Goal: Task Accomplishment & Management: Manage account settings

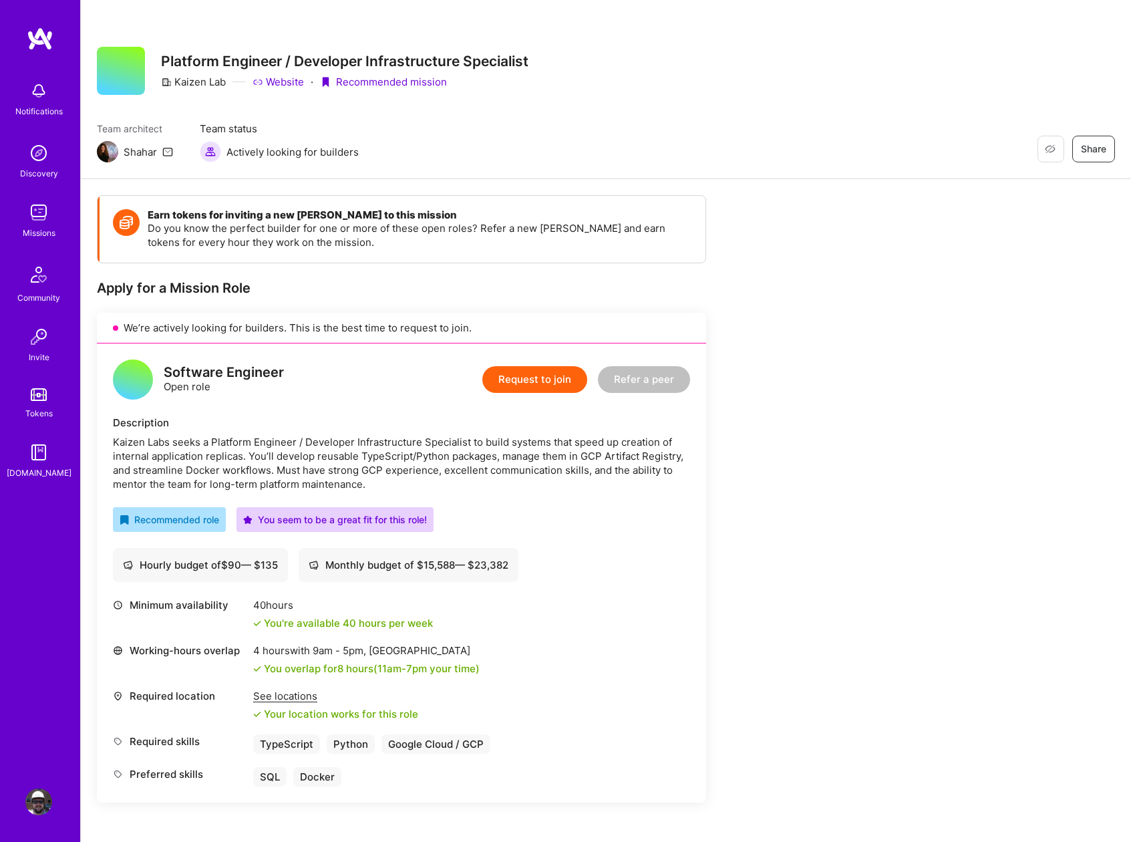
click at [541, 373] on button "Request to join" at bounding box center [534, 379] width 105 height 27
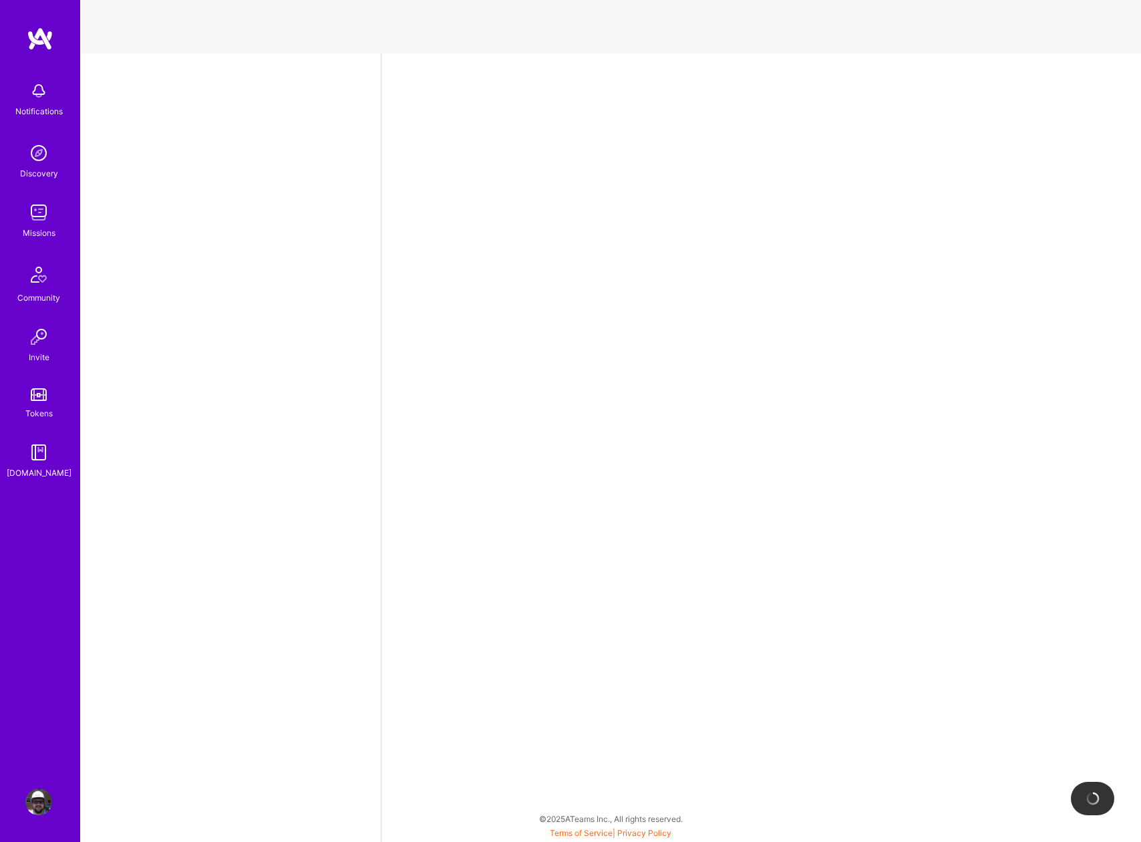
select select "US"
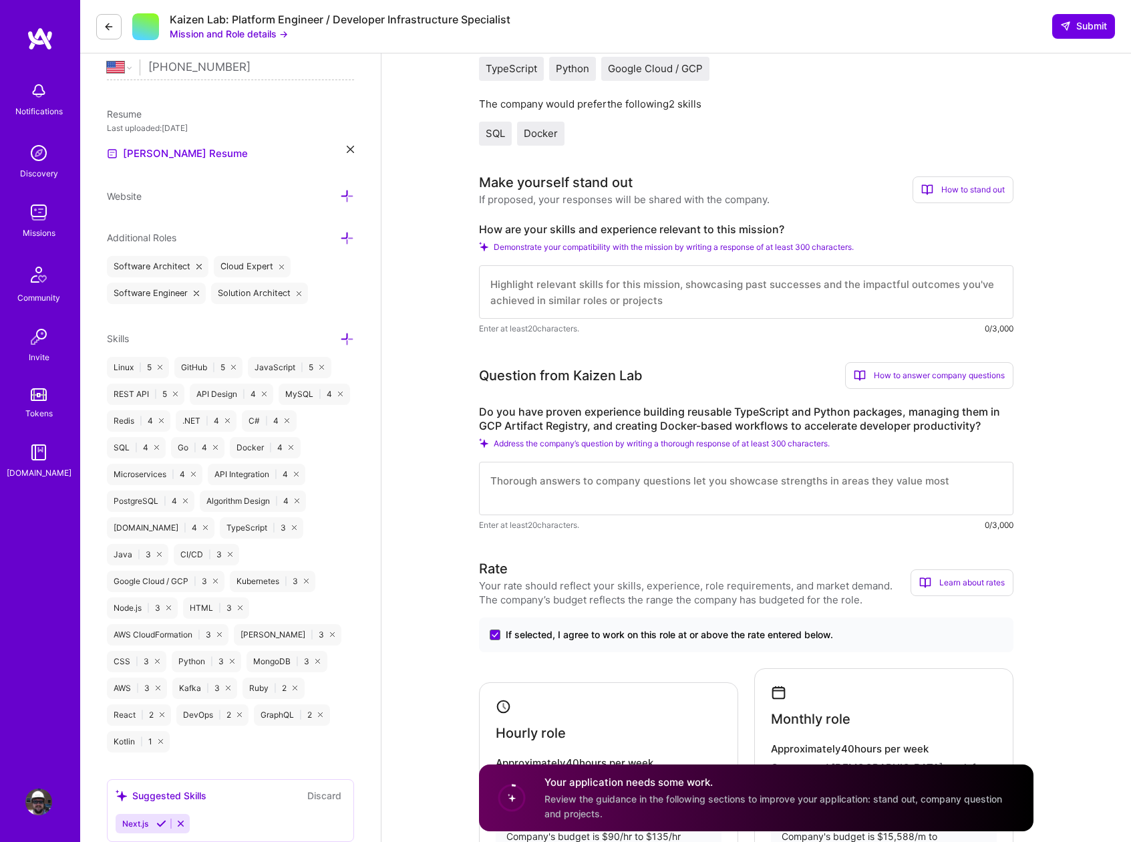
scroll to position [320, 0]
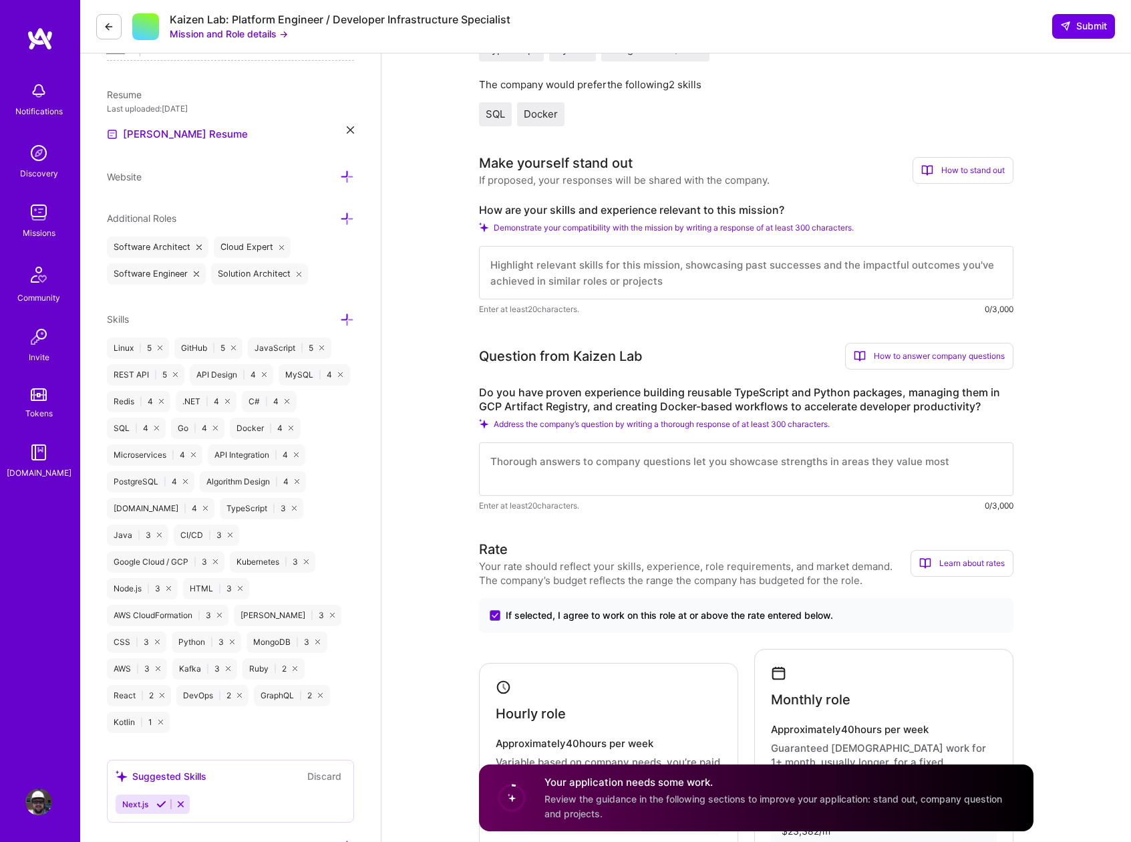
click at [660, 280] on textarea at bounding box center [746, 272] width 535 height 53
paste textarea "Loremi Dolorsit Ametconsect Adipiscing: E'se doeiu tempori utlaboreetdo "magna …"
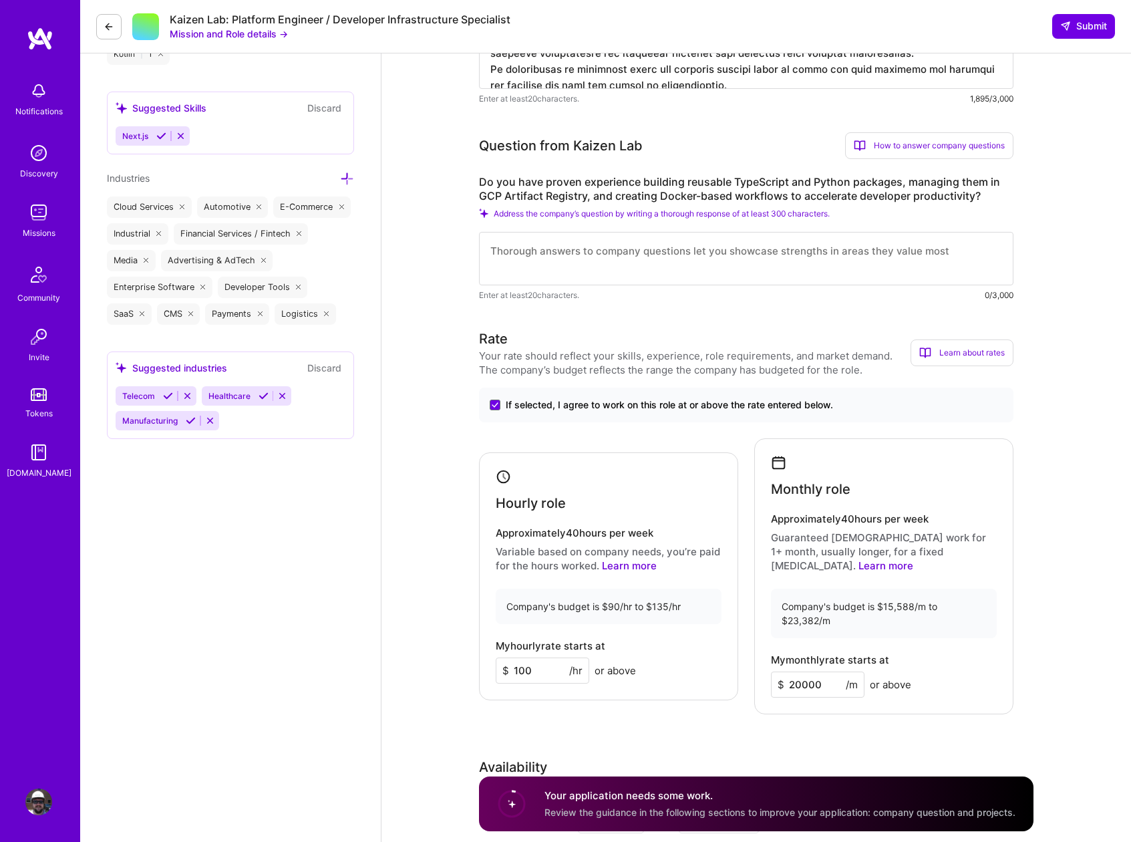
scroll to position [936, 0]
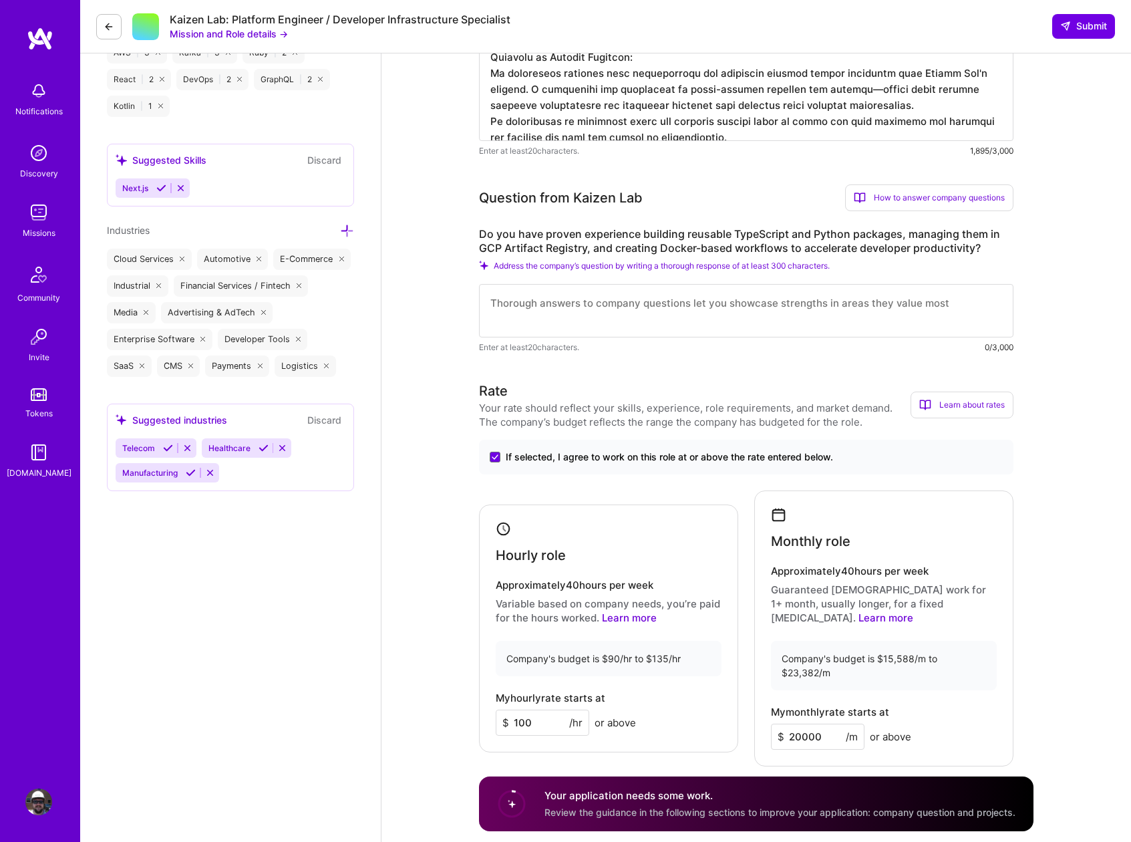
type textarea "Loremi Dolorsit Ametconsect Adipiscing: E'se doeiu tempori utlaboreetdo "magna …"
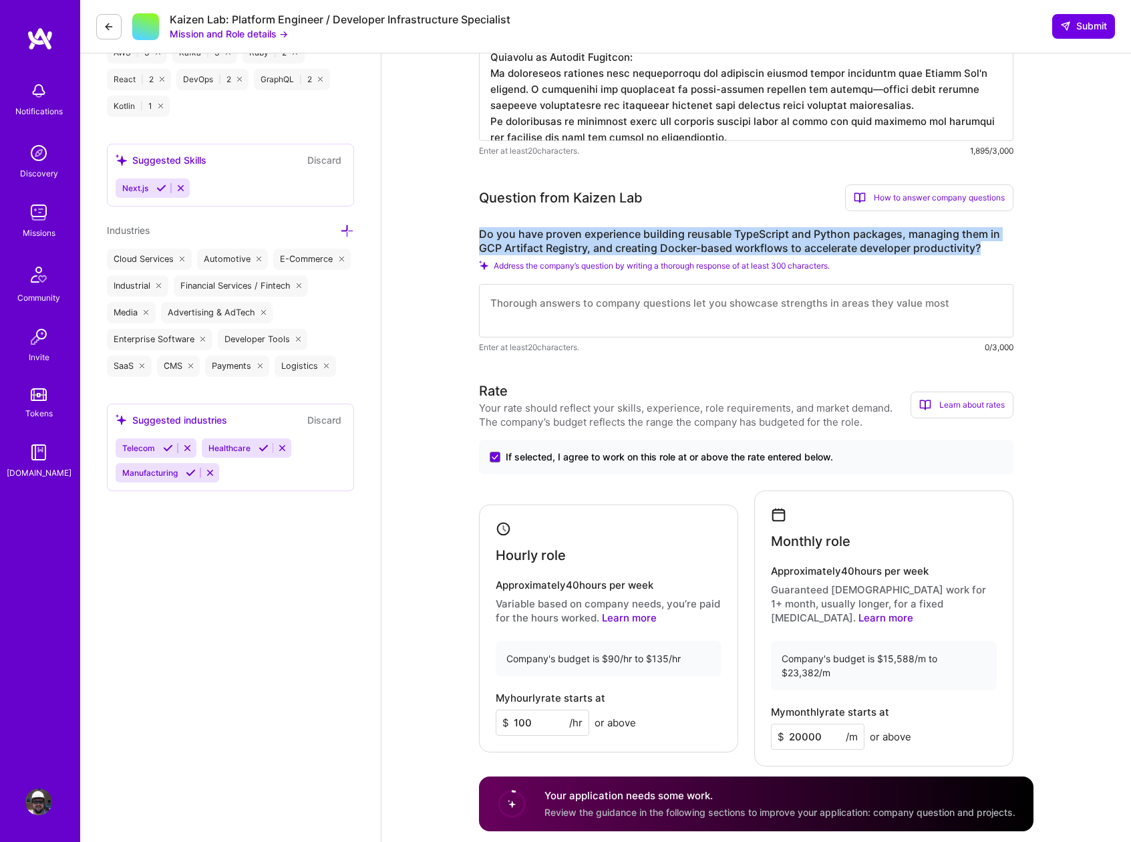
drag, startPoint x: 480, startPoint y: 230, endPoint x: 987, endPoint y: 252, distance: 506.9
click at [987, 252] on label "Do you have proven experience building reusable TypeScript and Python packages,…" at bounding box center [746, 241] width 535 height 28
copy label "Do you have proven experience building reusable TypeScript and Python packages,…"
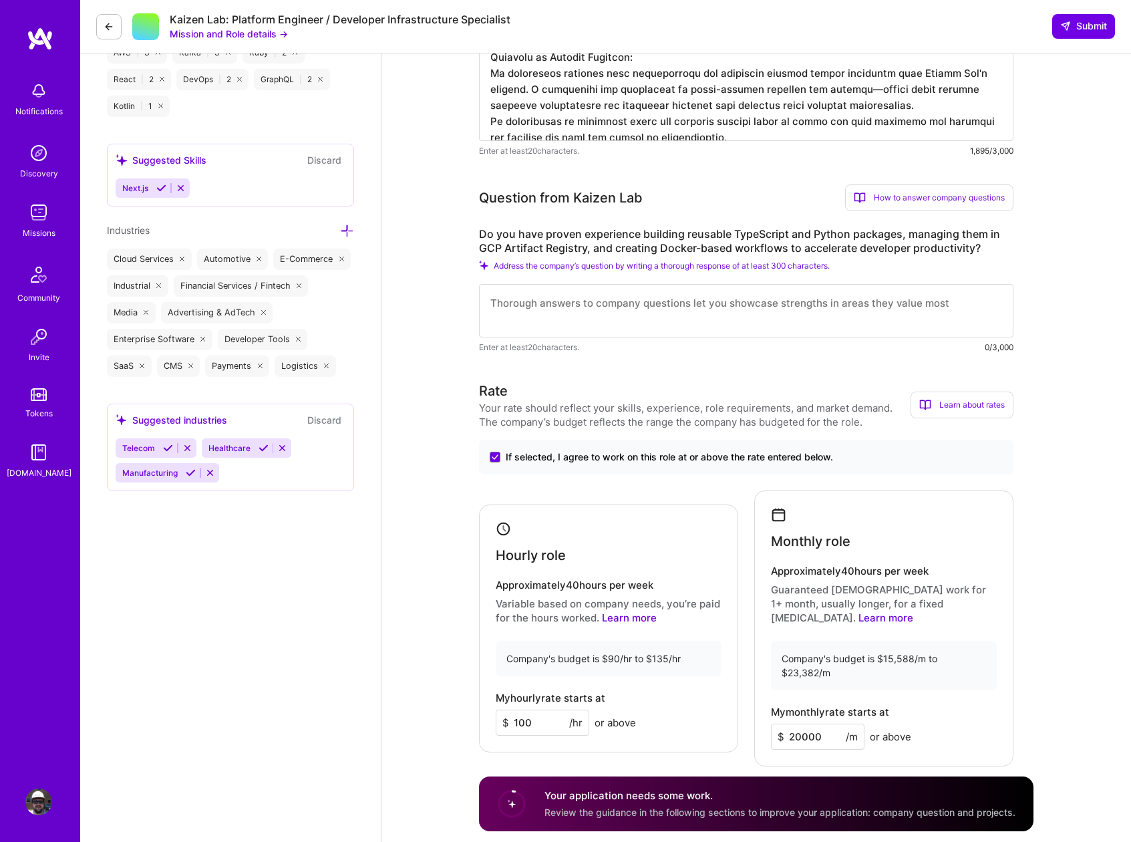
click at [577, 312] on textarea at bounding box center [746, 310] width 535 height 53
paste textarea "TypeScript/Python Package Development: TypeScript: Extensive experience buildin…"
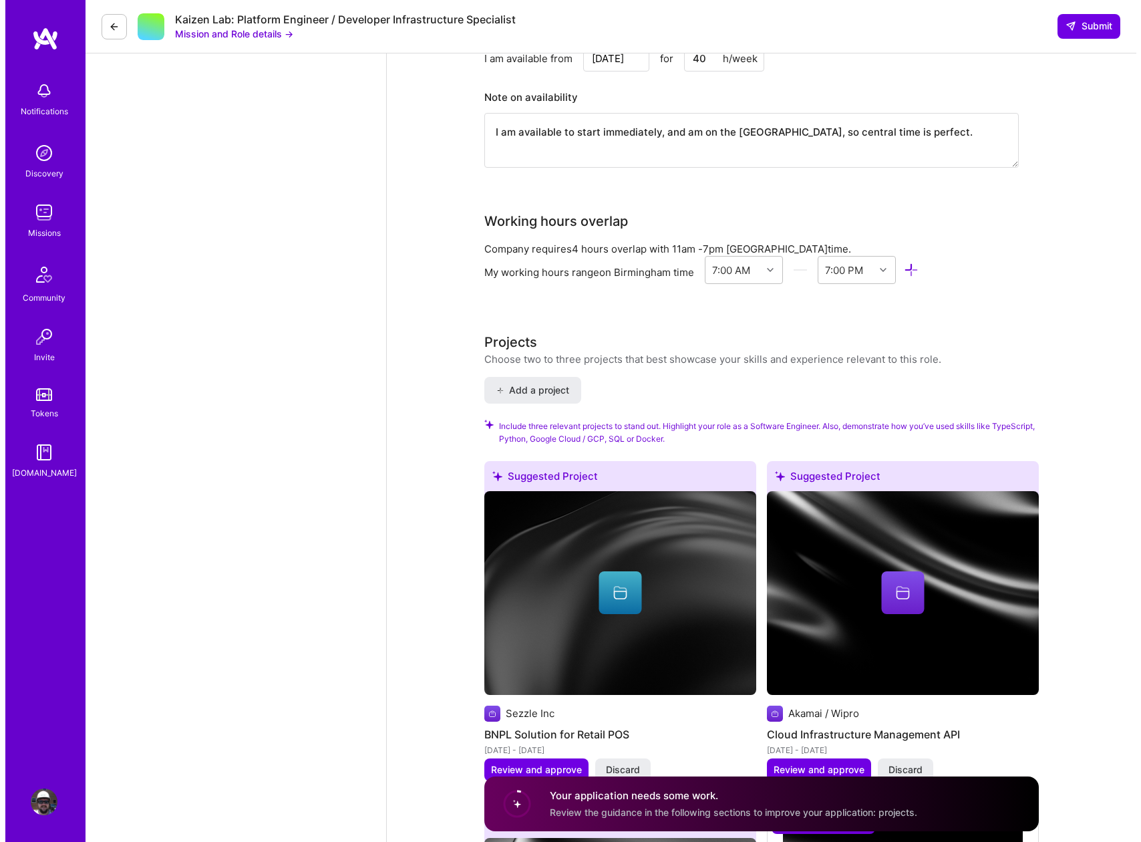
scroll to position [2210, 0]
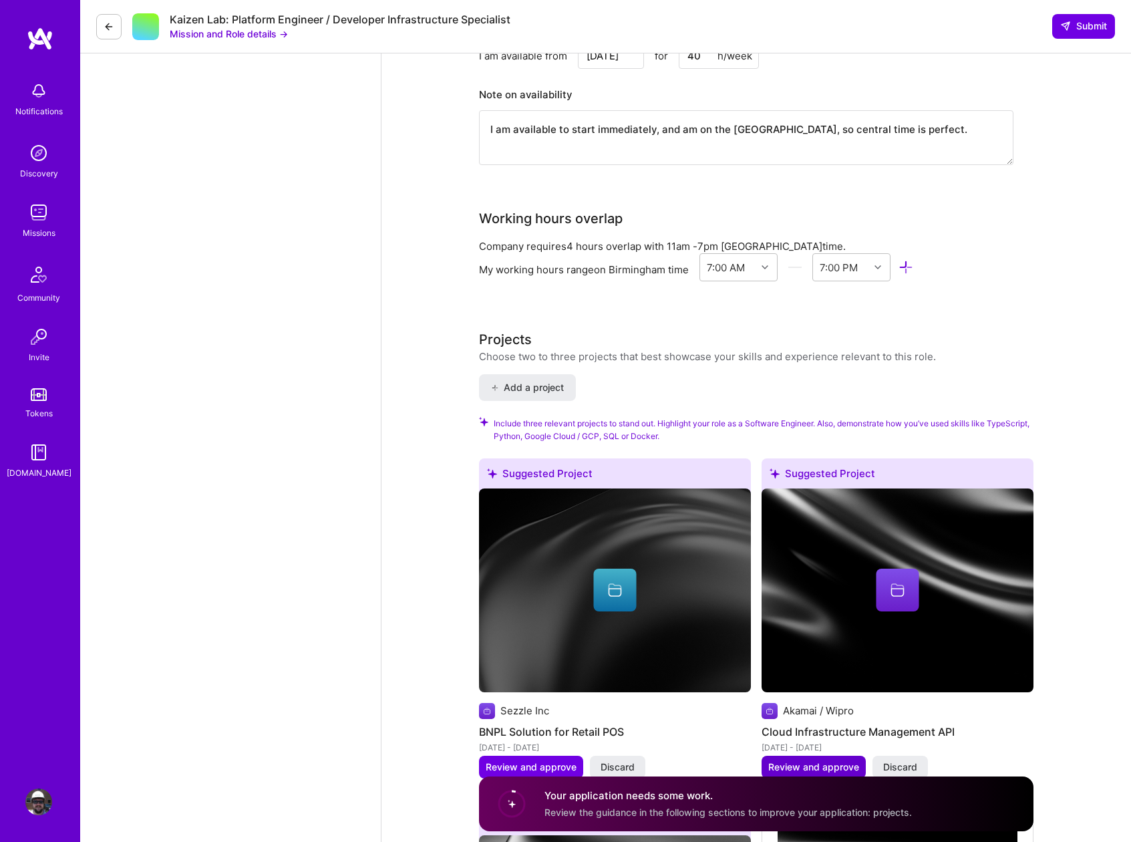
type textarea "TypeScript/Python Package Development: TypeScript: Extensive experience buildin…"
click at [812, 760] on span "Review and approve" at bounding box center [813, 766] width 91 height 13
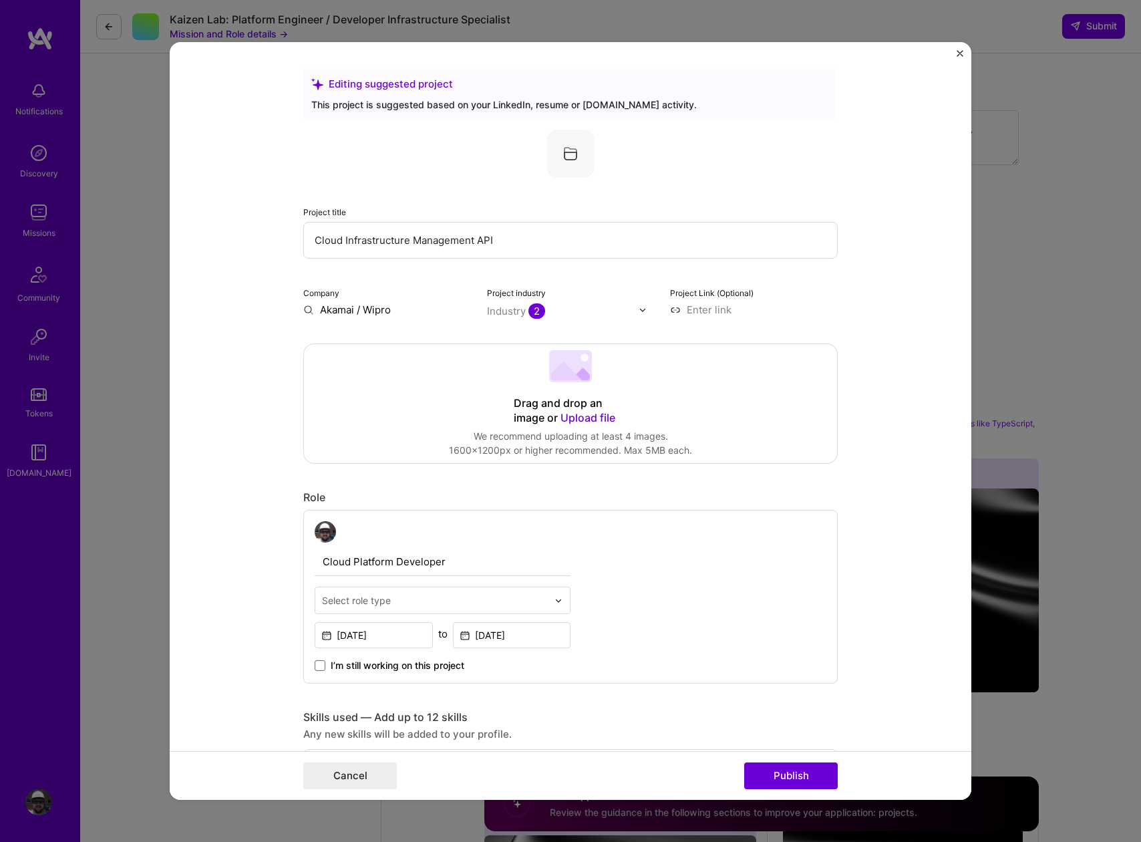
click at [555, 603] on img at bounding box center [559, 601] width 8 height 8
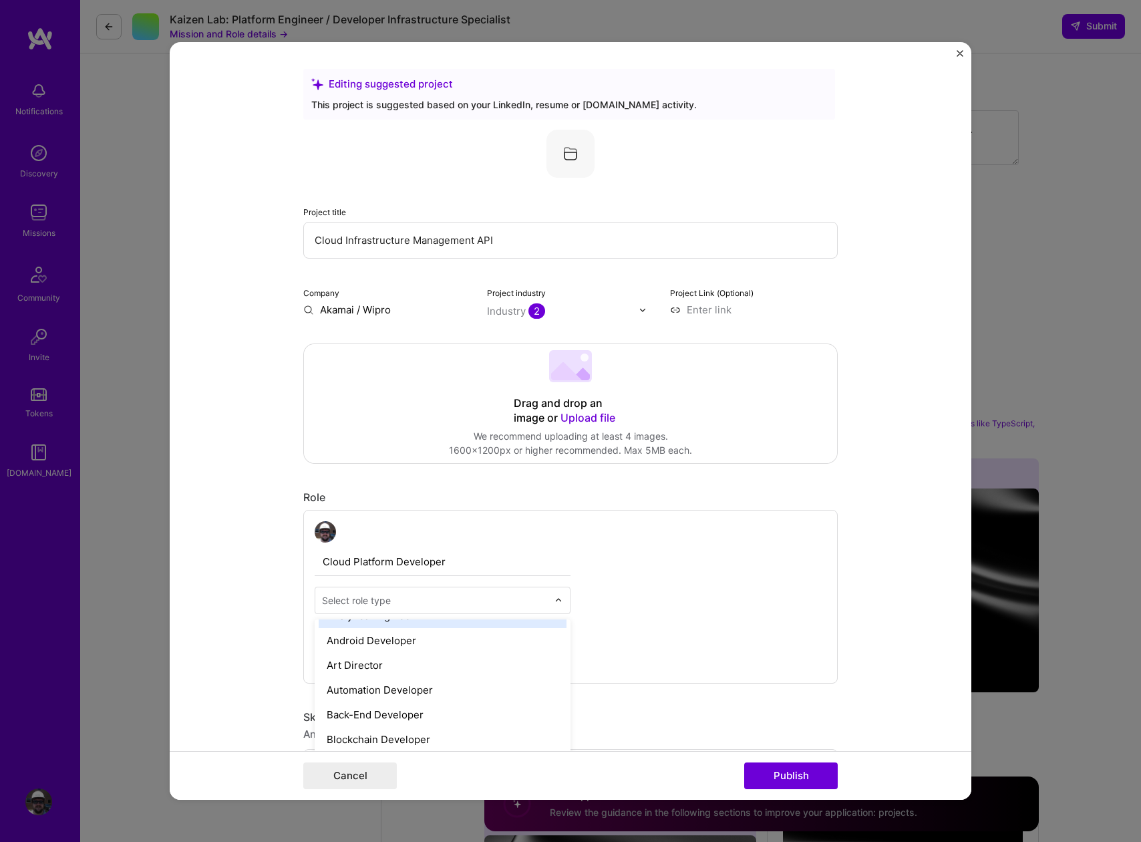
scroll to position [168, 0]
click at [439, 690] on div "Back-End Developer" at bounding box center [443, 689] width 248 height 25
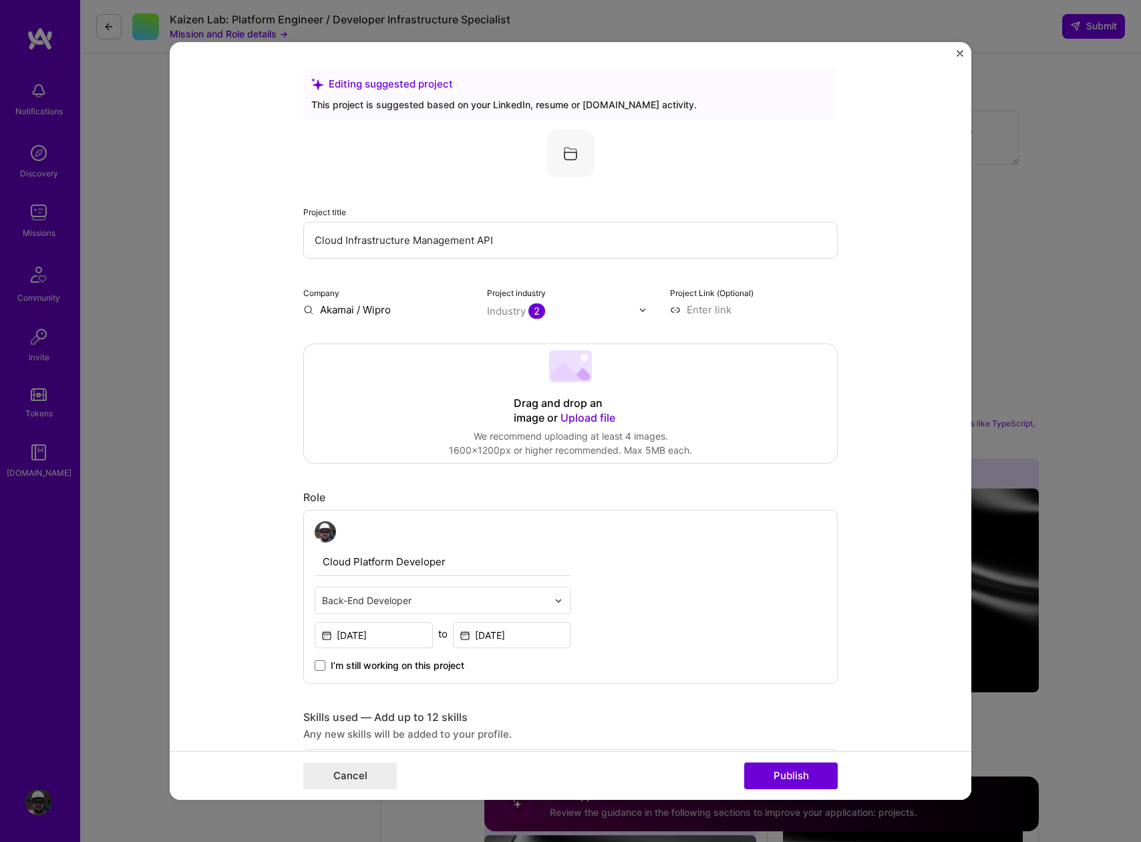
click at [650, 609] on div "Cloud Platform Developer option Back-End Developer, selected. Select is focused…" at bounding box center [570, 597] width 535 height 174
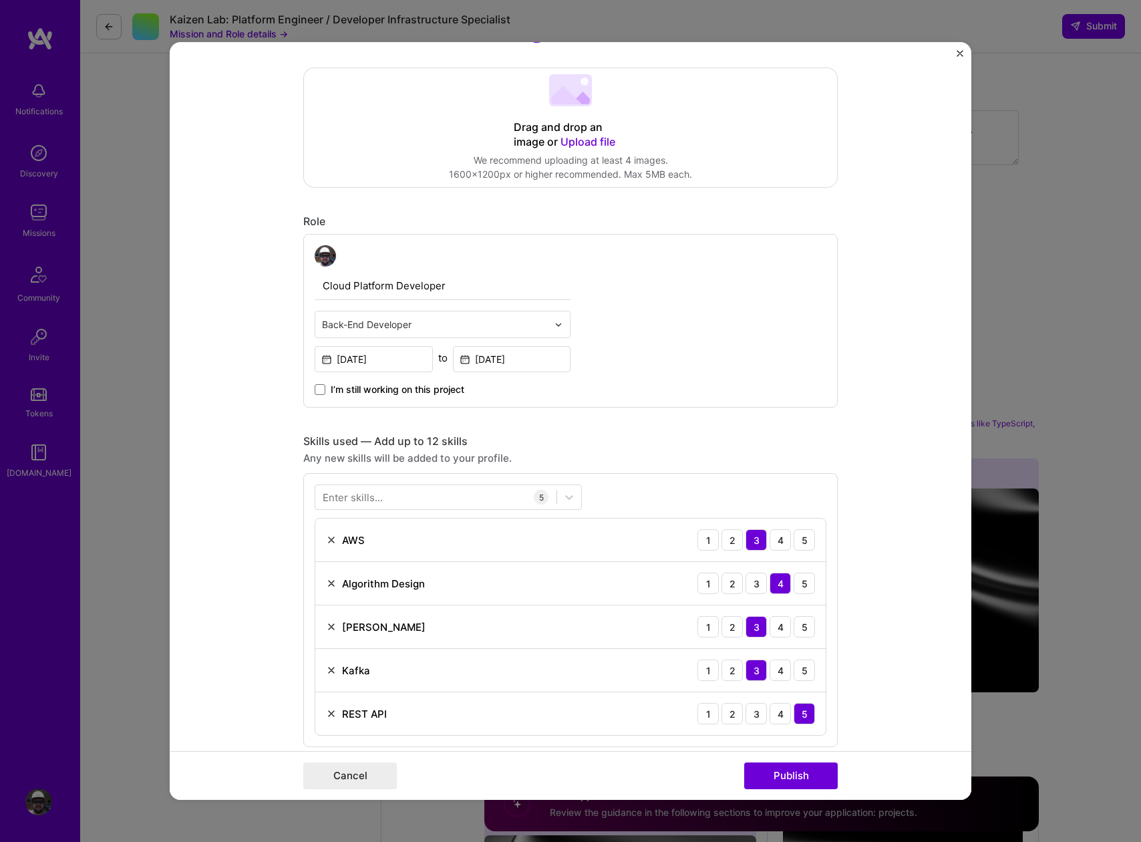
scroll to position [301, 0]
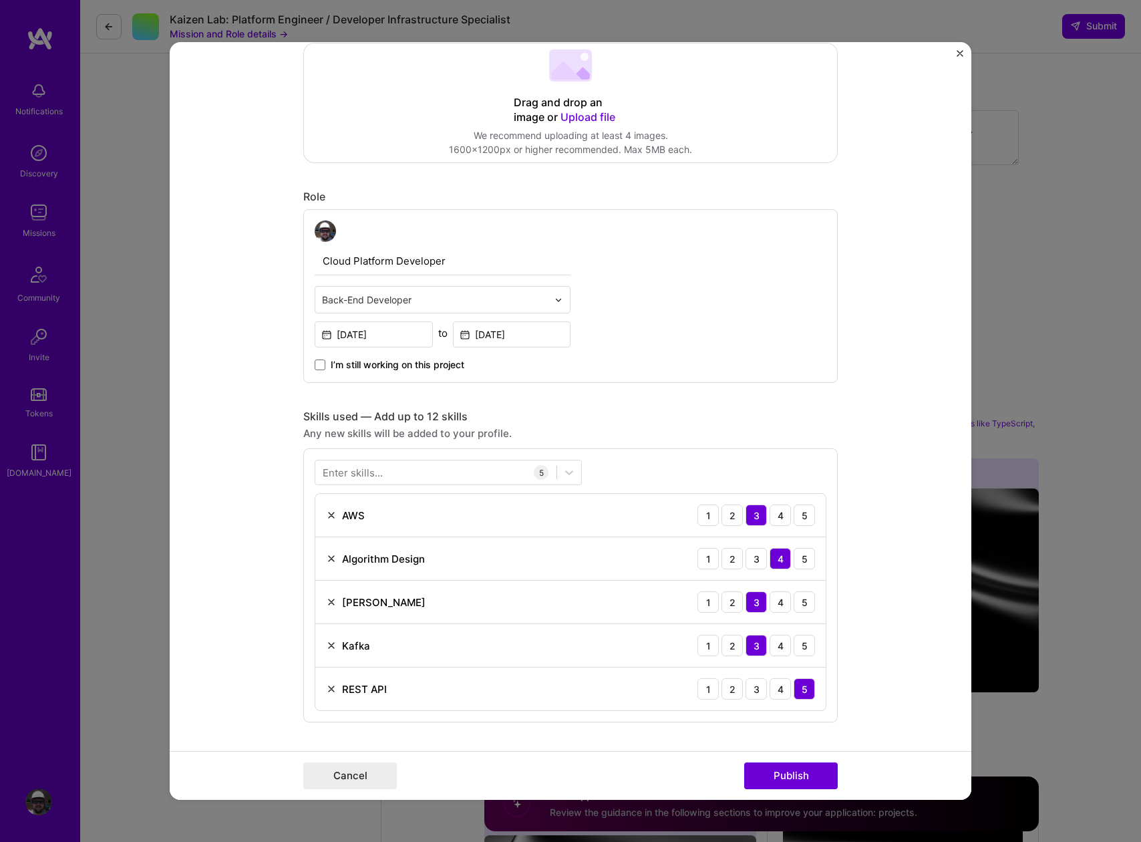
click at [365, 470] on div "Enter skills..." at bounding box center [353, 473] width 60 height 14
click at [357, 474] on div "Enter skills..." at bounding box center [353, 473] width 60 height 14
click at [358, 474] on div "Enter skills..." at bounding box center [353, 473] width 60 height 14
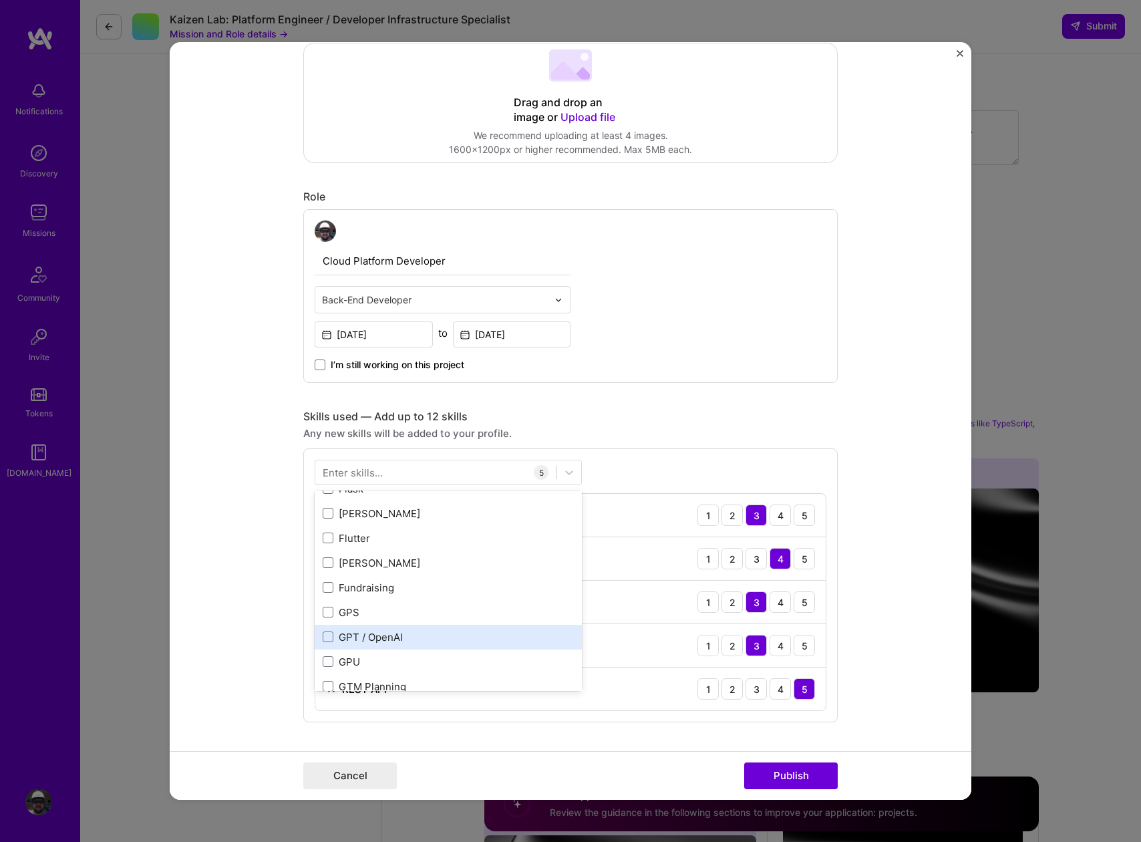
scroll to position [3921, 0]
click at [678, 434] on div "Any new skills will be added to your profile." at bounding box center [570, 433] width 535 height 14
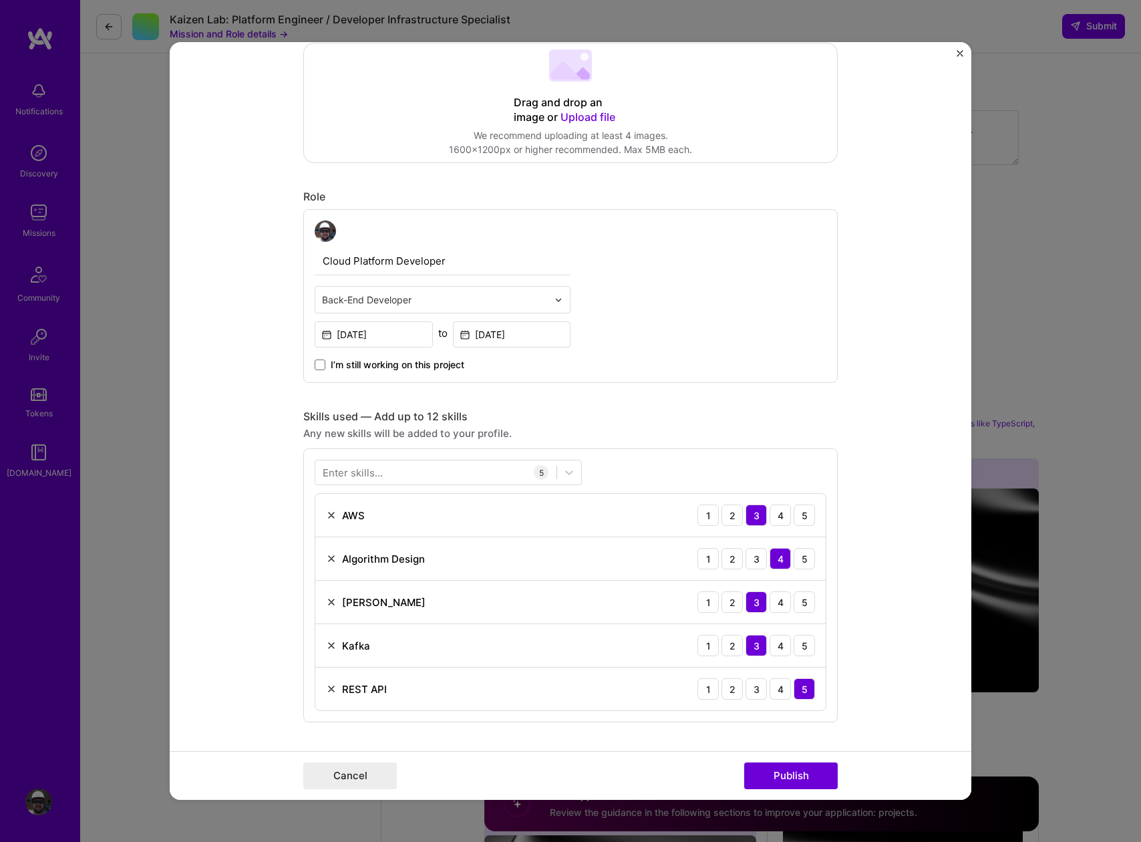
click at [675, 428] on div "Any new skills will be added to your profile." at bounding box center [570, 433] width 535 height 14
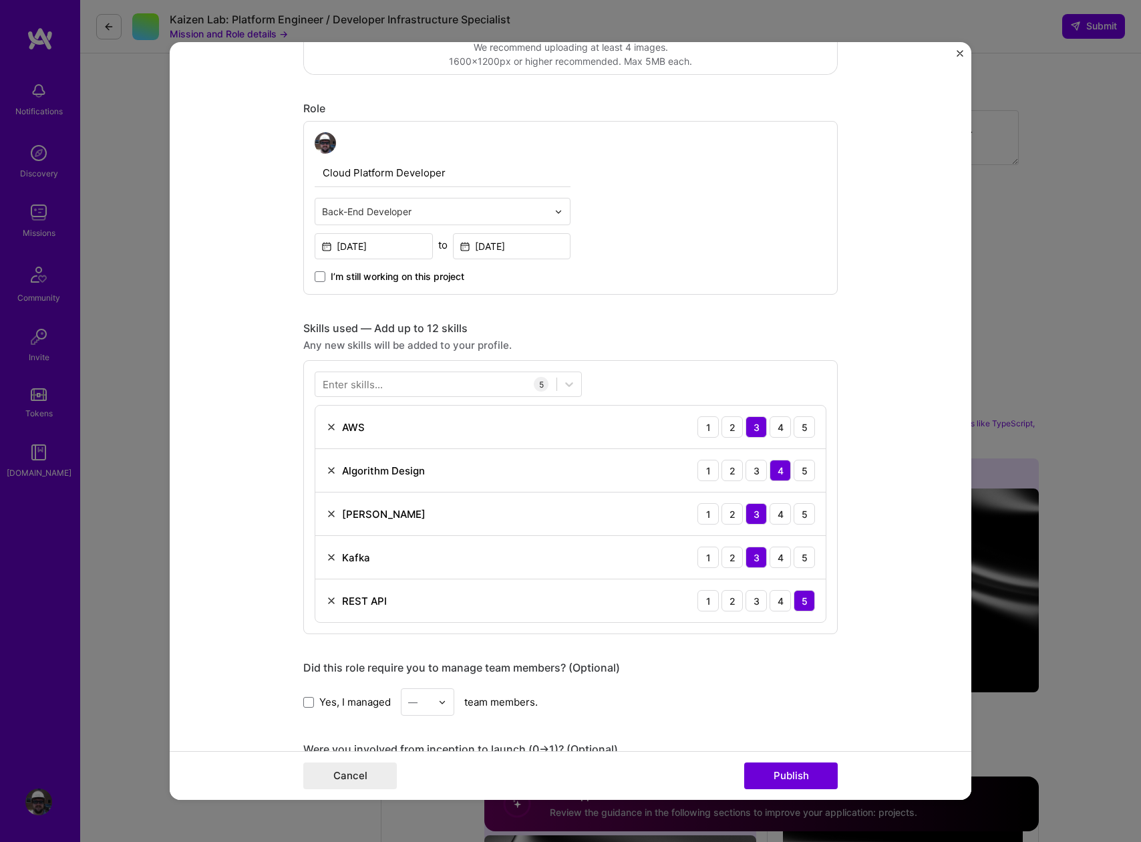
scroll to position [363, 0]
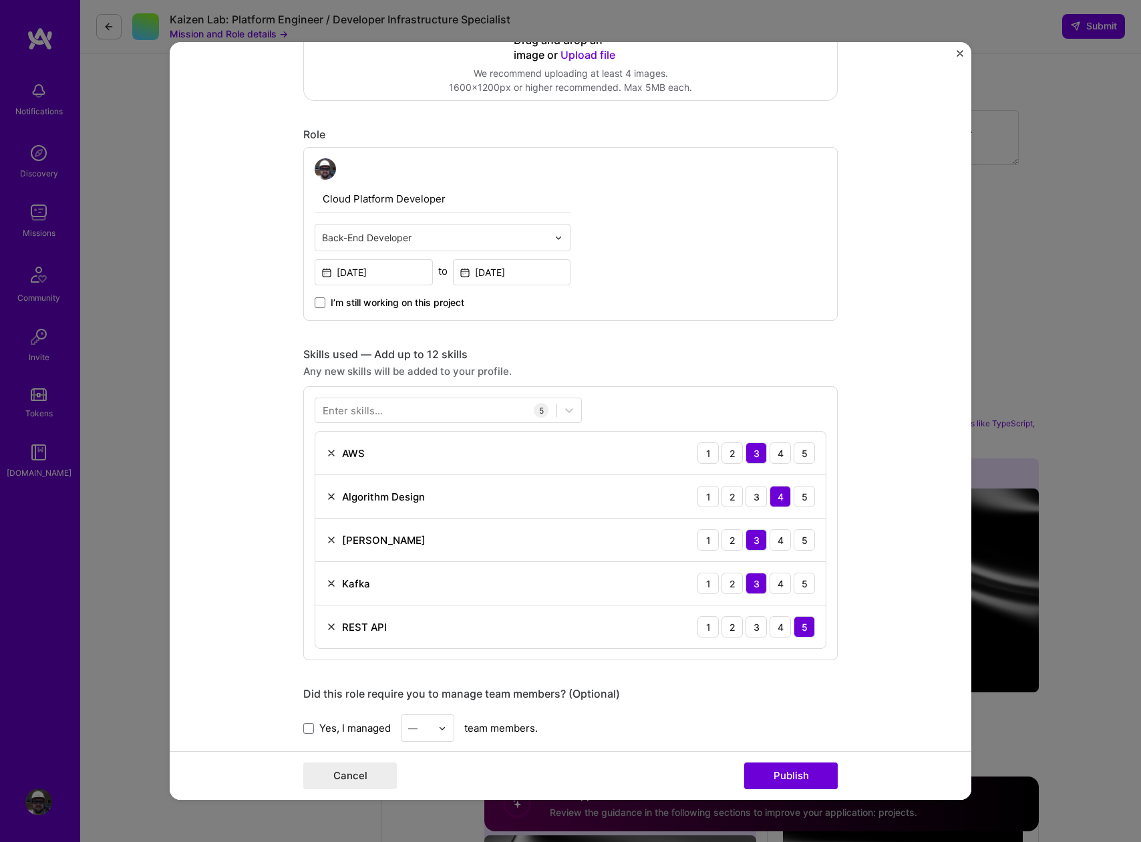
click at [353, 412] on div "Enter skills..." at bounding box center [353, 411] width 60 height 14
click at [229, 372] on form "Editing suggested project This project is suggested based on your LinkedIn, res…" at bounding box center [571, 421] width 802 height 758
click at [260, 443] on form "Editing suggested project This project is suggested based on your LinkedIn, res…" at bounding box center [571, 421] width 802 height 758
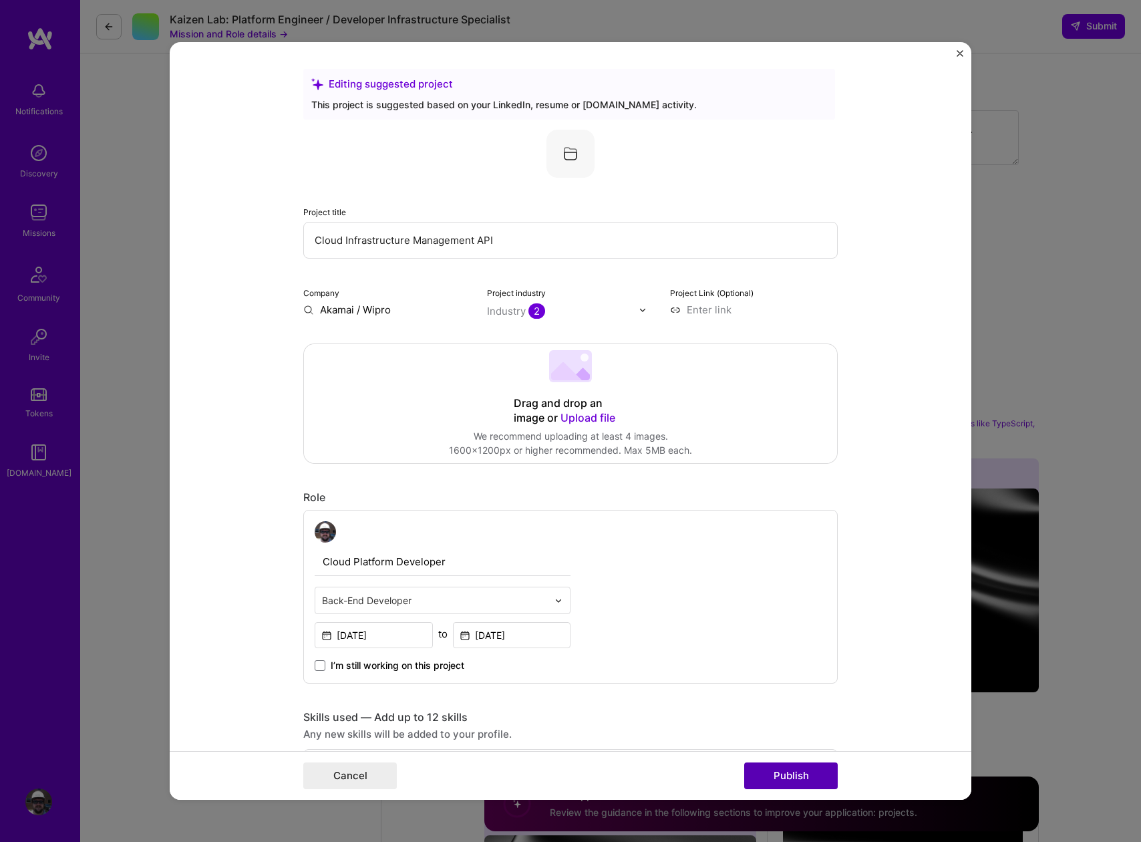
click at [799, 773] on button "Publish" at bounding box center [791, 775] width 94 height 27
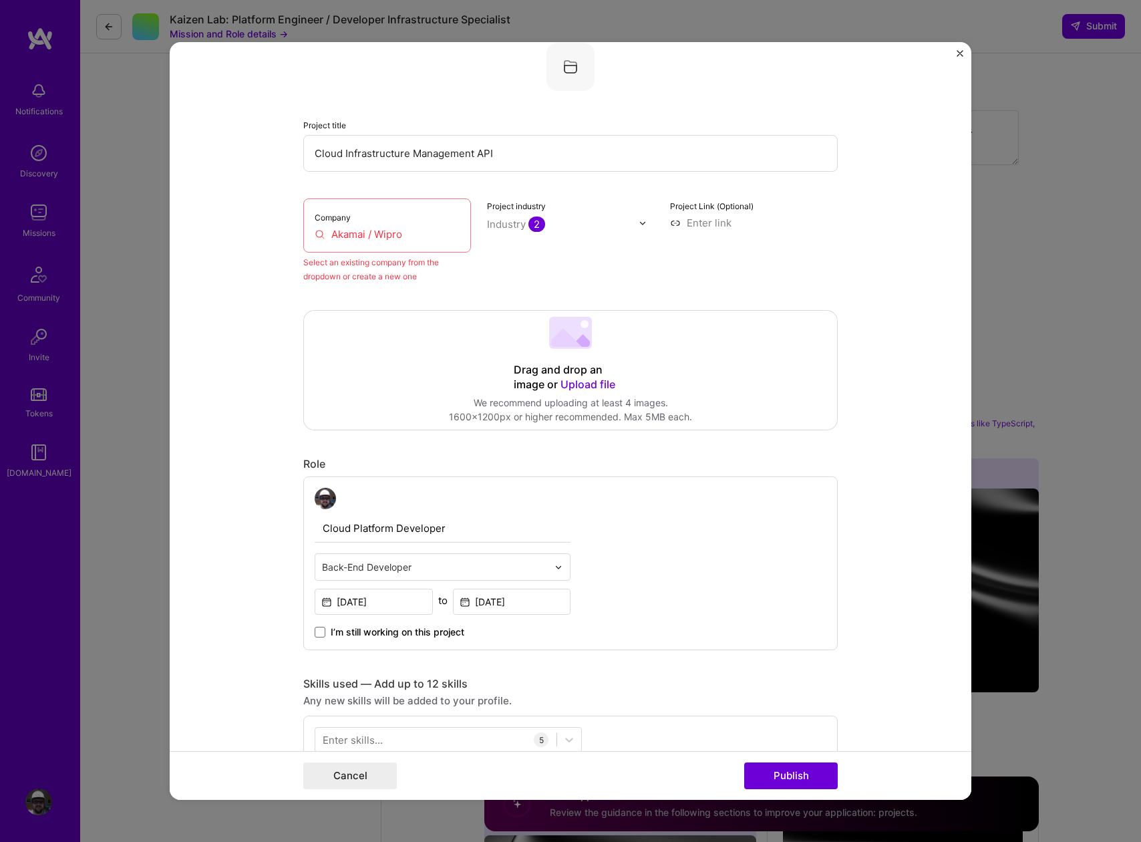
scroll to position [88, 0]
click at [440, 241] on div "Company Akamai / Wipro" at bounding box center [387, 225] width 168 height 54
drag, startPoint x: 428, startPoint y: 237, endPoint x: 221, endPoint y: 228, distance: 206.7
click at [221, 228] on form "Editing suggested project This project is suggested based on your LinkedIn, res…" at bounding box center [571, 421] width 802 height 758
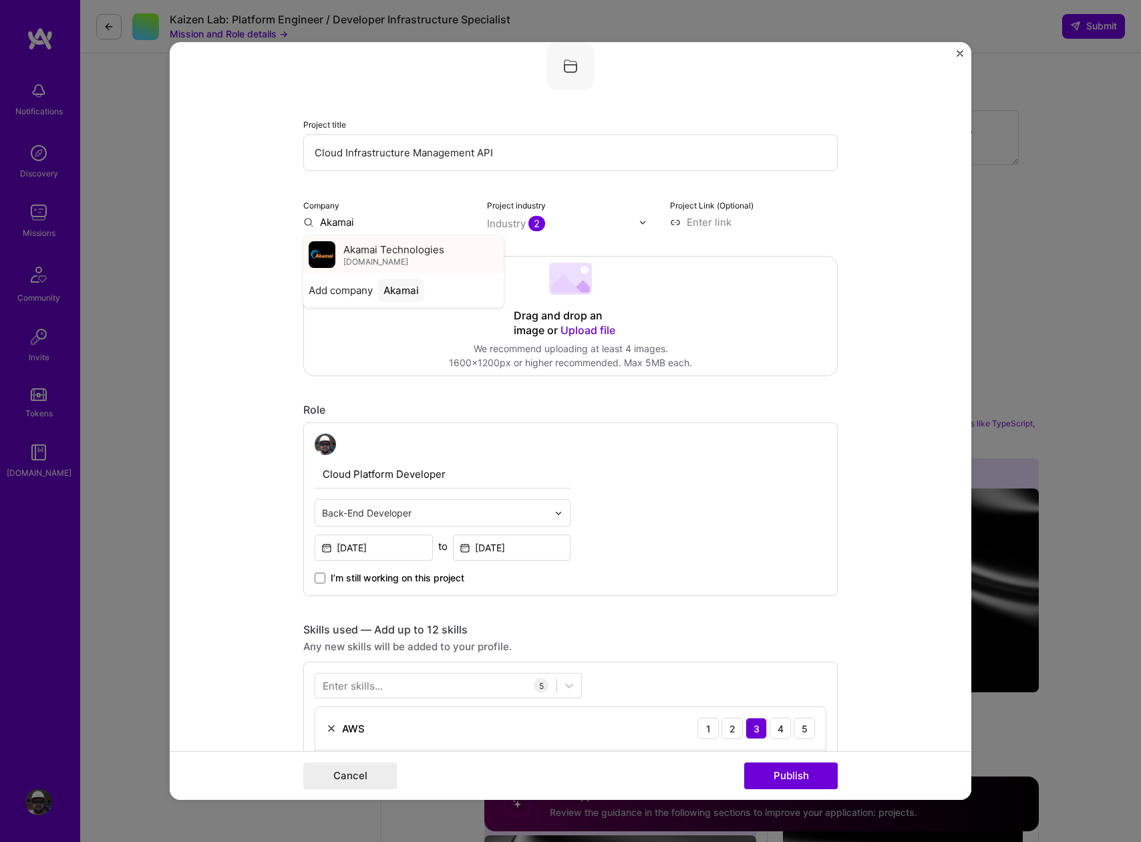
click at [371, 253] on span "Akamai Technologies" at bounding box center [393, 250] width 101 height 14
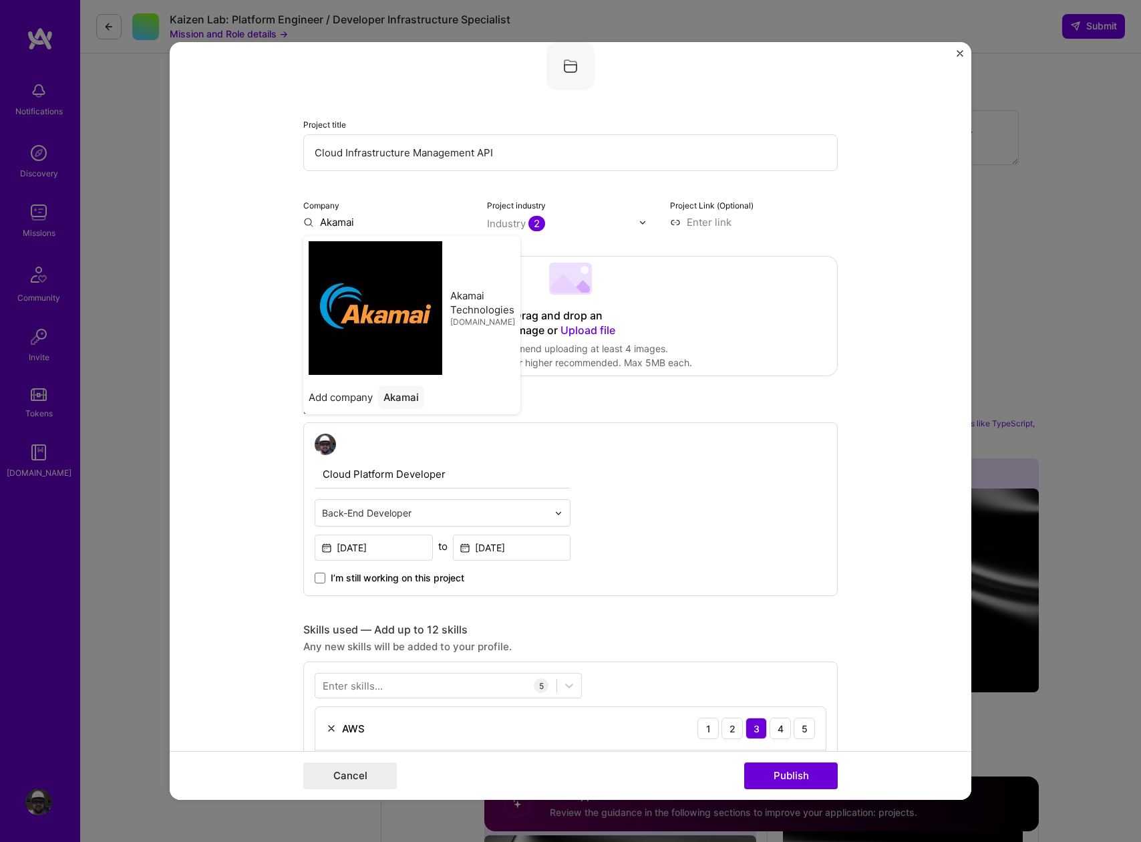
type input "Akamai Technologies"
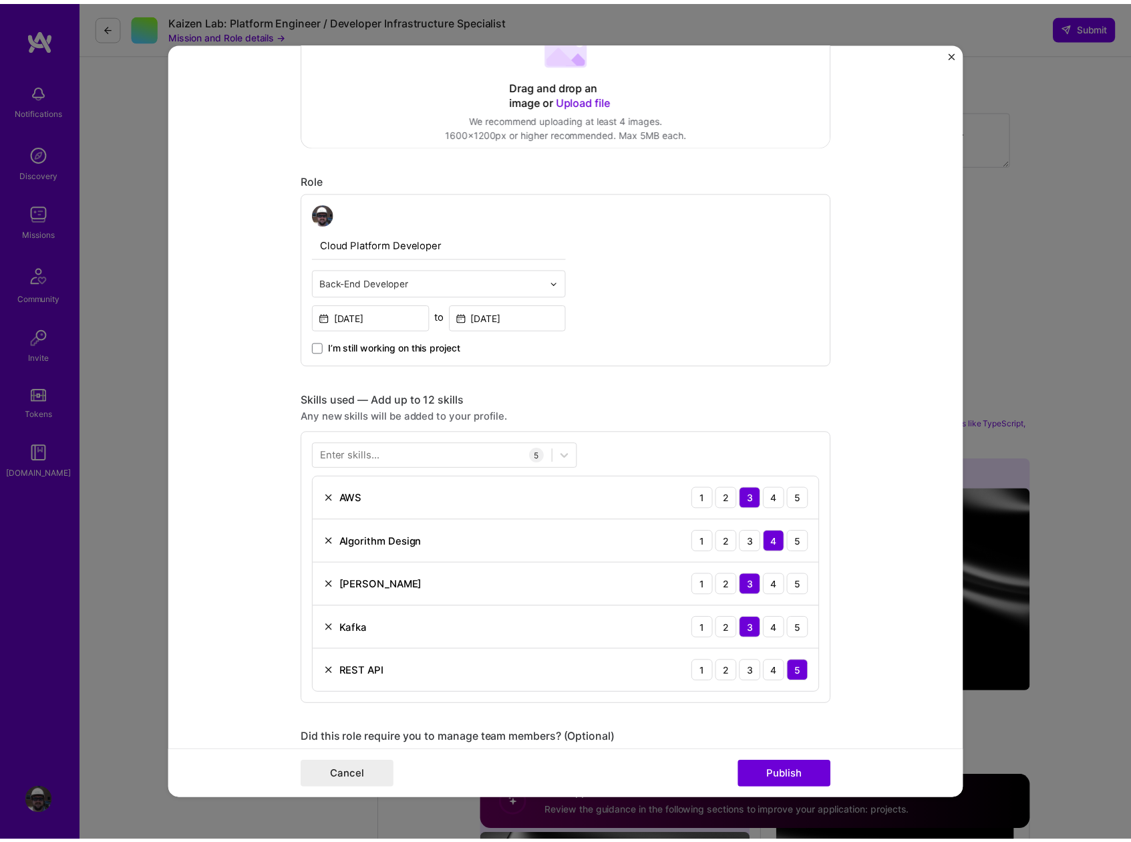
scroll to position [332, 0]
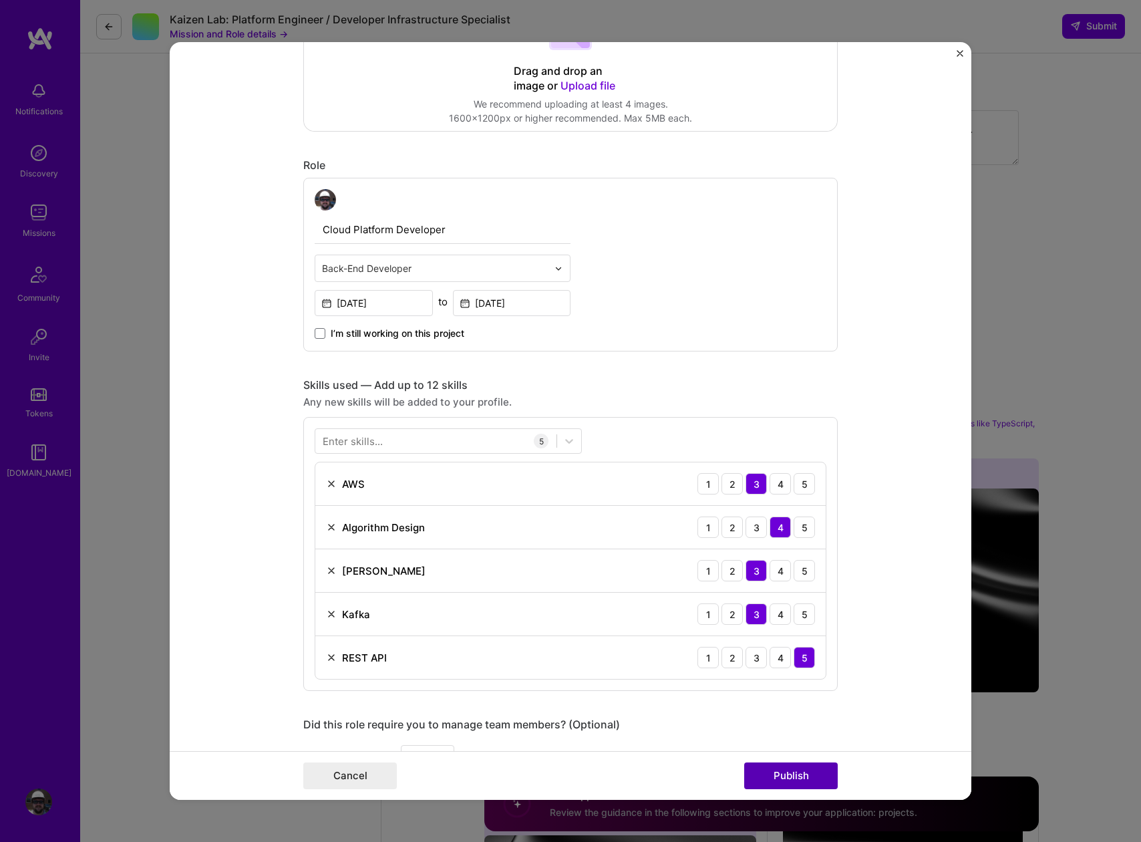
click at [788, 776] on button "Publish" at bounding box center [791, 775] width 94 height 27
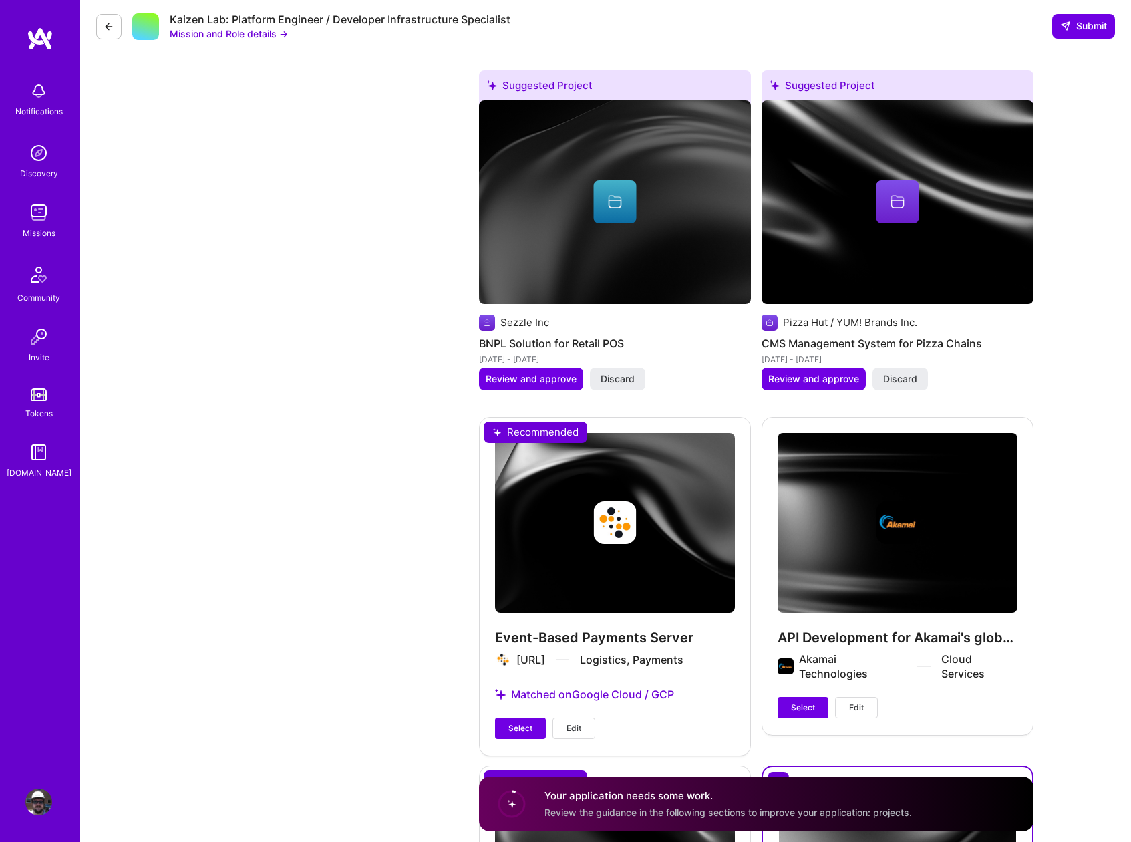
scroll to position [2599, 0]
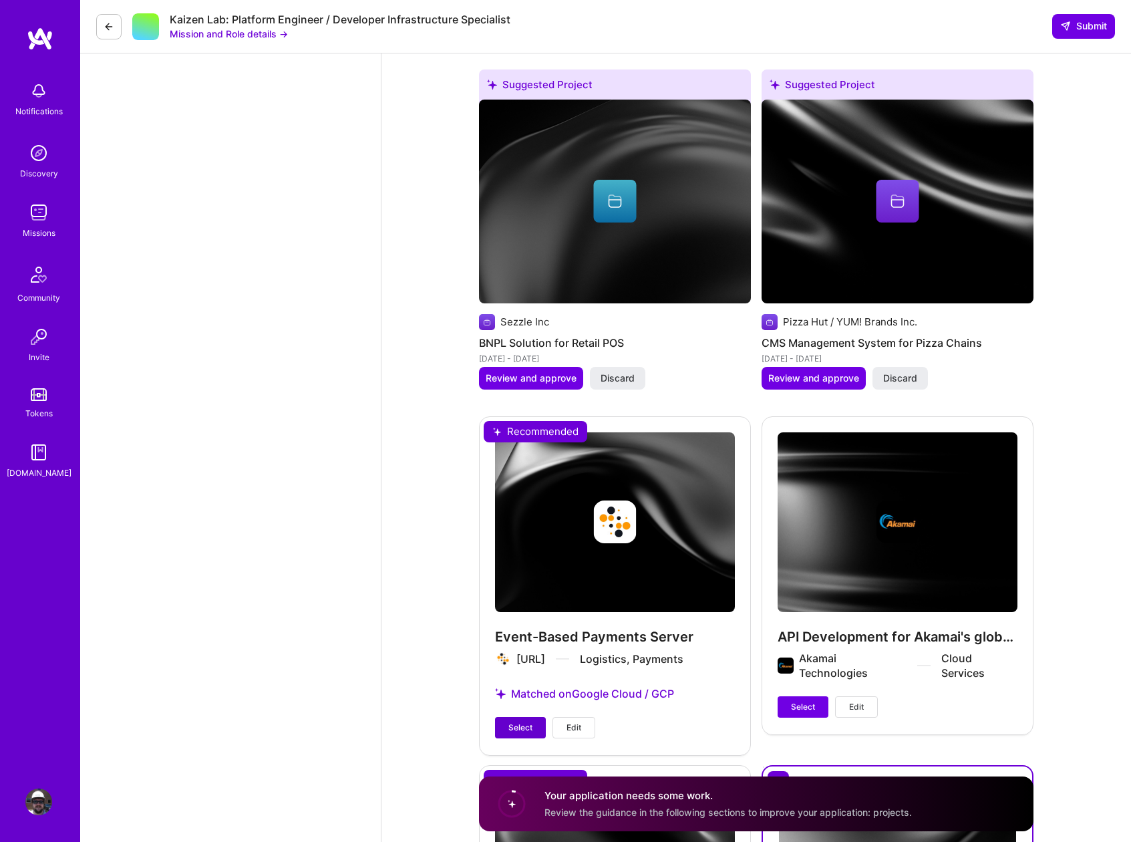
click at [522, 722] on span "Select" at bounding box center [520, 728] width 24 height 12
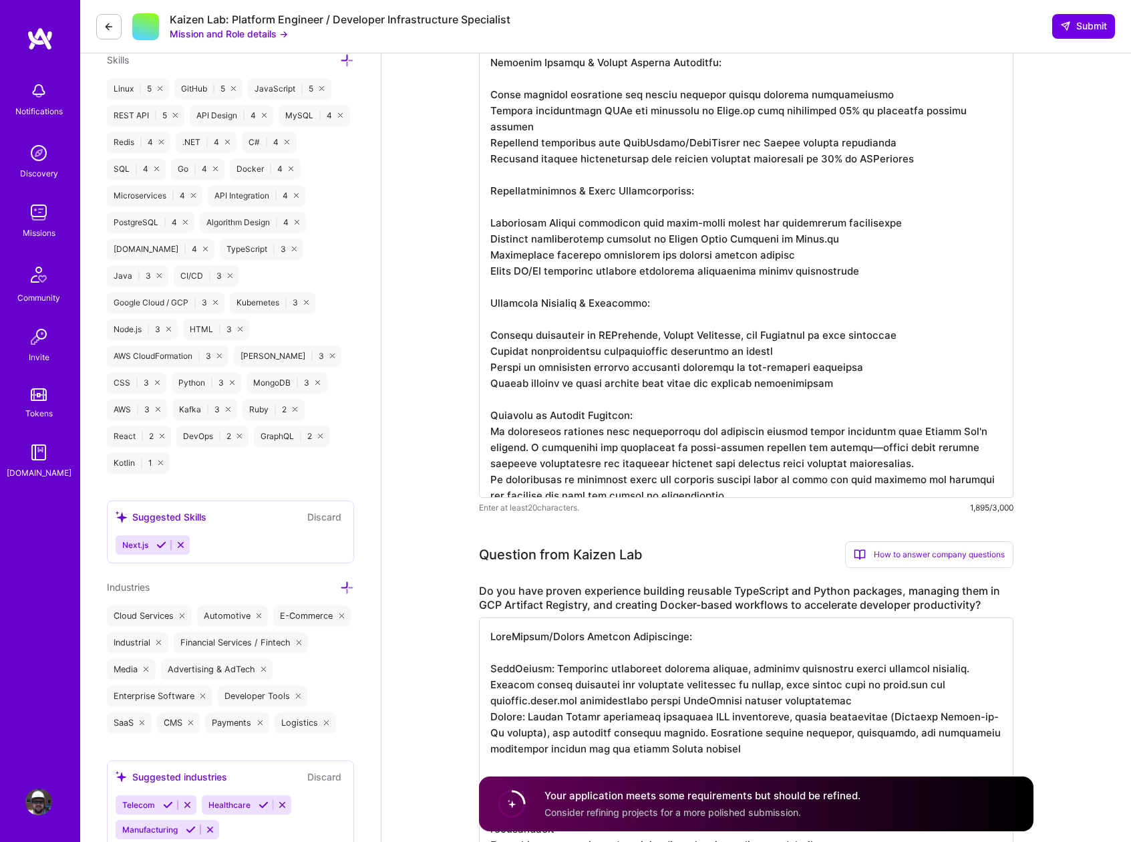
scroll to position [575, 0]
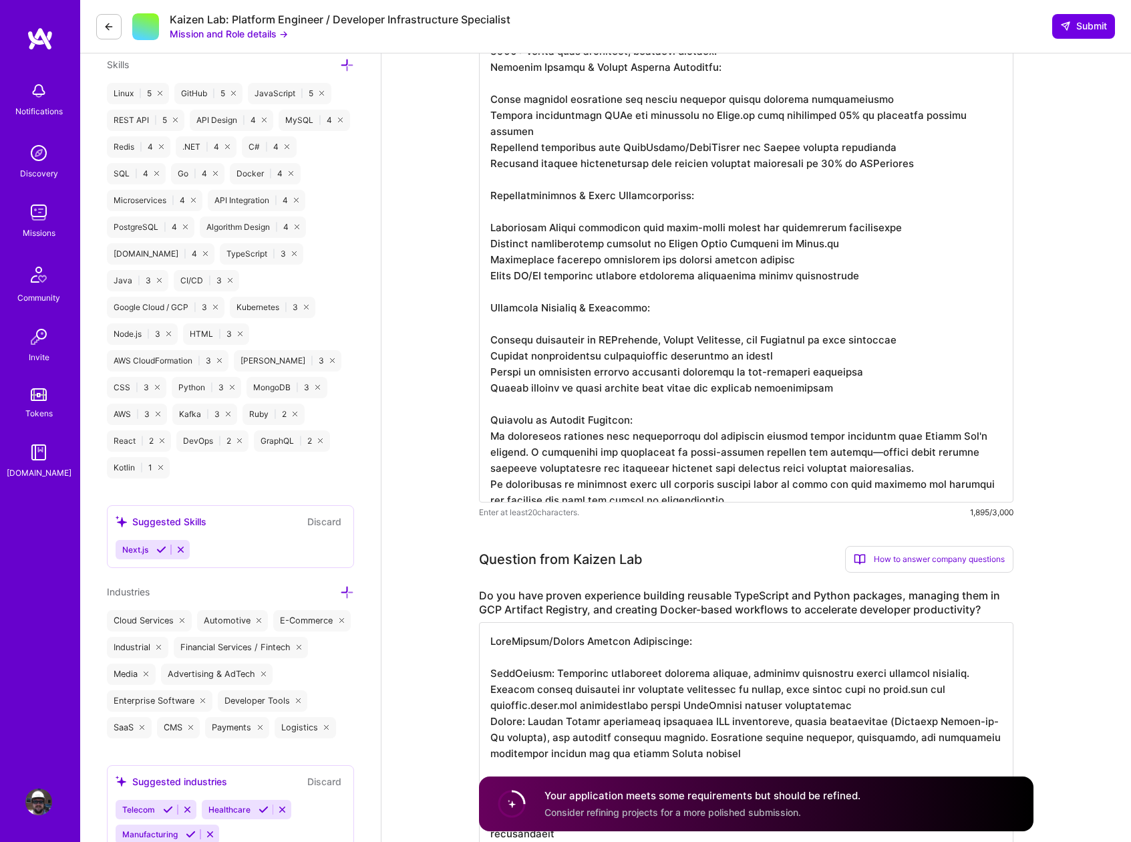
click at [185, 514] on div "Suggested Skills" at bounding box center [161, 521] width 91 height 14
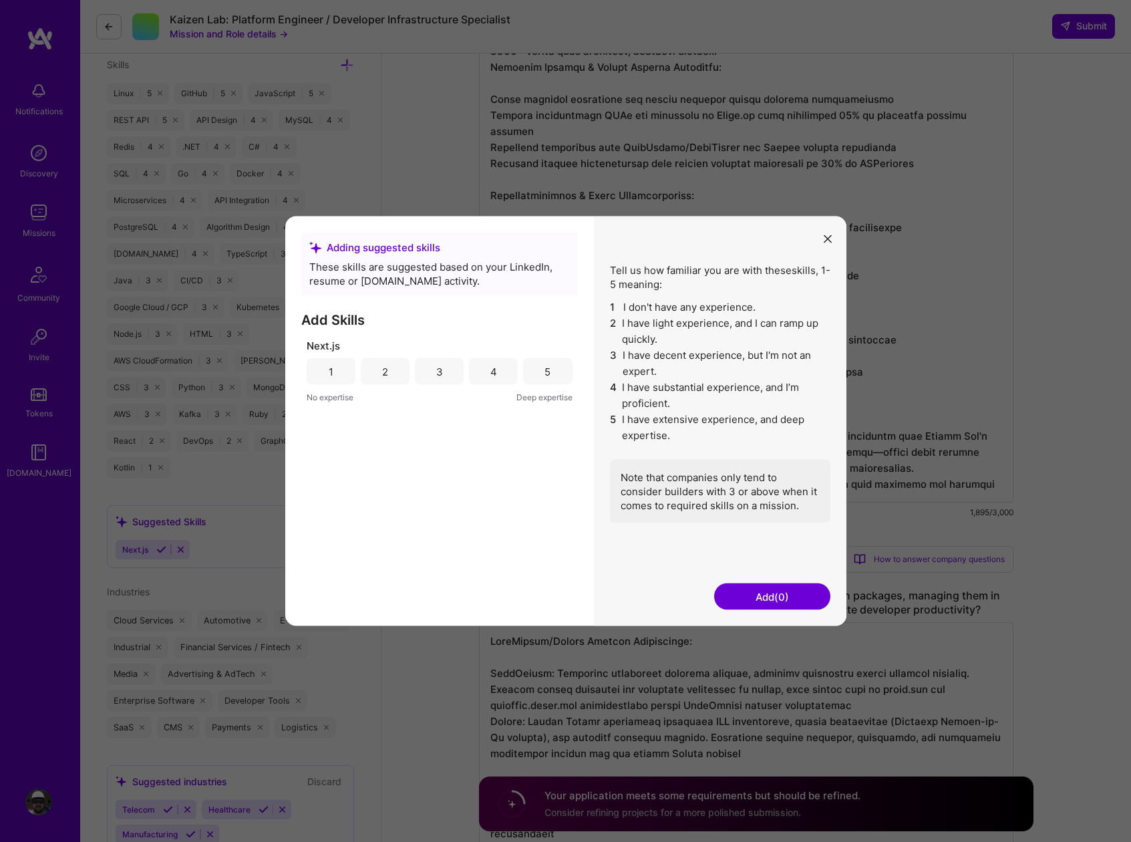
click at [429, 371] on div "3" at bounding box center [439, 371] width 49 height 27
click at [778, 599] on button "Add (1)" at bounding box center [772, 596] width 116 height 27
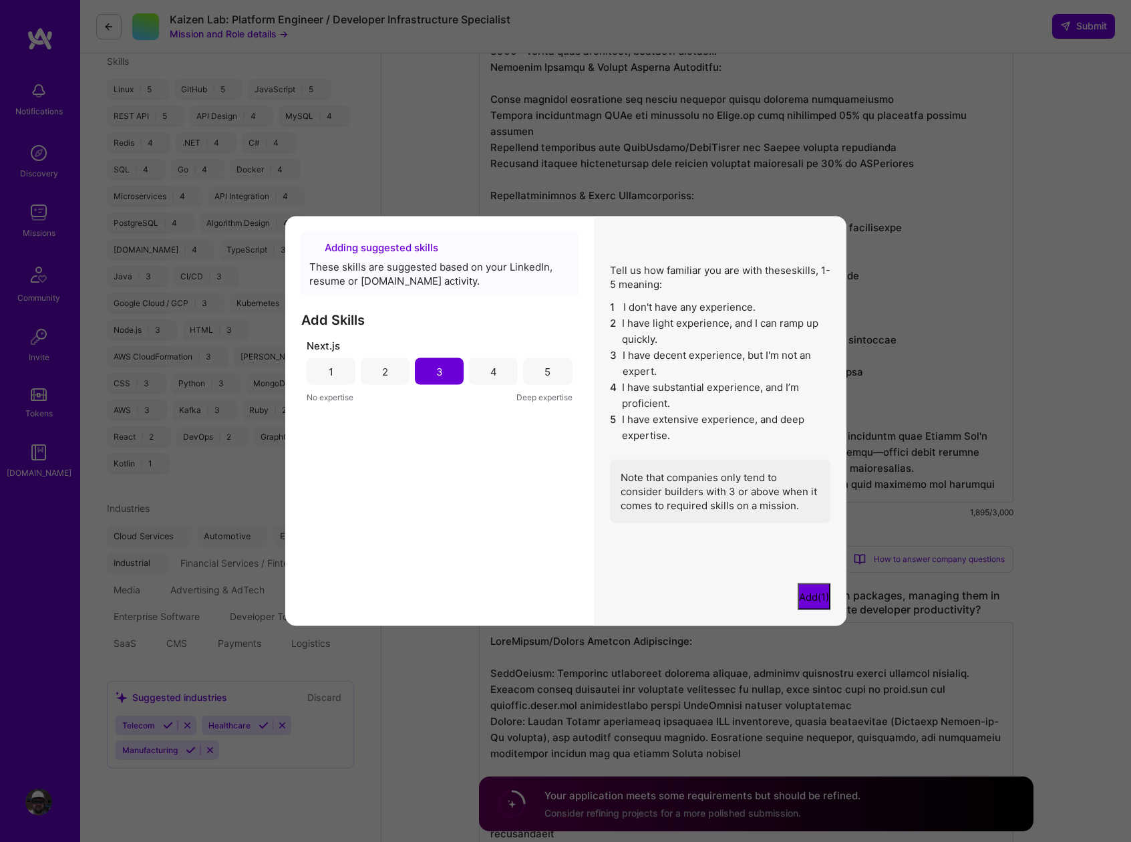
scroll to position [490, 0]
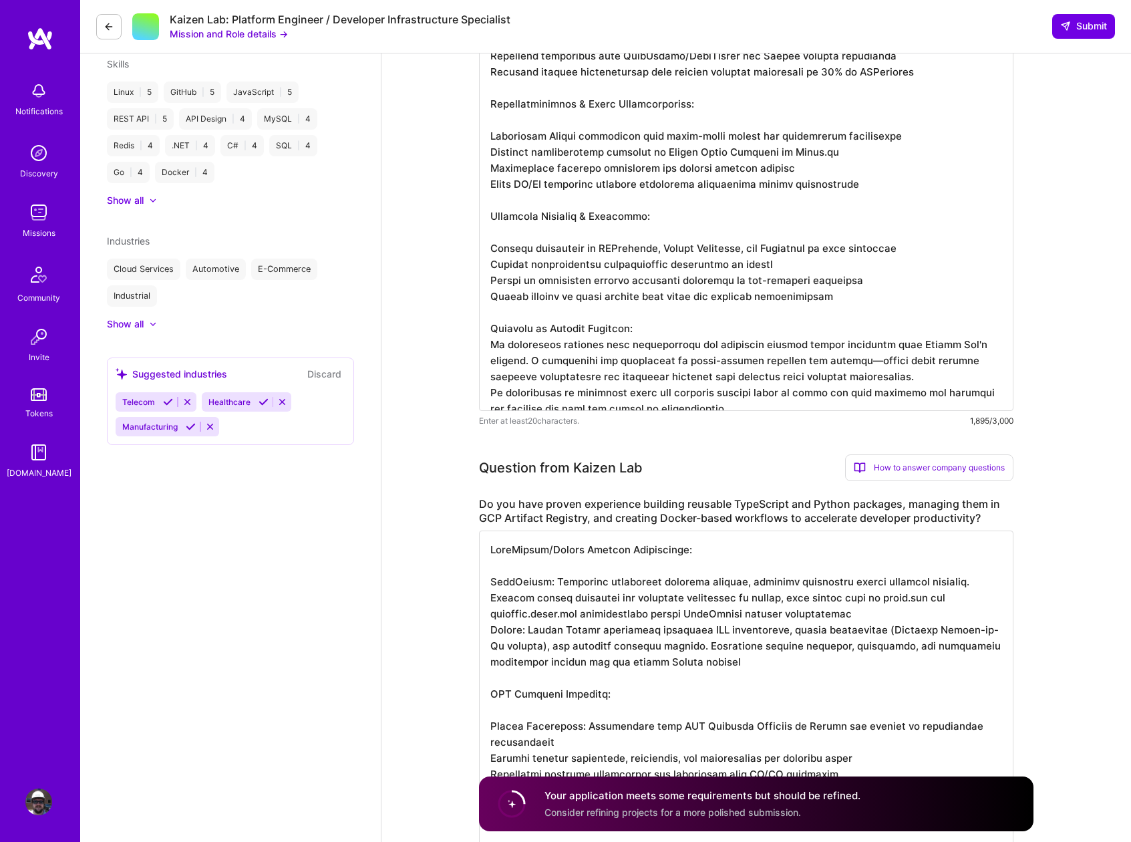
click at [138, 196] on div "Show all" at bounding box center [125, 200] width 37 height 13
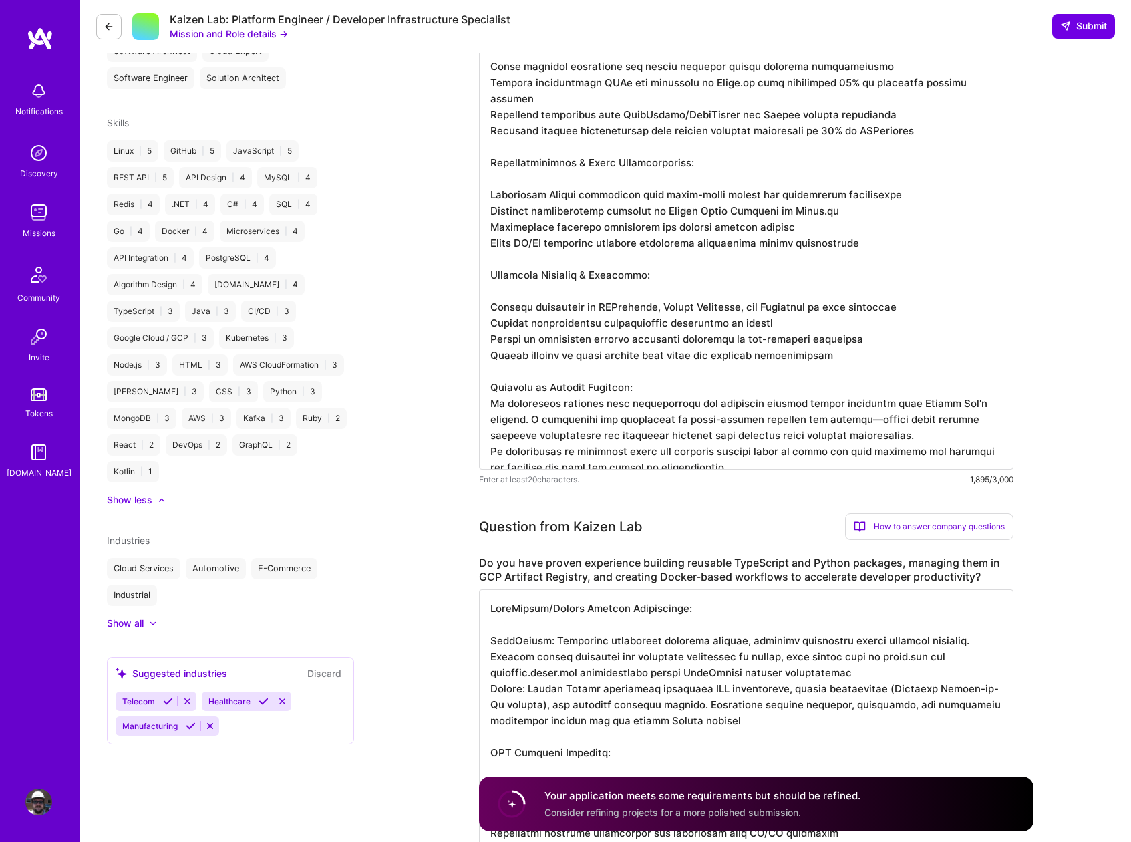
scroll to position [438, 0]
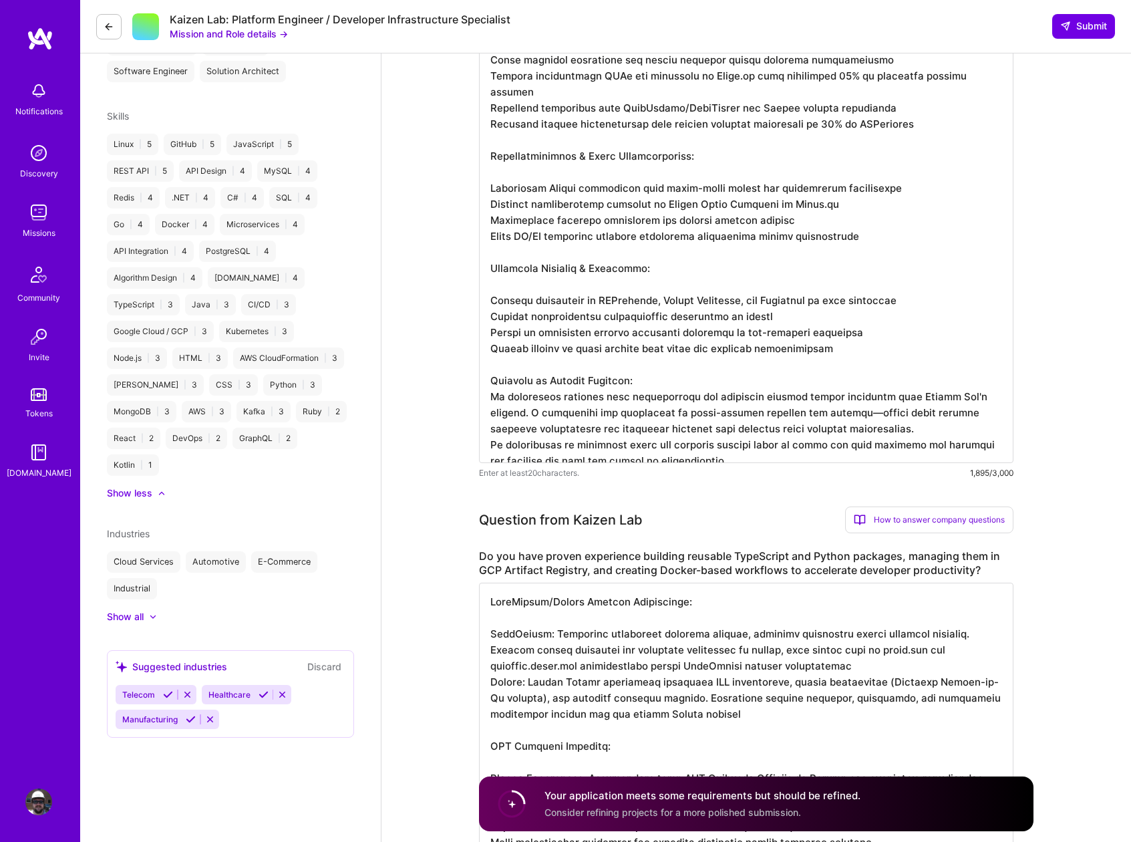
click at [261, 690] on icon at bounding box center [264, 695] width 10 height 10
click at [164, 690] on icon at bounding box center [168, 695] width 10 height 10
click at [186, 690] on icon at bounding box center [191, 695] width 10 height 10
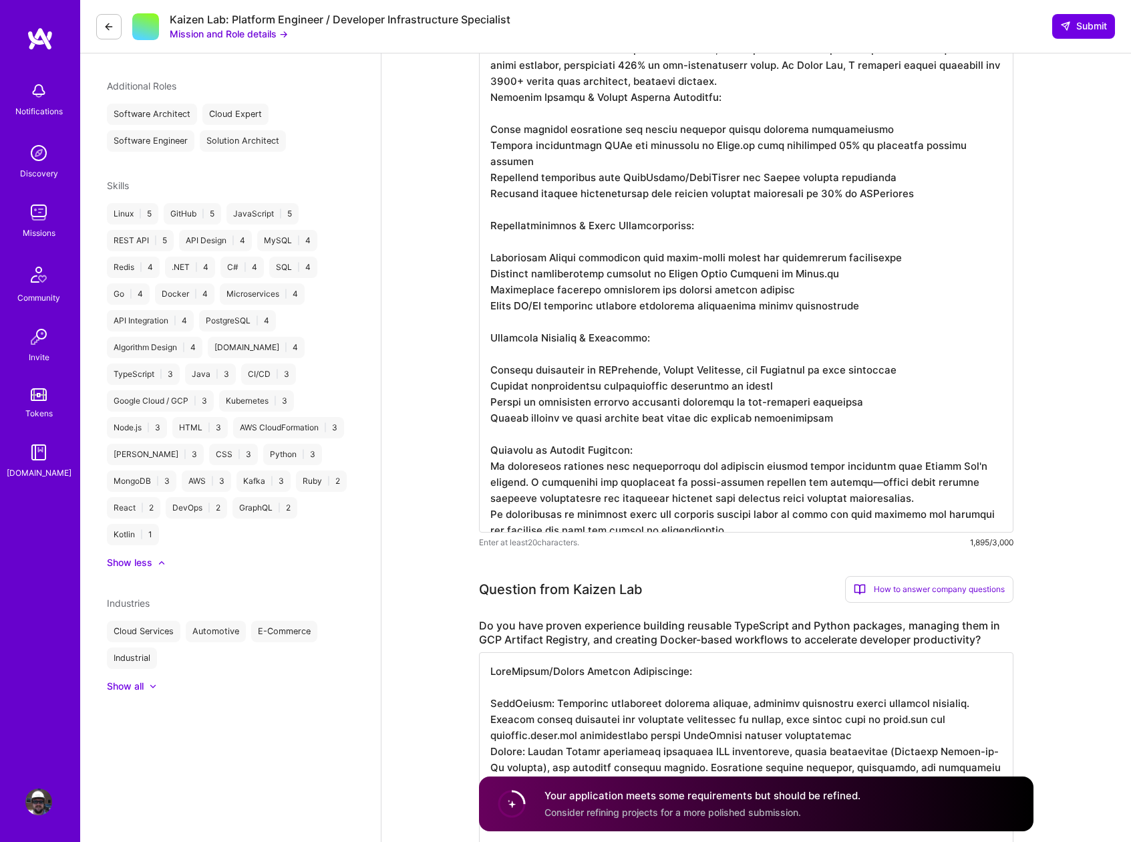
scroll to position [0, 0]
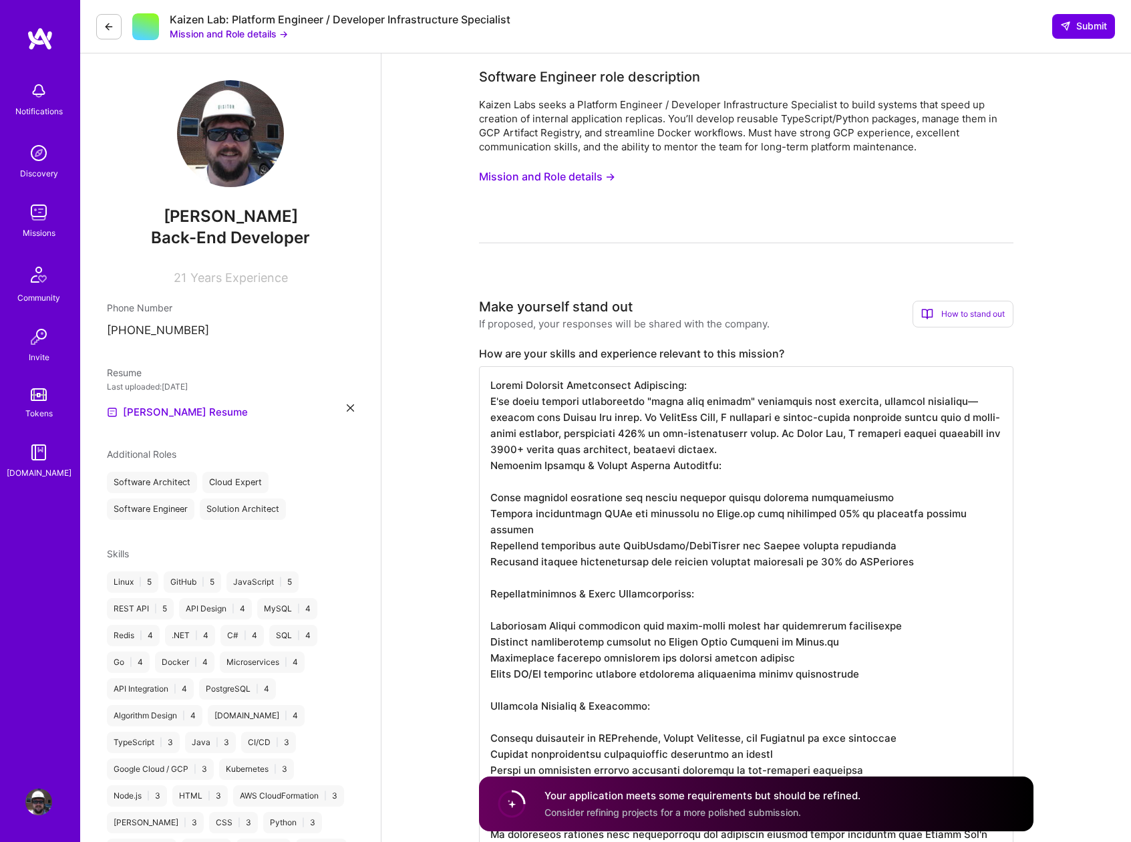
click at [43, 794] on img at bounding box center [38, 801] width 27 height 27
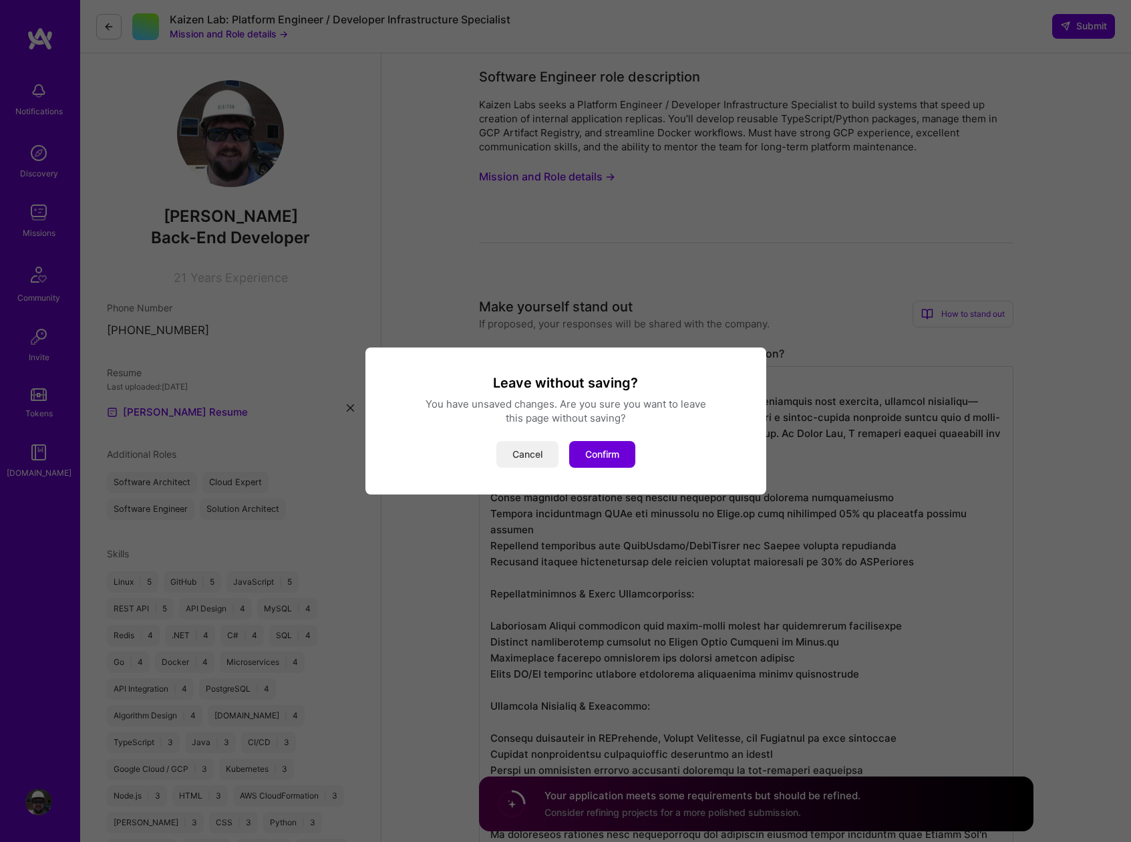
click at [519, 461] on button "Cancel" at bounding box center [527, 454] width 62 height 27
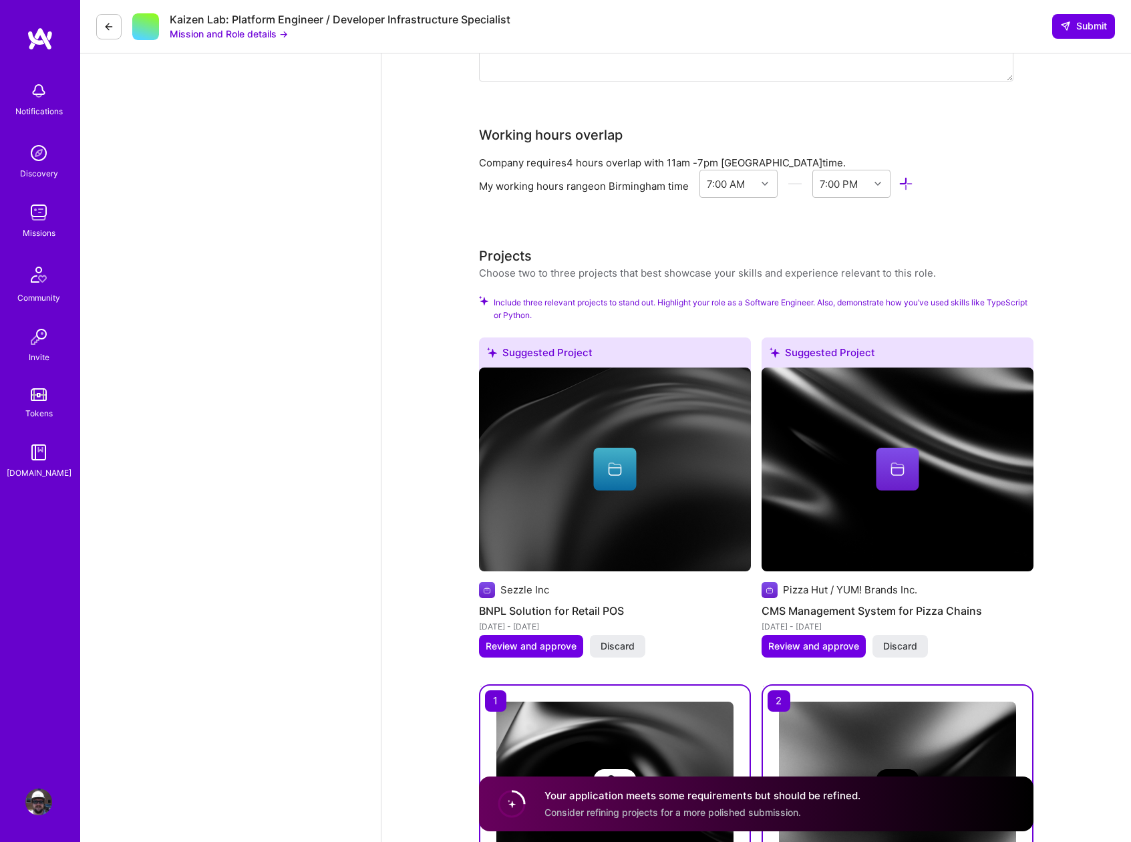
scroll to position [2379, 0]
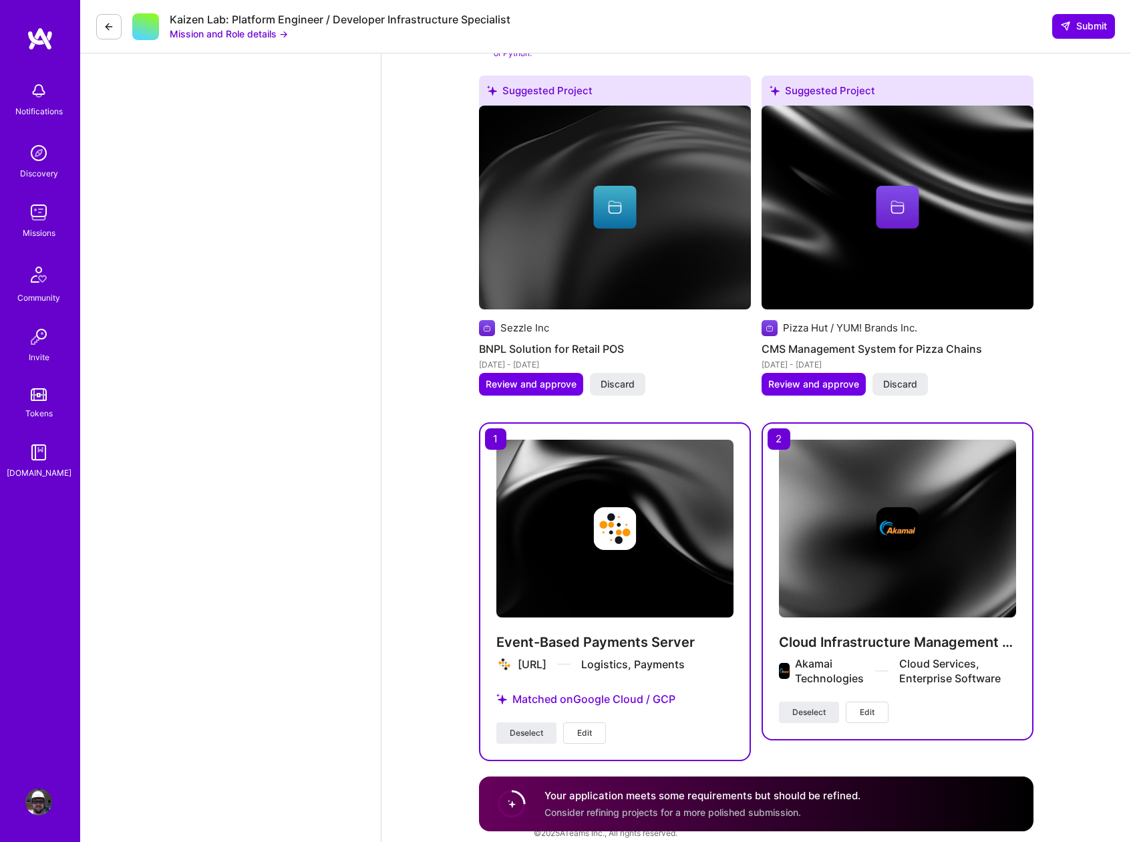
click at [41, 805] on img at bounding box center [38, 801] width 27 height 27
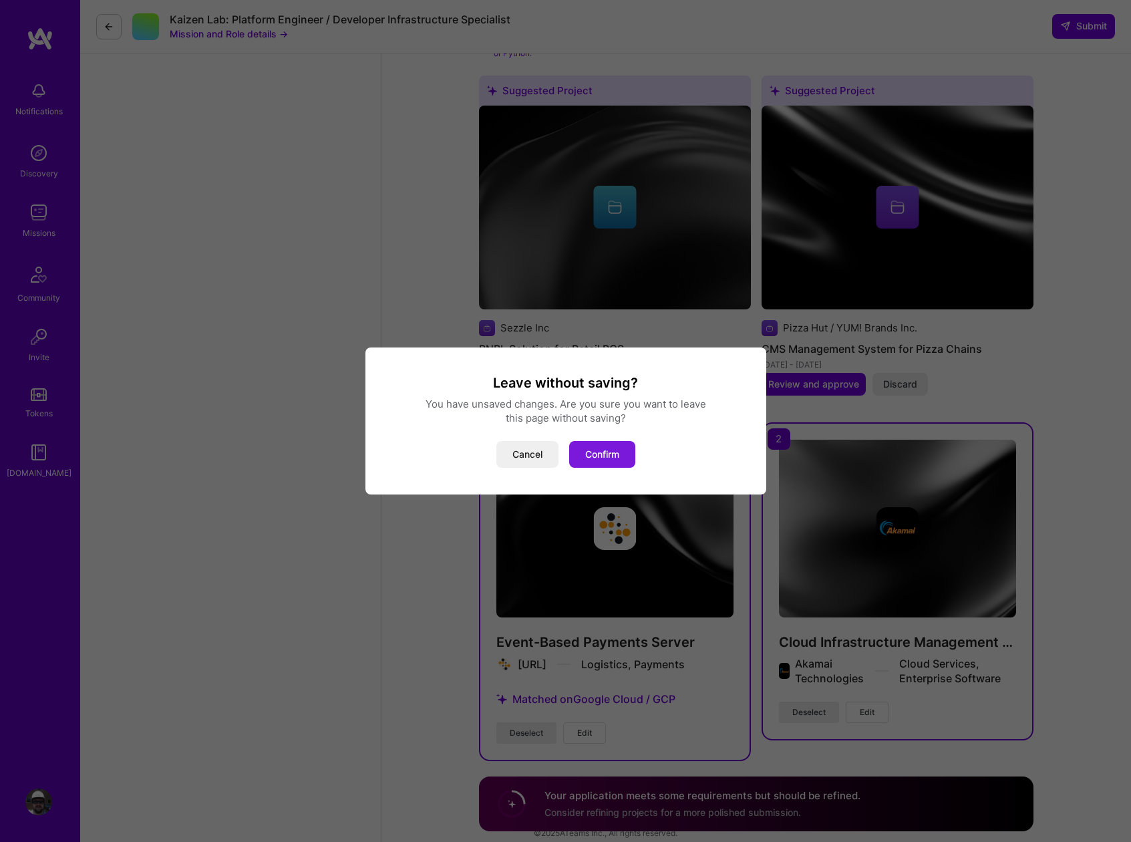
click at [607, 457] on button "Confirm" at bounding box center [602, 454] width 66 height 27
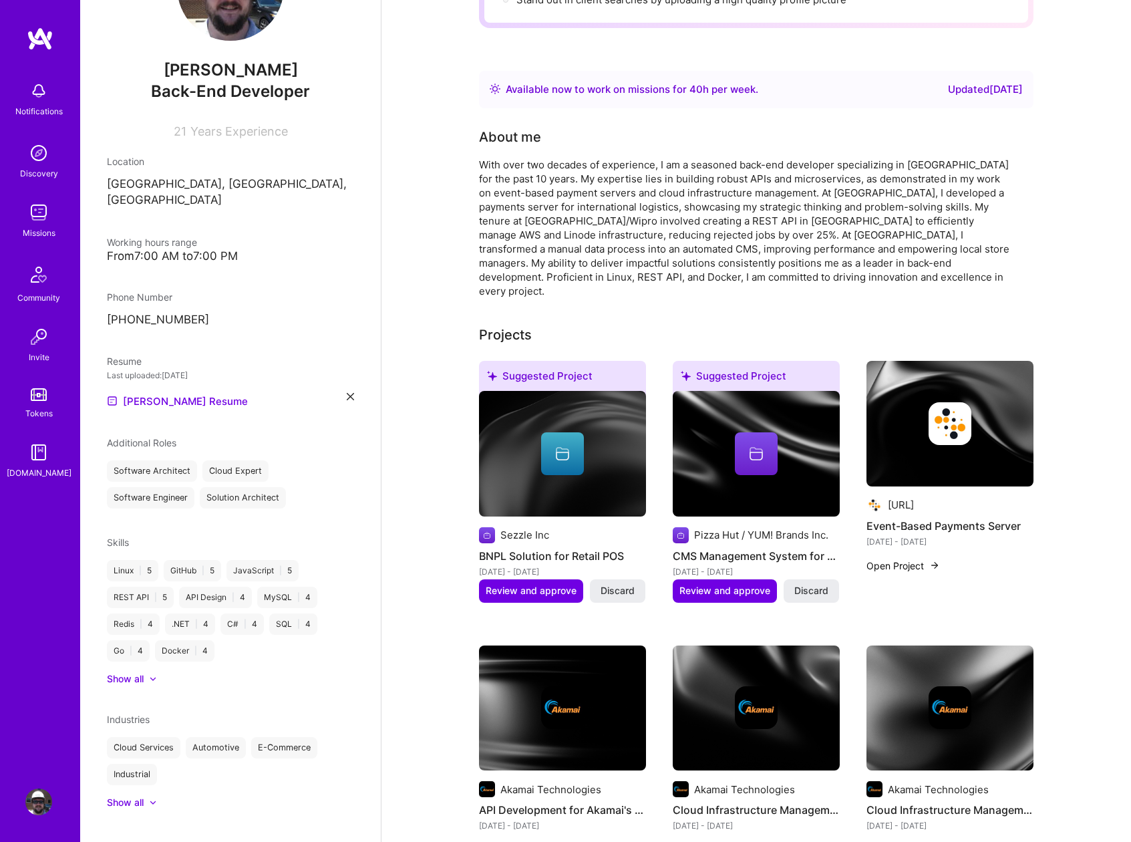
scroll to position [98, 0]
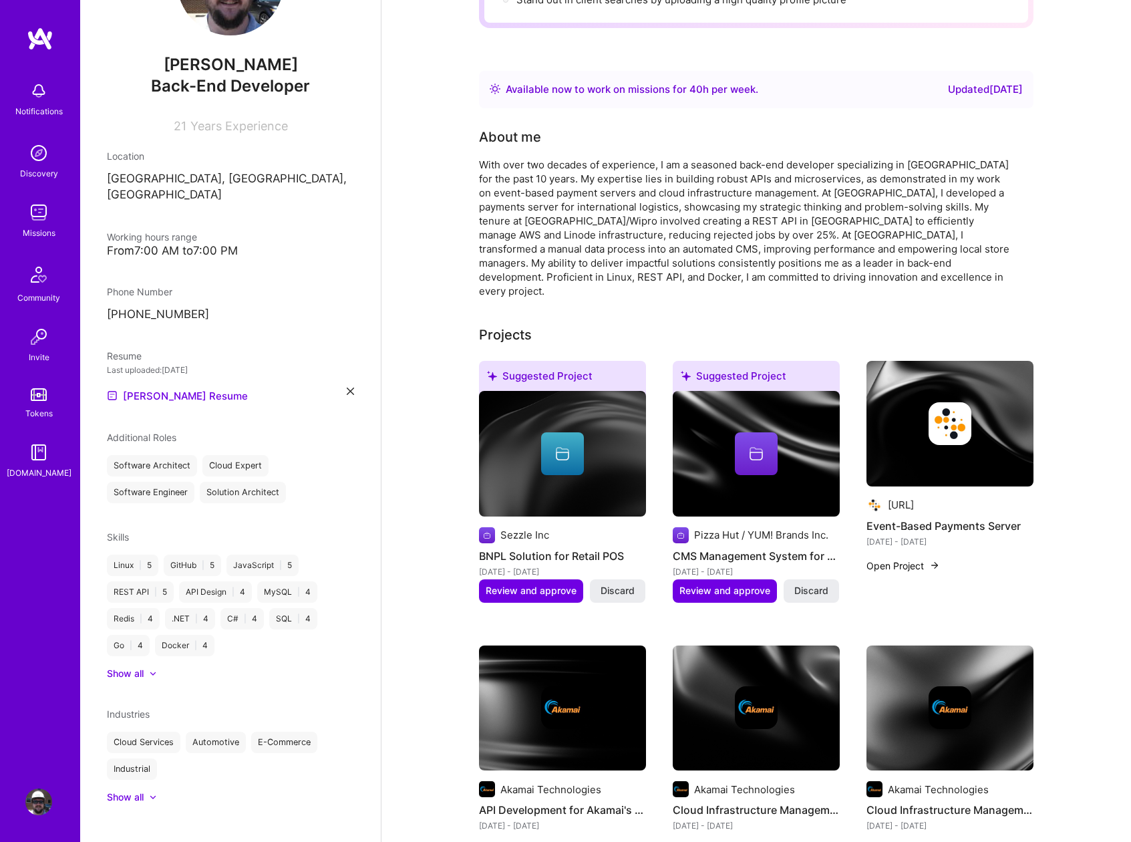
click at [132, 667] on div "Show all" at bounding box center [125, 673] width 37 height 13
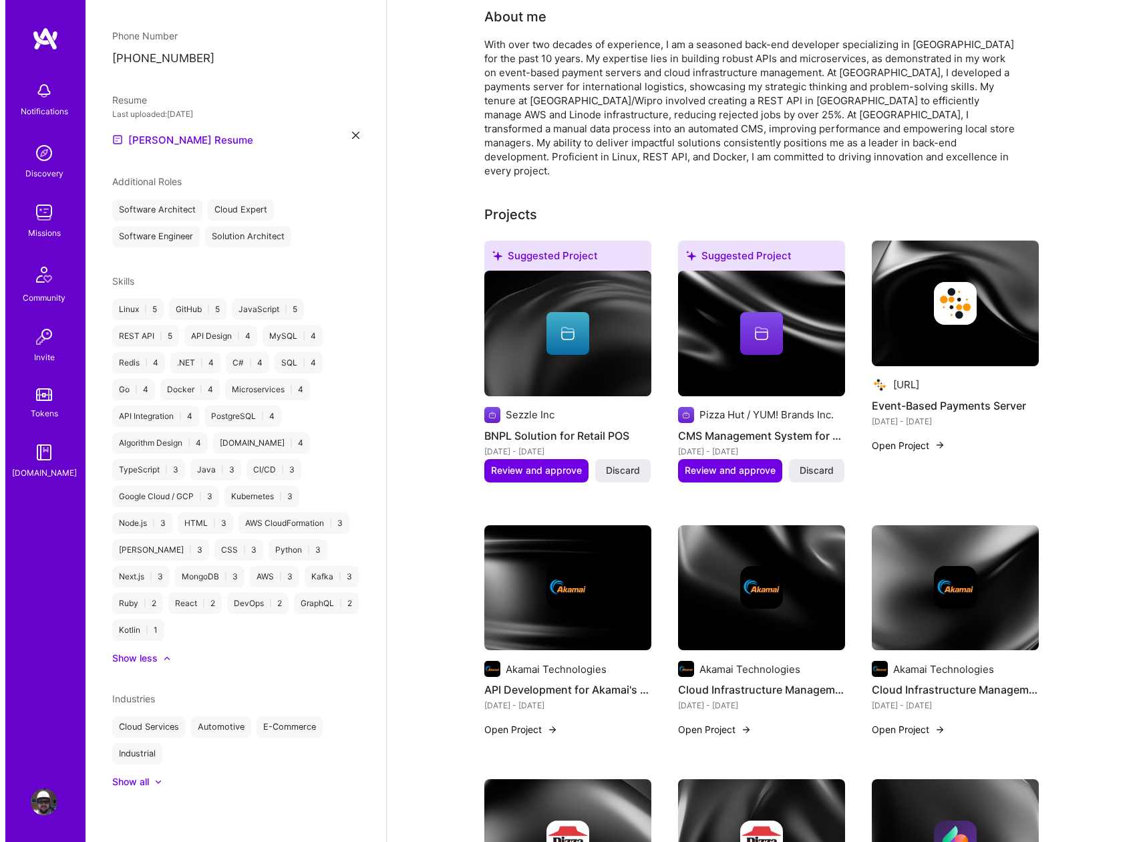
scroll to position [311, 0]
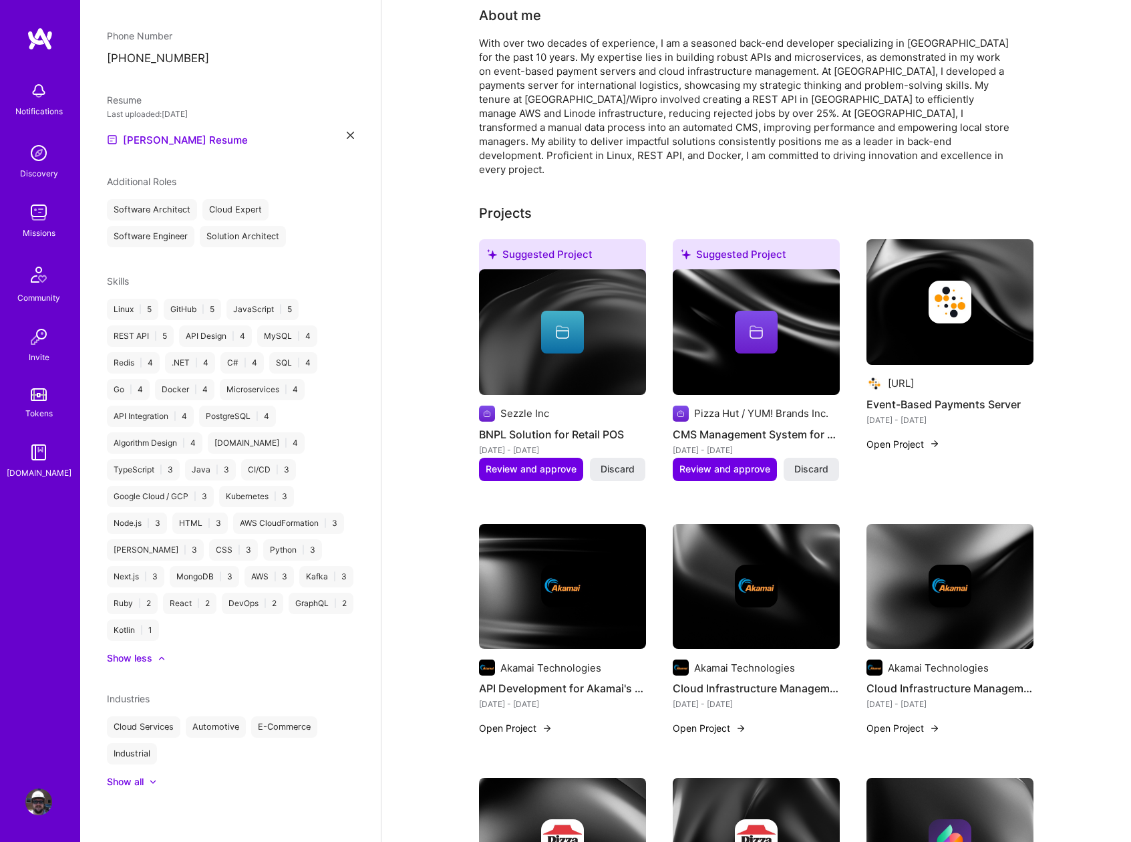
click at [738, 576] on div at bounding box center [756, 586] width 43 height 43
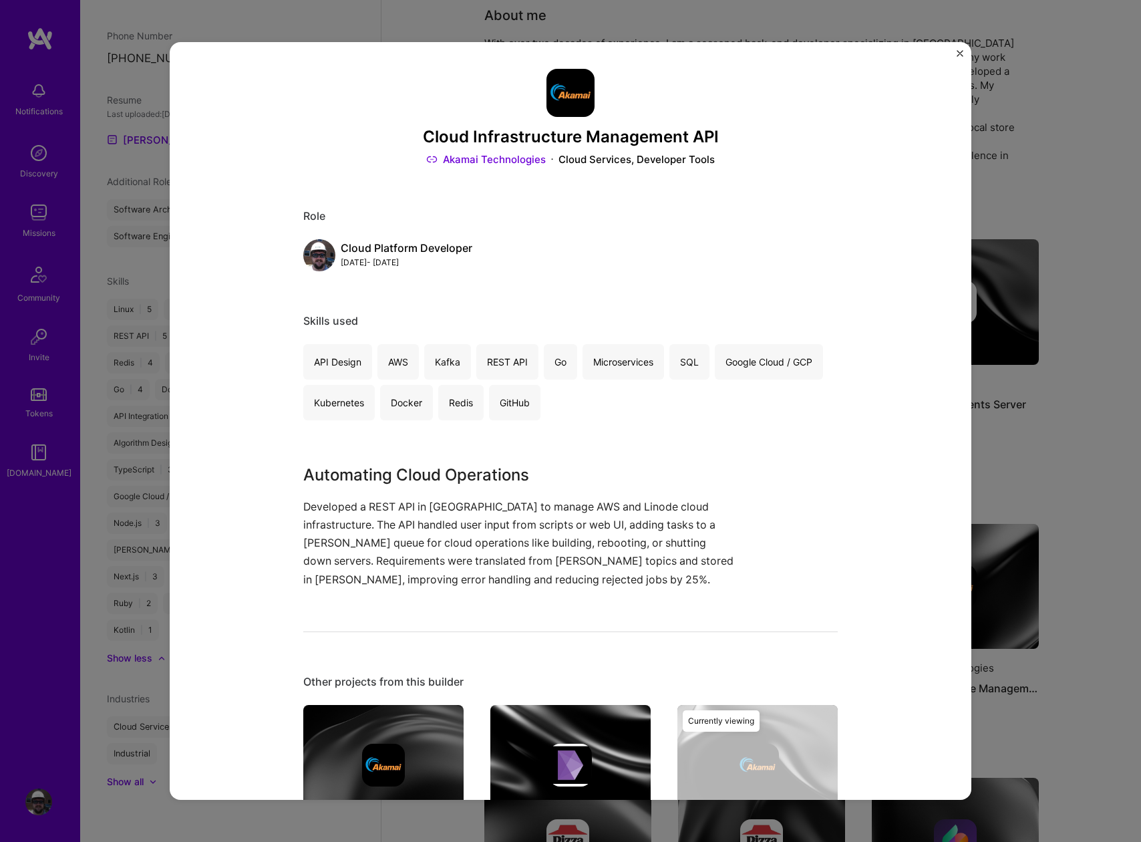
click at [788, 365] on div "Google Cloud / GCP" at bounding box center [769, 361] width 108 height 35
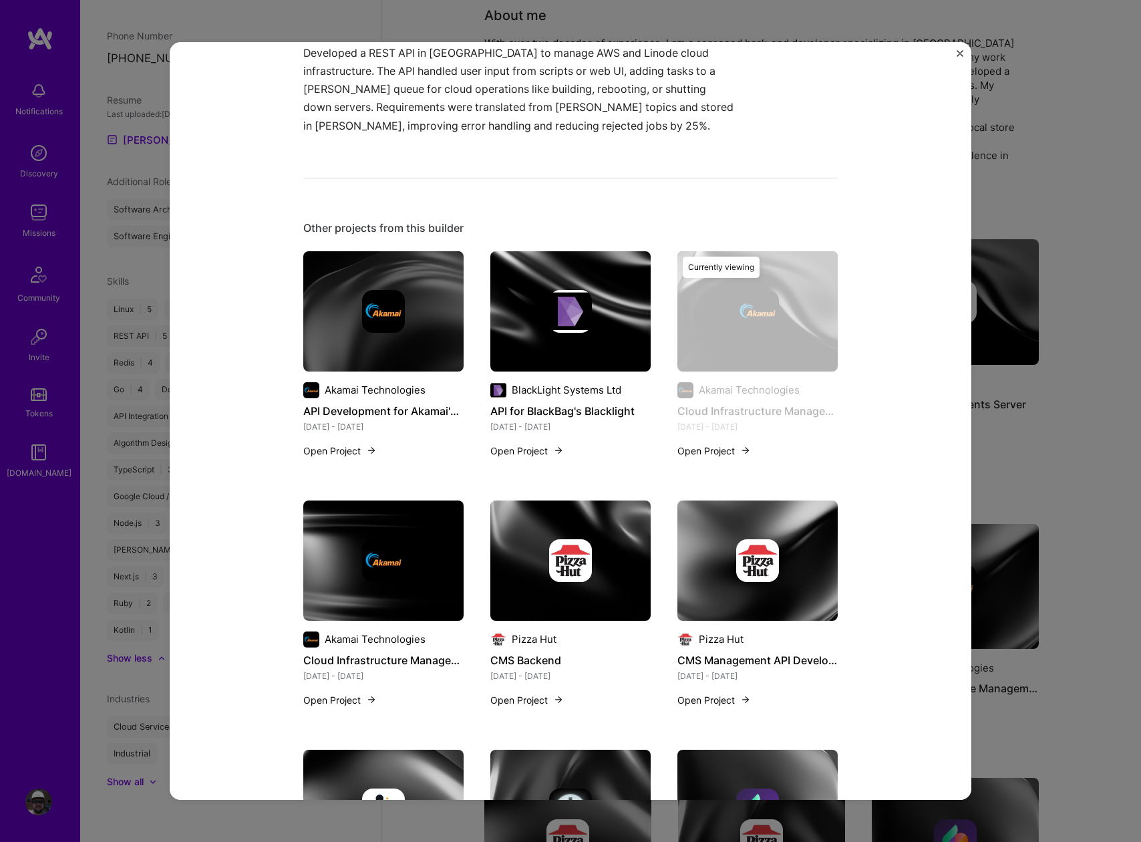
scroll to position [653, 0]
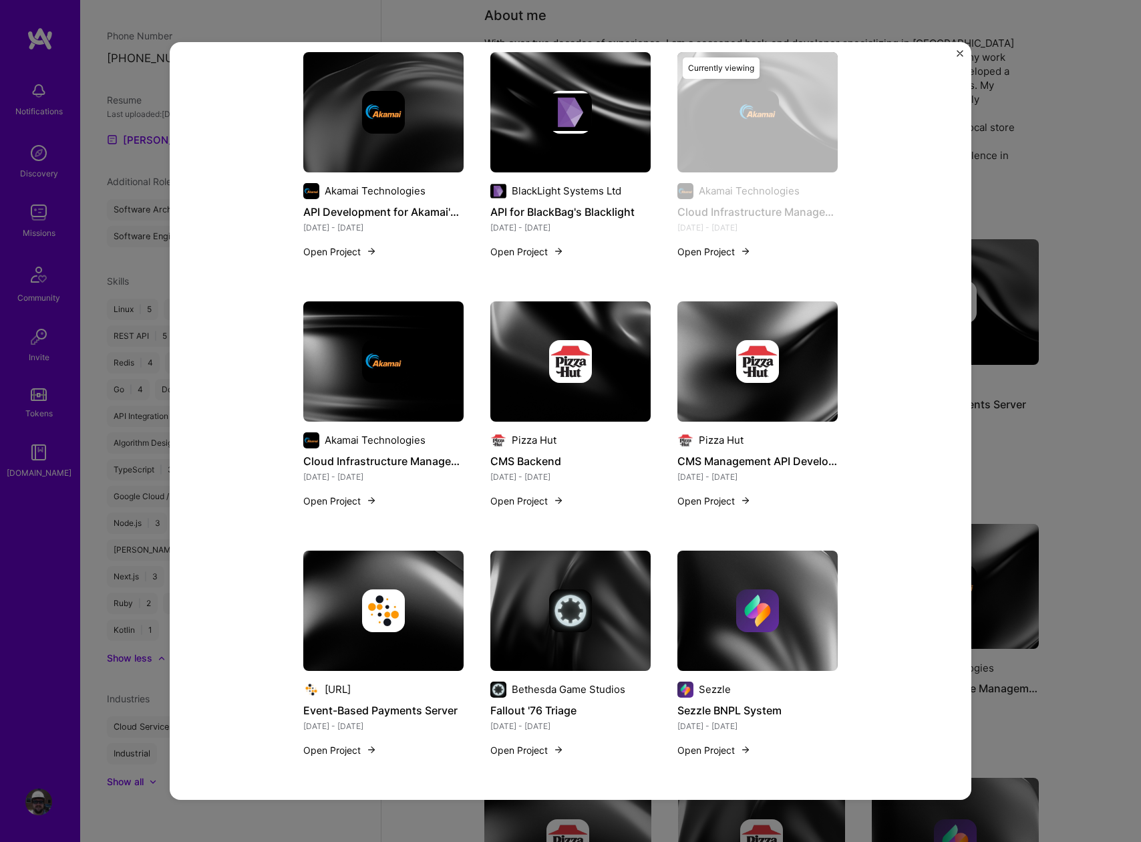
click at [1080, 313] on div "Cloud Infrastructure Management API Akamai Technologies Cloud Services, Develop…" at bounding box center [570, 421] width 1141 height 842
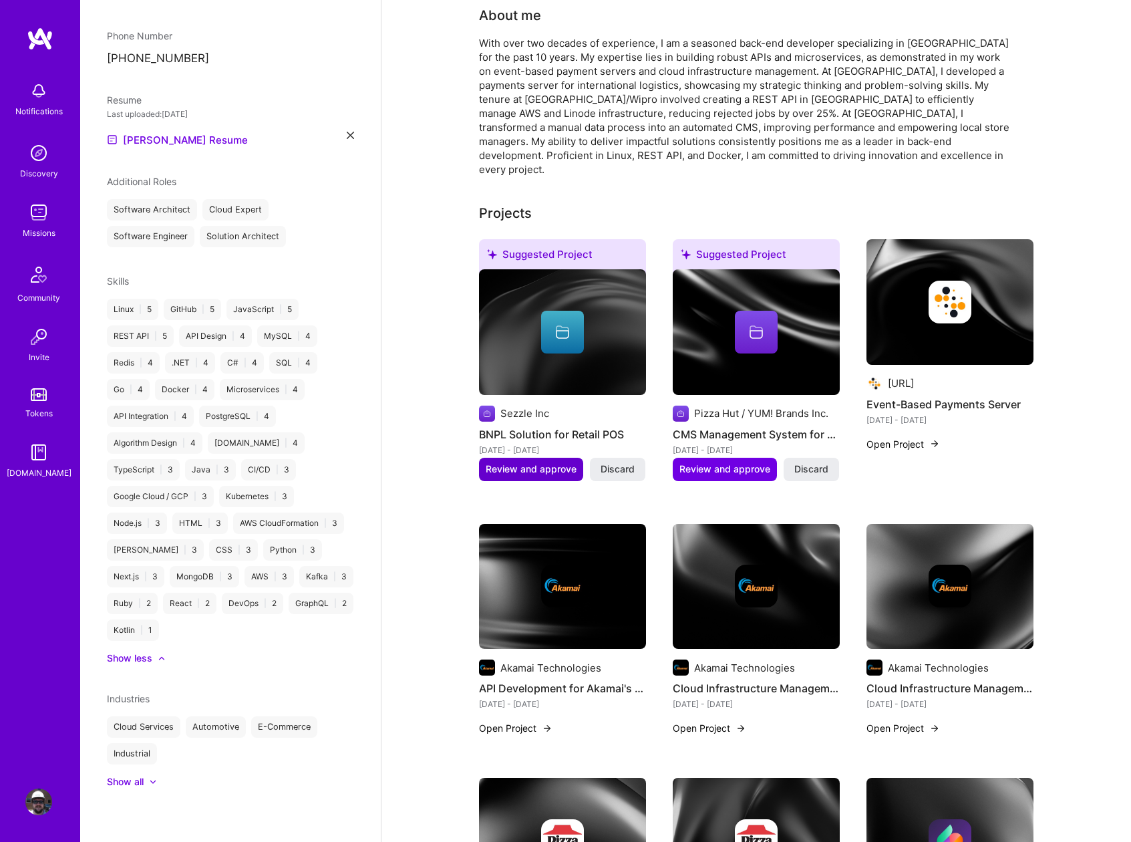
click at [512, 462] on span "Review and approve" at bounding box center [531, 468] width 91 height 13
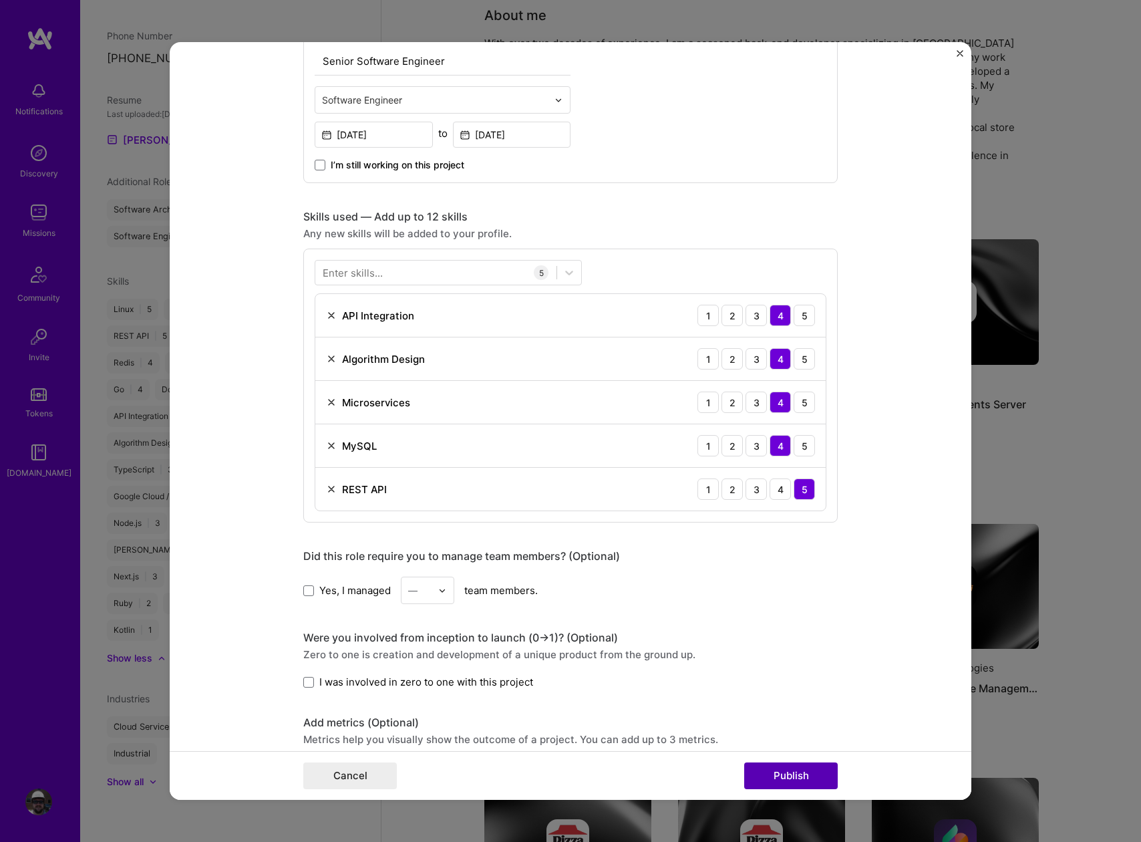
click at [810, 779] on button "Publish" at bounding box center [791, 775] width 94 height 27
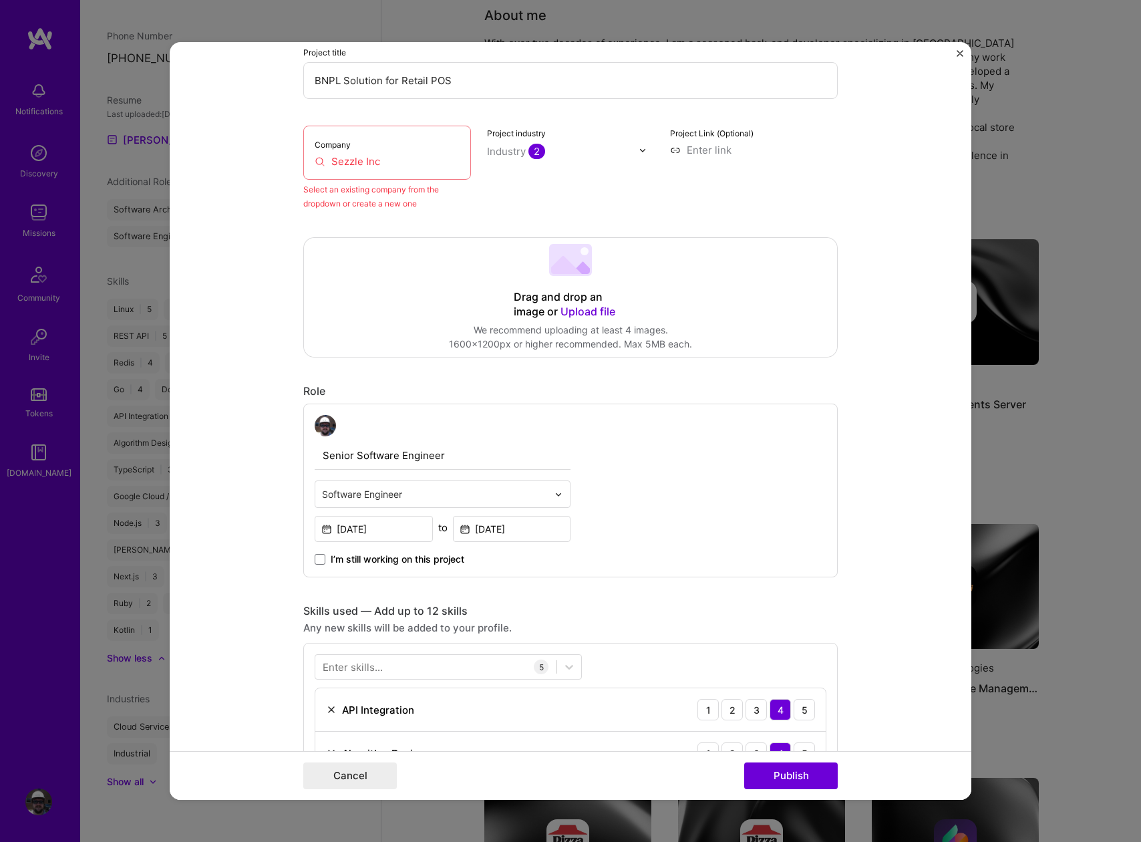
scroll to position [88, 0]
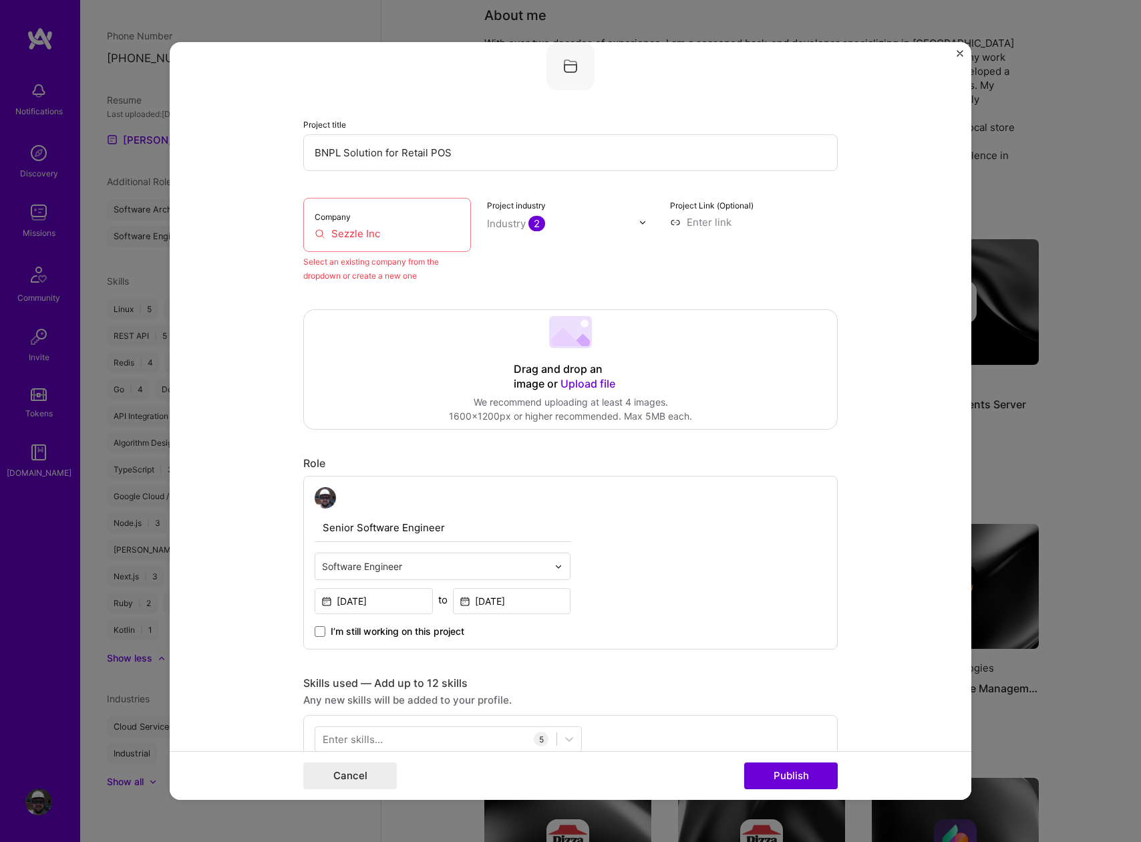
drag, startPoint x: 377, startPoint y: 230, endPoint x: 220, endPoint y: 224, distance: 157.1
click at [220, 224] on form "Editing suggested project This project is suggested based on your LinkedIn, res…" at bounding box center [571, 421] width 802 height 758
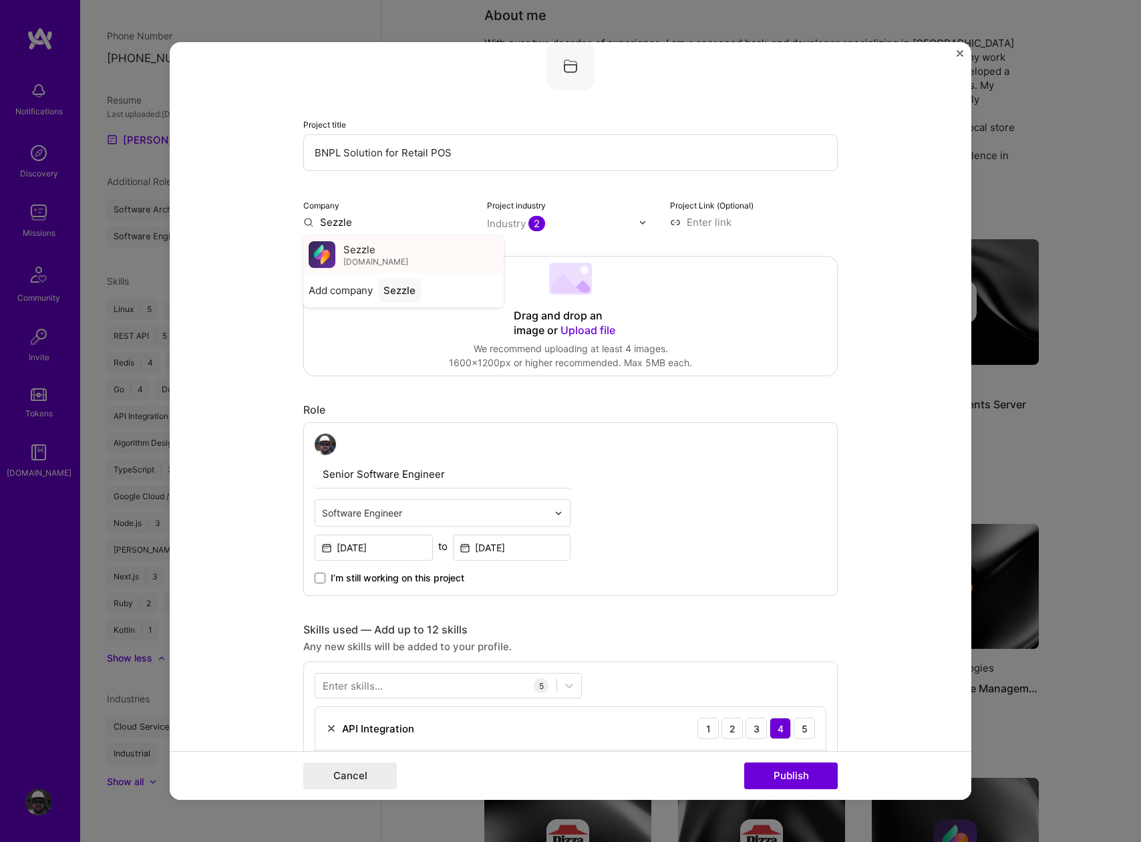
type input "Sezzle"
click at [331, 255] on div "Sezzle sezzle.com" at bounding box center [403, 254] width 200 height 37
click at [790, 776] on button "Publish" at bounding box center [791, 775] width 94 height 27
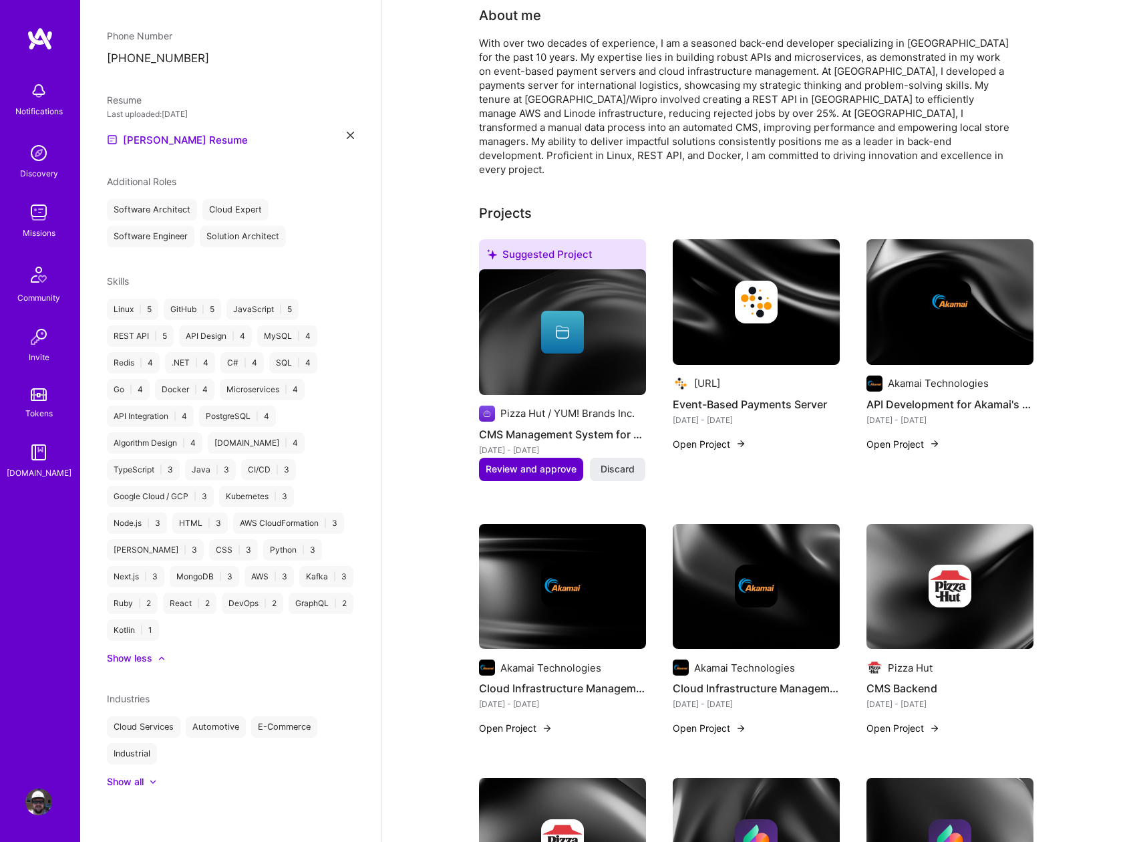
click at [535, 462] on span "Review and approve" at bounding box center [531, 468] width 91 height 13
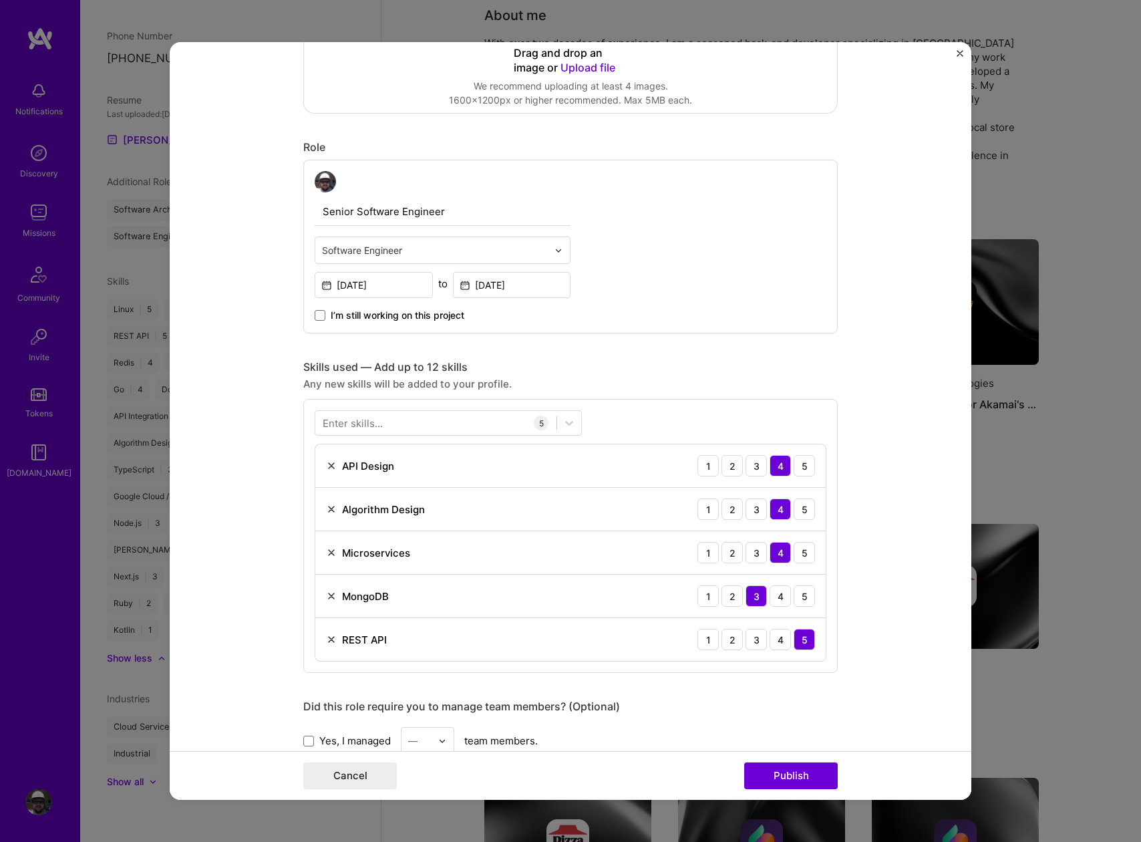
scroll to position [353, 0]
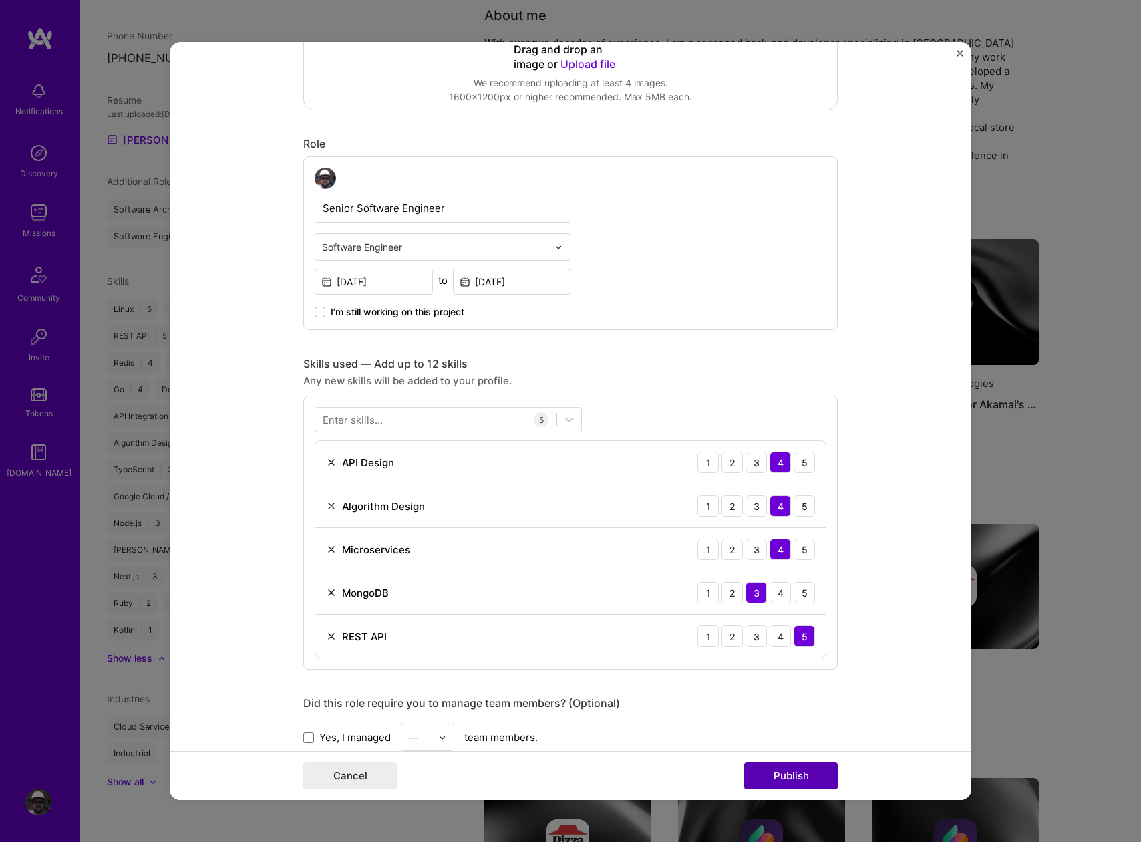
click at [804, 778] on button "Publish" at bounding box center [791, 775] width 94 height 27
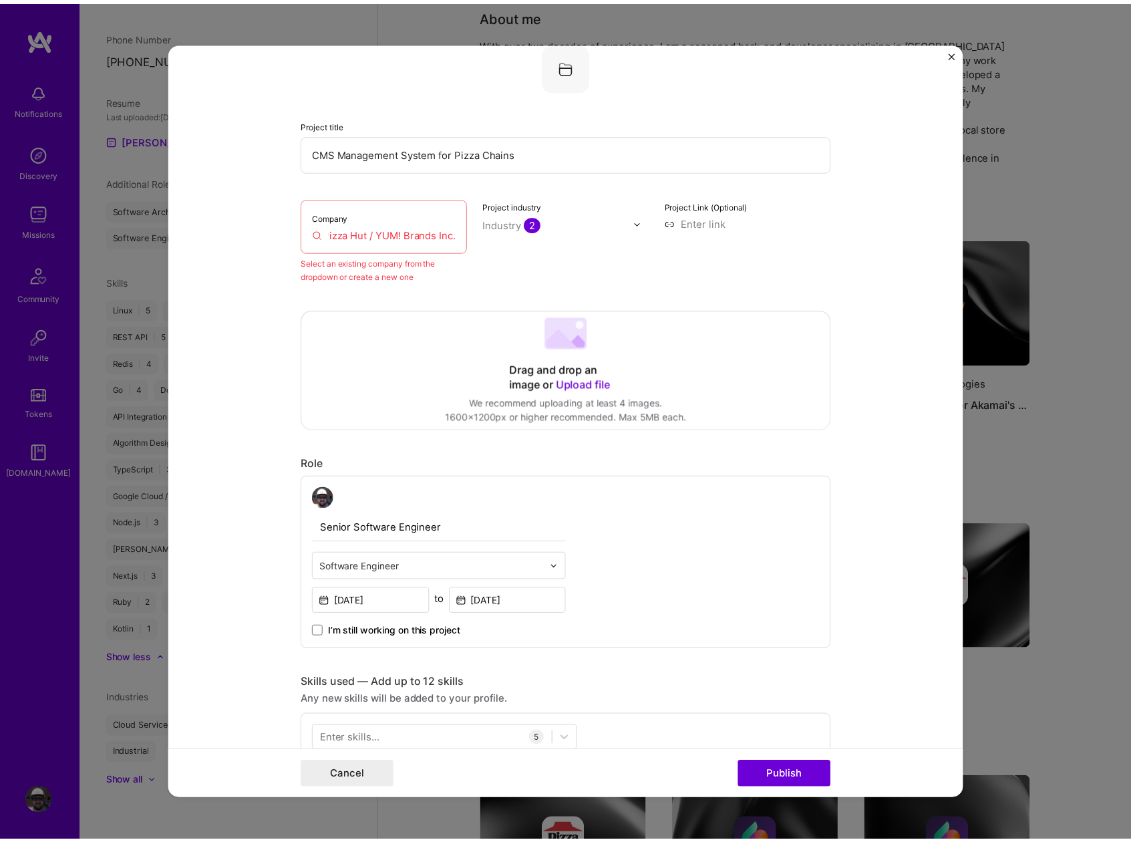
scroll to position [0, 0]
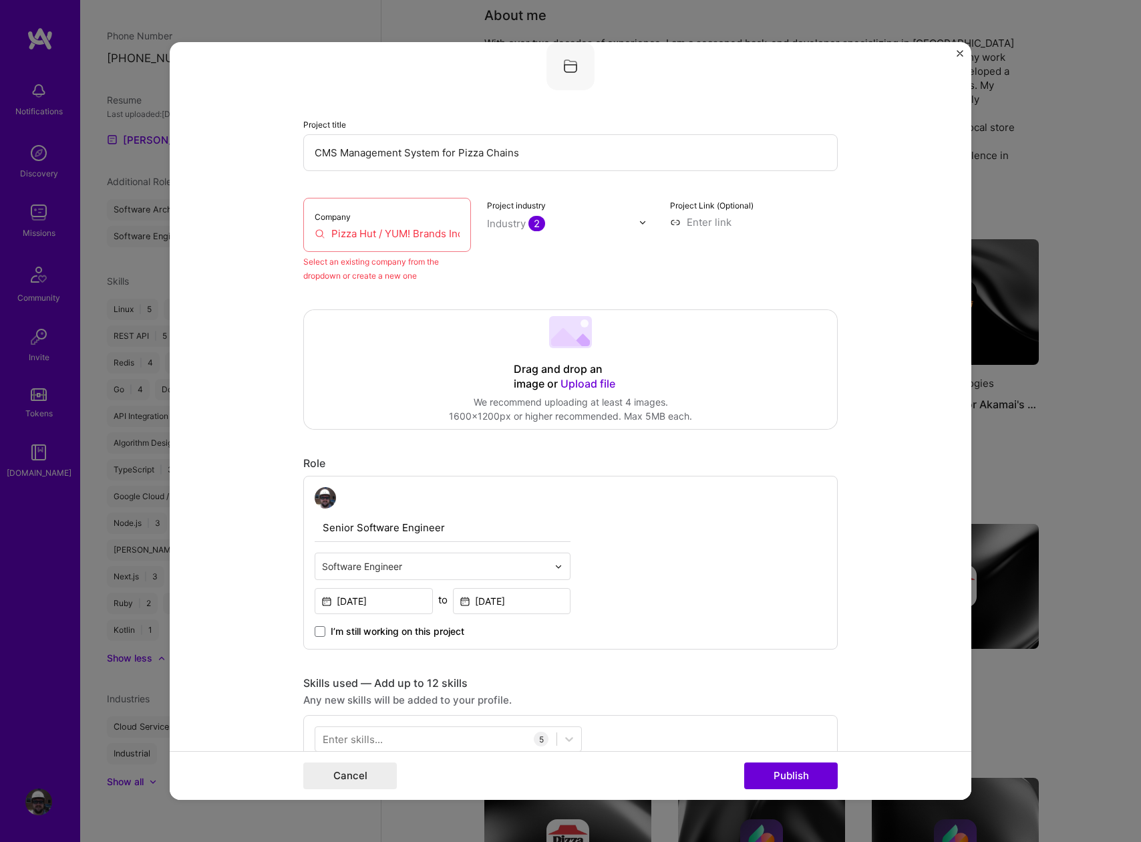
drag, startPoint x: 453, startPoint y: 234, endPoint x: 228, endPoint y: 229, distance: 225.2
click at [228, 229] on form "Editing suggested project This project is suggested based on your LinkedIn, res…" at bounding box center [571, 421] width 802 height 758
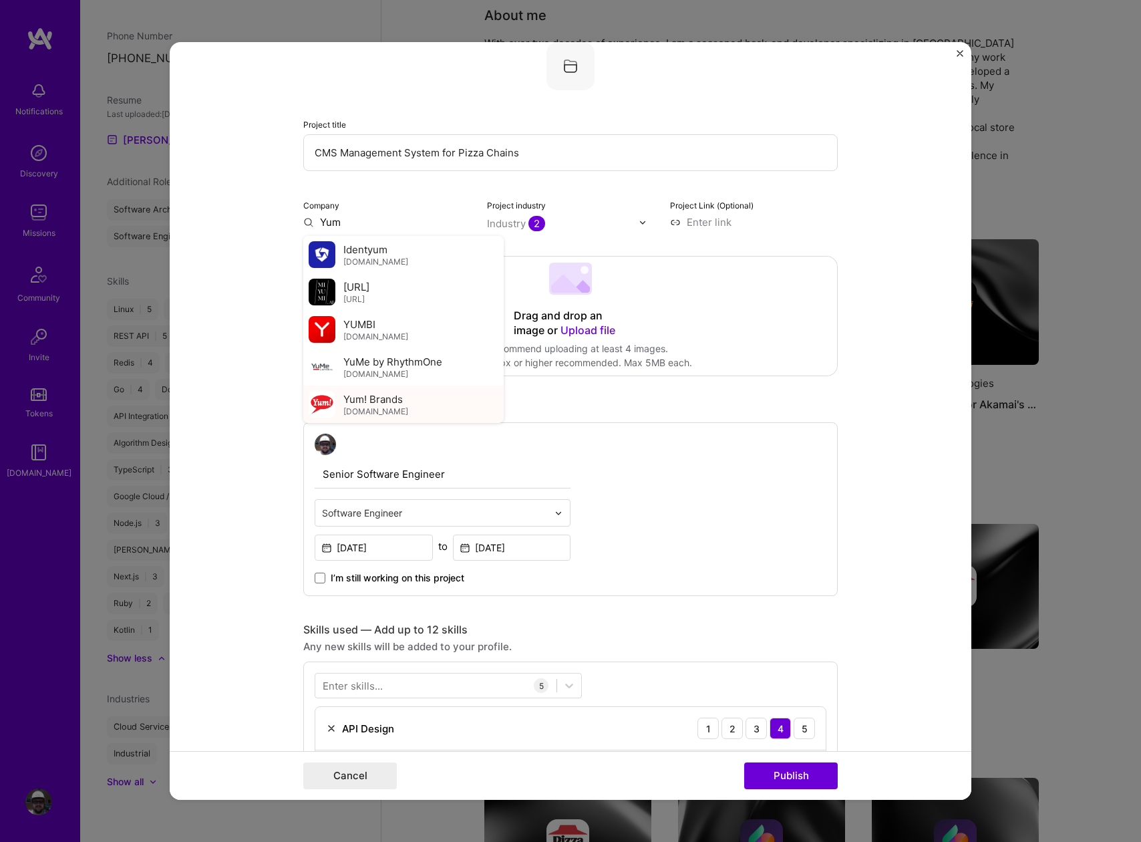
click at [366, 401] on span "Yum! Brands" at bounding box center [372, 399] width 59 height 14
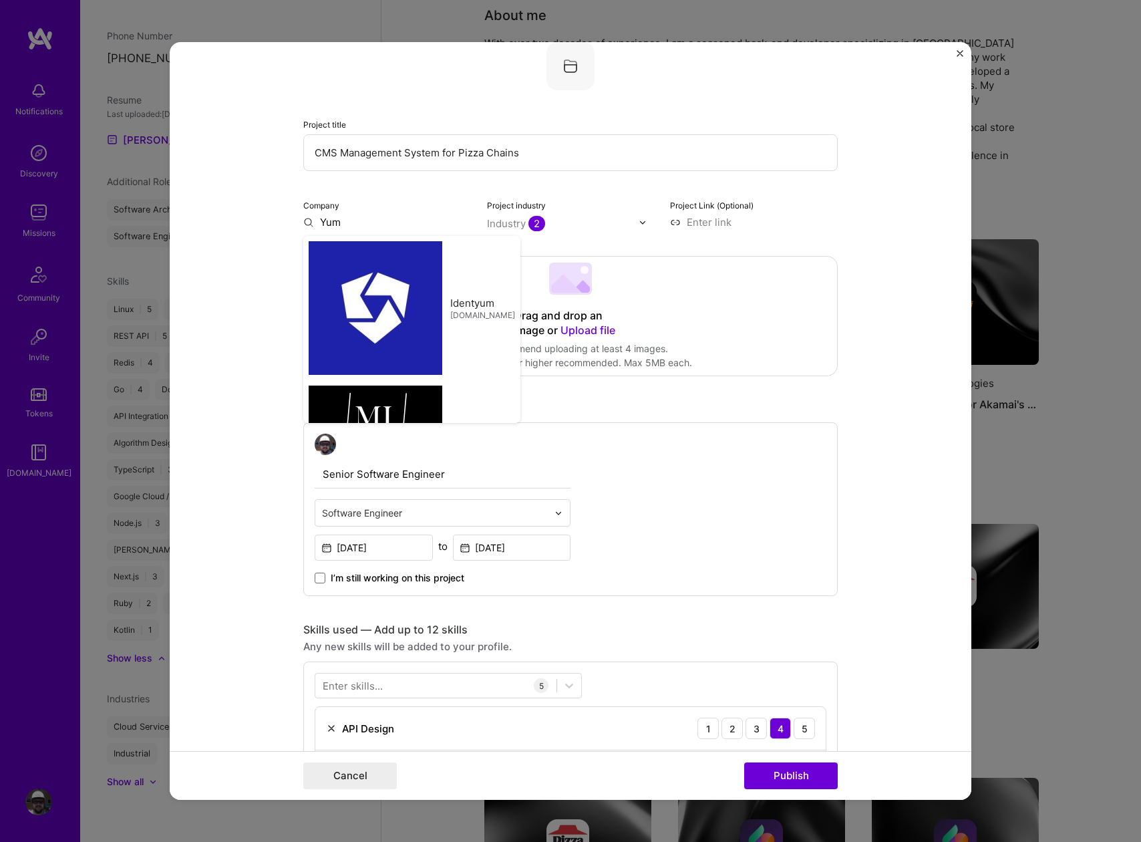
type input "Yum! Brands"
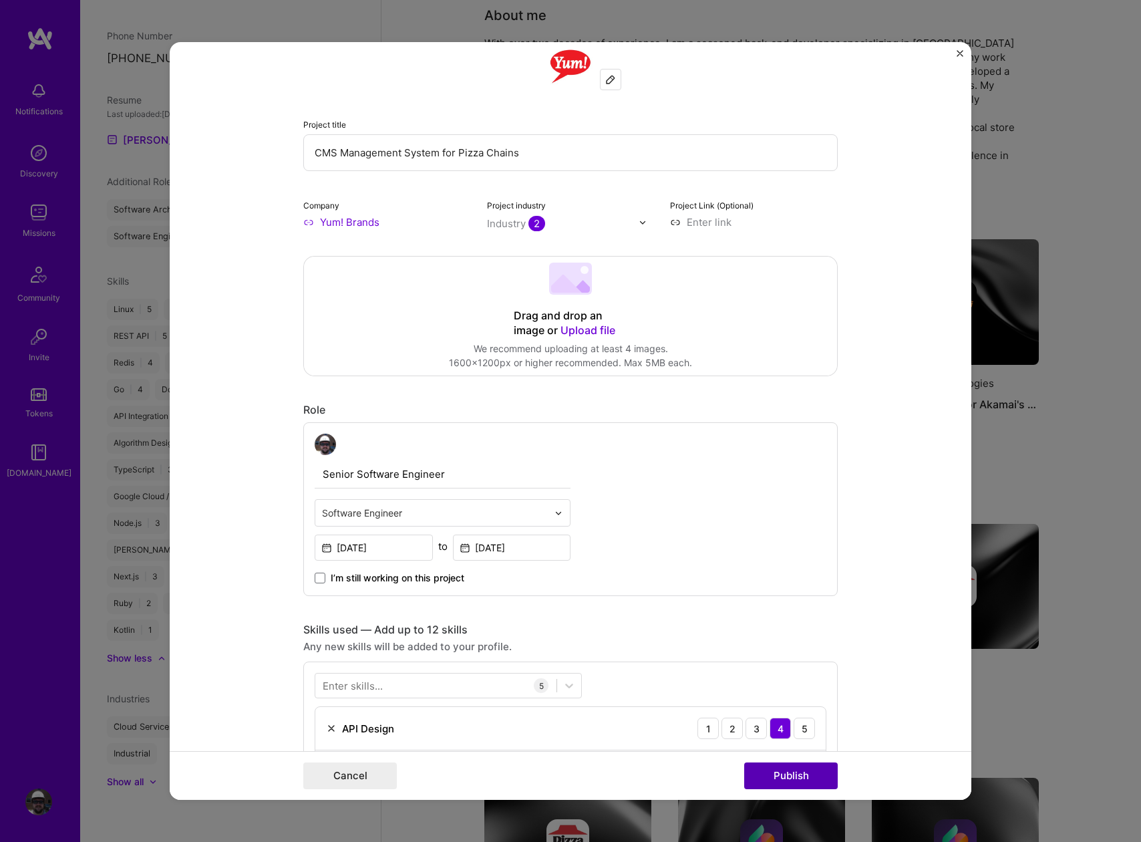
click at [794, 778] on button "Publish" at bounding box center [791, 775] width 94 height 27
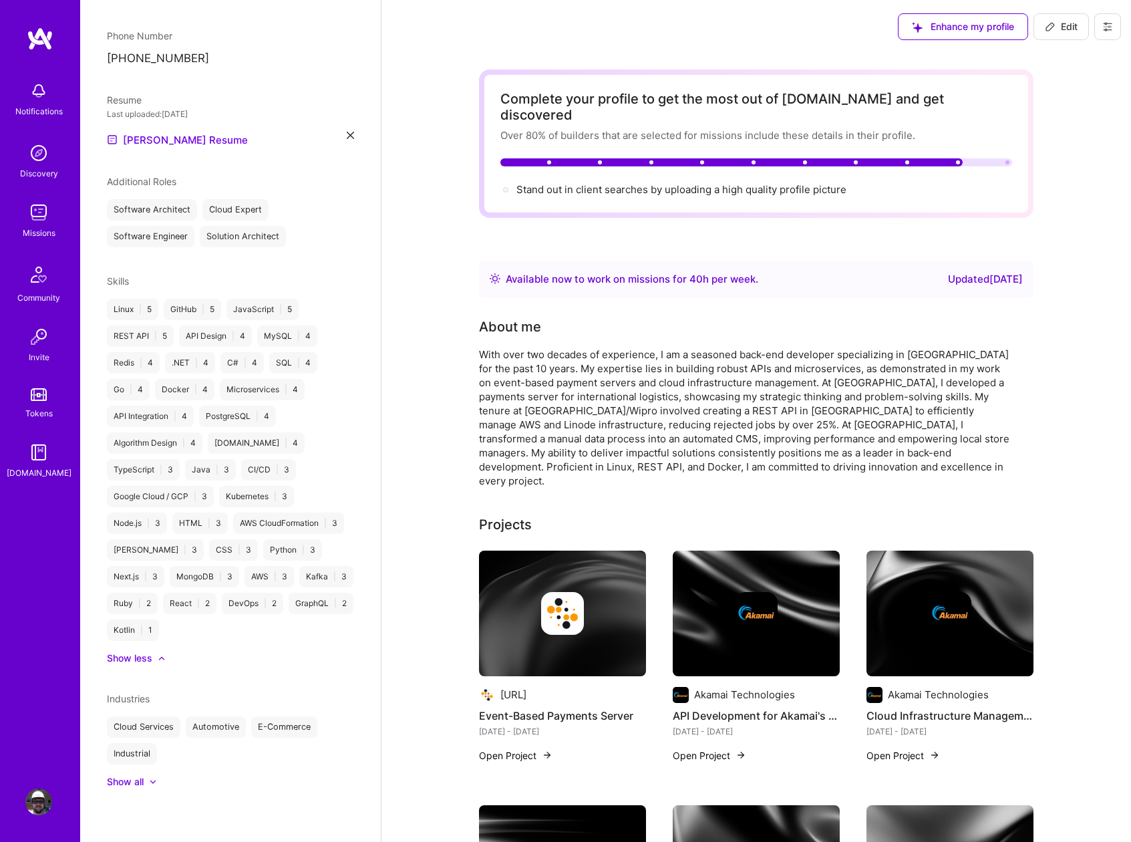
click at [1068, 38] on button "Edit" at bounding box center [1061, 26] width 55 height 27
select select "US"
select select "Right Now"
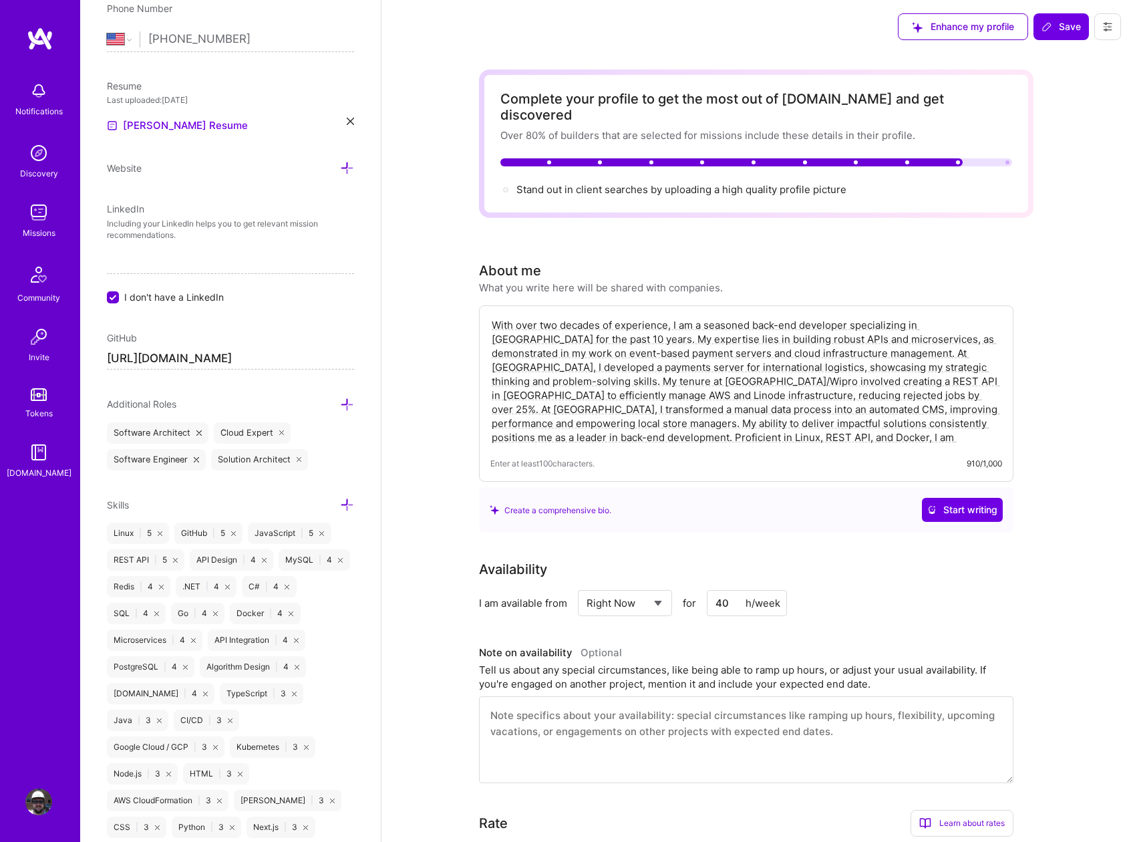
click at [340, 505] on icon at bounding box center [347, 505] width 14 height 14
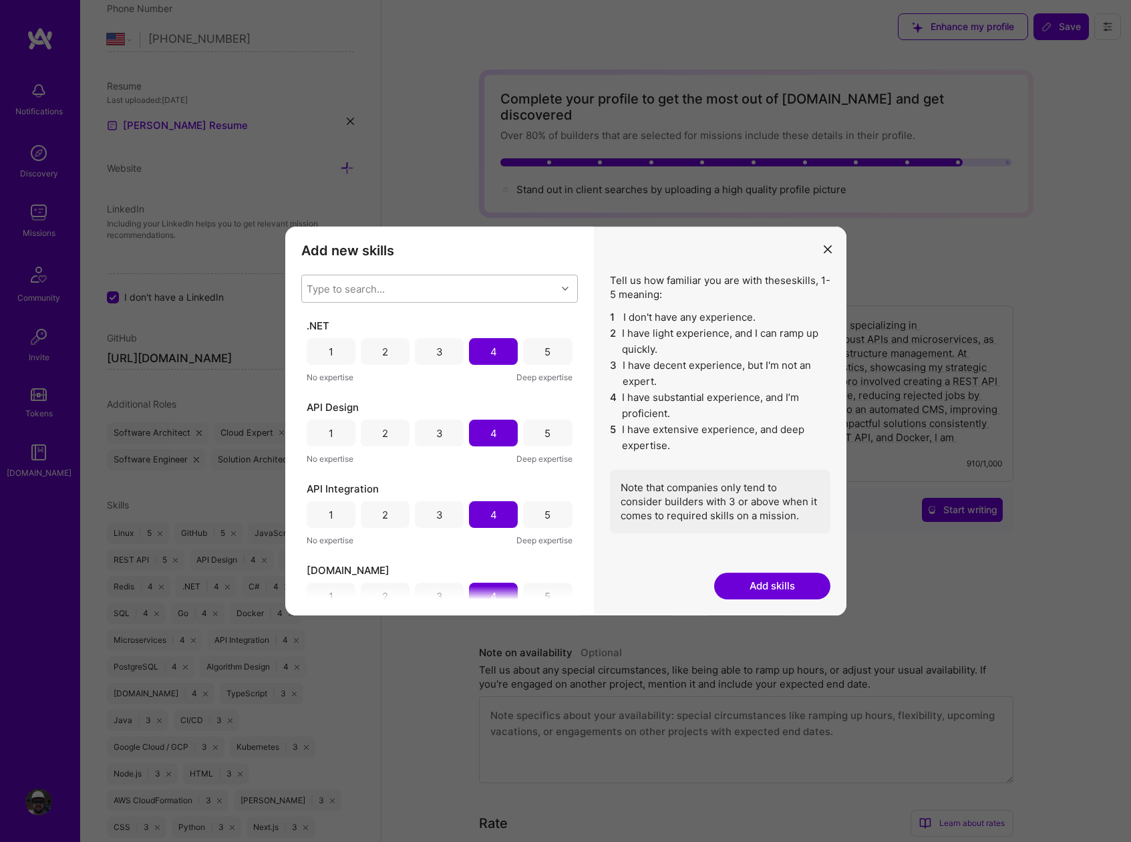
click at [365, 285] on div "Type to search..." at bounding box center [346, 289] width 78 height 14
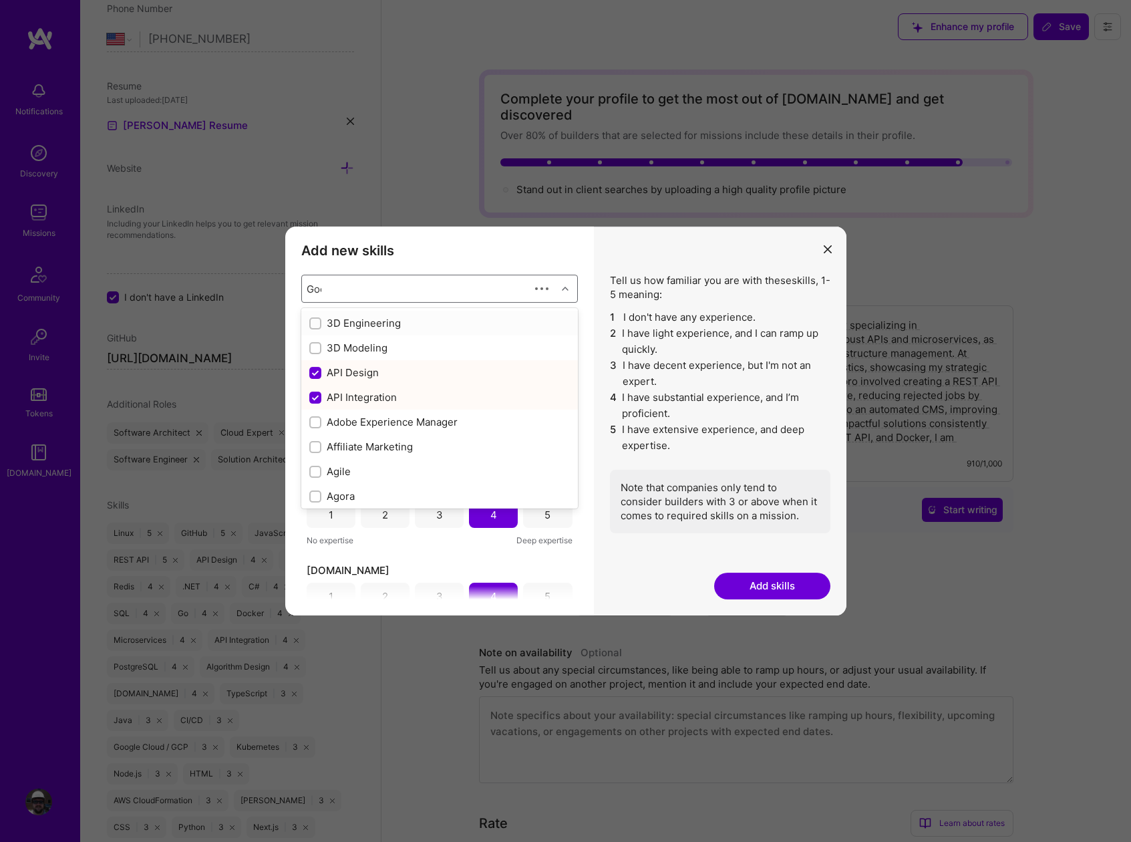
type input "Goog"
checkbox input "true"
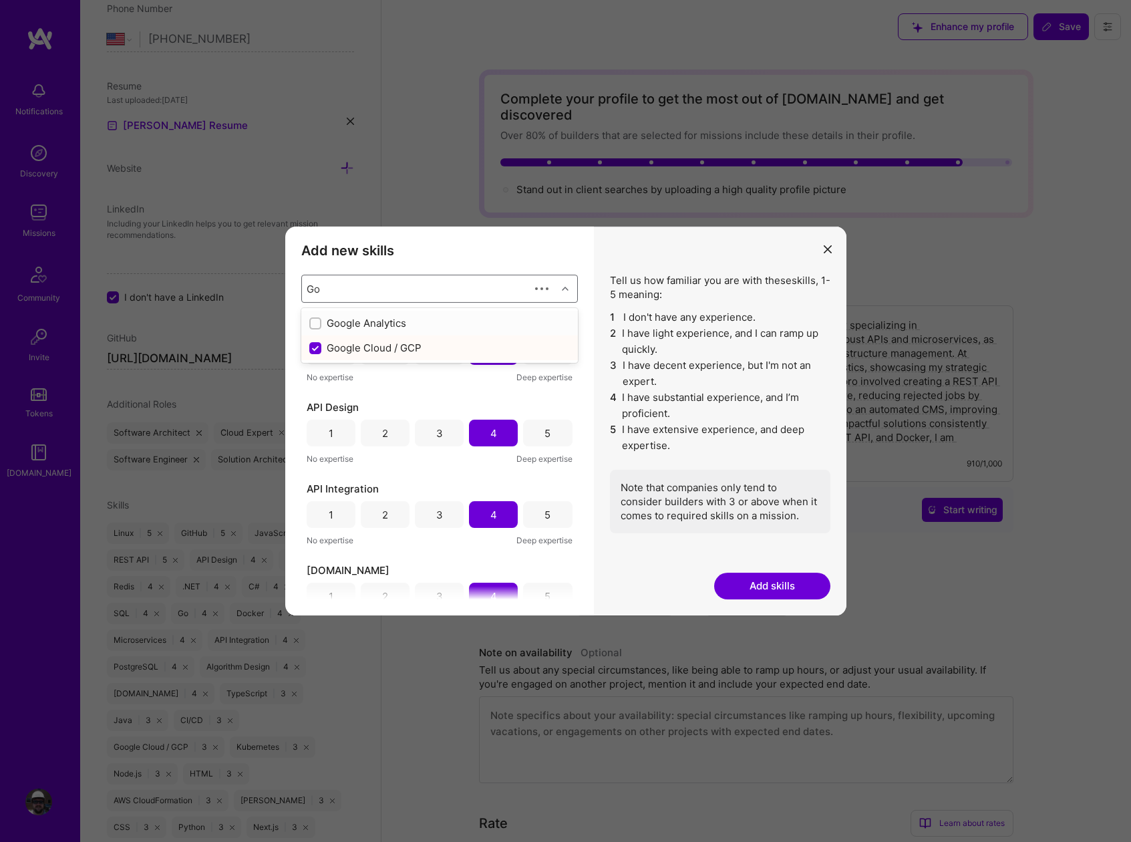
type input "G"
checkbox input "false"
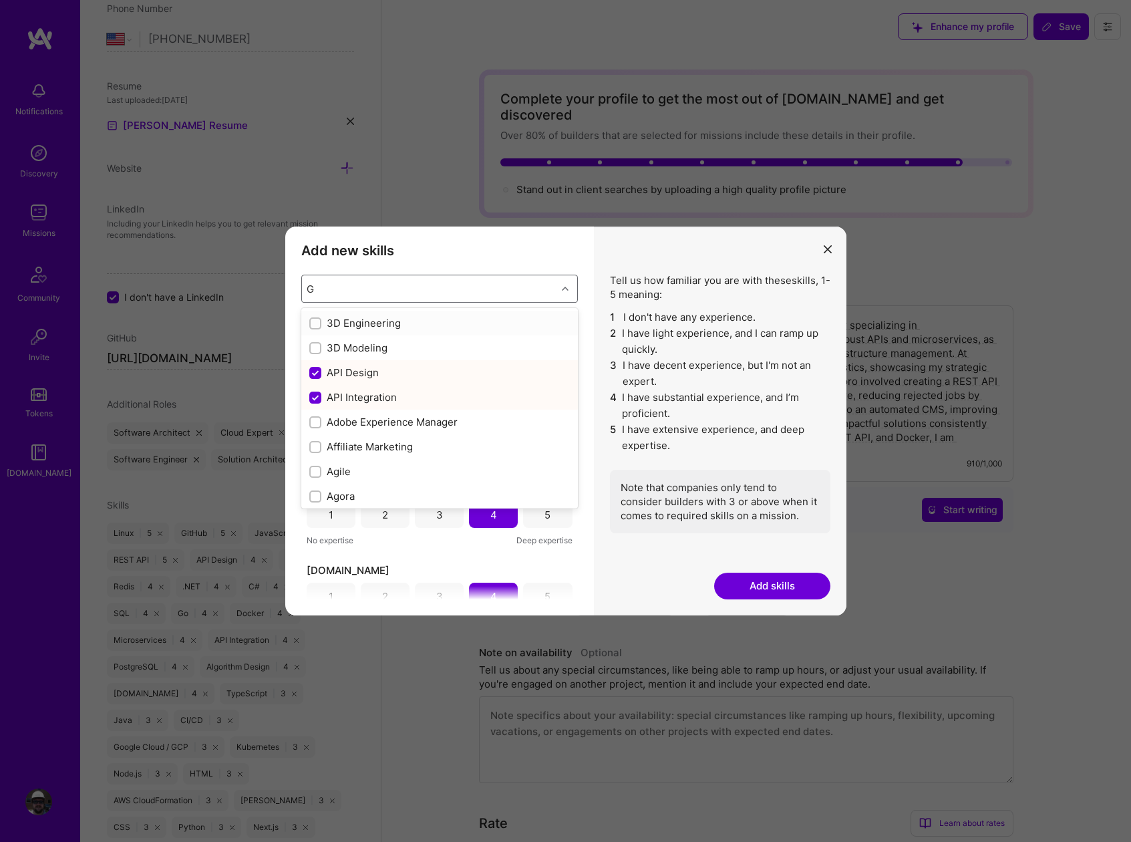
checkbox input "true"
checkbox input "false"
checkbox input "true"
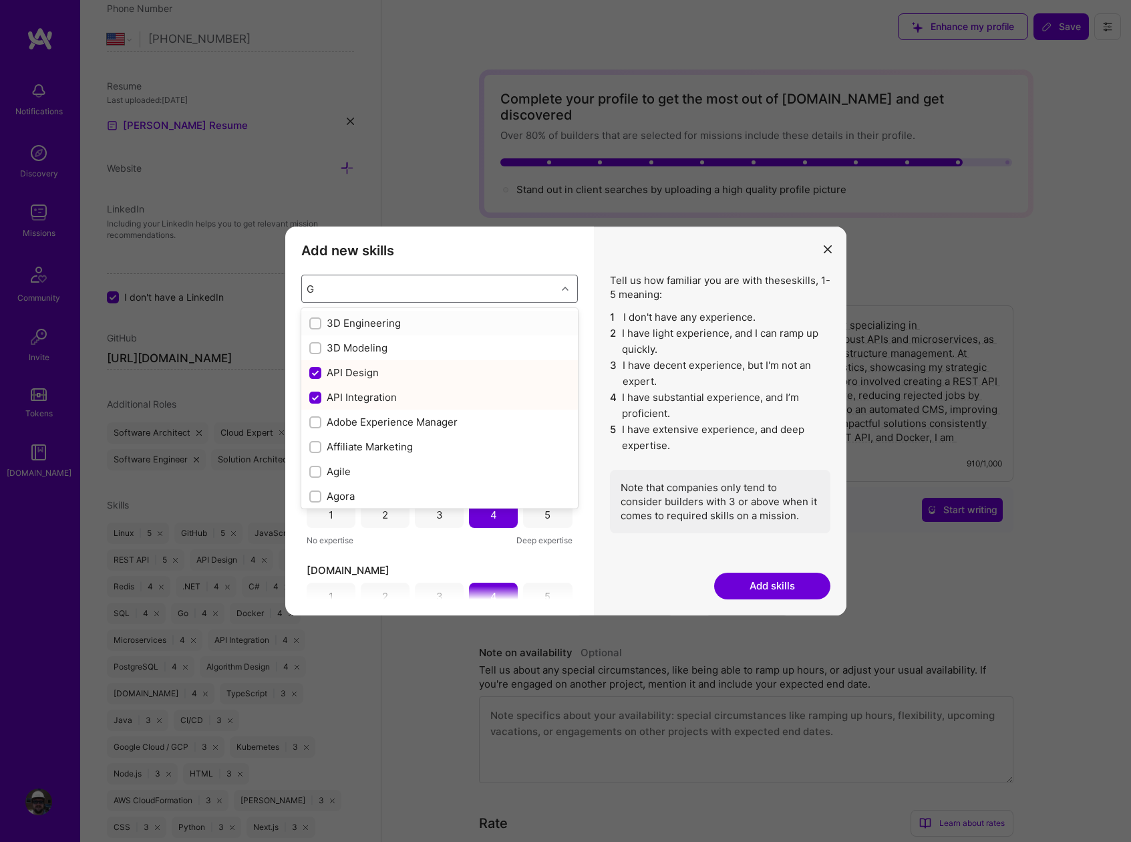
checkbox input "true"
checkbox input "false"
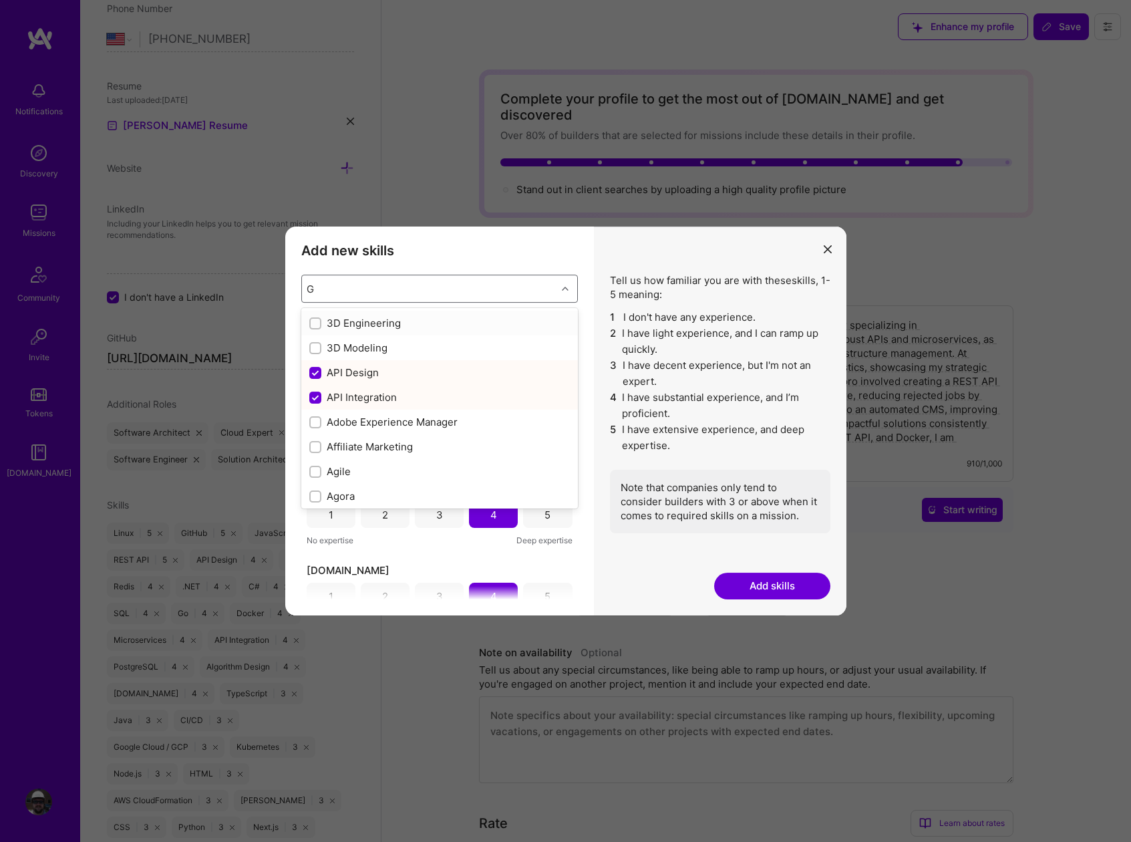
checkbox input "true"
checkbox input "false"
checkbox input "true"
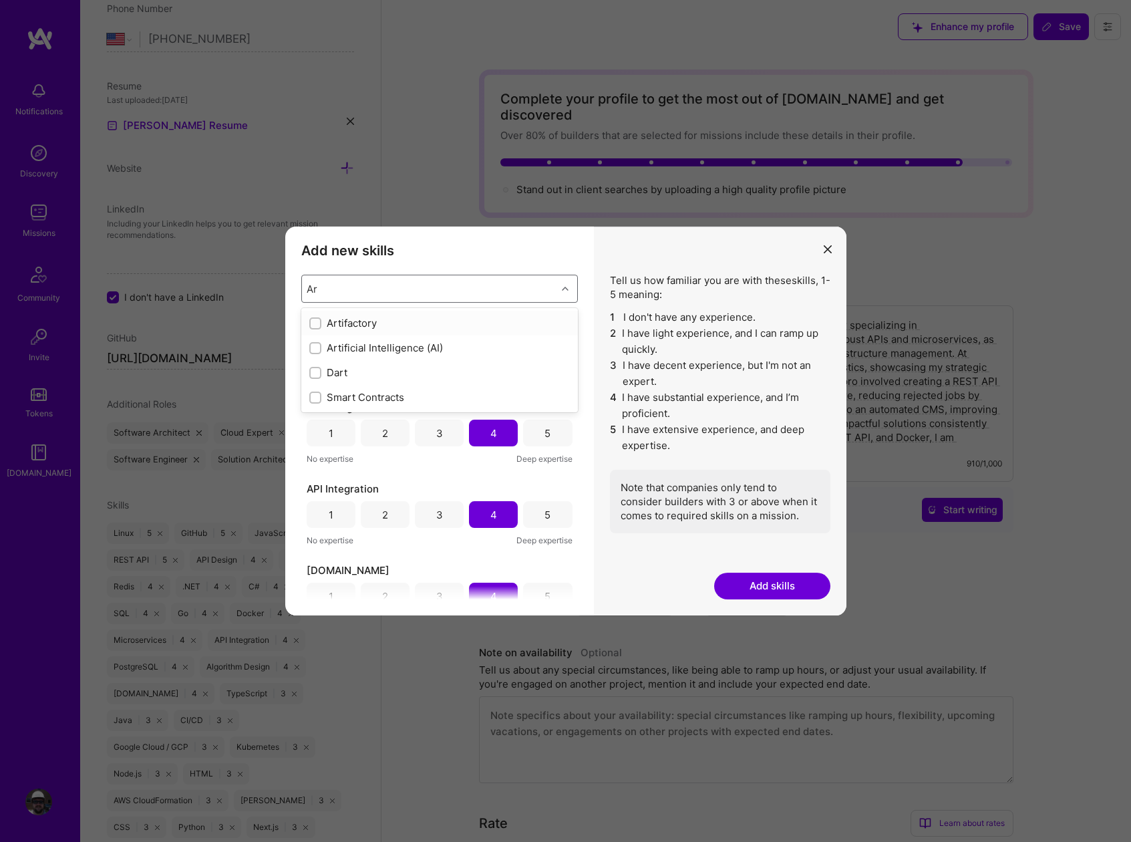
type input "A"
checkbox input "true"
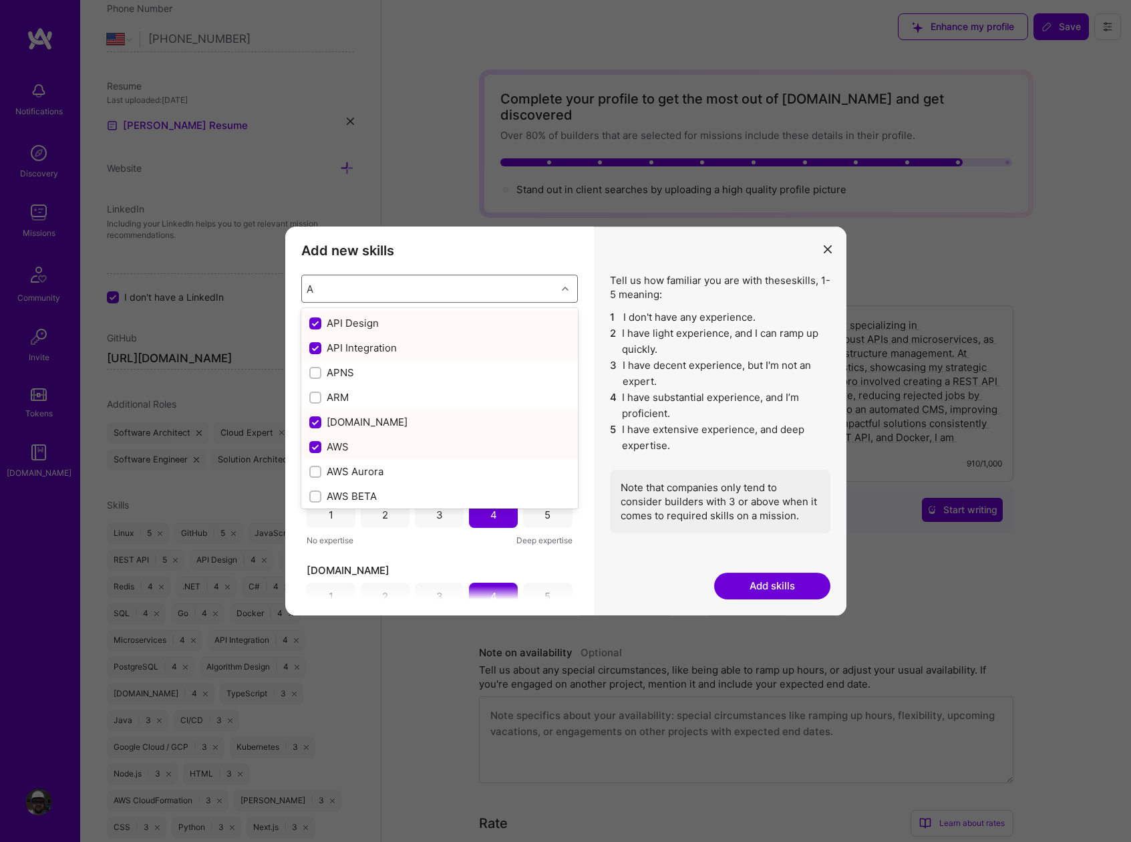
checkbox input "false"
checkbox input "true"
checkbox input "false"
checkbox input "true"
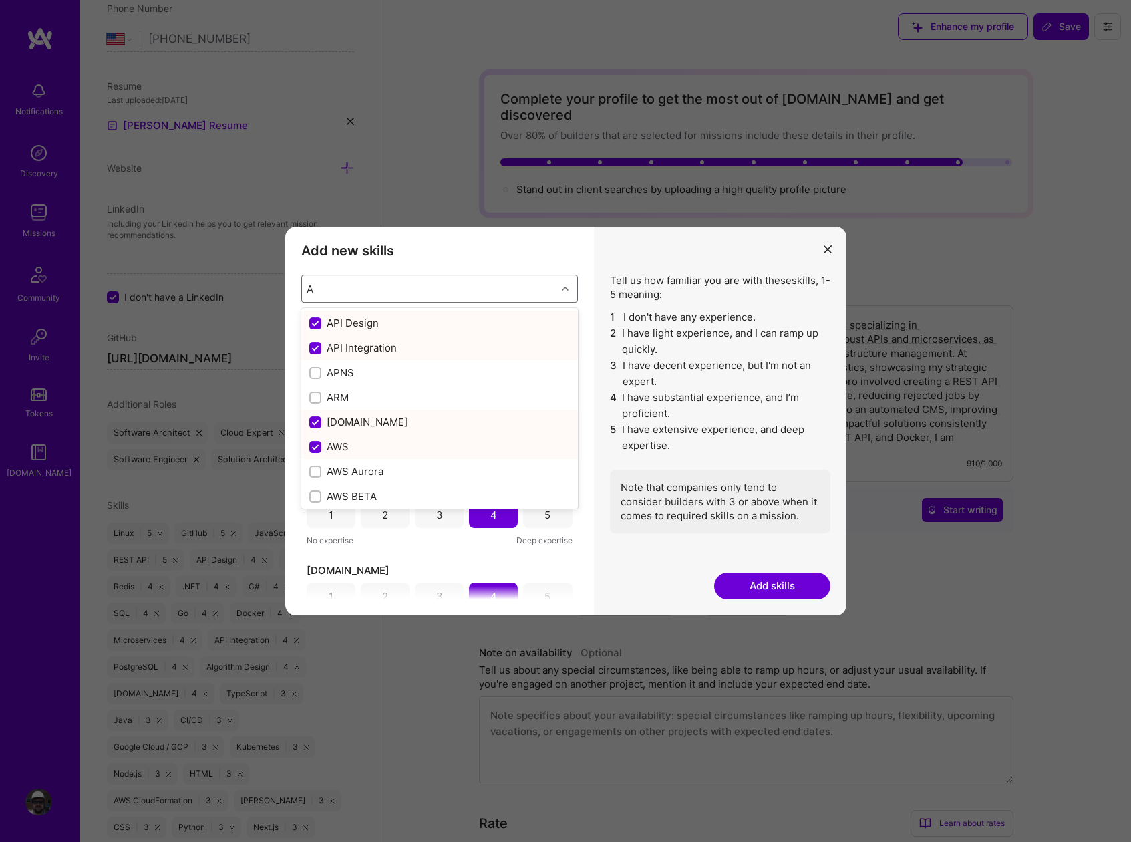
checkbox input "false"
checkbox input "true"
checkbox input "false"
checkbox input "true"
checkbox input "false"
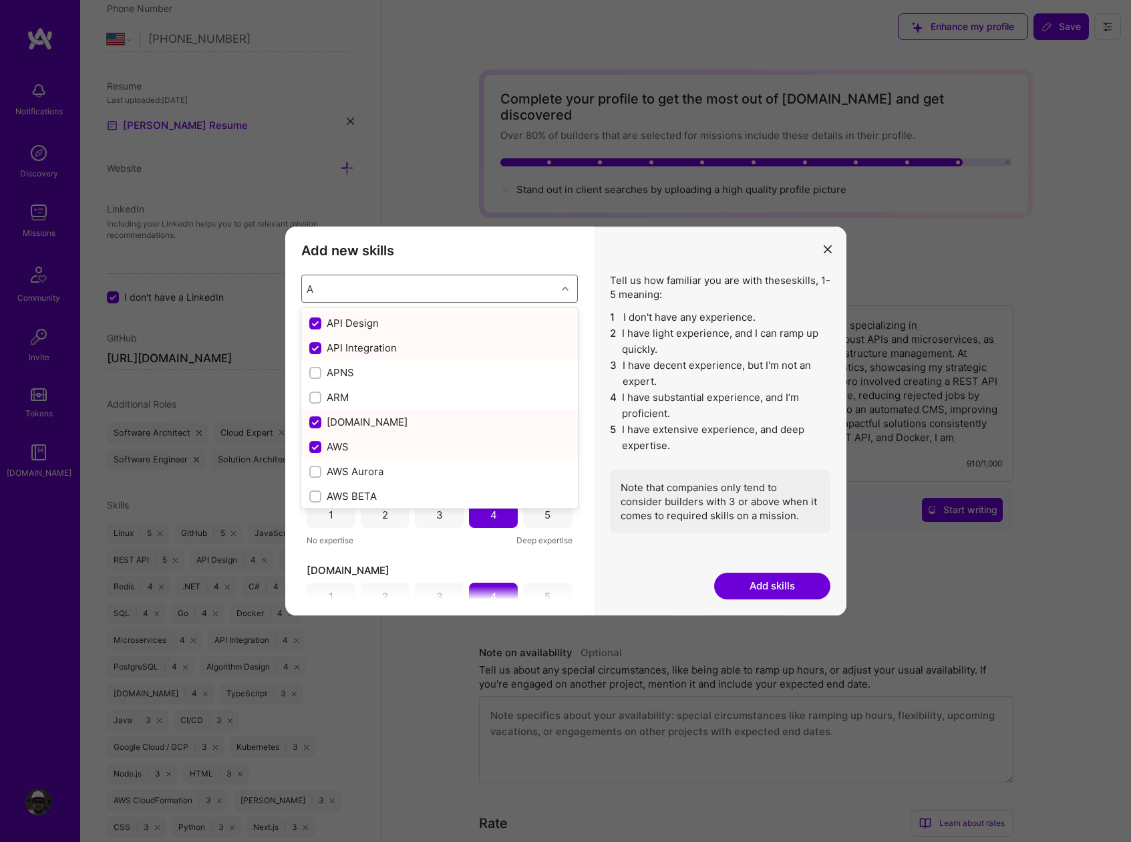
checkbox input "true"
checkbox input "false"
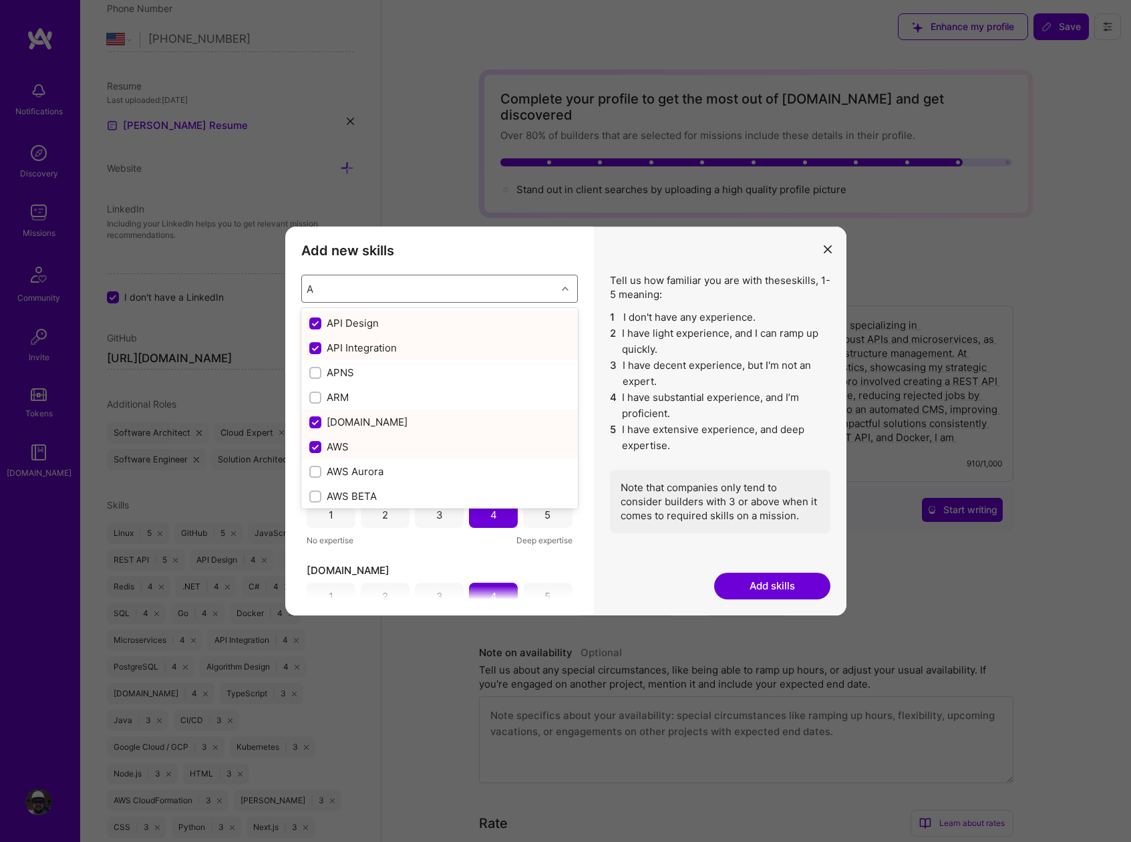
checkbox input "true"
checkbox input "false"
checkbox input "true"
checkbox input "false"
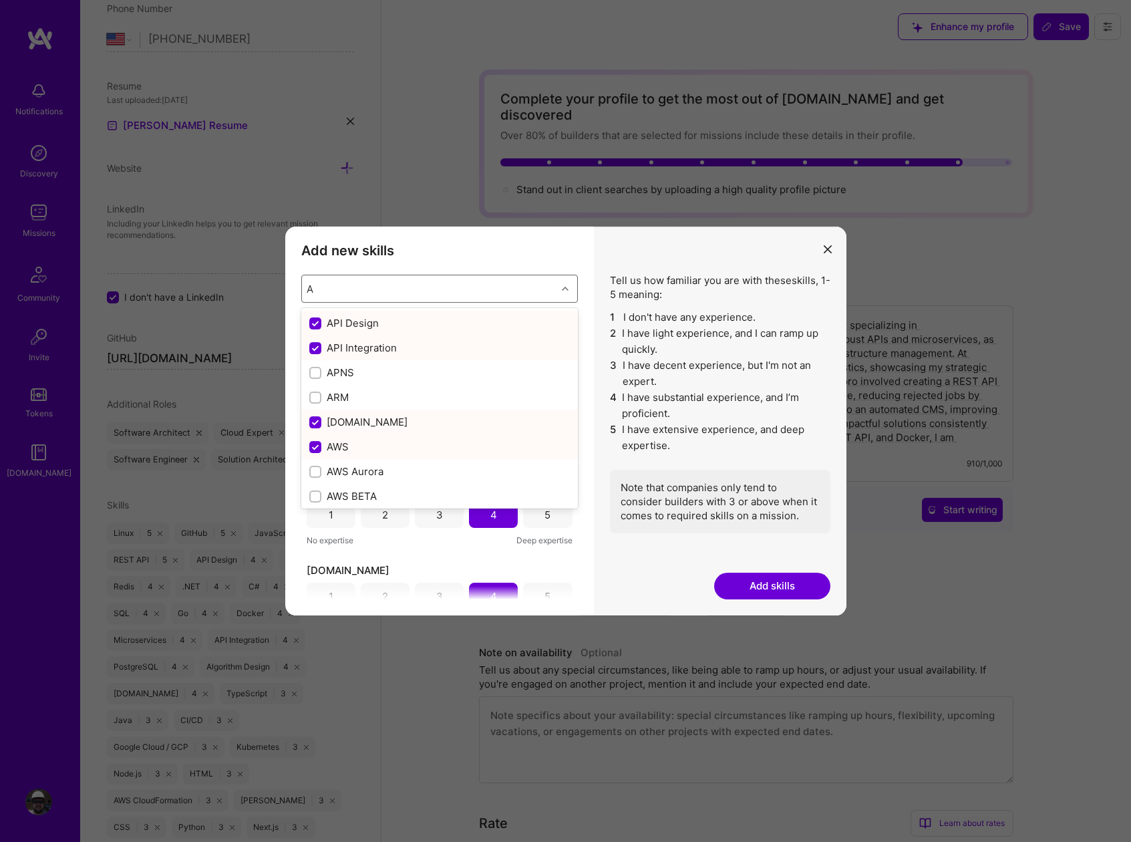
checkbox input "true"
checkbox input "false"
checkbox input "true"
checkbox input "false"
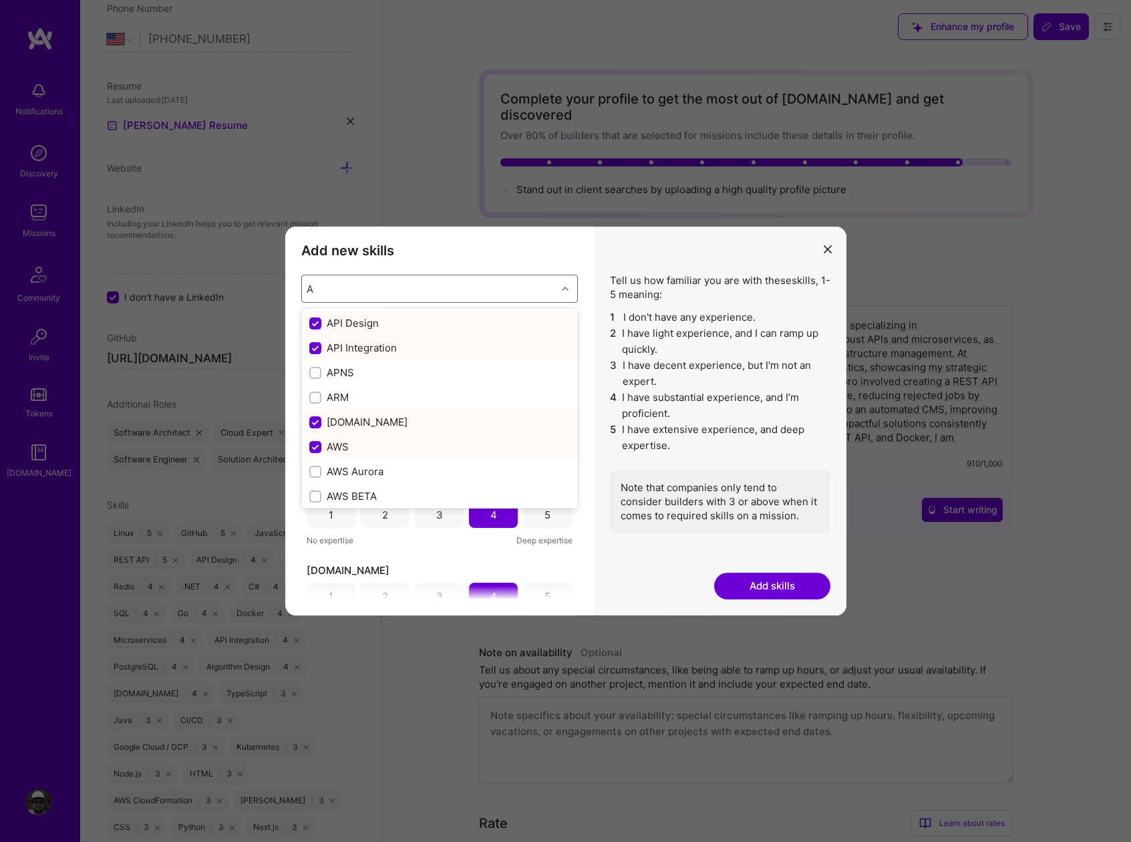
checkbox input "true"
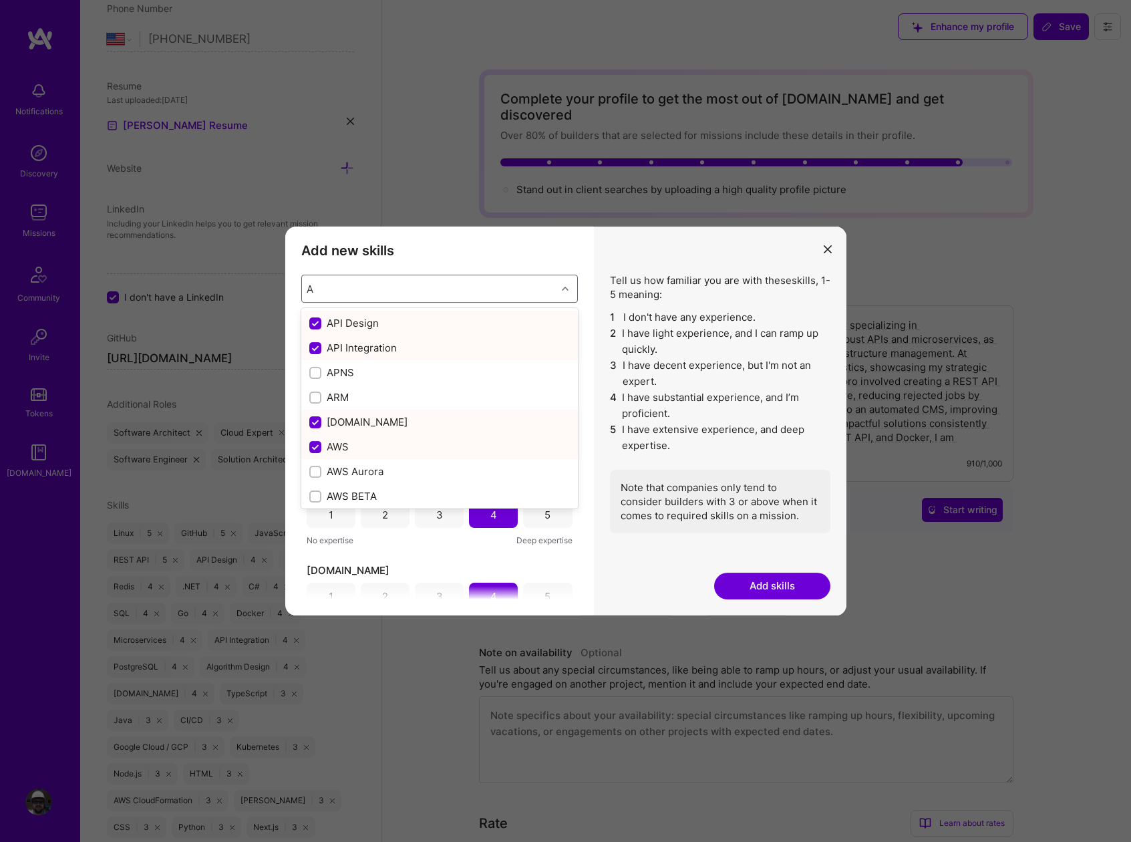
checkbox input "true"
checkbox input "false"
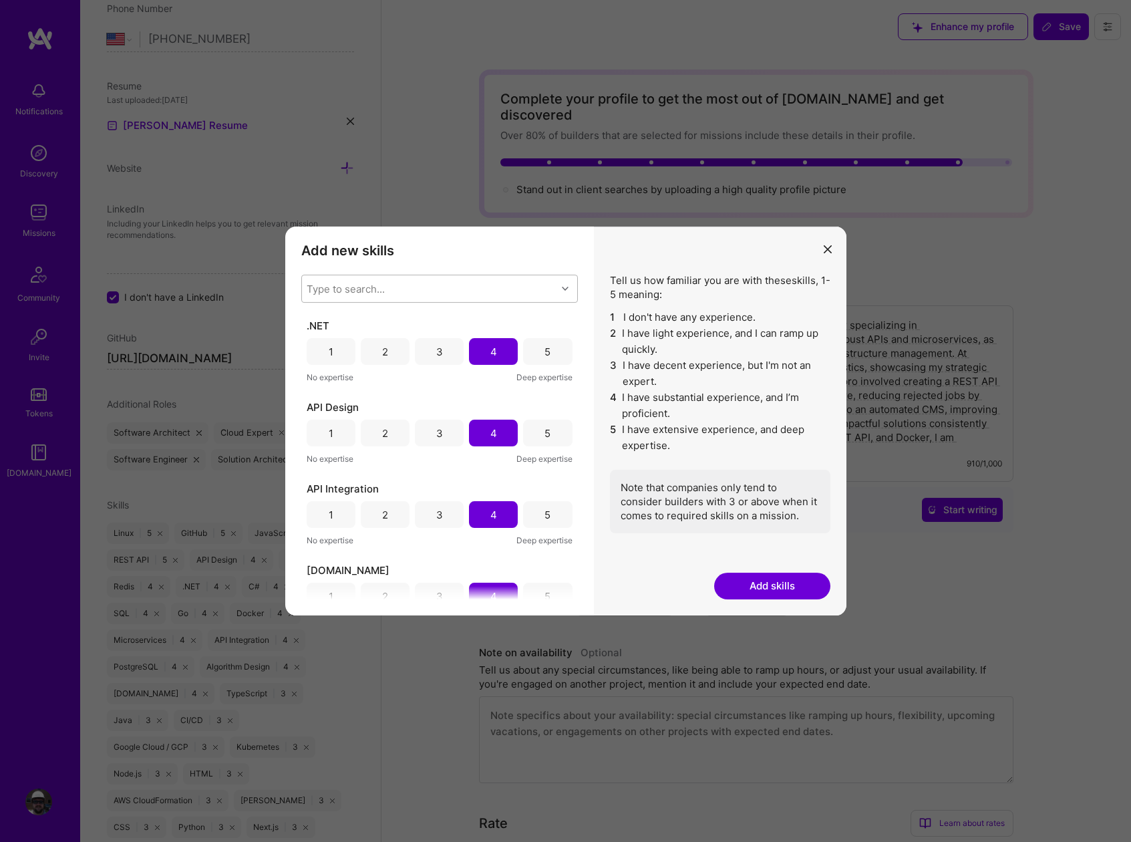
click at [831, 251] on button "modal" at bounding box center [828, 248] width 16 height 22
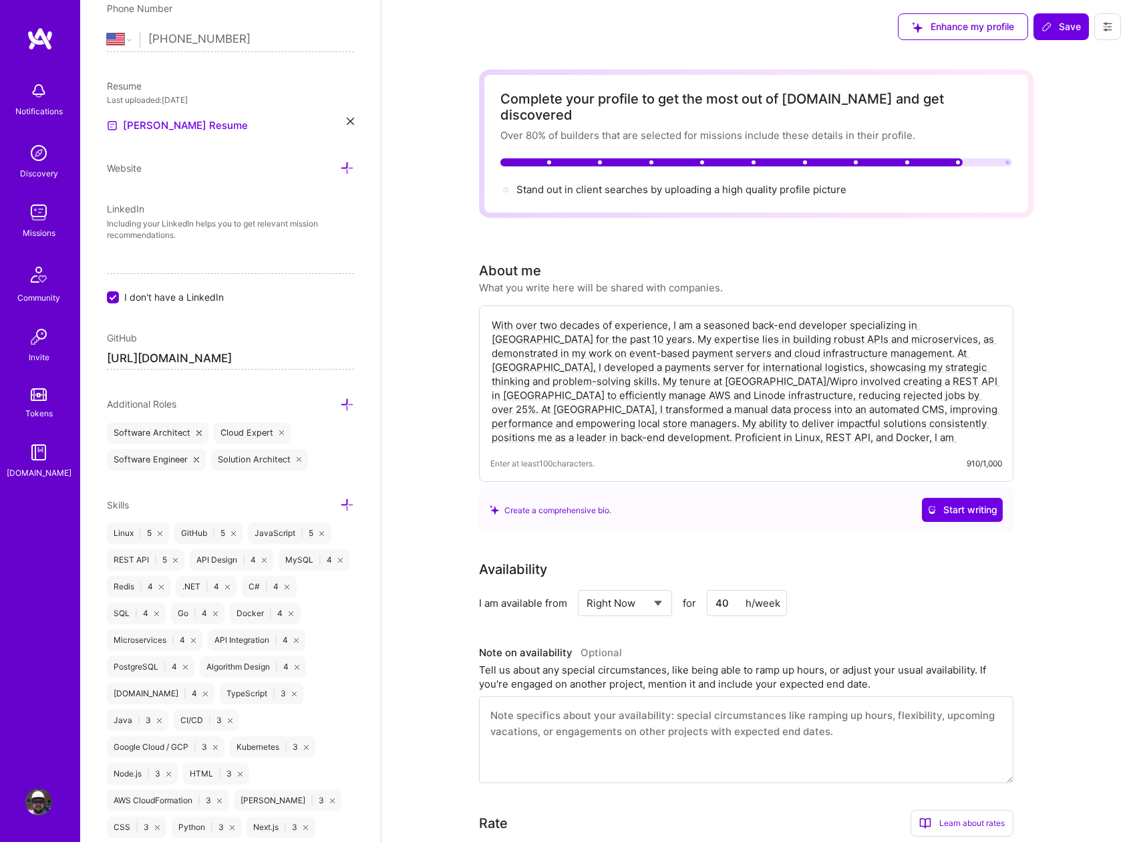
click at [899, 426] on textarea "With over two decades of experience, I am a seasoned back-end developer special…" at bounding box center [746, 381] width 512 height 129
drag, startPoint x: 887, startPoint y: 426, endPoint x: 423, endPoint y: 305, distance: 480.0
drag, startPoint x: 722, startPoint y: 588, endPoint x: 694, endPoint y: 589, distance: 28.1
click at [694, 590] on div "Select... Right Now Future Date Not Available for 40 h/week" at bounding box center [682, 603] width 209 height 26
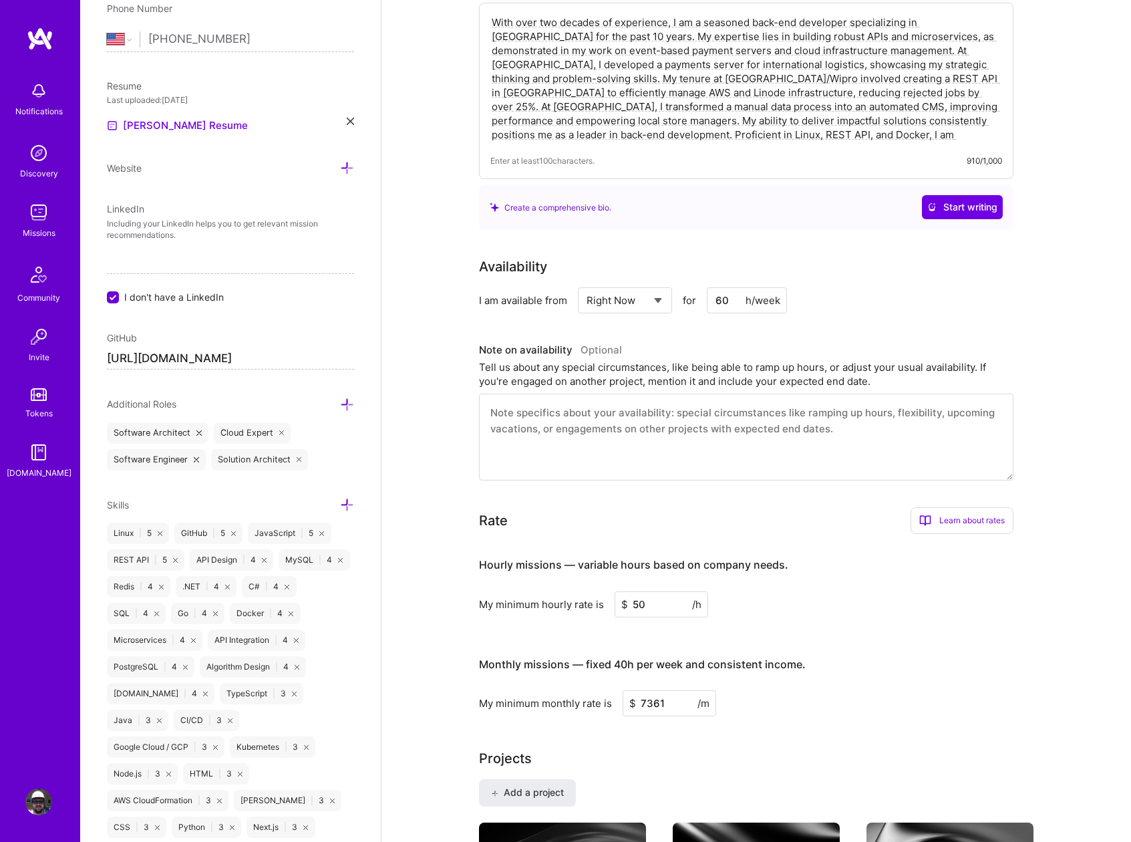
scroll to position [0, 0]
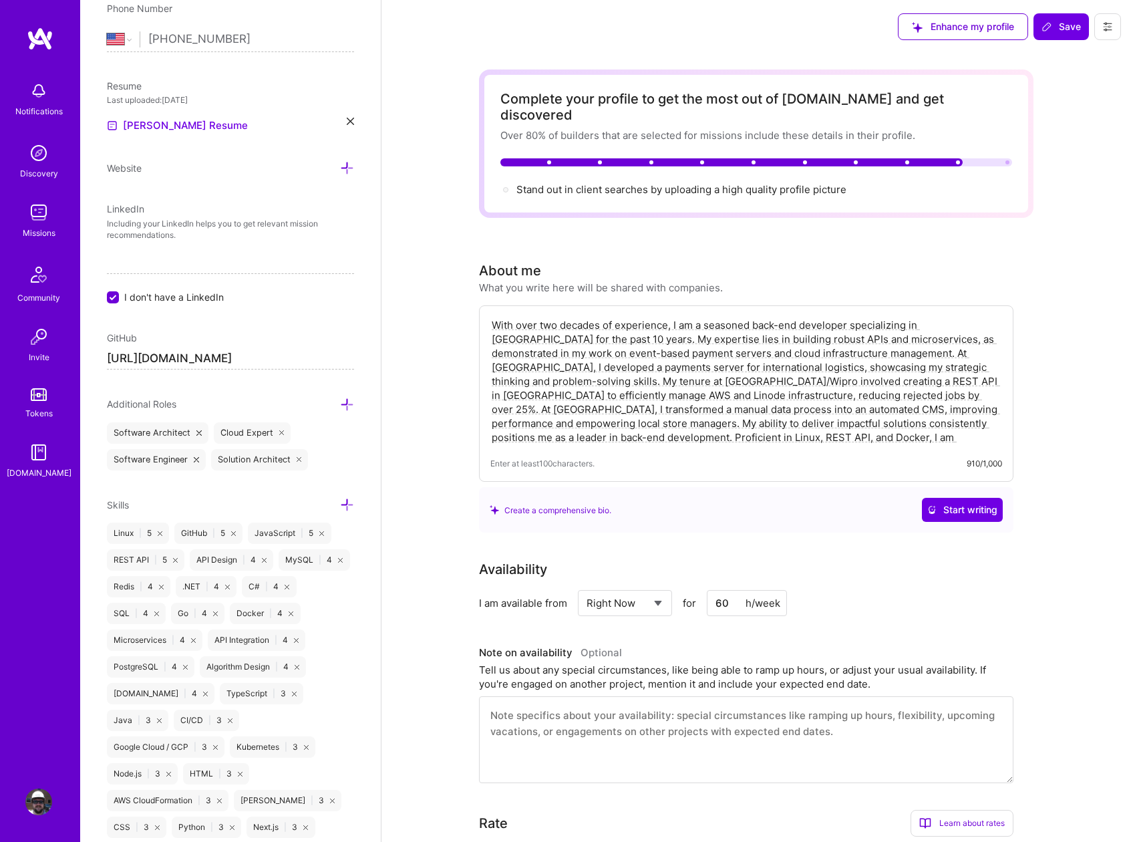
type input "60"
click at [865, 427] on textarea "With over two decades of experience, I am a seasoned back-end developer special…" at bounding box center [746, 381] width 512 height 129
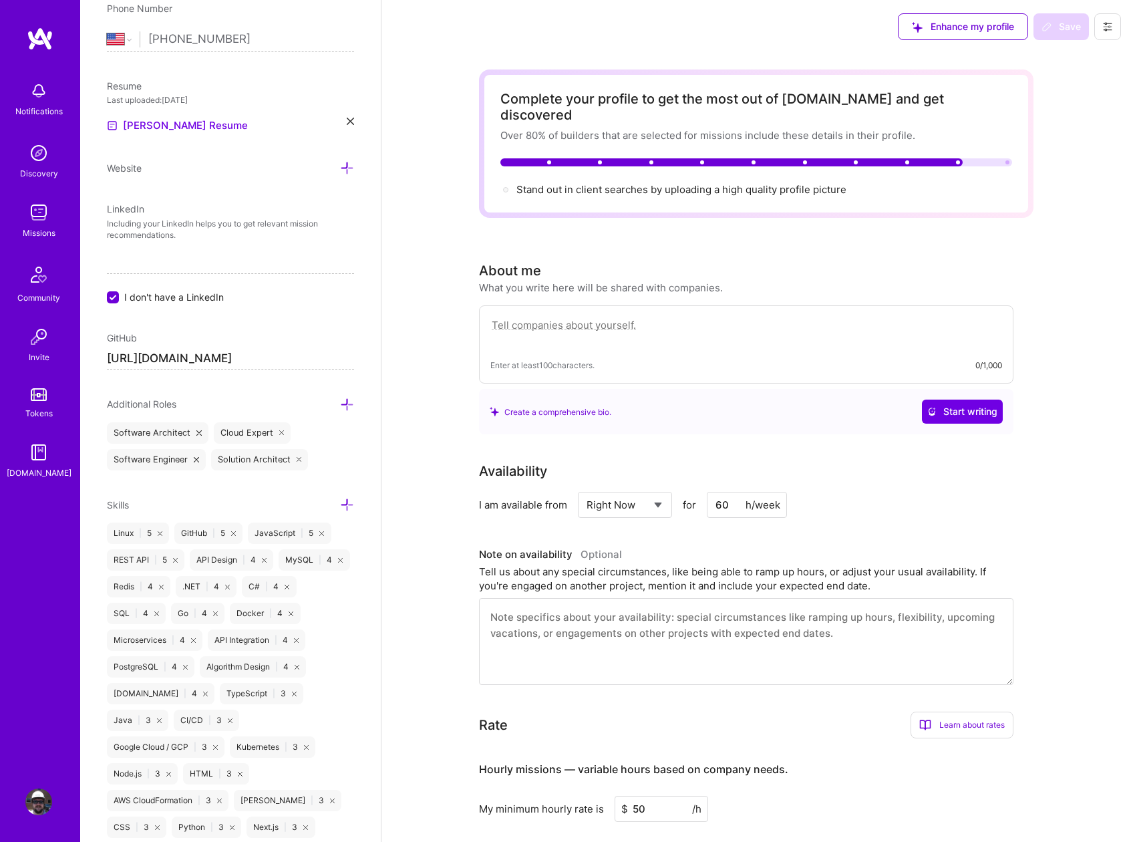
paste textarea "Senior Software Engineer with 20+ years architecting high-performance systems. …"
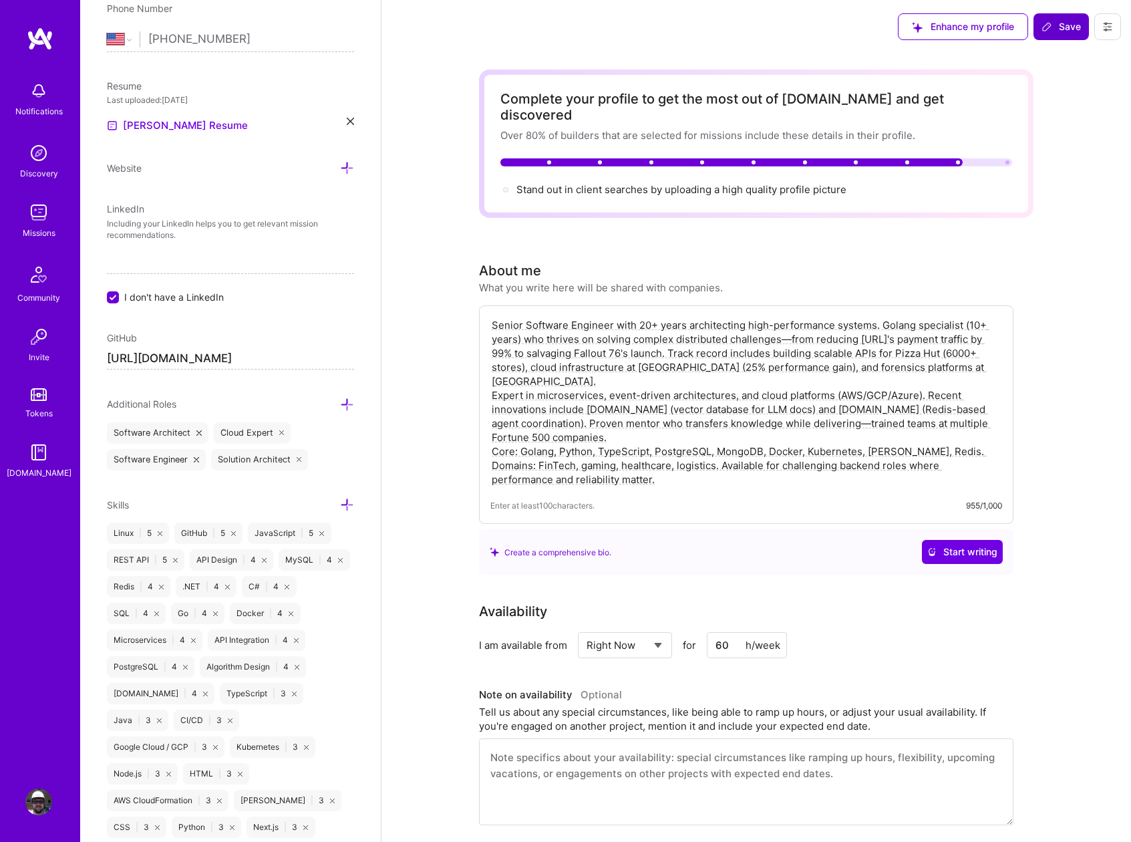
type textarea "Senior Software Engineer with 20+ years architecting high-performance systems. …"
click at [1062, 29] on span "Save" at bounding box center [1061, 26] width 39 height 13
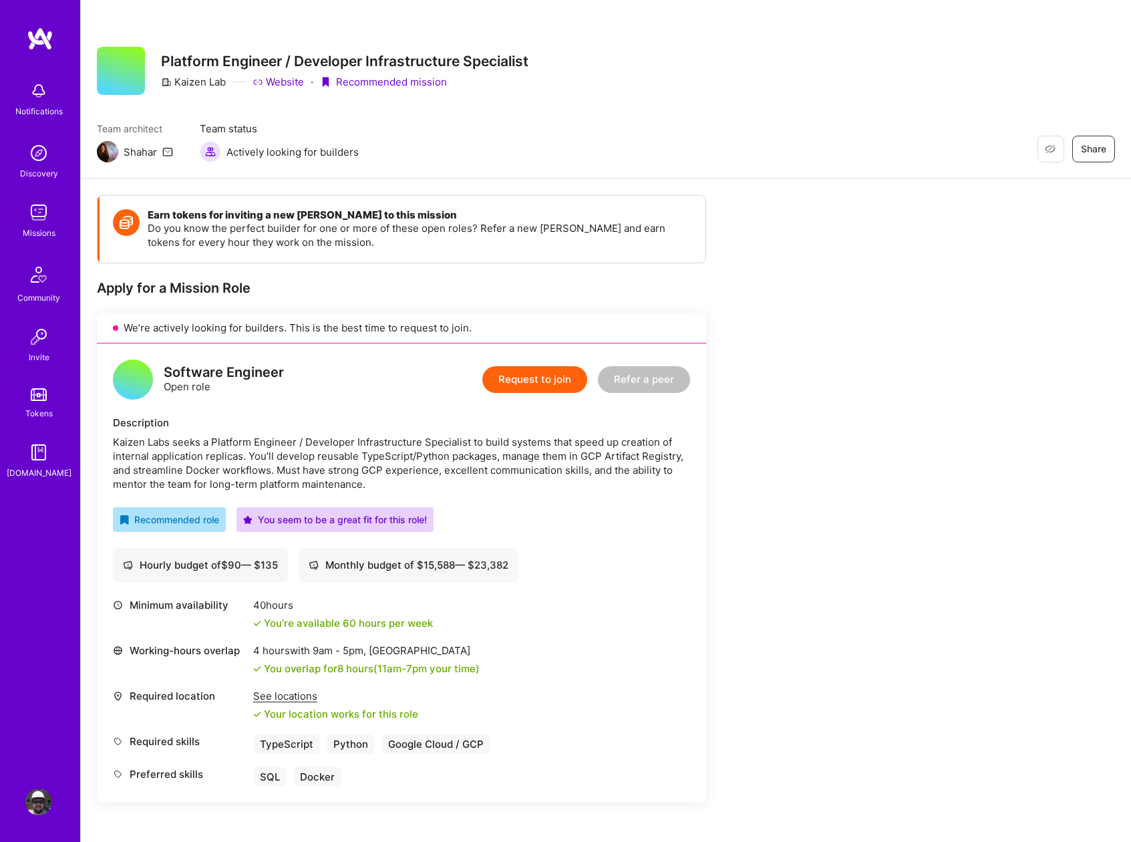
click at [534, 386] on button "Request to join" at bounding box center [534, 379] width 105 height 27
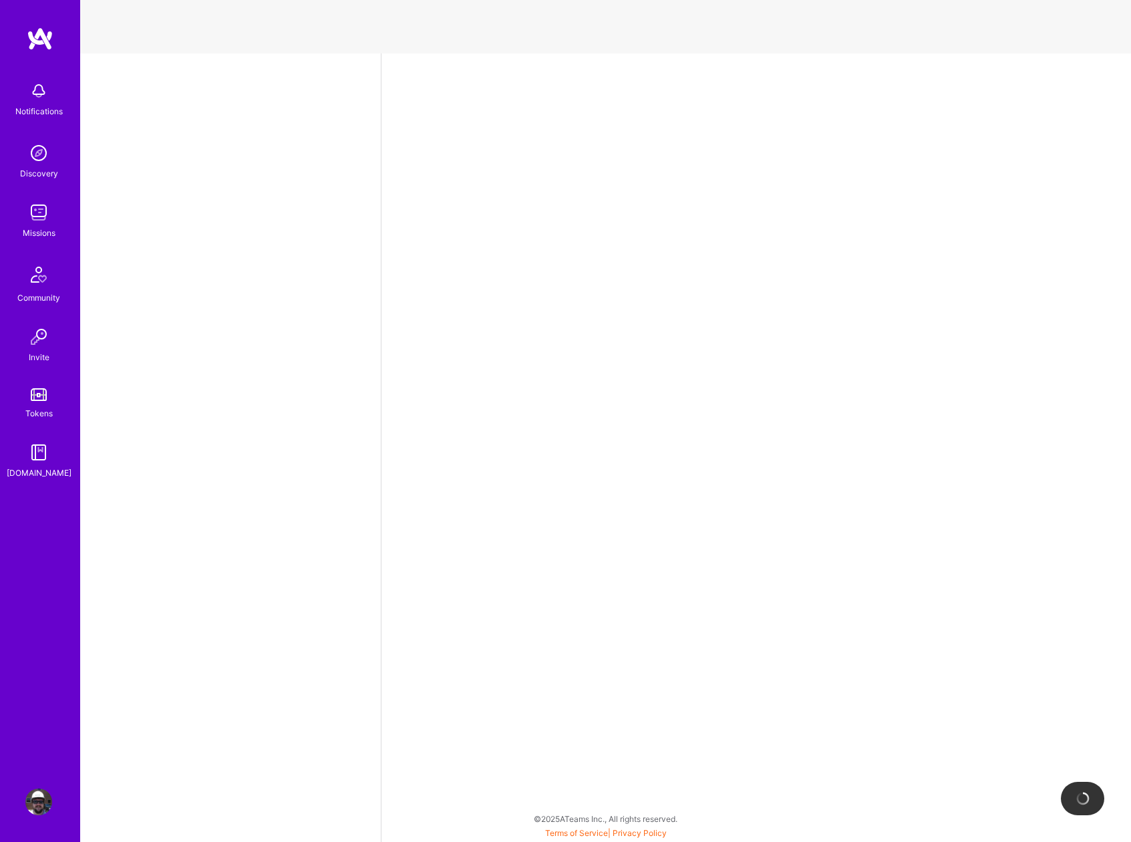
select select "US"
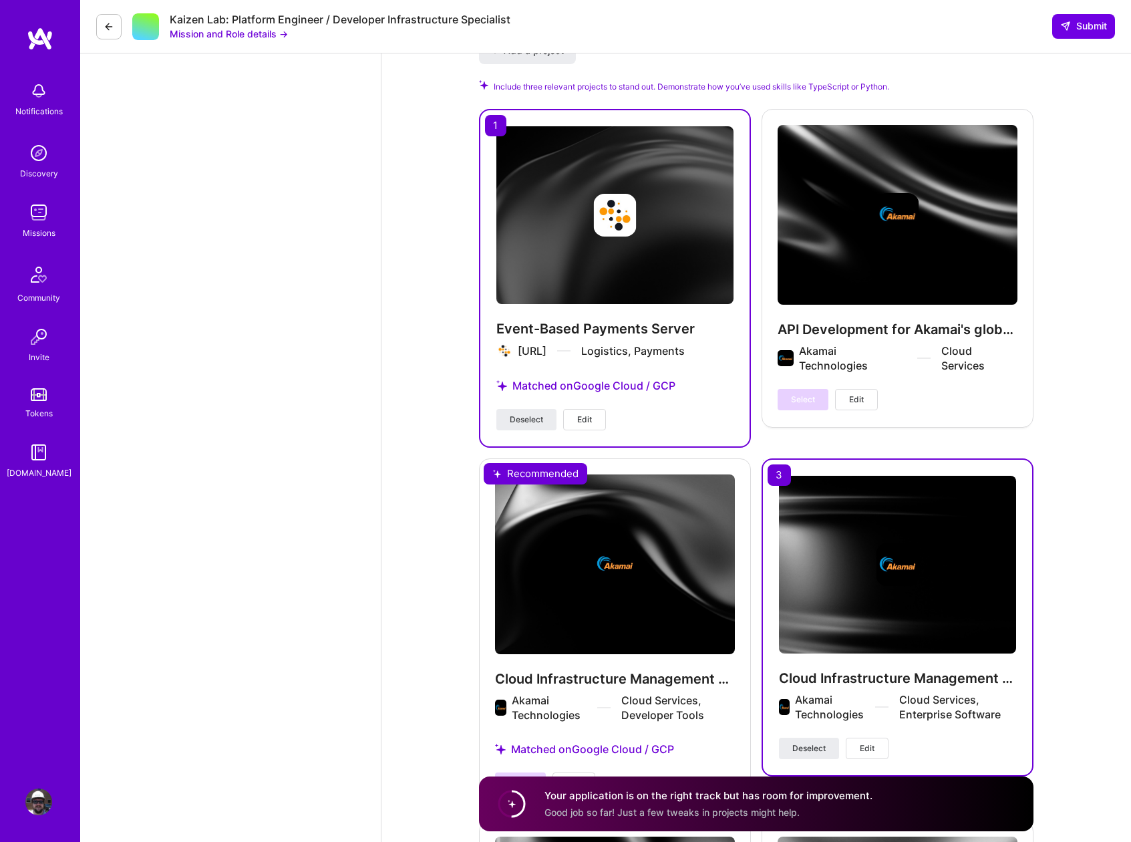
scroll to position [2606, 0]
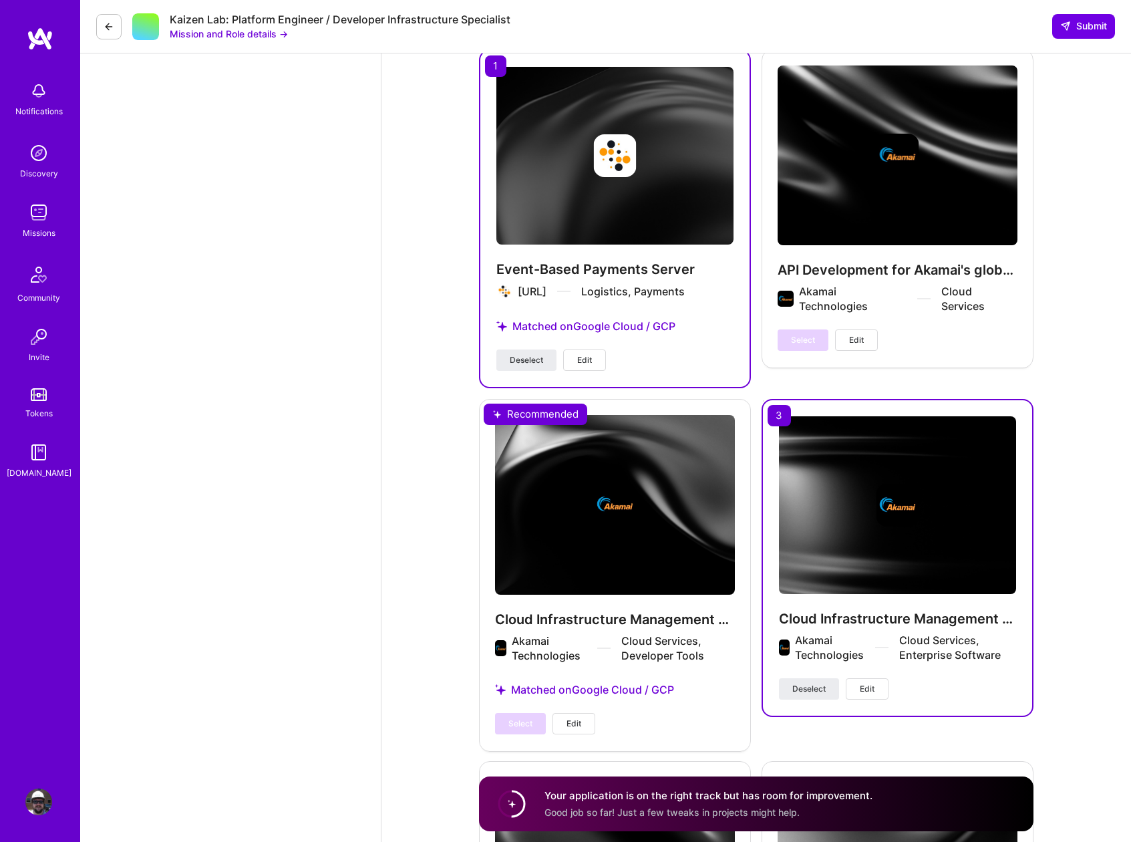
click at [508, 713] on div "Select Edit" at bounding box center [545, 723] width 100 height 21
click at [955, 332] on div "API Development for Akamai's global networks Akamai Technologies Cloud Services…" at bounding box center [898, 207] width 272 height 317
click at [515, 716] on div "Select Edit" at bounding box center [545, 723] width 100 height 21
click at [554, 478] on div "Cloud Infrastructure Management API Akamai Technologies Cloud Services, Develop…" at bounding box center [615, 574] width 272 height 351
click at [548, 399] on div "Cloud Infrastructure Management API Akamai Technologies Cloud Services, Develop…" at bounding box center [615, 574] width 272 height 351
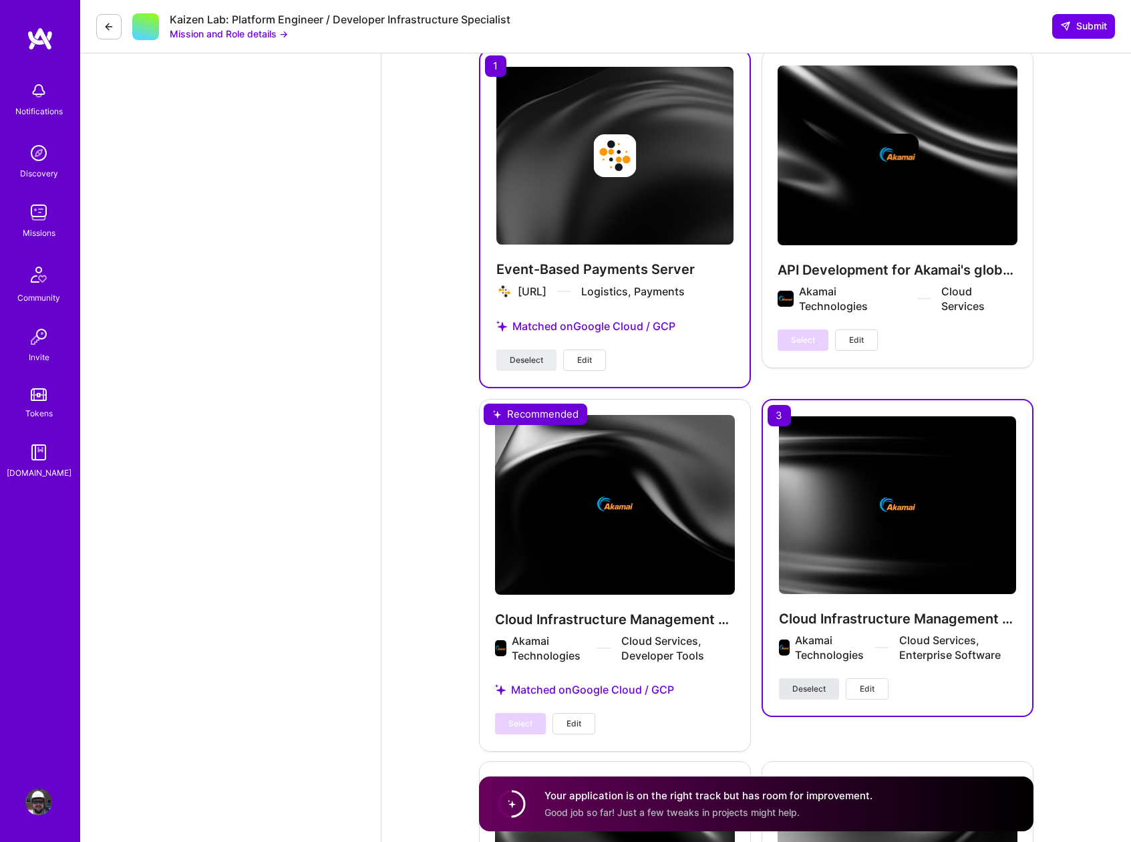
click at [822, 683] on span "Deselect" at bounding box center [808, 689] width 33 height 12
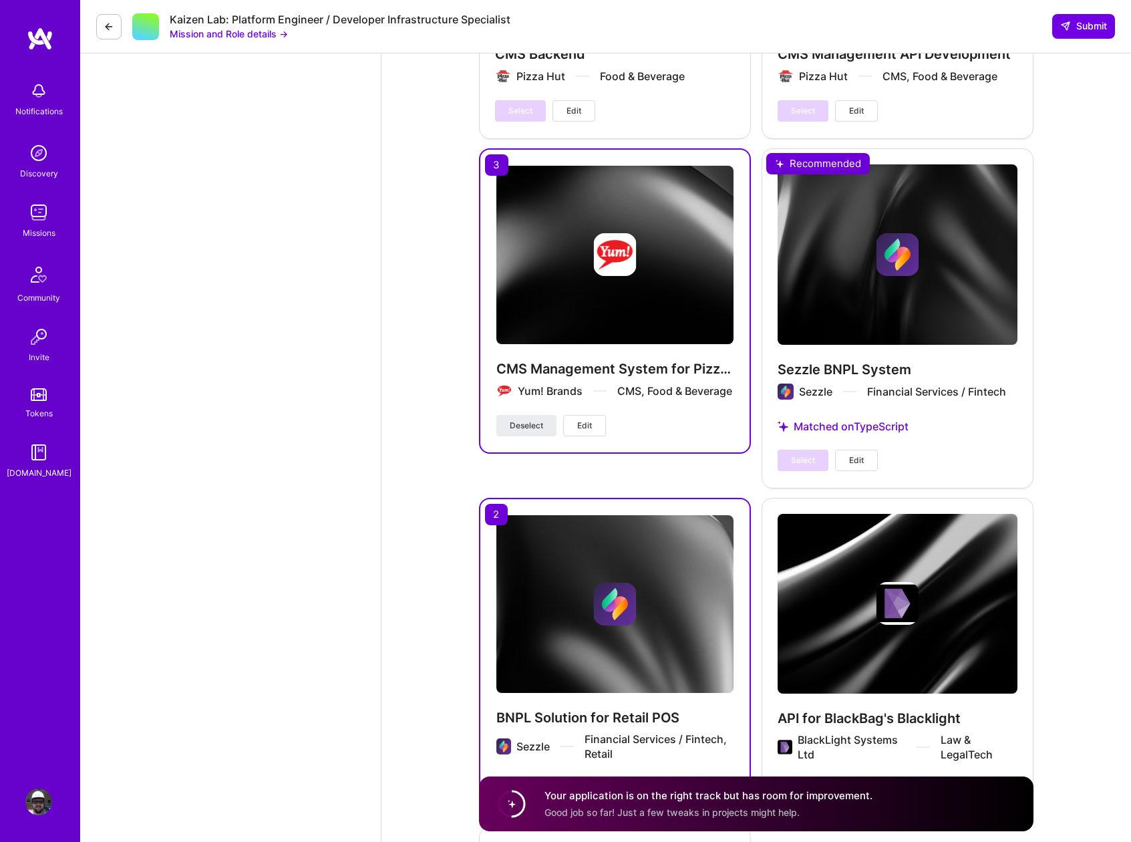
scroll to position [3577, 0]
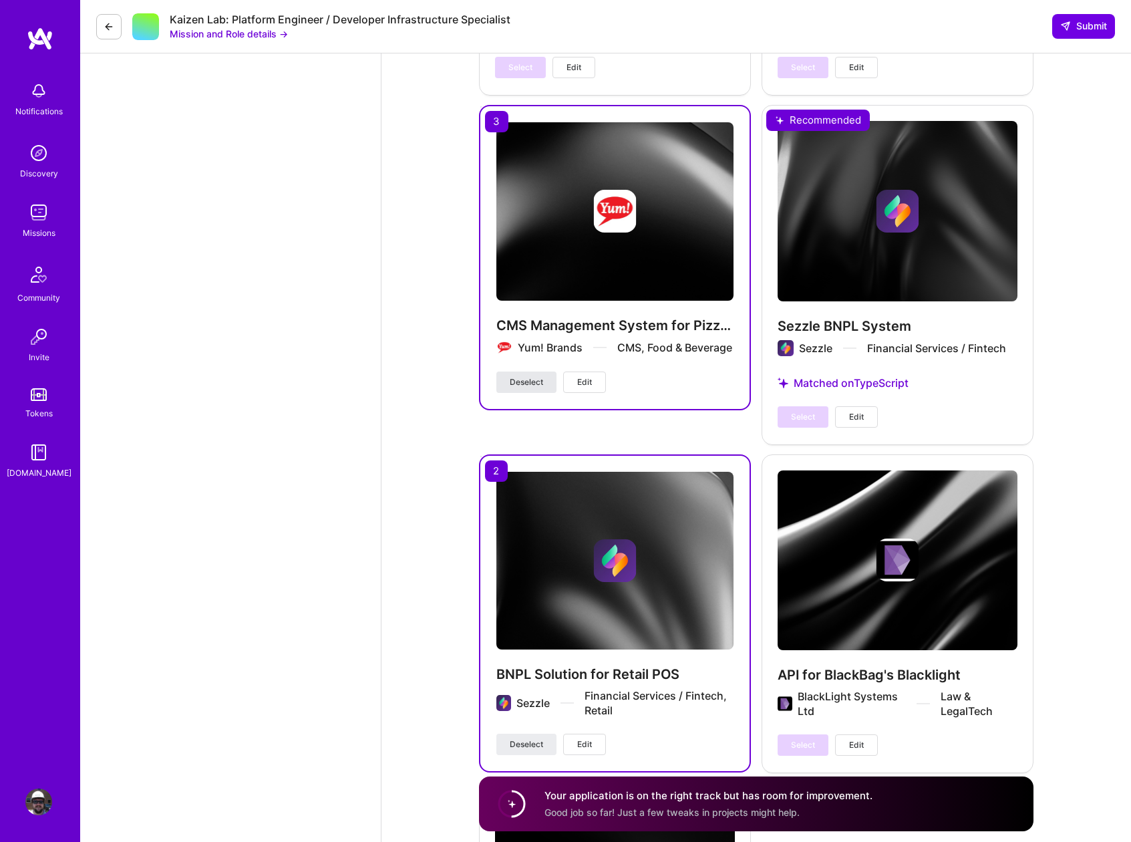
click at [528, 376] on span "Deselect" at bounding box center [526, 382] width 33 height 12
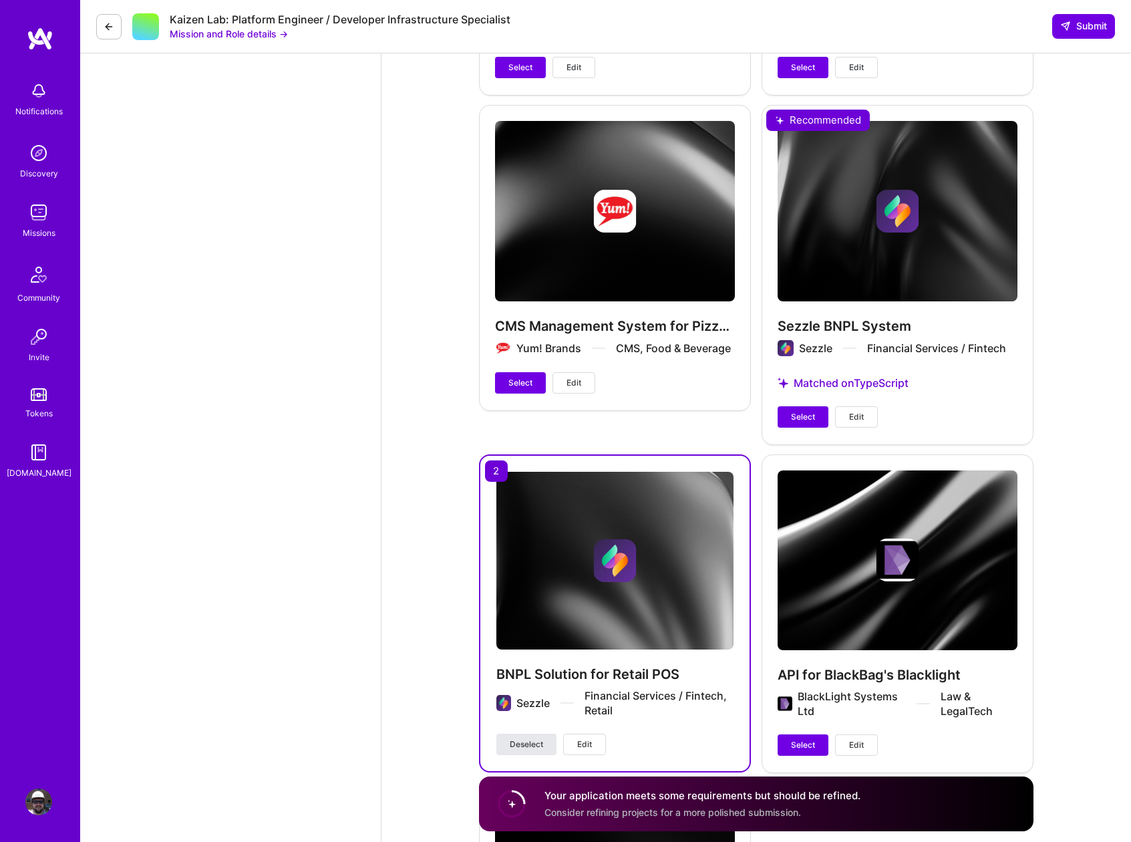
click at [525, 742] on div "BNPL Solution for Retail POS Sezzle Financial Services / Fintech, Retail Desele…" at bounding box center [615, 613] width 272 height 318
click at [525, 738] on button "Deselect" at bounding box center [526, 744] width 60 height 21
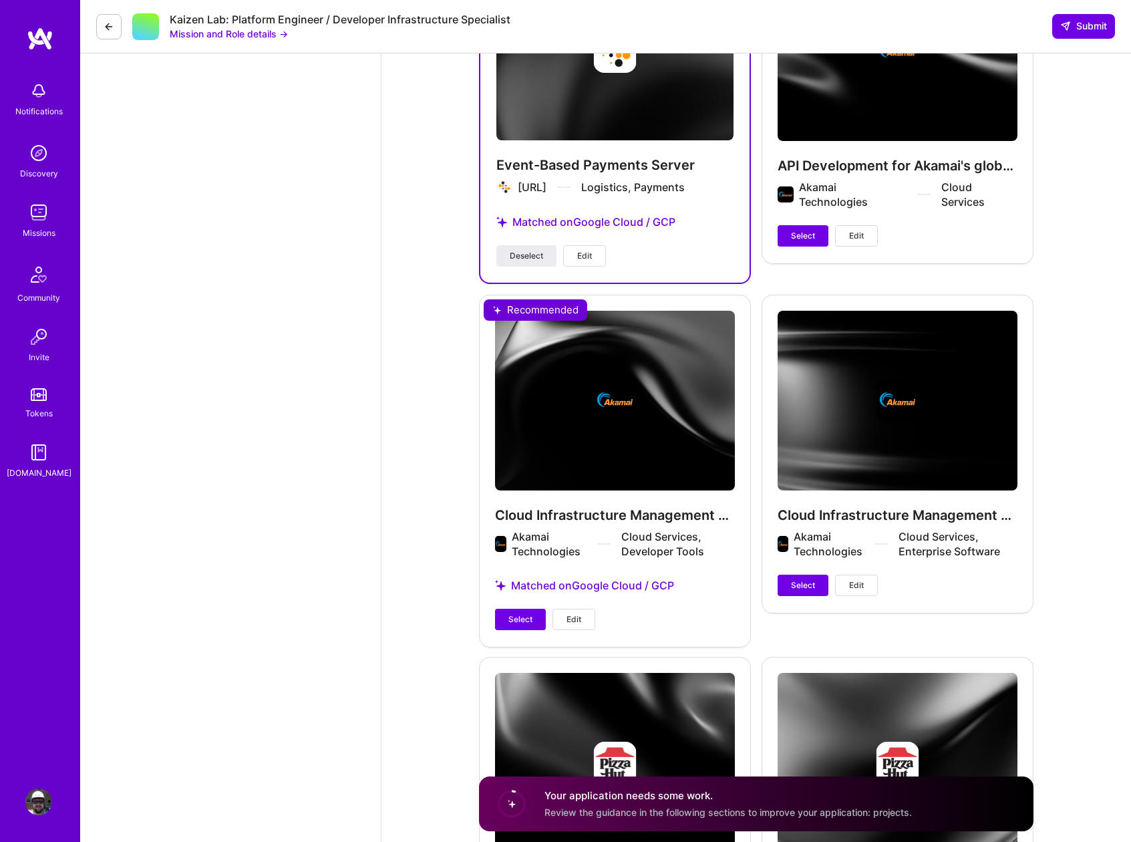
scroll to position [2727, 0]
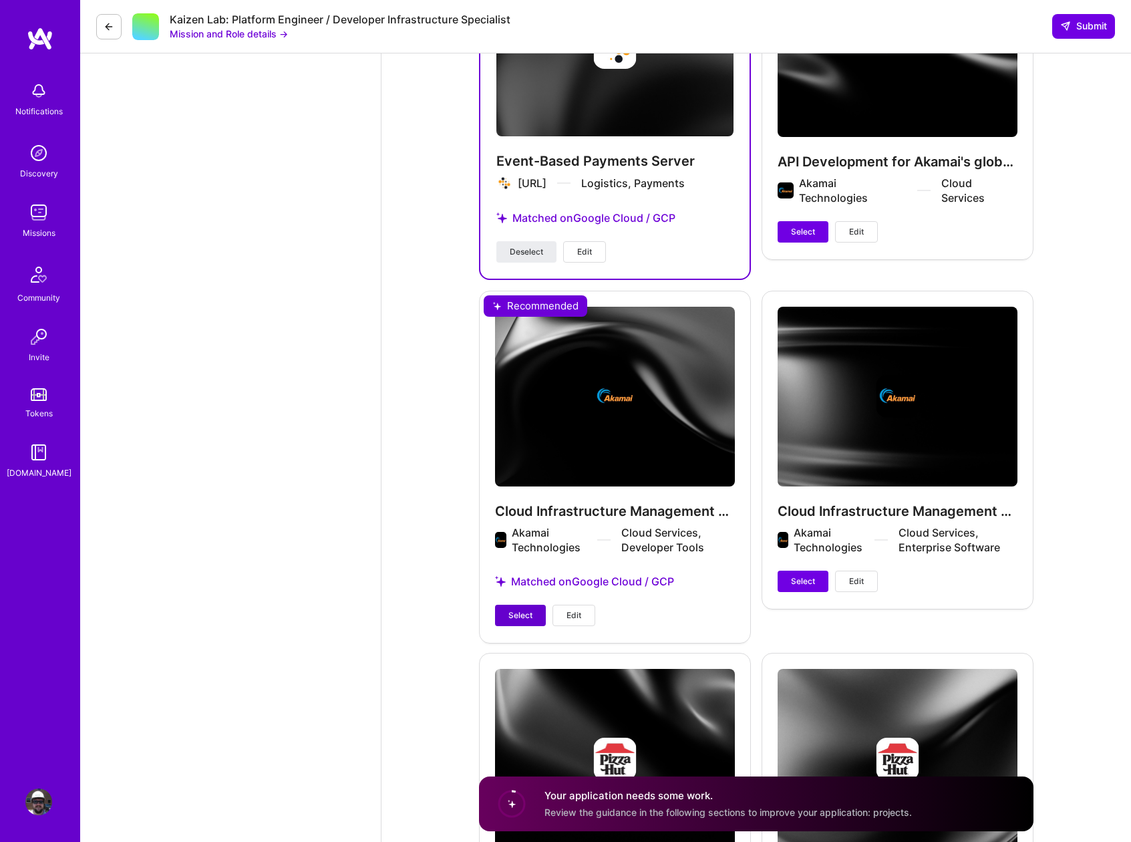
click at [523, 609] on span "Select" at bounding box center [520, 615] width 24 height 12
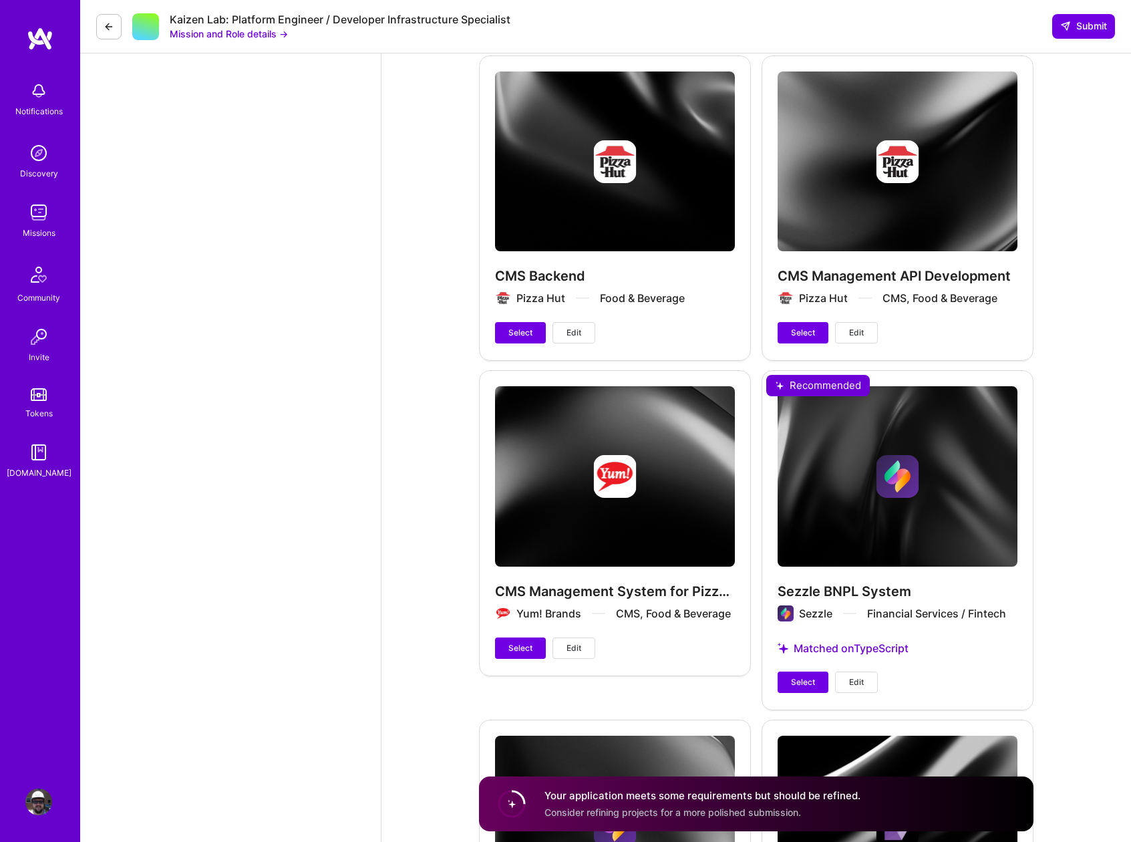
scroll to position [3372, 0]
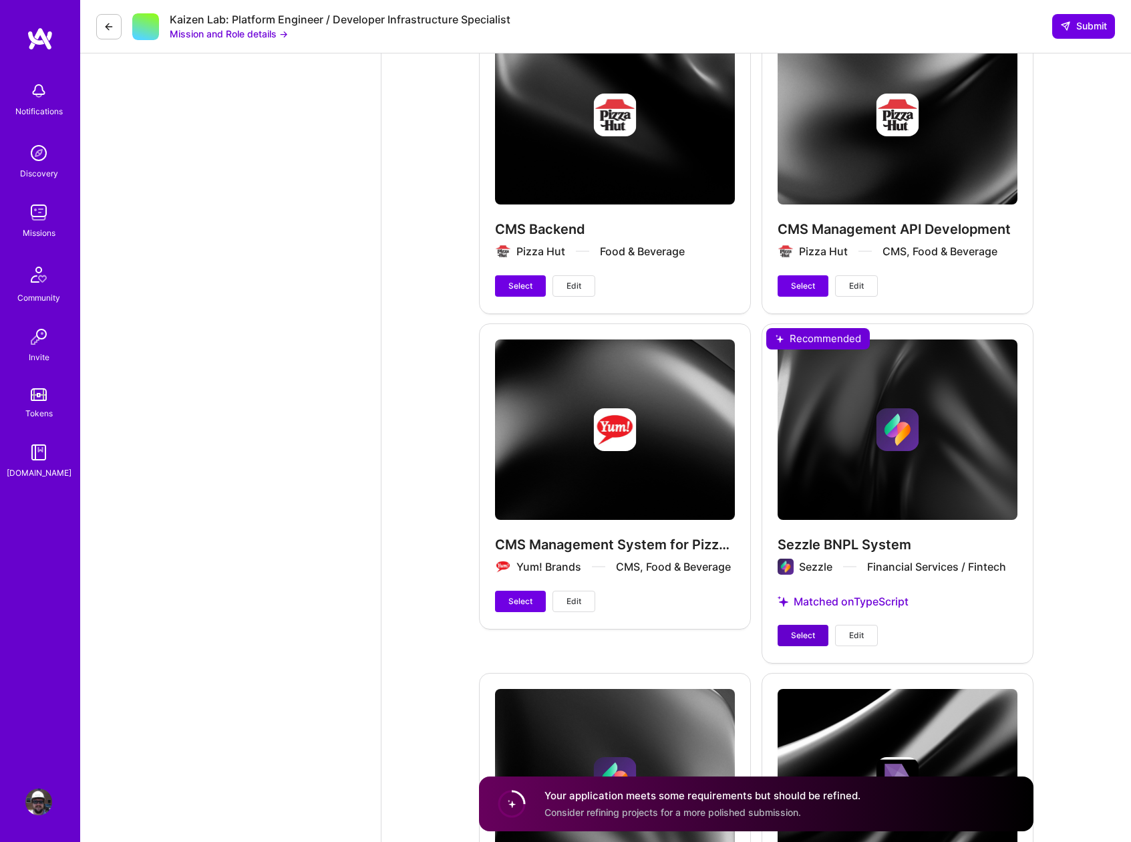
click at [803, 629] on span "Select" at bounding box center [803, 635] width 24 height 12
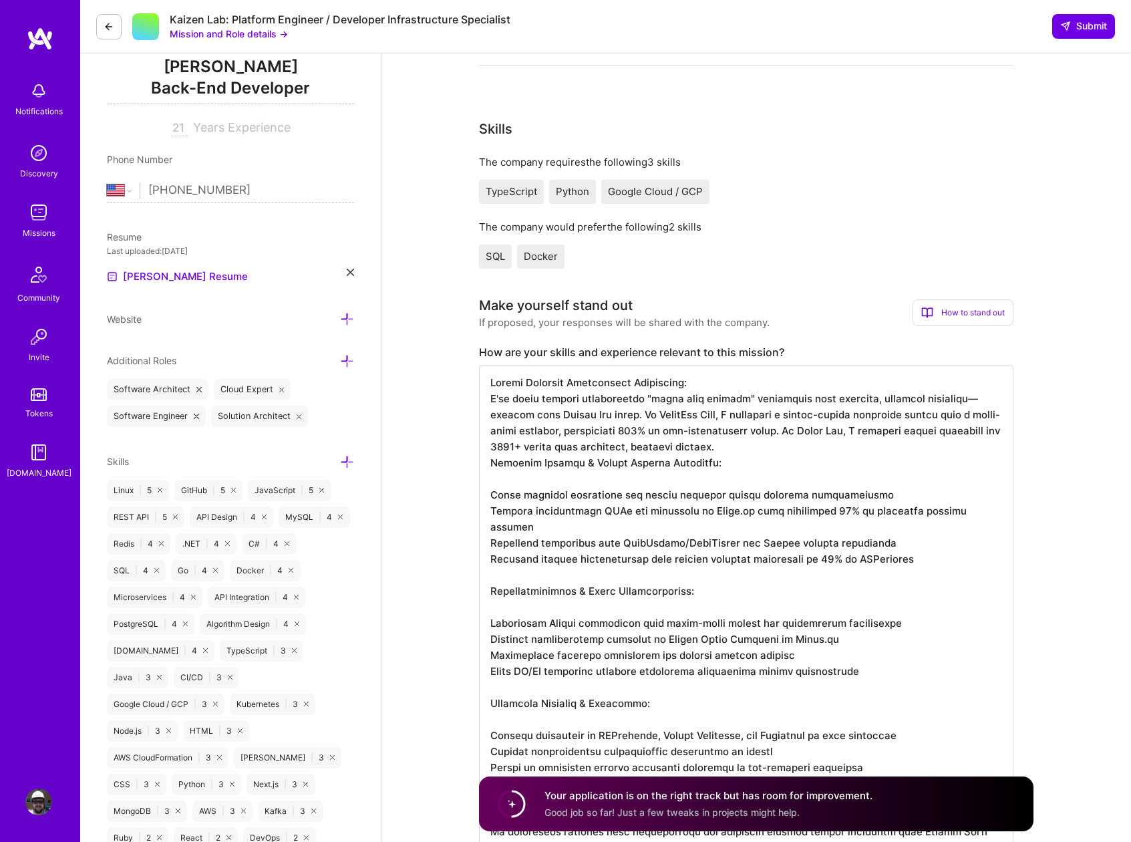
scroll to position [0, 0]
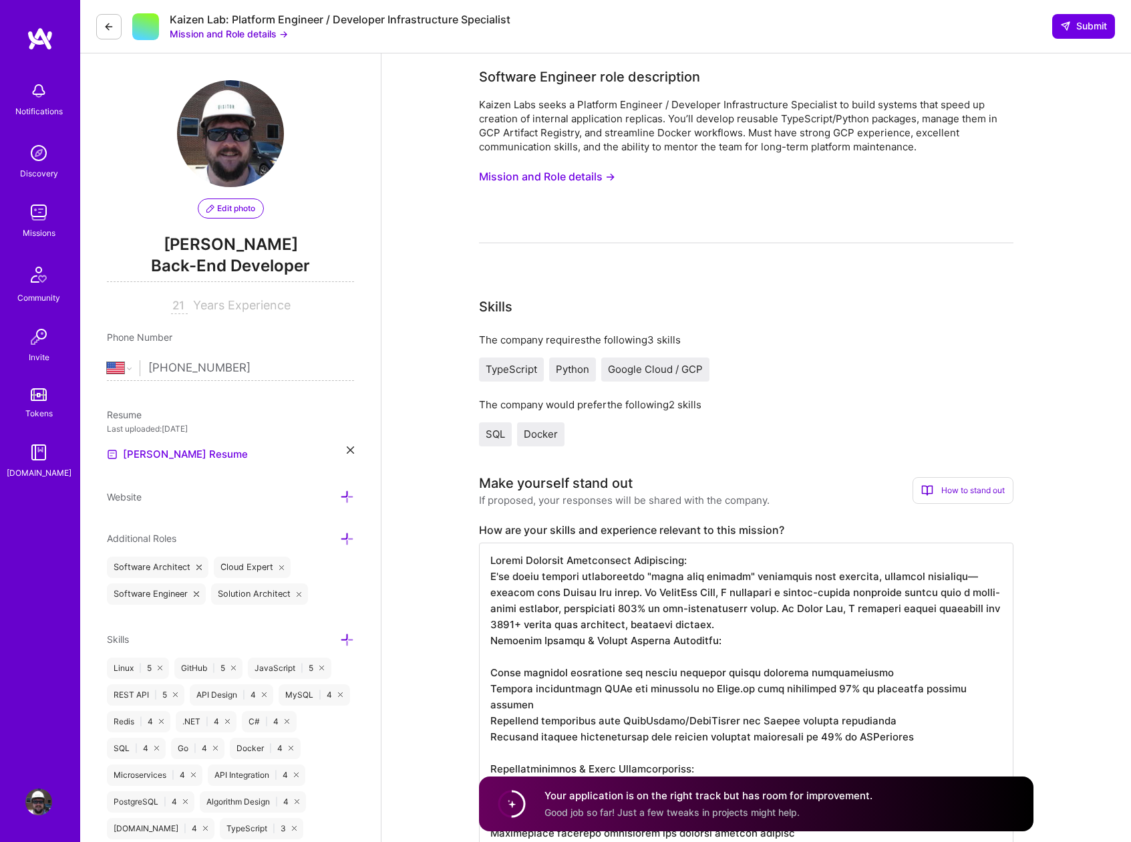
click at [575, 816] on span "Good job so far! Just a few tweaks in projects might help." at bounding box center [672, 811] width 255 height 11
click at [1076, 31] on span "Submit" at bounding box center [1083, 25] width 47 height 13
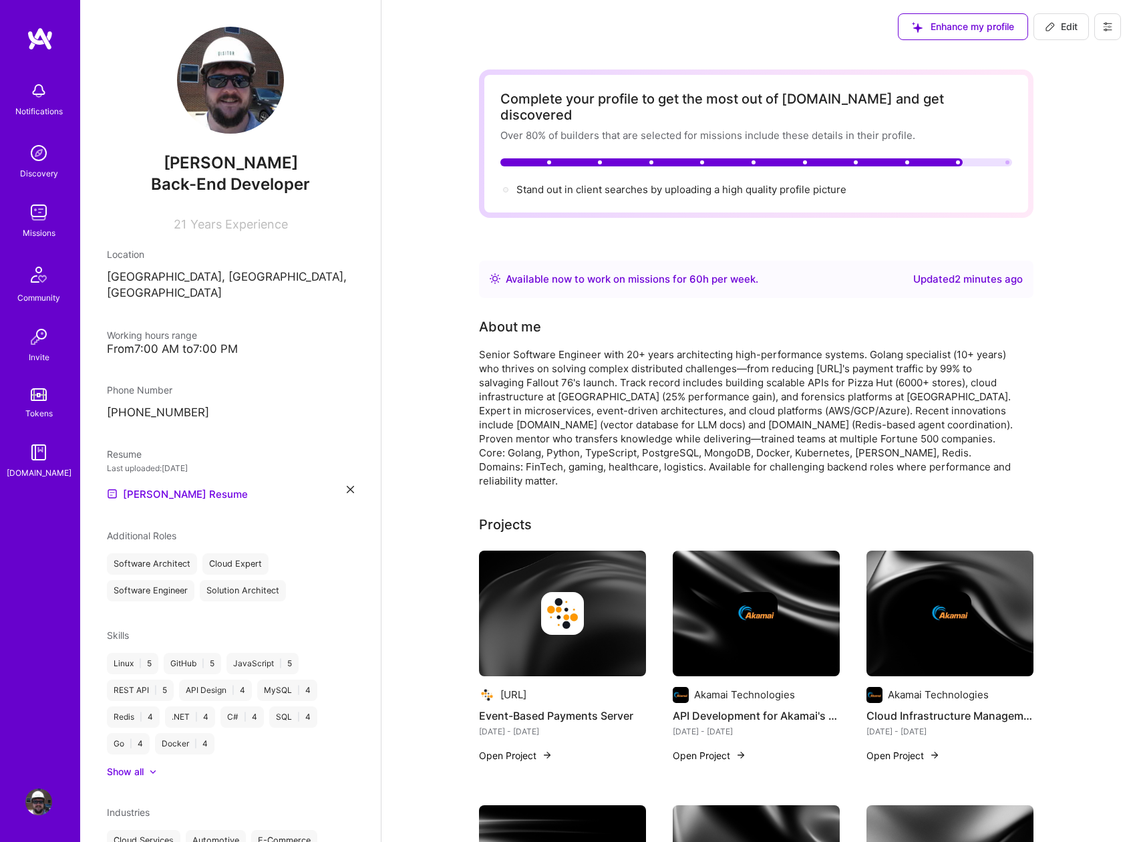
click at [33, 39] on img at bounding box center [40, 39] width 27 height 24
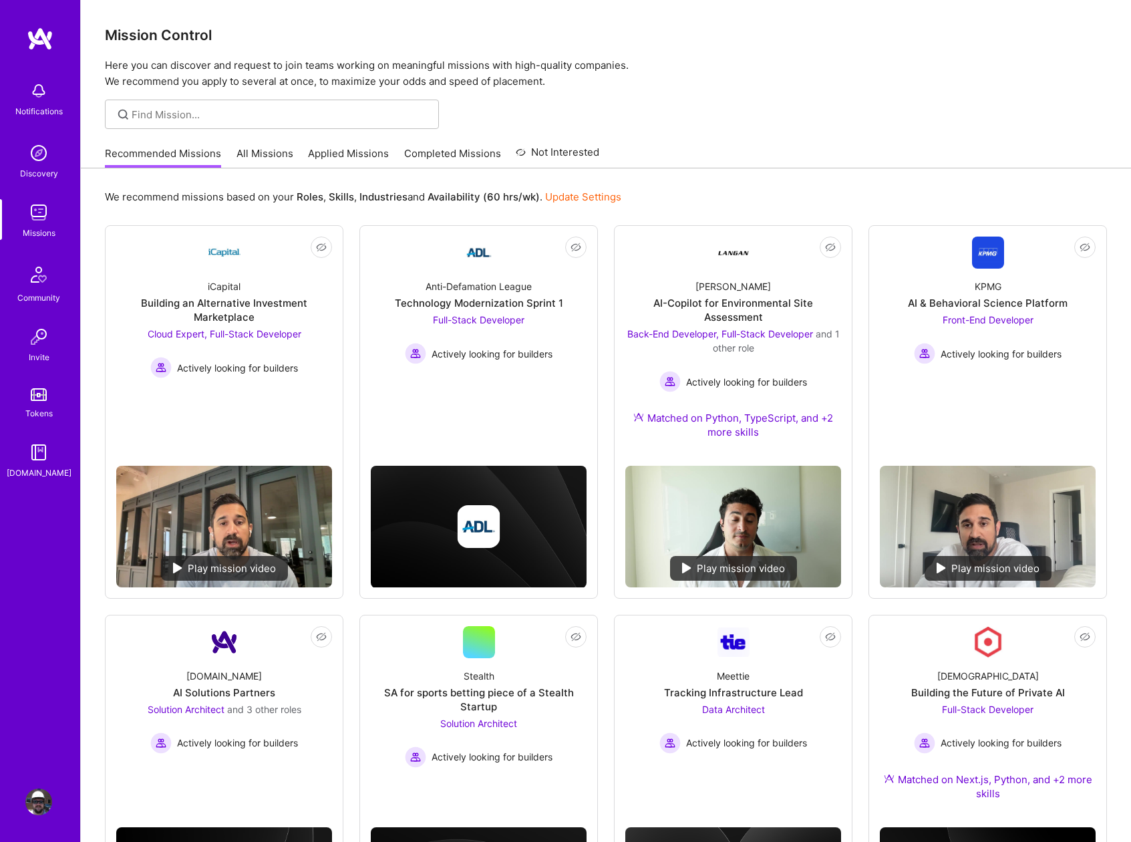
click at [39, 802] on img at bounding box center [38, 801] width 27 height 27
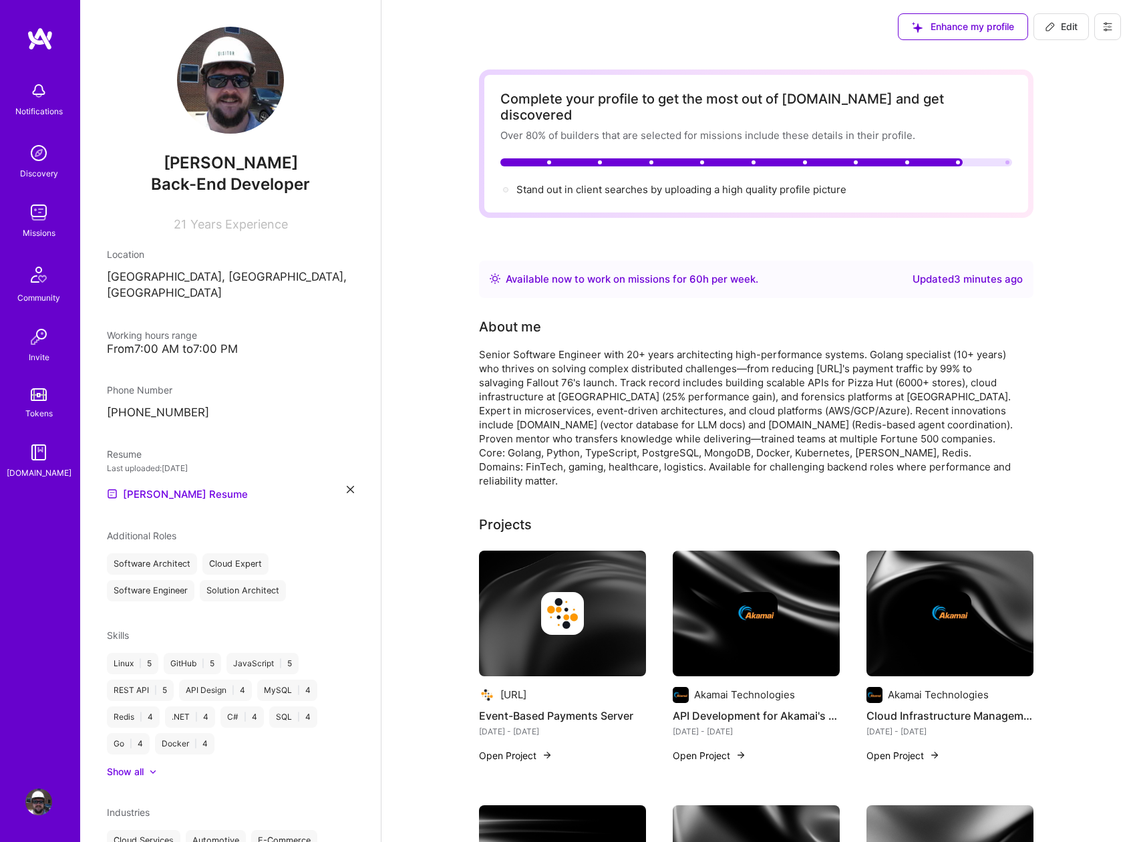
click at [1062, 25] on span "Edit" at bounding box center [1061, 26] width 33 height 13
select select "US"
select select "Right Now"
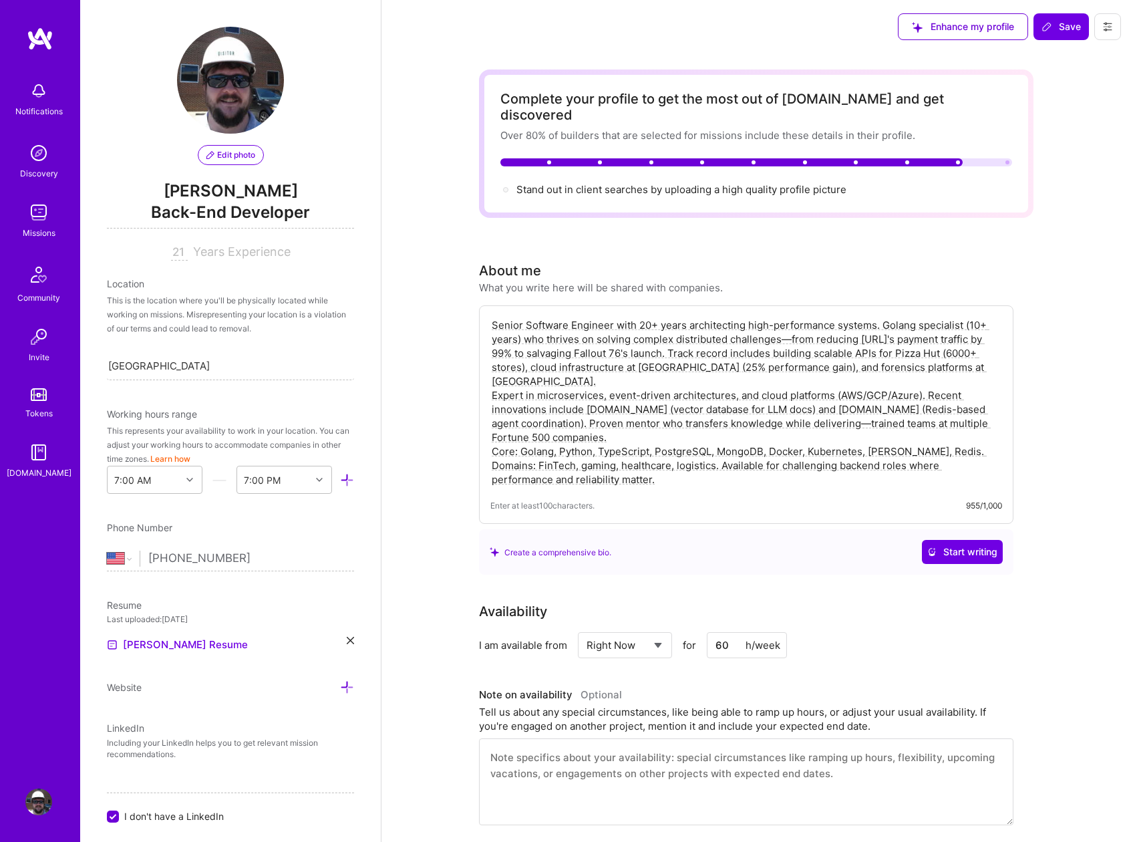
click at [229, 152] on span "Edit photo" at bounding box center [230, 155] width 49 height 12
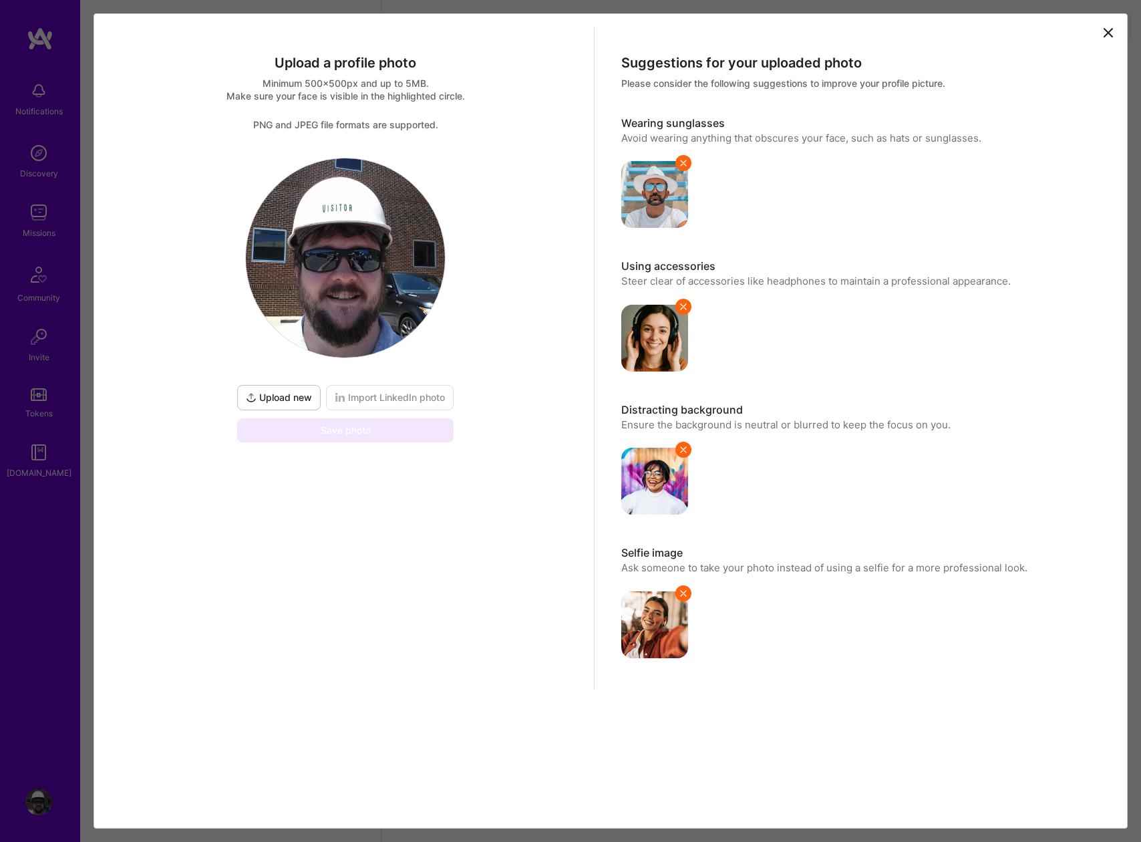
click at [281, 401] on span "Upload new" at bounding box center [279, 397] width 66 height 13
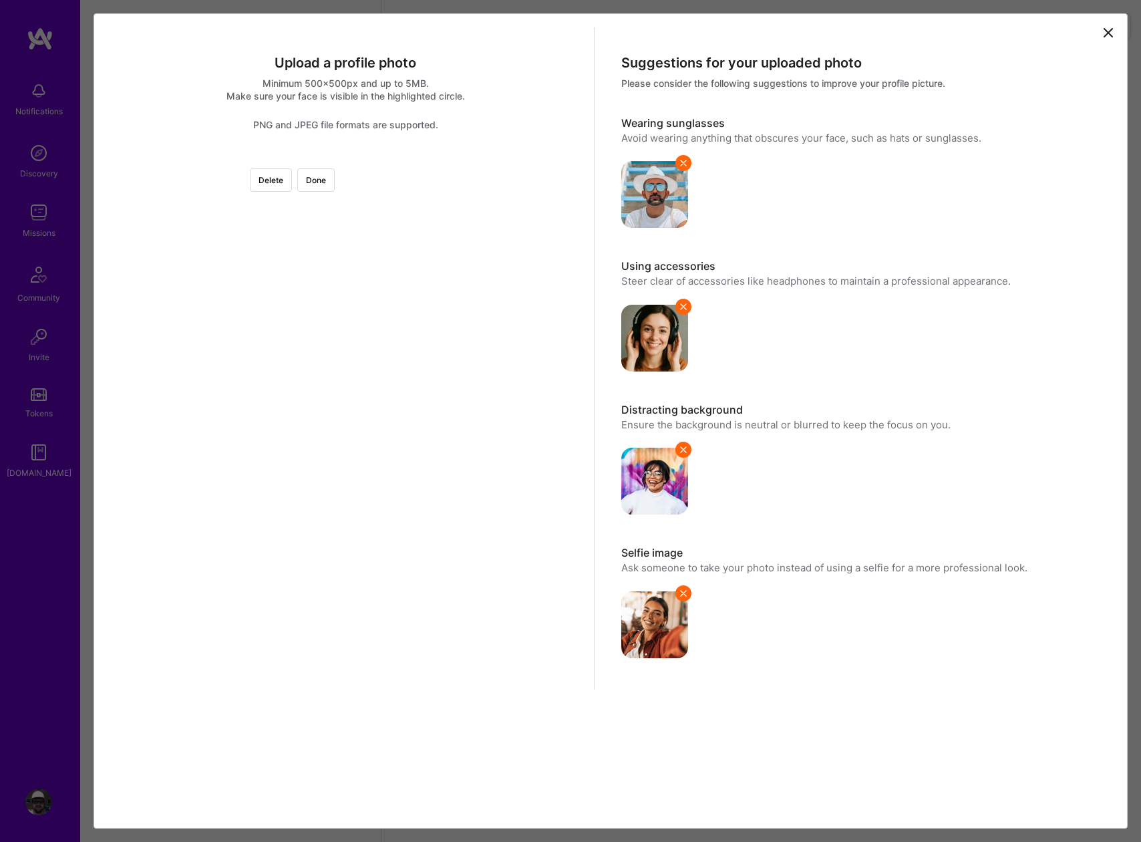
click at [361, 417] on div at bounding box center [495, 372] width 301 height 301
click at [335, 184] on button "Done" at bounding box center [315, 179] width 37 height 23
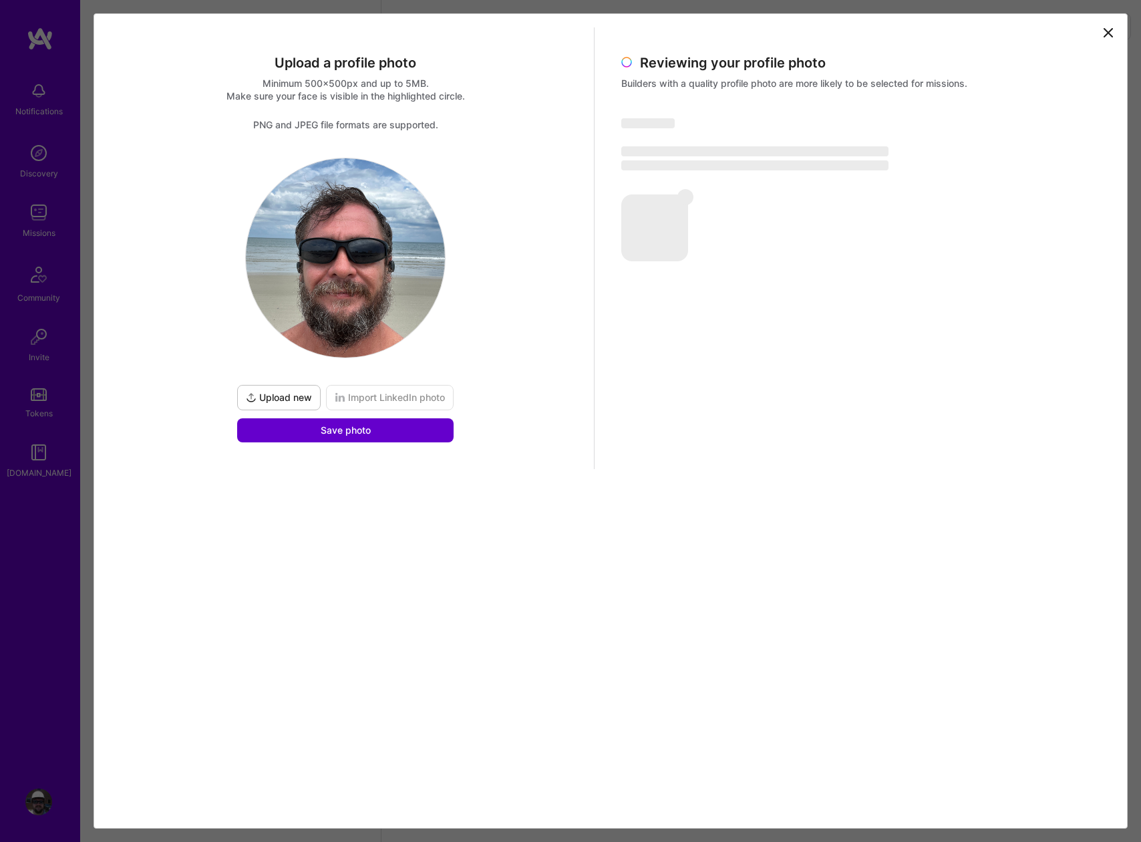
click at [346, 433] on span "Save photo" at bounding box center [346, 430] width 50 height 13
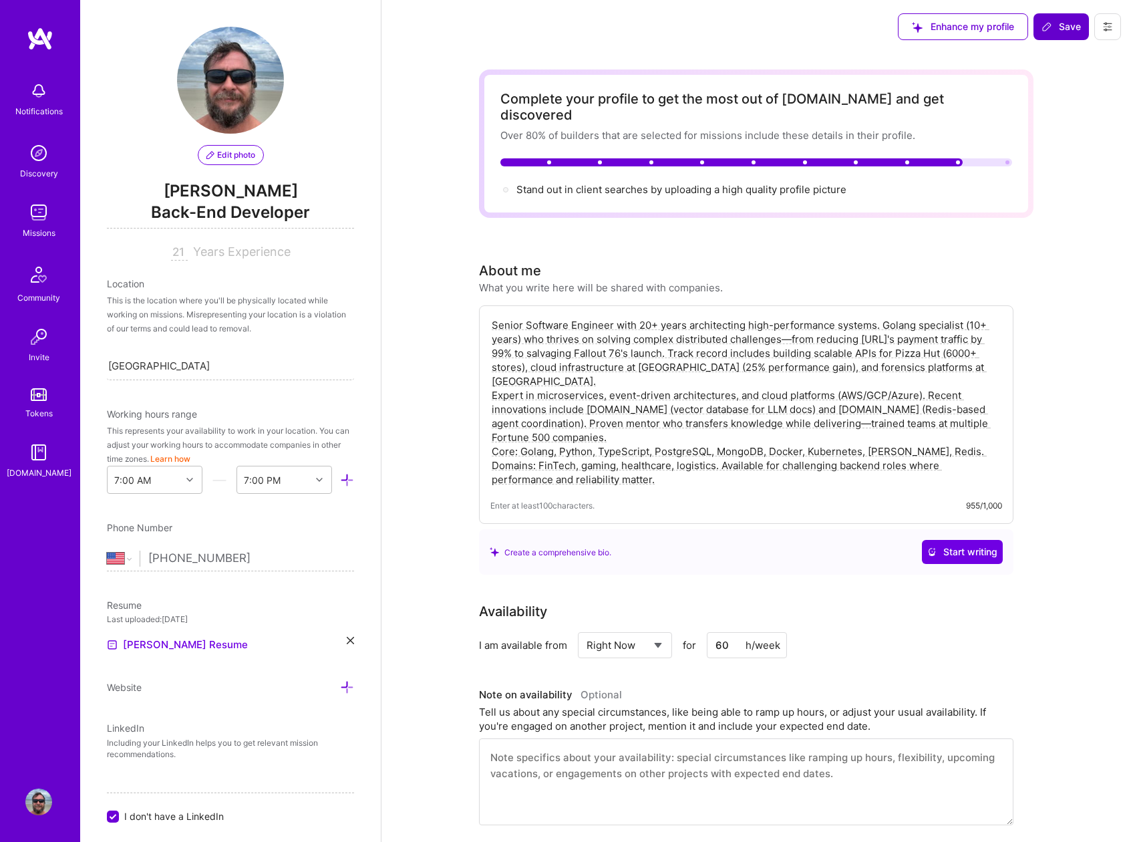
click at [1070, 26] on span "Save" at bounding box center [1061, 26] width 39 height 13
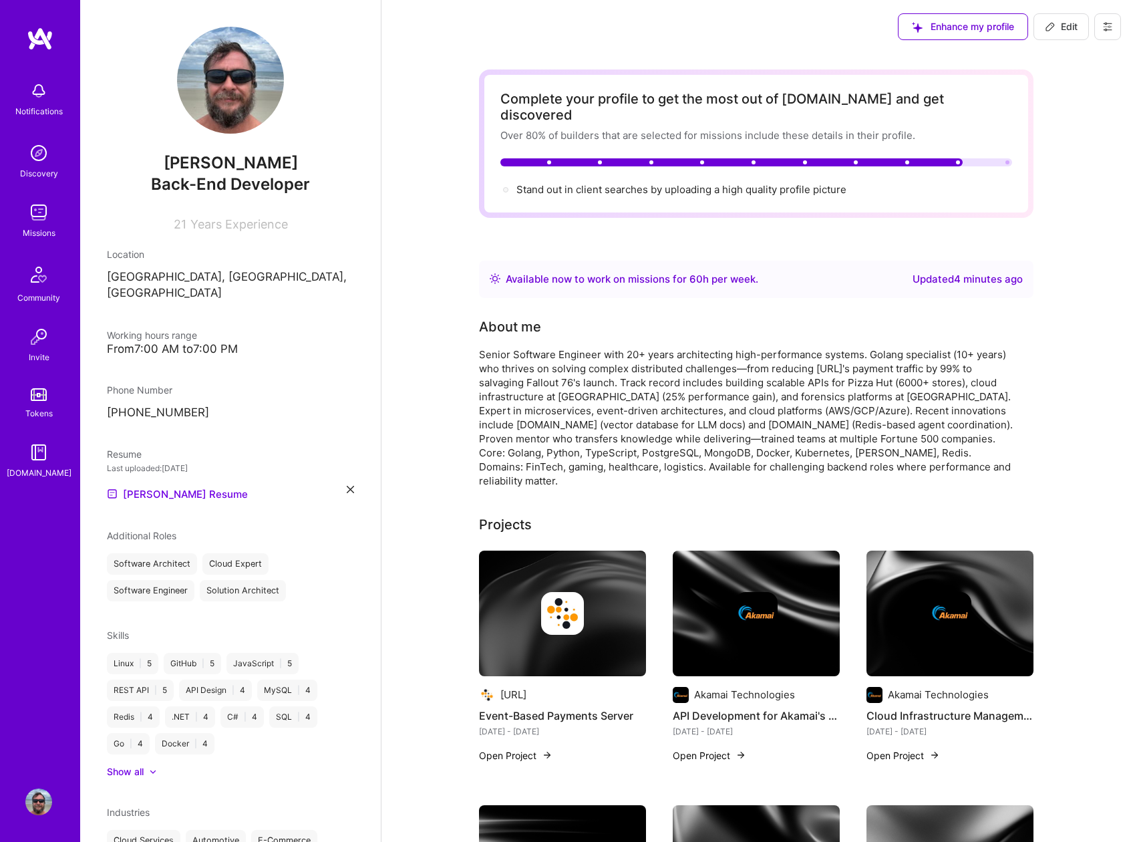
click at [213, 100] on img at bounding box center [230, 80] width 107 height 107
click at [1063, 25] on span "Edit" at bounding box center [1061, 26] width 33 height 13
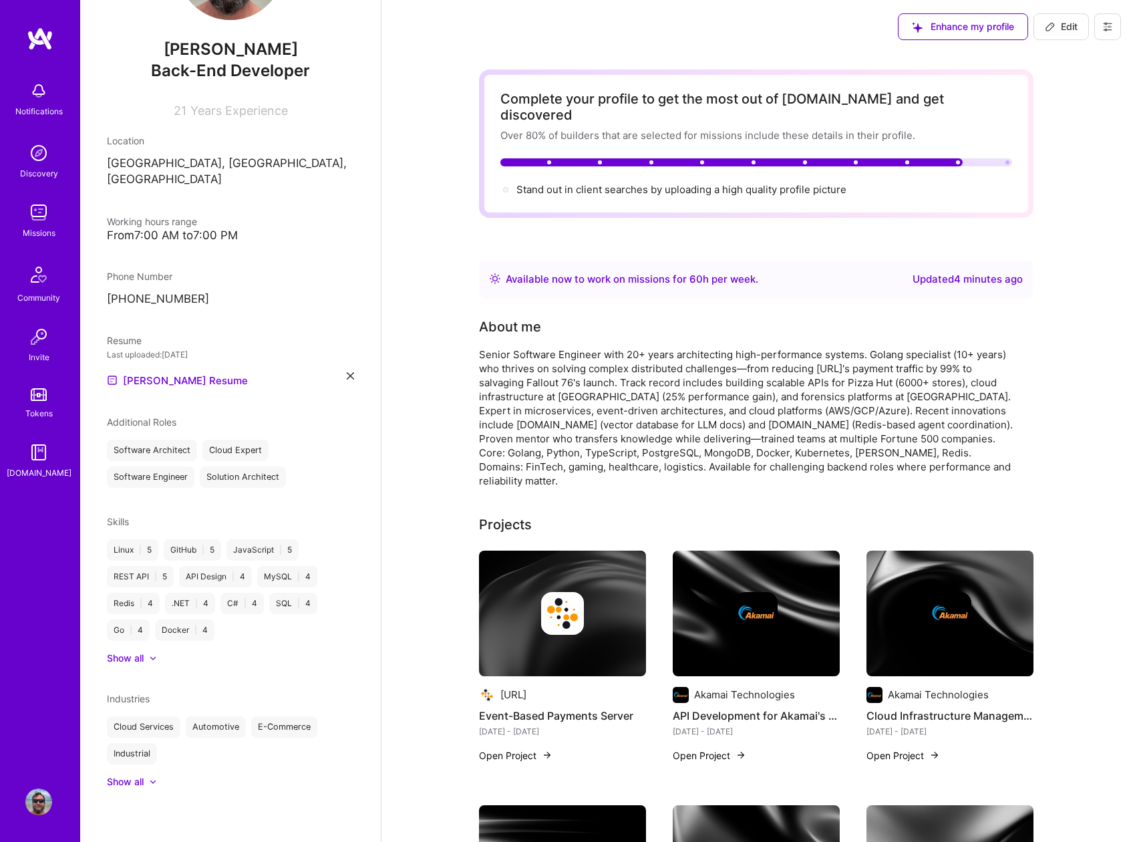
select select "US"
select select "Right Now"
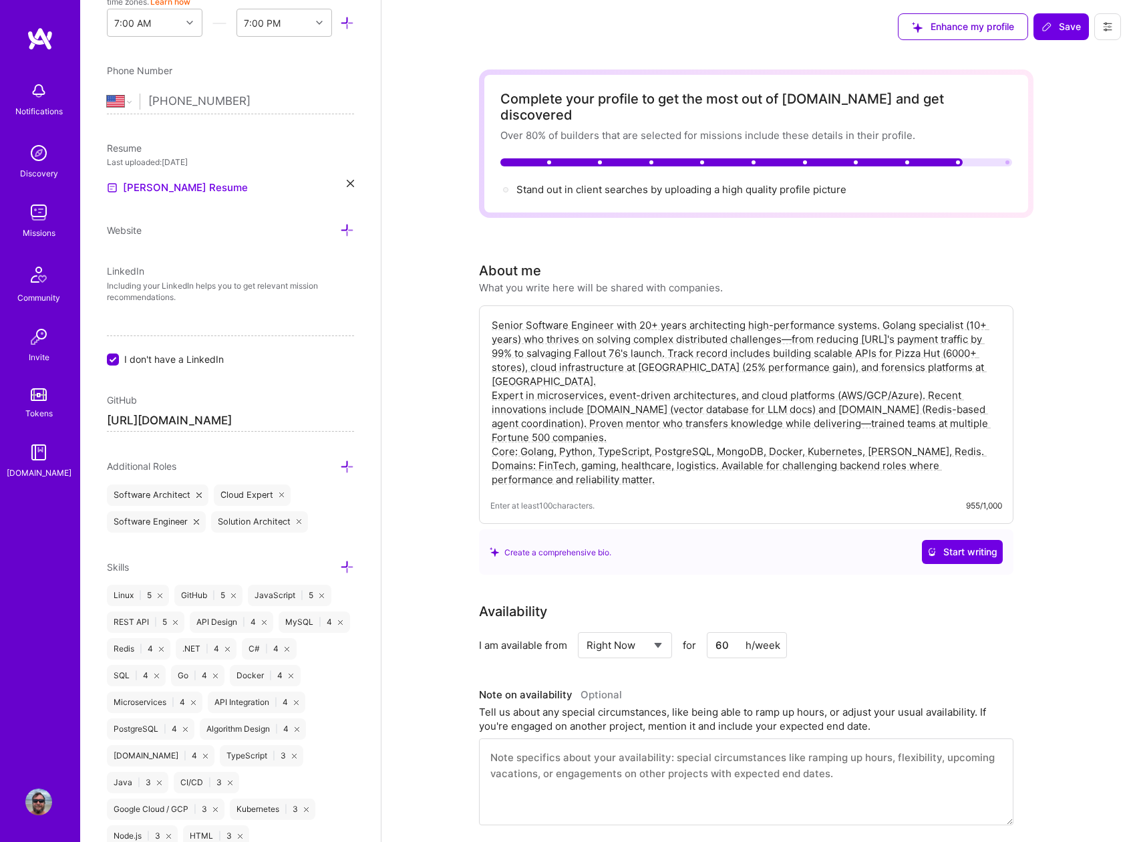
scroll to position [0, 0]
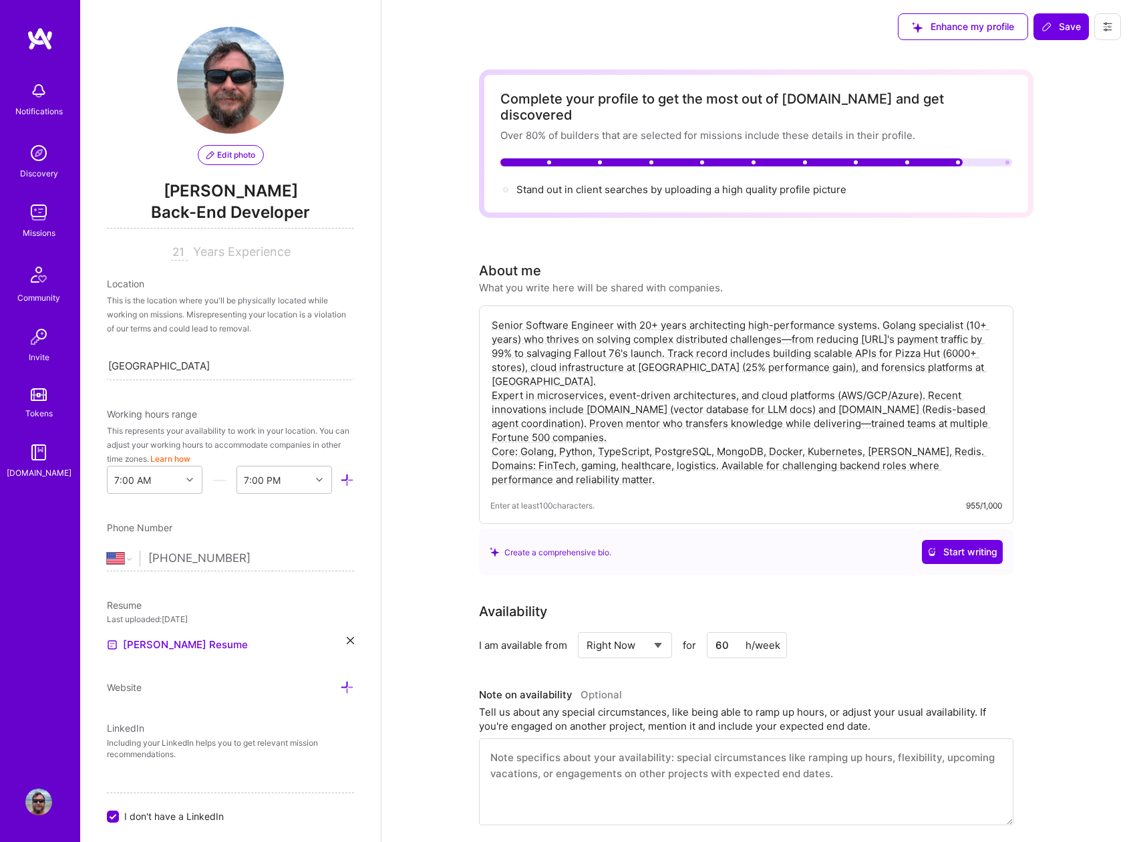
click at [231, 158] on span "Edit photo" at bounding box center [230, 155] width 49 height 12
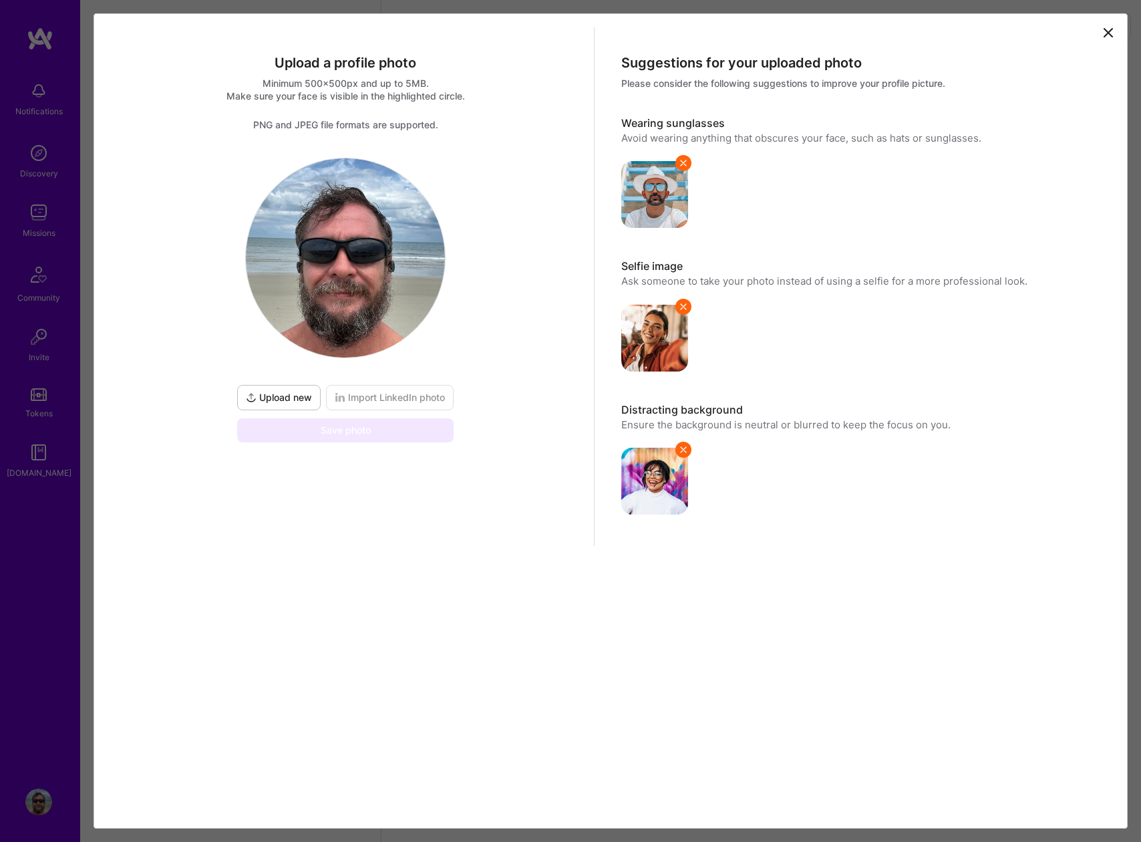
click at [265, 396] on span "Upload new" at bounding box center [279, 397] width 66 height 13
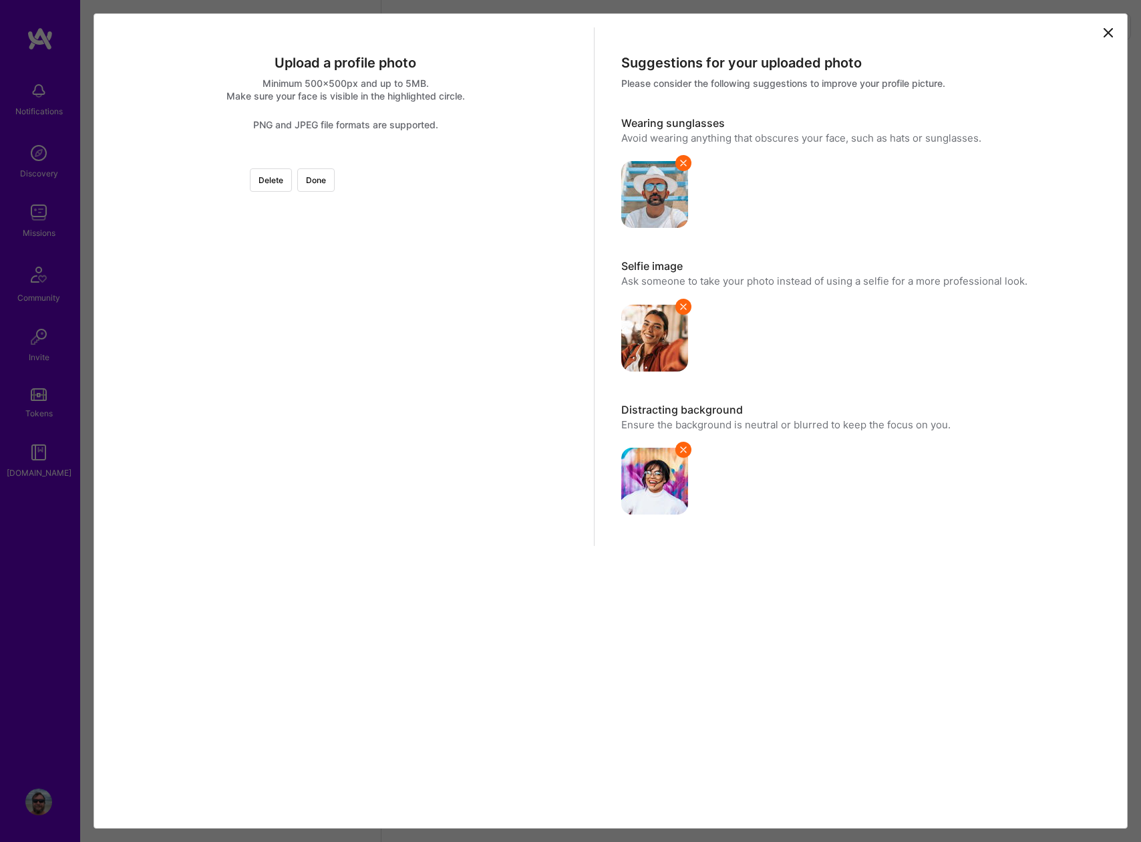
click at [345, 158] on div at bounding box center [345, 158] width 0 height 0
click at [335, 179] on button "Done" at bounding box center [315, 179] width 37 height 23
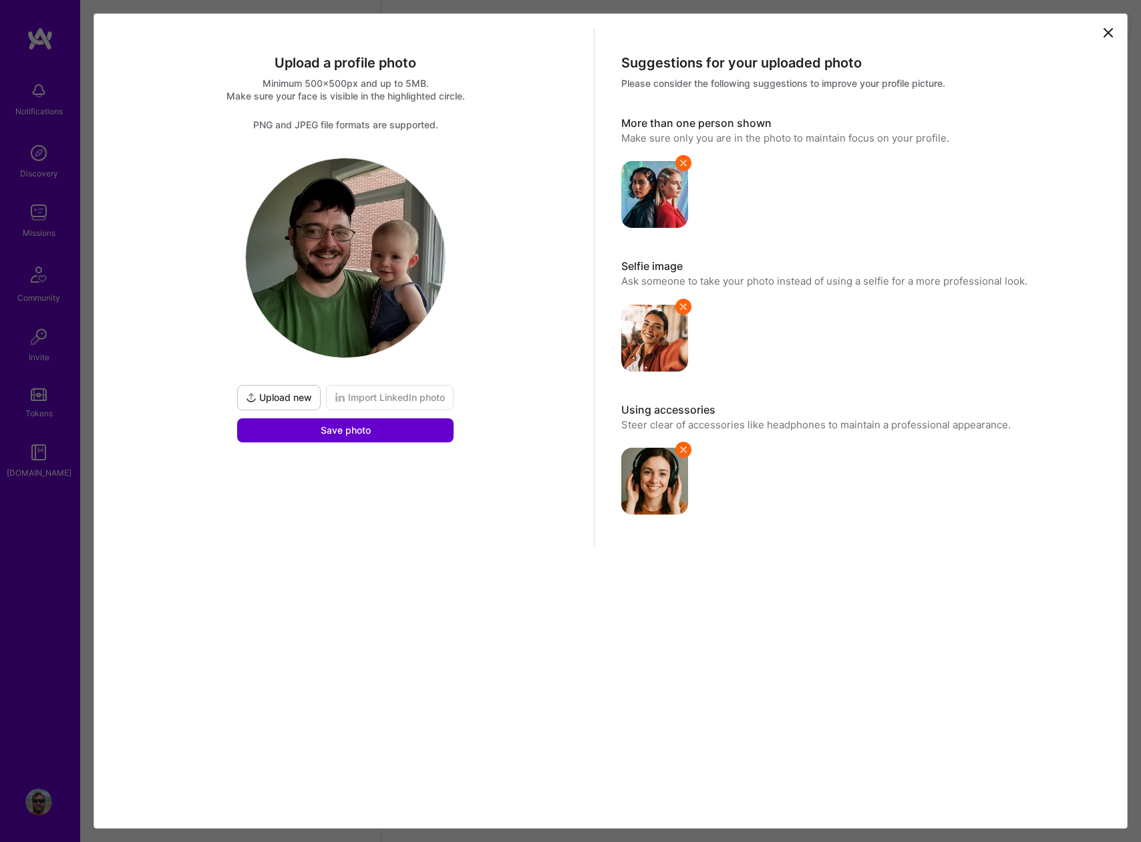
click at [341, 435] on span "Save photo" at bounding box center [346, 430] width 50 height 13
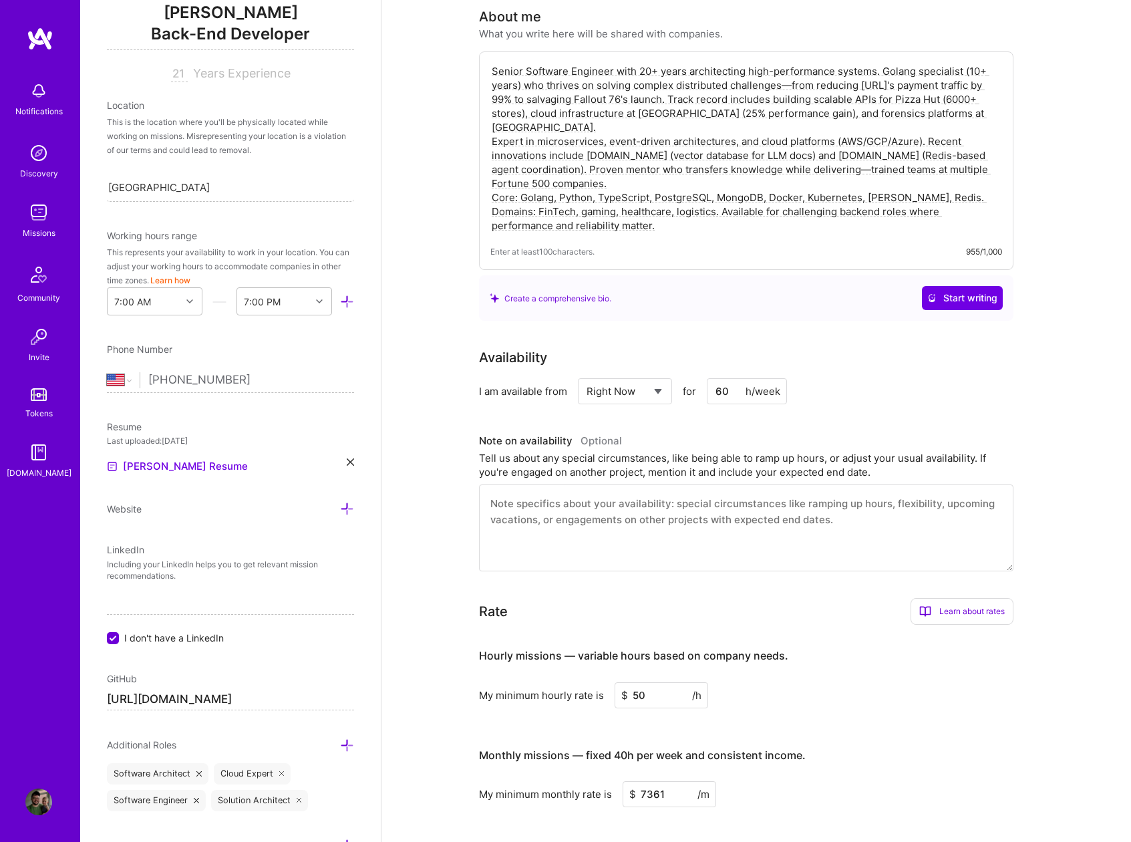
scroll to position [192, 0]
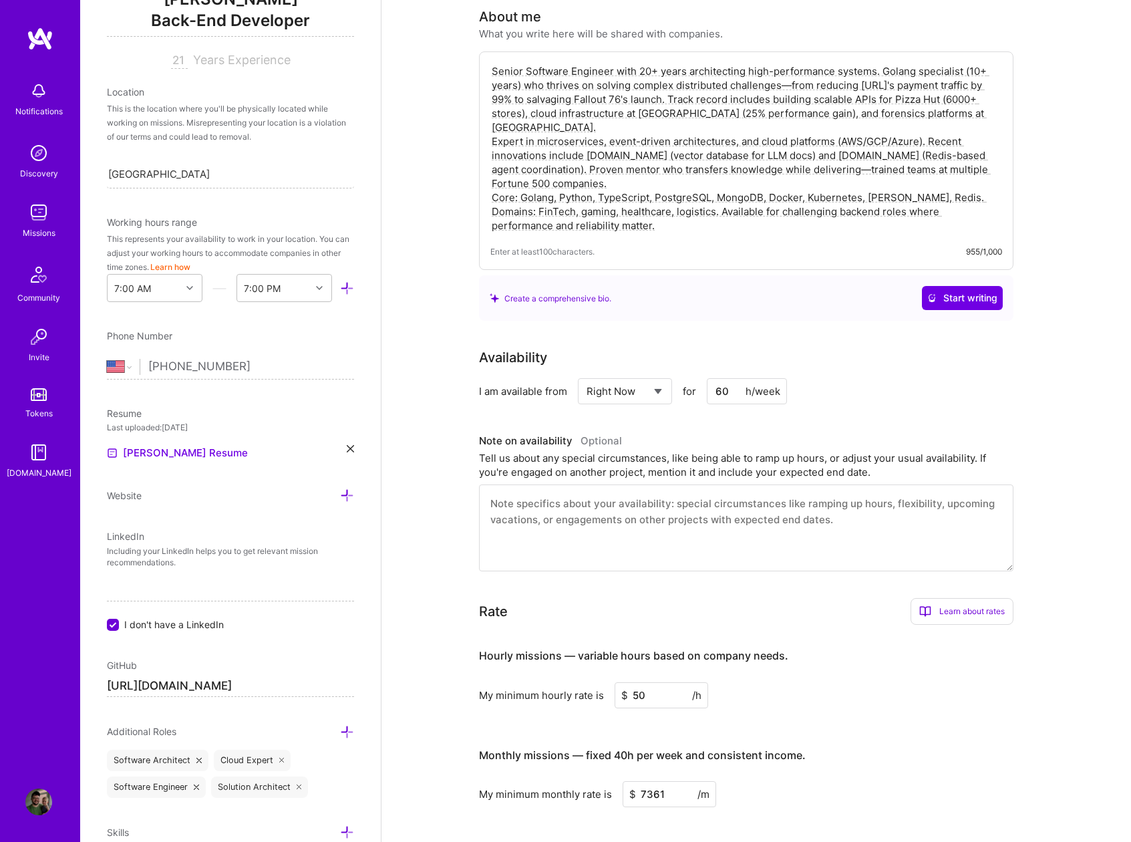
click at [306, 546] on p "Including your LinkedIn helps you to get relevant mission recommendations." at bounding box center [230, 557] width 247 height 23
click at [341, 496] on icon at bounding box center [347, 495] width 14 height 14
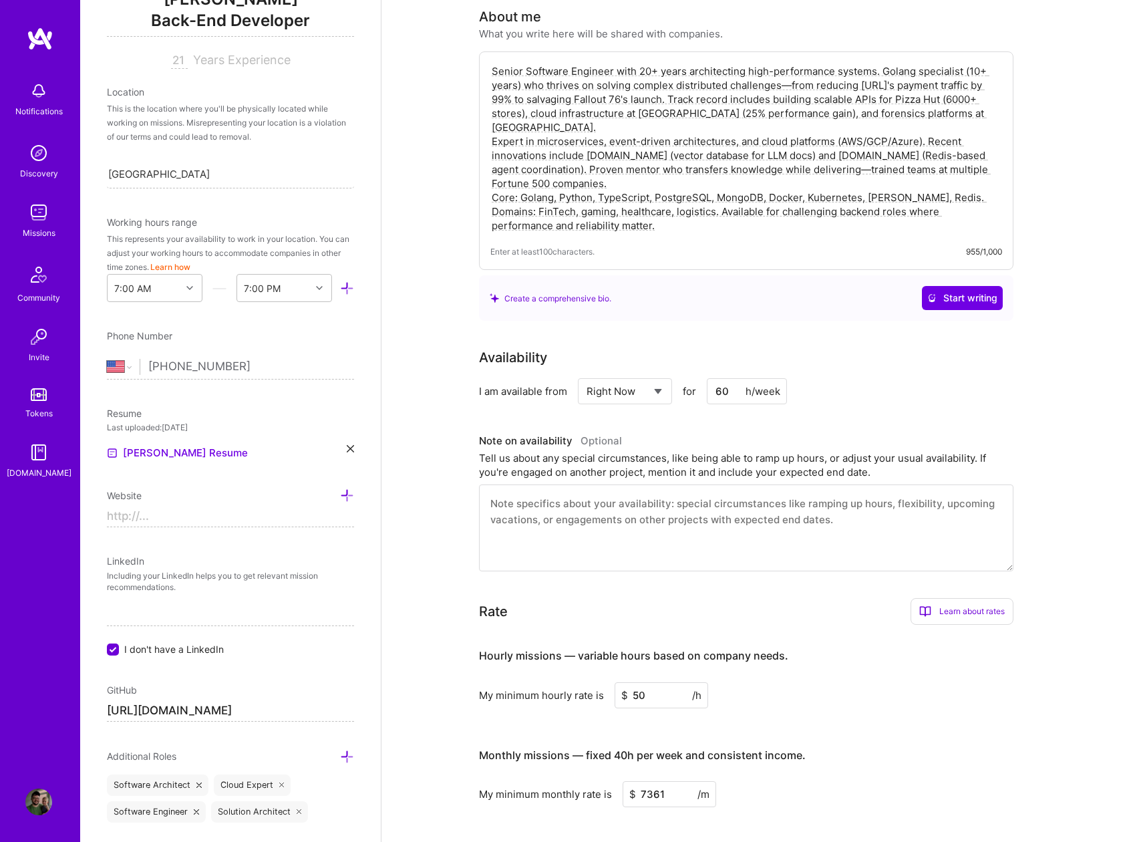
click at [195, 512] on input at bounding box center [230, 516] width 247 height 21
drag, startPoint x: 149, startPoint y: 513, endPoint x: 21, endPoint y: 499, distance: 128.4
paste input "github.com/forrest321/vrp"
type input "https://github.com/forrest321/vrp"
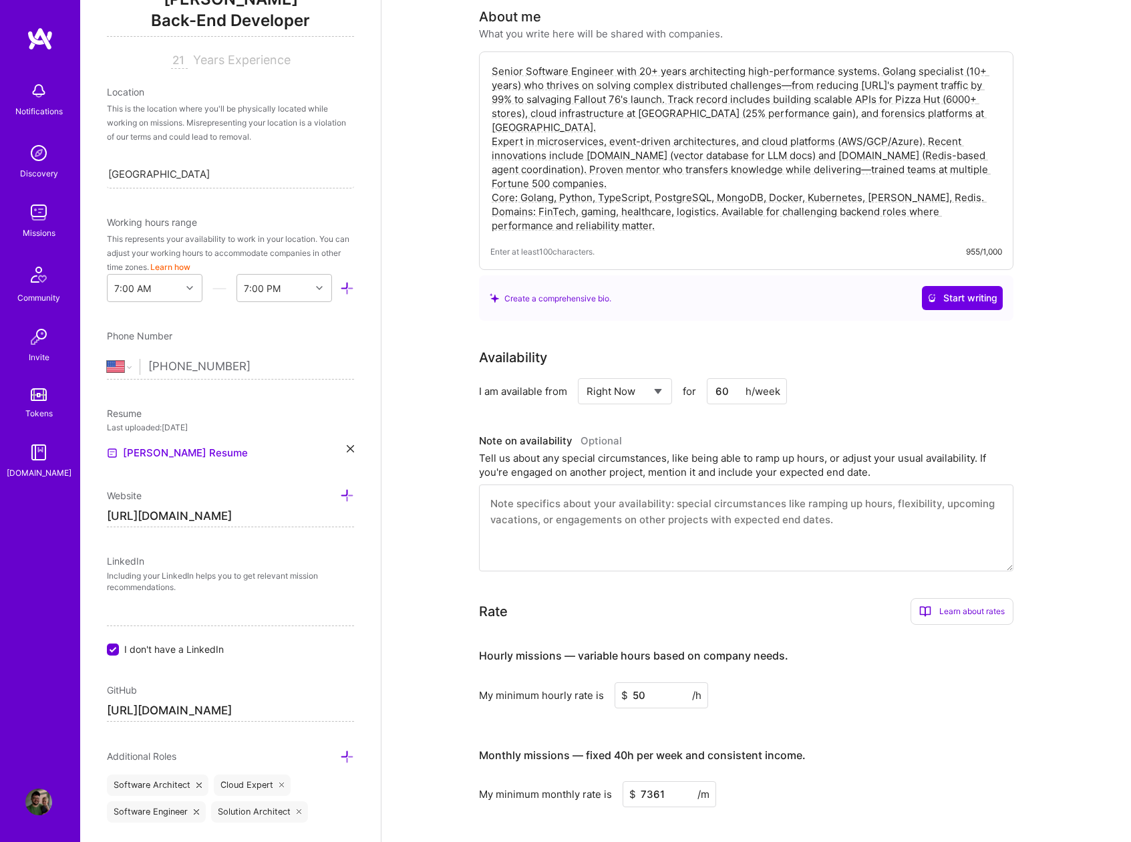
click at [110, 650] on input "I don't have a LinkedIn" at bounding box center [114, 650] width 12 height 12
checkbox input "false"
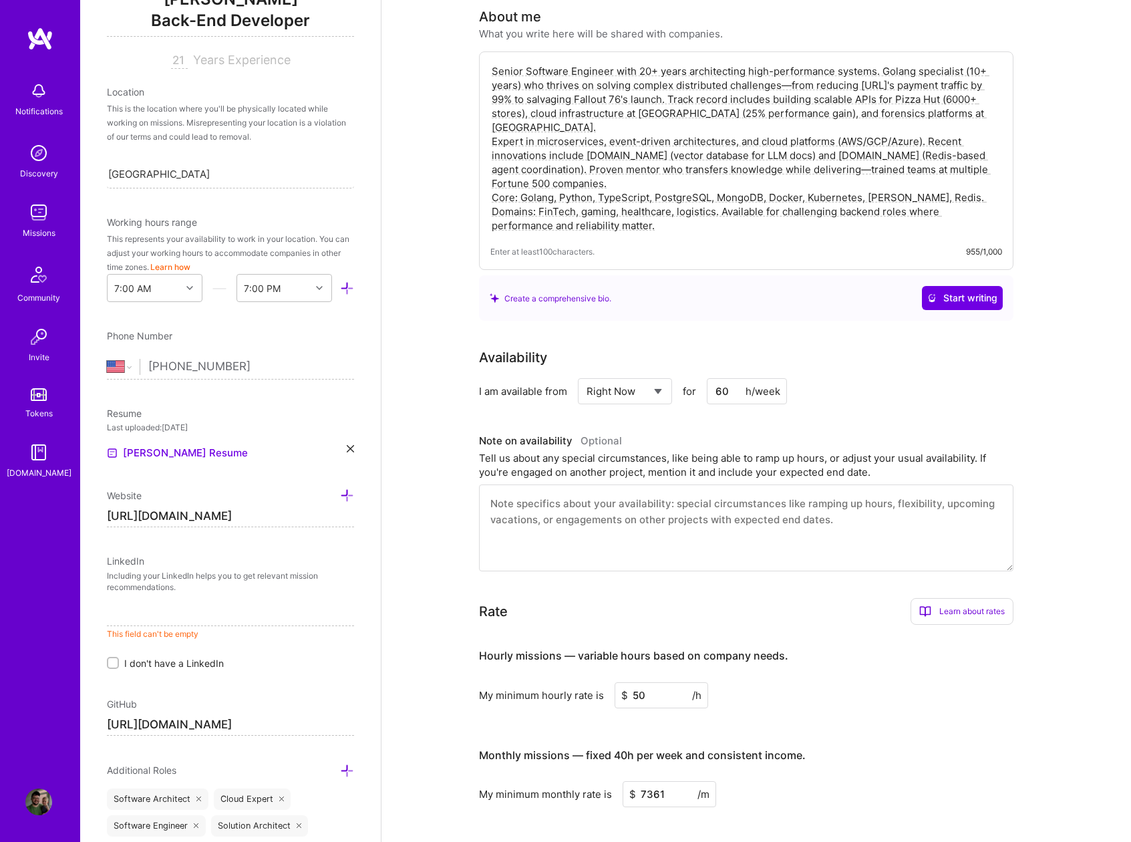
click at [126, 618] on input at bounding box center [230, 615] width 247 height 21
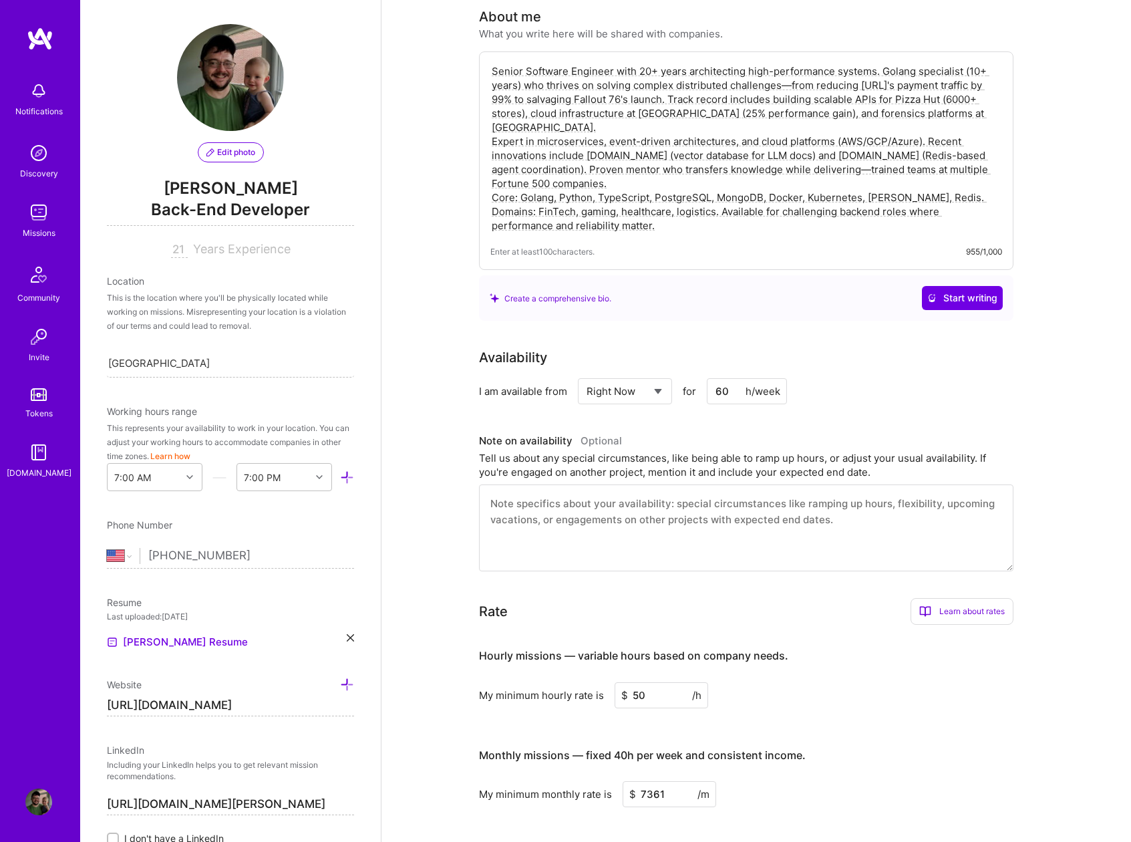
scroll to position [0, 0]
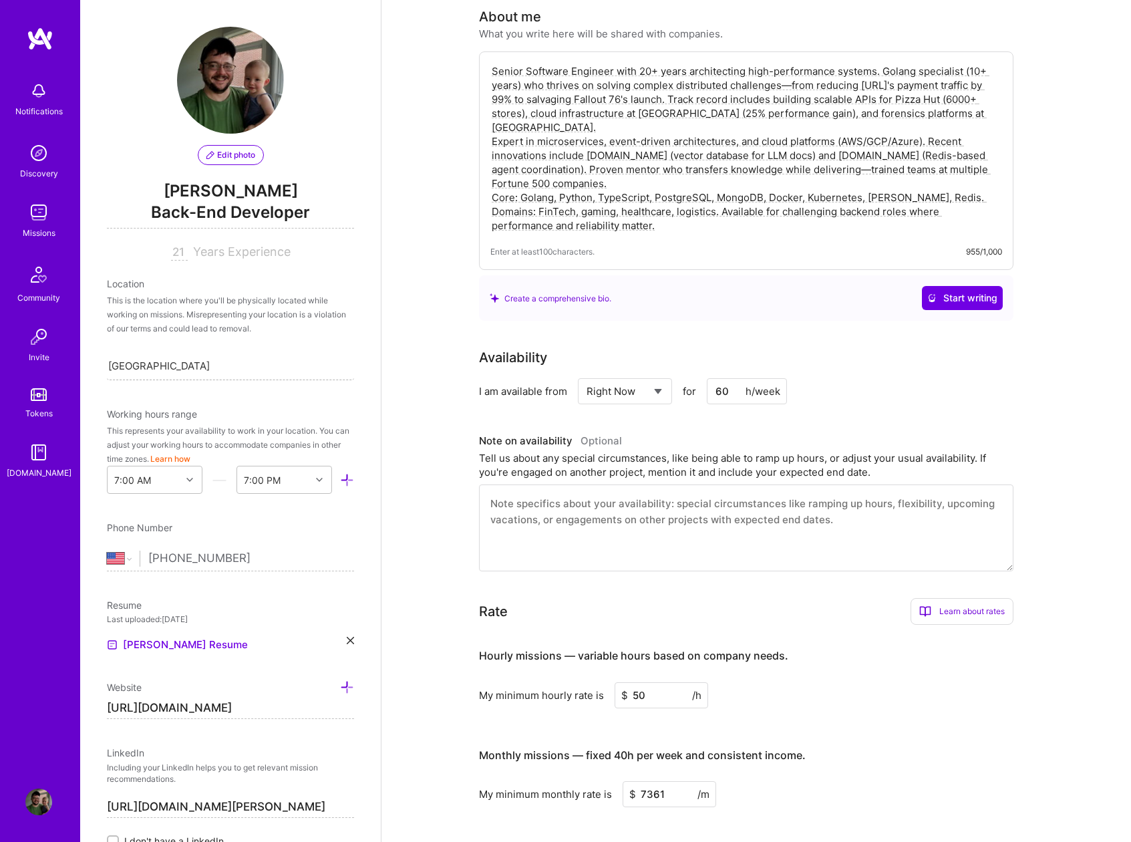
type input "https://www.linkedin.com/in/forrest-ledbetter/"
click at [214, 367] on div "Birmingham, AL, USA Birmingham, AL, USA" at bounding box center [230, 365] width 247 height 28
drag, startPoint x: 214, startPoint y: 368, endPoint x: 133, endPoint y: 364, distance: 81.6
click at [133, 364] on div "Search location..." at bounding box center [230, 365] width 247 height 28
type input "Cape Canaver"
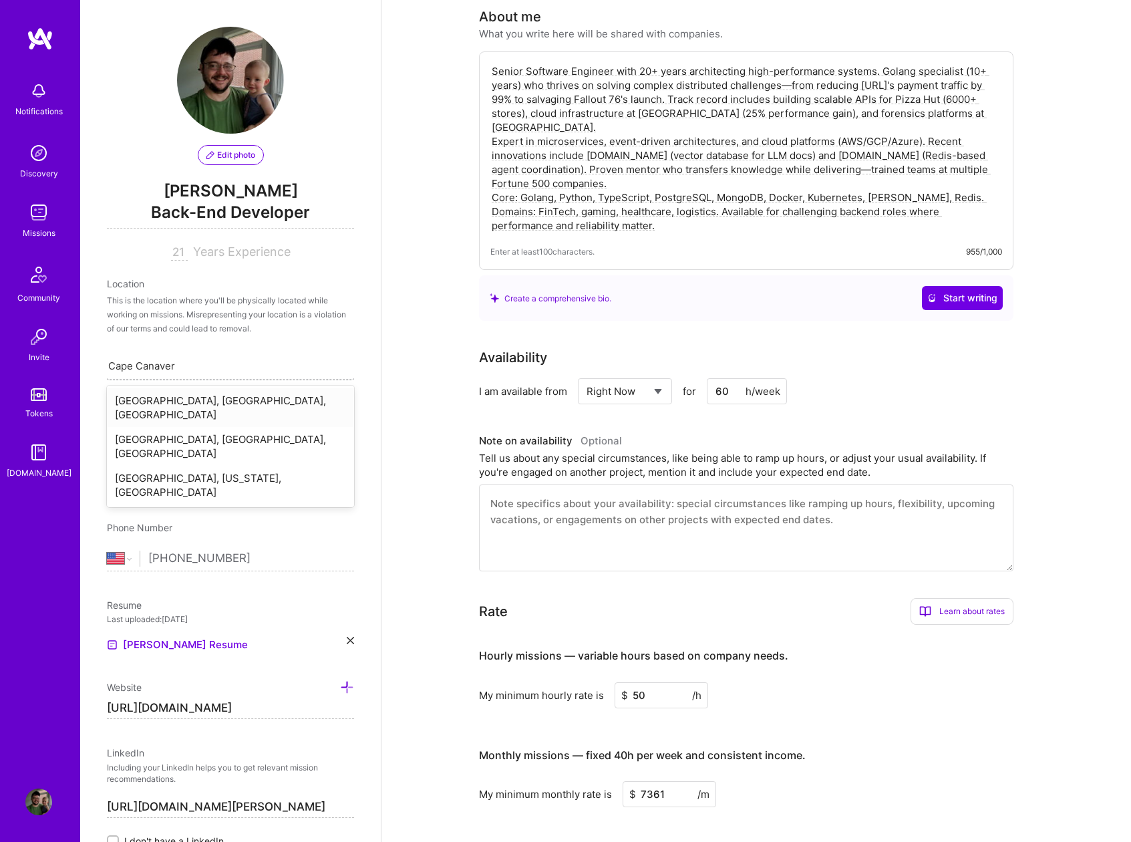
click at [170, 400] on div "[GEOGRAPHIC_DATA], [GEOGRAPHIC_DATA], [GEOGRAPHIC_DATA]" at bounding box center [230, 407] width 247 height 39
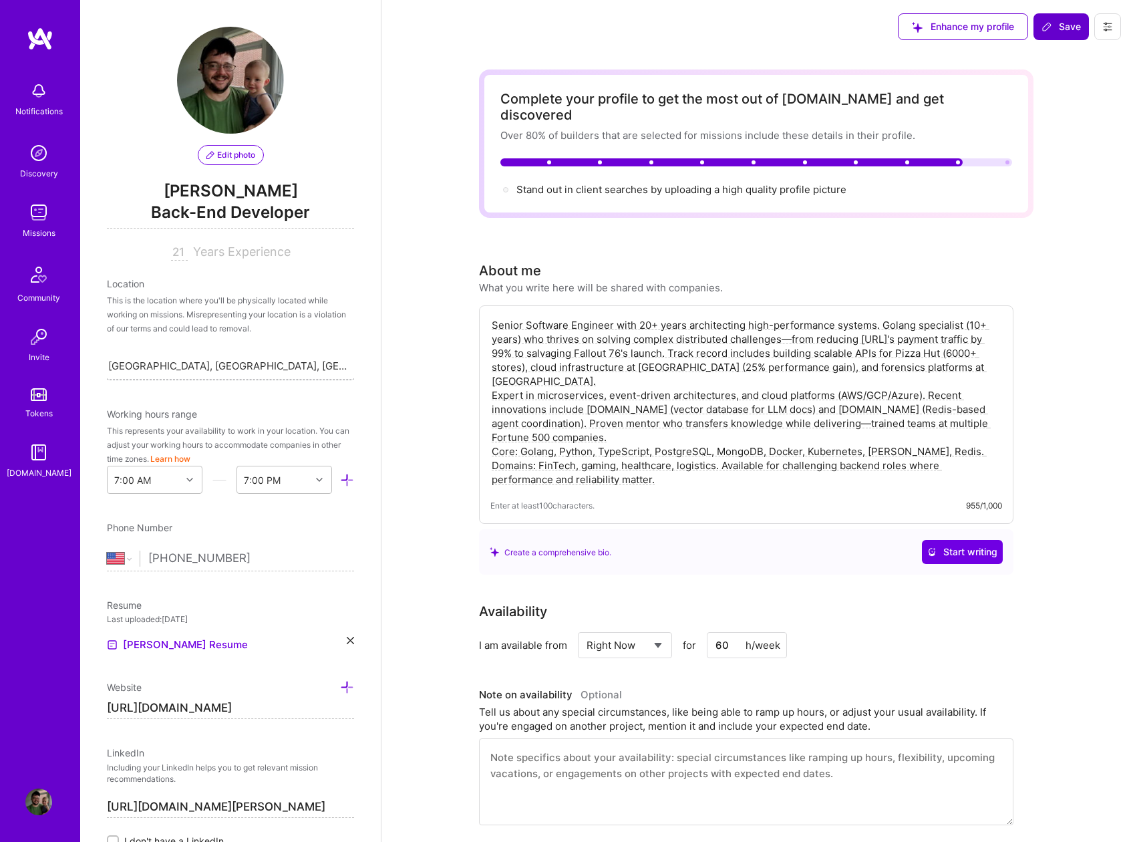
click at [1059, 28] on span "Save" at bounding box center [1061, 26] width 39 height 13
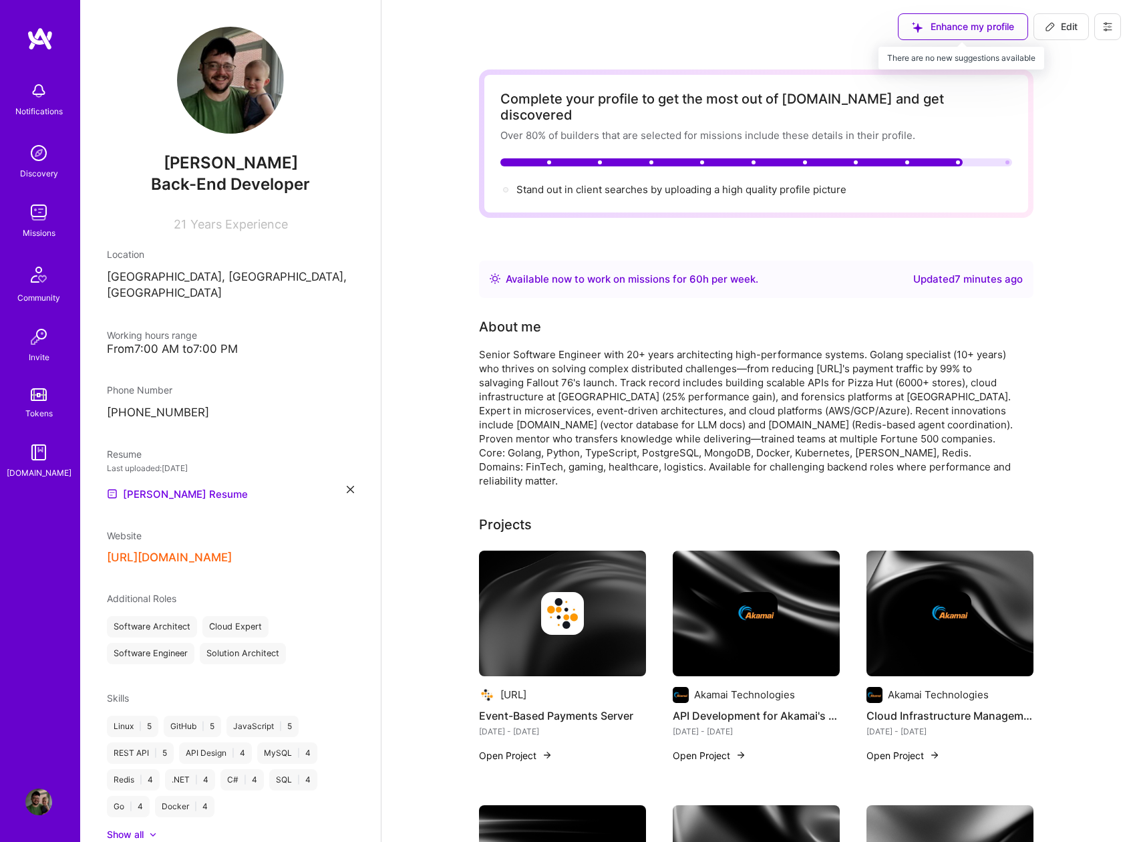
click at [949, 27] on div "Enhance my profile" at bounding box center [963, 26] width 130 height 27
click at [35, 32] on img at bounding box center [40, 39] width 27 height 24
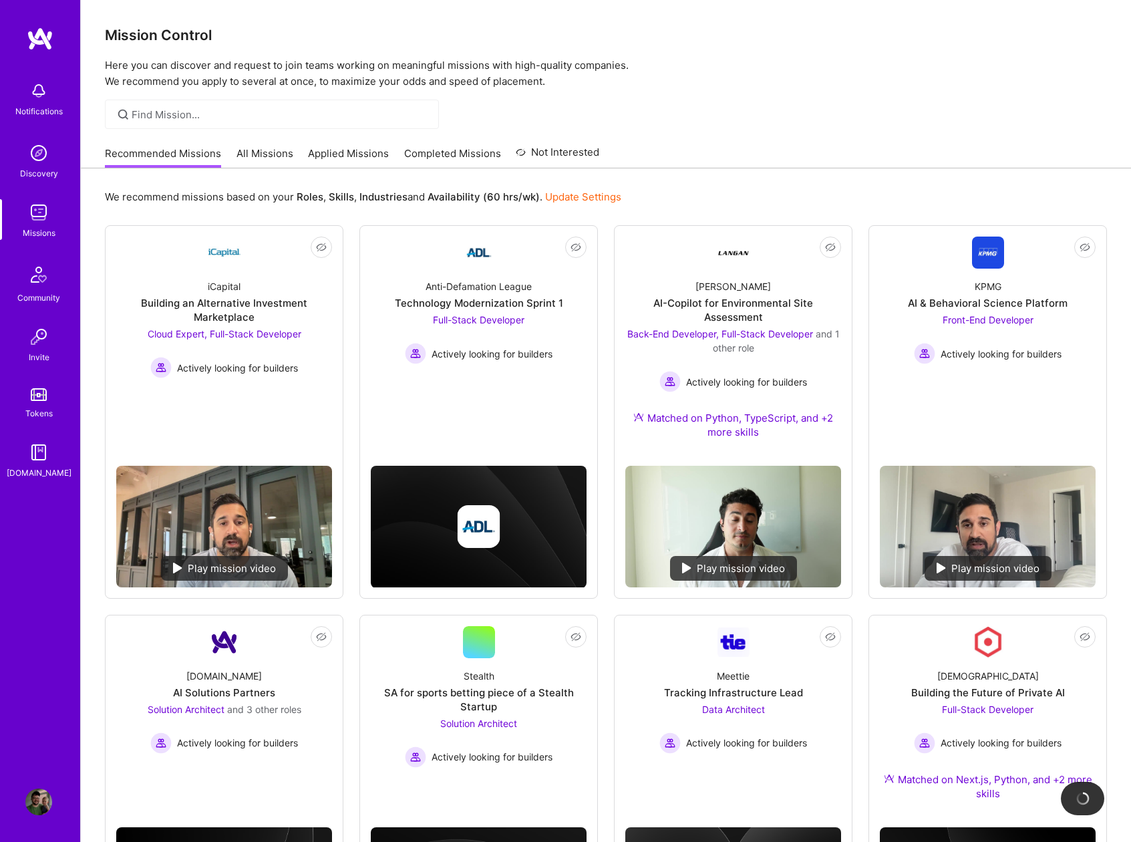
click at [582, 196] on link "Update Settings" at bounding box center [583, 196] width 76 height 13
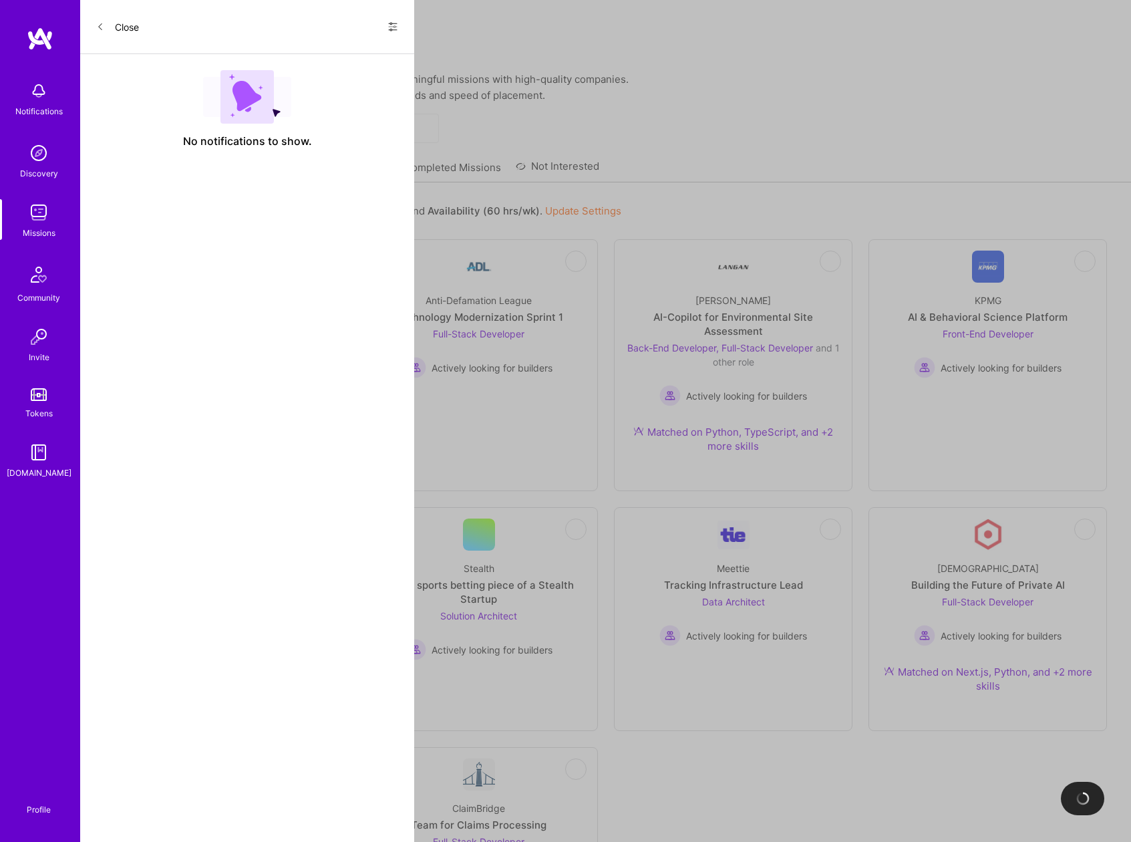
select select "US"
select select "Right Now"
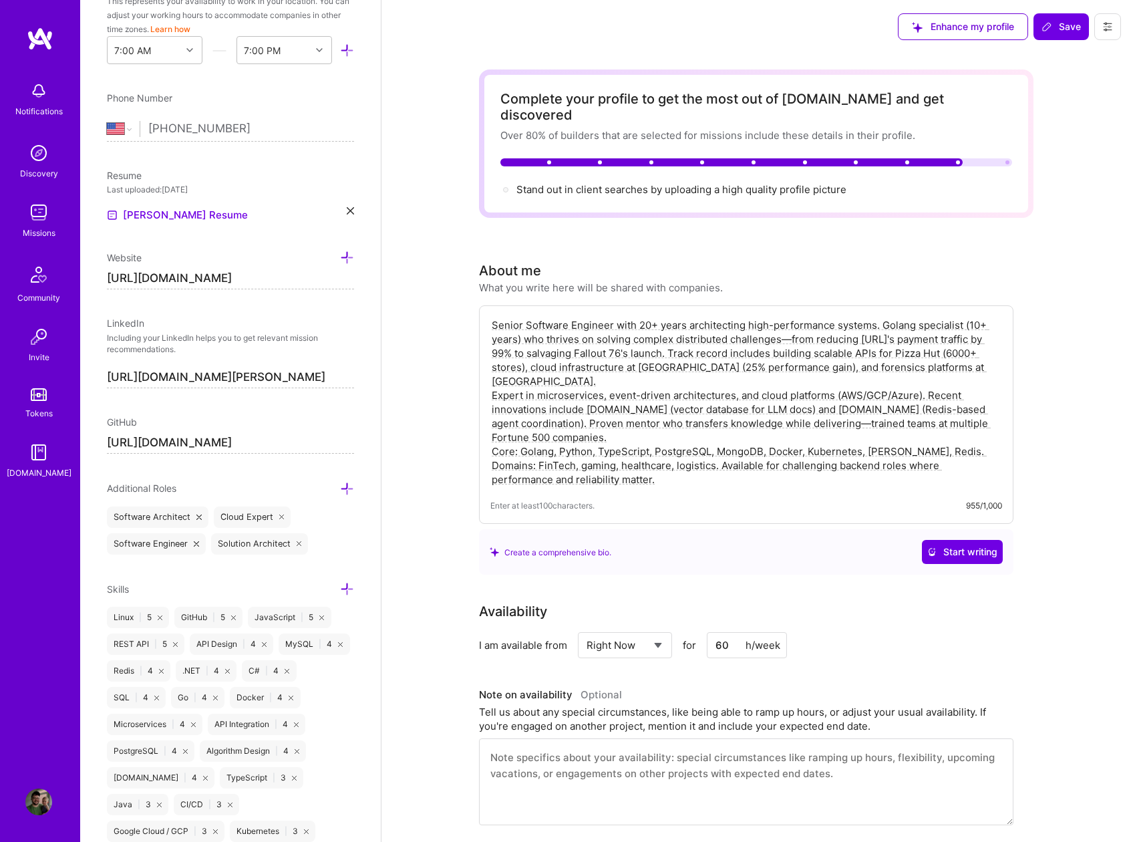
scroll to position [432, 0]
click at [340, 253] on icon at bounding box center [347, 256] width 14 height 14
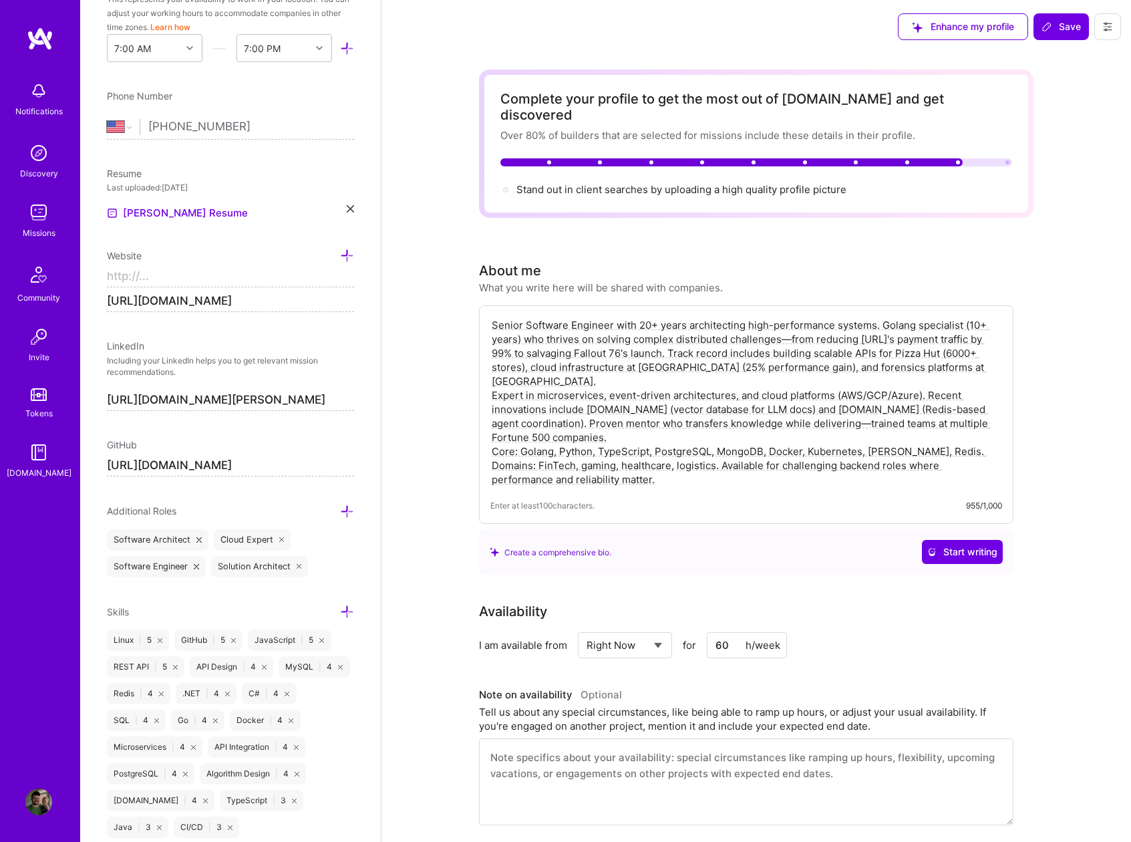
click at [156, 275] on input at bounding box center [230, 276] width 247 height 21
paste input "[URL][DOMAIN_NAME]"
type input "[URL][DOMAIN_NAME]"
click at [340, 253] on icon at bounding box center [347, 256] width 14 height 14
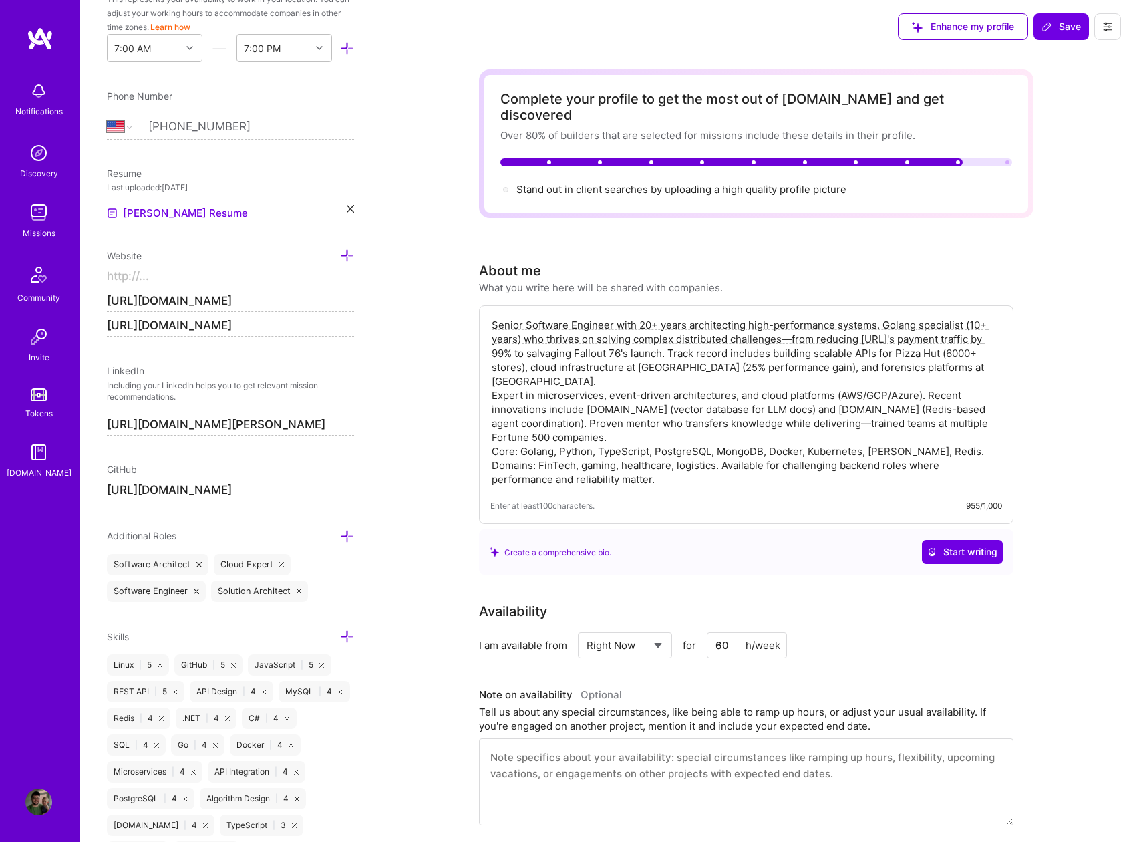
click at [230, 286] on input at bounding box center [230, 276] width 247 height 21
paste input "[URL][DOMAIN_NAME]"
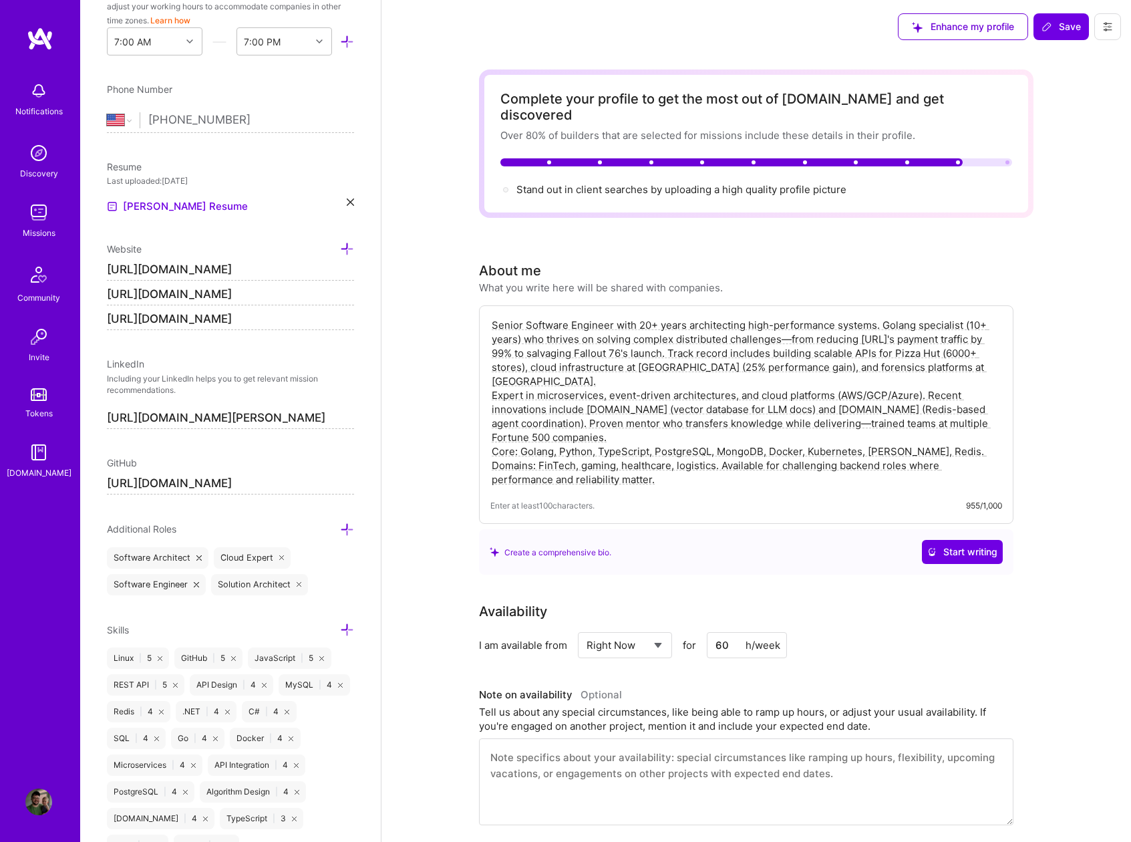
scroll to position [434, 0]
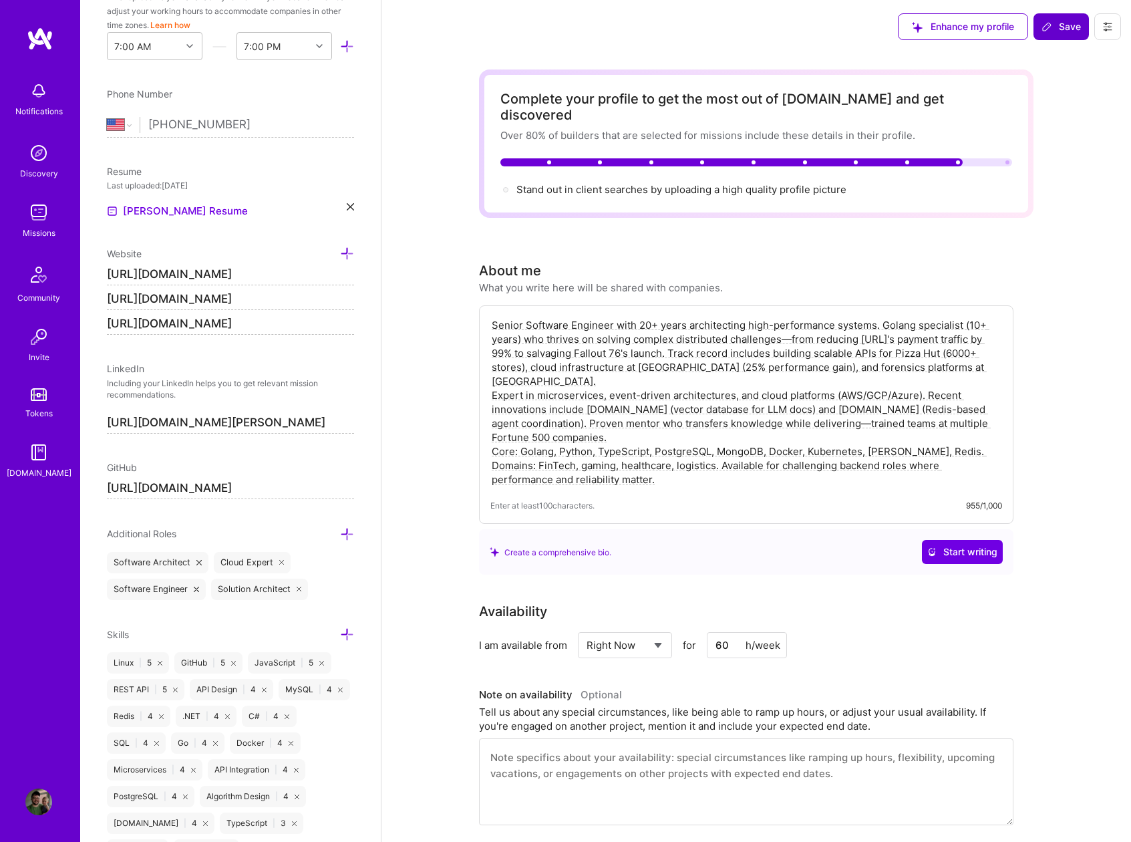
type input "[URL][DOMAIN_NAME]"
click at [1060, 31] on span "Save" at bounding box center [1061, 26] width 39 height 13
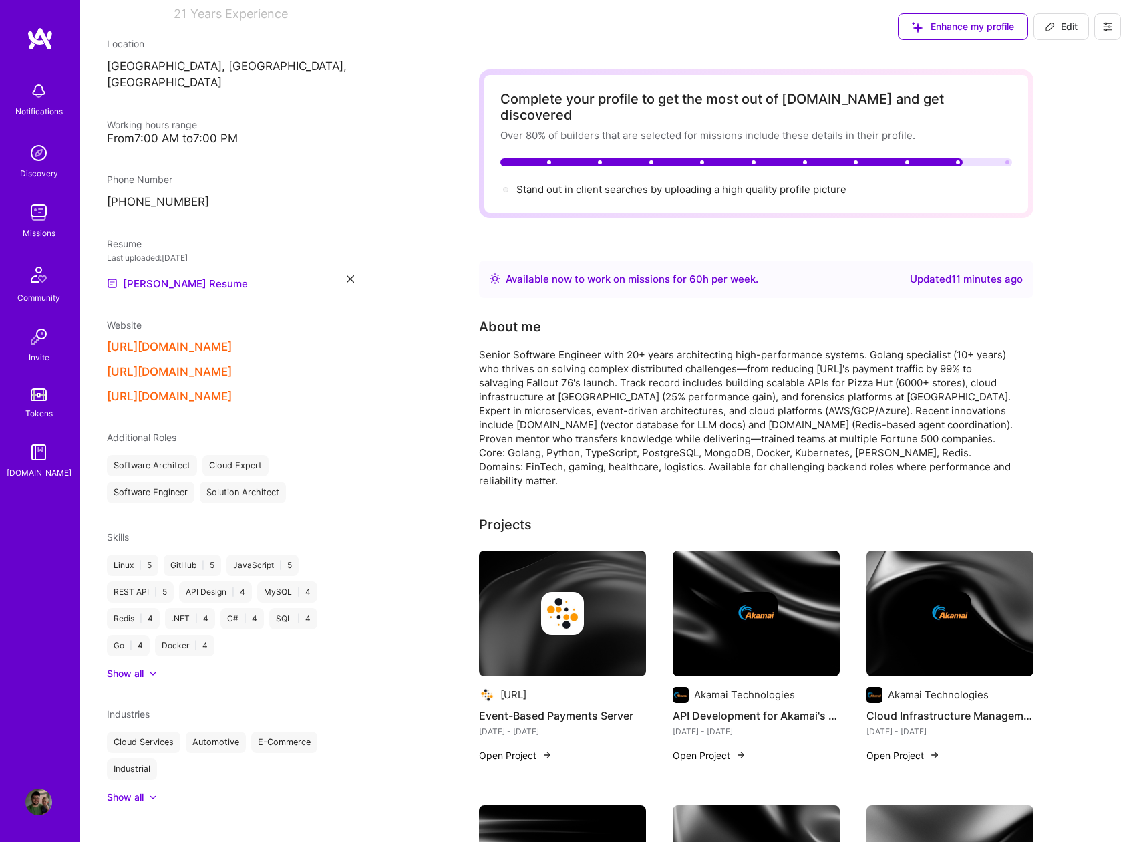
scroll to position [0, 0]
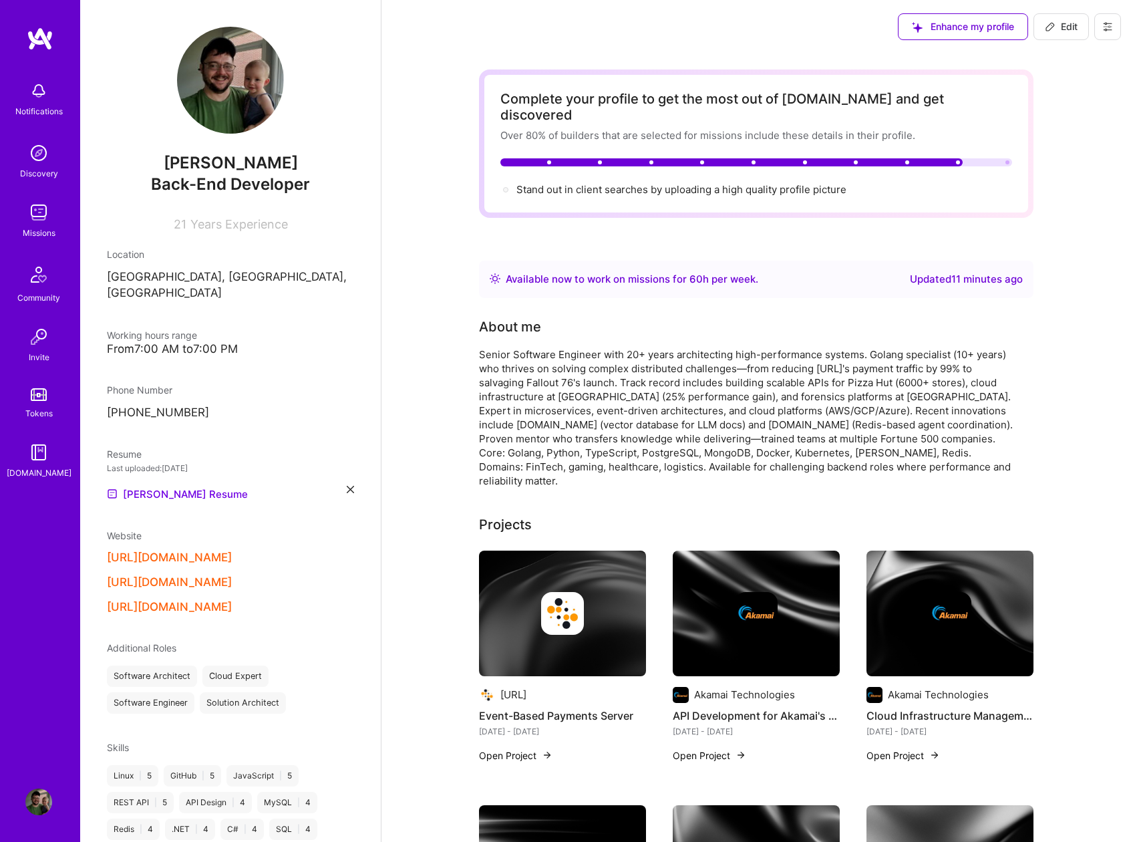
click at [39, 163] on img at bounding box center [38, 153] width 27 height 27
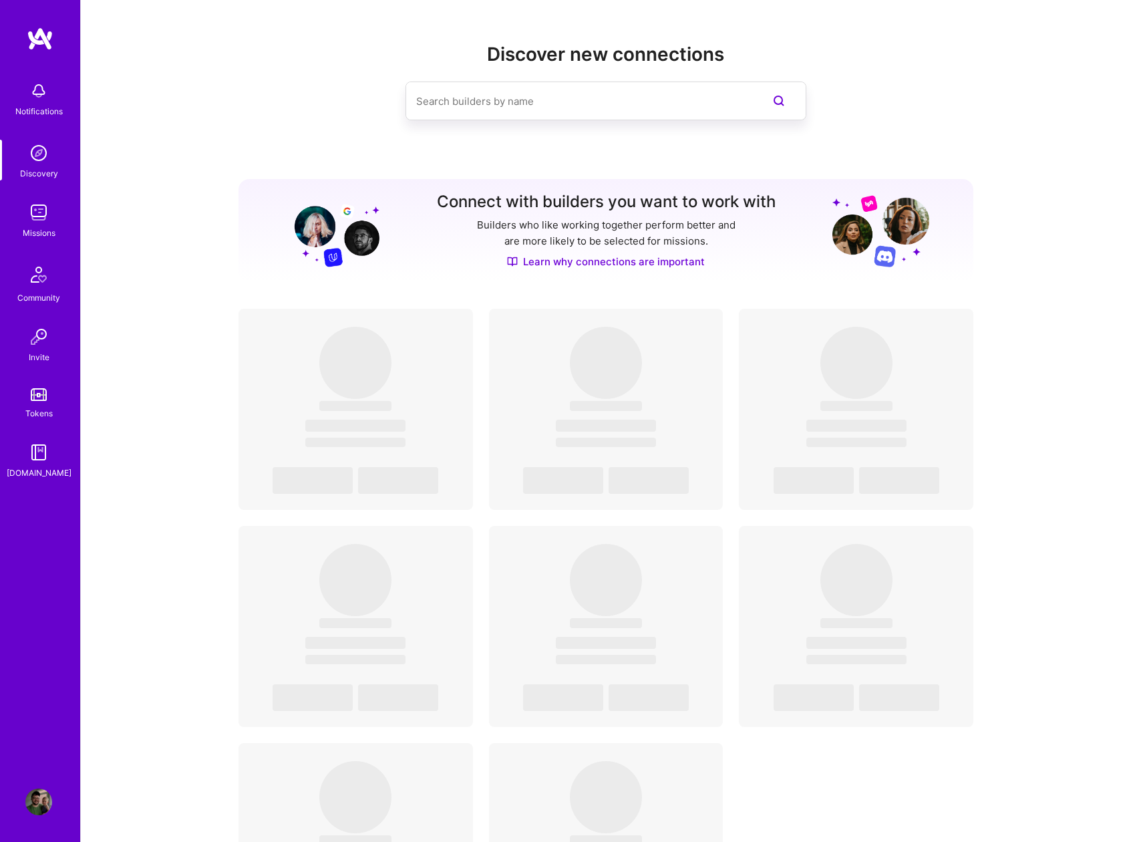
click at [40, 211] on img at bounding box center [38, 212] width 27 height 27
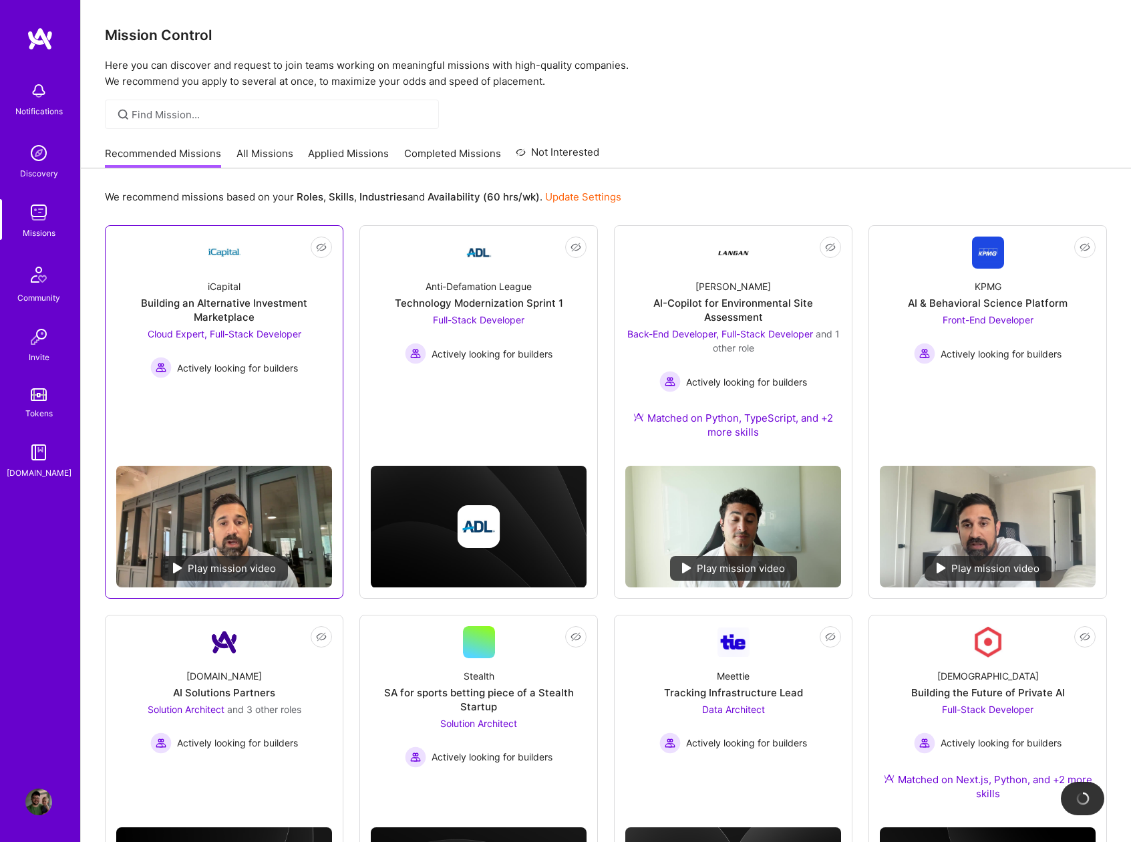
click at [135, 279] on div "iCapital Building an Alternative Investment Marketplace Cloud Expert, Full-Stac…" at bounding box center [224, 324] width 216 height 110
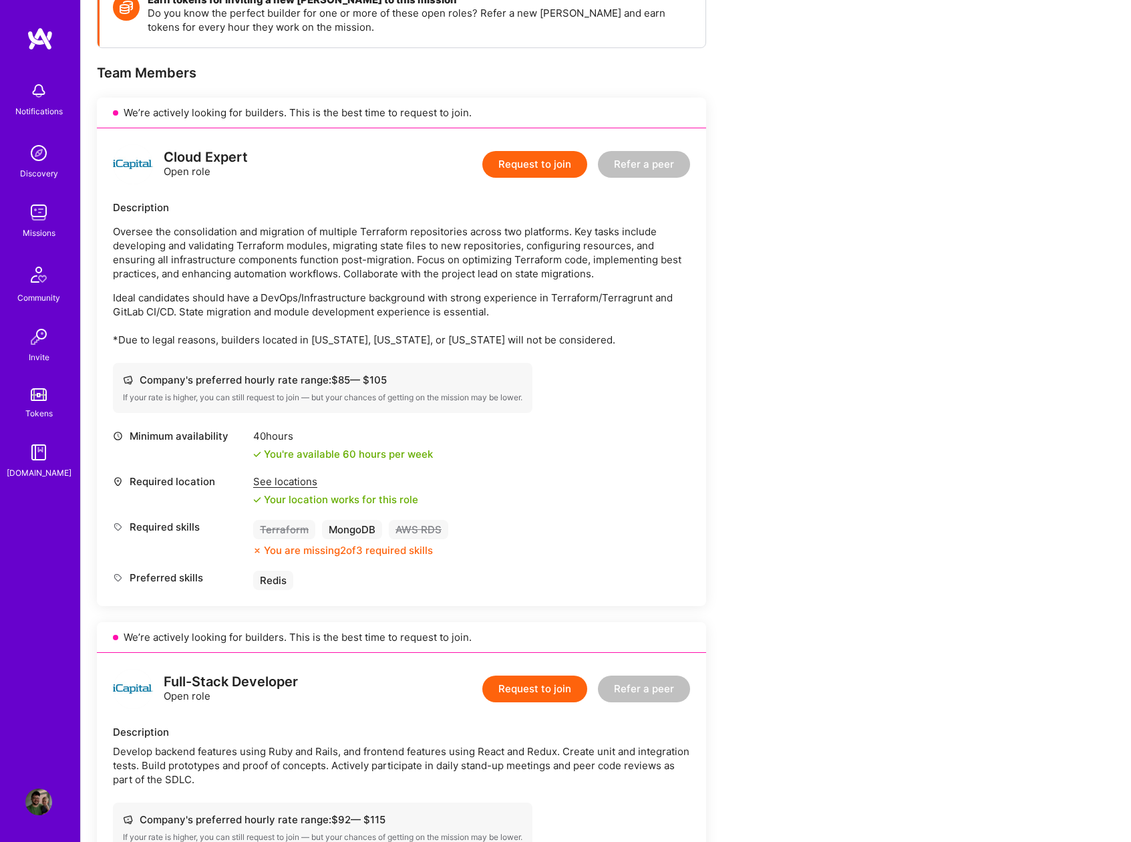
scroll to position [244, 0]
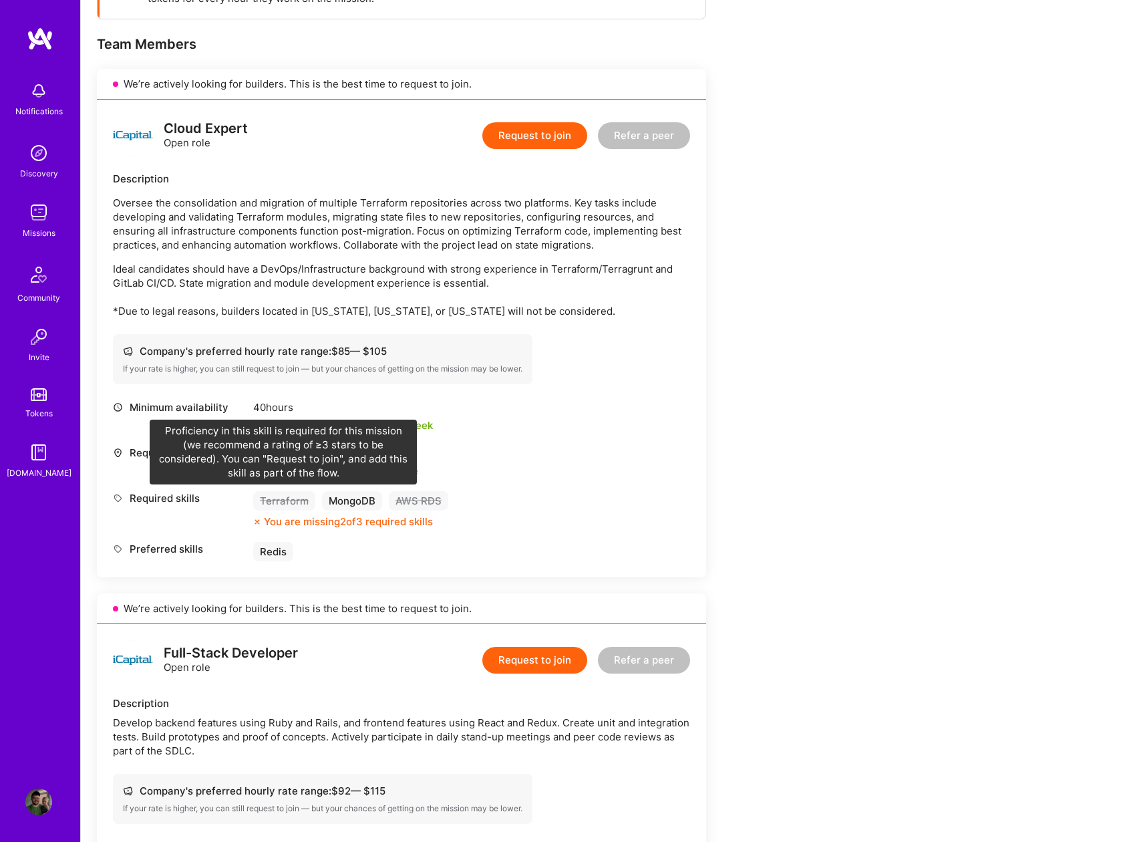
click at [293, 502] on div "Terraform" at bounding box center [284, 500] width 62 height 19
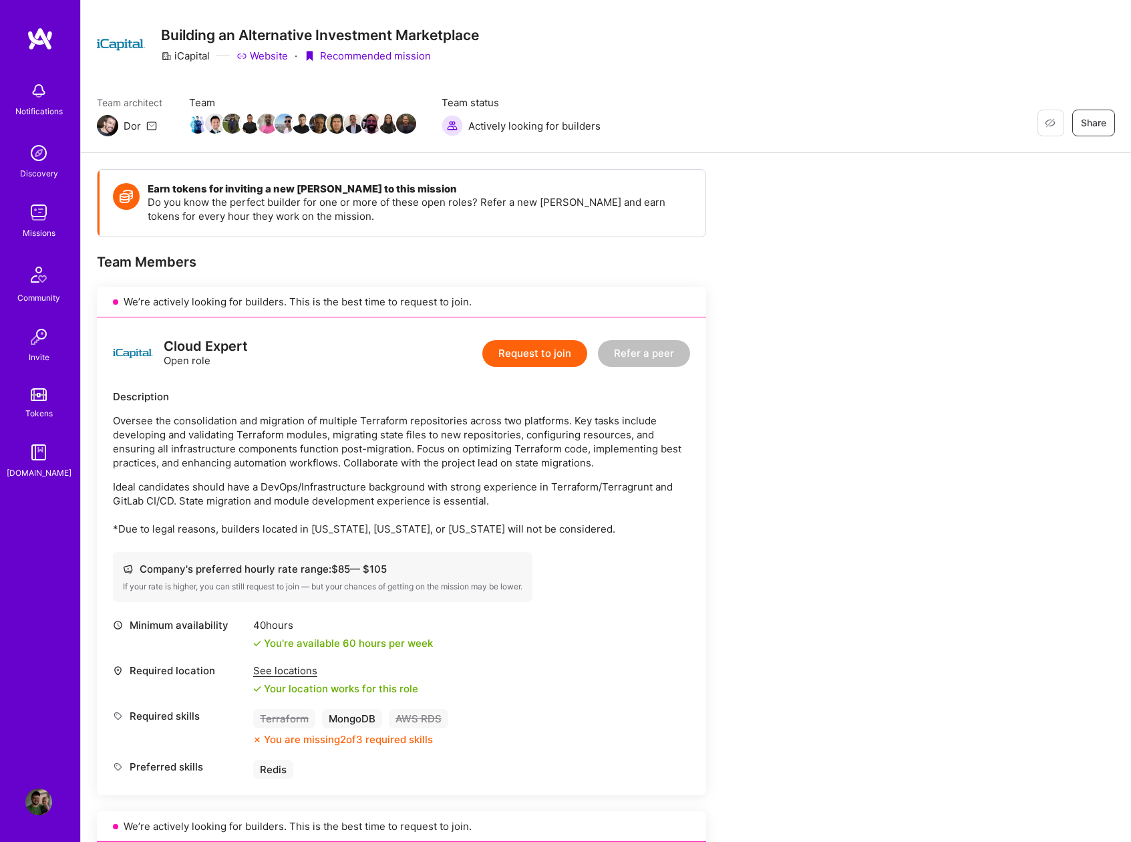
scroll to position [0, 0]
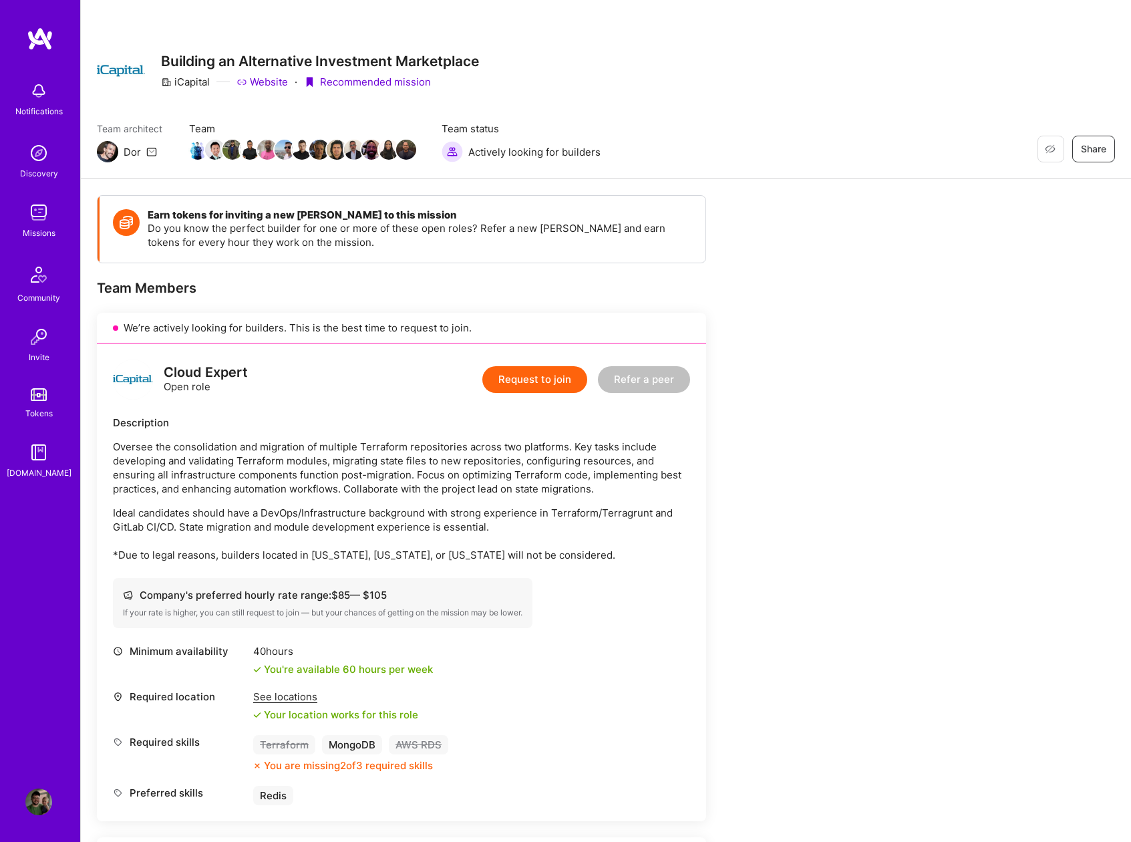
click at [327, 512] on p "Ideal candidates should have a DevOps/Infrastructure background with strong exp…" at bounding box center [401, 534] width 577 height 56
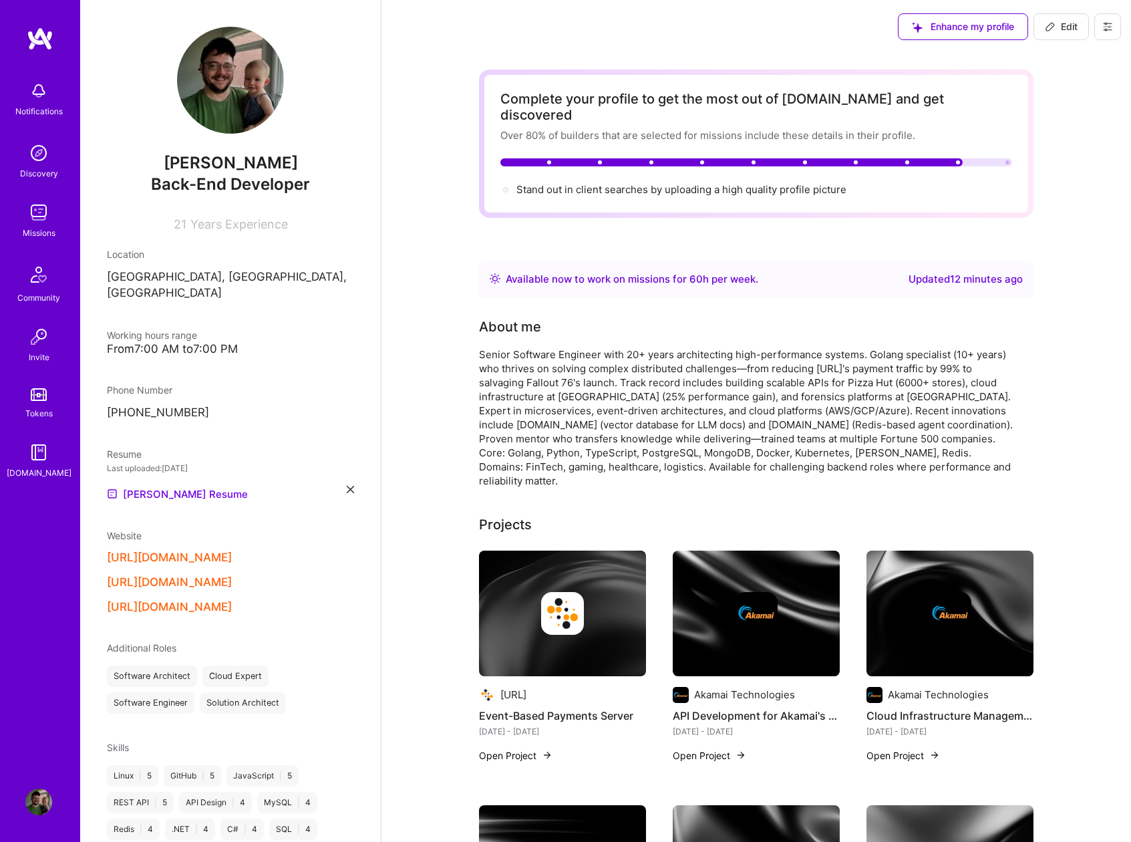
click at [1057, 27] on span "Edit" at bounding box center [1061, 26] width 33 height 13
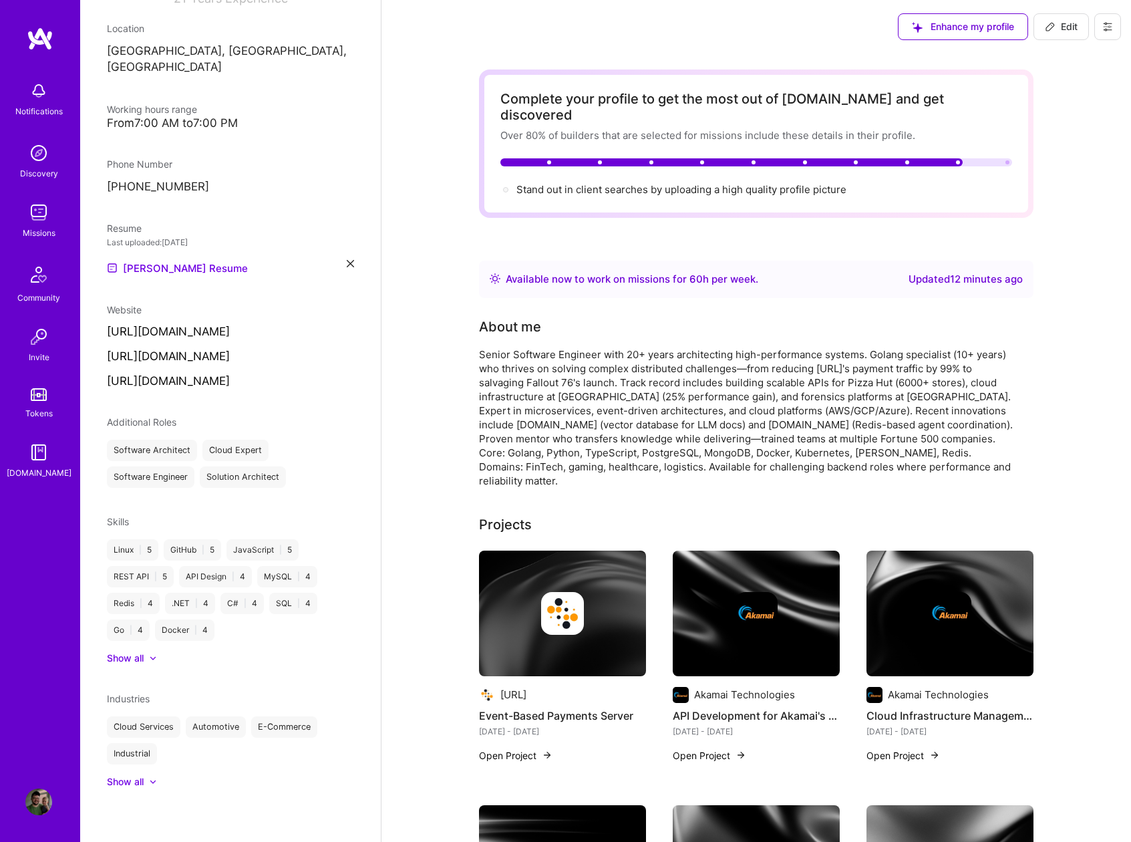
select select "US"
select select "Right Now"
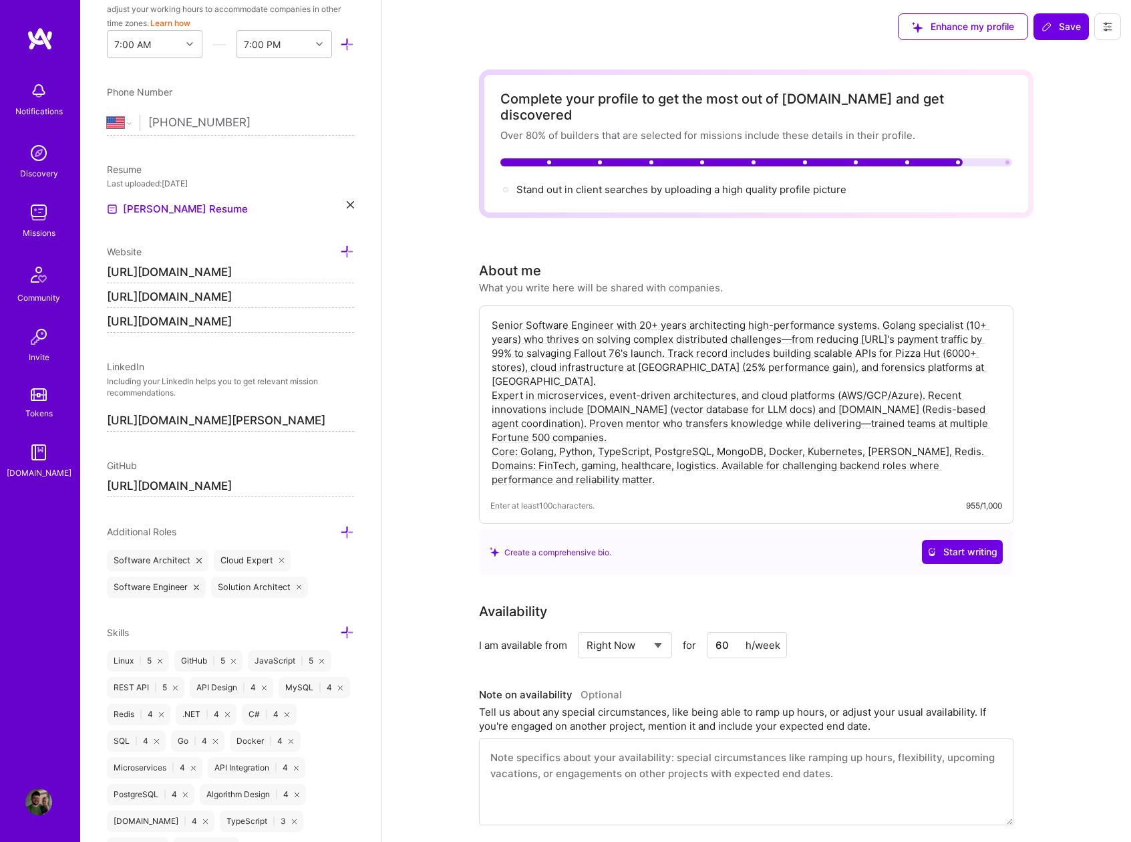
click at [340, 633] on icon at bounding box center [347, 632] width 14 height 14
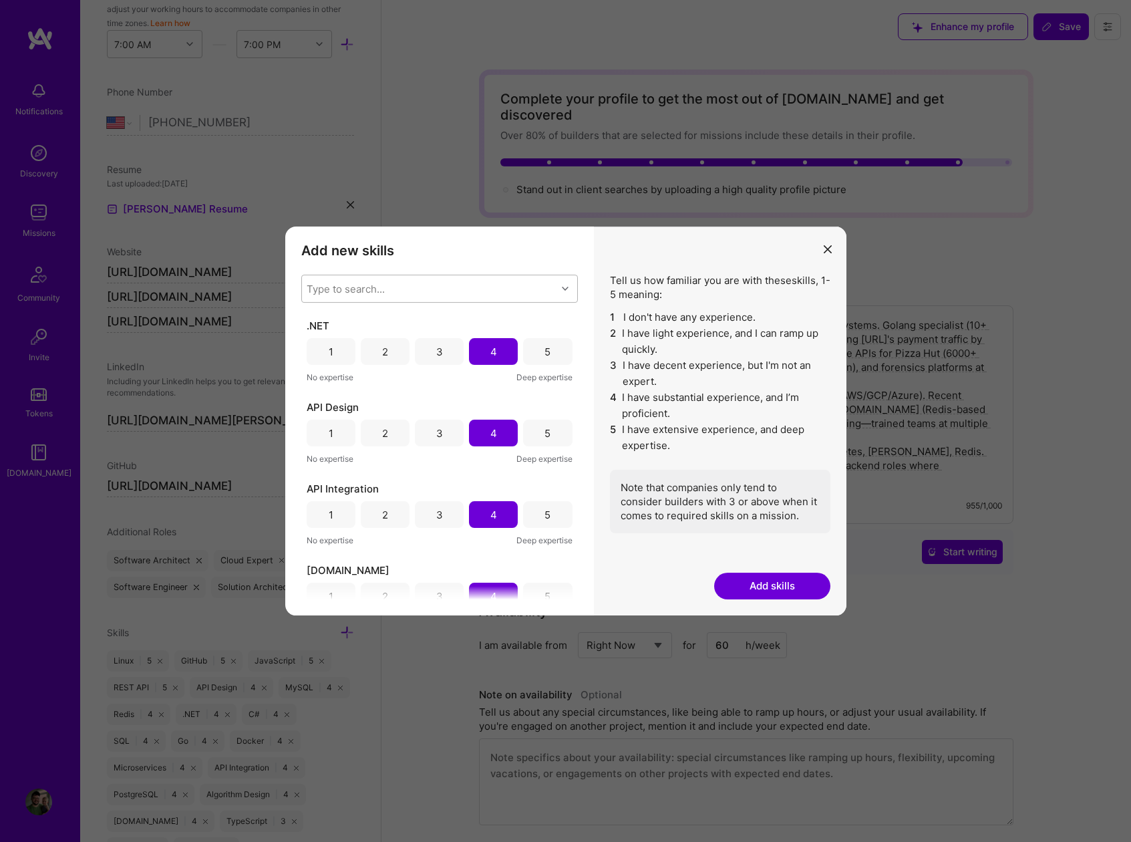
click at [329, 283] on div "Type to search..." at bounding box center [346, 289] width 78 height 14
type input "terraf"
click at [317, 322] on input "modal" at bounding box center [316, 323] width 9 height 9
checkbox input "true"
type input "rds"
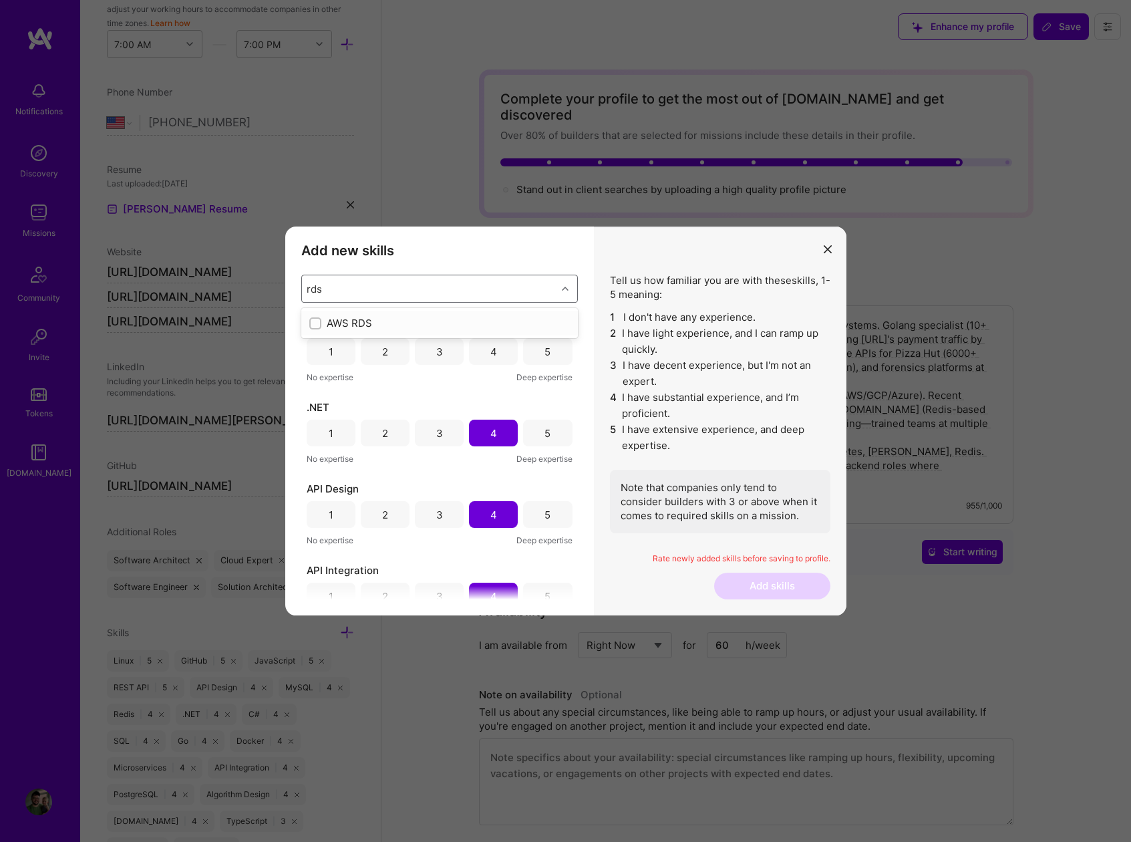
click at [316, 325] on input "modal" at bounding box center [316, 323] width 9 height 9
checkbox input "true"
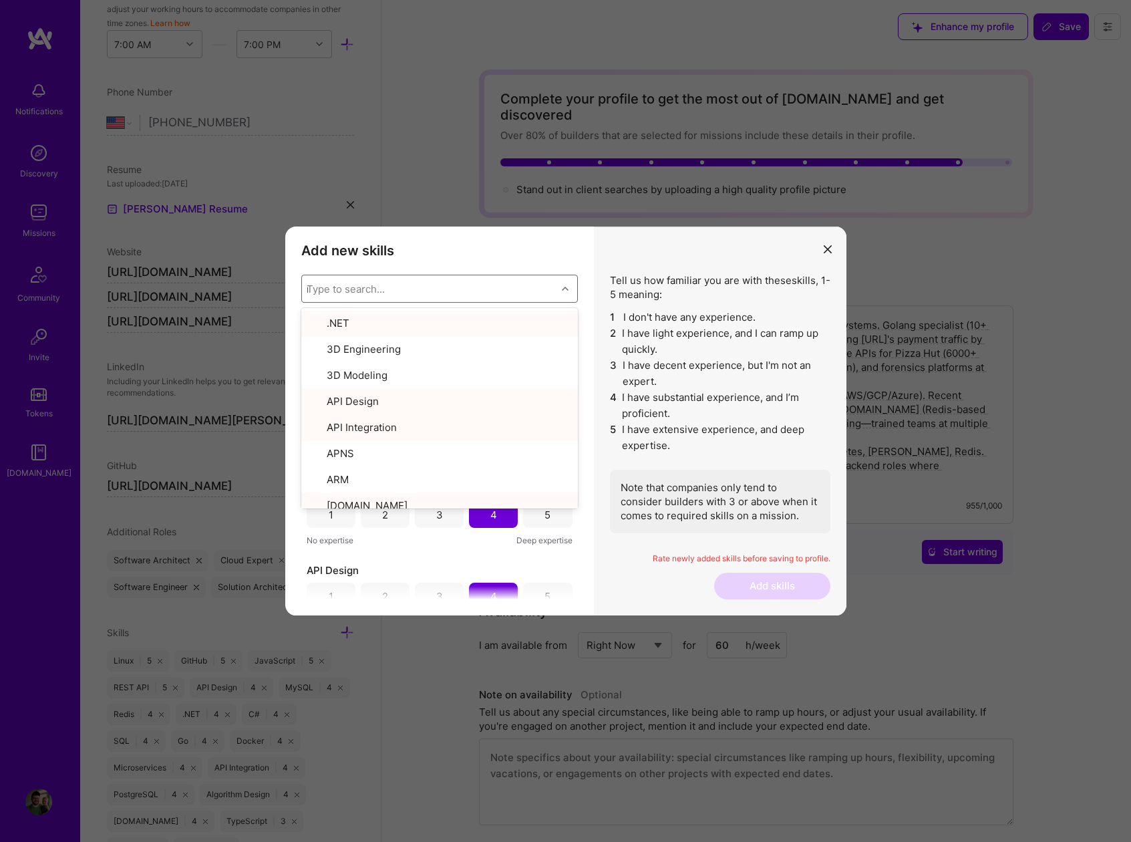
type input "ma"
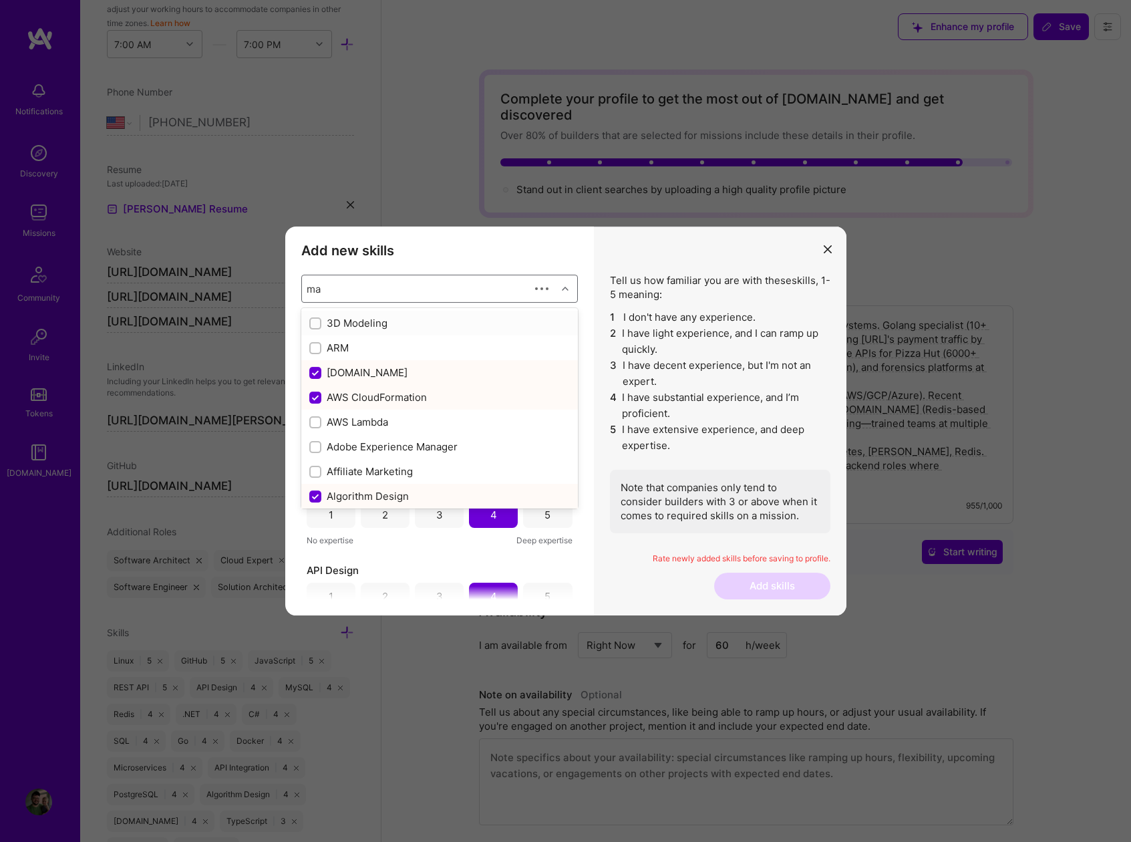
checkbox input "true"
checkbox input "false"
type input "mar"
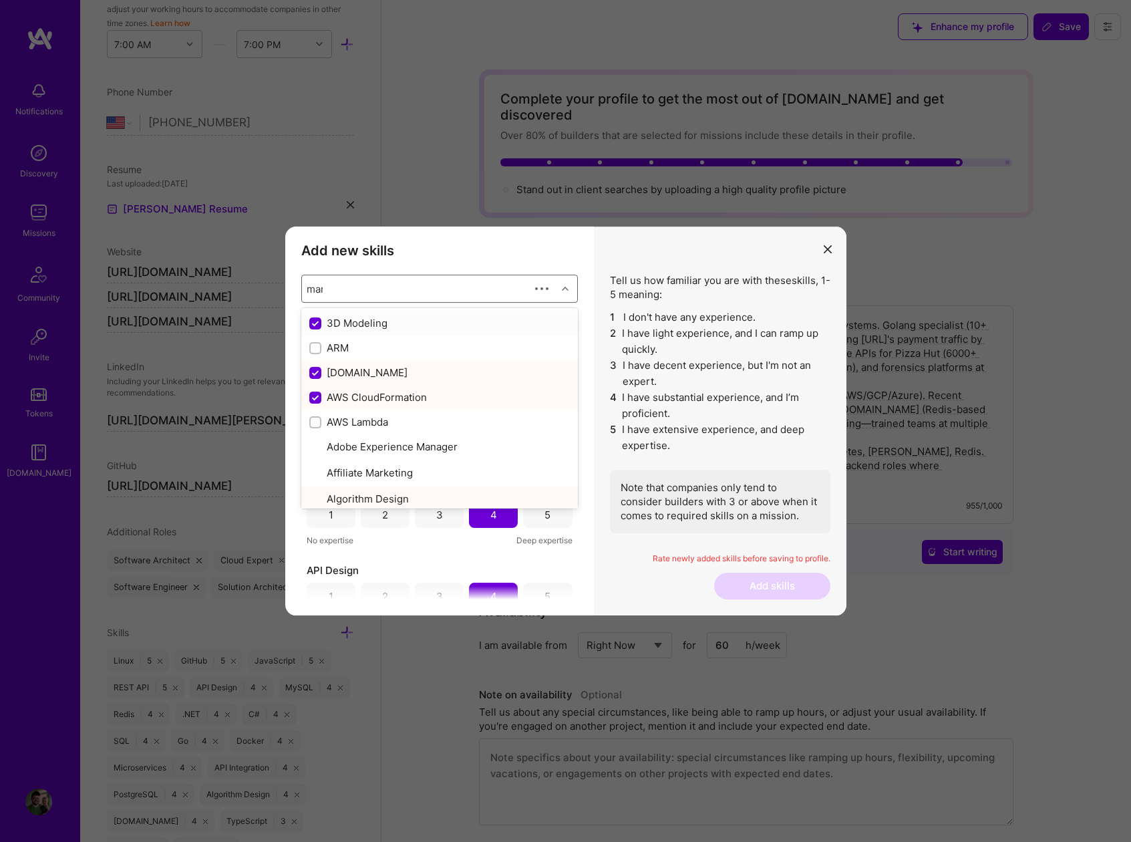
checkbox input "false"
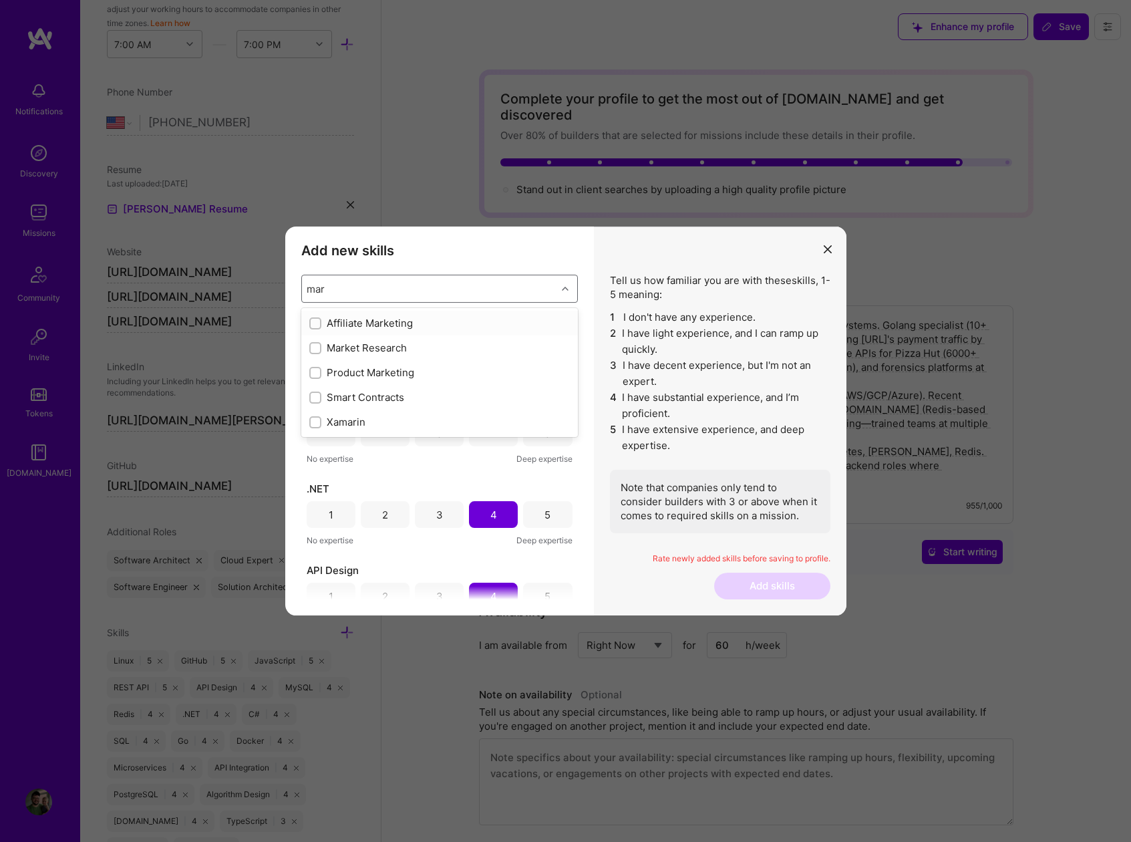
type input "ma"
checkbox input "true"
type input "m"
checkbox input "false"
checkbox input "true"
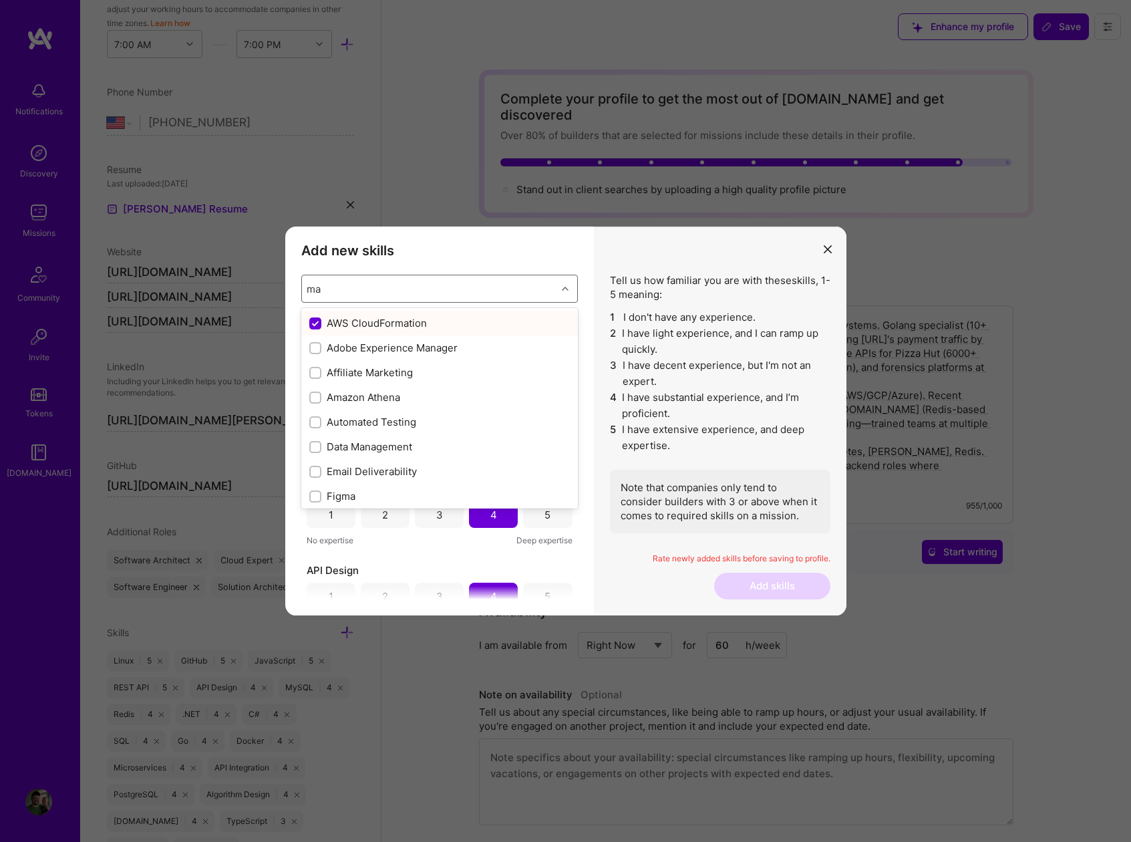
checkbox input "true"
checkbox input "false"
checkbox input "true"
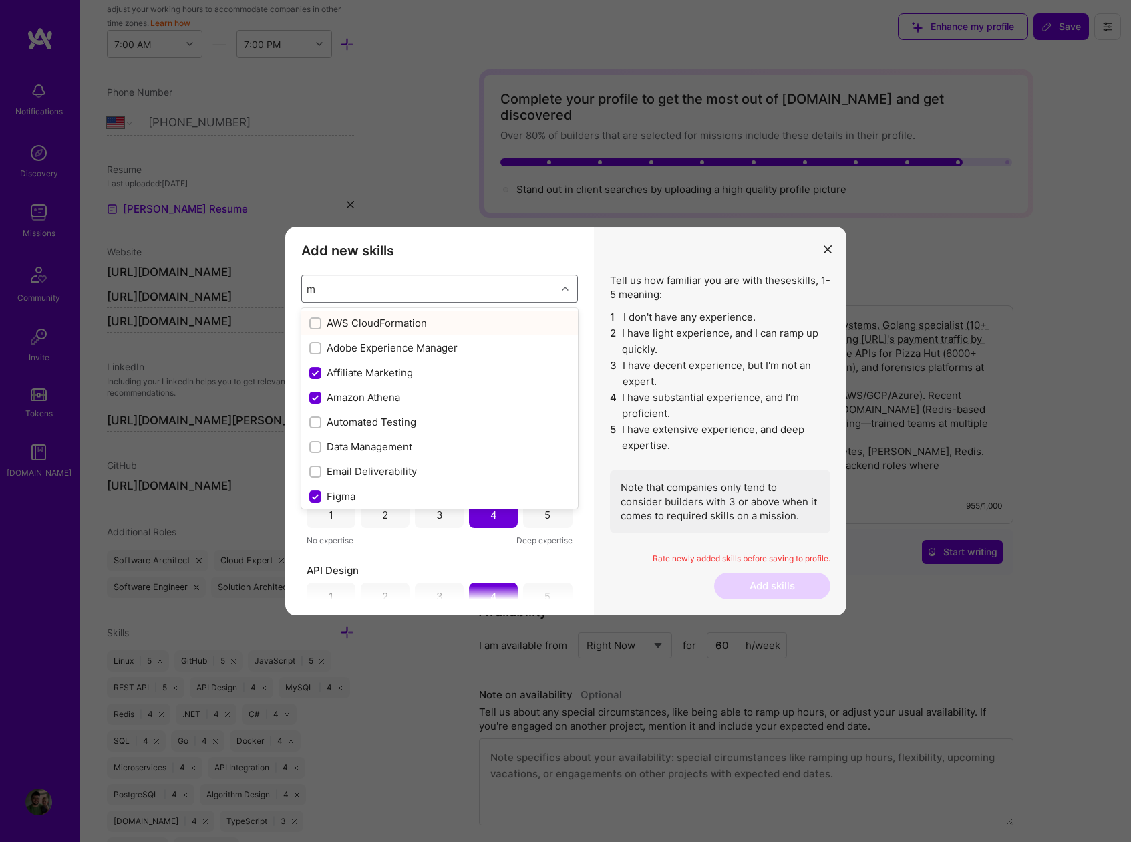
checkbox input "true"
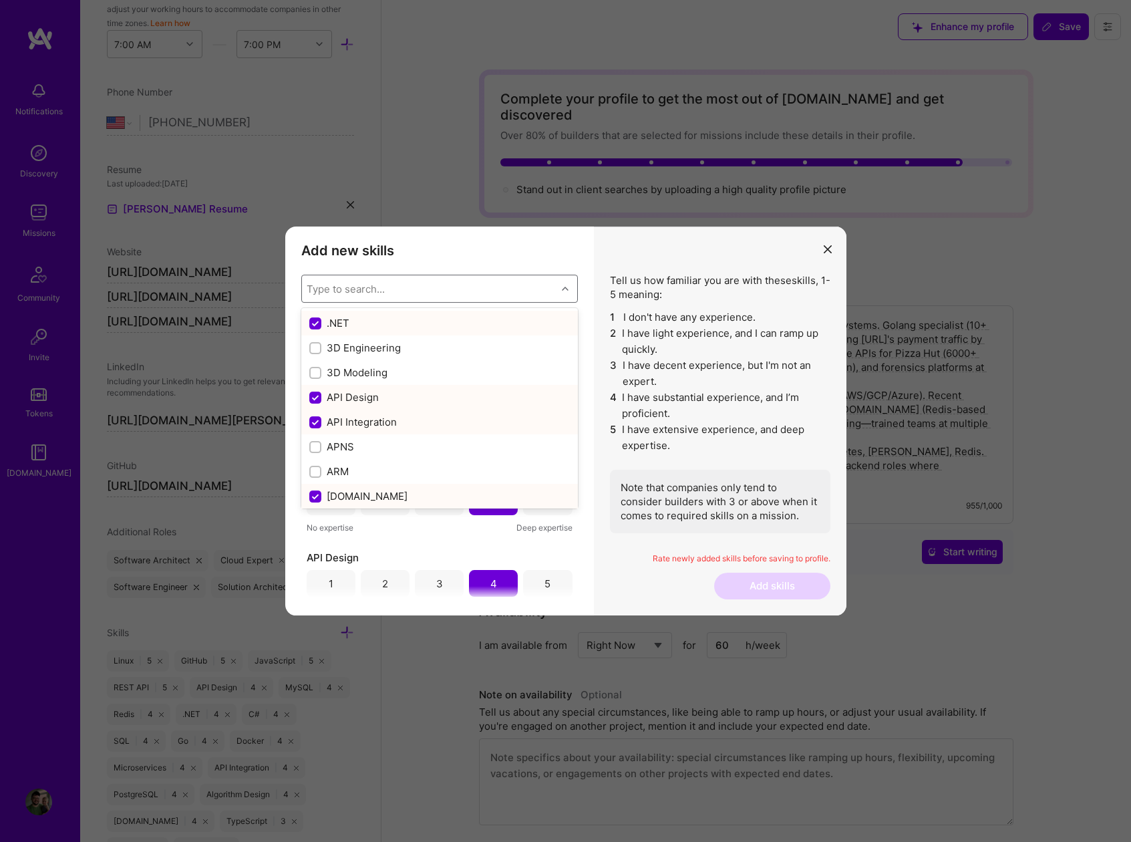
checkbox input "false"
type input "m"
checkbox input "false"
checkbox input "true"
checkbox input "false"
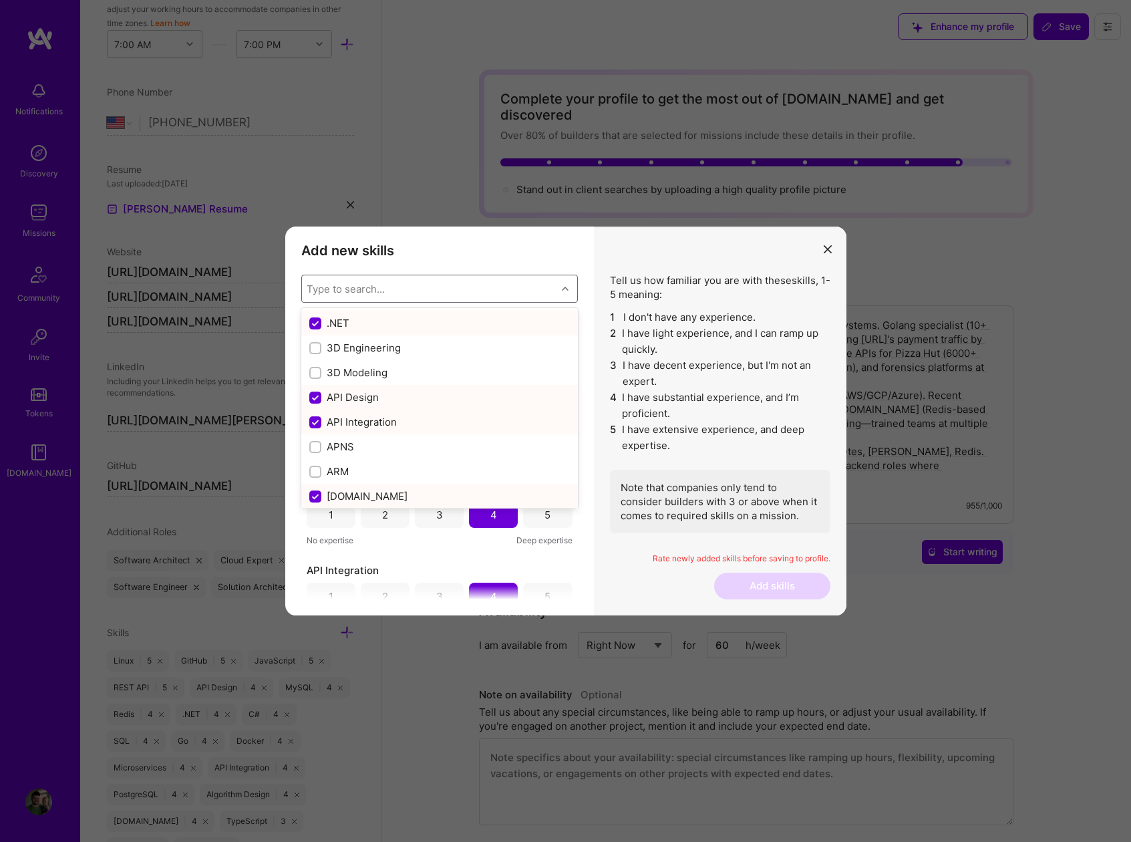
checkbox input "false"
checkbox input "true"
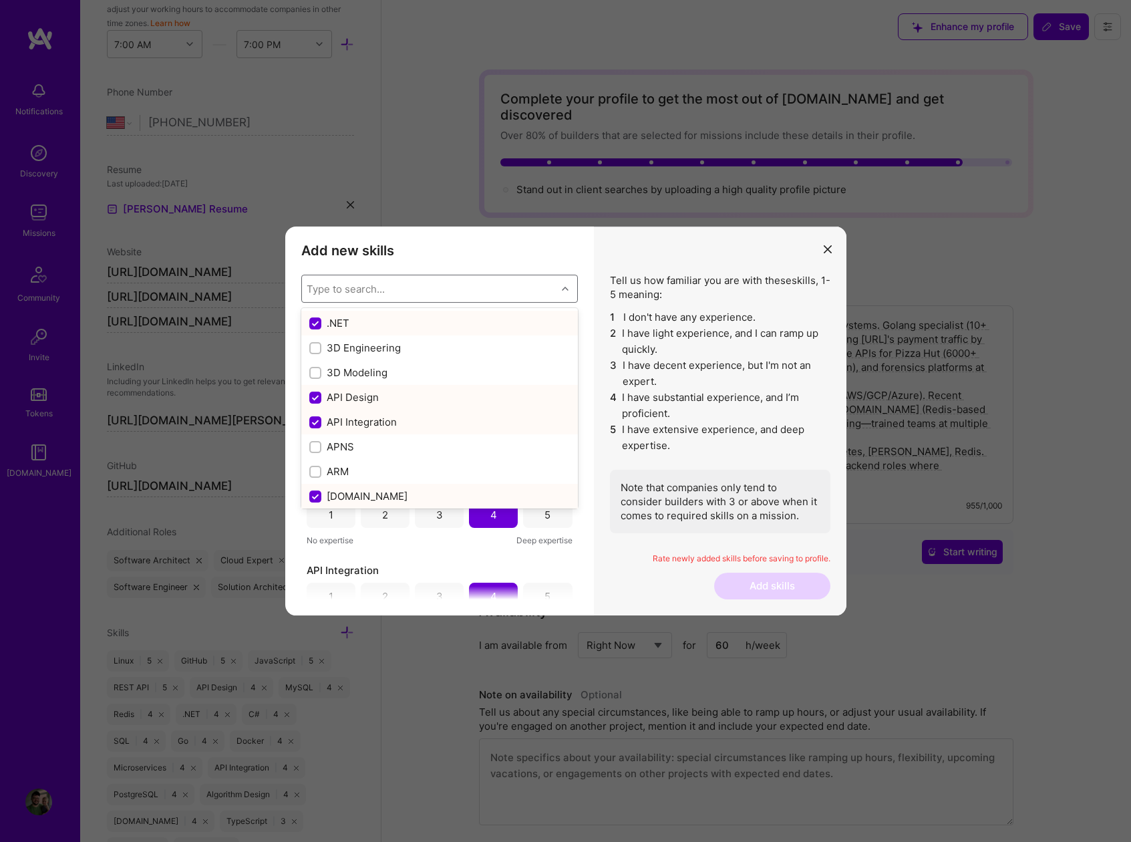
checkbox input "false"
checkbox input "true"
checkbox input "false"
checkbox input "true"
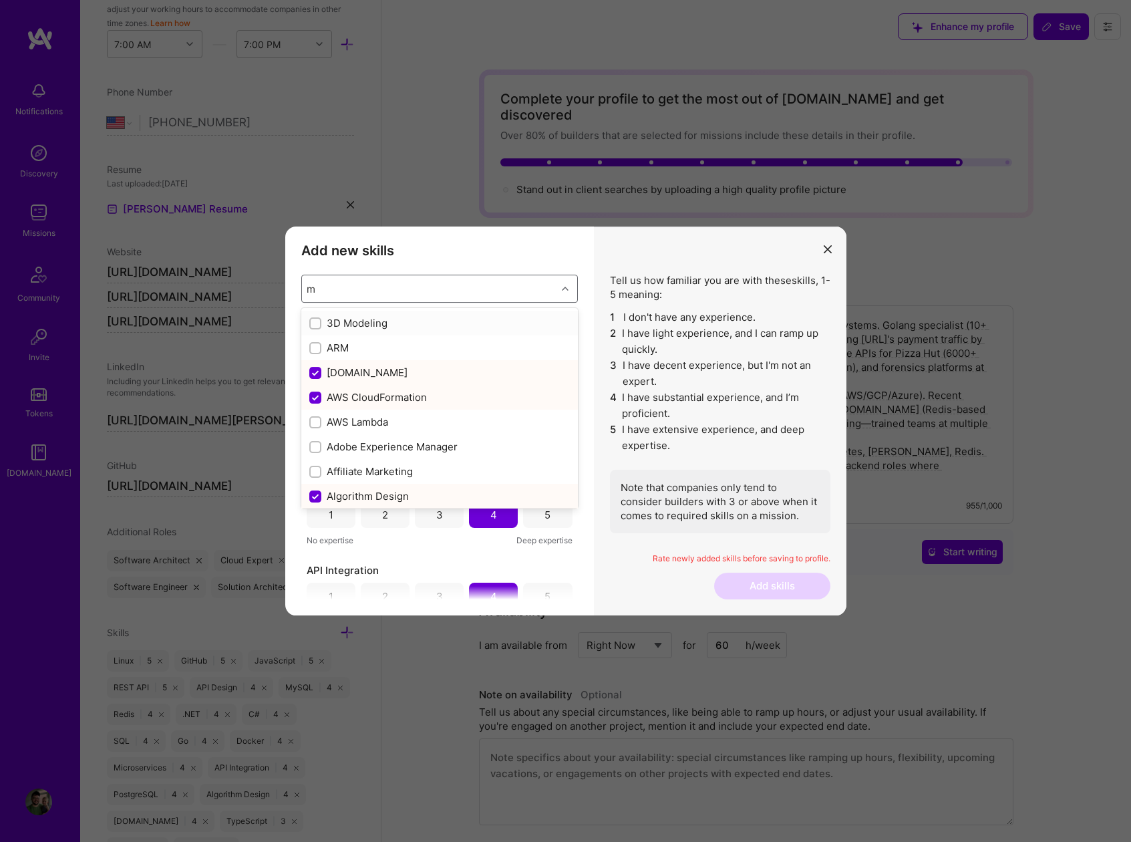
type input "mo"
checkbox input "false"
checkbox input "true"
checkbox input "false"
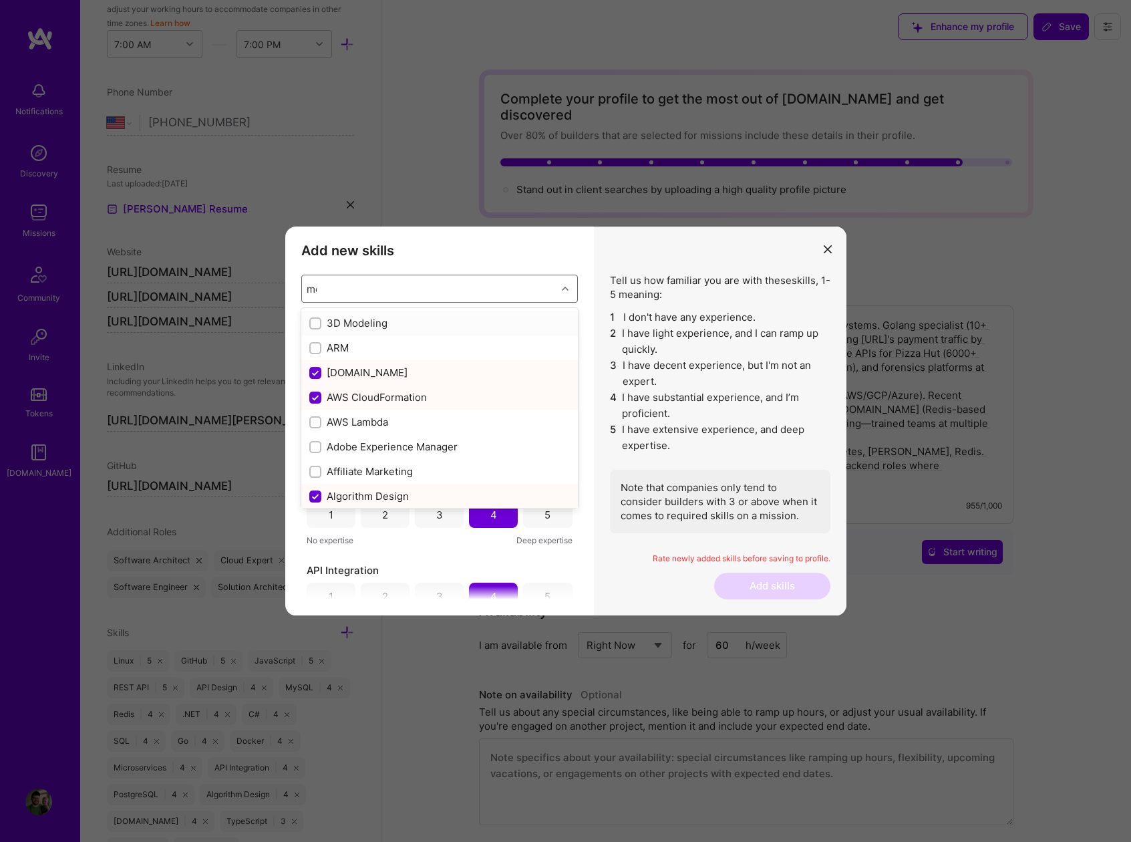
type input "mon"
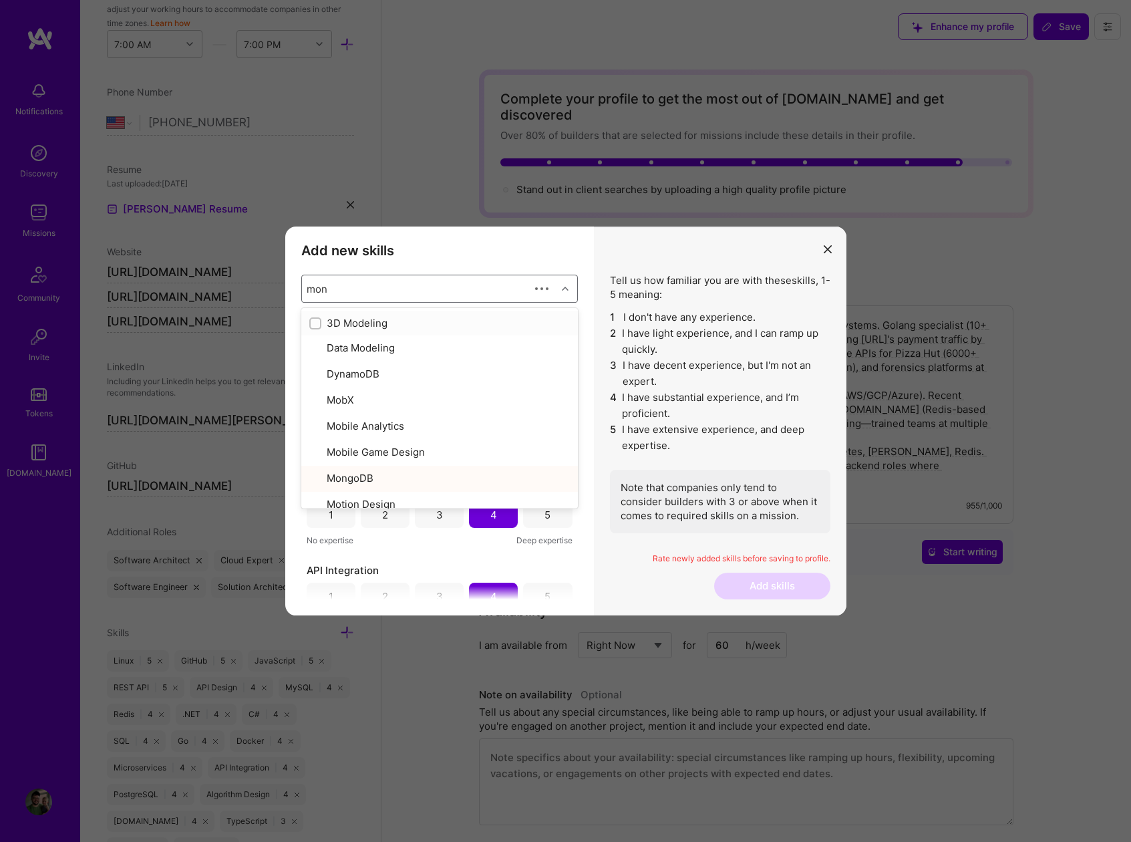
checkbox input "true"
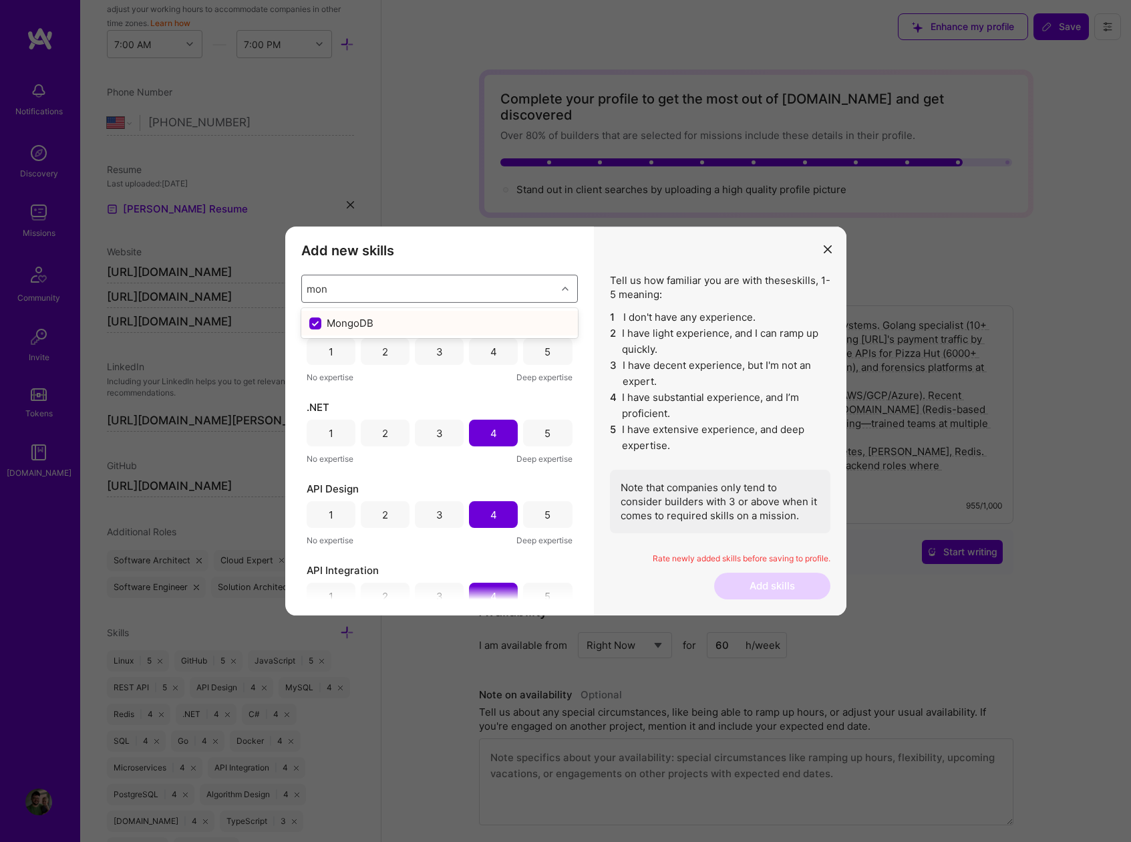
type input "mo"
checkbox input "false"
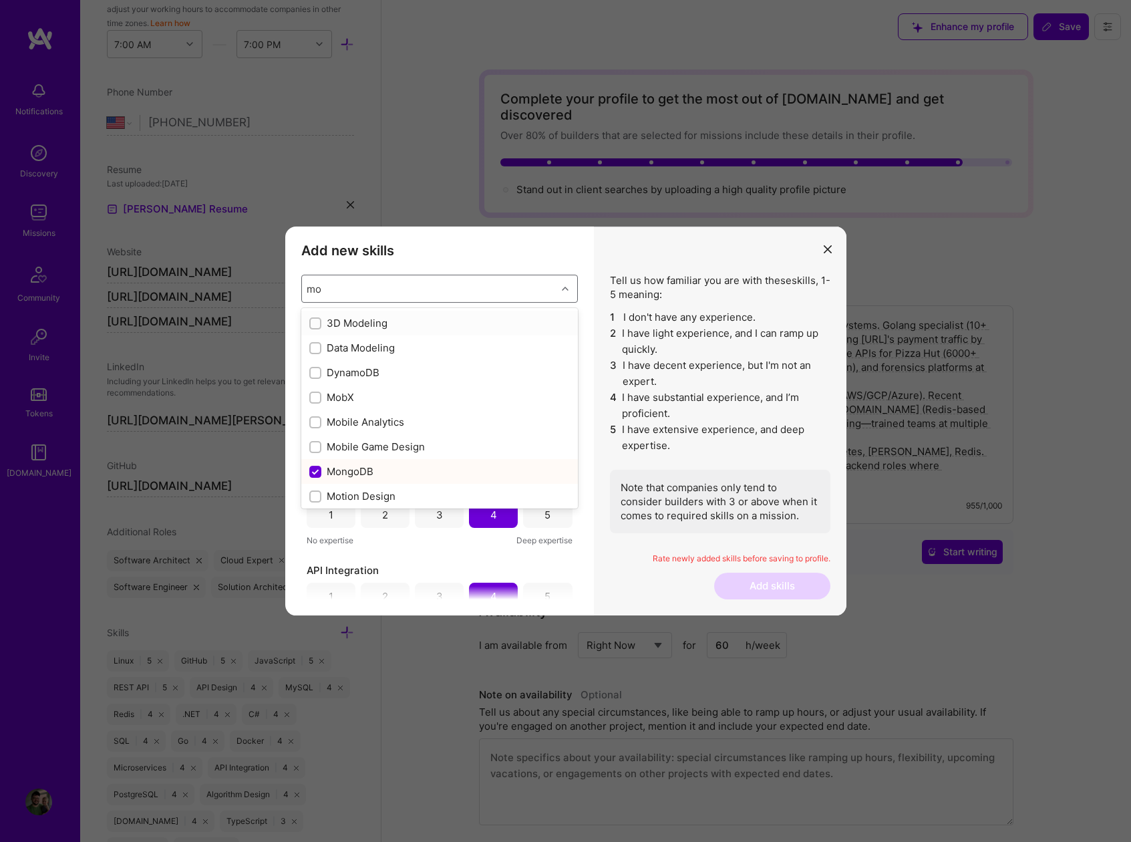
type input "m"
checkbox input "true"
checkbox input "false"
checkbox input "true"
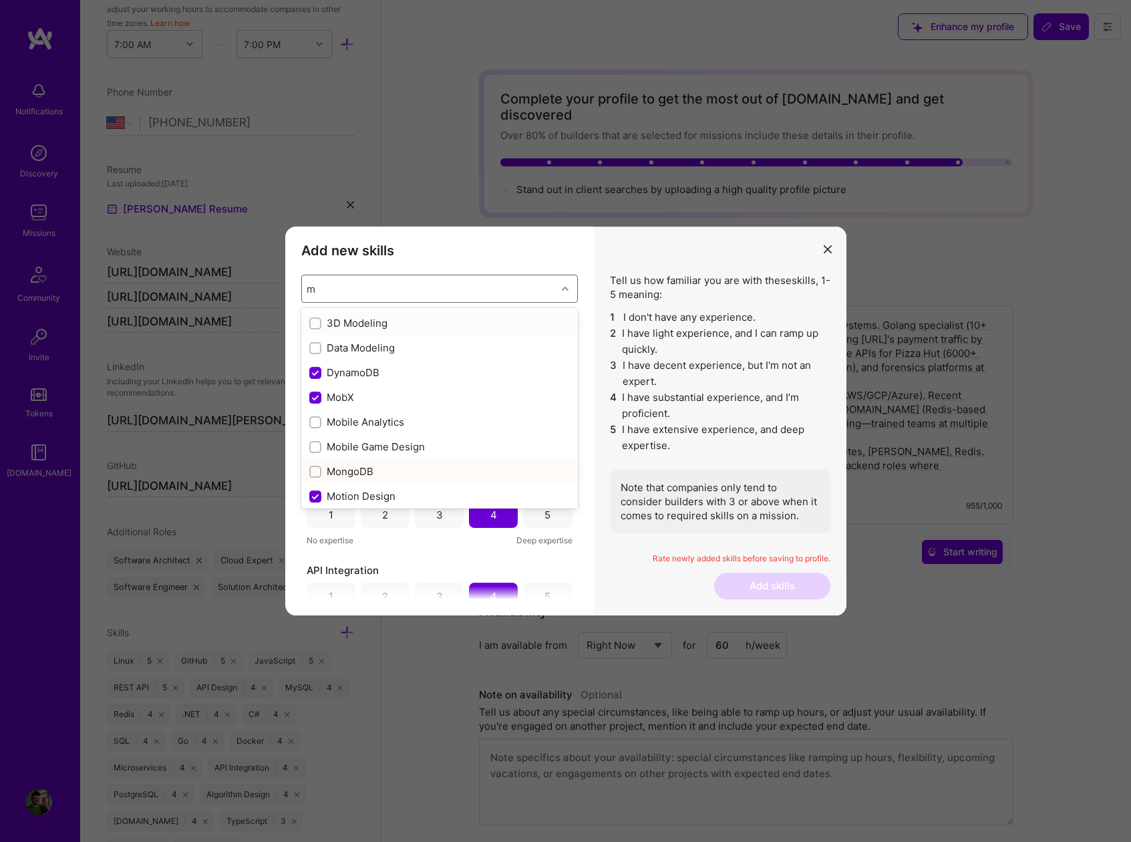
checkbox input "true"
checkbox input "false"
checkbox input "true"
type input "db"
checkbox input "false"
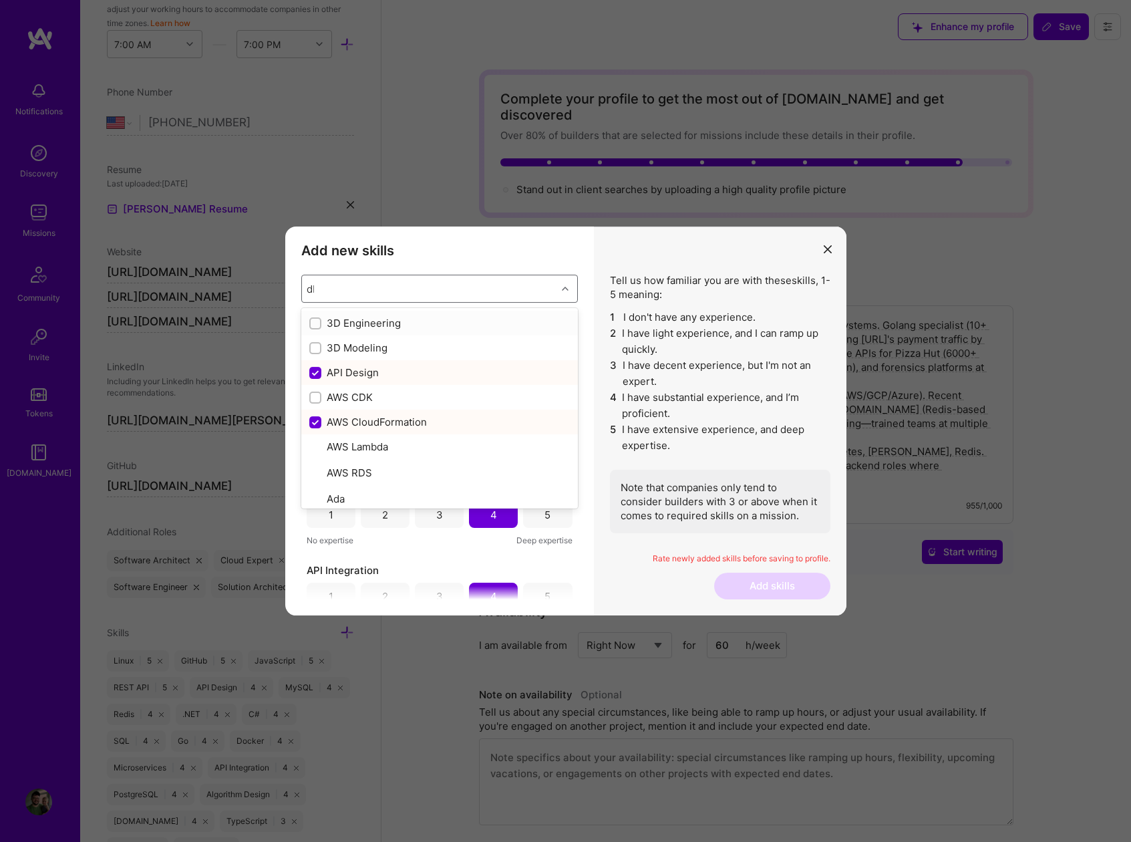
checkbox input "true"
checkbox input "false"
click at [317, 373] on input "modal" at bounding box center [316, 373] width 9 height 9
checkbox input "false"
checkbox input "true"
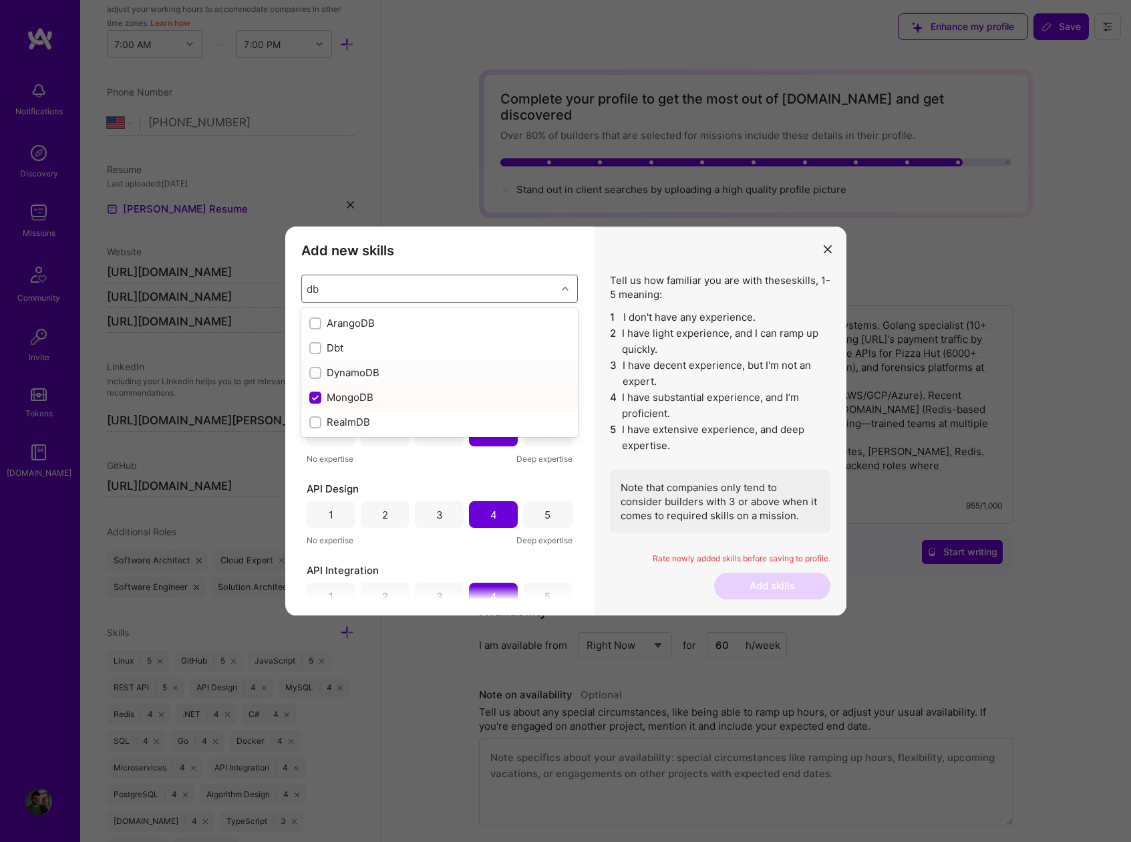
checkbox input "true"
click at [549, 266] on div "Add new skills Tell us how familiar you are with given skills, using between 1 …" at bounding box center [439, 420] width 309 height 389
click at [482, 355] on div "4" at bounding box center [493, 351] width 49 height 27
click at [451, 357] on div "3" at bounding box center [439, 351] width 49 height 27
click at [436, 433] on div "3" at bounding box center [439, 433] width 7 height 14
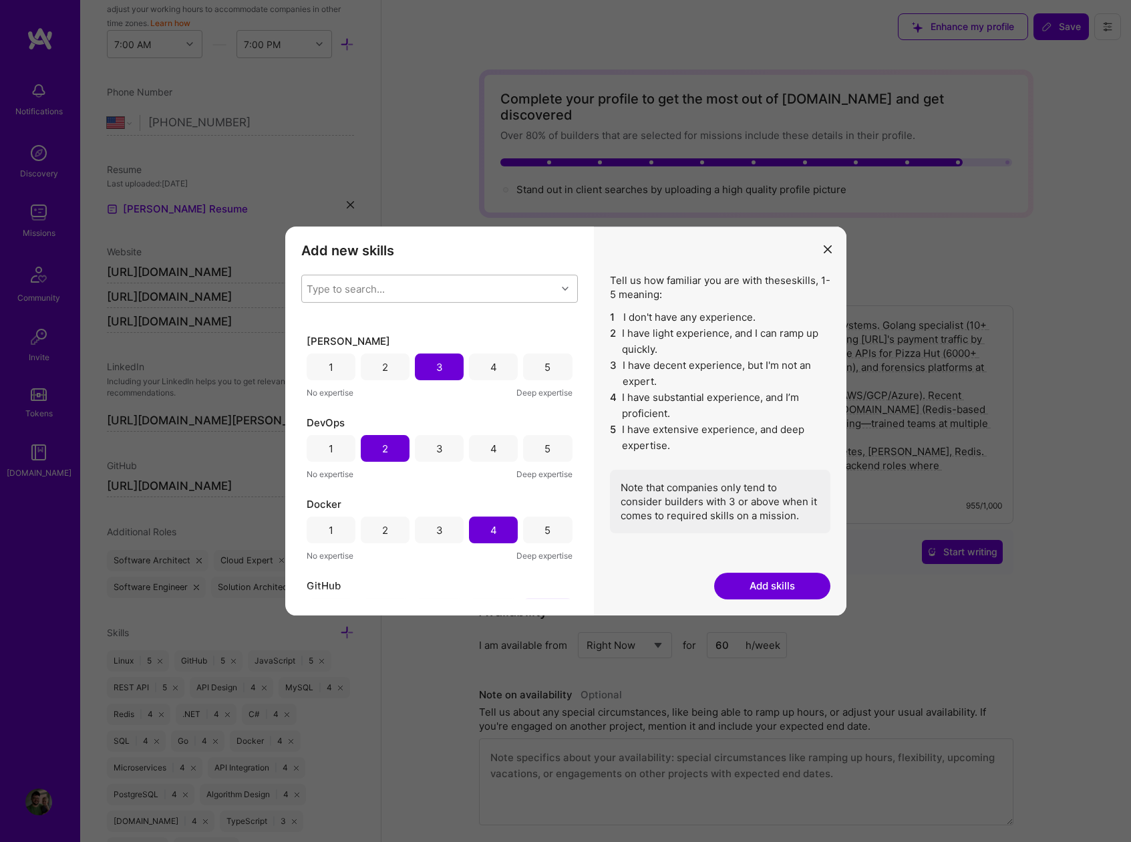
scroll to position [911, 0]
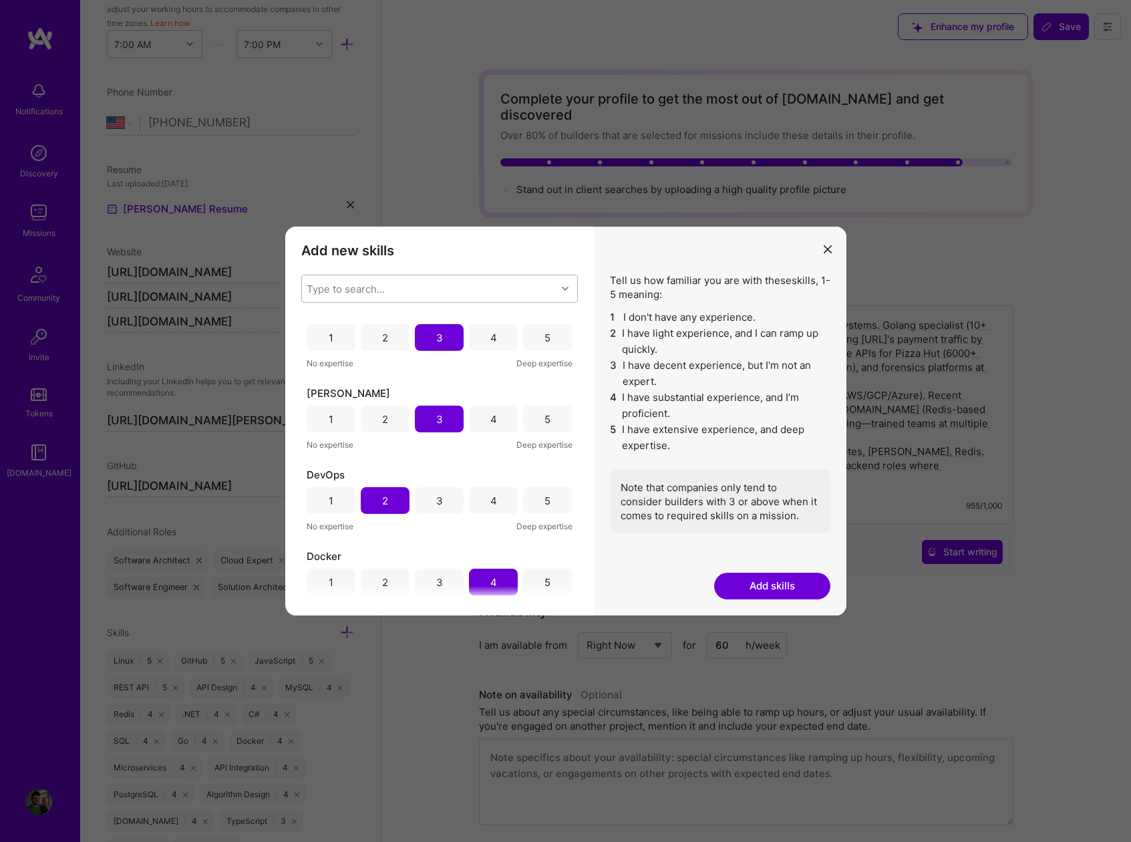
click at [451, 504] on div "3" at bounding box center [439, 500] width 49 height 27
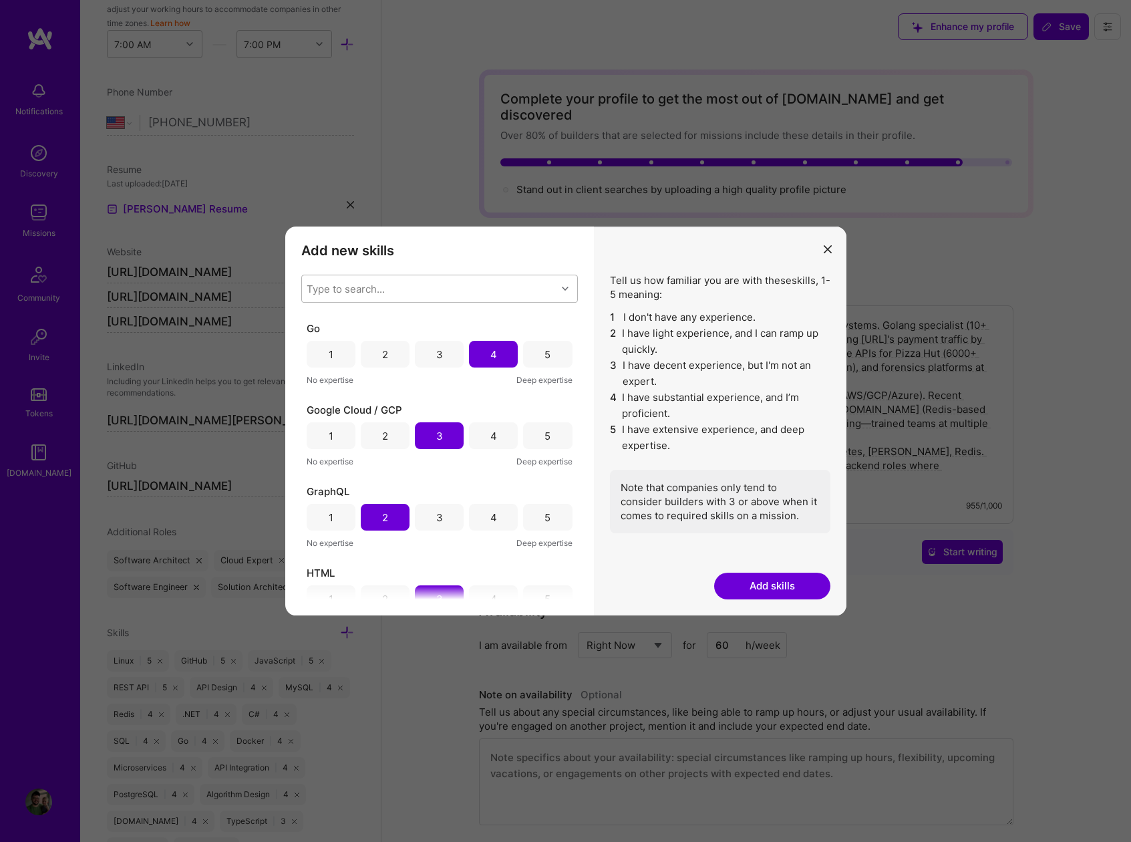
scroll to position [1300, 0]
click at [449, 516] on div "3" at bounding box center [439, 519] width 49 height 27
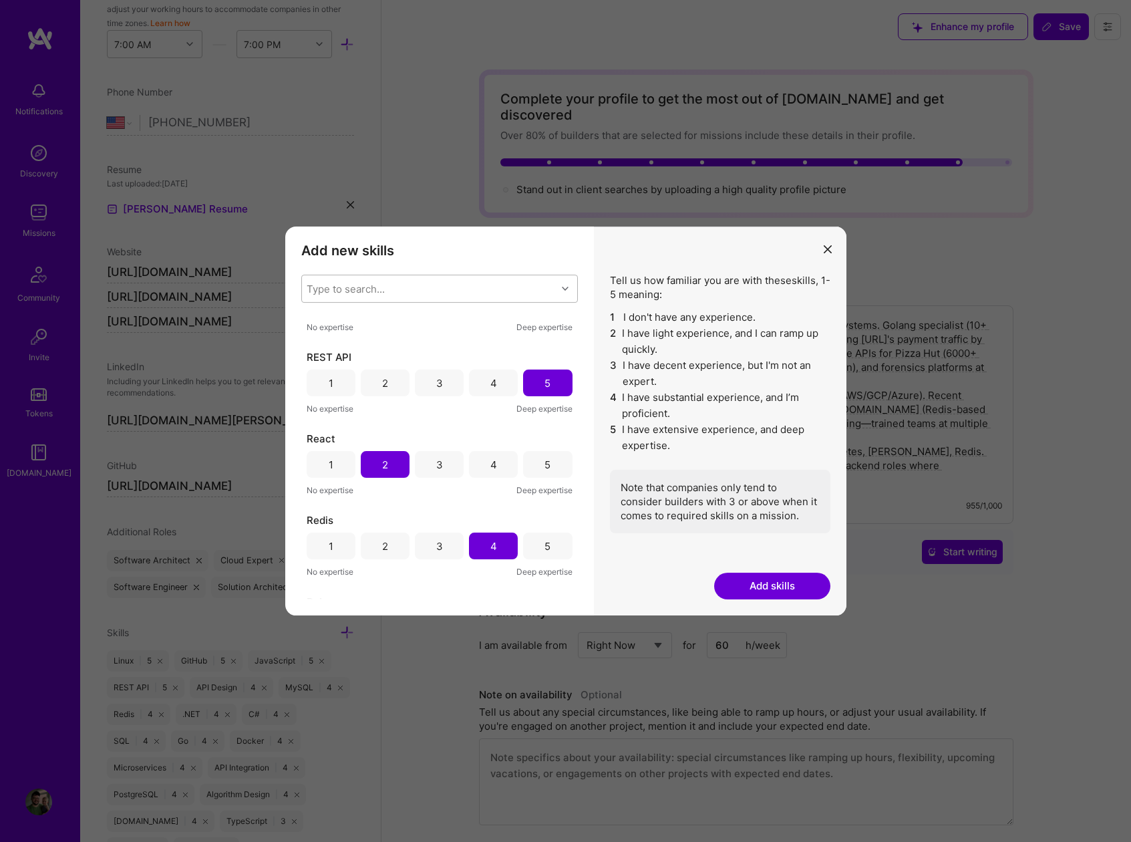
scroll to position [2665, 0]
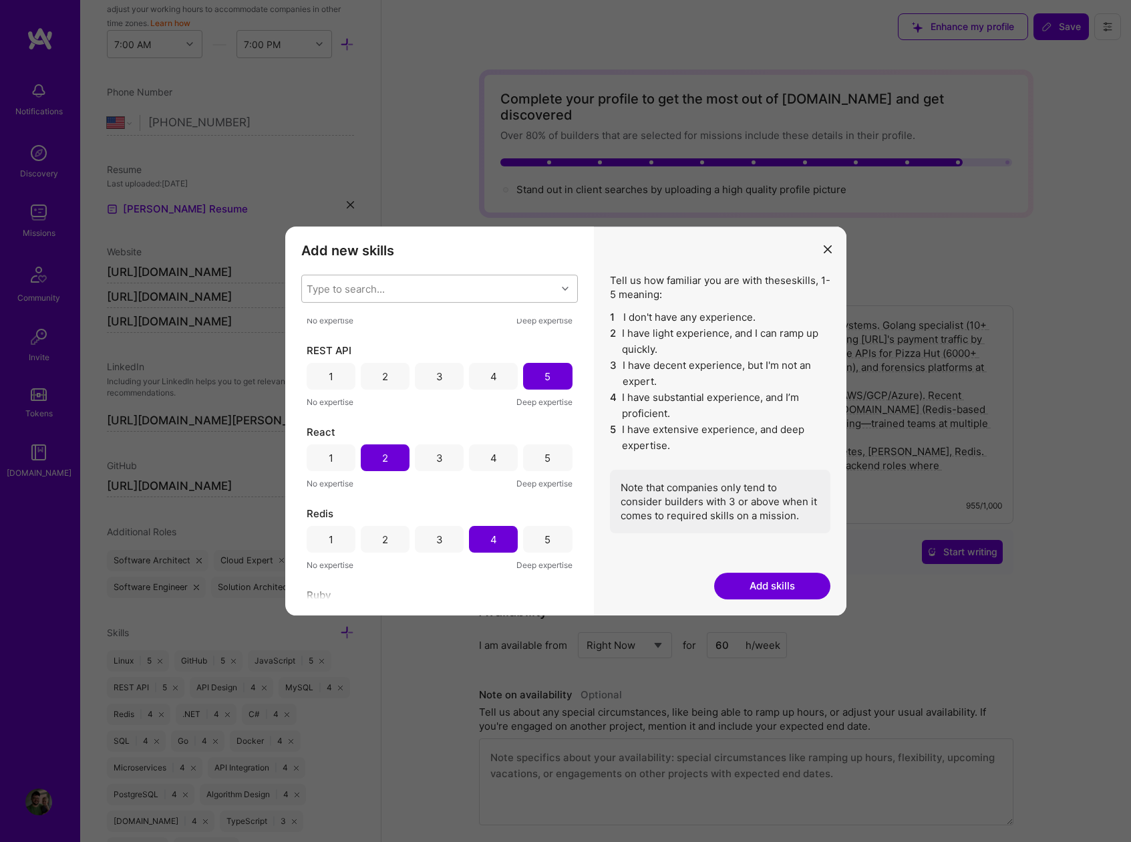
click at [436, 462] on div "3" at bounding box center [439, 458] width 7 height 14
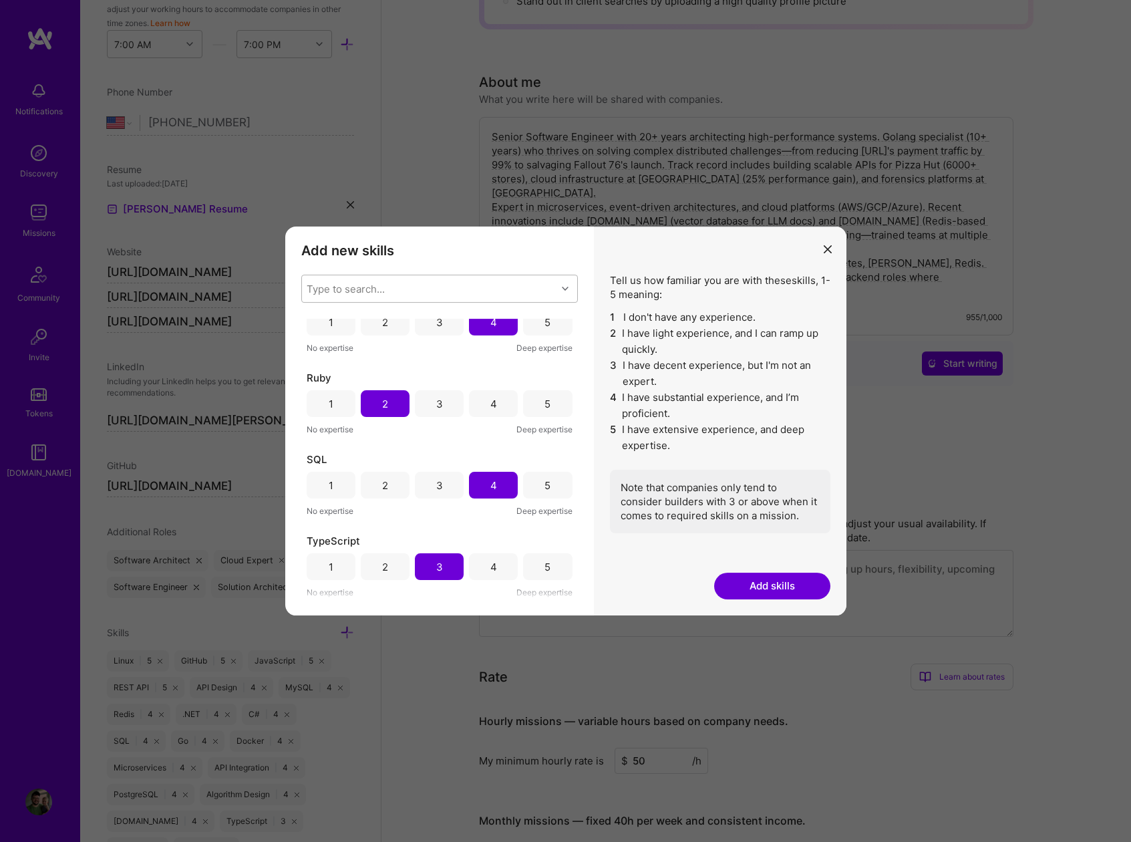
scroll to position [192, 0]
click at [796, 583] on button "Add skills" at bounding box center [772, 586] width 116 height 27
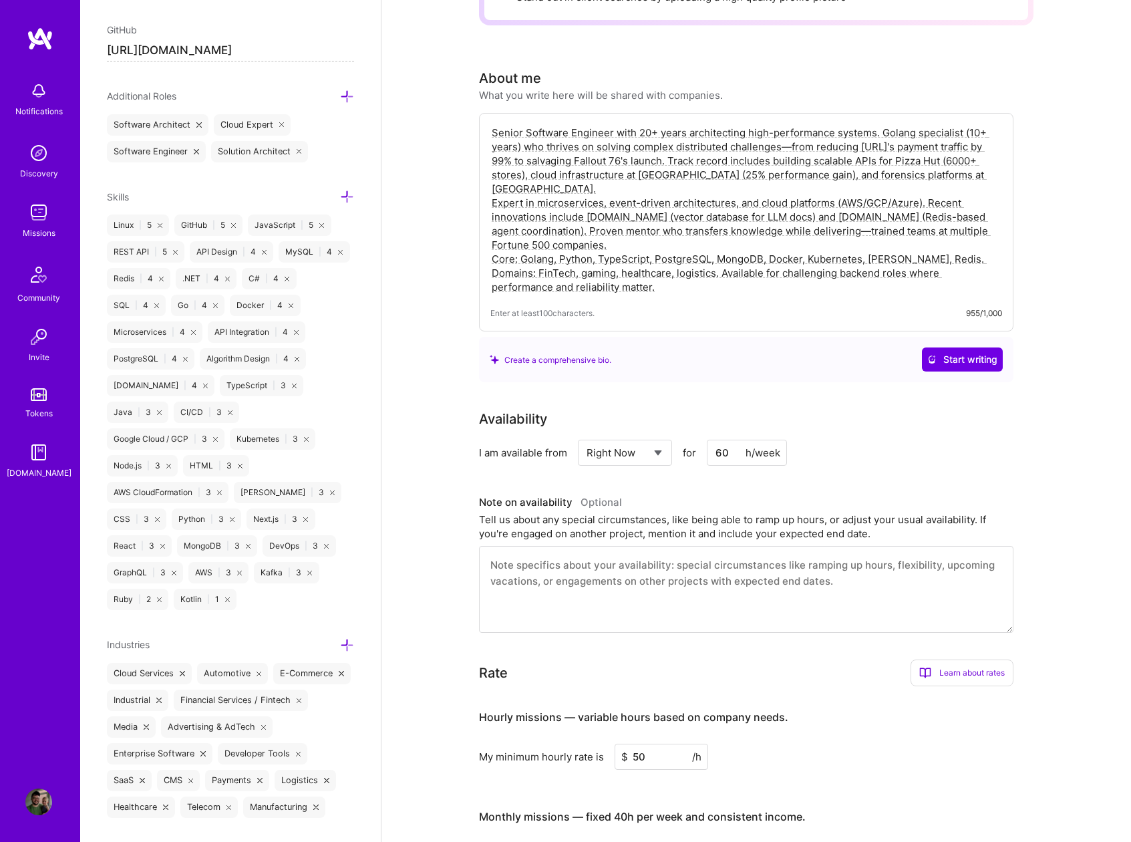
scroll to position [872, 0]
click at [340, 196] on icon at bounding box center [347, 196] width 14 height 14
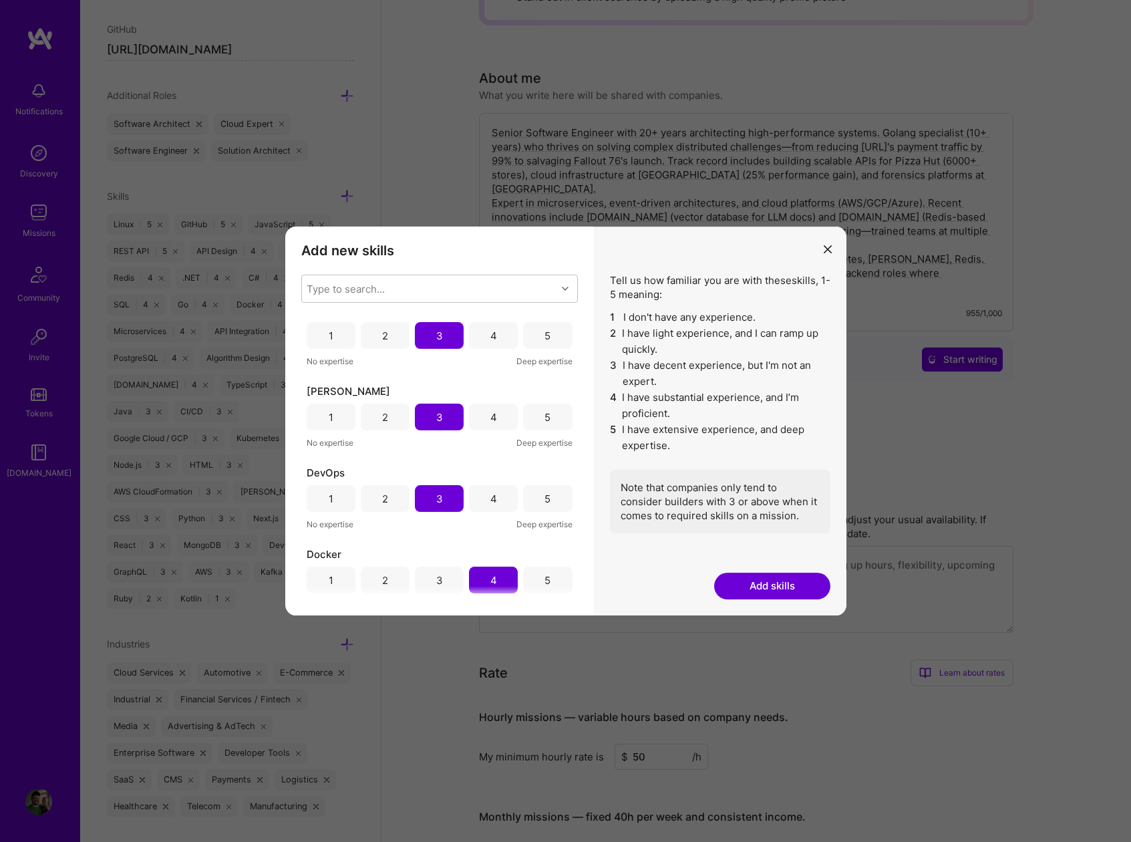
scroll to position [770, 0]
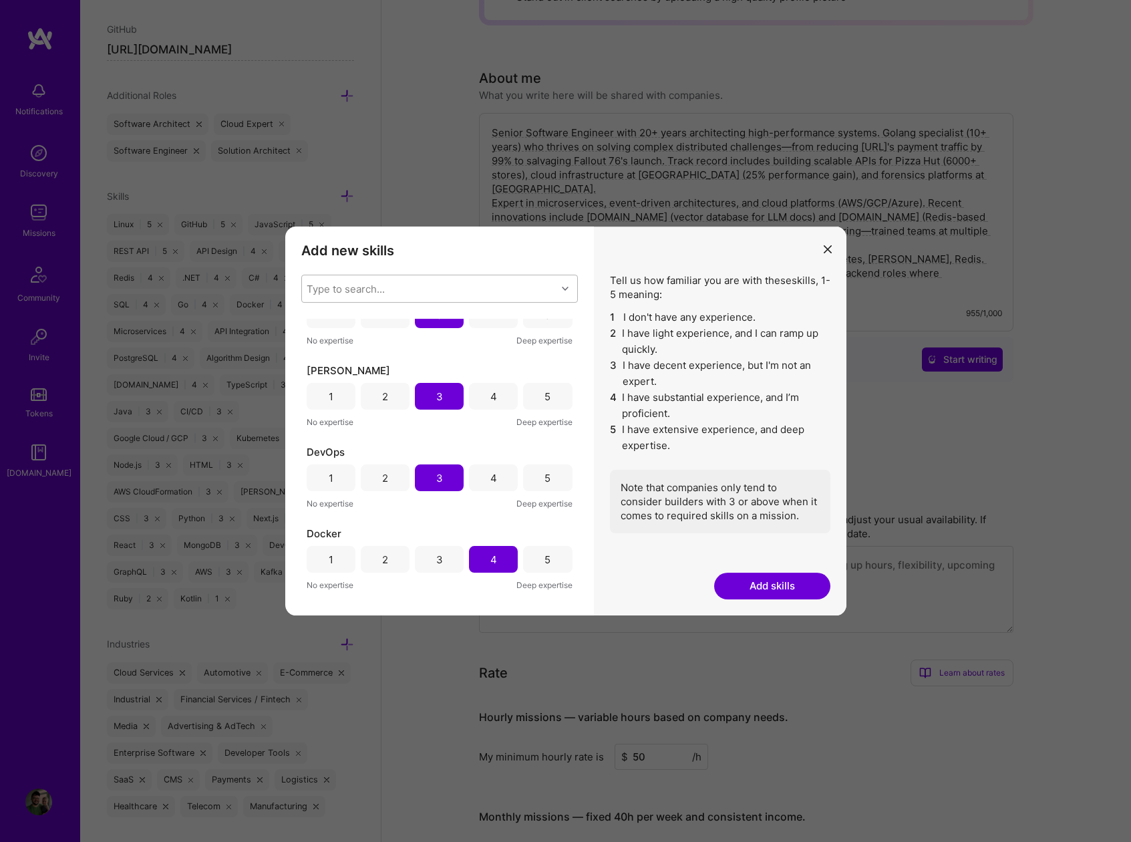
click at [396, 277] on div "Type to search..." at bounding box center [429, 288] width 255 height 27
type input "rd"
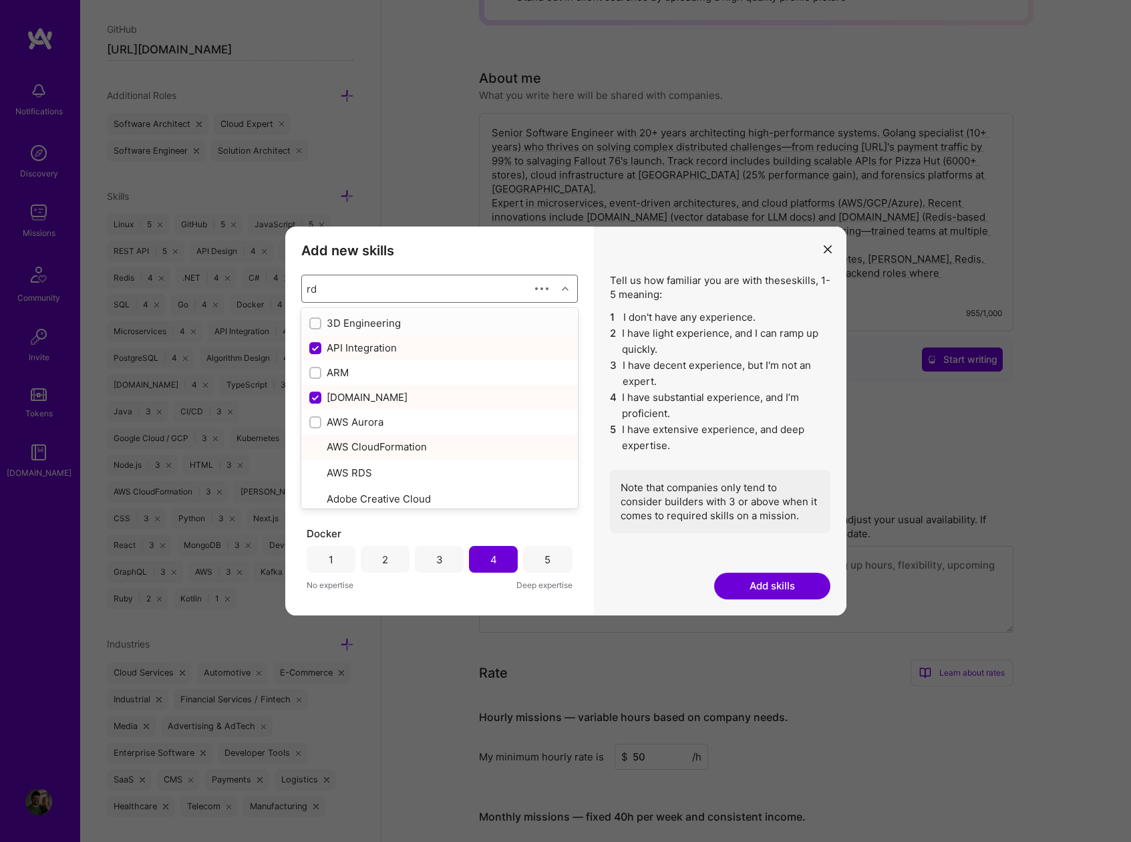
checkbox input "false"
type input "rds"
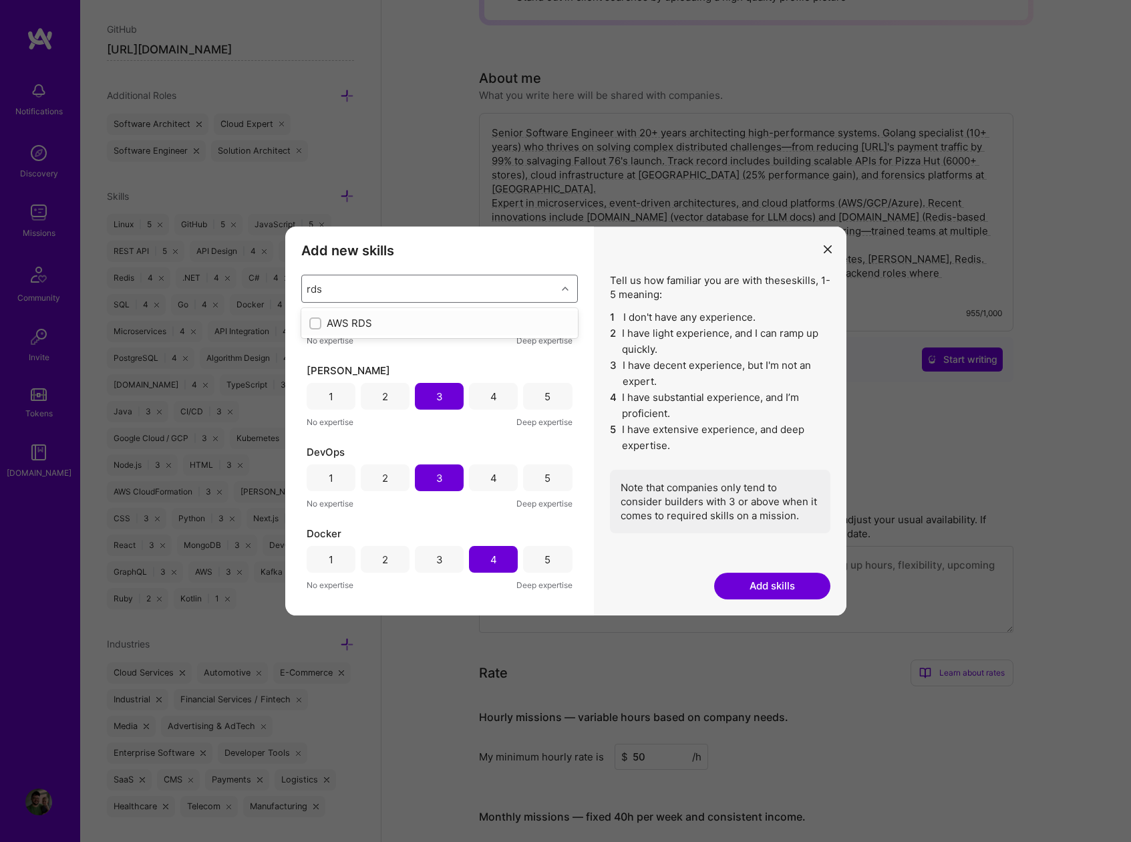
click at [316, 322] on input "modal" at bounding box center [316, 323] width 9 height 9
checkbox input "true"
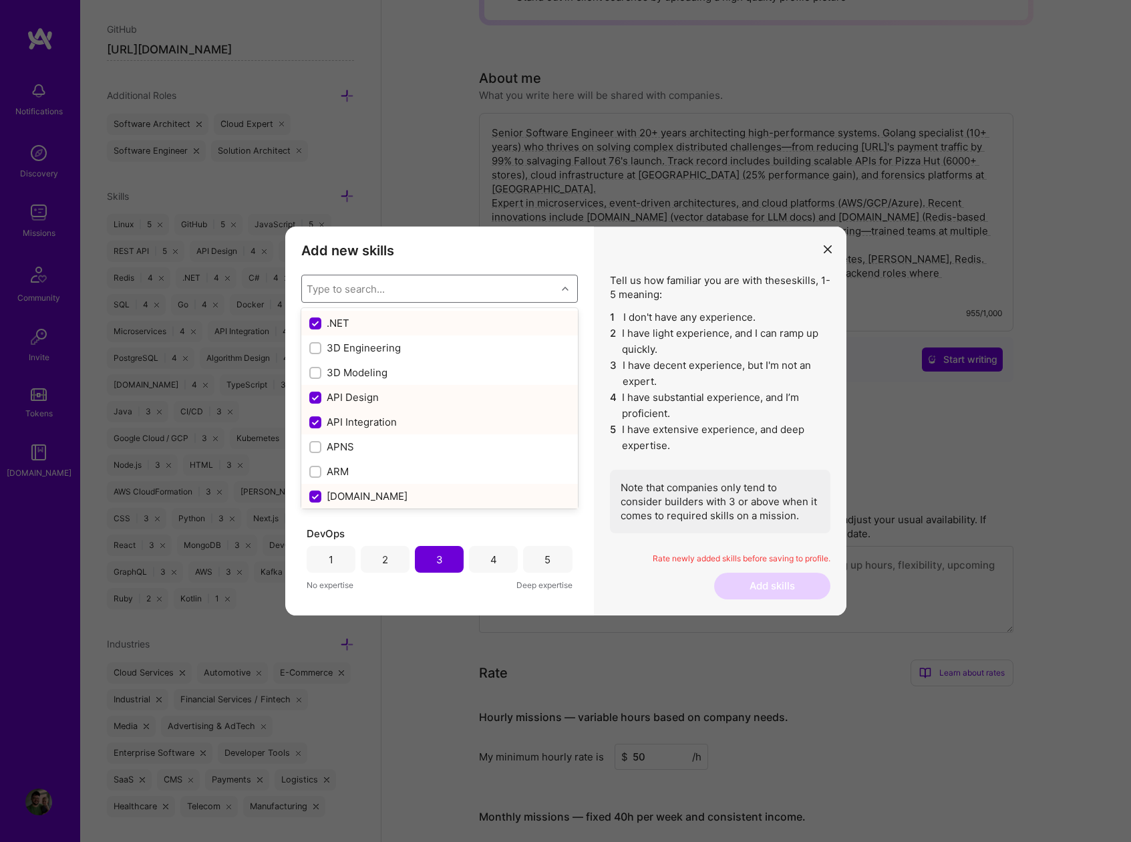
scroll to position [852, 0]
click at [430, 255] on h3 "Add new skills" at bounding box center [439, 251] width 277 height 16
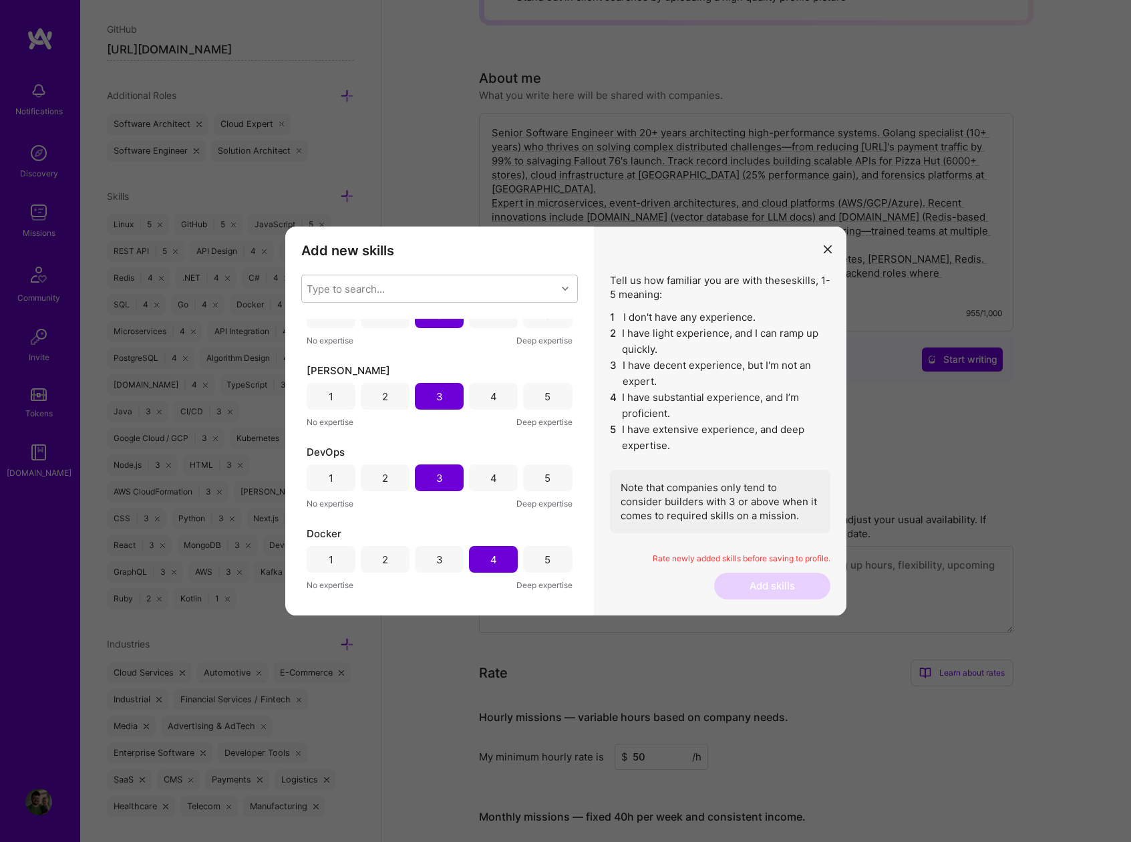
scroll to position [0, 0]
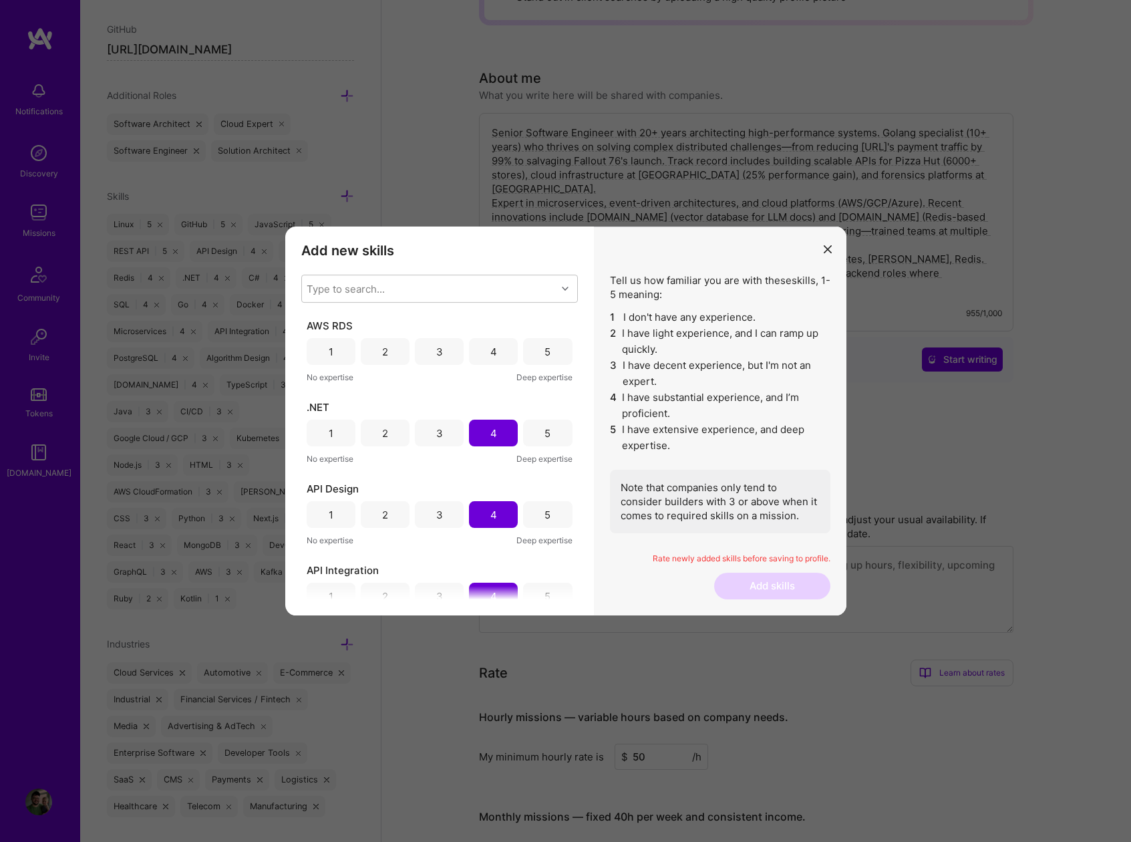
click at [432, 355] on div "3" at bounding box center [439, 351] width 49 height 27
click at [770, 586] on button "Add skills" at bounding box center [772, 586] width 116 height 27
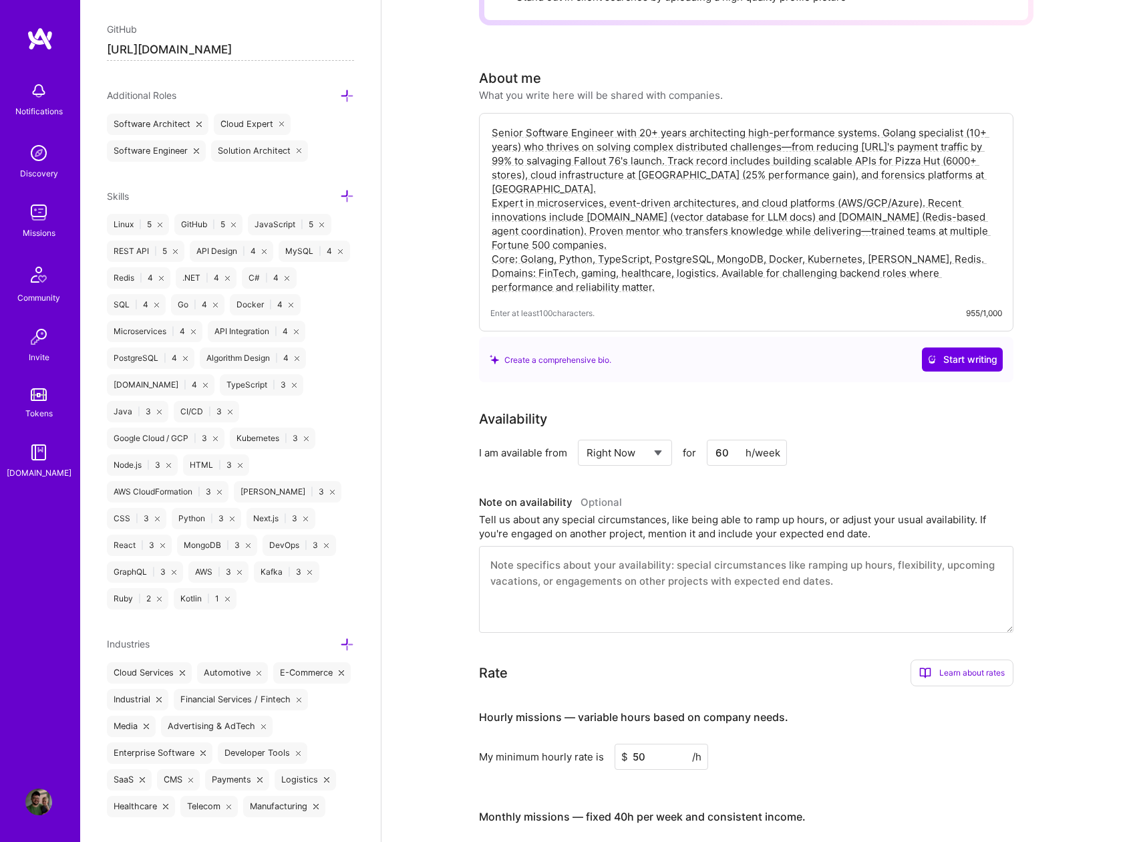
click at [272, 612] on div "Edit photo Forrest Ledbetter Back-End Developer 21 Years Experience Location Th…" at bounding box center [230, 421] width 301 height 842
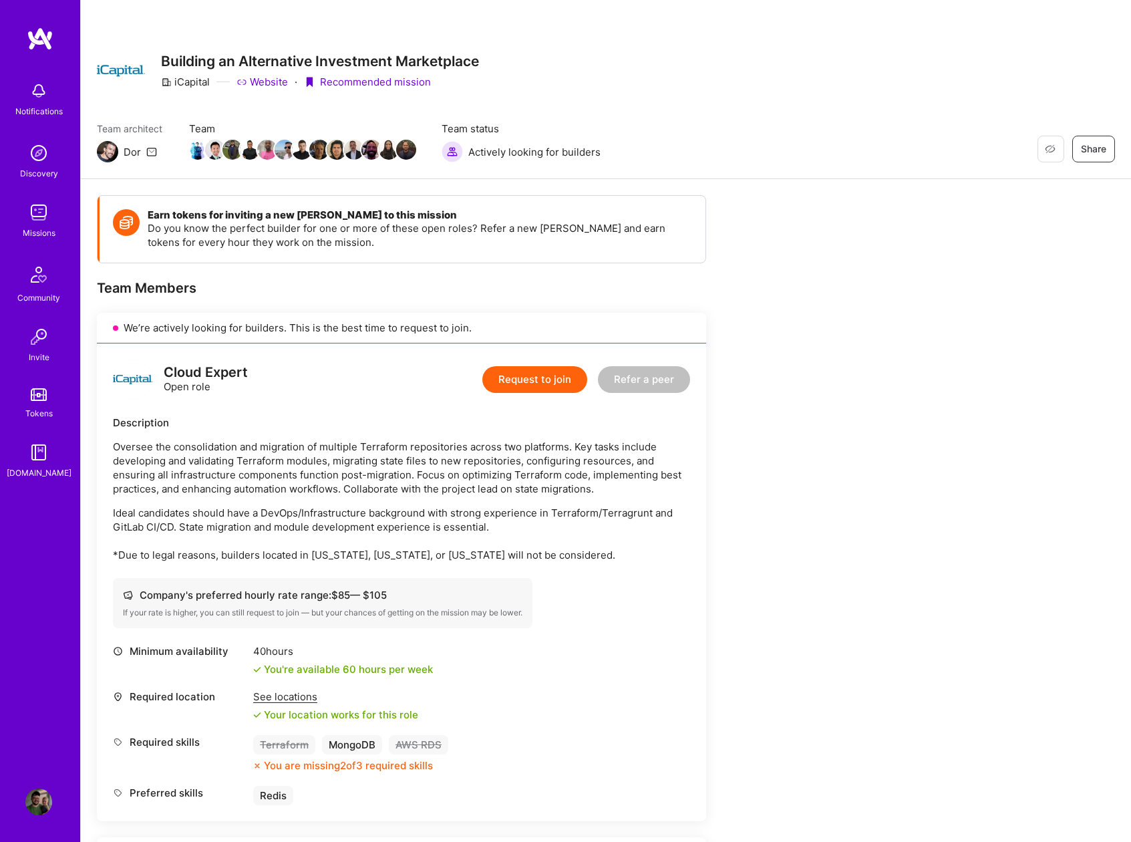
click at [36, 215] on img at bounding box center [38, 212] width 27 height 27
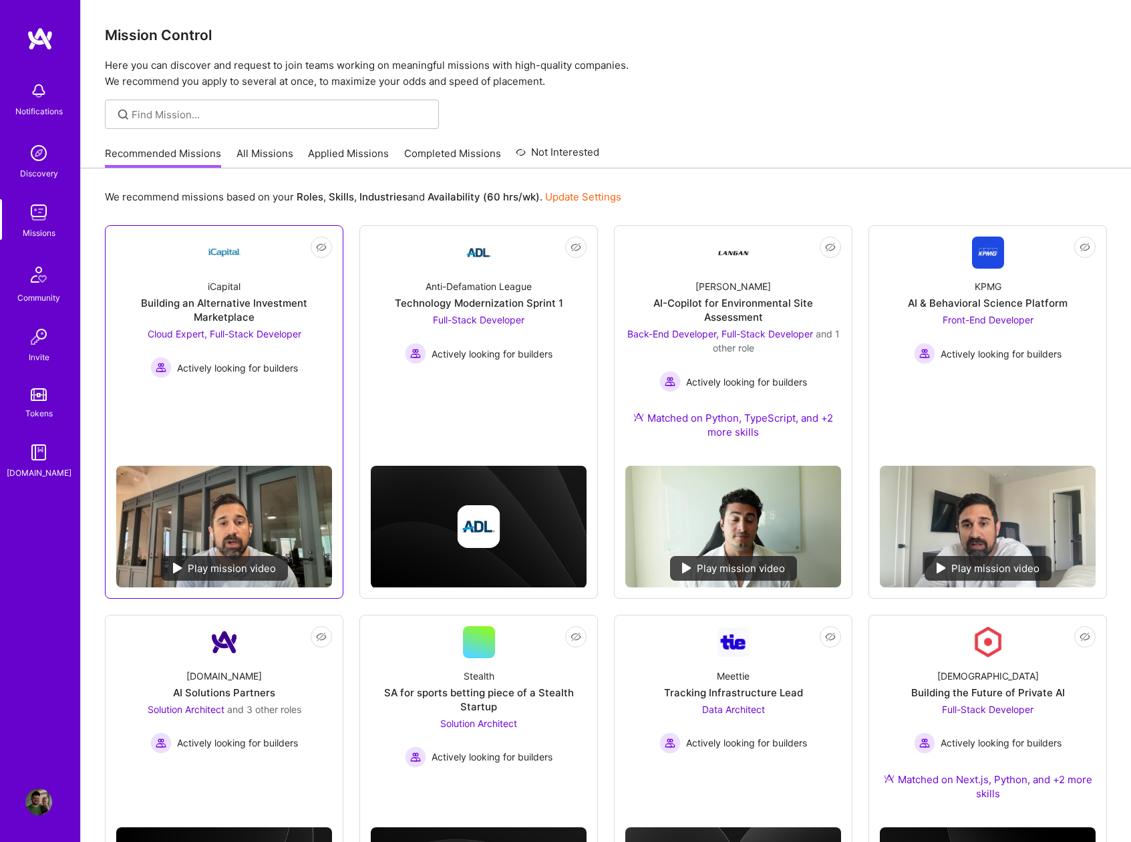
click at [174, 331] on span "Cloud Expert, Full-Stack Developer" at bounding box center [225, 333] width 154 height 11
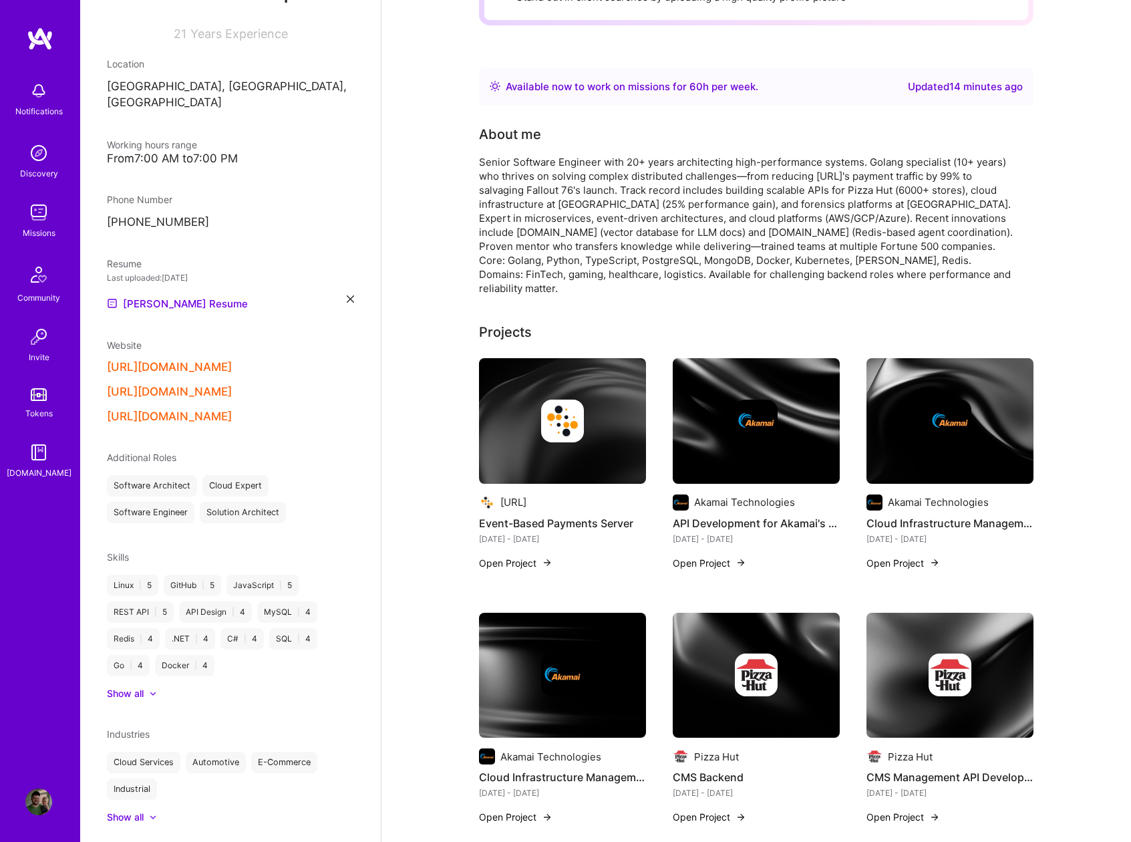
scroll to position [210, 0]
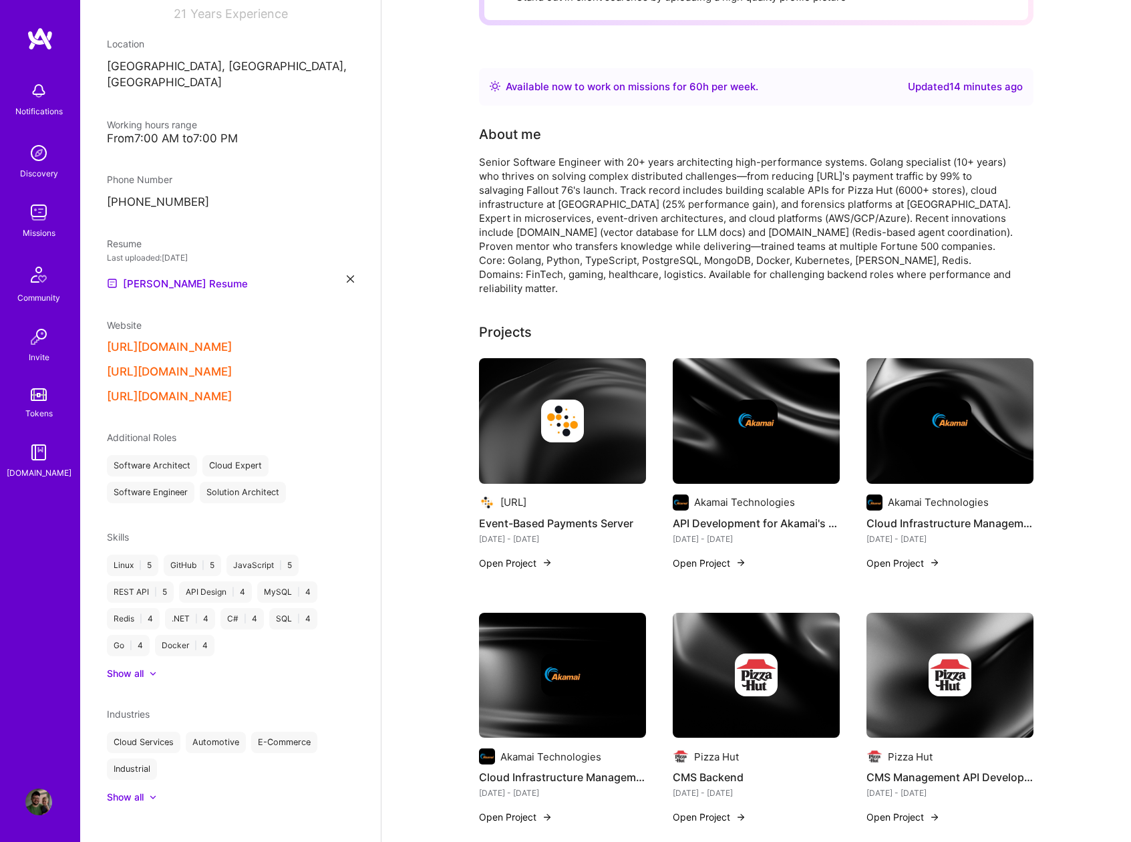
click at [121, 667] on div "Show all" at bounding box center [125, 673] width 37 height 13
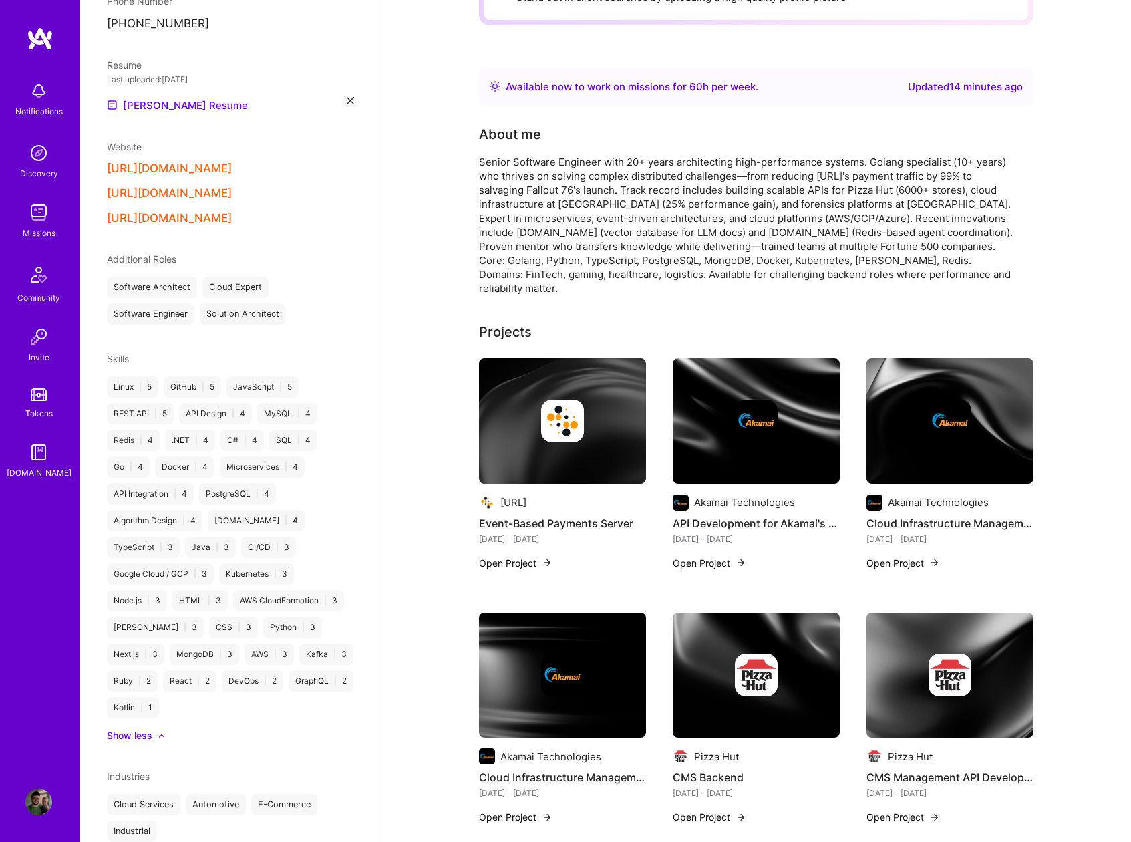
scroll to position [0, 0]
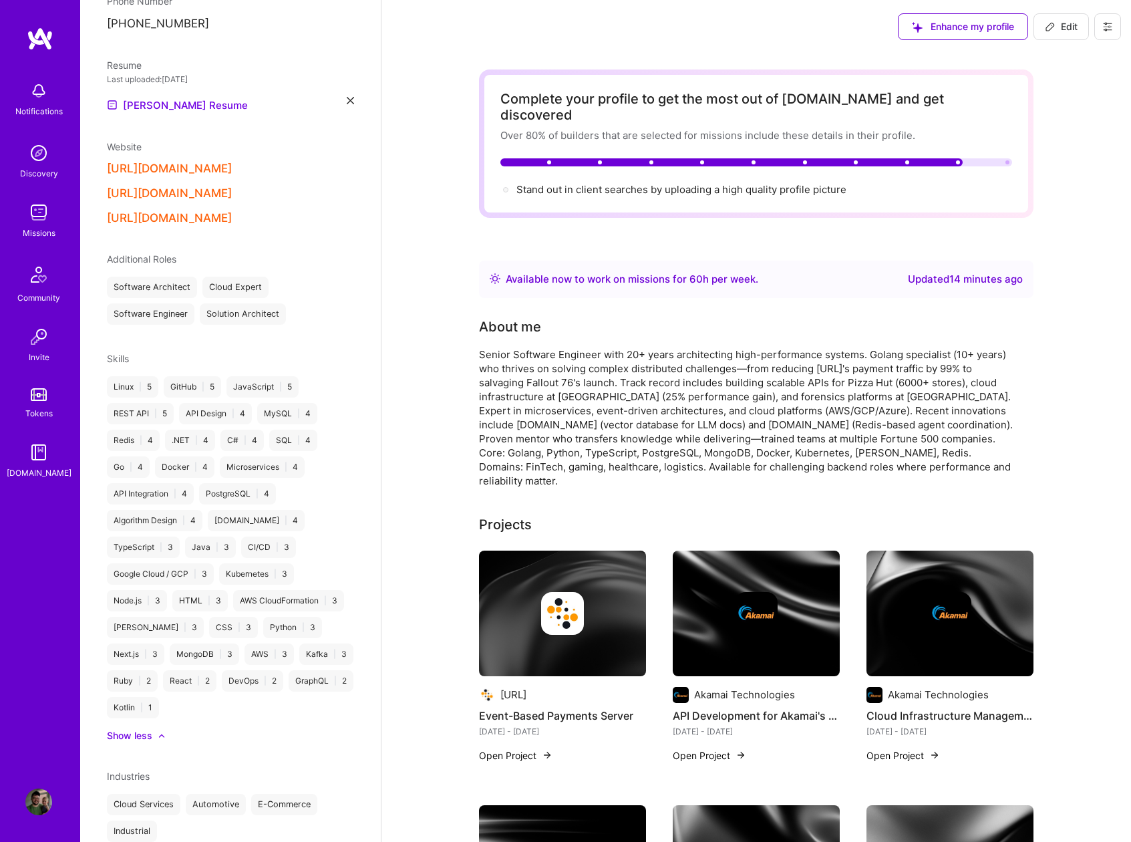
click at [1062, 30] on span "Edit" at bounding box center [1061, 26] width 33 height 13
select select "US"
select select "Right Now"
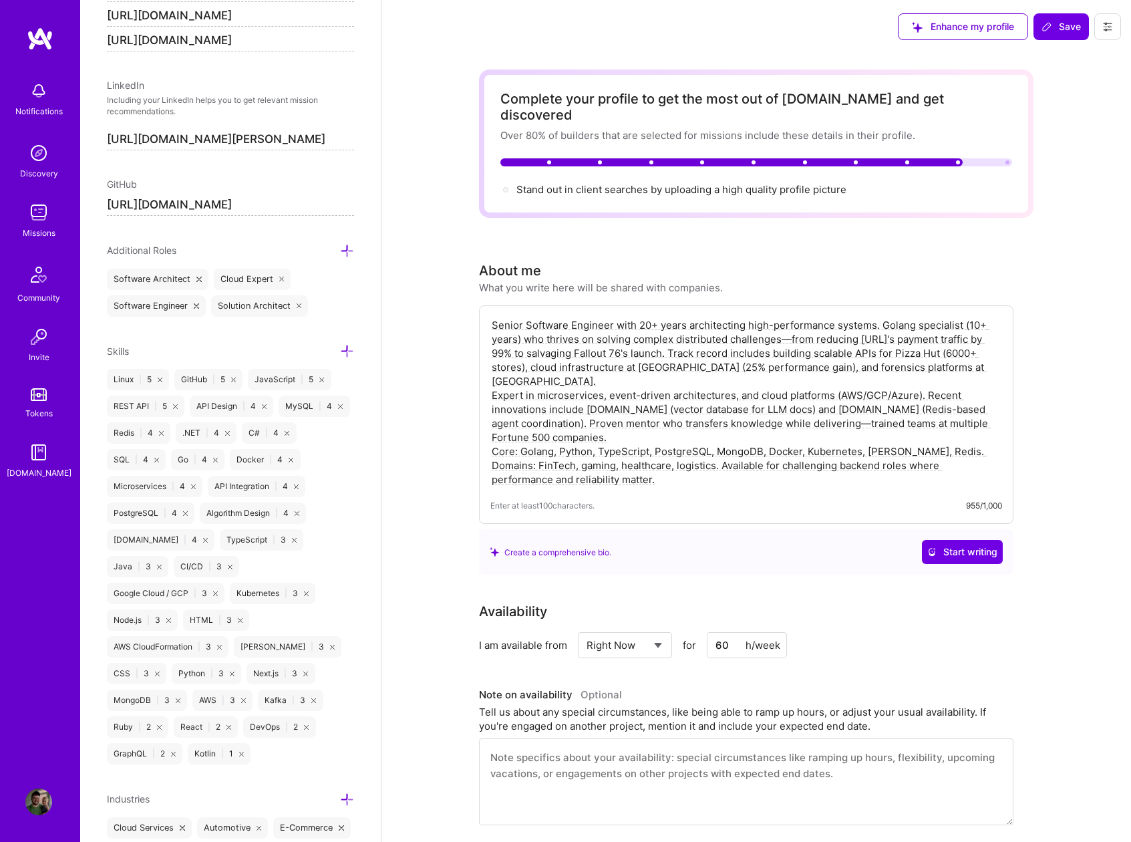
scroll to position [718, 0]
click at [340, 351] on icon at bounding box center [347, 350] width 14 height 14
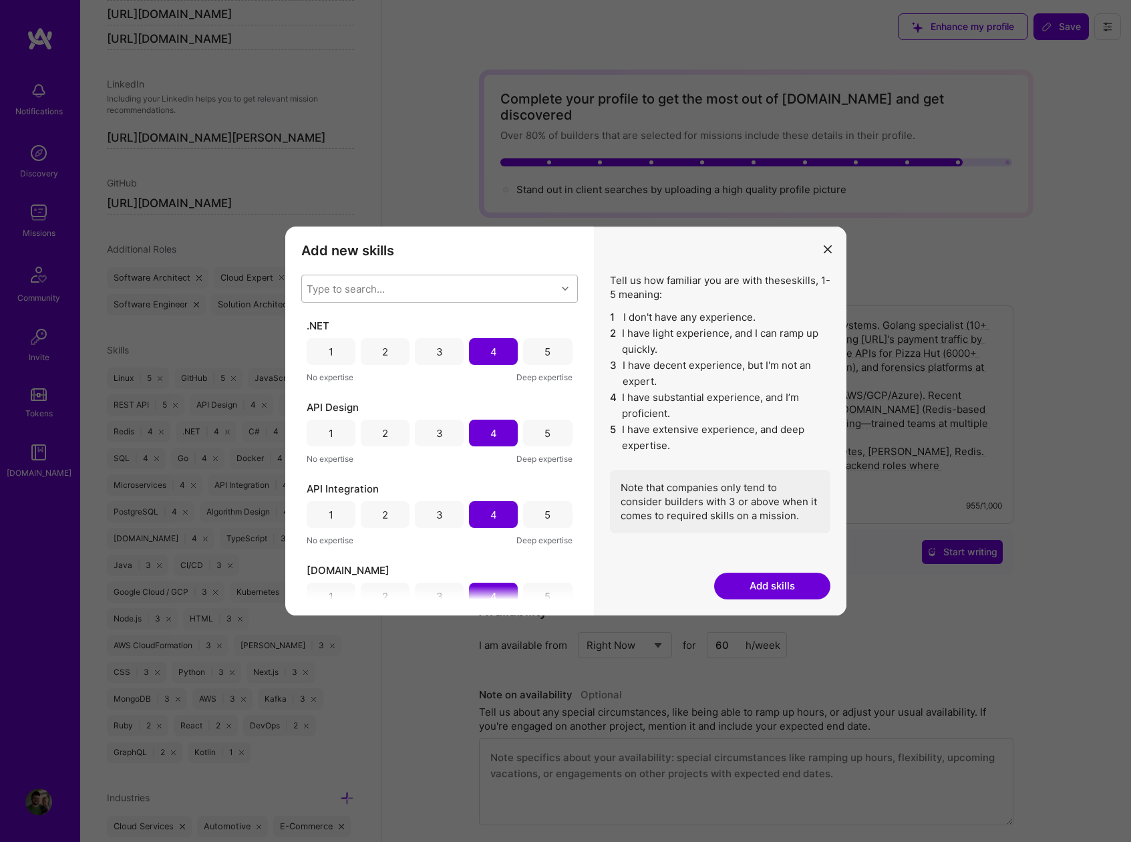
click at [400, 288] on div "Type to search..." at bounding box center [429, 288] width 255 height 27
type input "rds"
click at [317, 323] on input "modal" at bounding box center [316, 323] width 9 height 9
checkbox input "true"
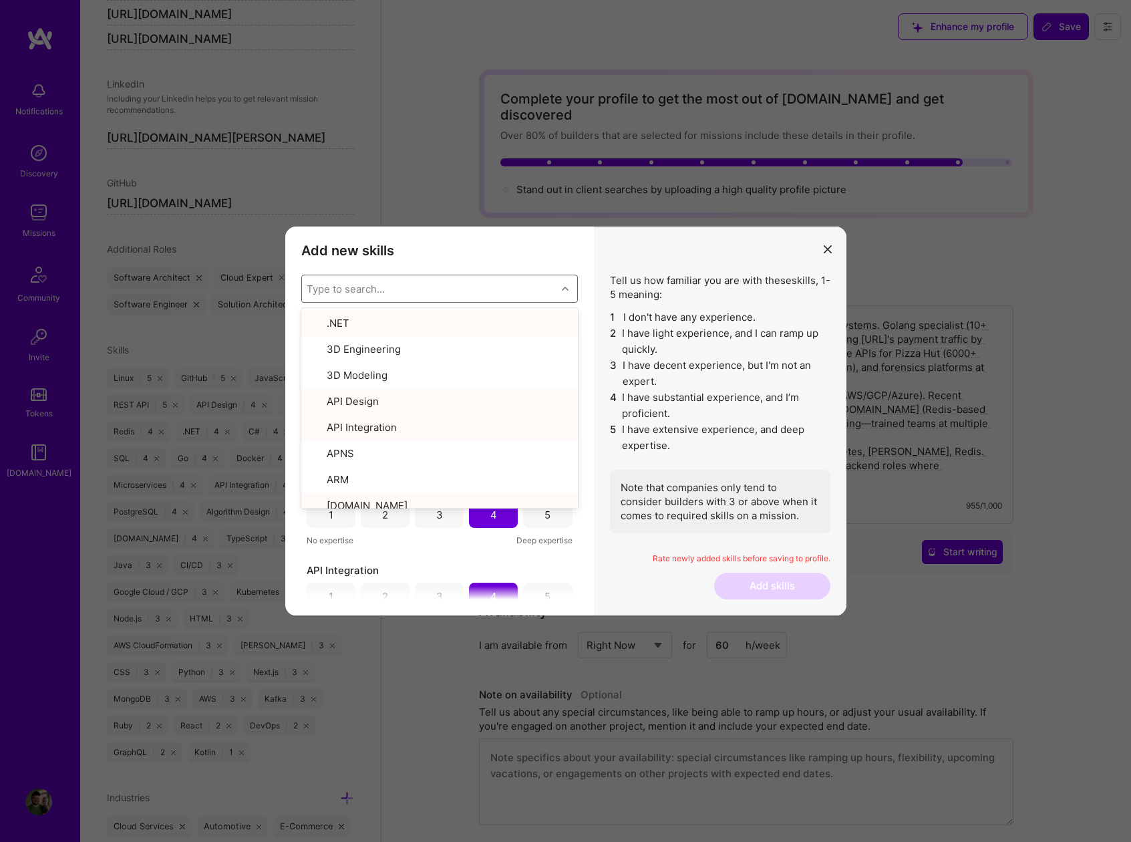
click at [535, 251] on h3 "Add new skills" at bounding box center [439, 251] width 277 height 16
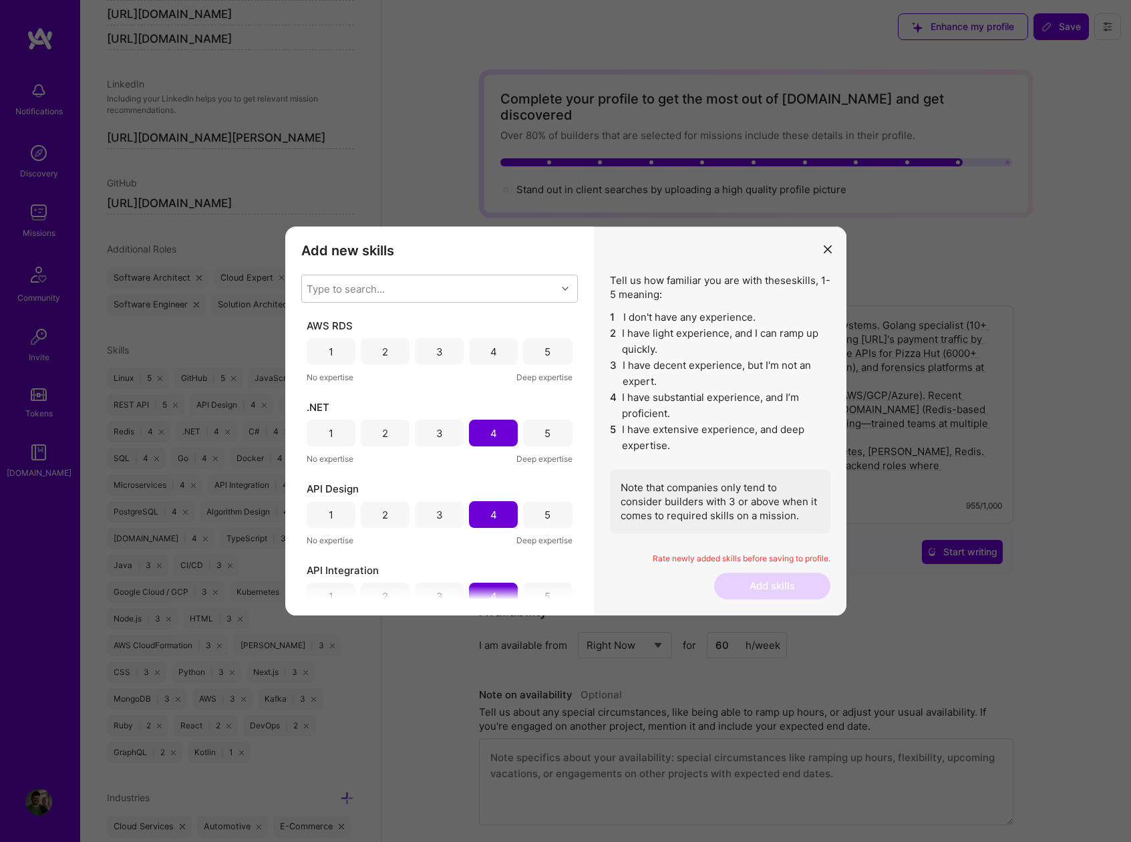
click at [436, 351] on div "3" at bounding box center [439, 352] width 7 height 14
click at [780, 581] on button "Add skills" at bounding box center [772, 586] width 116 height 27
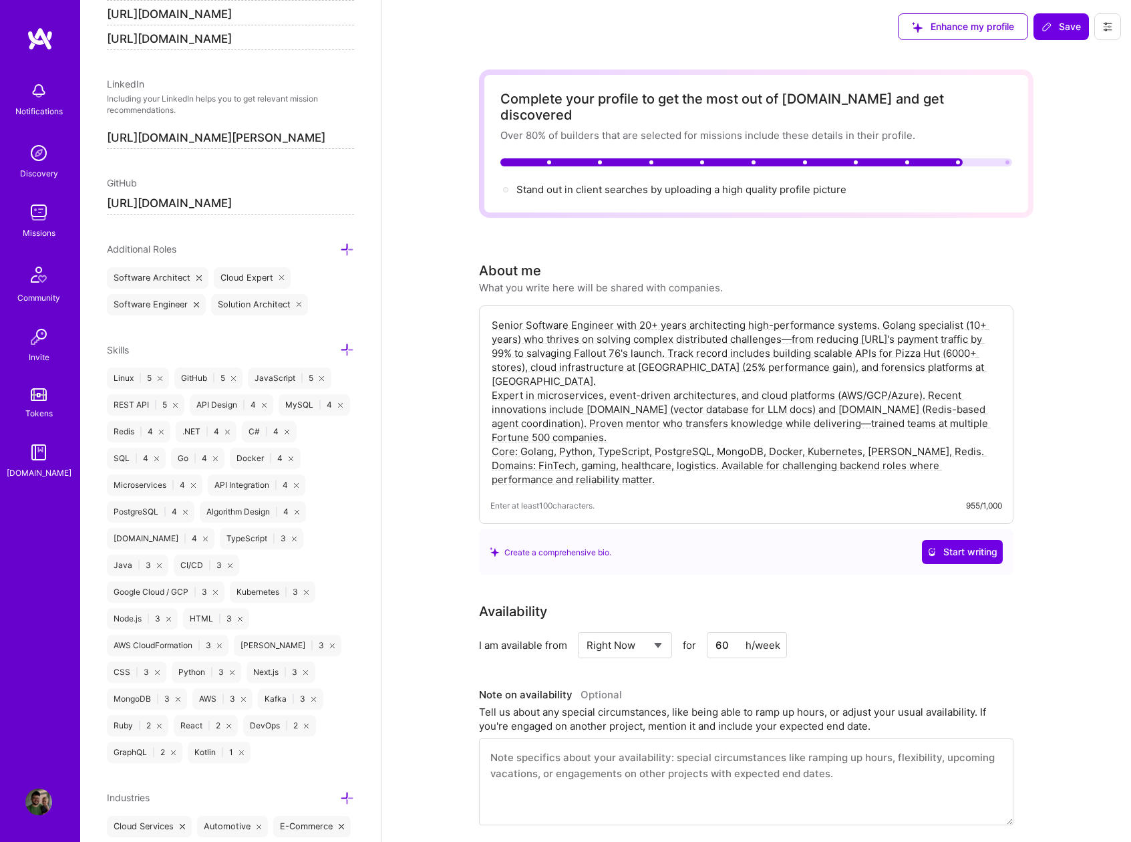
click at [295, 514] on icon at bounding box center [297, 512] width 5 height 5
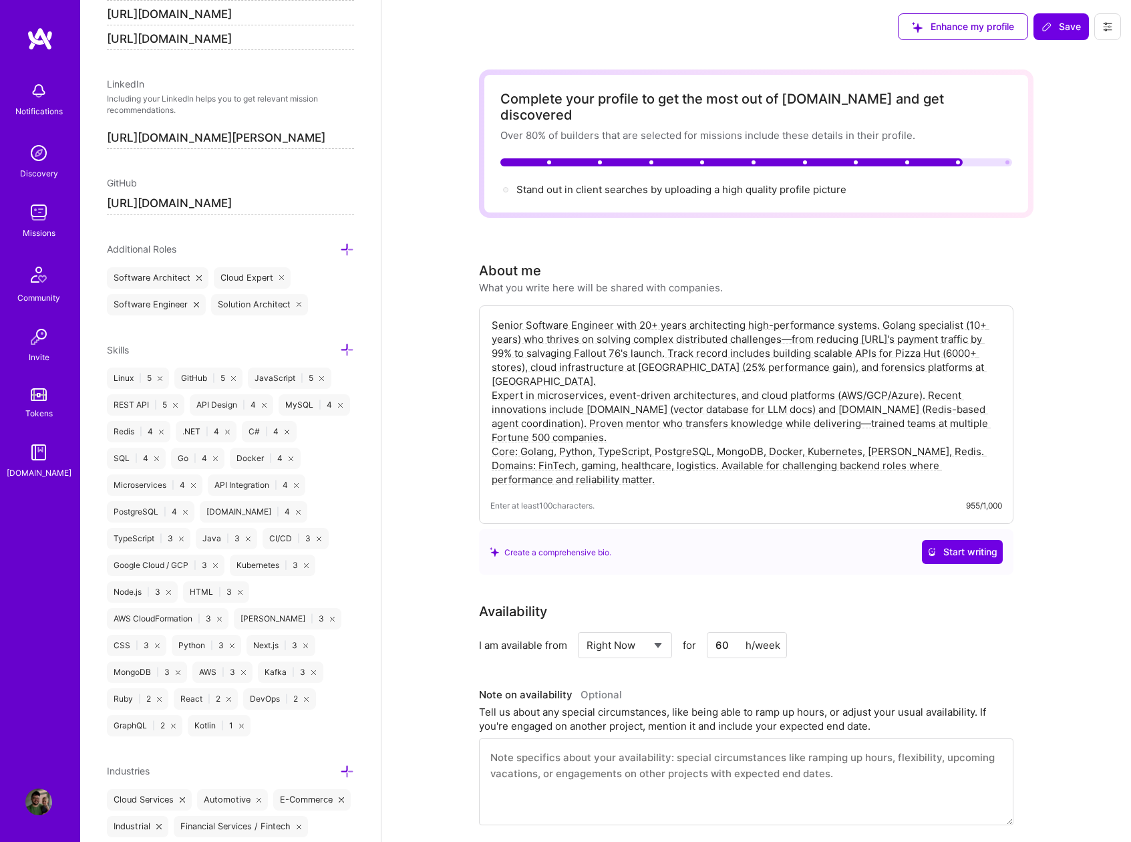
click at [156, 645] on icon at bounding box center [157, 645] width 5 height 5
click at [340, 350] on icon at bounding box center [347, 350] width 14 height 14
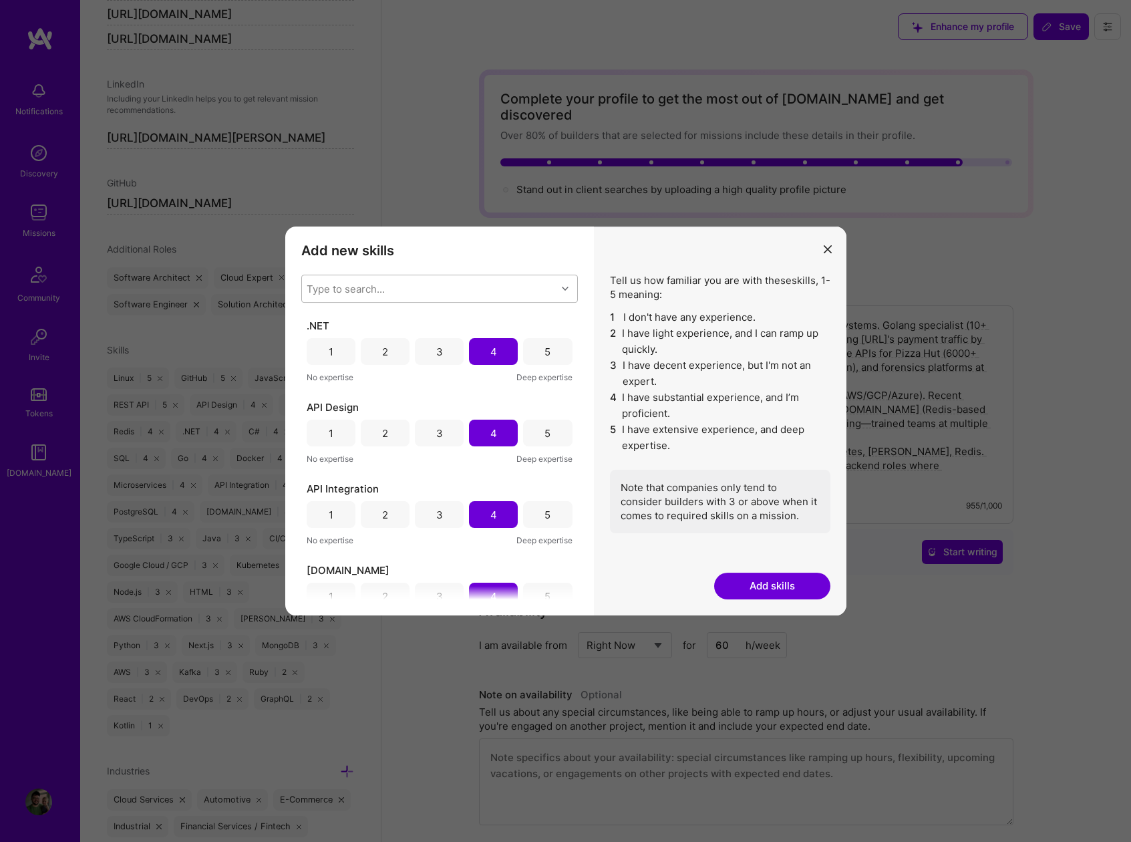
click at [357, 291] on div "Type to search..." at bounding box center [346, 289] width 78 height 14
type input "rd"
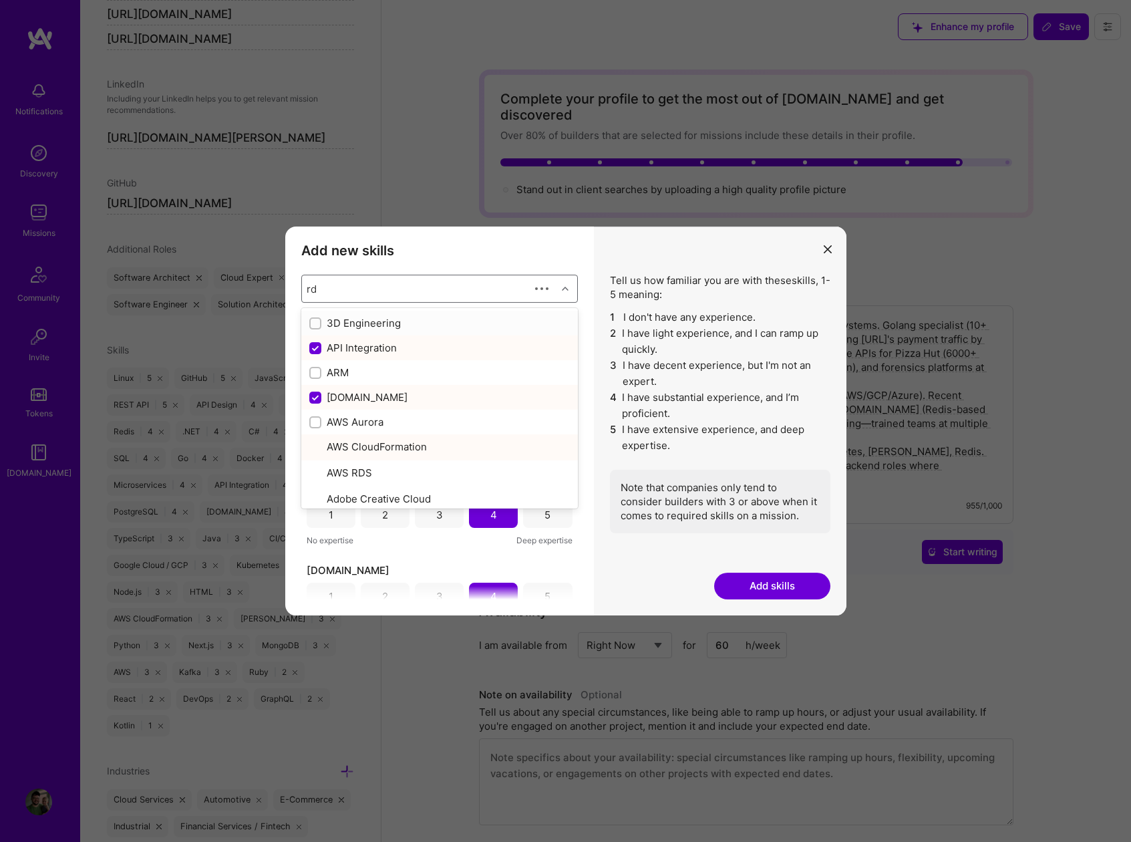
checkbox input "false"
type input "rds"
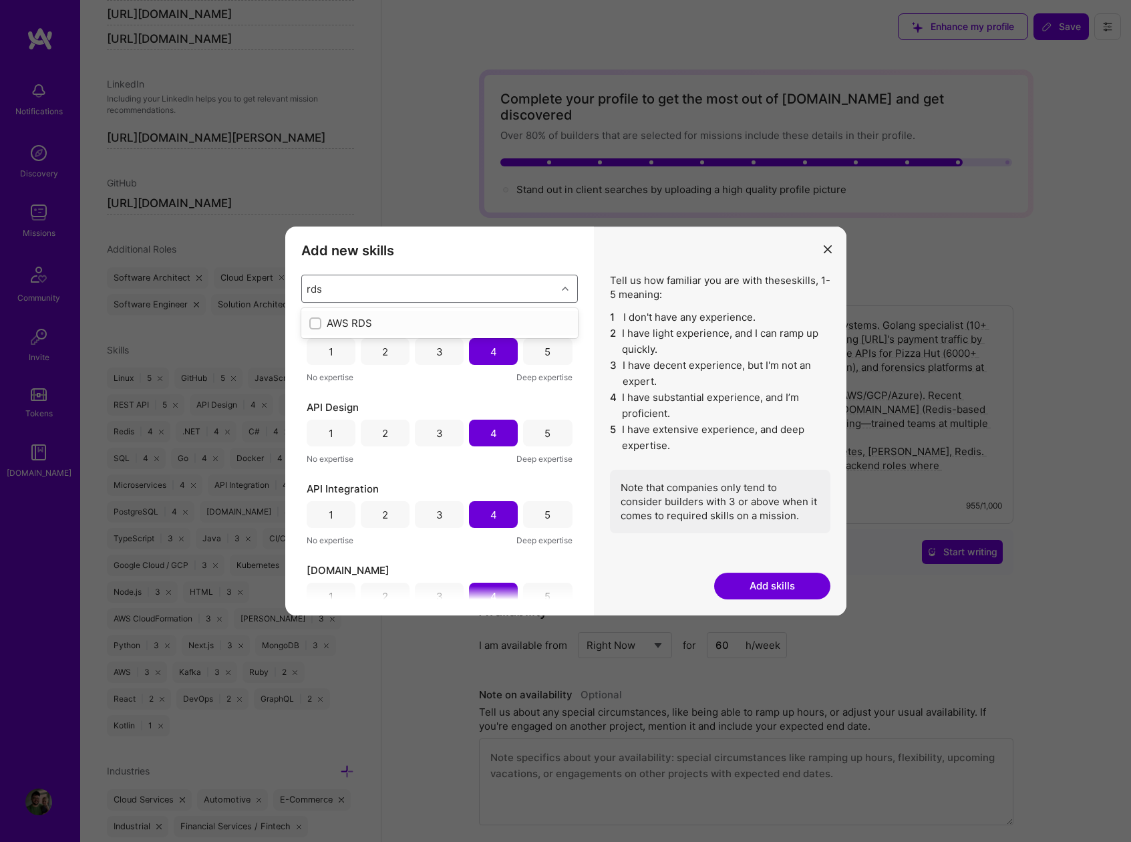
click at [317, 324] on input "modal" at bounding box center [316, 323] width 9 height 9
checkbox input "true"
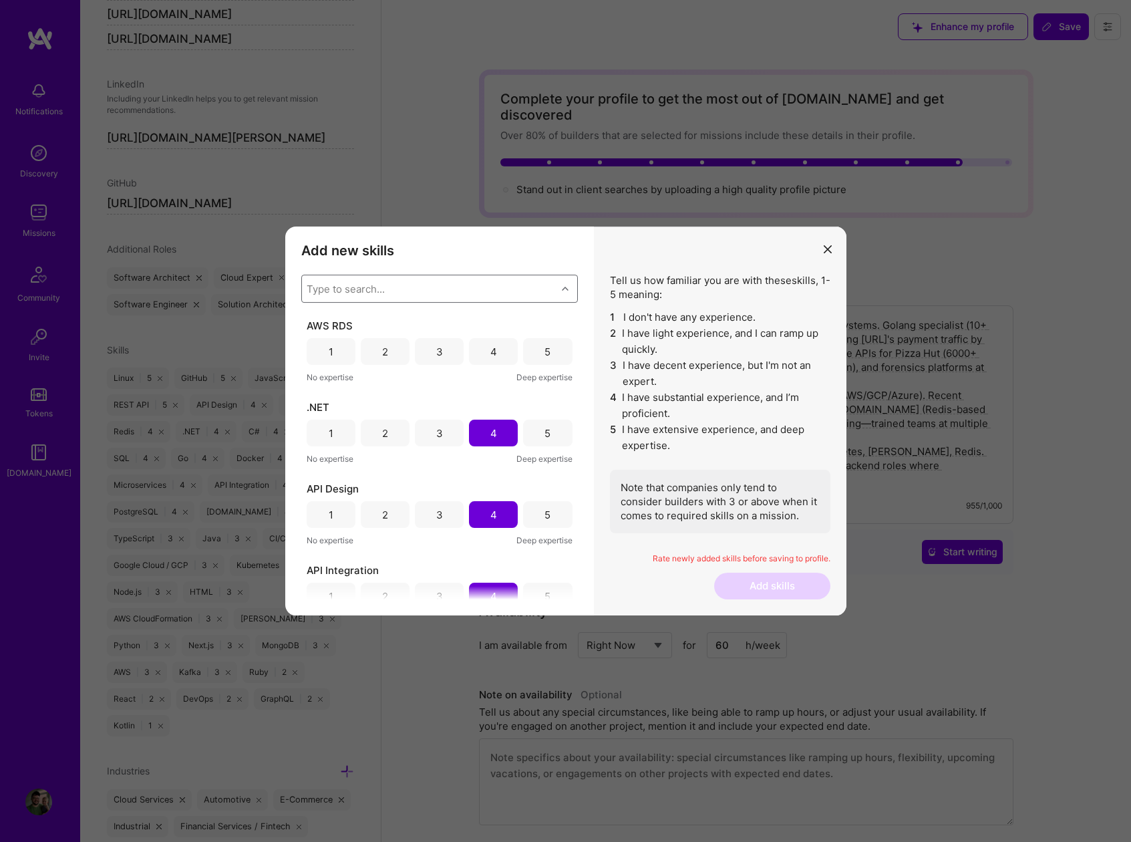
click at [416, 289] on div "Type to search..." at bounding box center [429, 288] width 255 height 27
click at [440, 355] on div "3" at bounding box center [439, 351] width 49 height 27
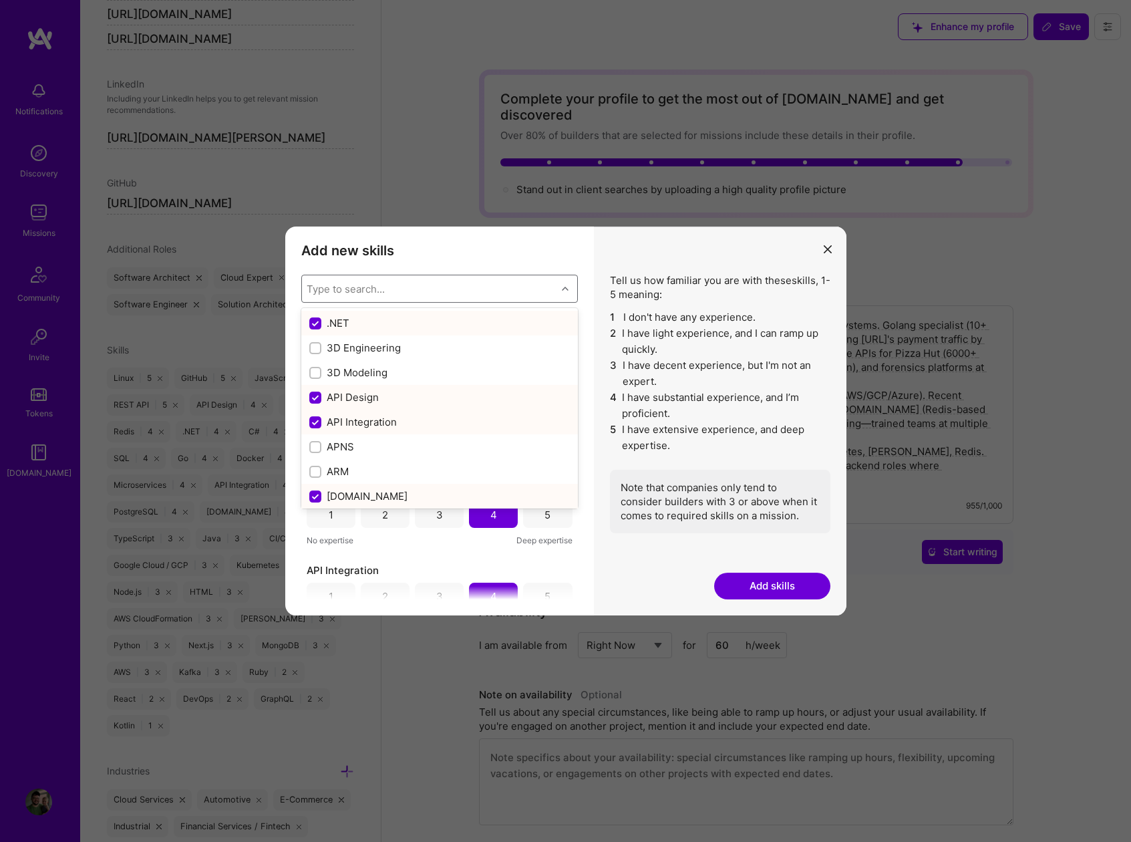
click at [400, 281] on div "Type to search..." at bounding box center [429, 288] width 255 height 27
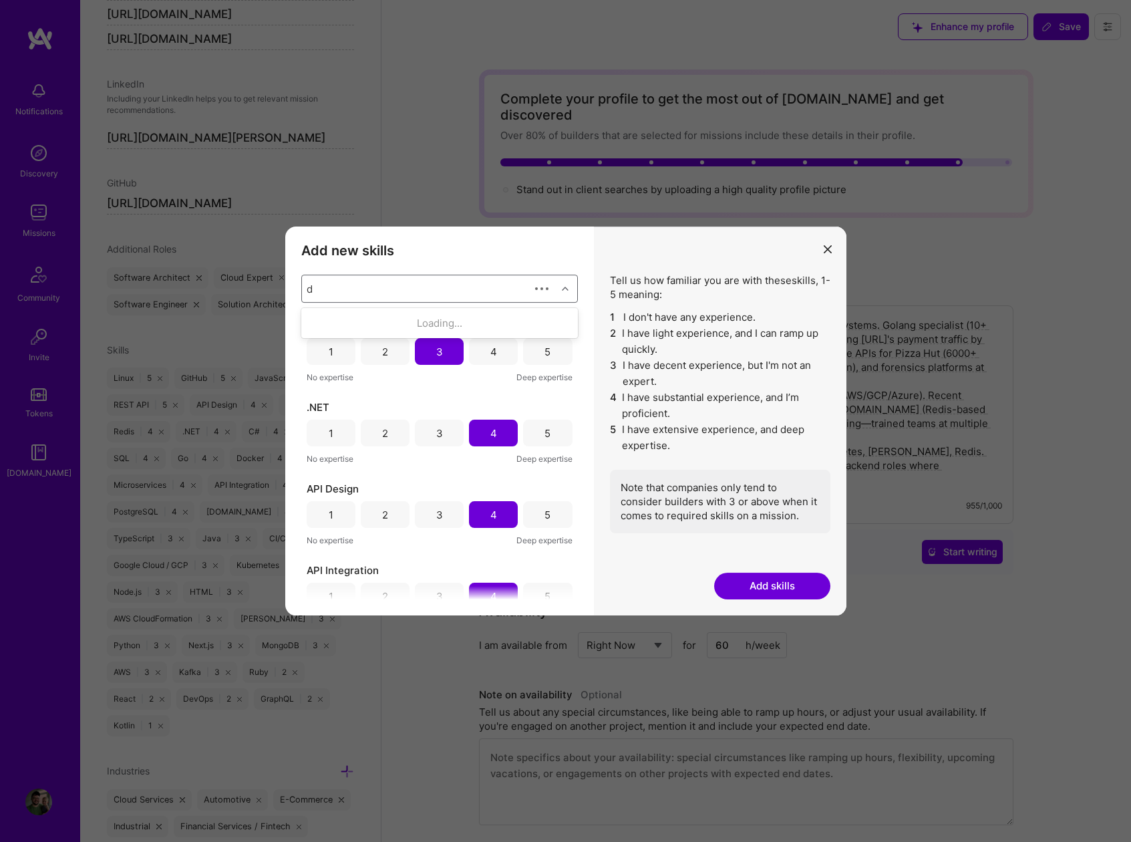
type input "db"
click at [313, 369] on input "modal" at bounding box center [316, 373] width 9 height 9
checkbox input "false"
checkbox input "true"
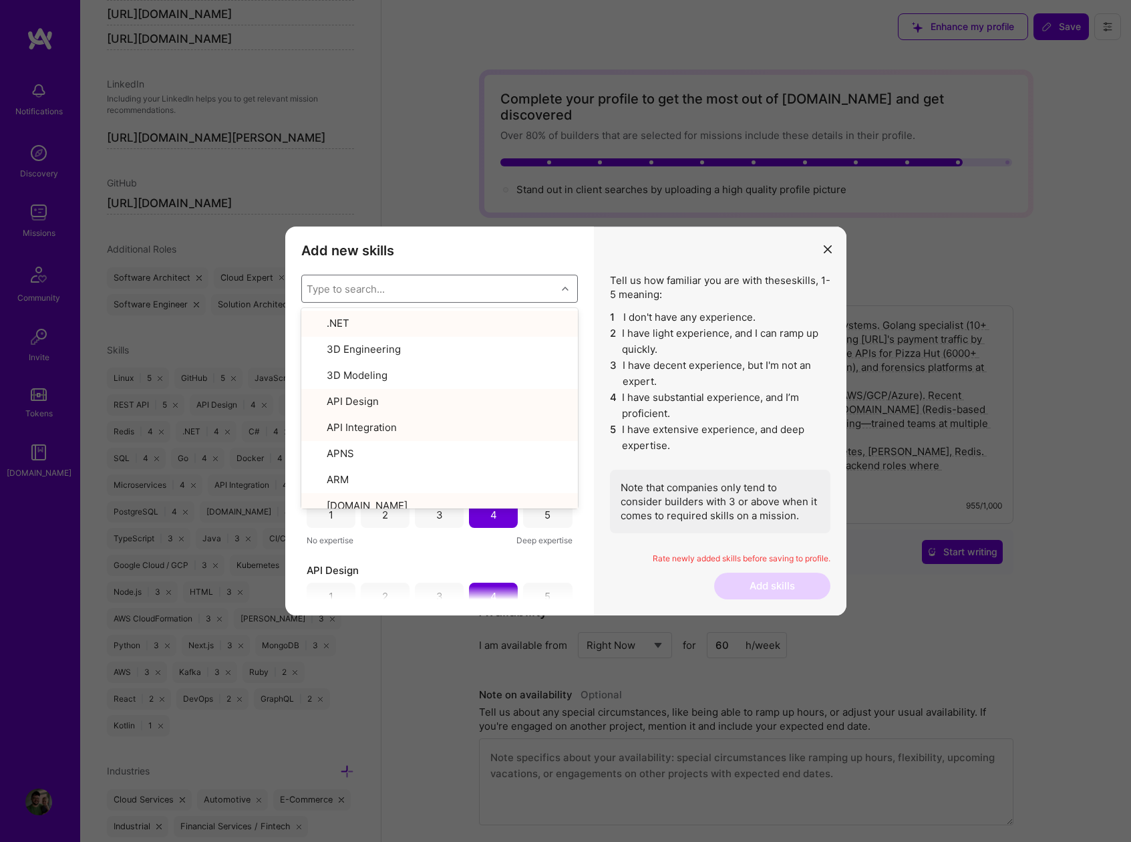
click at [416, 230] on div "Add new skills Tell us how familiar you are with given skills, using between 1 …" at bounding box center [439, 420] width 309 height 389
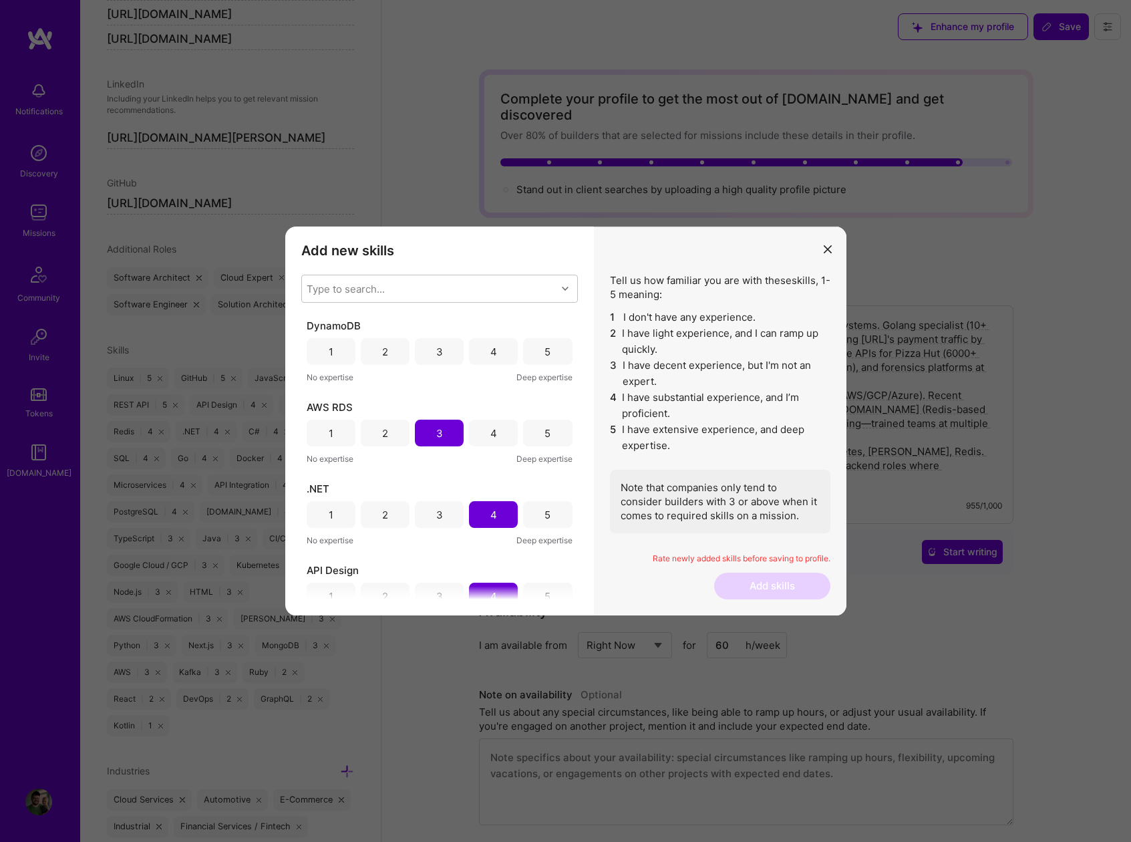
click at [430, 345] on div "3" at bounding box center [439, 351] width 49 height 27
click at [790, 584] on button "Add skills" at bounding box center [772, 586] width 116 height 27
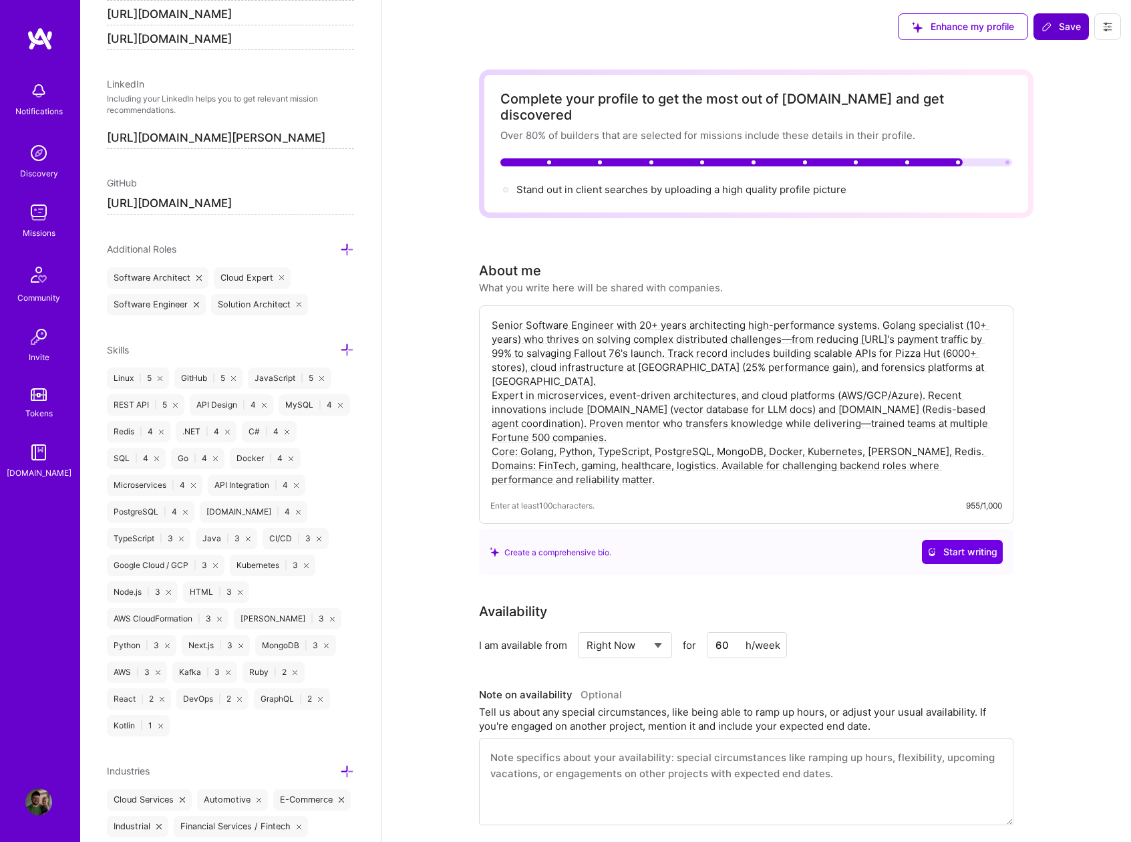
click at [1066, 25] on span "Save" at bounding box center [1061, 26] width 39 height 13
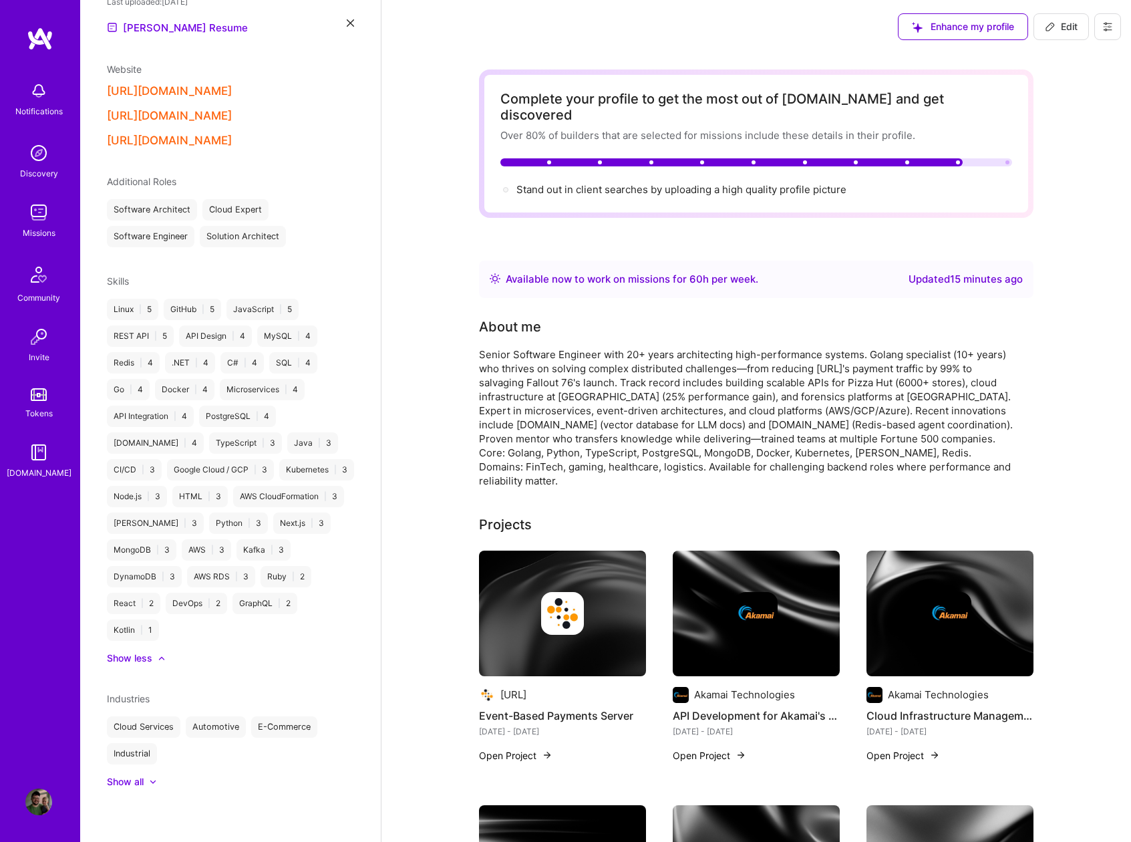
scroll to position [451, 0]
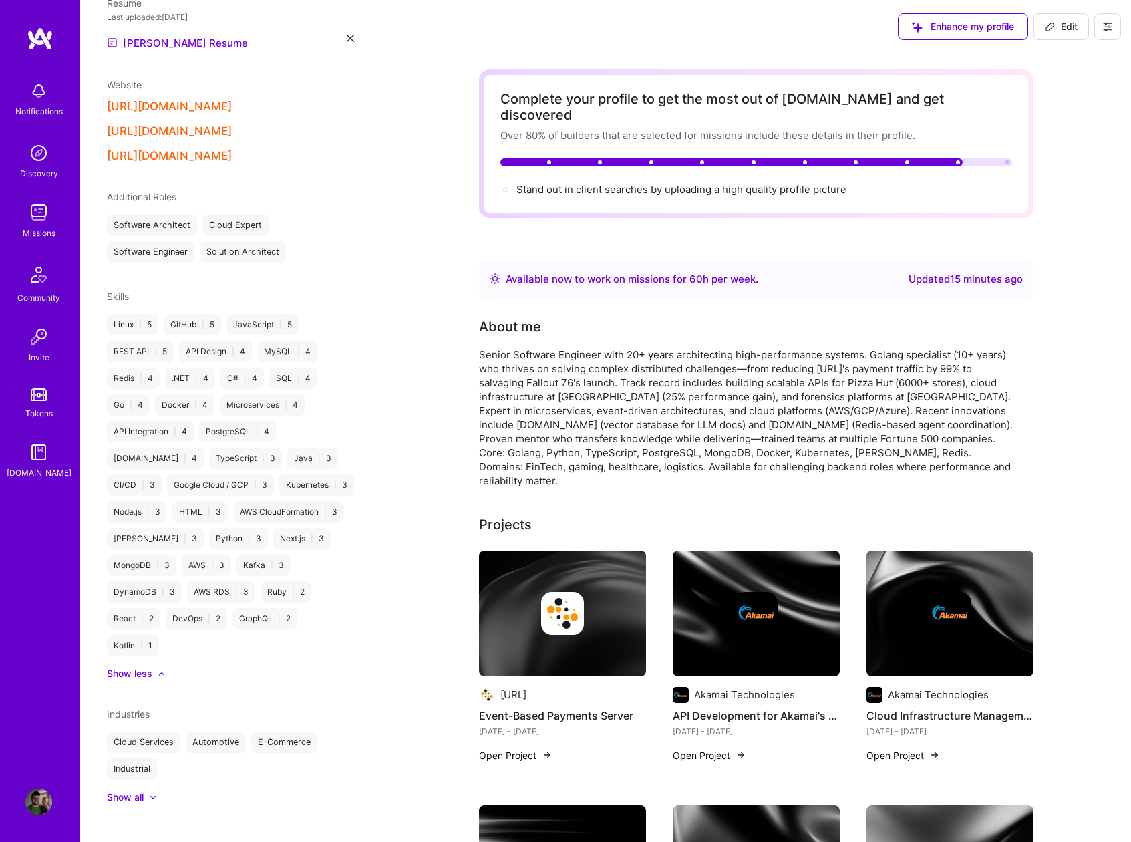
click at [43, 222] on img at bounding box center [38, 212] width 27 height 27
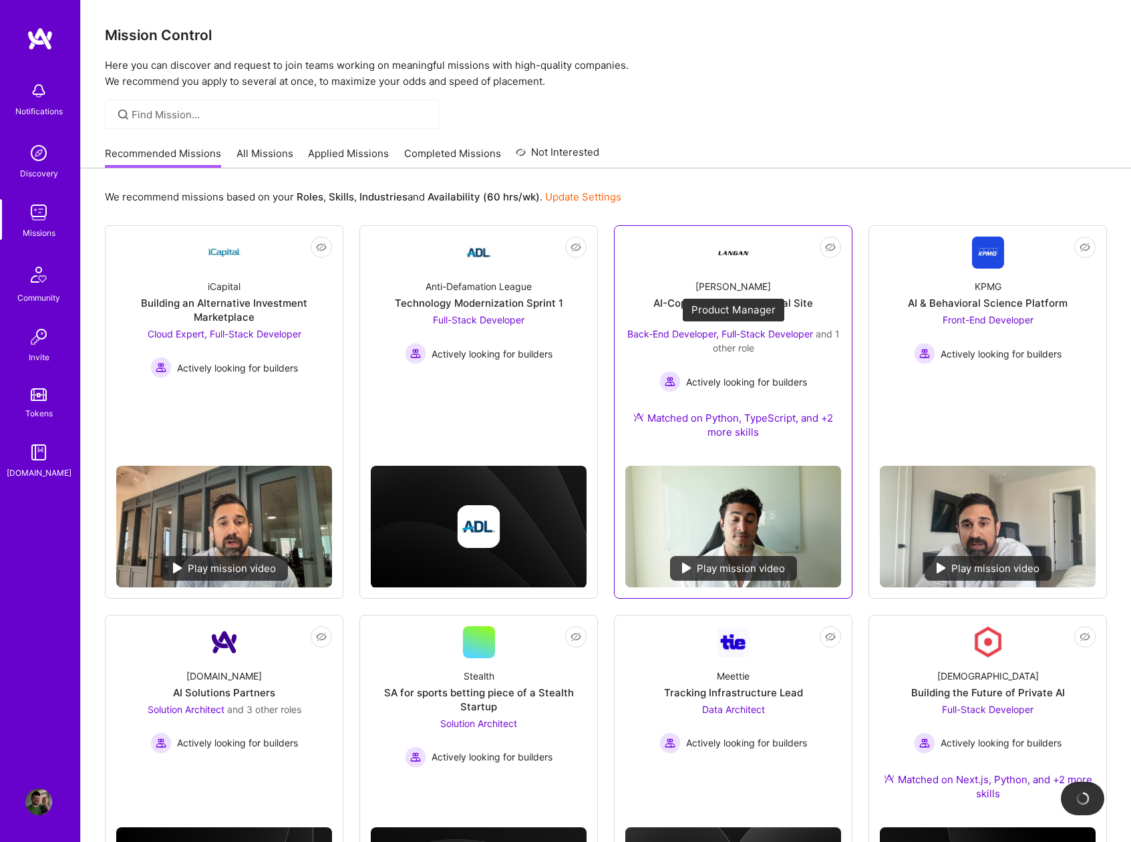
click at [693, 338] on span "Back-End Developer, Full-Stack Developer" at bounding box center [720, 333] width 186 height 11
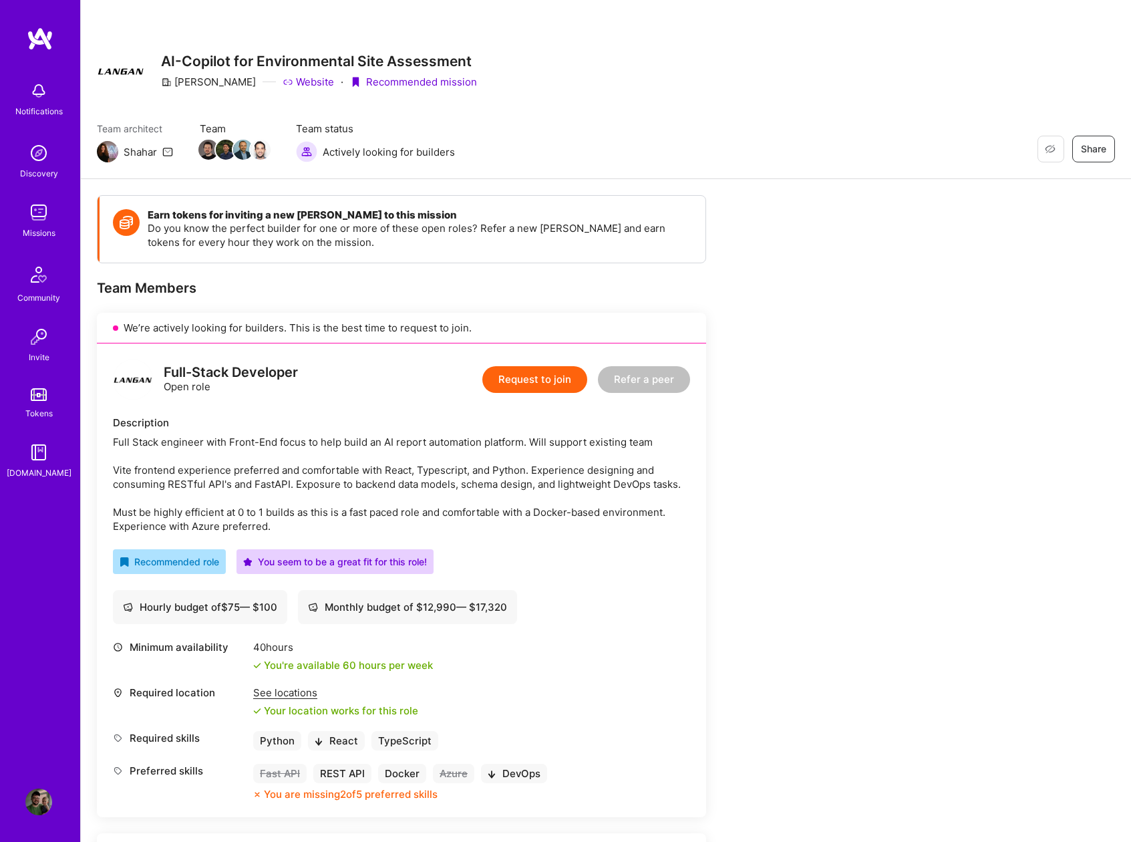
click at [560, 382] on button "Request to join" at bounding box center [534, 379] width 105 height 27
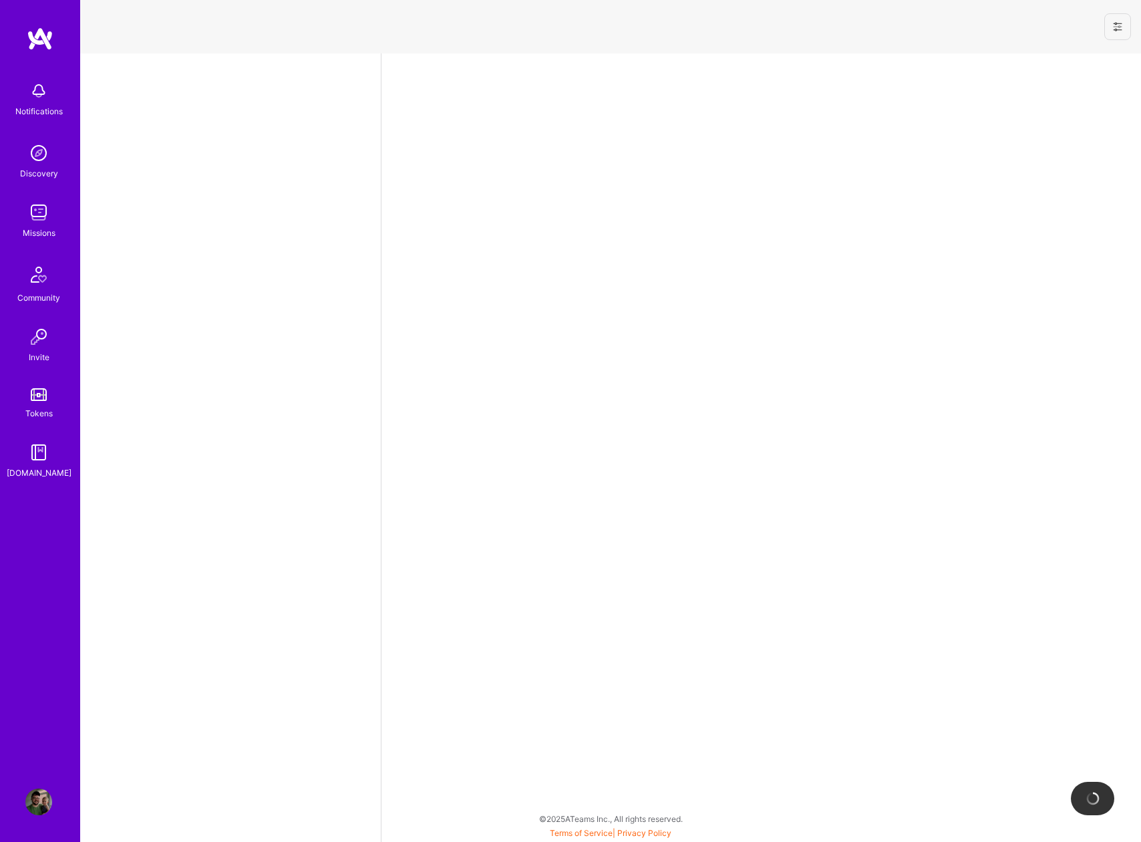
select select "US"
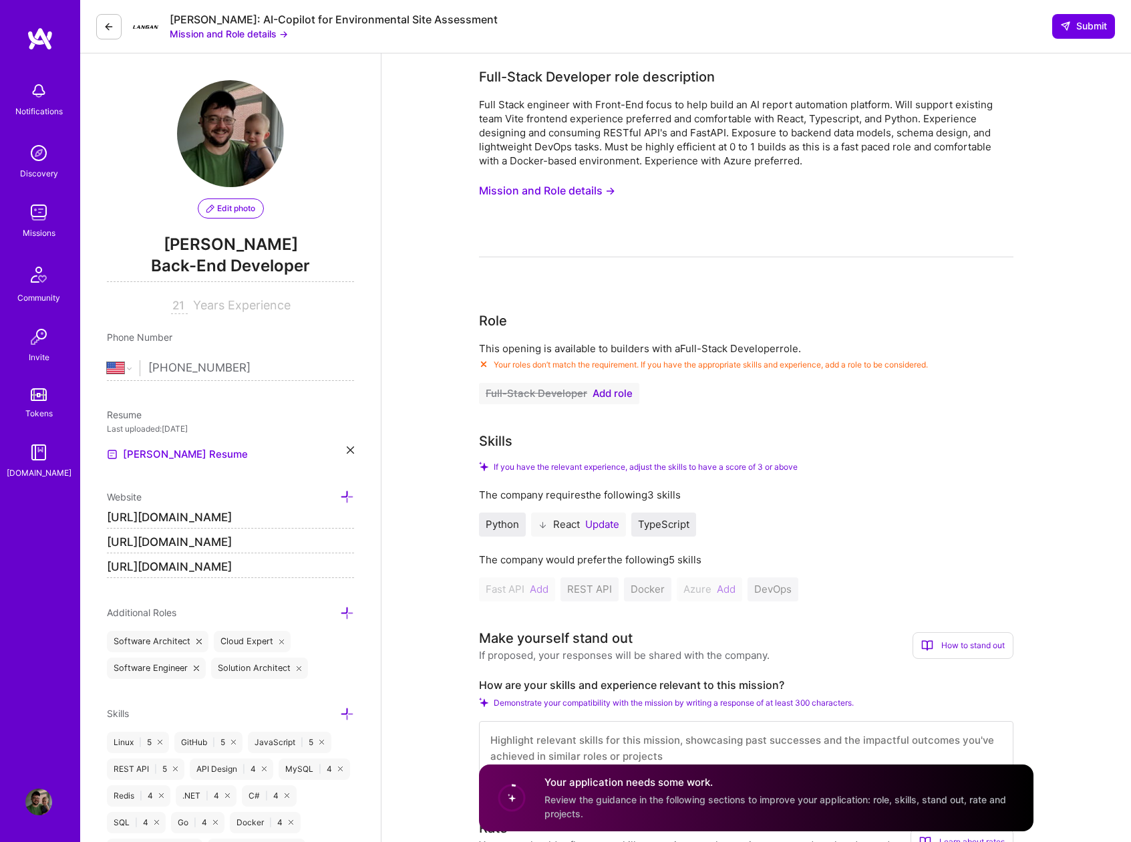
click at [613, 392] on span "Add role" at bounding box center [613, 393] width 40 height 11
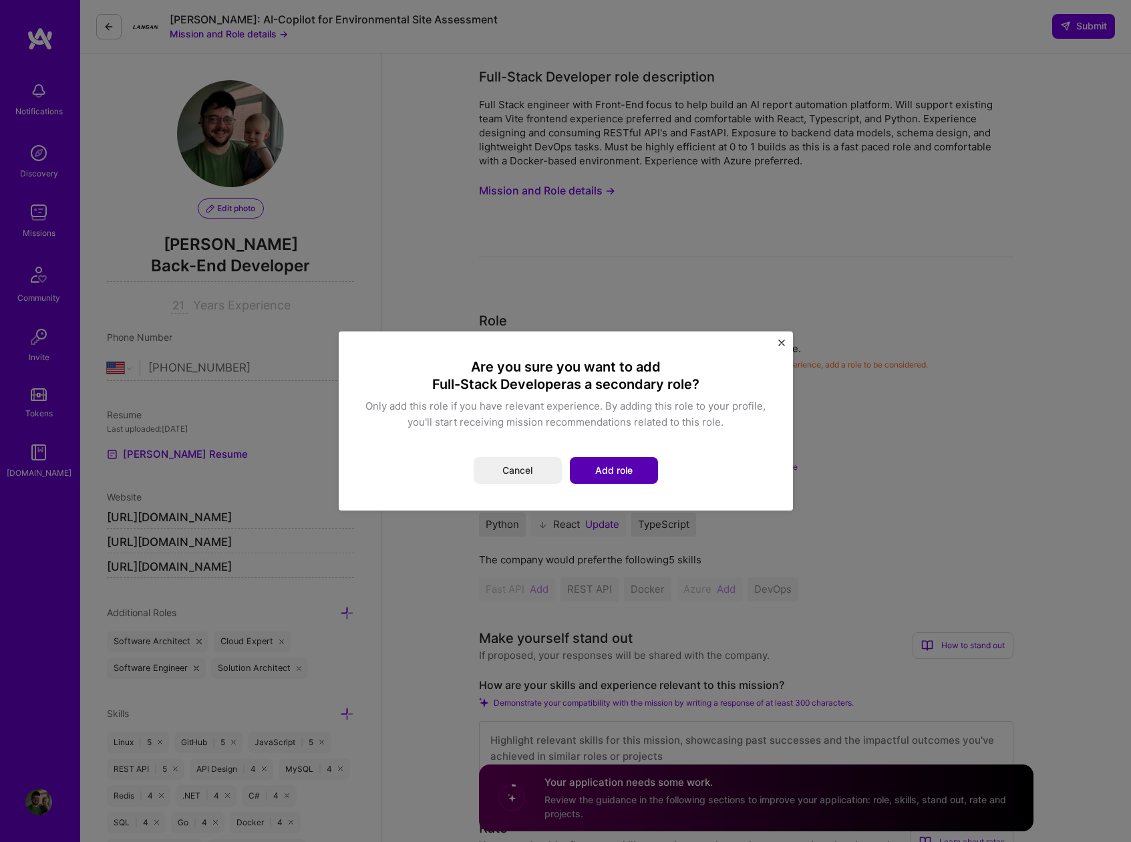
click at [629, 467] on button "Add role" at bounding box center [614, 470] width 88 height 27
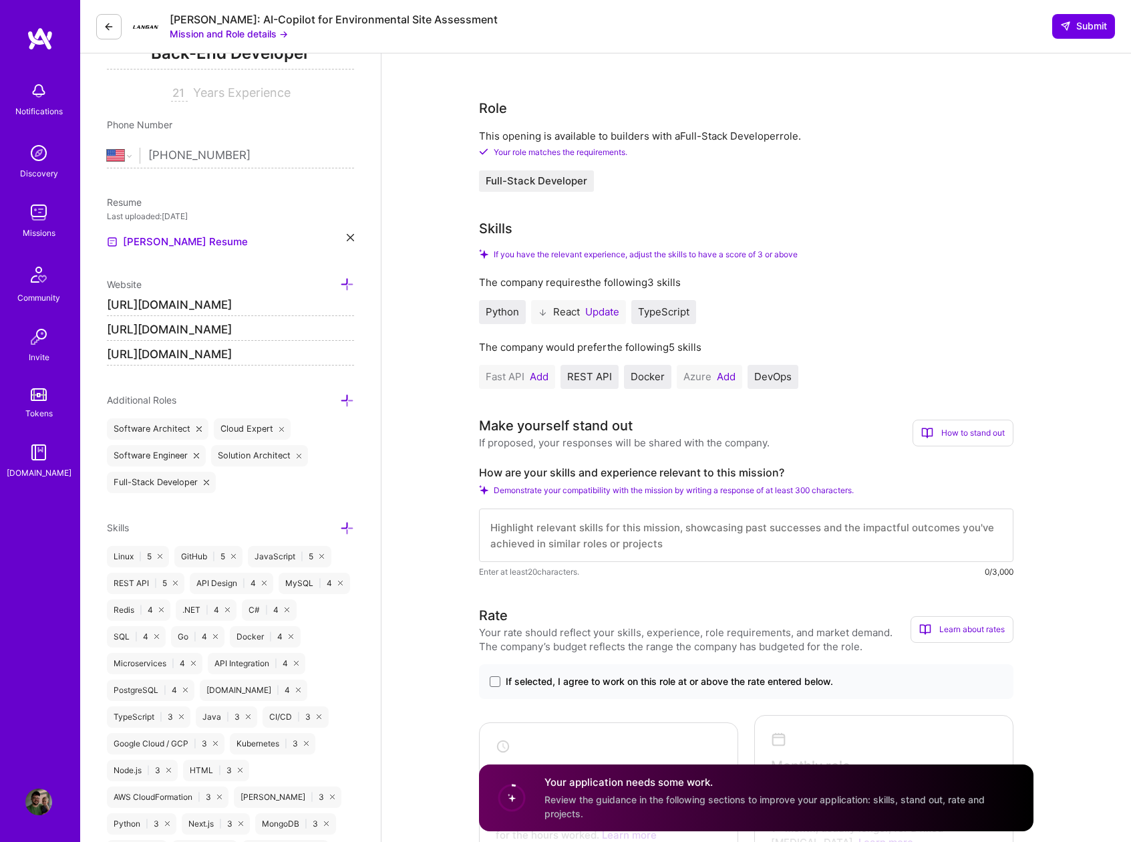
scroll to position [256, 0]
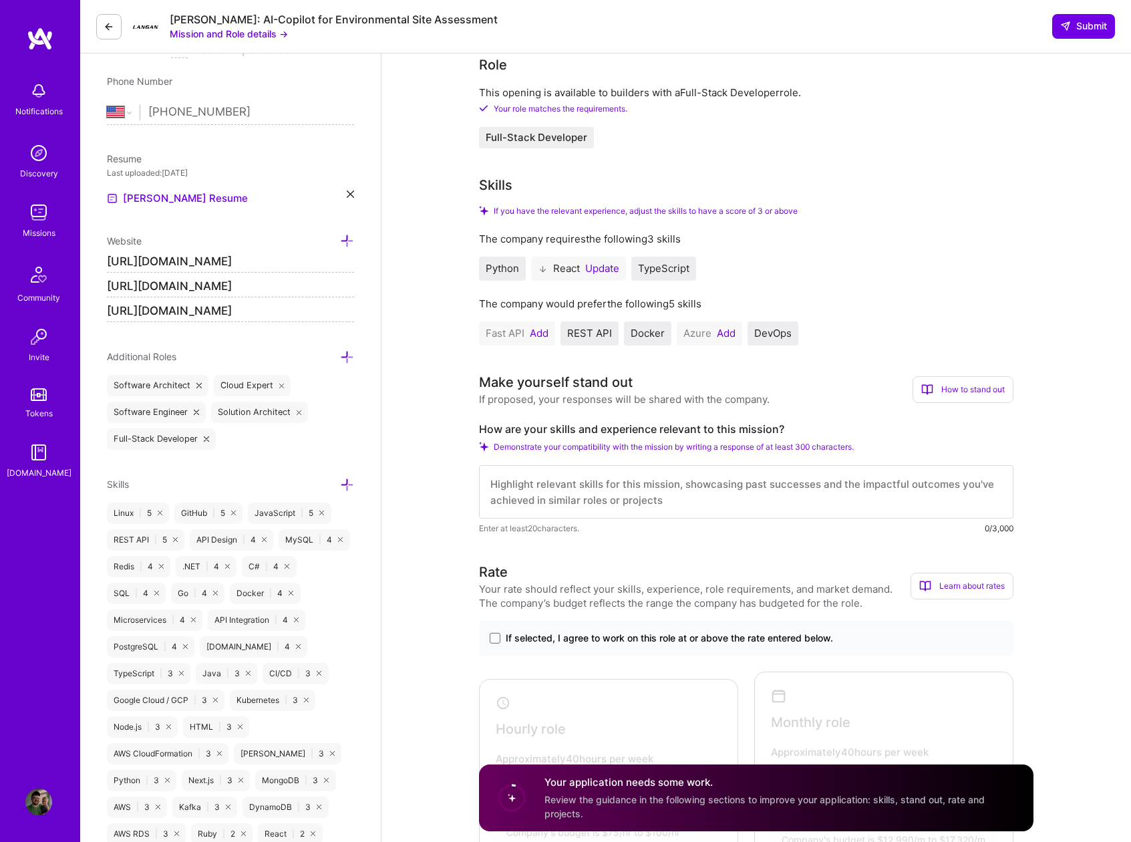
click at [599, 269] on button "Update" at bounding box center [602, 268] width 34 height 11
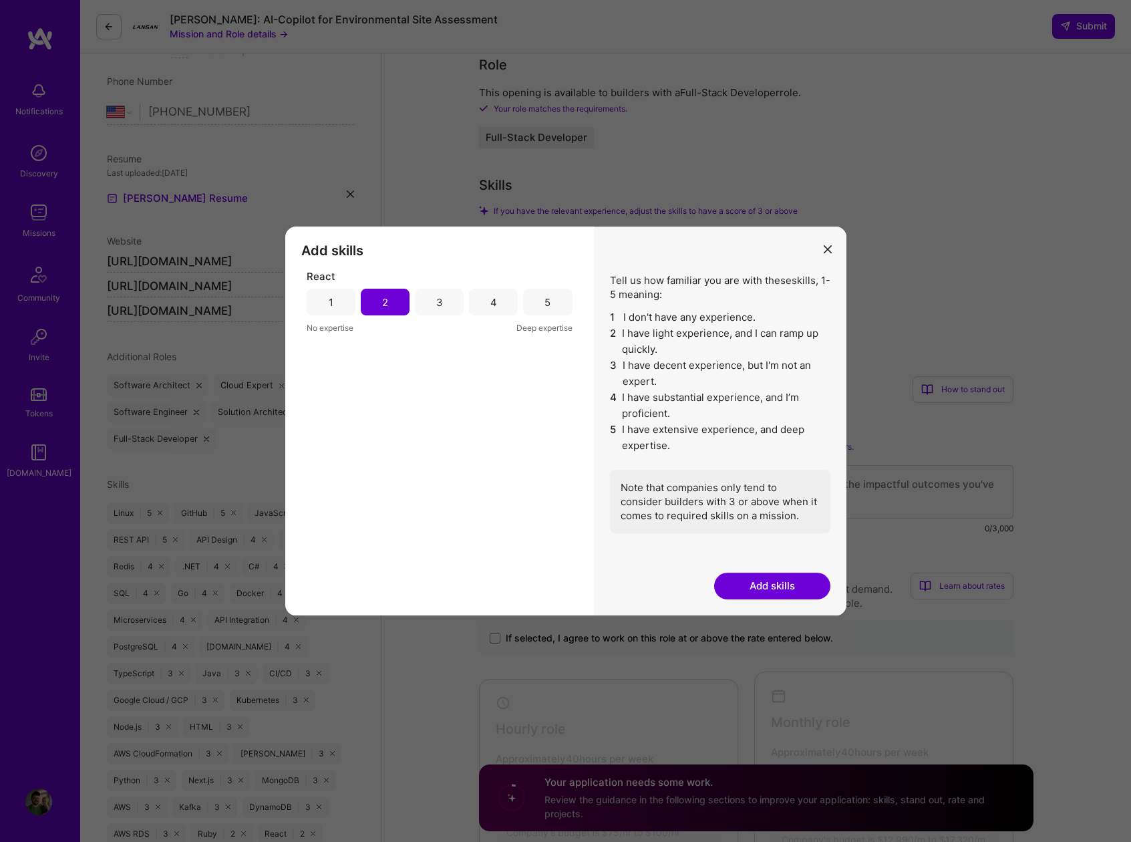
click at [457, 299] on div "3" at bounding box center [439, 302] width 49 height 27
click at [745, 584] on button "Add skills" at bounding box center [772, 586] width 116 height 27
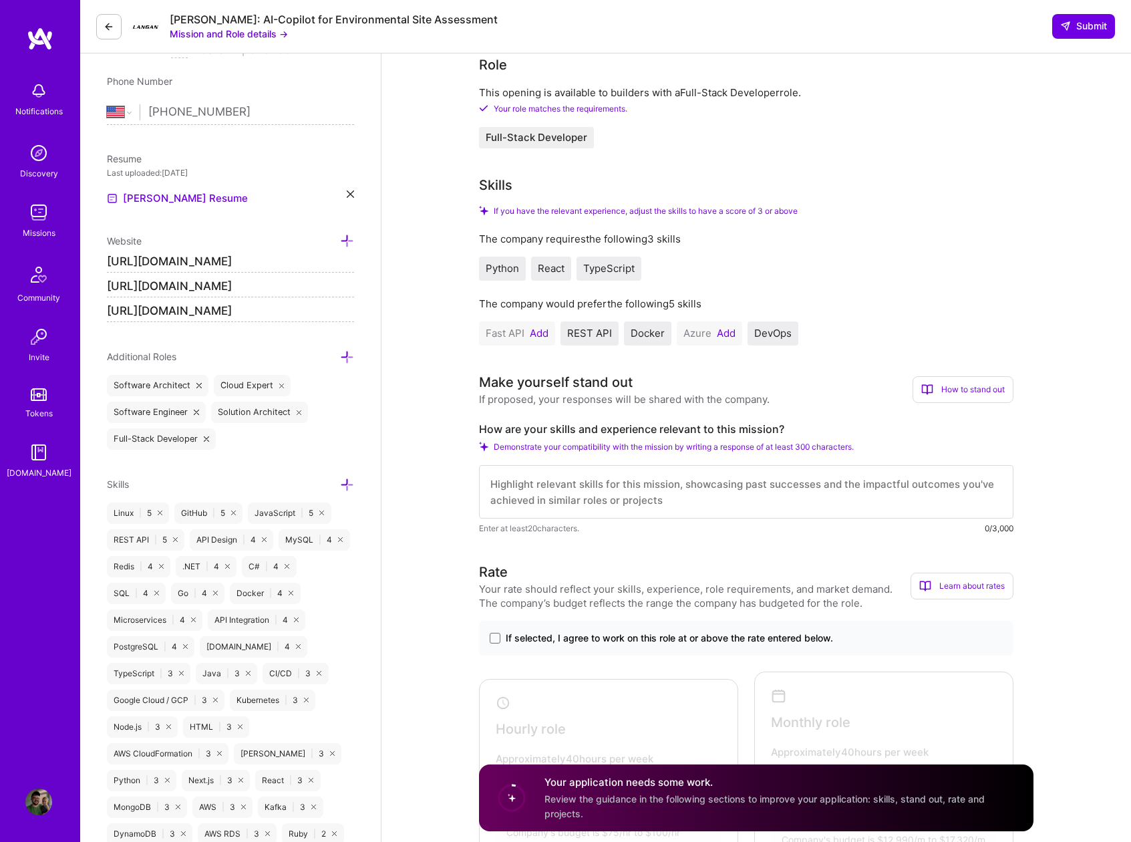
click at [540, 334] on button "Add" at bounding box center [539, 333] width 19 height 11
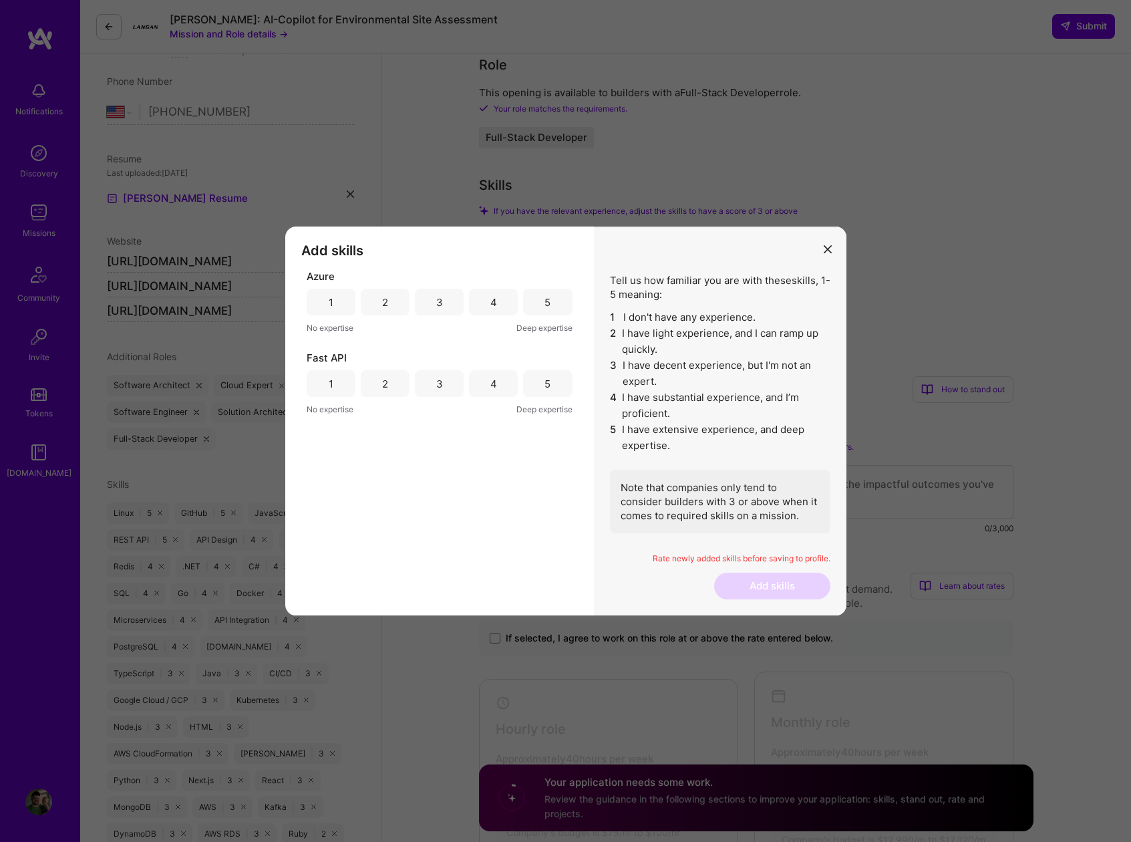
click at [452, 306] on div "3" at bounding box center [439, 302] width 49 height 27
click at [440, 388] on div "3" at bounding box center [439, 384] width 7 height 14
click at [765, 590] on button "Add skills" at bounding box center [772, 586] width 116 height 27
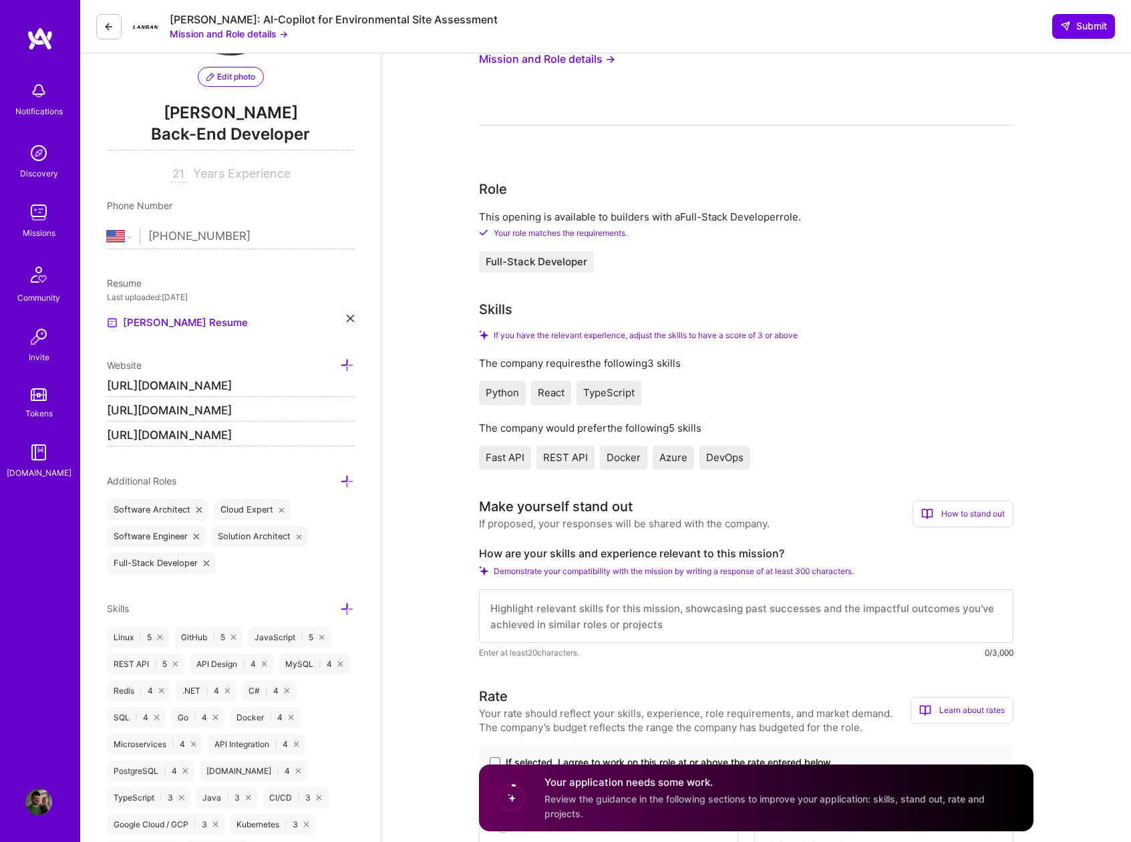
scroll to position [0, 0]
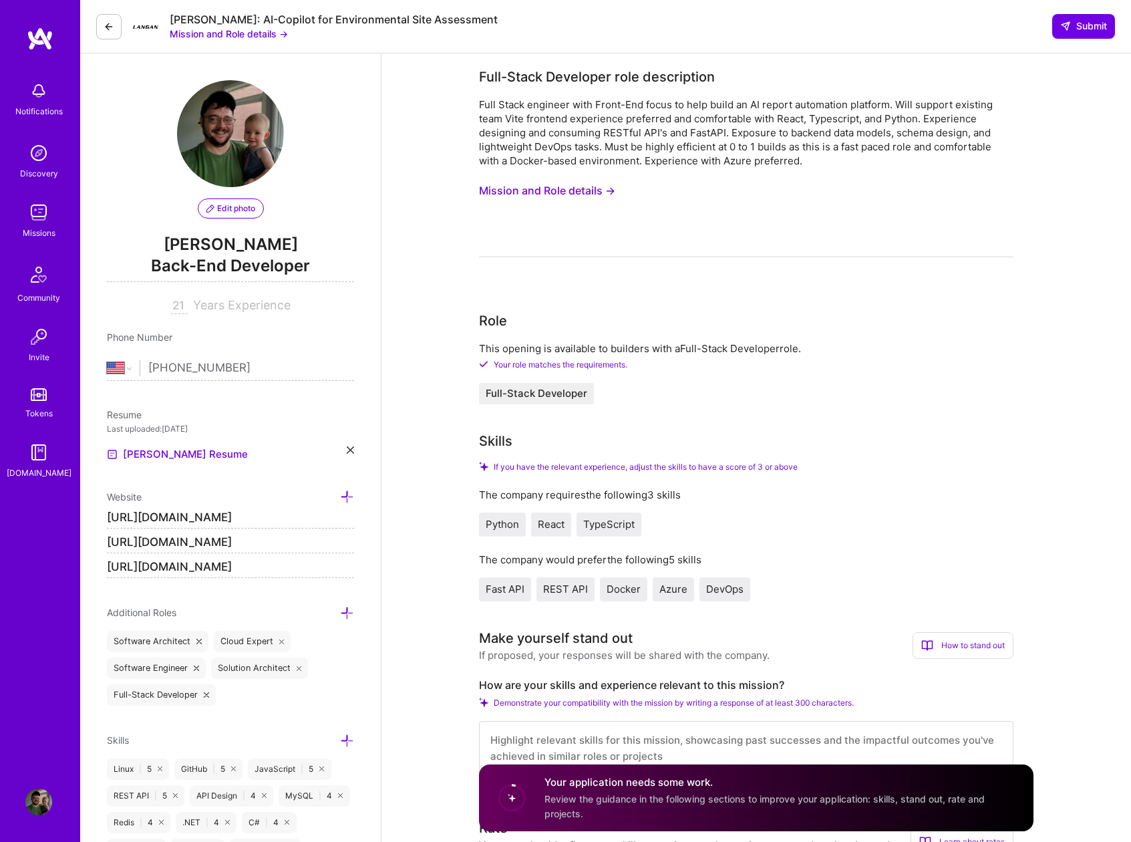
click at [492, 186] on button "Mission and Role details →" at bounding box center [547, 190] width 136 height 25
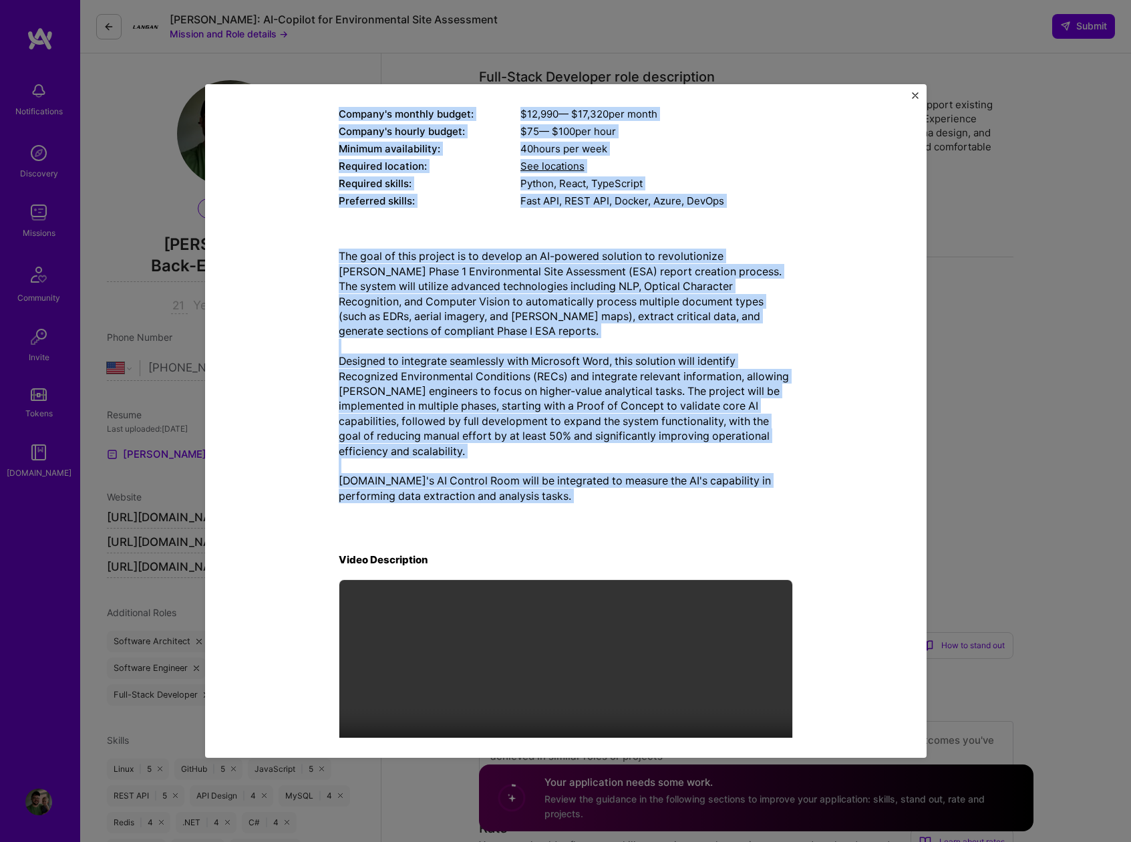
scroll to position [192, 0]
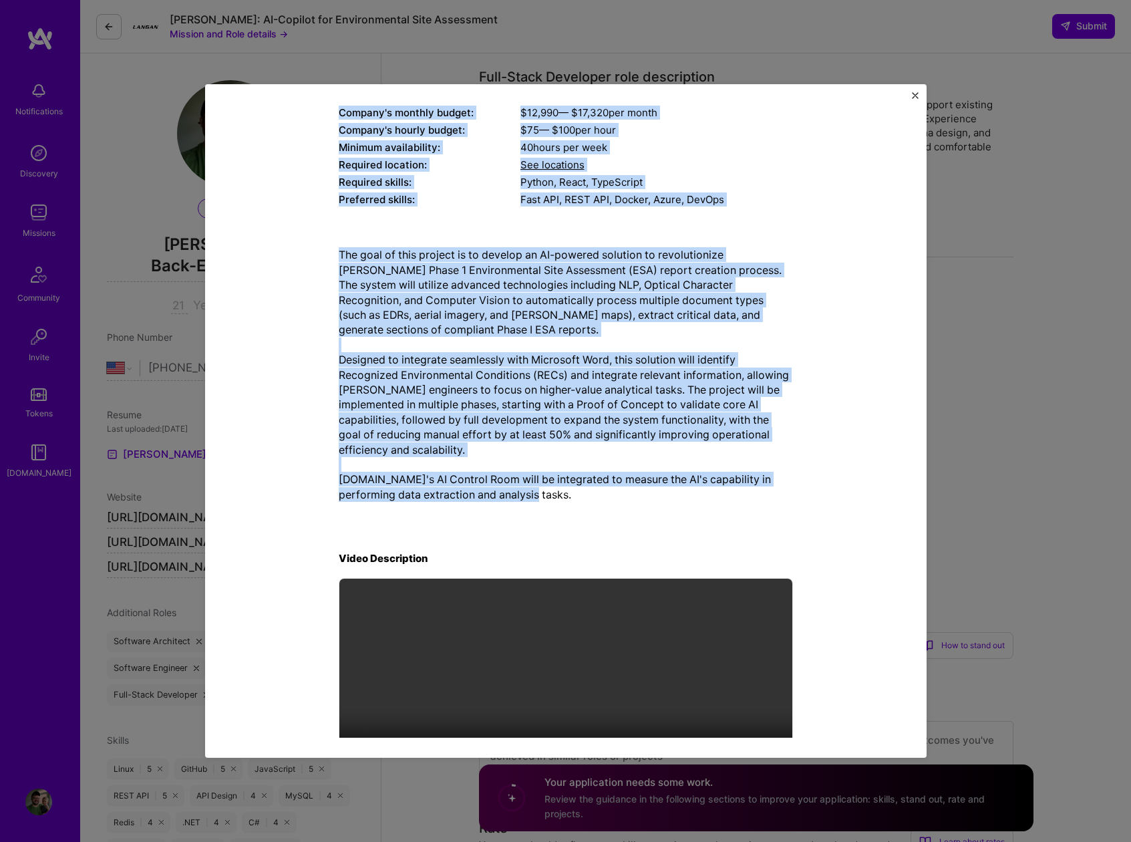
drag, startPoint x: 335, startPoint y: 184, endPoint x: 553, endPoint y: 492, distance: 377.1
click at [553, 492] on div "Mission Description and Role Details Full-Stack Developer role description Full…" at bounding box center [566, 351] width 454 height 859
copy div "Lore-Ipsum Dolorsita cons adipiscinge Sedd Eiusm temporin utla Etdol-Mag aliqu …"
click at [543, 448] on p "The goal of this project is to develop an AI-powered solution to revolutionize …" at bounding box center [566, 374] width 454 height 255
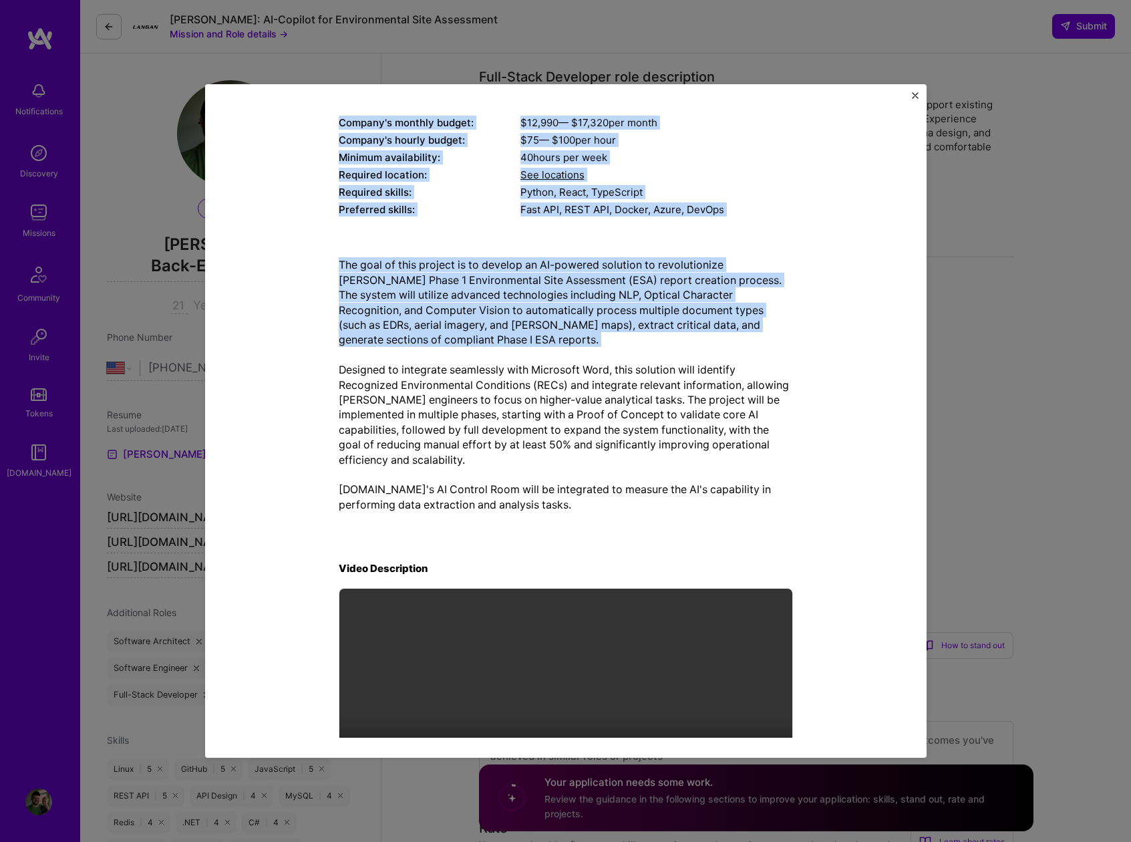
scroll to position [203, 0]
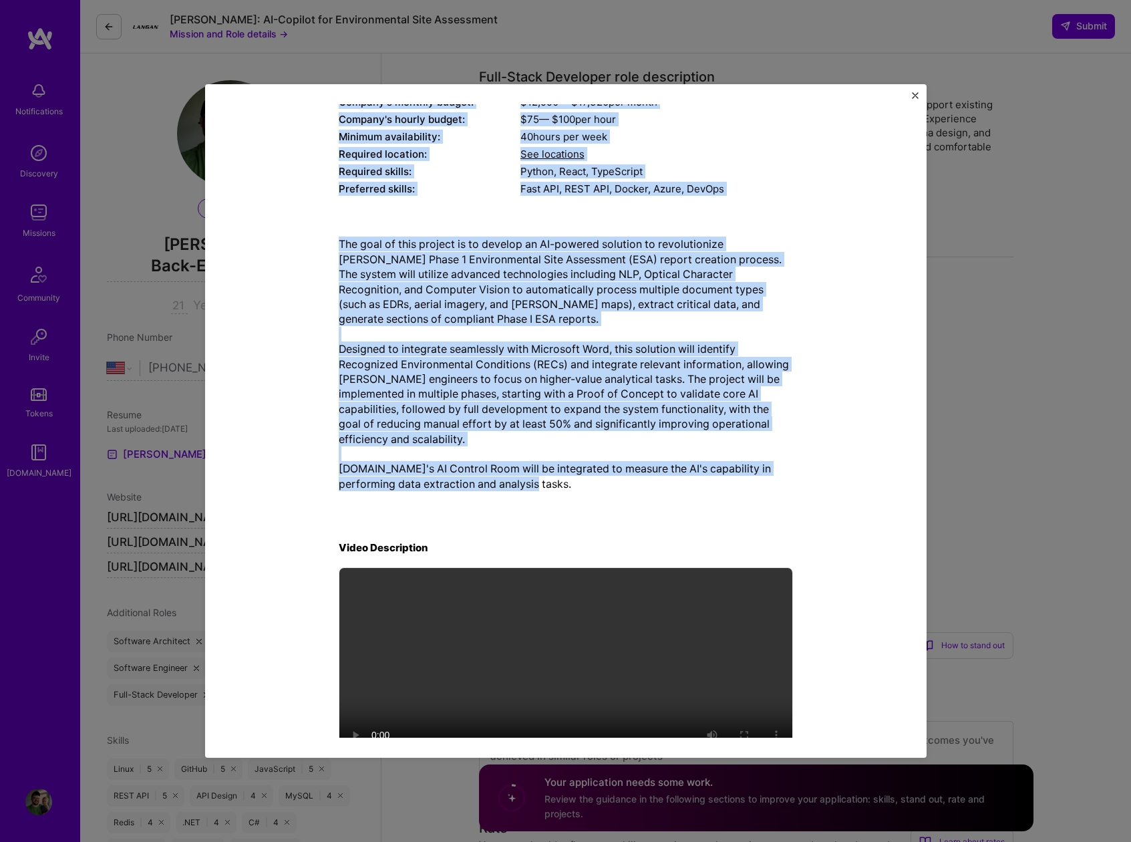
drag, startPoint x: 333, startPoint y: 170, endPoint x: 528, endPoint y: 490, distance: 374.8
click at [528, 490] on div "Mission Description and Role Details Full-Stack Developer role description Full…" at bounding box center [566, 341] width 454 height 859
copy div "Lore-Ipsum Dolorsita cons adipiscinge Sedd Eiusm temporin utla Etdol-Mag aliqu …"
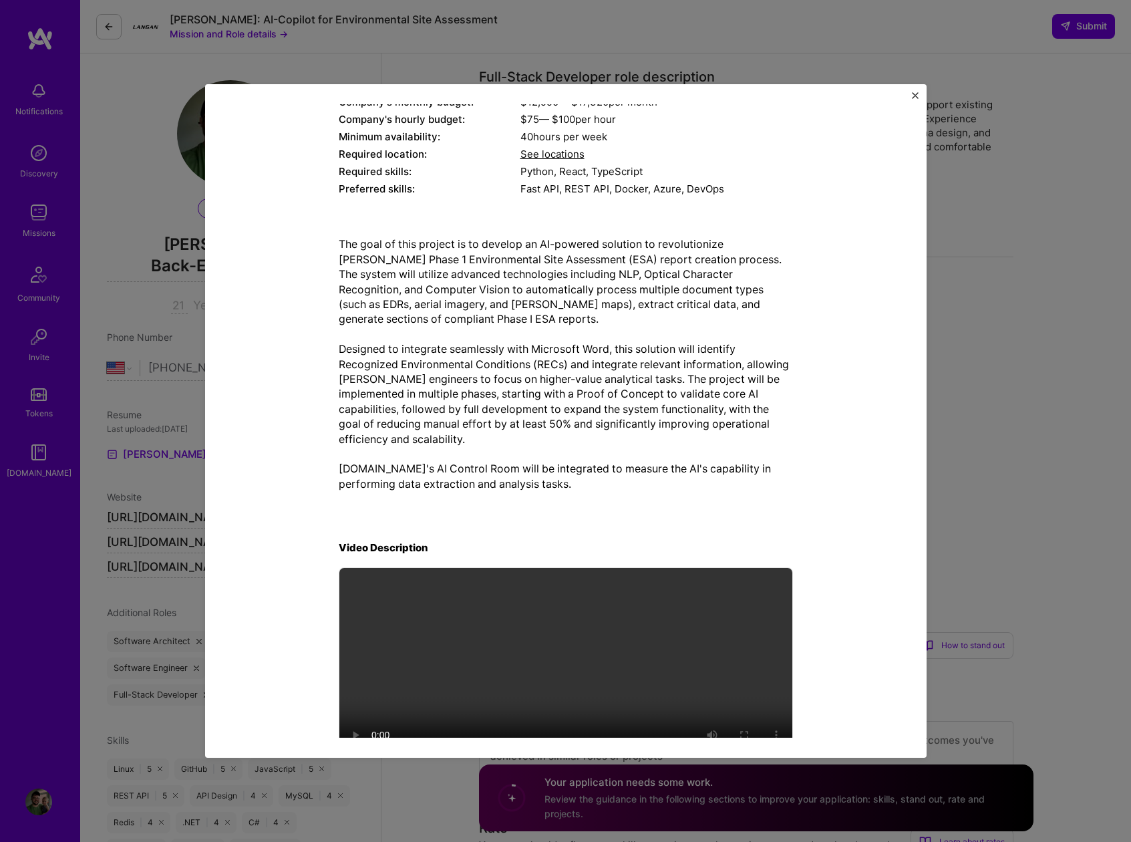
click at [1009, 229] on div "Mission Description and Role Details Full-Stack Developer role description Full…" at bounding box center [565, 421] width 1131 height 842
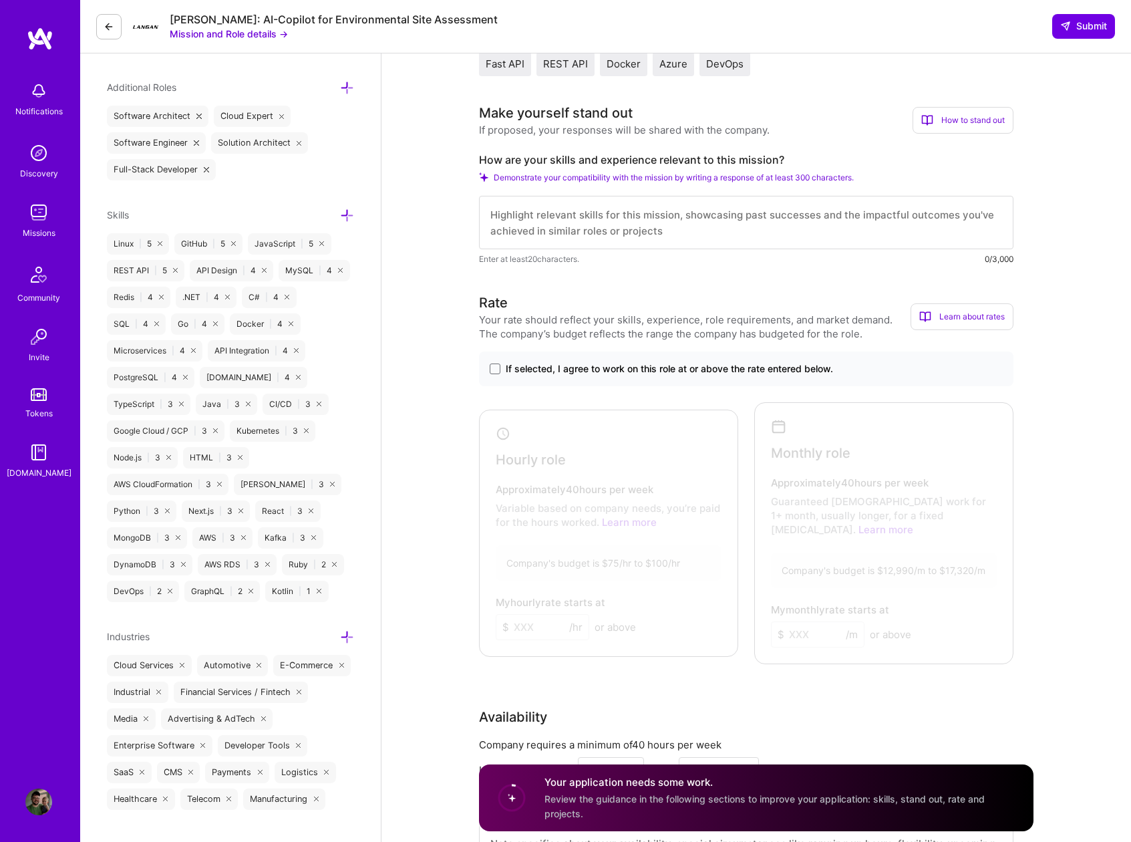
scroll to position [530, 0]
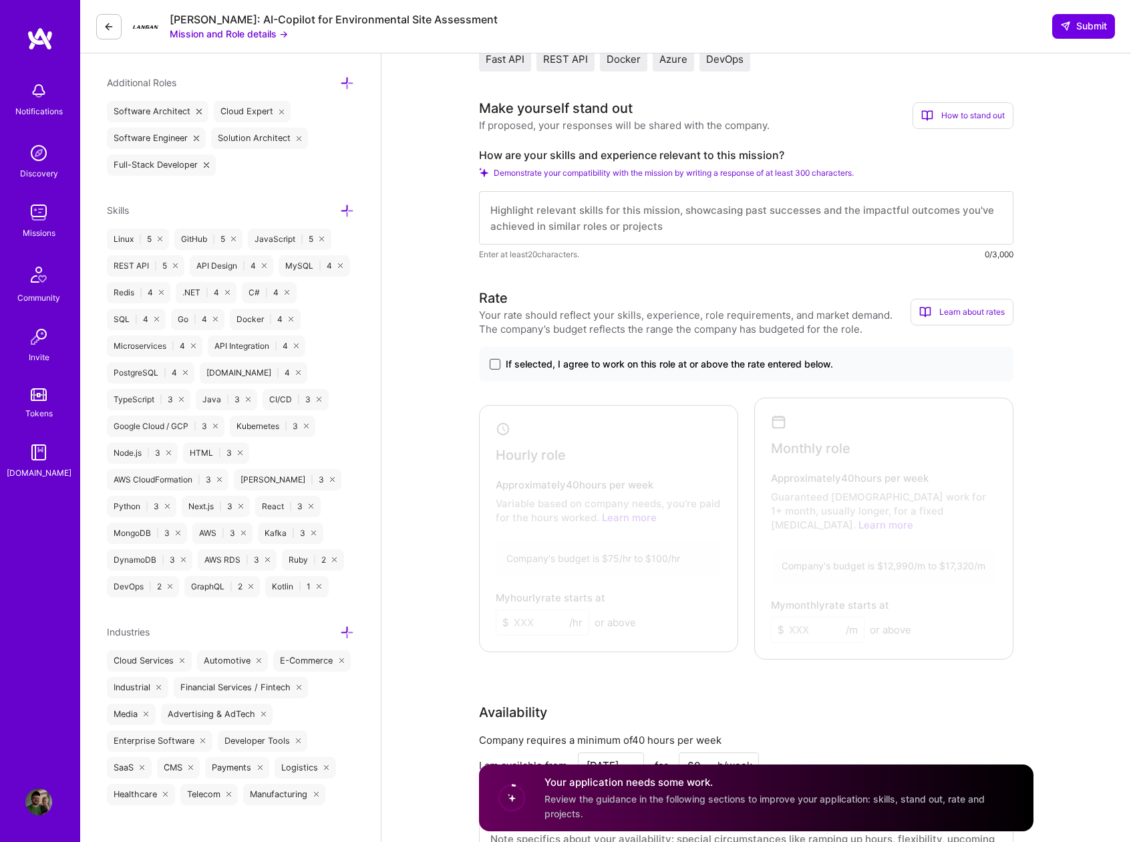
click at [496, 363] on span at bounding box center [495, 364] width 11 height 11
click at [0, 0] on input "If selected, I agree to work on this role at or above the rate entered below." at bounding box center [0, 0] width 0 height 0
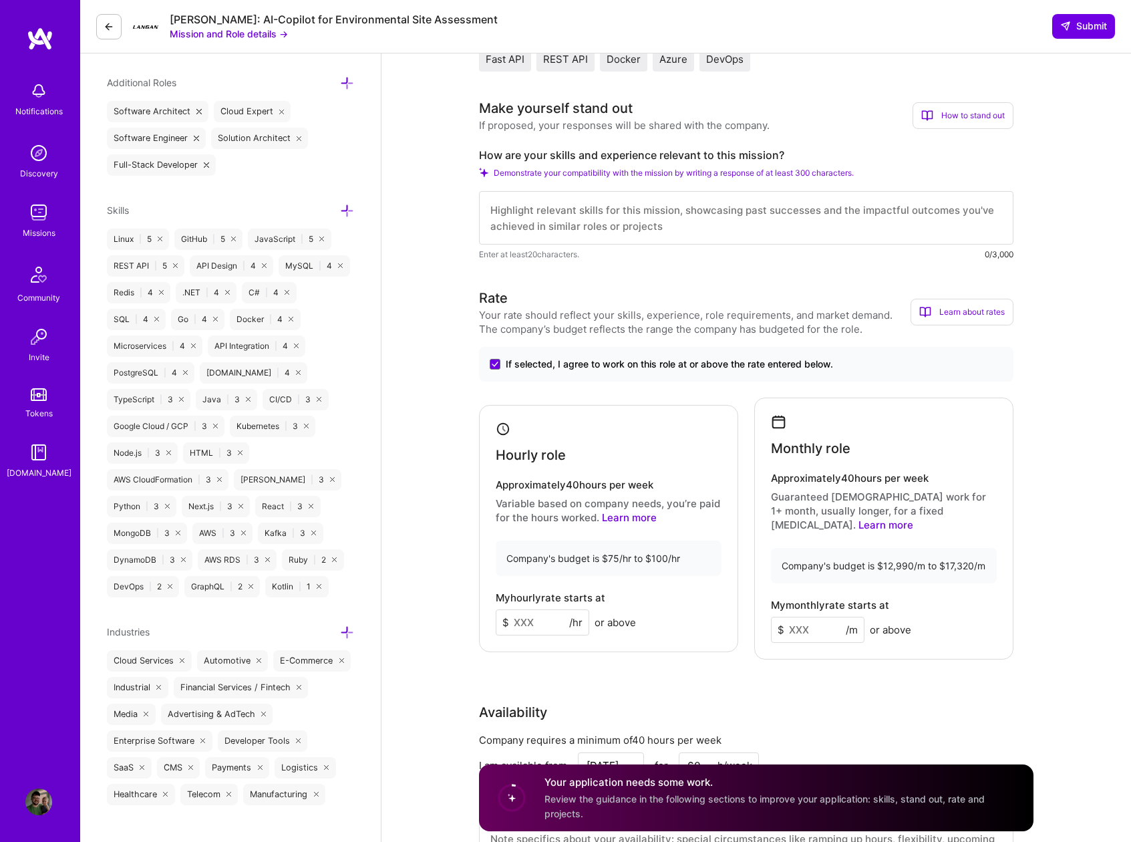
drag, startPoint x: 555, startPoint y: 615, endPoint x: 418, endPoint y: 618, distance: 137.7
type input "75"
click at [806, 619] on input at bounding box center [818, 630] width 94 height 26
type input "12990"
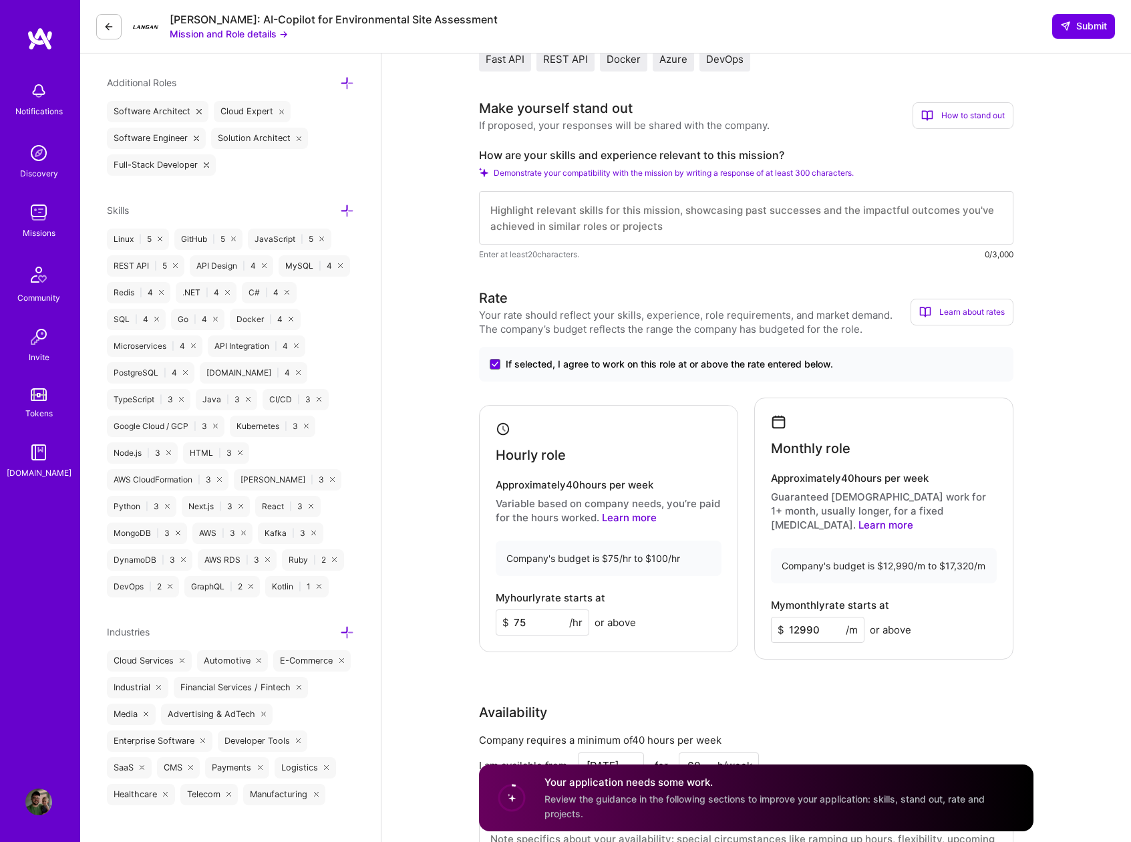
click at [930, 667] on div "Rate Your rate should reflect your skills, experience, role requirements, and m…" at bounding box center [756, 589] width 555 height 603
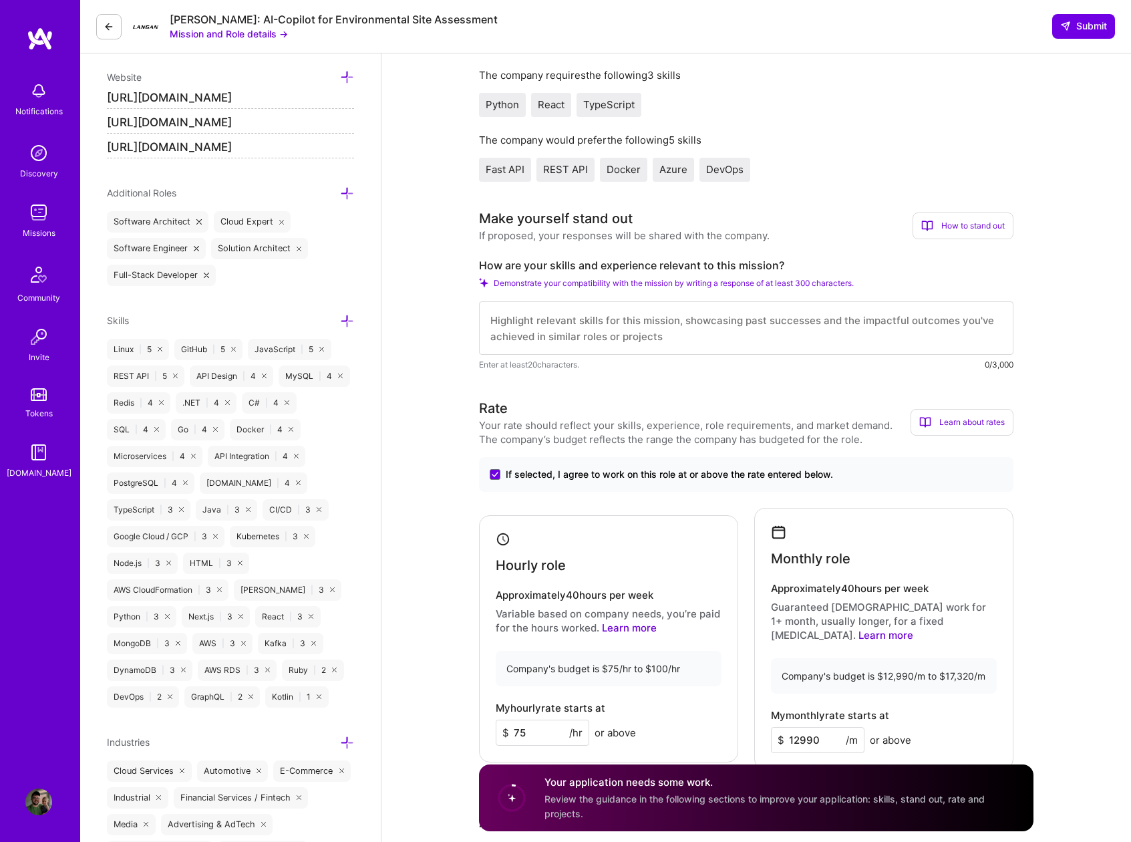
scroll to position [403, 0]
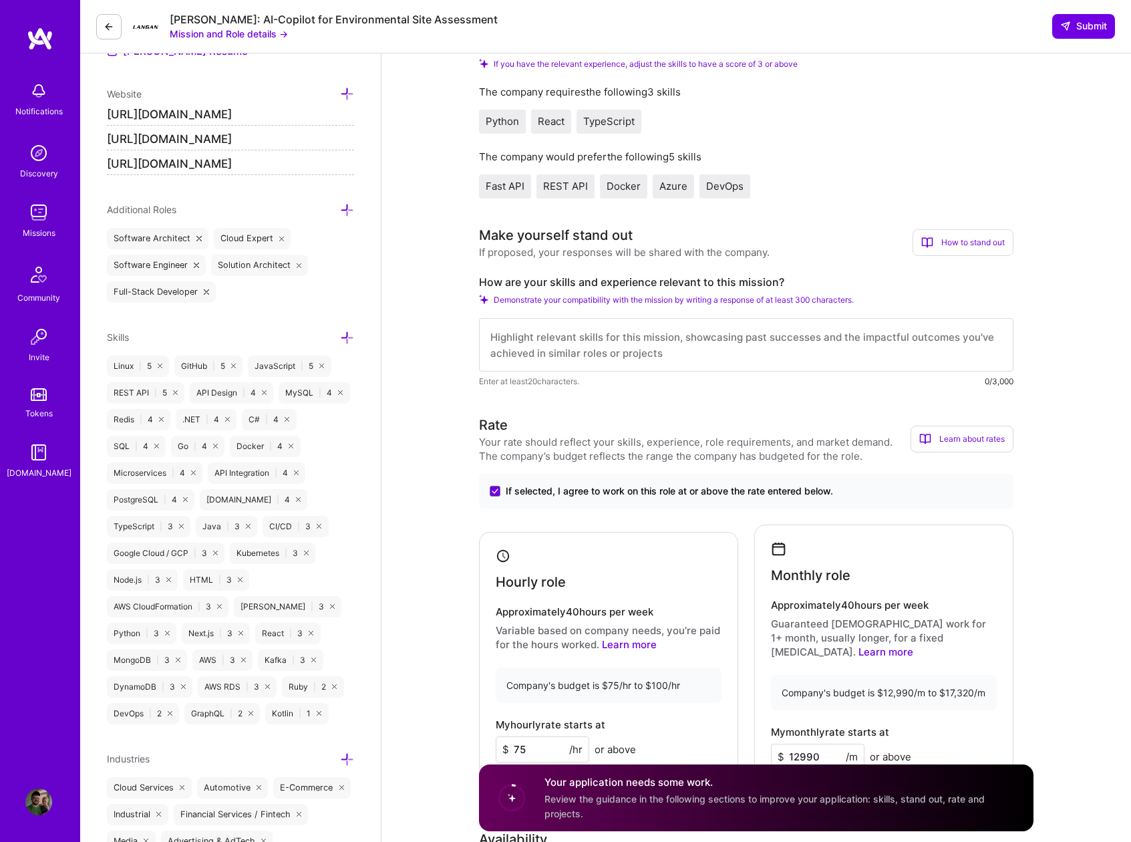
click at [508, 359] on textarea at bounding box center [746, 344] width 535 height 53
paste textarea "Loremi Dolorsita Consectet: Ad elitseddo eius-tempo incididunt utlaboree dolore…"
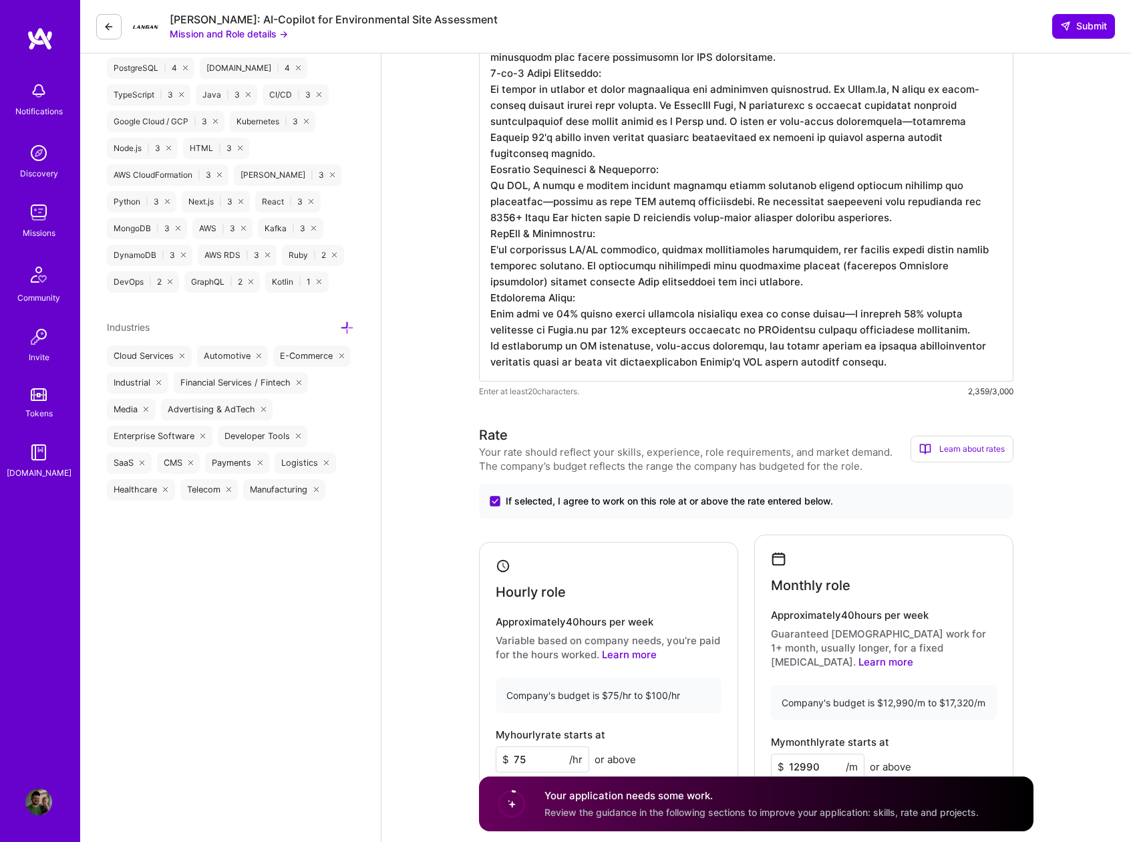
scroll to position [848, 0]
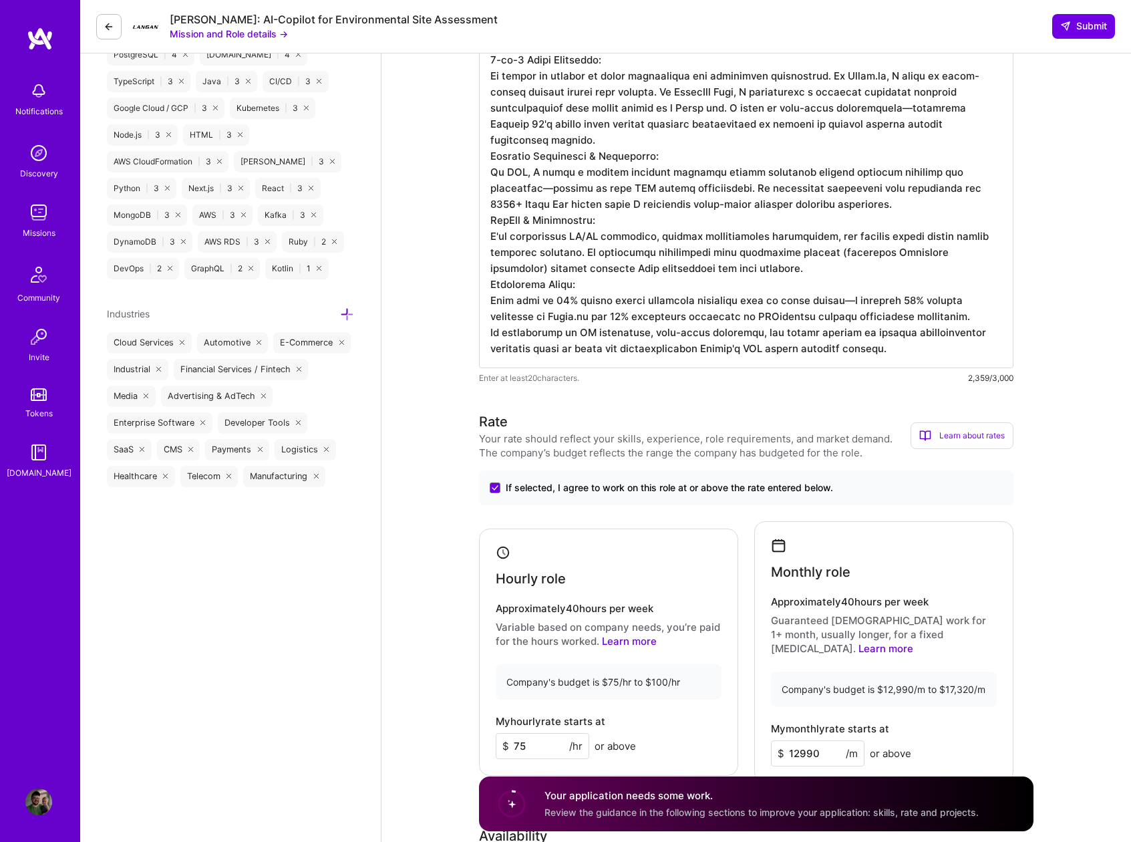
type textarea "Loremi Dolorsita Consectet: Ad elitseddo eius-tempo incididunt utlaboree dolore…"
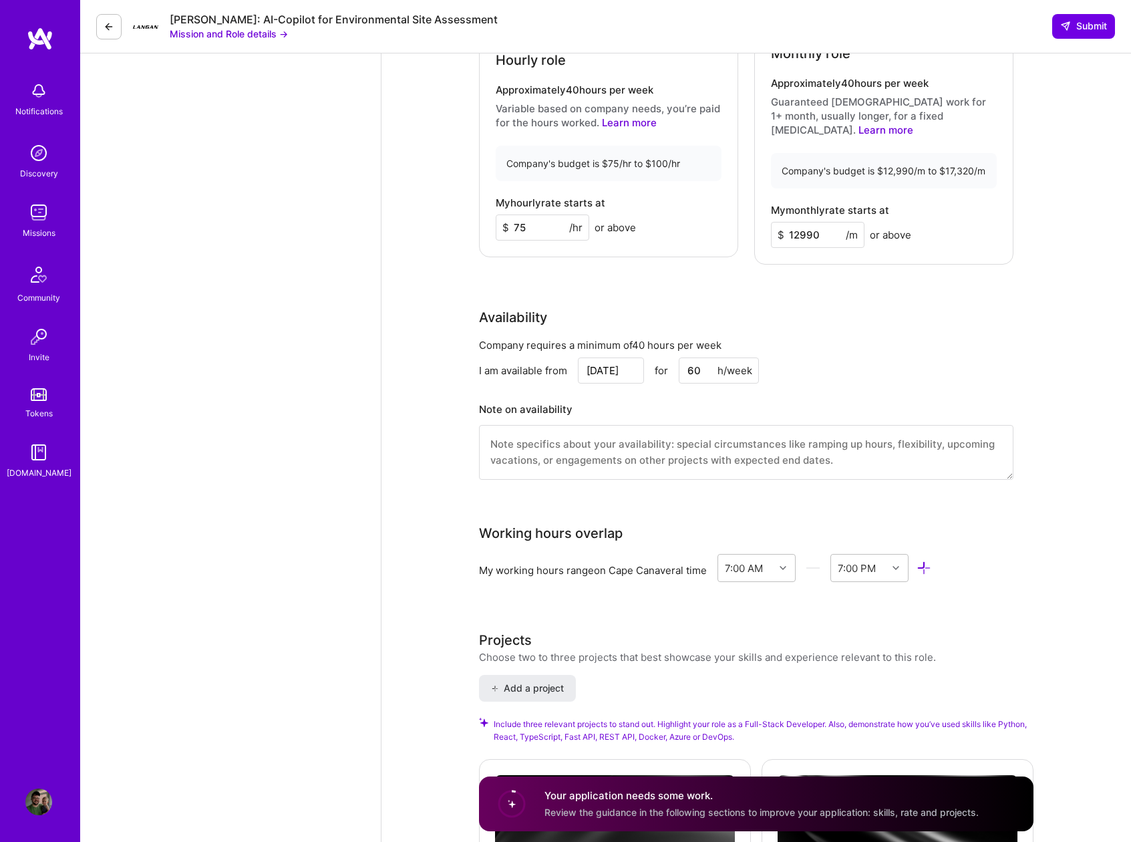
scroll to position [1411, 0]
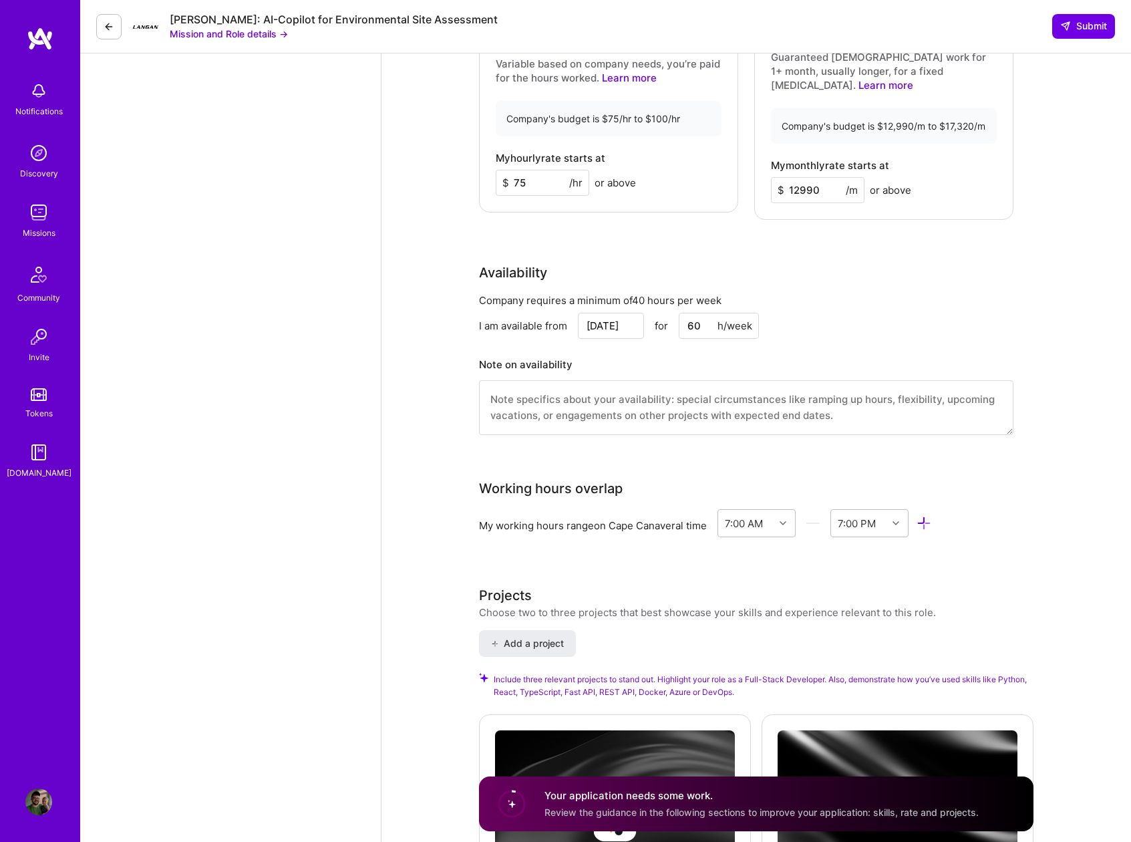
click at [524, 404] on textarea at bounding box center [746, 407] width 535 height 55
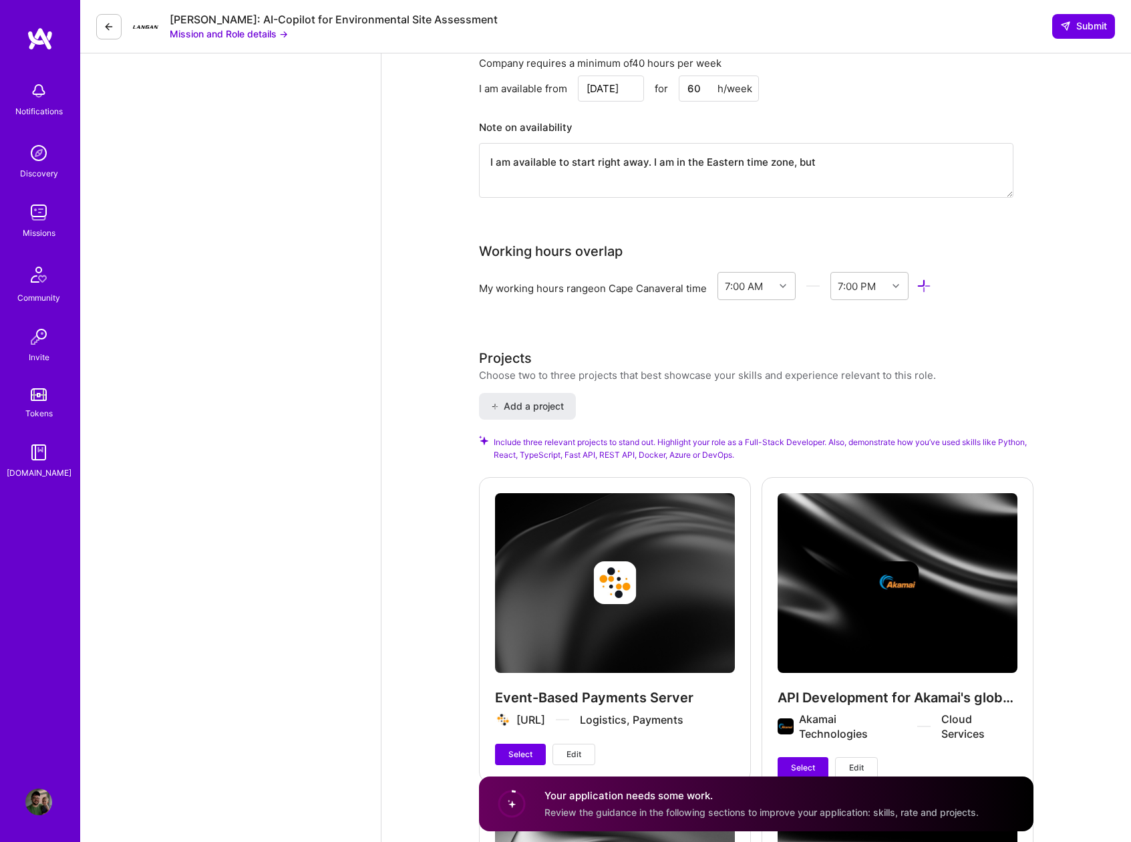
scroll to position [1638, 0]
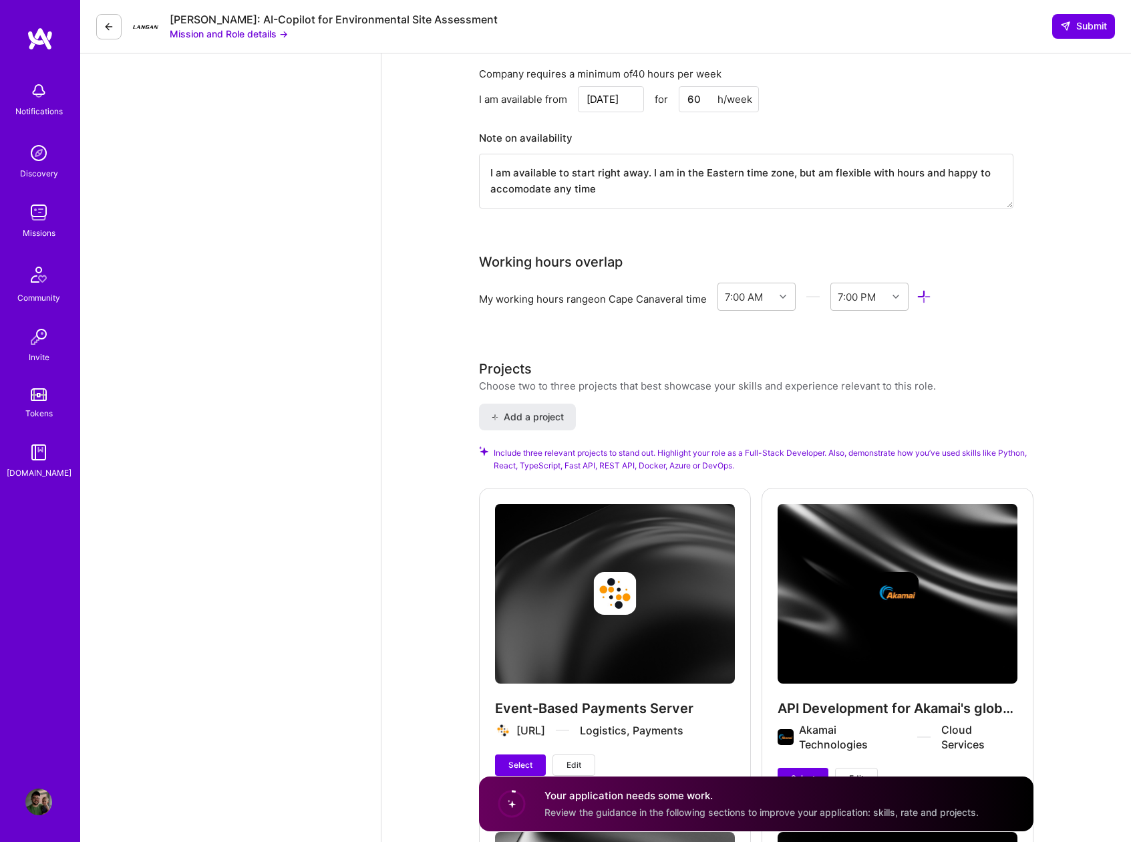
click at [505, 180] on textarea "I am available to start right away. I am in the Eastern time zone, but am flexi…" at bounding box center [746, 181] width 535 height 55
click at [513, 176] on textarea "I am available to start right away. I am in the Eastern time zone, but am flexi…" at bounding box center [746, 181] width 535 height 55
click at [745, 179] on textarea "I am available to start right away. I am in the Eastern time zone, but am flexi…" at bounding box center [746, 181] width 535 height 55
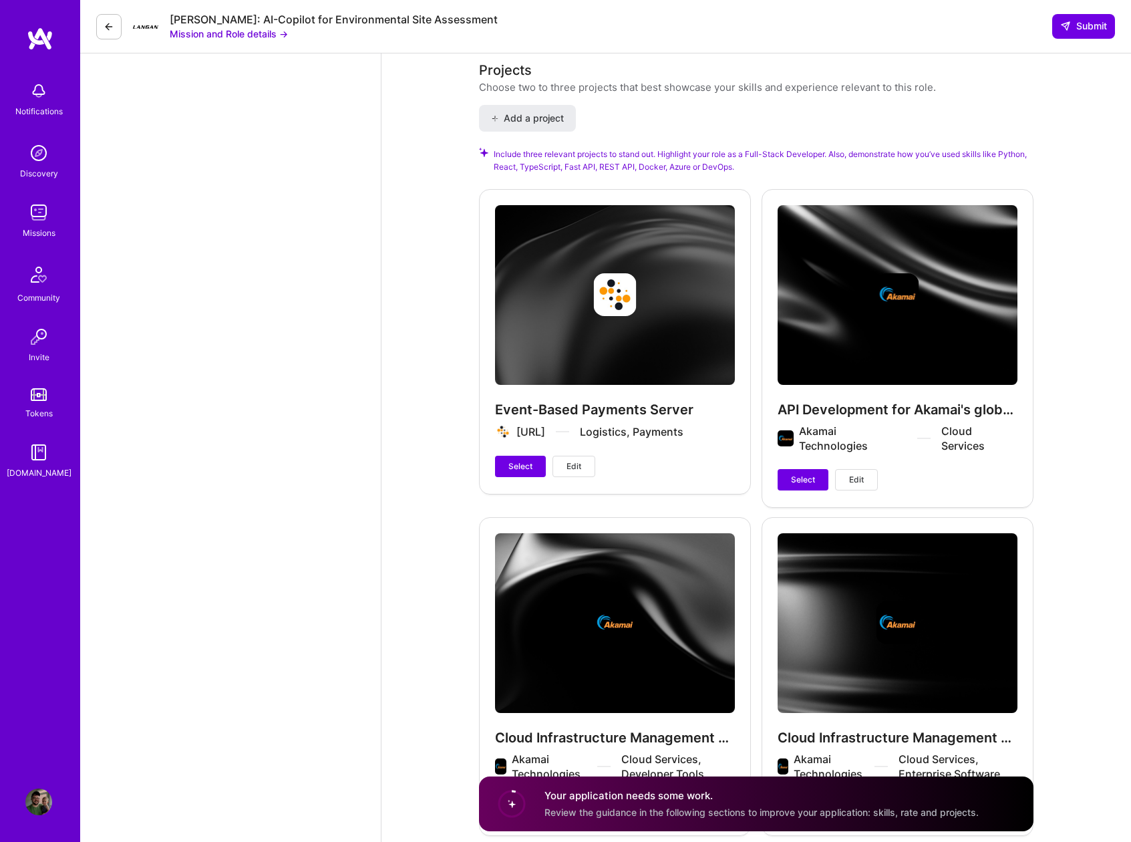
scroll to position [1984, 0]
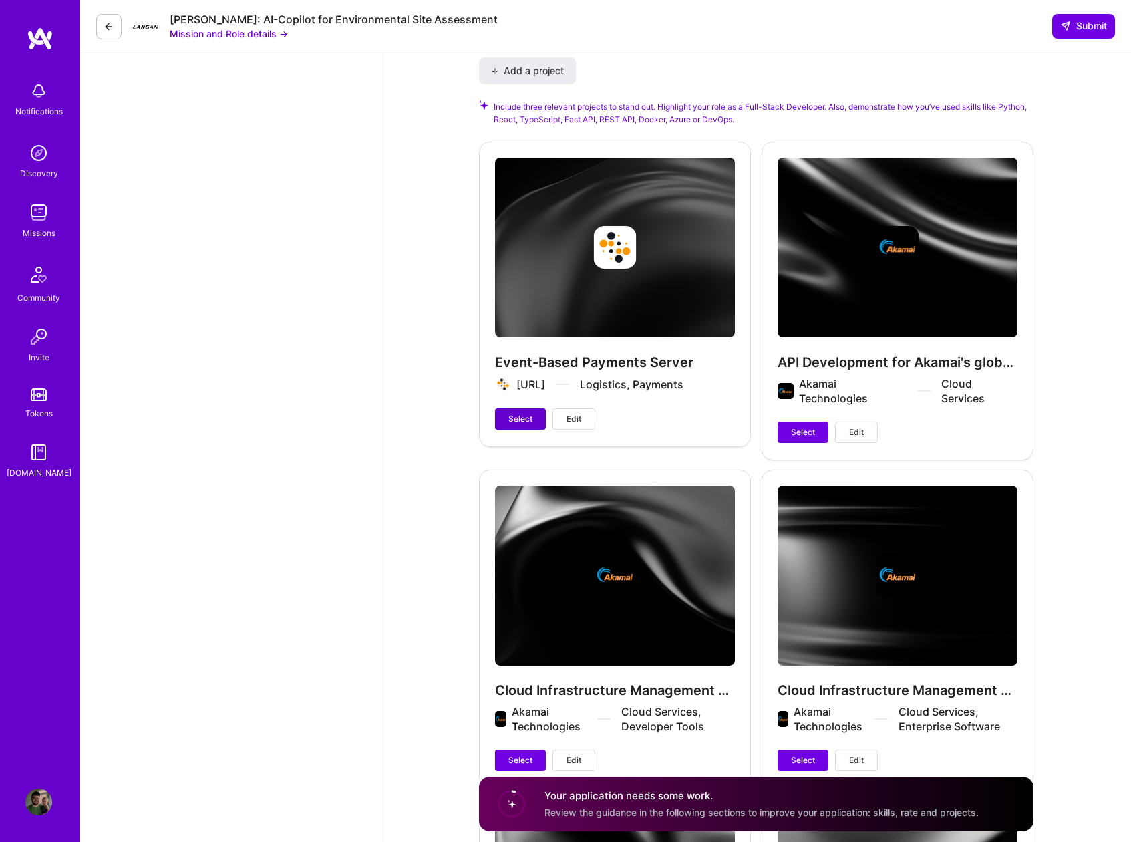
type textarea "I am available to start right away. I am in the Eastern time zone, but am flexi…"
click at [504, 409] on button "Select" at bounding box center [520, 418] width 51 height 21
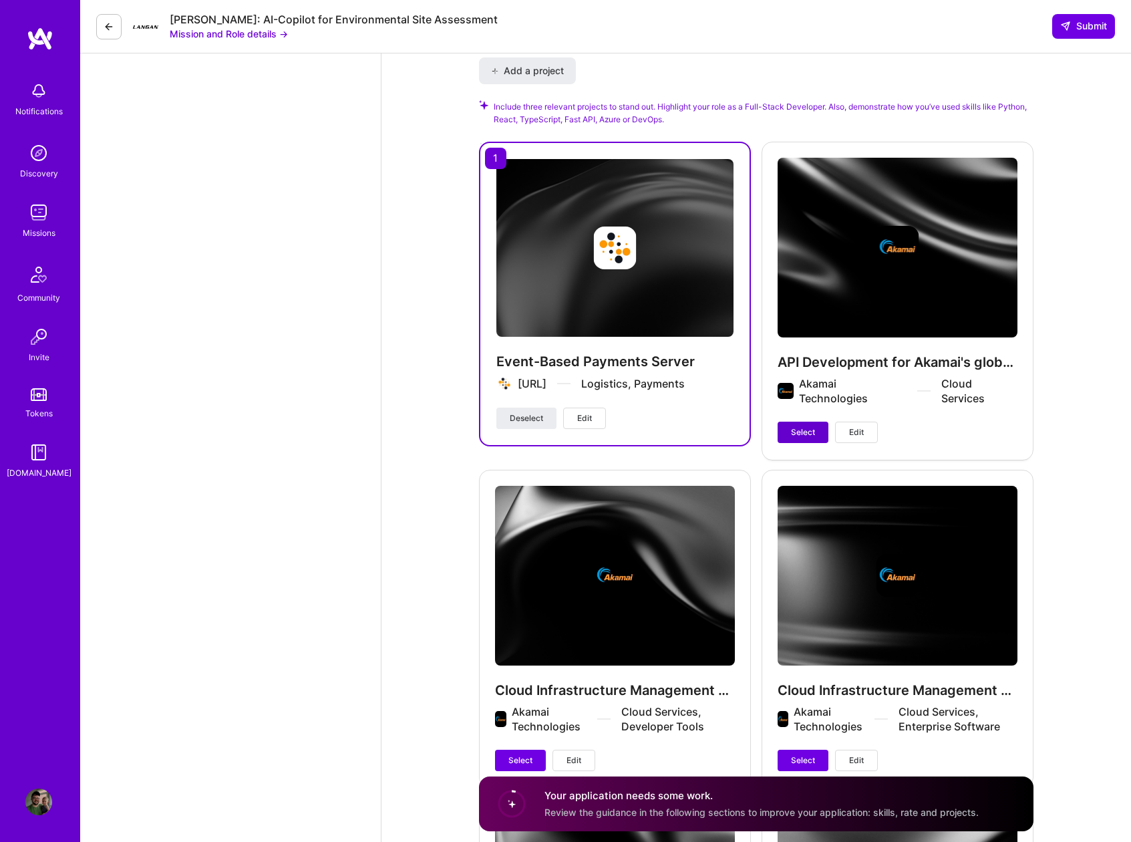
click at [814, 426] on span "Select" at bounding box center [803, 432] width 24 height 12
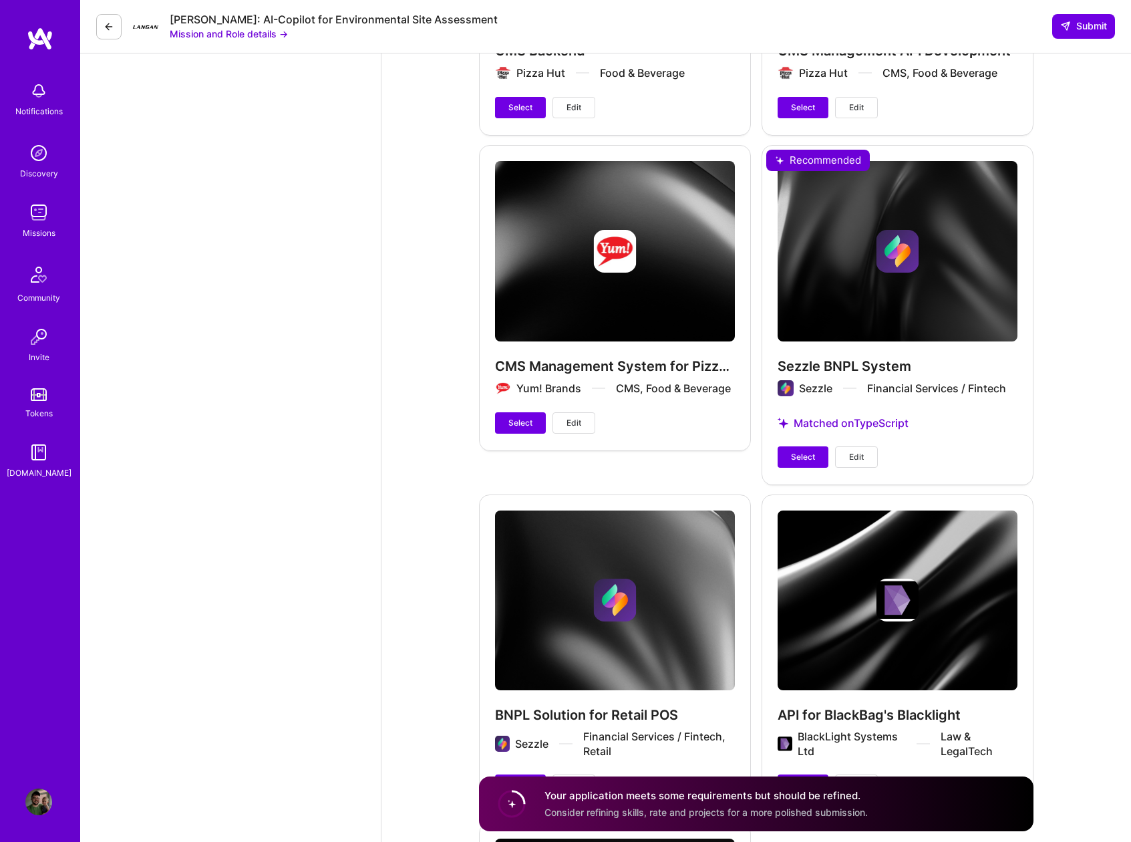
scroll to position [2963, 0]
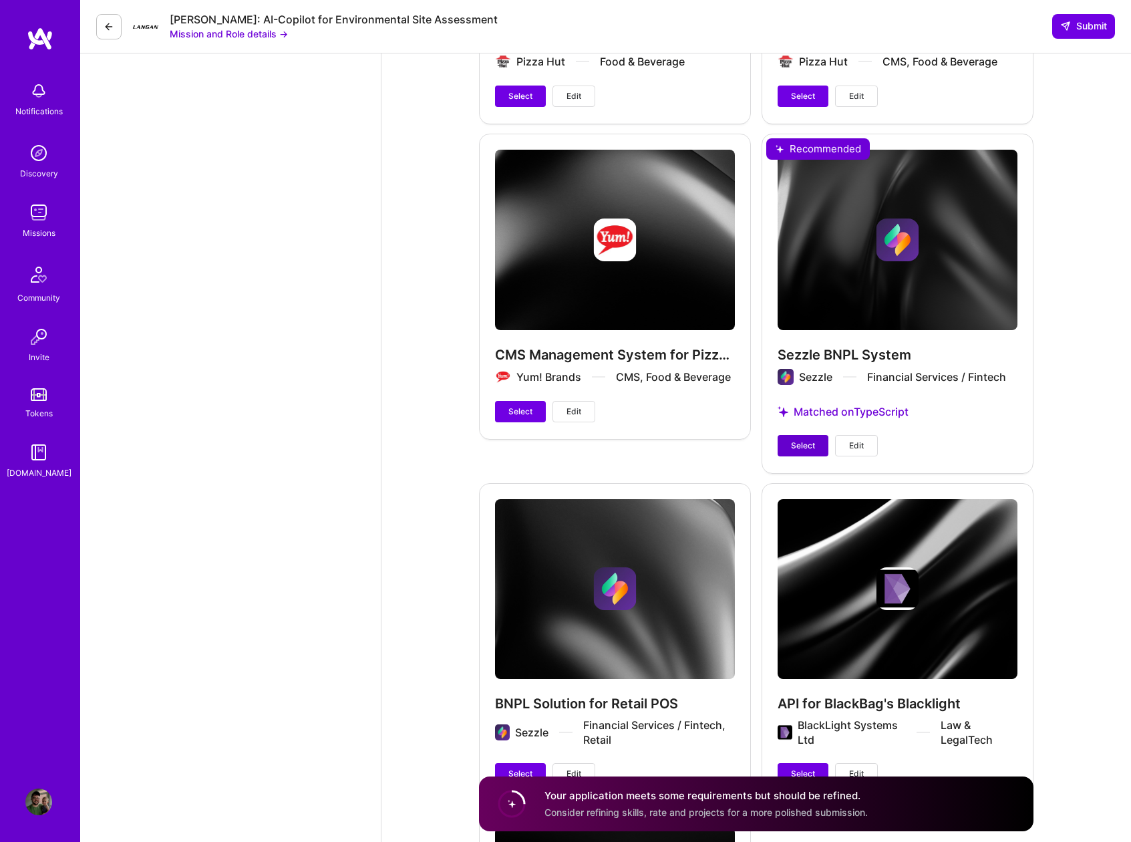
click at [792, 440] on span "Select" at bounding box center [803, 446] width 24 height 12
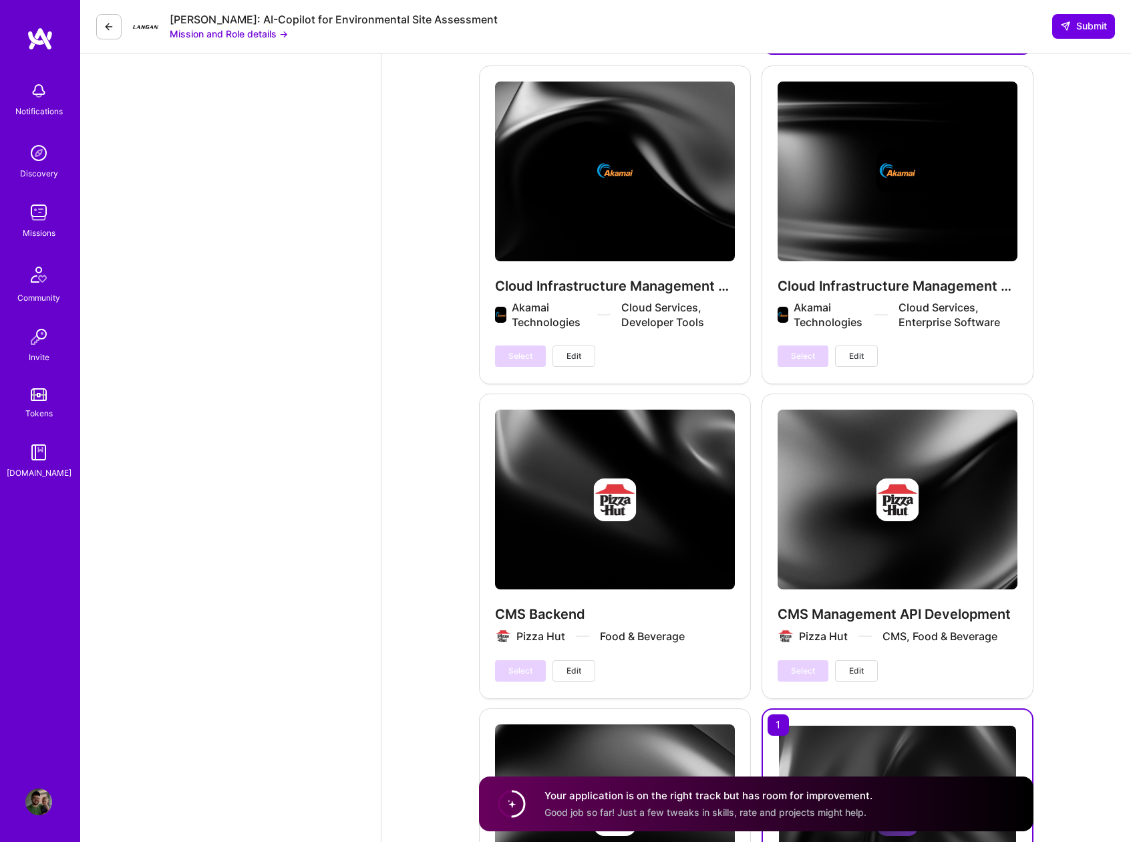
scroll to position [2409, 0]
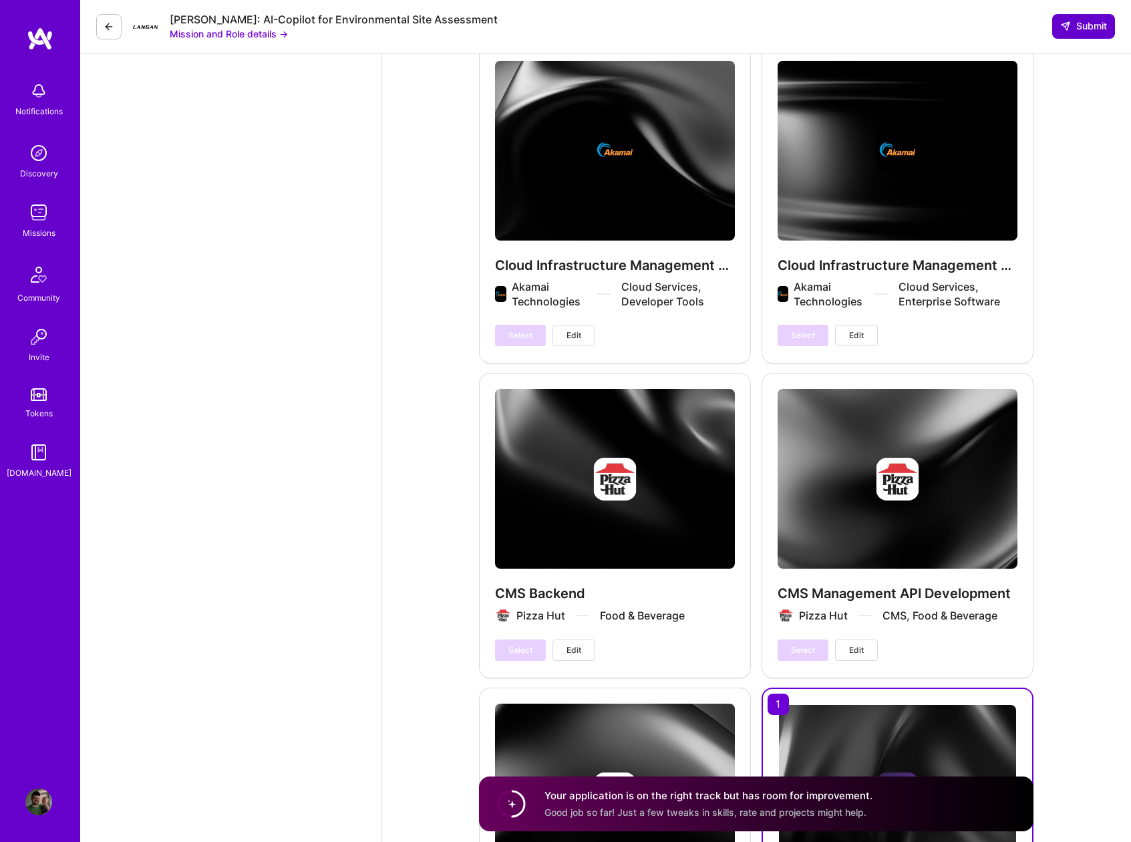
click at [1092, 26] on span "Submit" at bounding box center [1083, 25] width 47 height 13
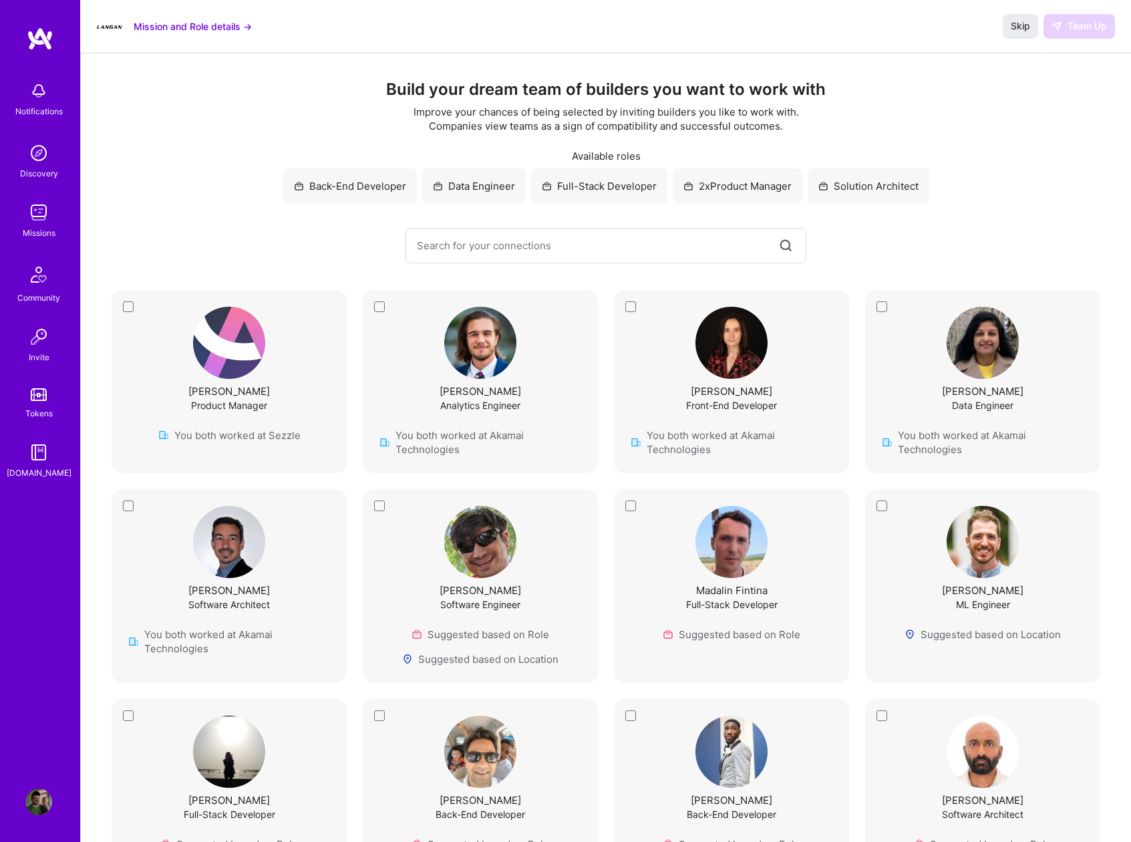
click at [41, 211] on img at bounding box center [38, 212] width 27 height 27
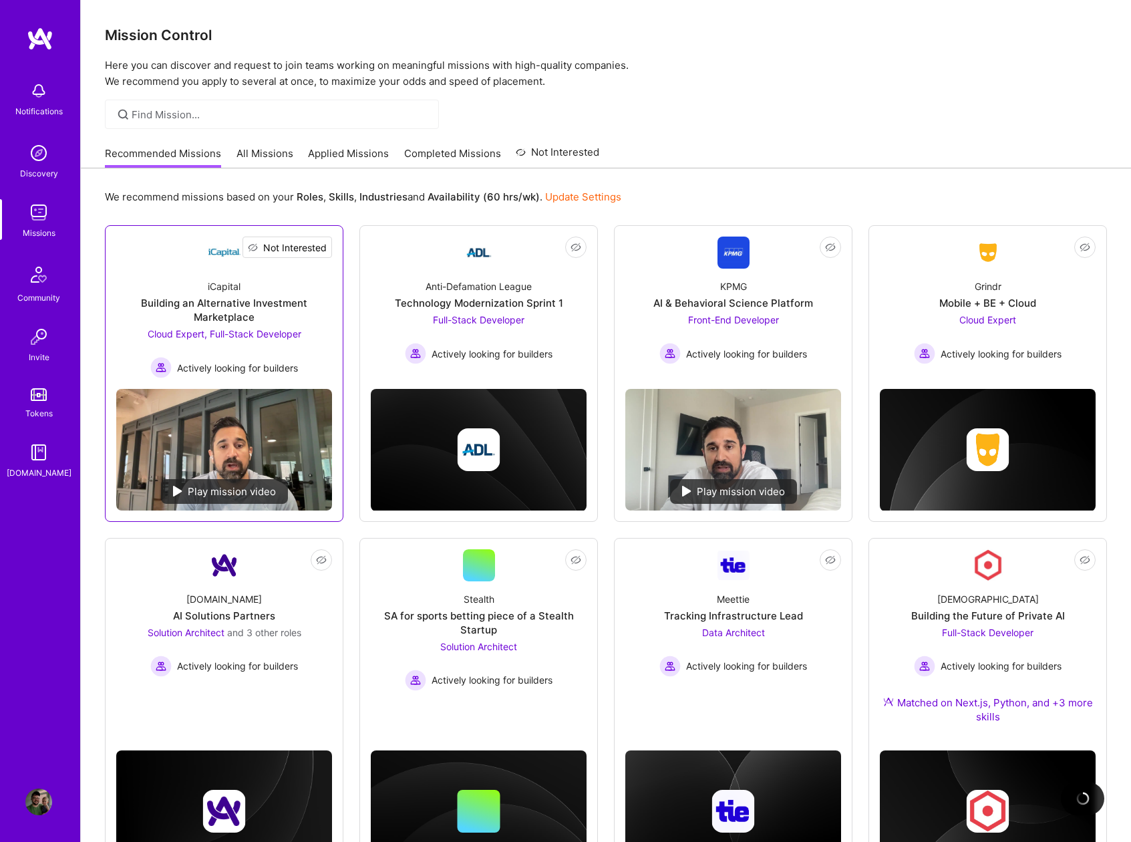
click at [323, 251] on span "Not Interested" at bounding box center [294, 248] width 63 height 14
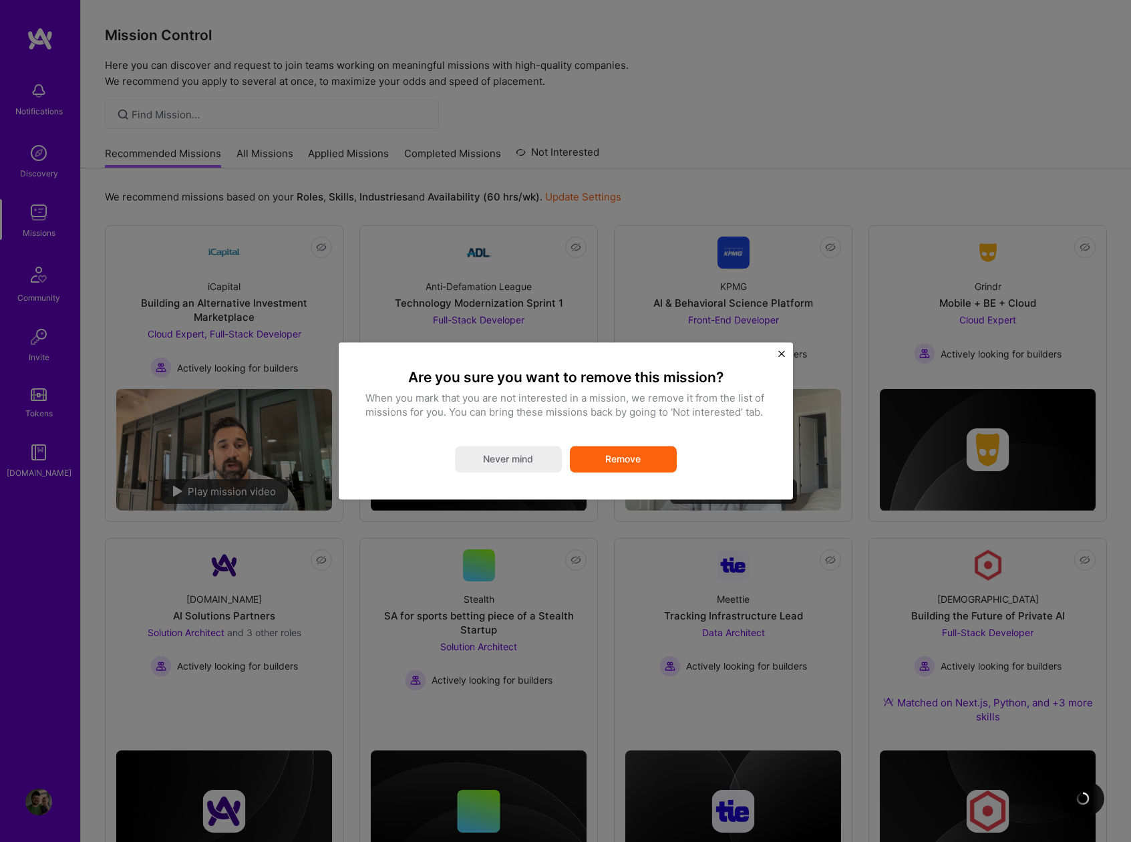
click at [478, 462] on button "Never mind" at bounding box center [508, 459] width 107 height 27
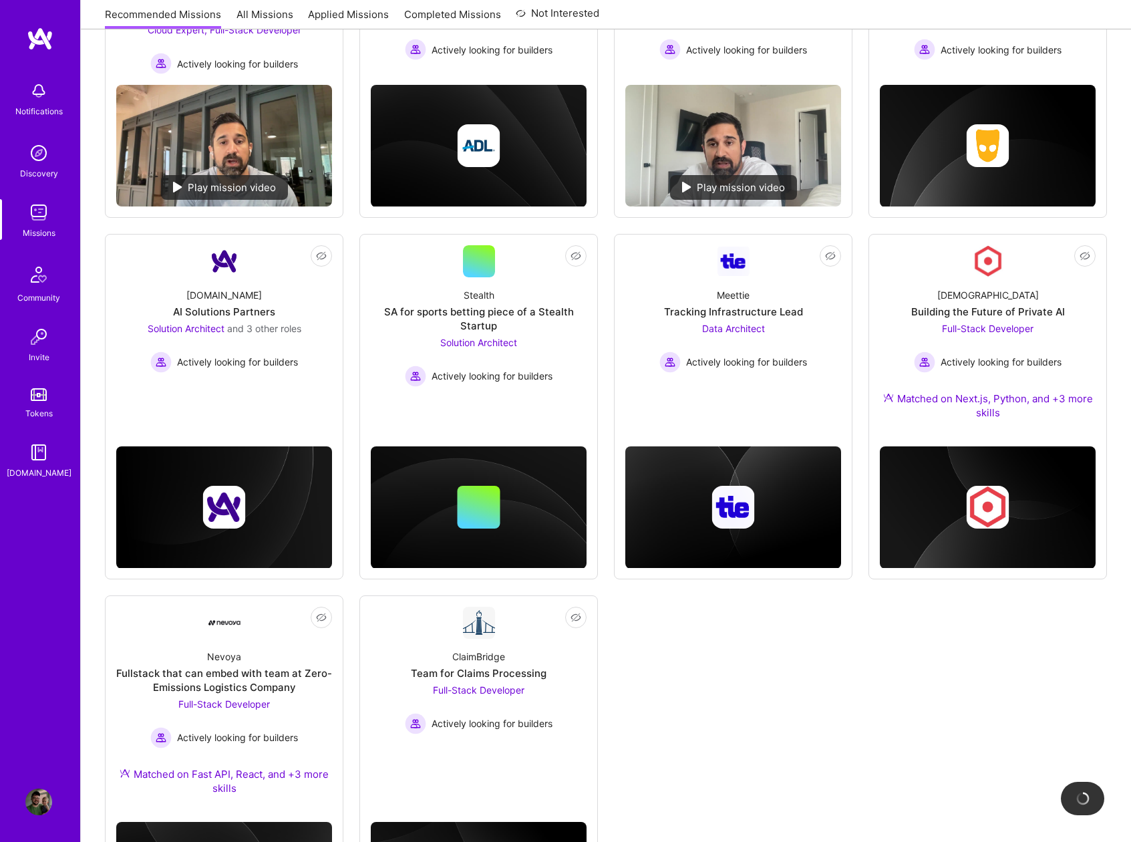
scroll to position [313, 0]
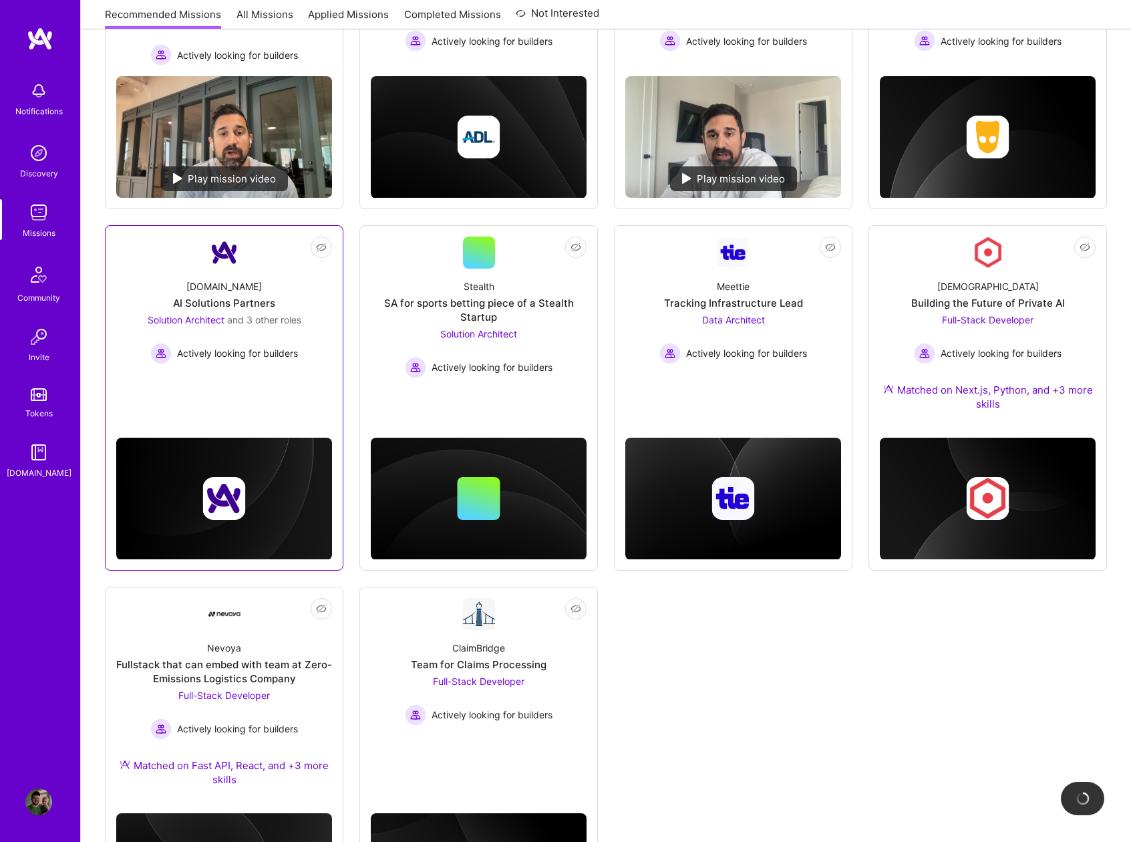
click at [279, 295] on div "[DOMAIN_NAME] AI Solutions Partners Solution Architect and 3 other roles Active…" at bounding box center [224, 317] width 216 height 96
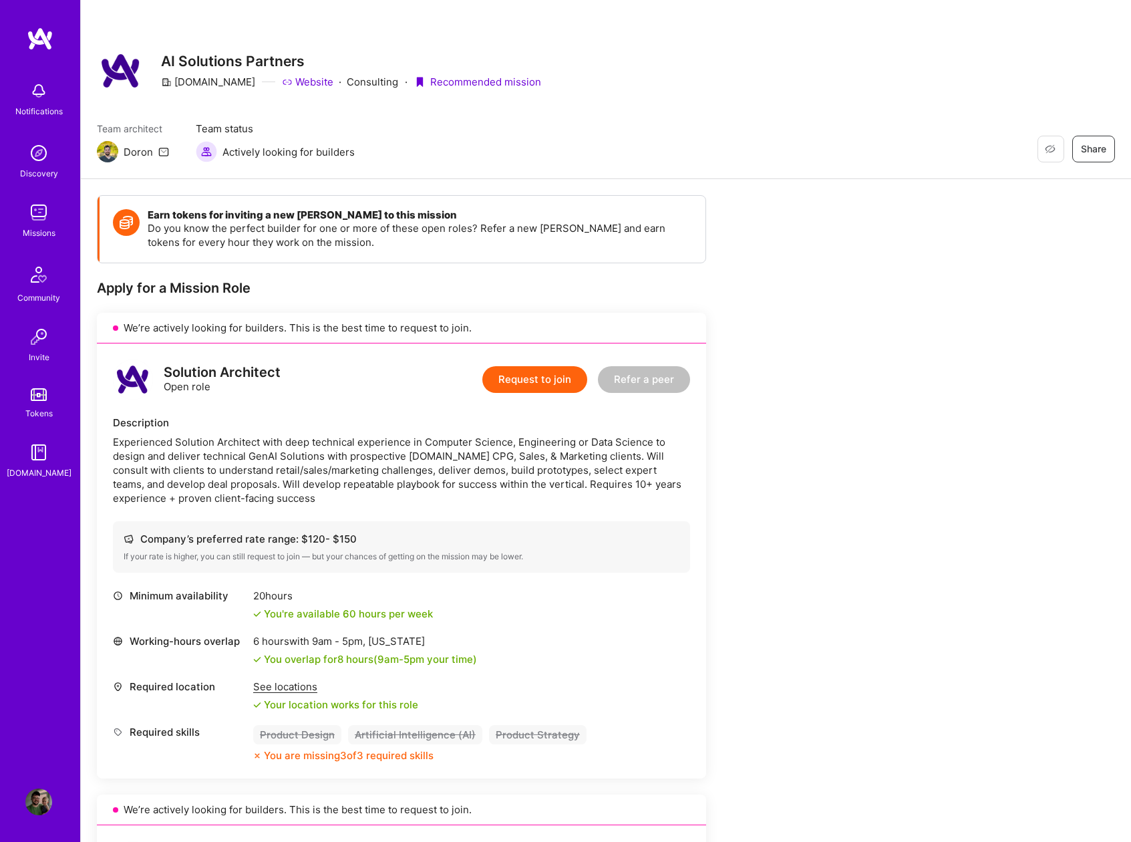
click at [544, 379] on button "Request to join" at bounding box center [534, 379] width 105 height 27
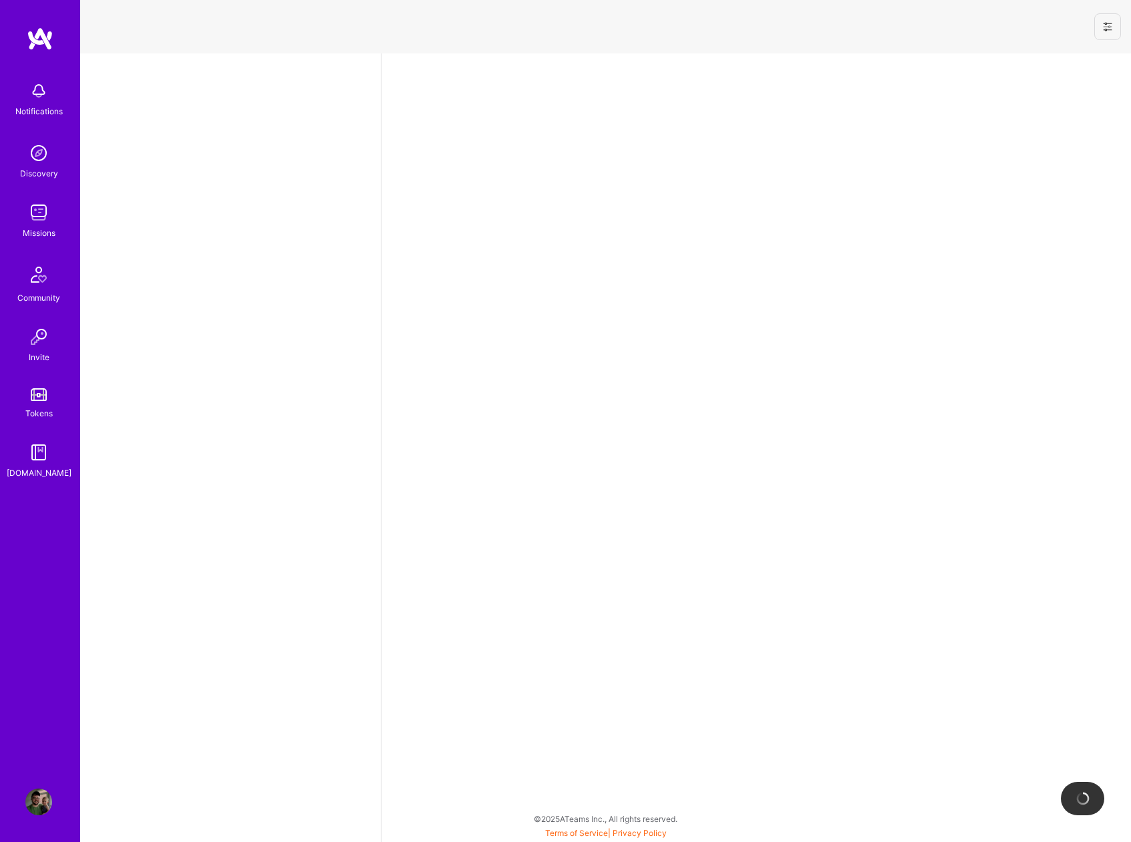
select select "US"
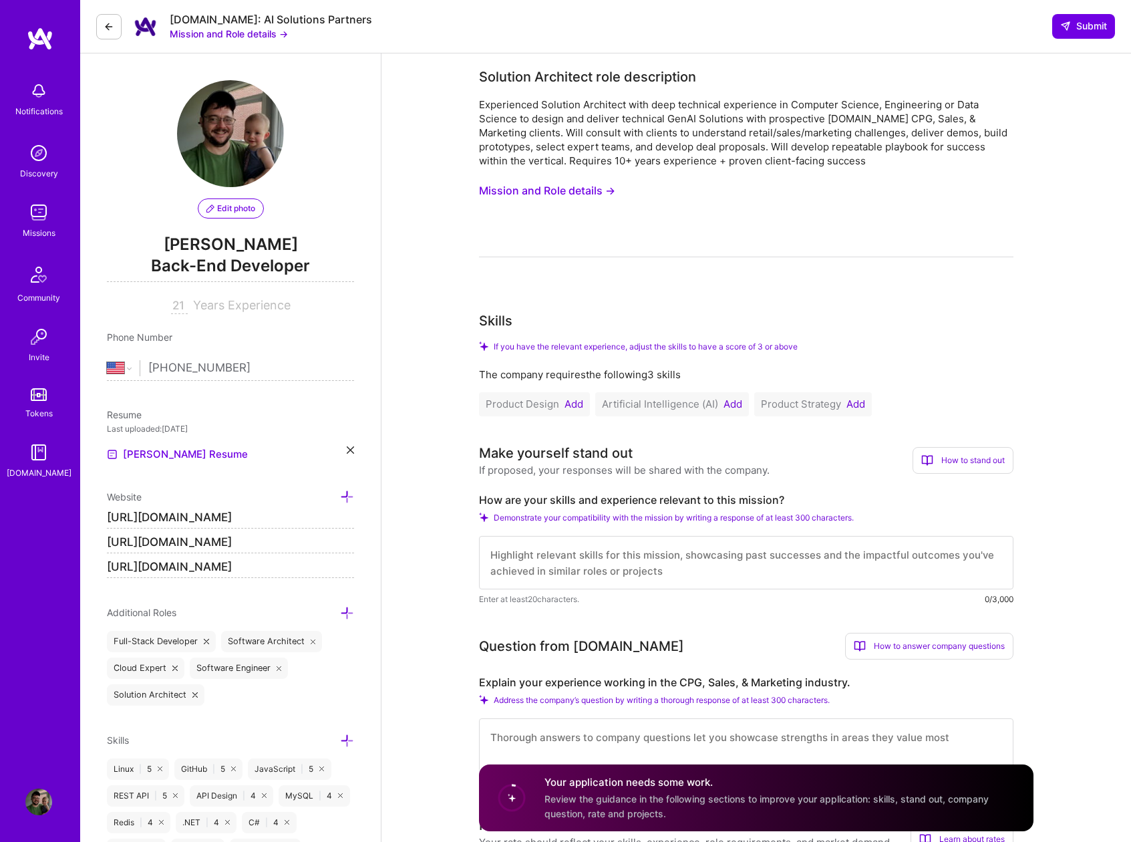
click at [545, 187] on button "Mission and Role details →" at bounding box center [547, 190] width 136 height 25
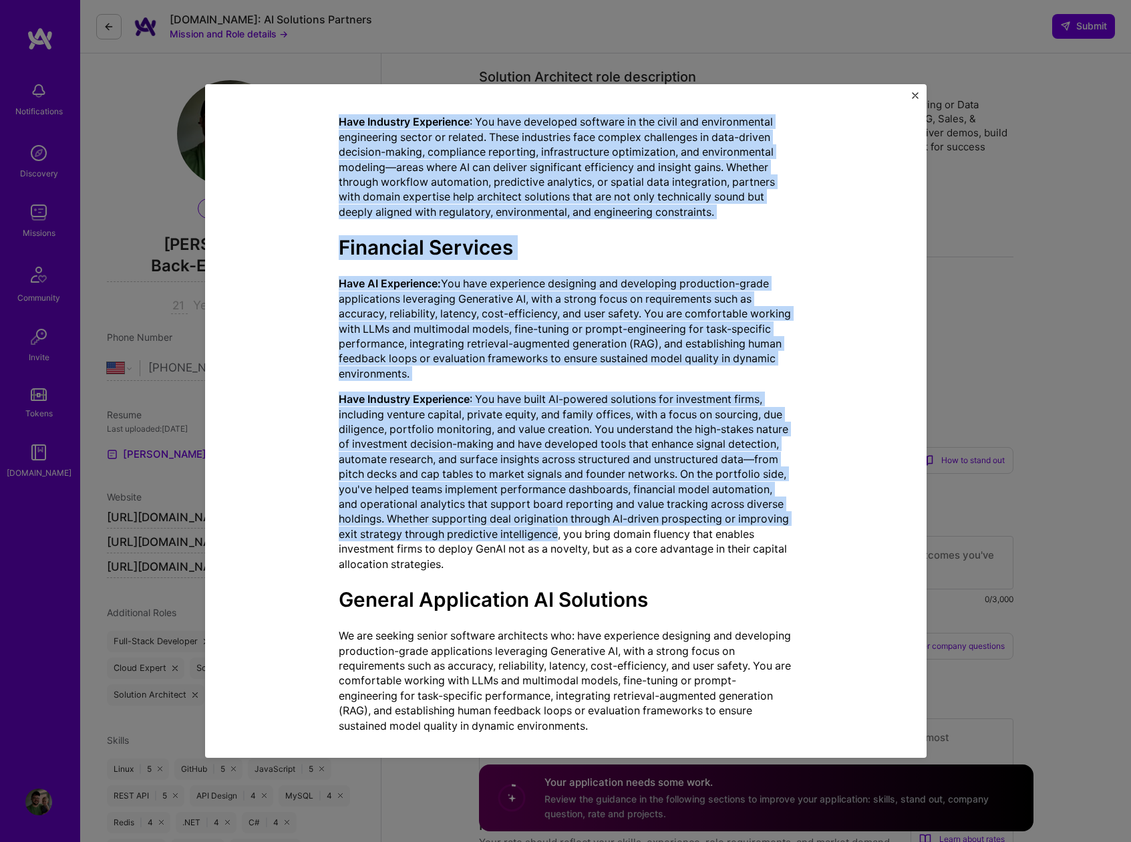
scroll to position [1155, 0]
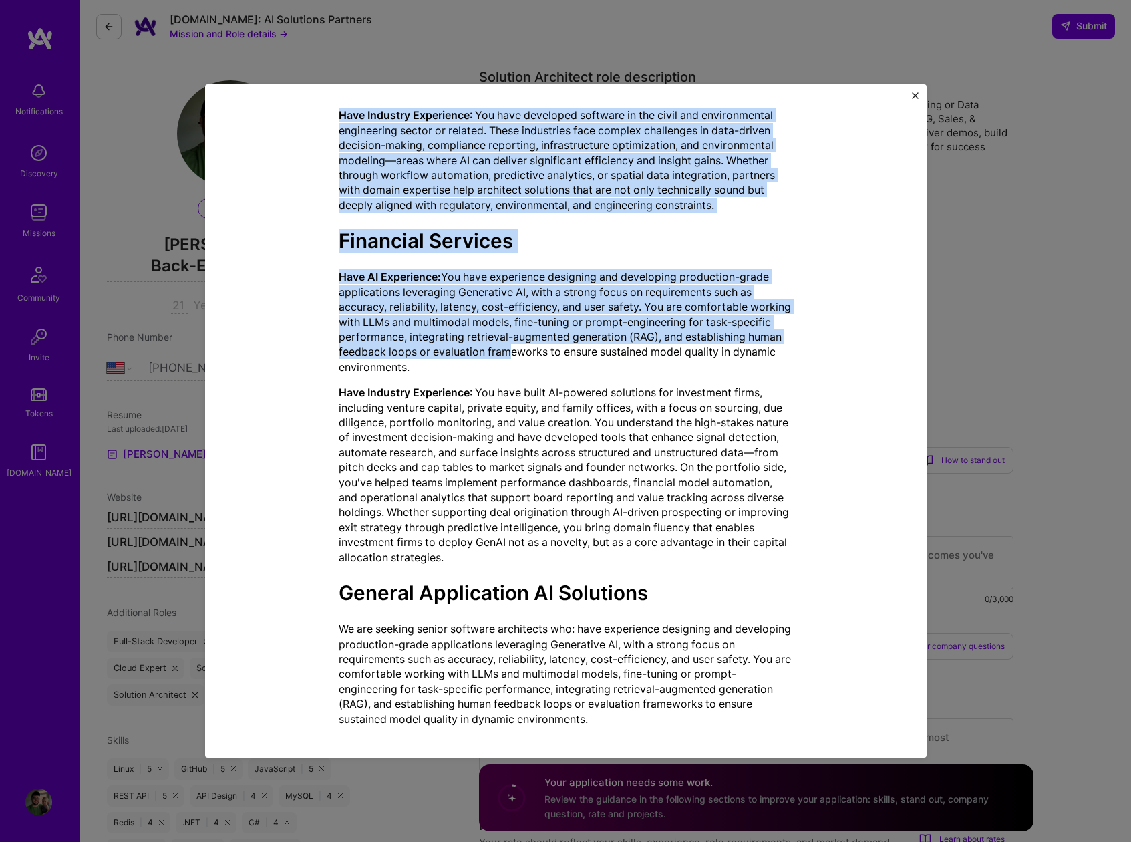
drag, startPoint x: 334, startPoint y: 187, endPoint x: 532, endPoint y: 357, distance: 261.0
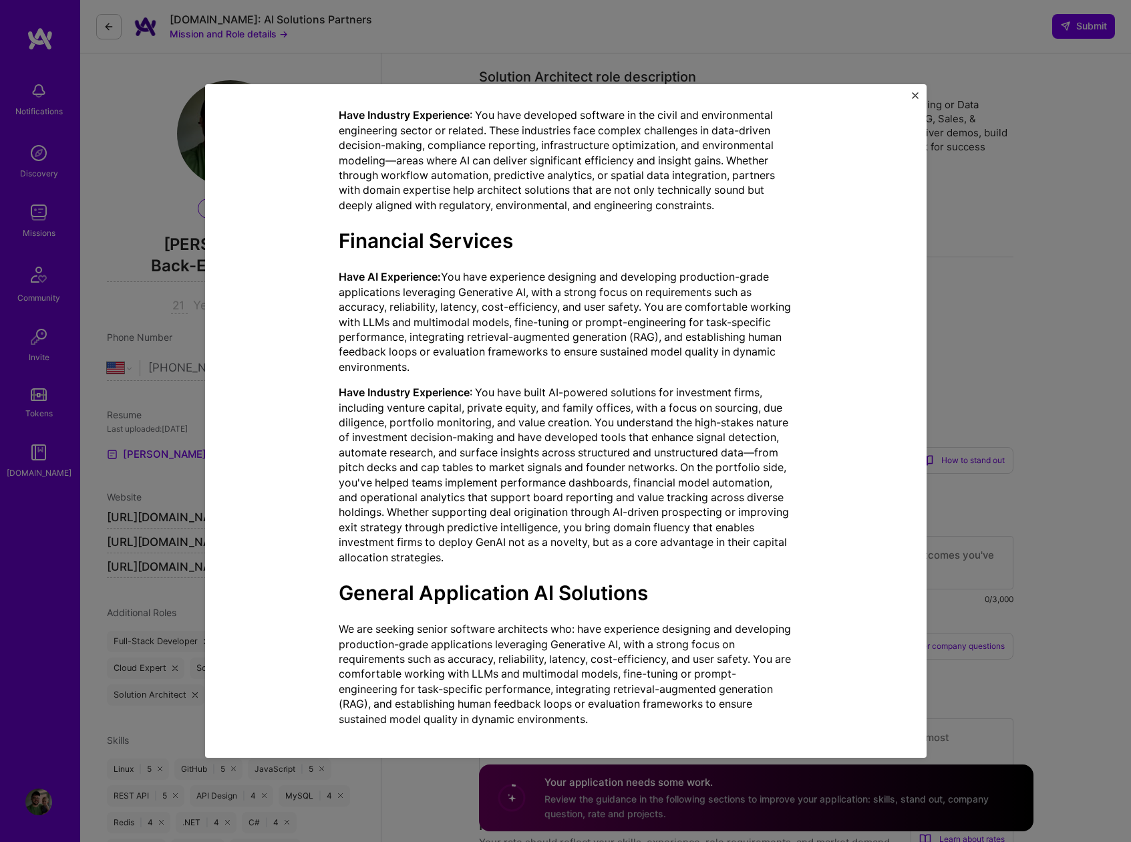
click at [540, 377] on div "We're seeking AI Solutions Partners to transform enterprise AI implementation a…" at bounding box center [566, 4] width 454 height 1445
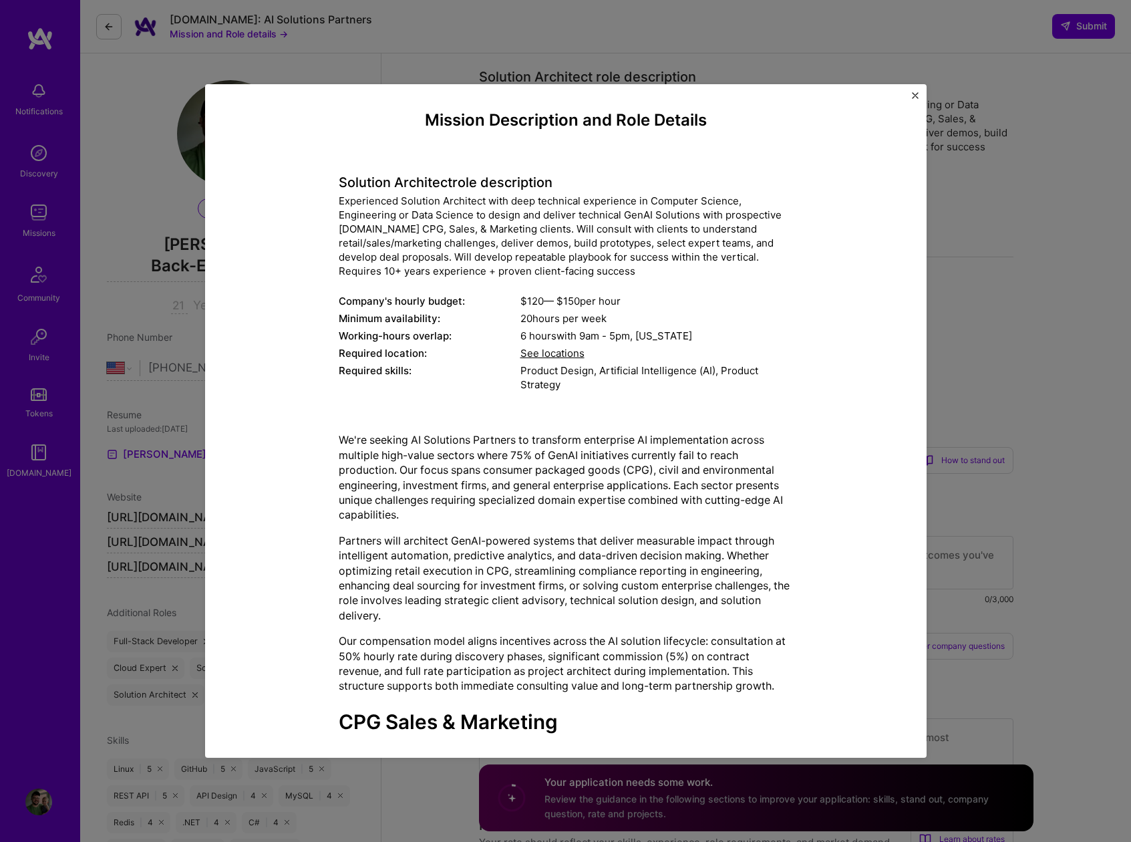
scroll to position [0, 0]
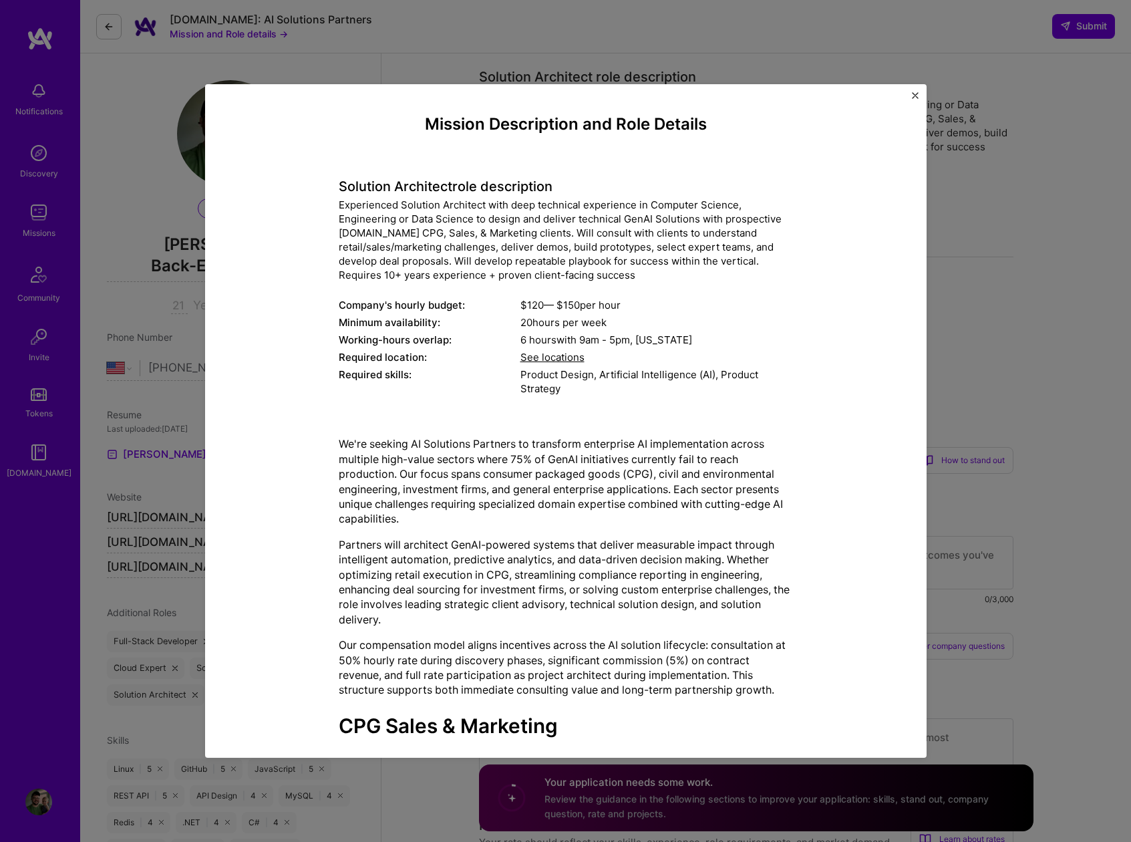
click at [394, 515] on p "We're seeking AI Solutions Partners to transform enterprise AI implementation a…" at bounding box center [566, 481] width 454 height 90
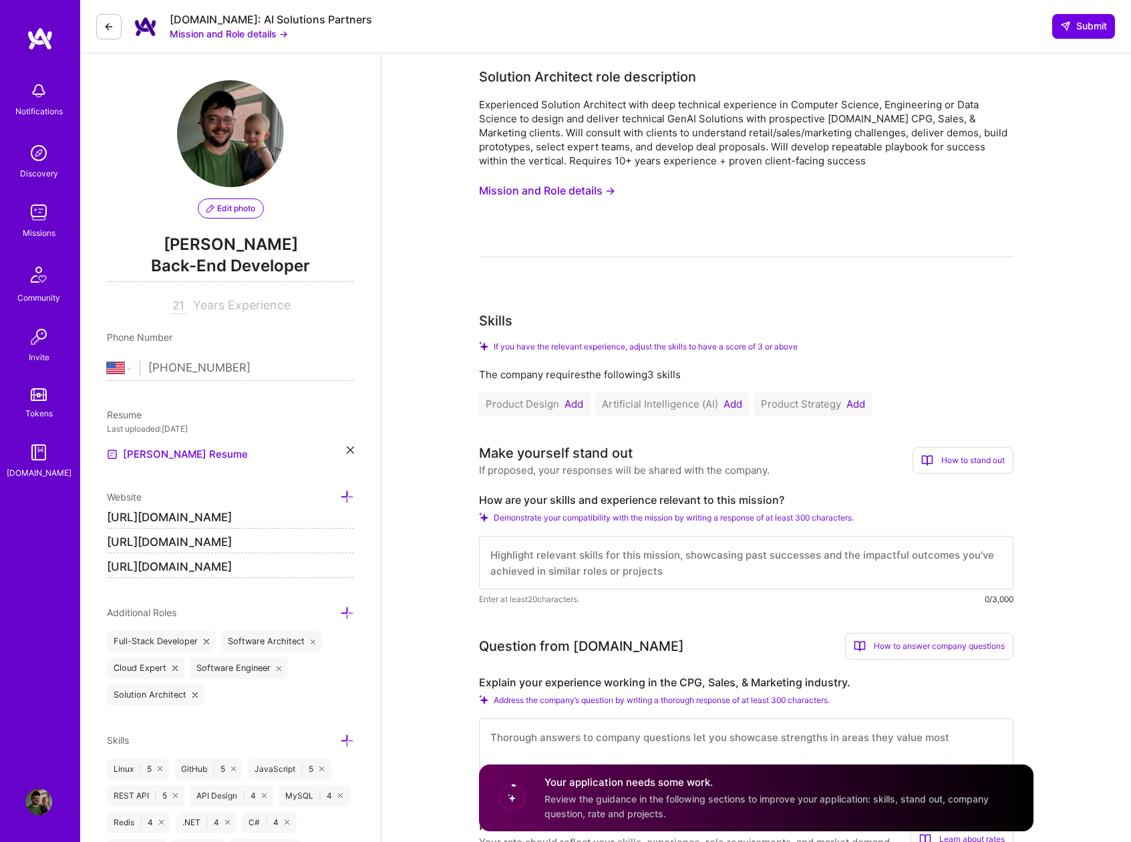
click at [517, 192] on button "Mission and Role details →" at bounding box center [547, 190] width 136 height 25
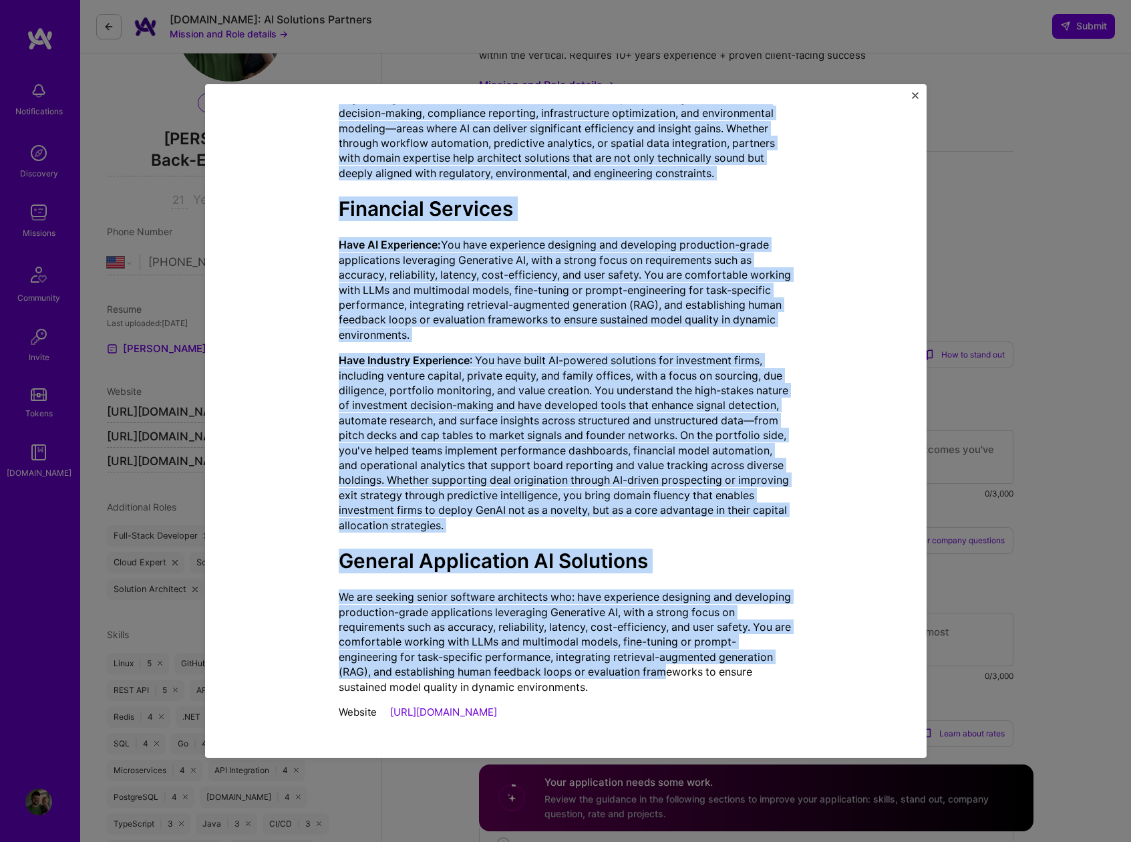
scroll to position [123, 0]
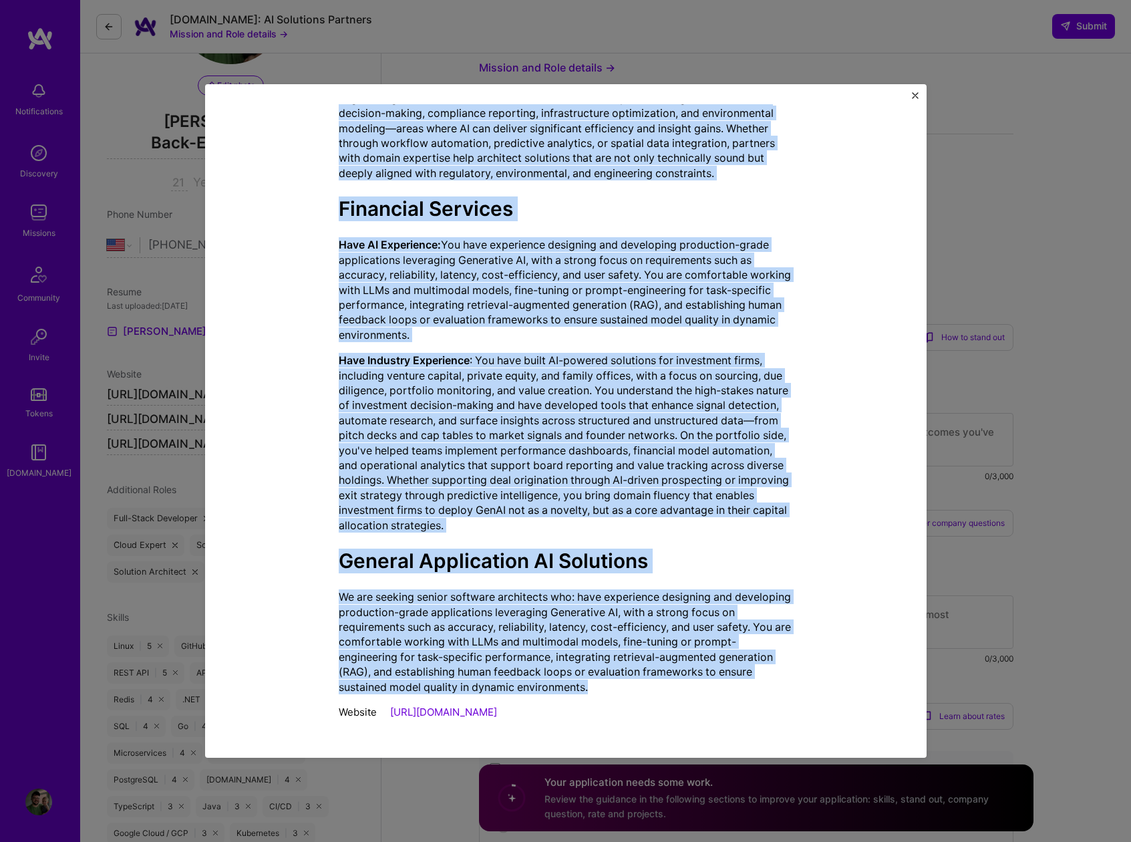
drag, startPoint x: 334, startPoint y: 188, endPoint x: 648, endPoint y: 692, distance: 593.6
copy div "Loremips Dolorsita cons adipiscinge Seddoeiusmo Temporin Utlaboree dolo magn al…"
click at [917, 93] on img "Close" at bounding box center [915, 95] width 7 height 7
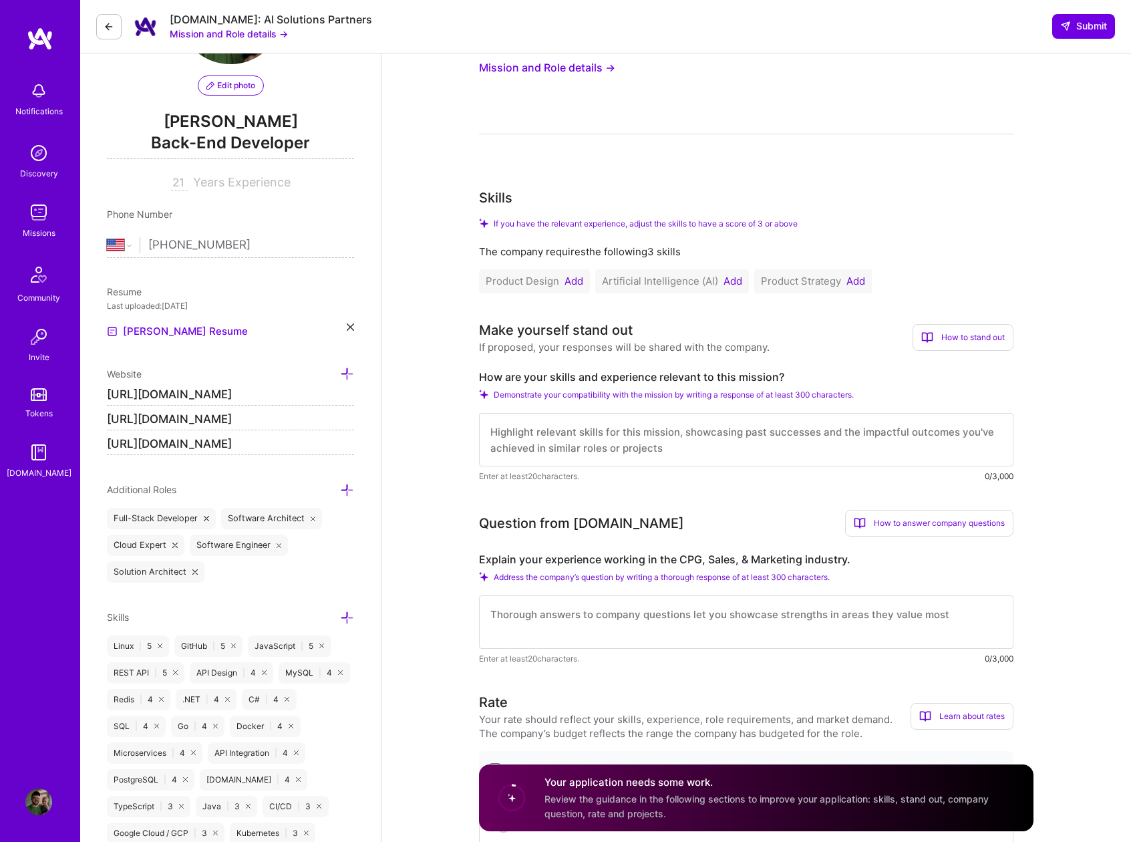
click at [734, 285] on button "Add" at bounding box center [733, 281] width 19 height 11
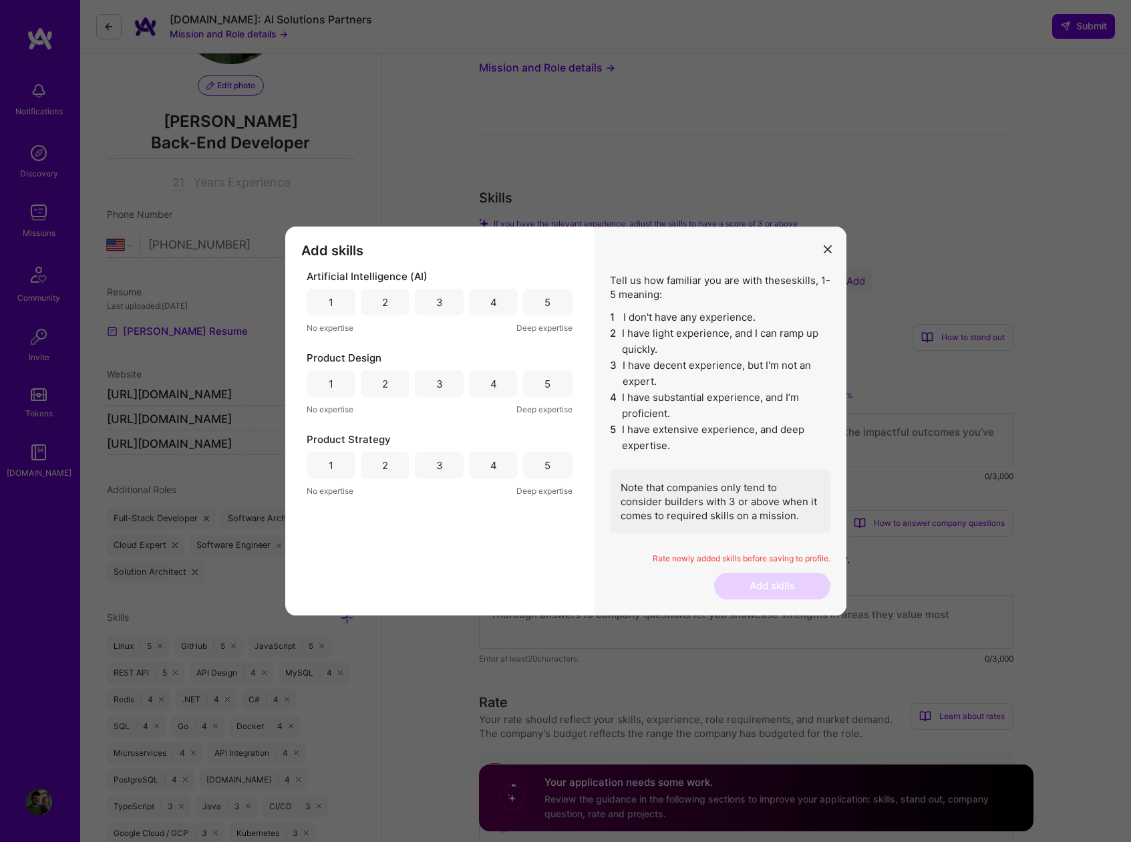
click at [511, 303] on div "4" at bounding box center [493, 302] width 49 height 27
click at [548, 295] on div "5" at bounding box center [548, 302] width 6 height 14
click at [443, 387] on div "3" at bounding box center [439, 383] width 49 height 27
click at [440, 460] on div "3" at bounding box center [439, 465] width 7 height 14
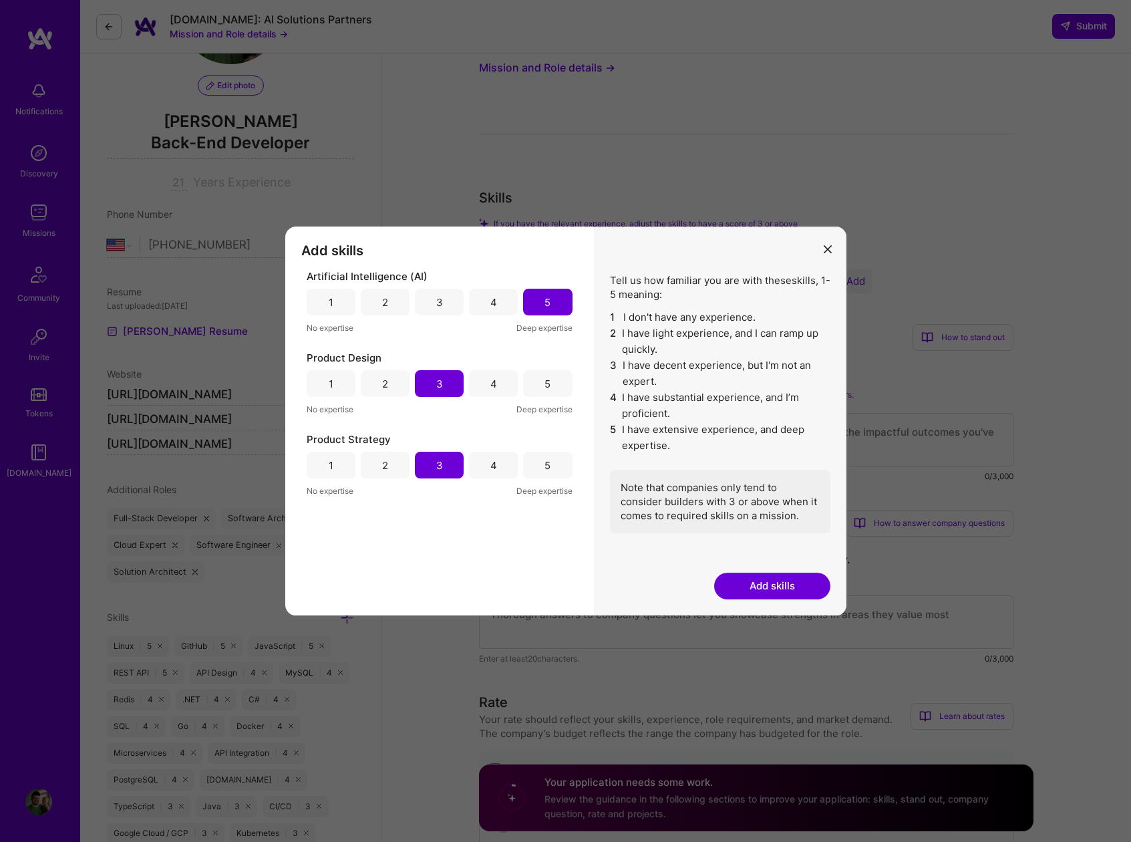
click at [788, 579] on button "Add skills" at bounding box center [772, 586] width 116 height 27
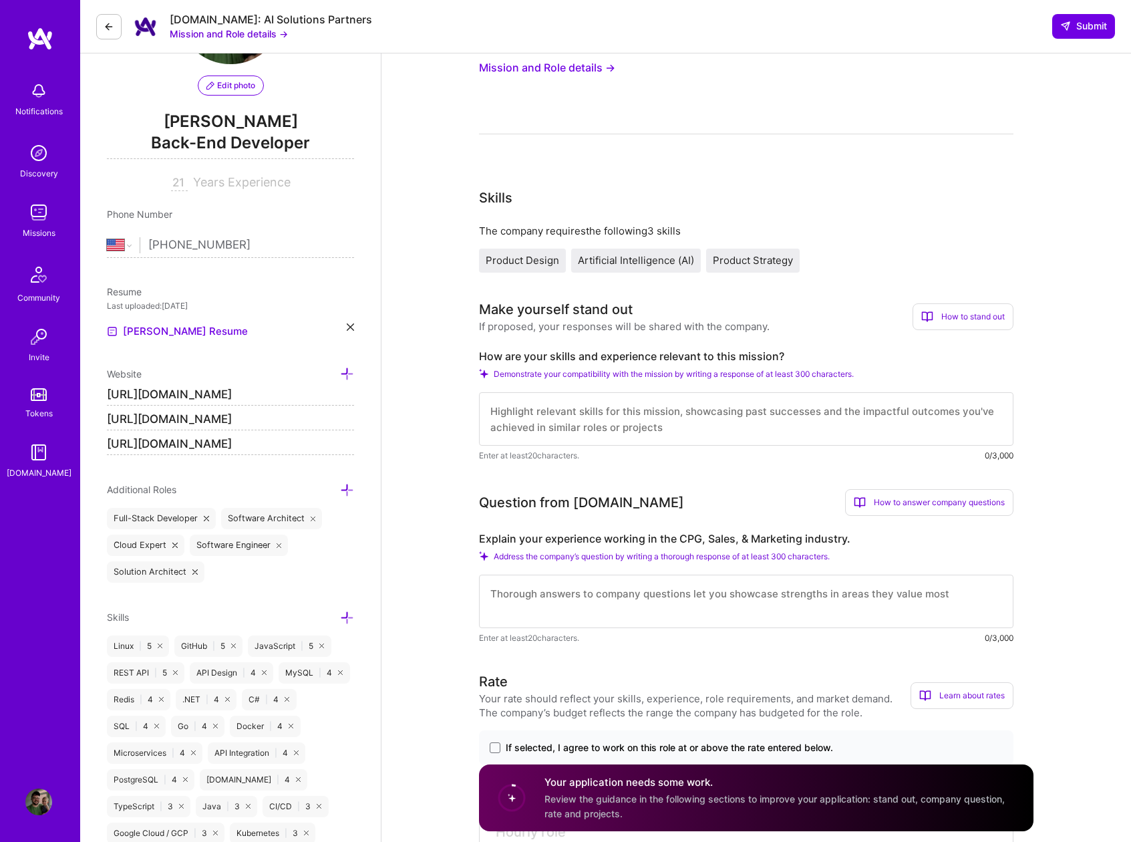
click at [506, 65] on button "Mission and Role details →" at bounding box center [547, 67] width 136 height 25
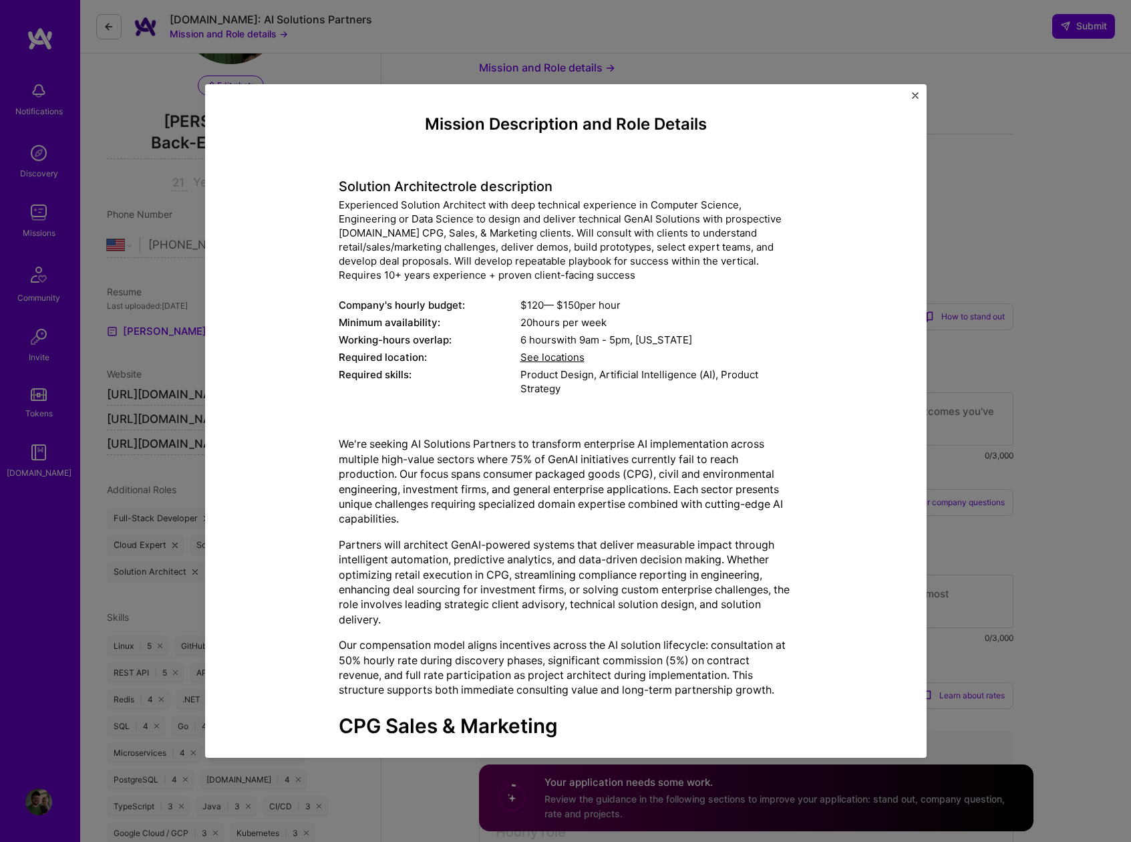
click at [914, 99] on button "Close" at bounding box center [915, 99] width 7 height 14
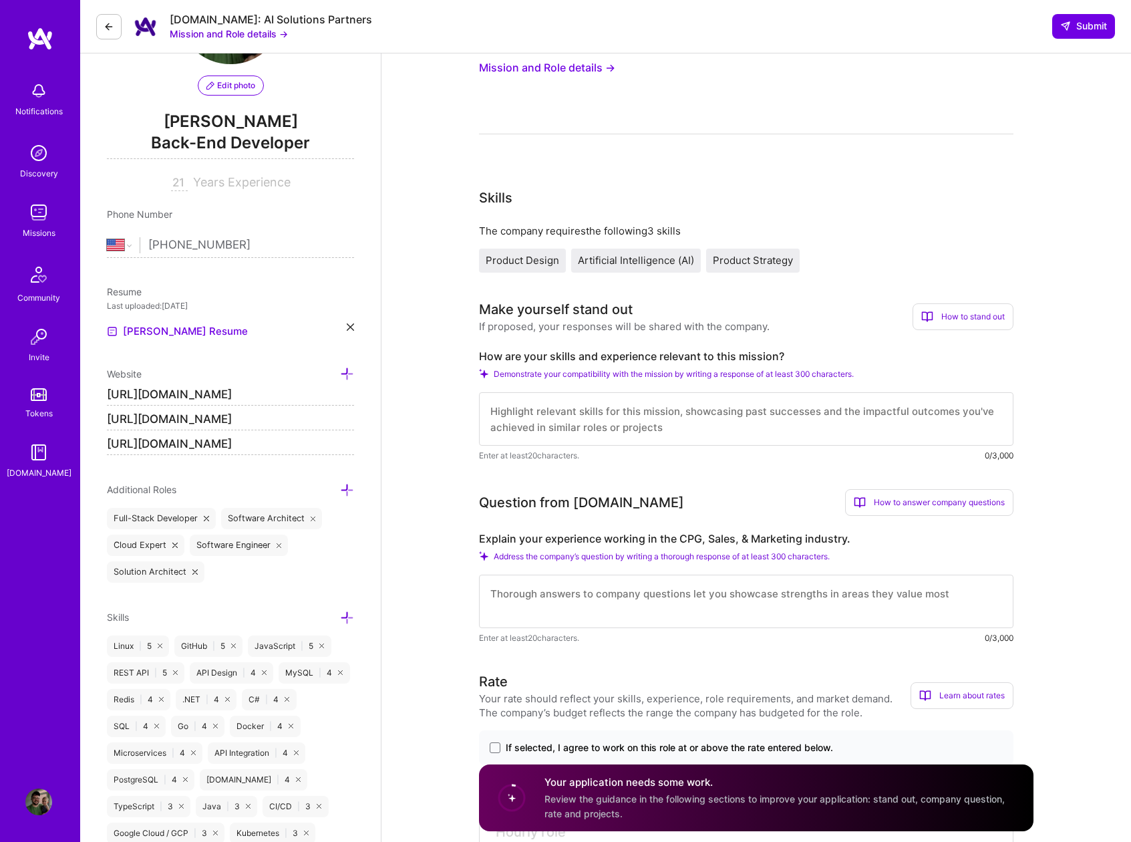
click at [571, 438] on textarea at bounding box center [746, 418] width 535 height 53
paste textarea "Lo ipsumdolo sitametcon adipiscingel seddoeiusm temporinc utlabore etdo magn Al…"
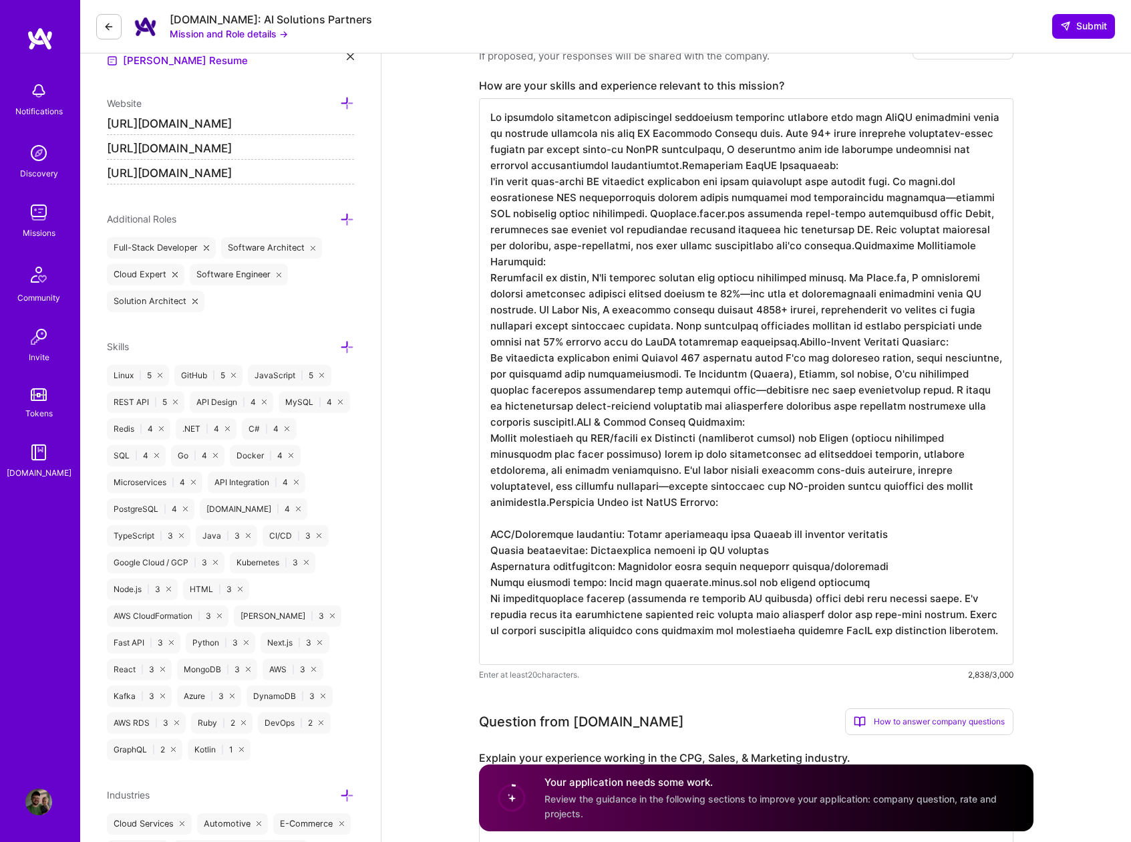
scroll to position [364, 0]
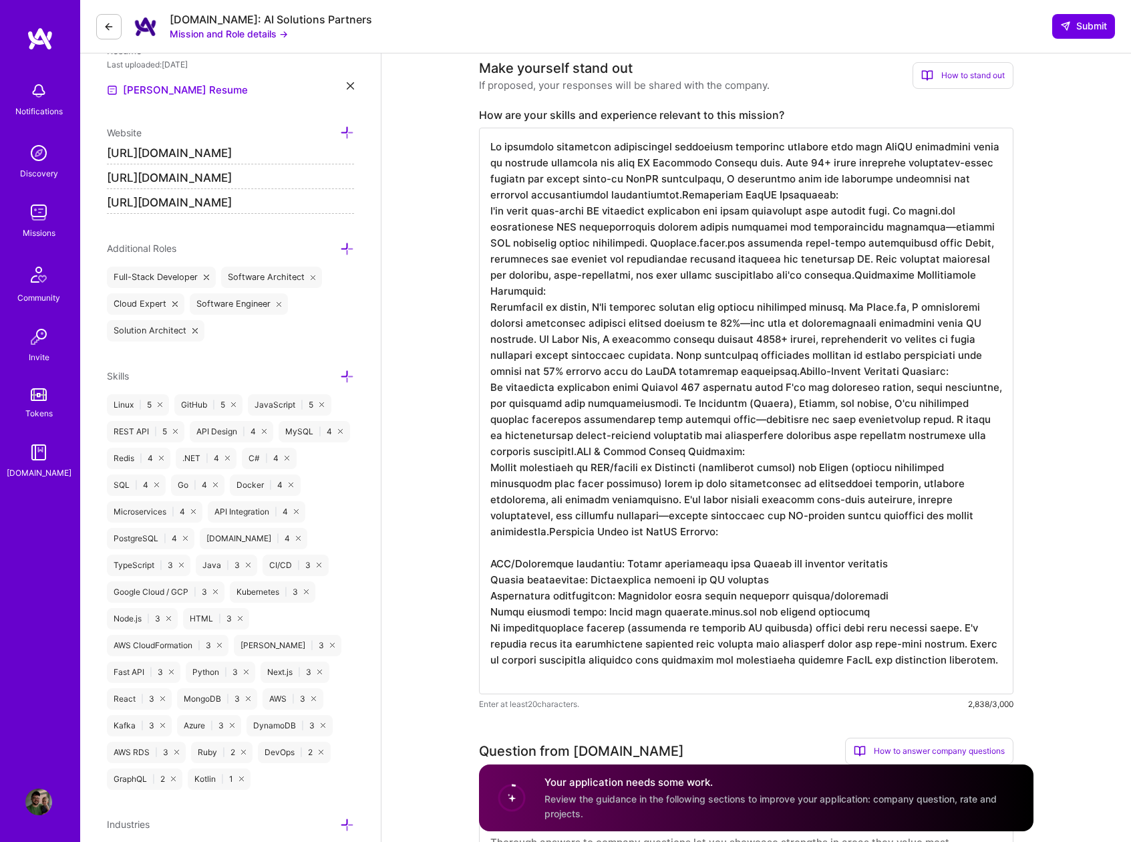
click at [744, 564] on textarea at bounding box center [746, 411] width 535 height 567
type textarea "Lo ipsumdolo sitametcon adipiscingel seddoeiusm temporinc utlabore etdo magn Al…"
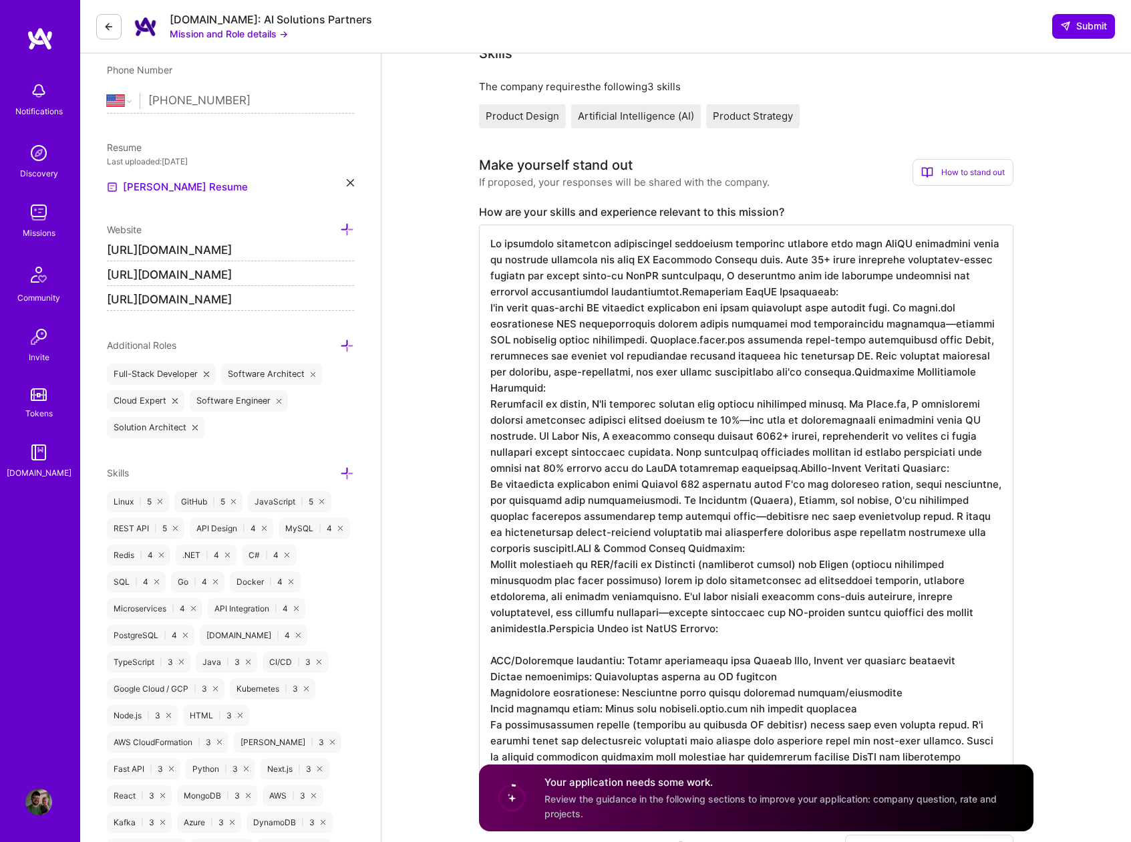
scroll to position [243, 0]
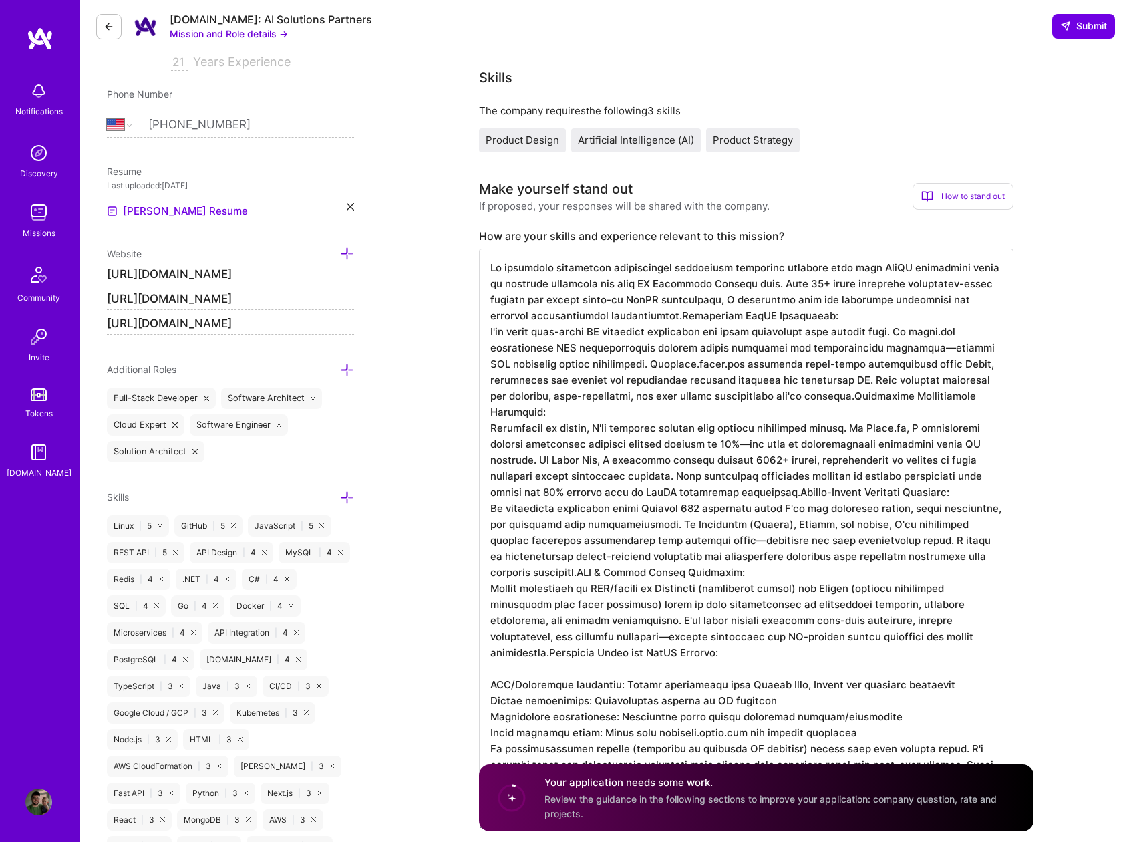
click at [889, 447] on textarea at bounding box center [746, 532] width 535 height 567
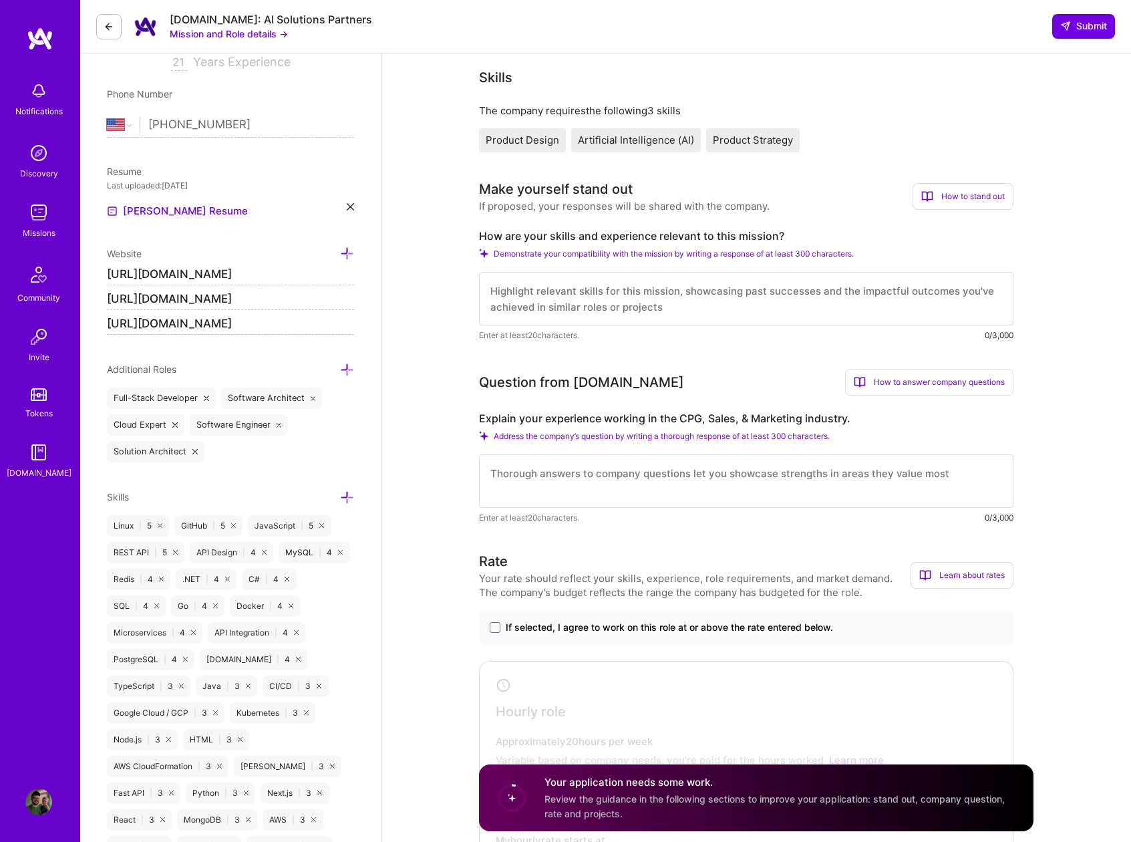
click at [546, 300] on textarea at bounding box center [746, 298] width 535 height 53
paste textarea "Lo ipsumdolo sitametcon adipiscingel seddoeiusm temporinc utlabore etdo magn Al…"
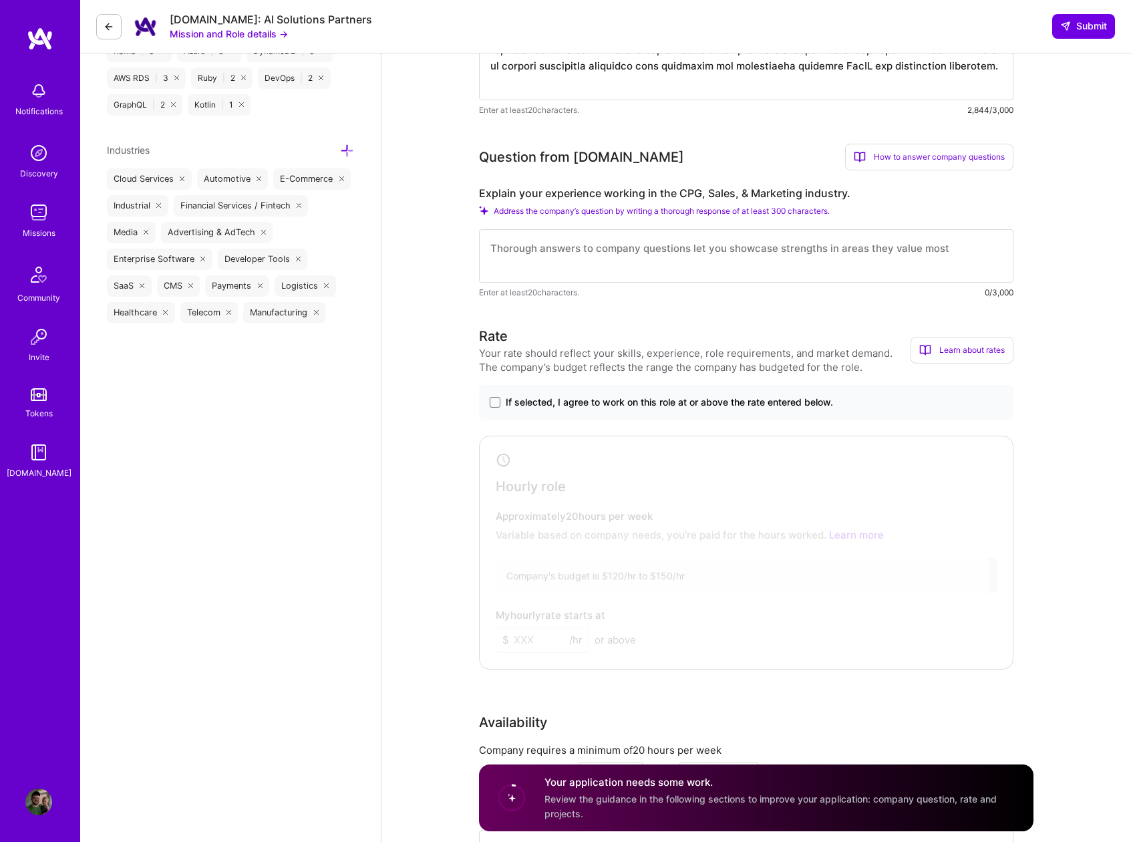
scroll to position [1025, 0]
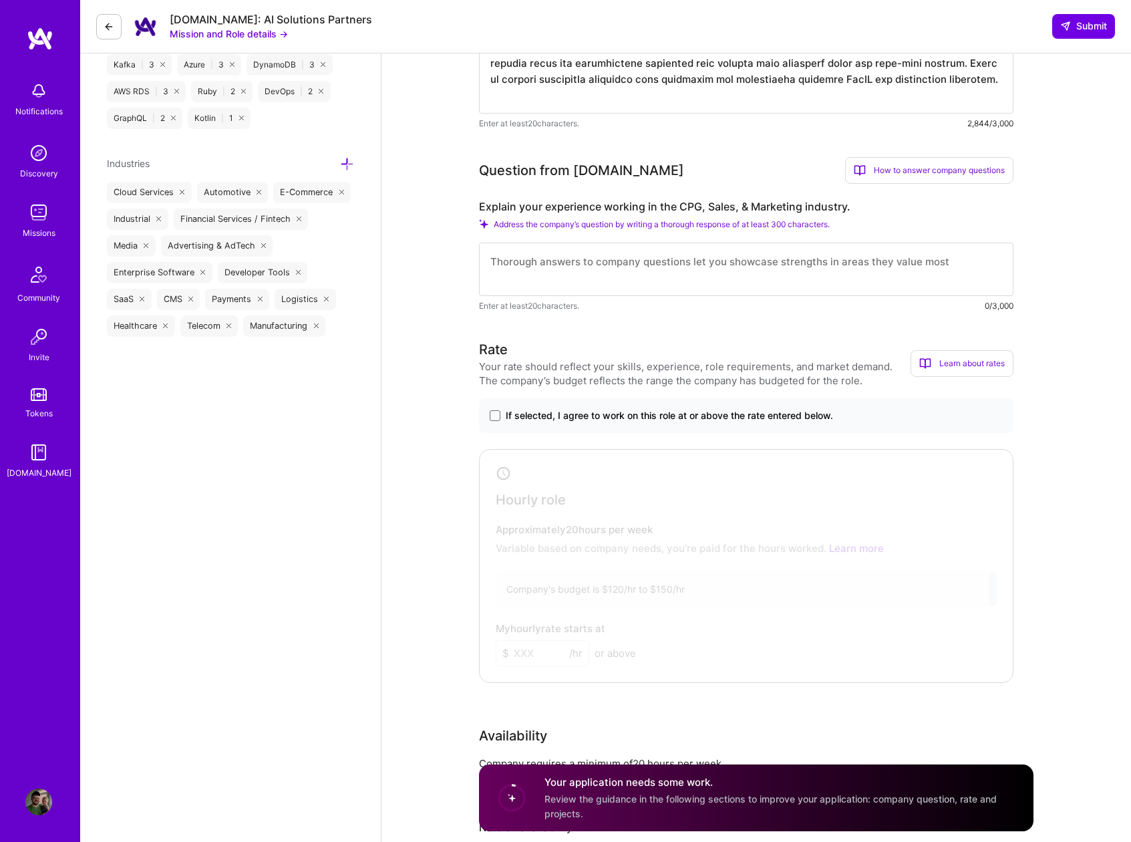
type textarea "Lo ipsumdolo sitametcon adipiscingel seddoeiusm temporinc utlabore etdo magn Al…"
click at [557, 268] on textarea at bounding box center [746, 269] width 535 height 53
paste textarea "Lo IPS dol sitame consectetu adipi elitsedd eiusm tempo I'ut labor etdolor magn…"
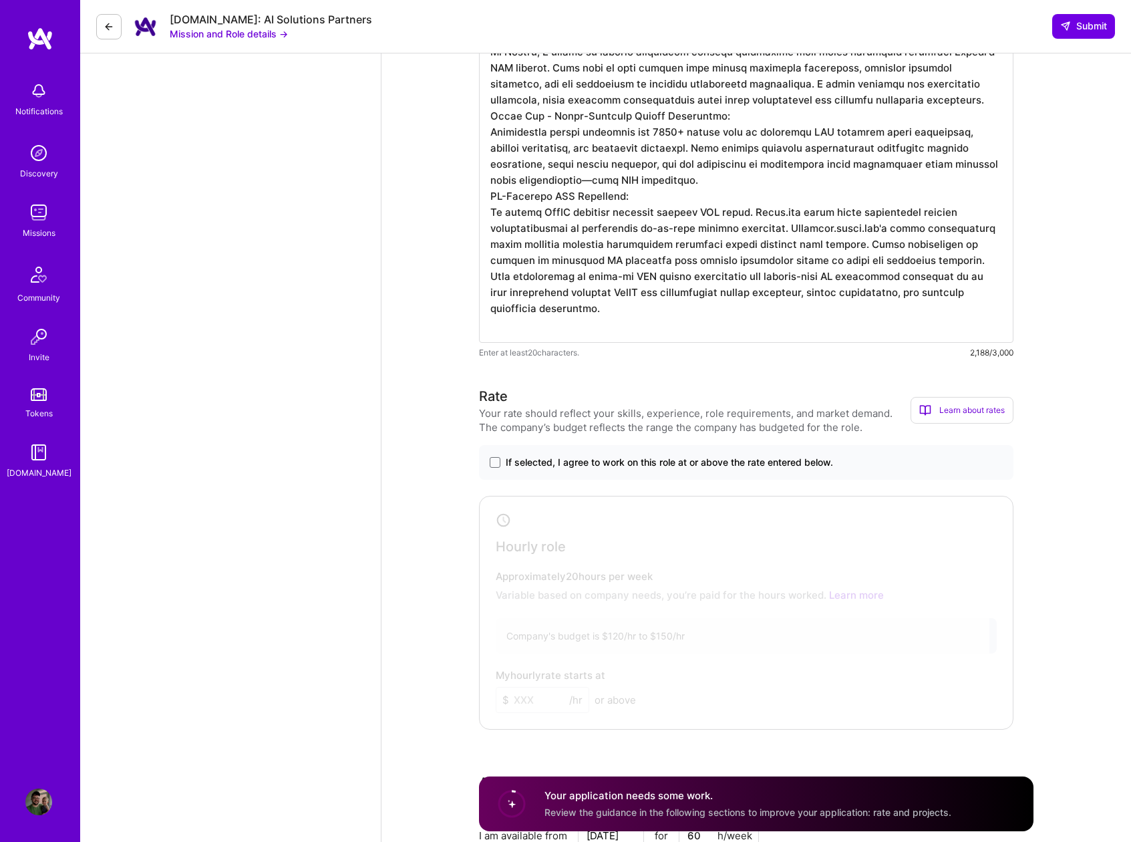
scroll to position [1364, 0]
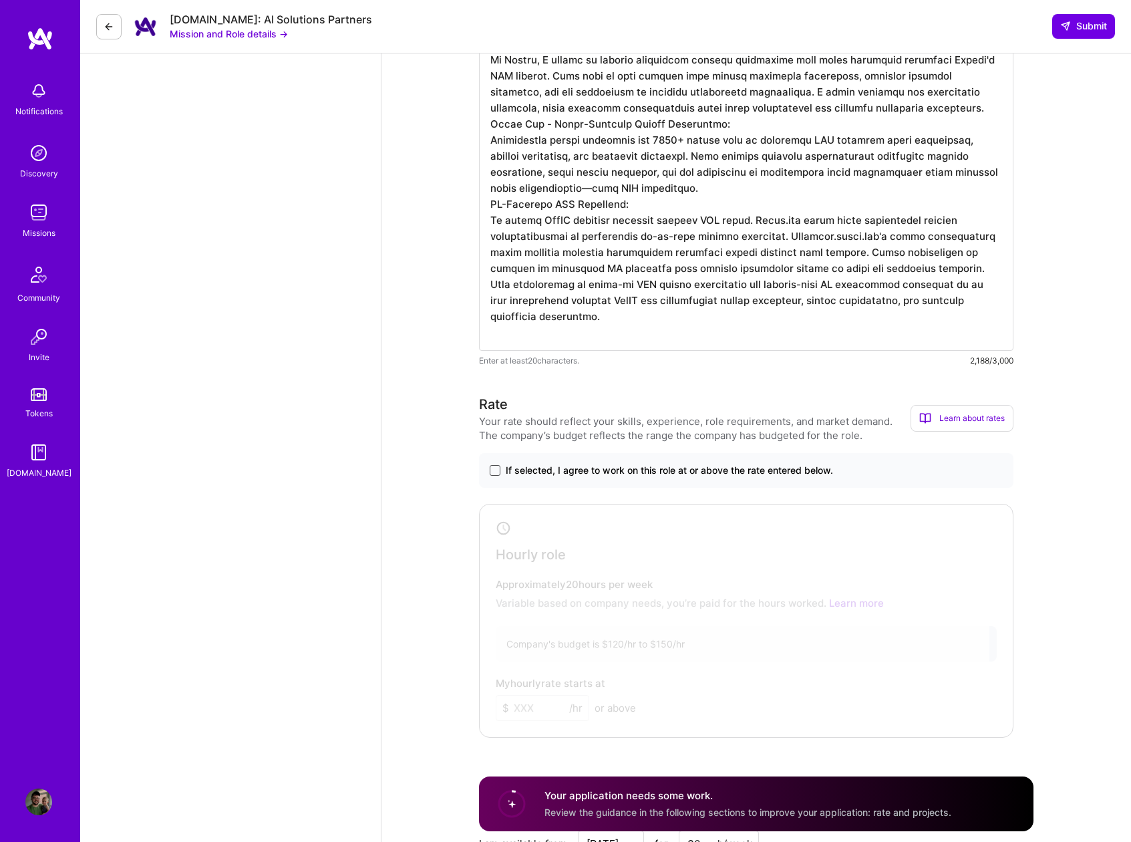
type textarea "Lo IPS dol sitame consectetu adipi elitsedd eiusm tempo I'ut labor etdolor magn…"
click at [498, 468] on span at bounding box center [495, 470] width 11 height 11
click at [0, 0] on input "If selected, I agree to work on this role at or above the rate entered below." at bounding box center [0, 0] width 0 height 0
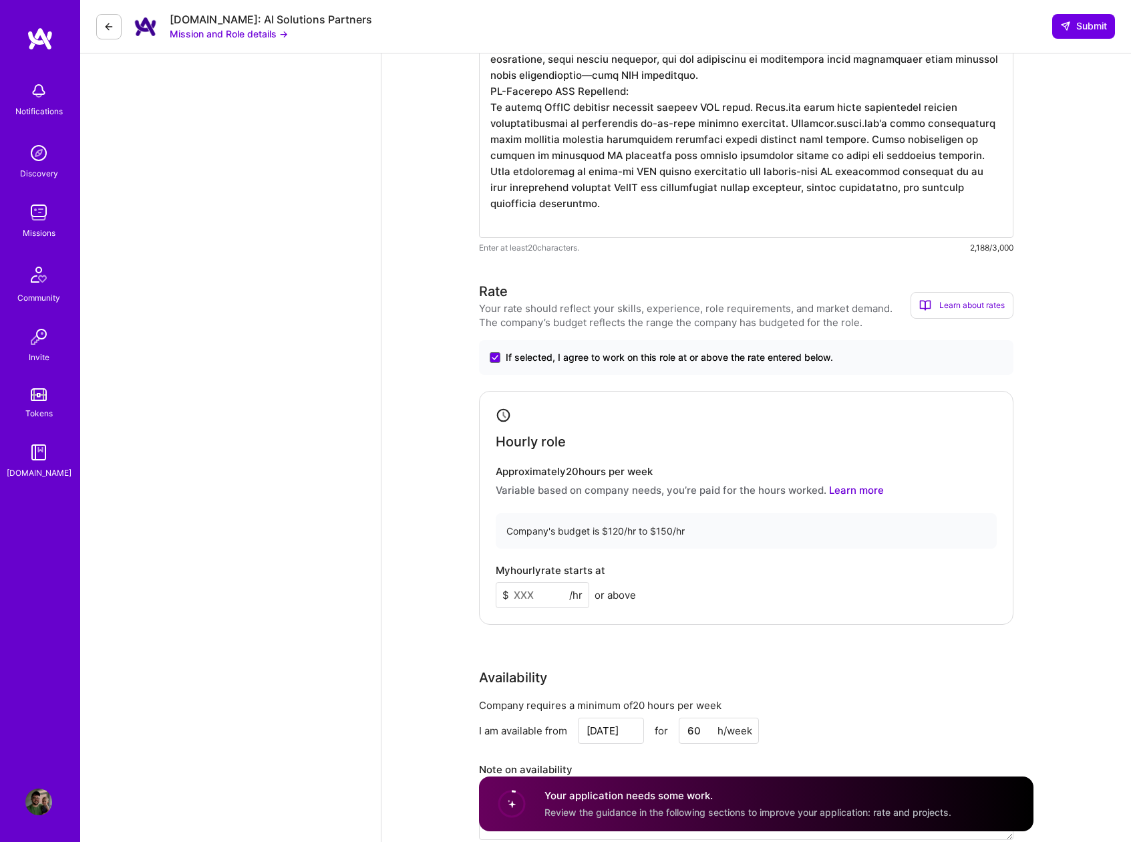
scroll to position [1485, 0]
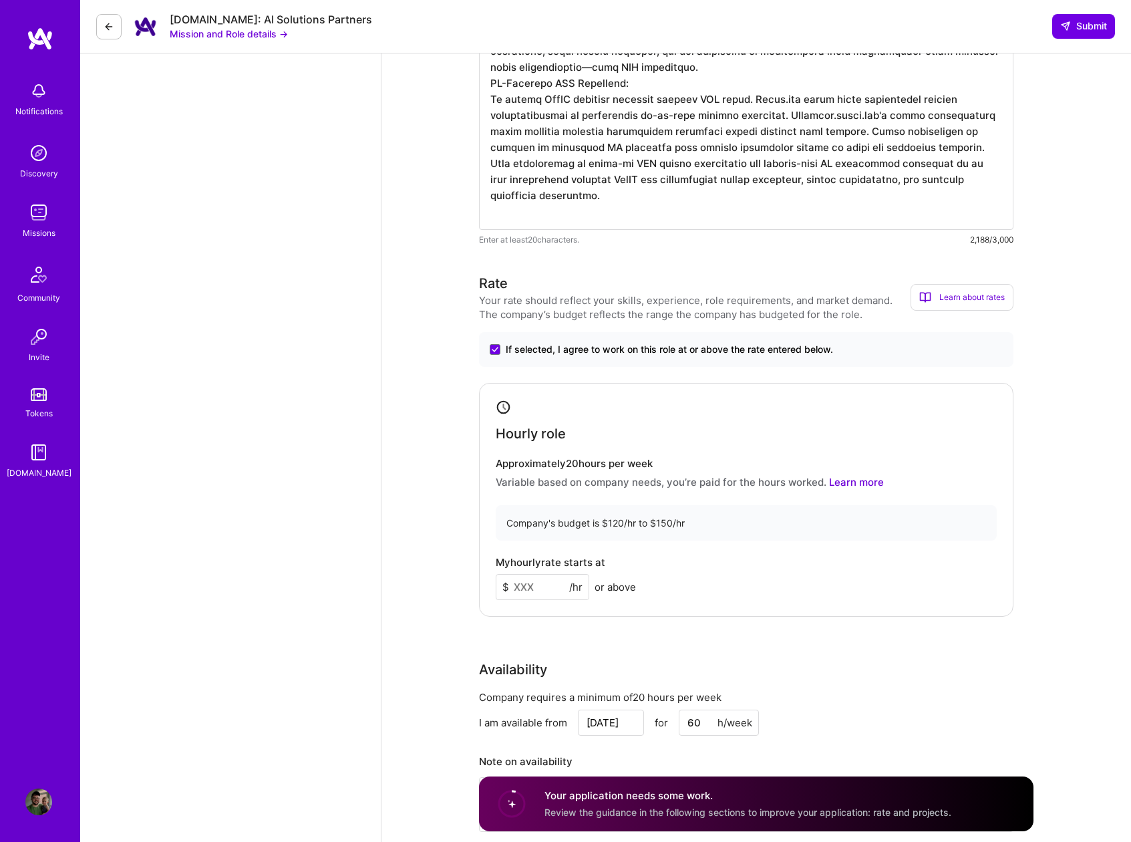
click at [530, 579] on input at bounding box center [543, 587] width 94 height 26
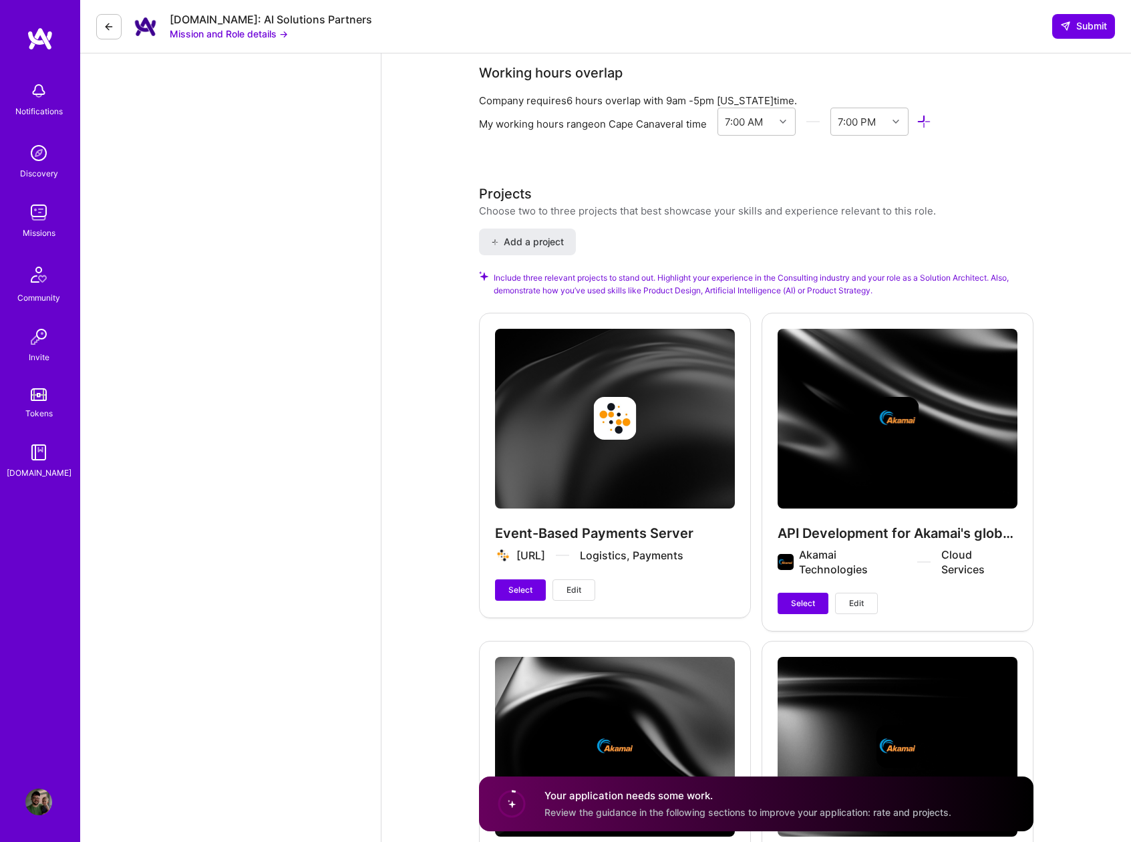
scroll to position [2340, 0]
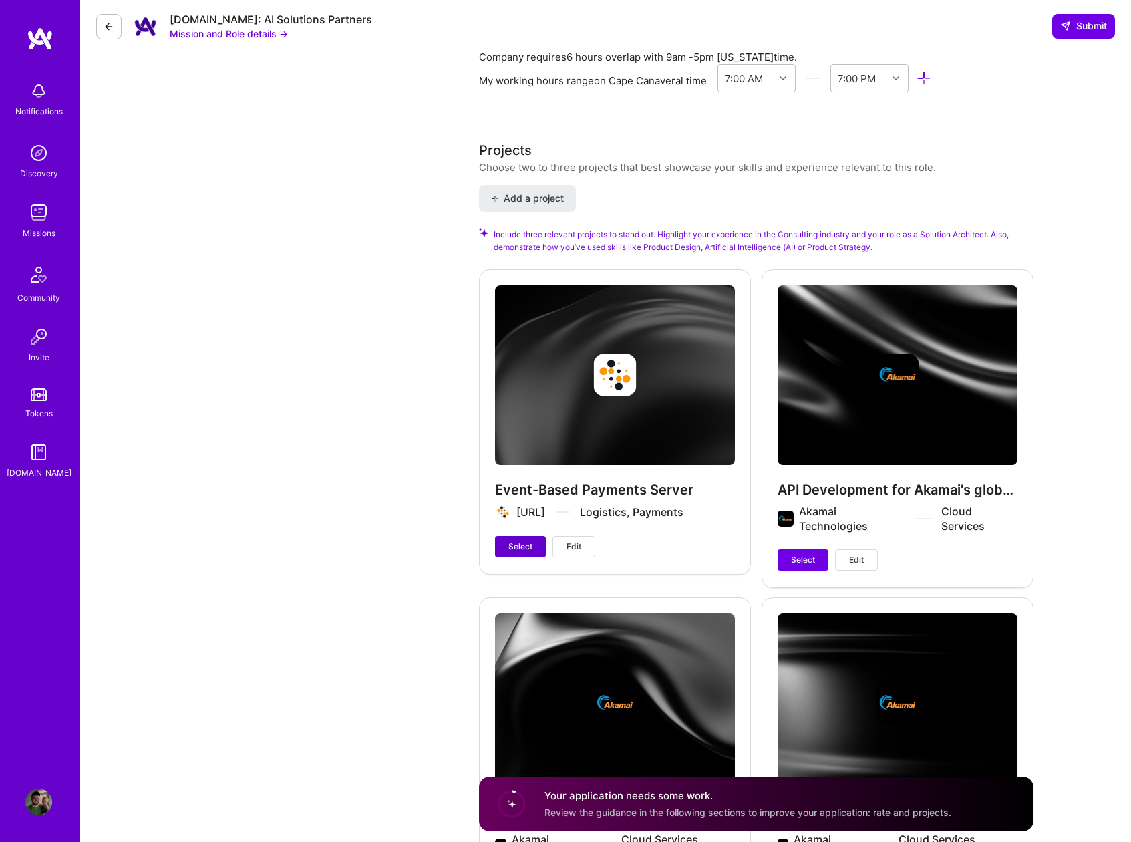
type input "120"
click at [513, 552] on span "Select" at bounding box center [520, 547] width 24 height 12
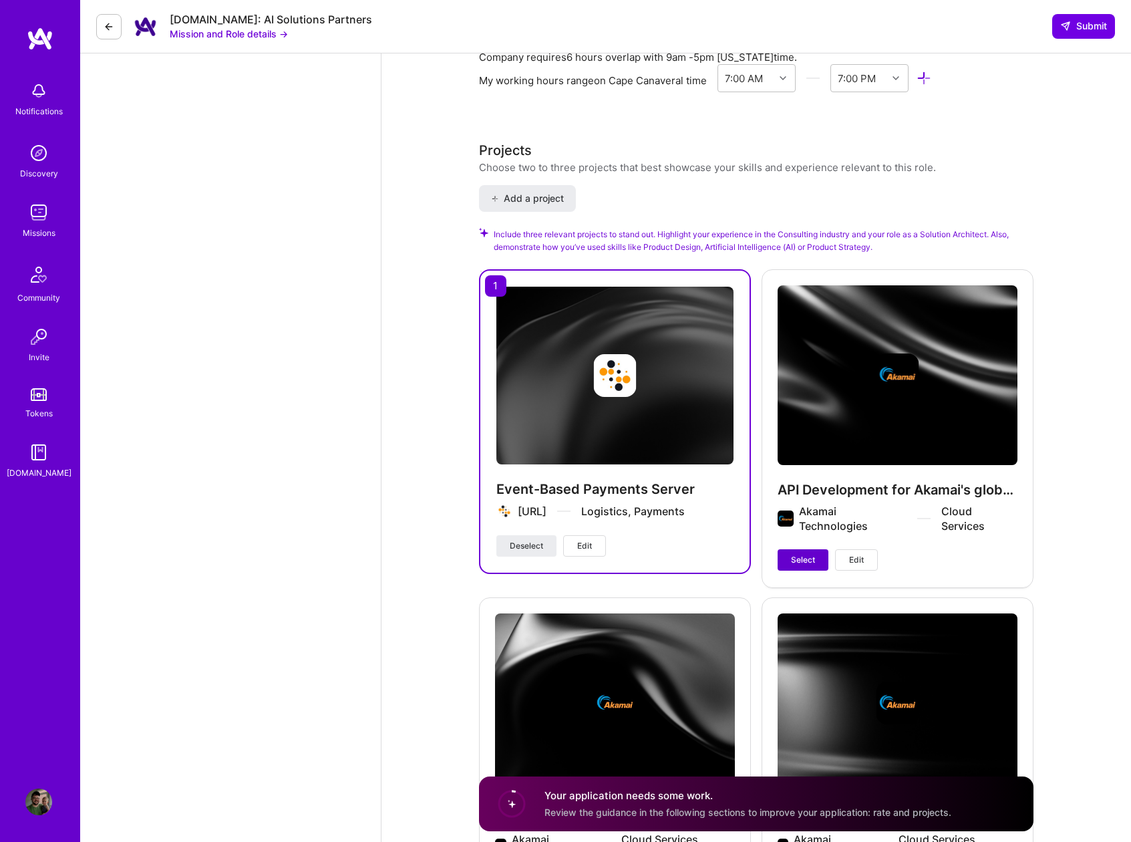
click at [797, 563] on span "Select" at bounding box center [803, 560] width 24 height 12
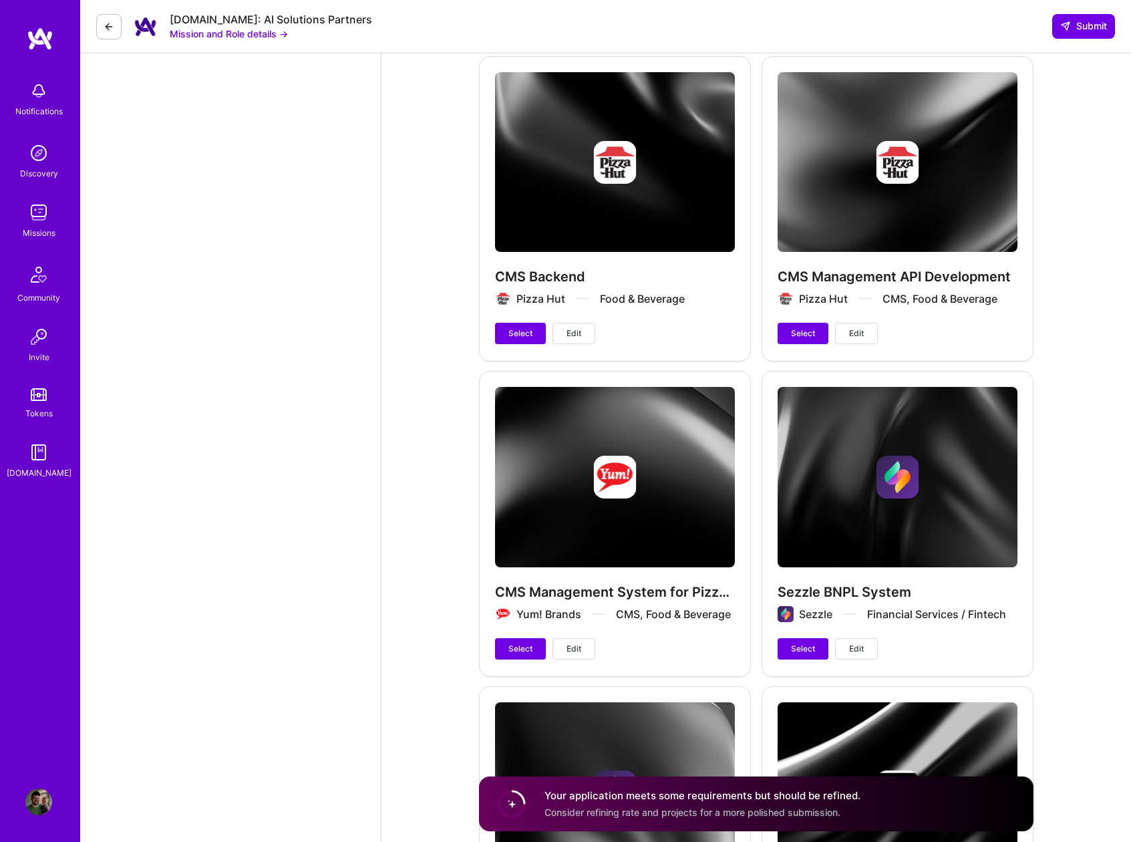
scroll to position [3273, 0]
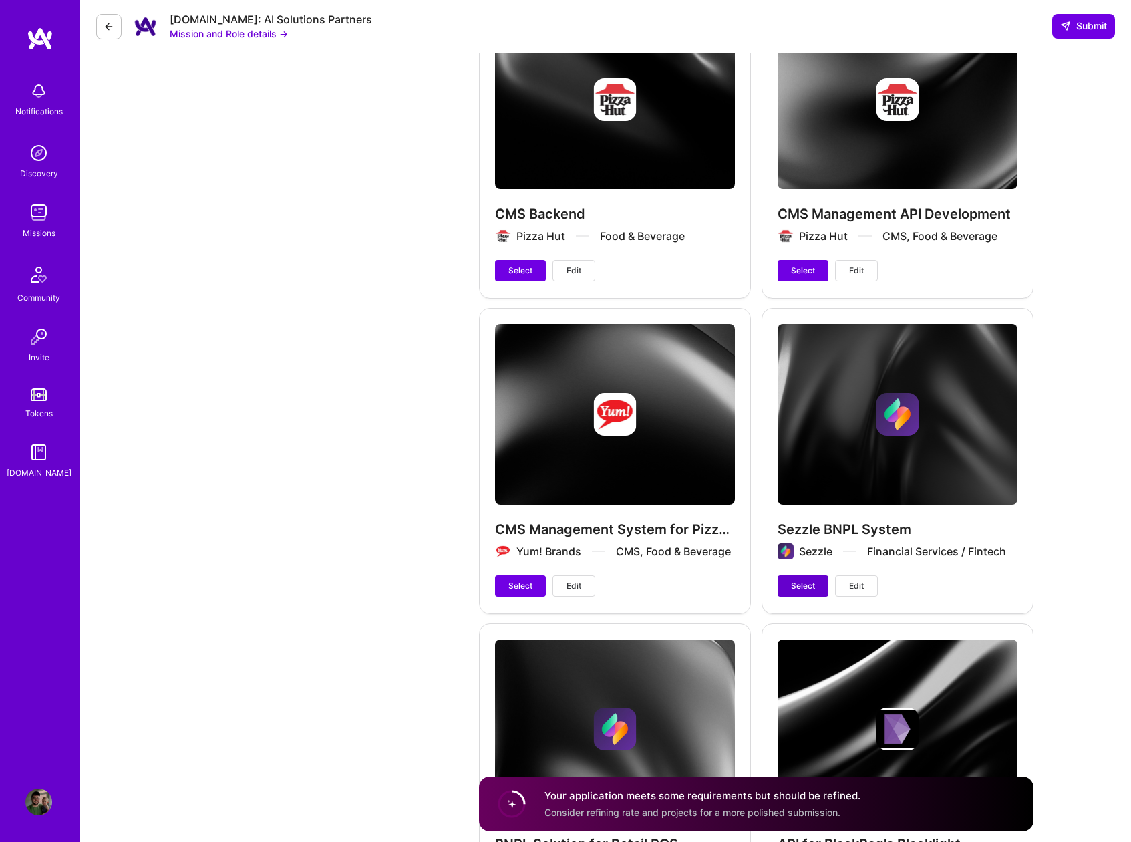
click at [800, 585] on span "Select" at bounding box center [803, 586] width 24 height 12
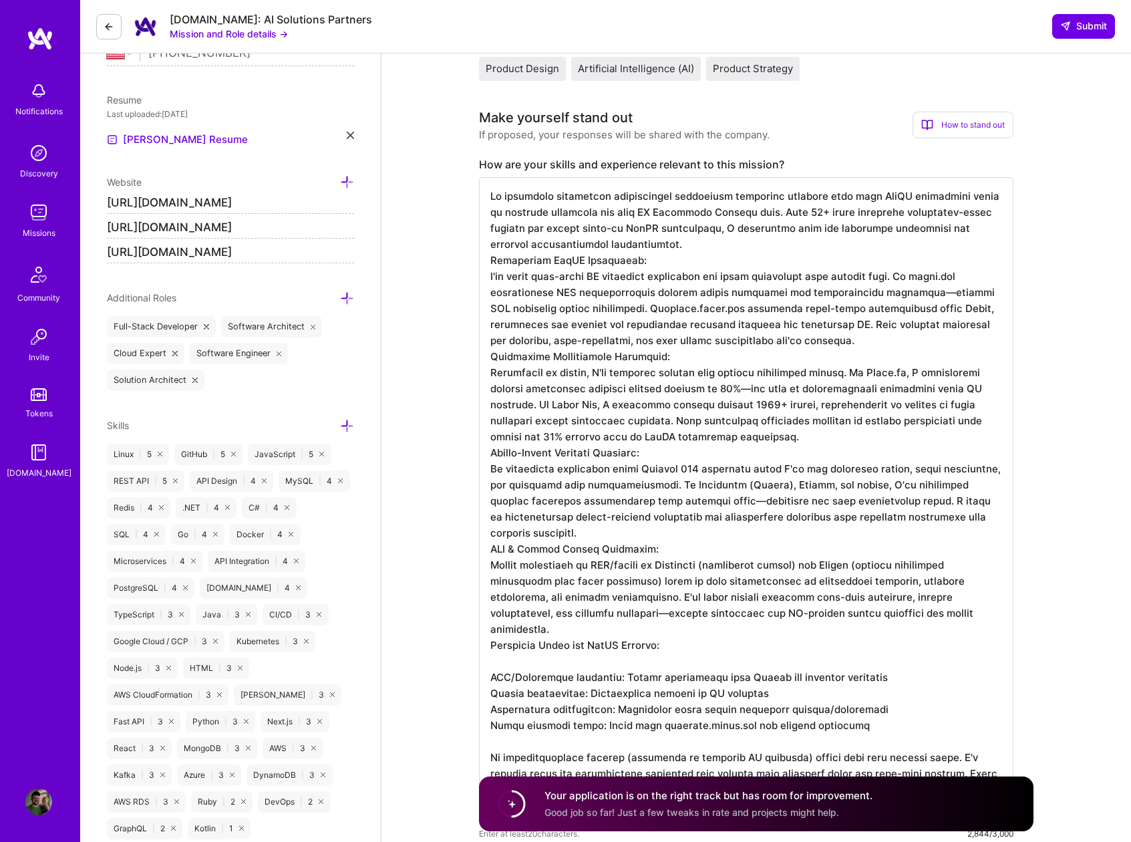
scroll to position [0, 0]
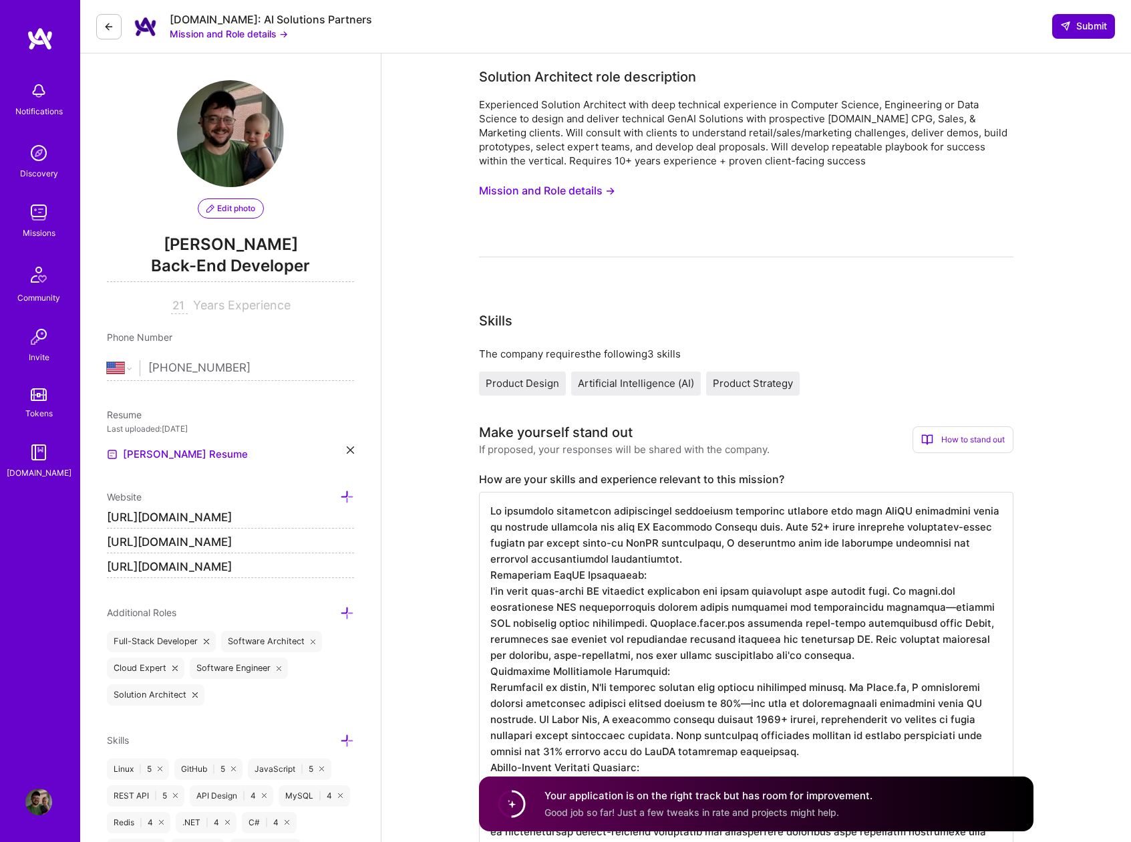
click at [1083, 28] on span "Submit" at bounding box center [1083, 25] width 47 height 13
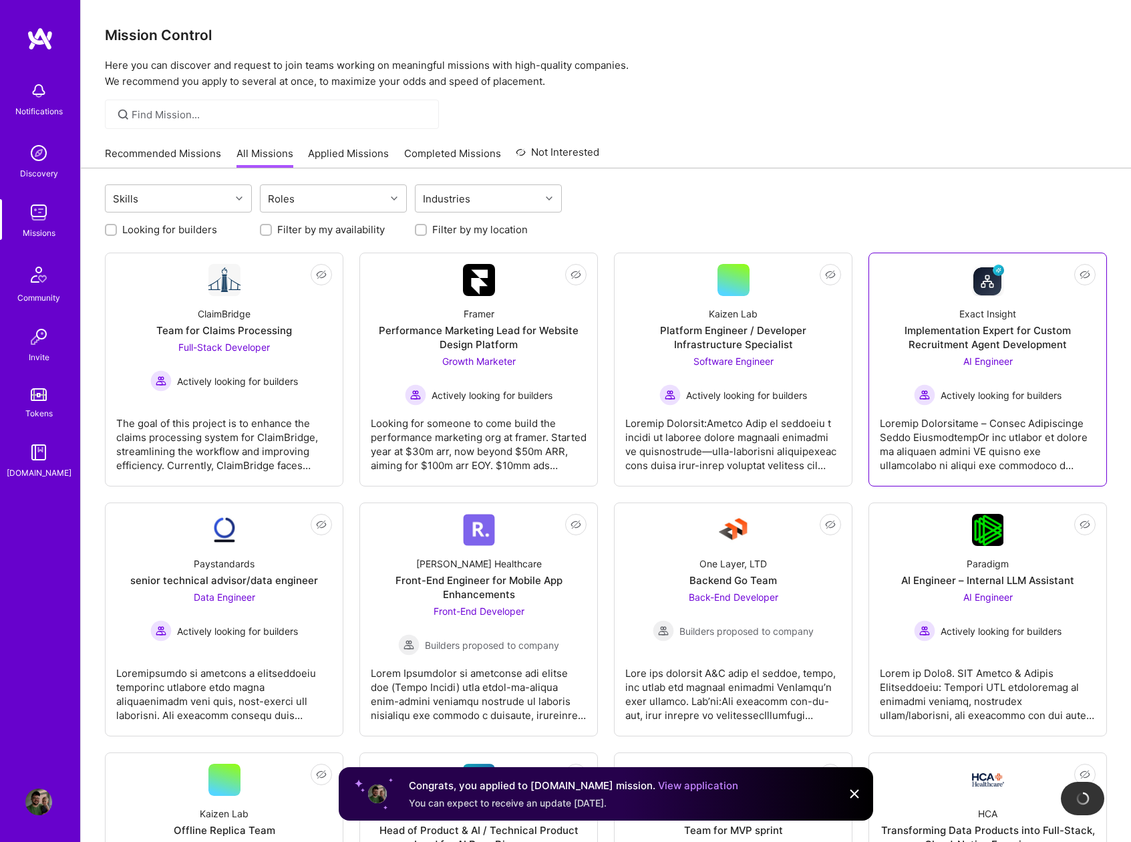
click at [969, 349] on div "Implementation Expert for Custom Recruitment Agent Development" at bounding box center [988, 337] width 216 height 28
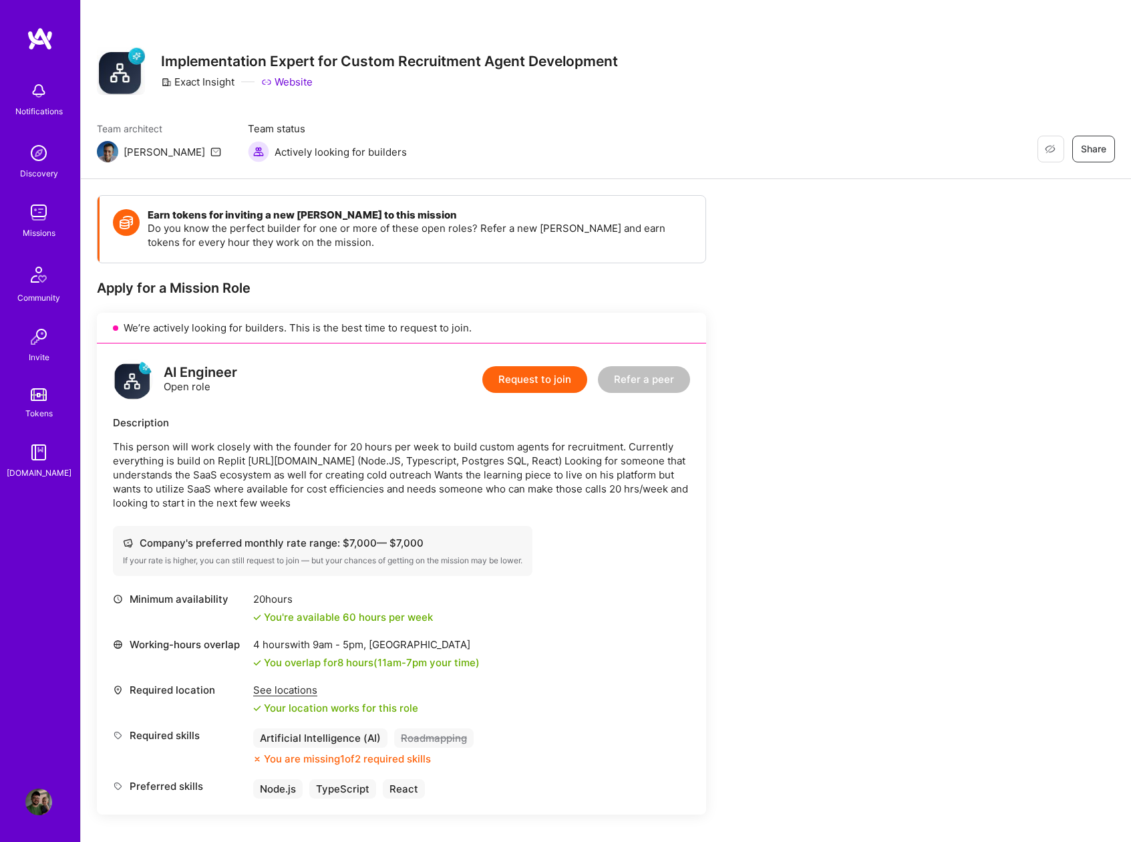
click at [41, 796] on img at bounding box center [38, 801] width 27 height 27
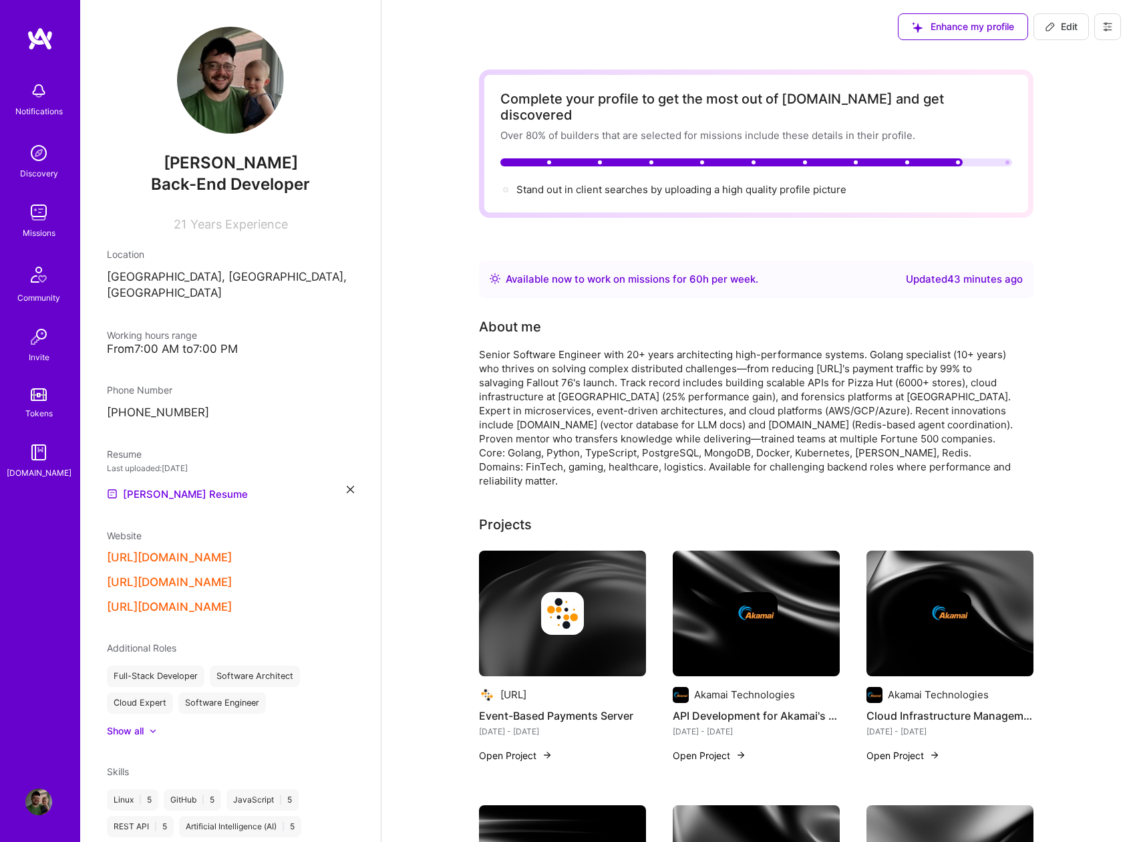
click at [1052, 18] on button "Edit" at bounding box center [1061, 26] width 55 height 27
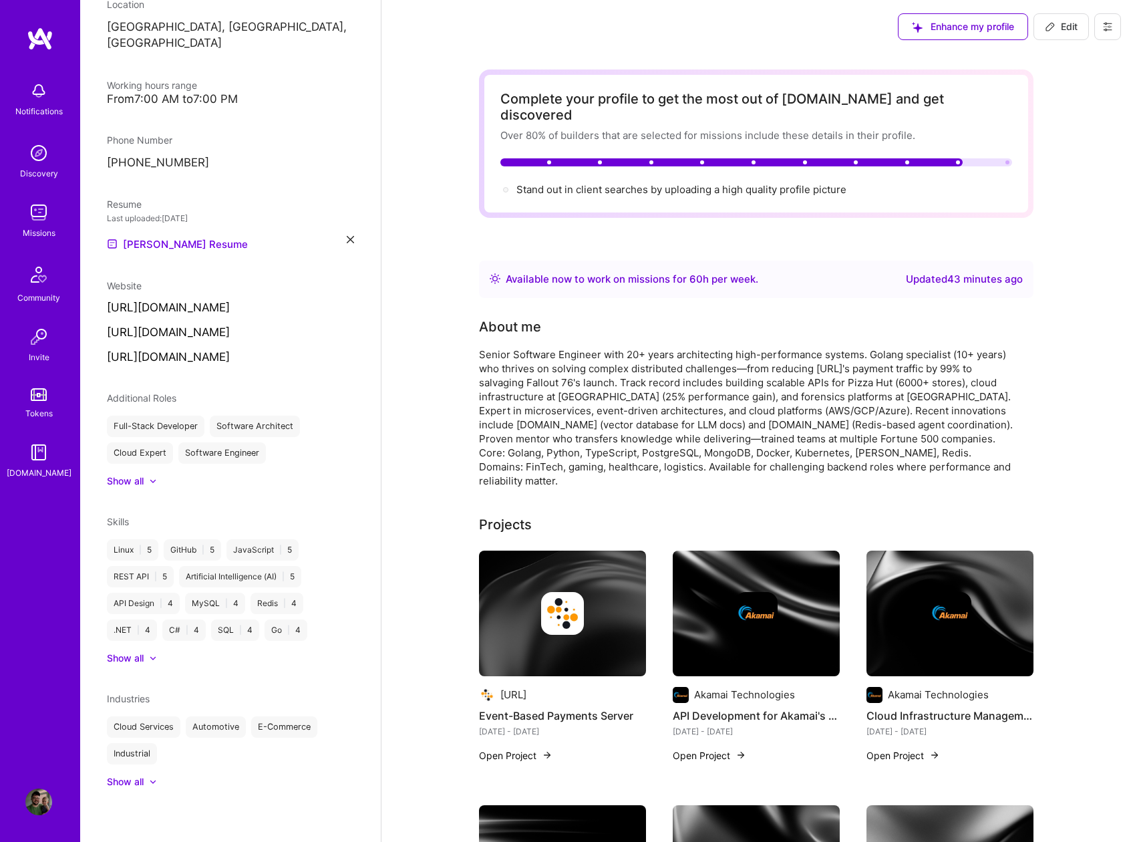
select select "US"
select select "Right Now"
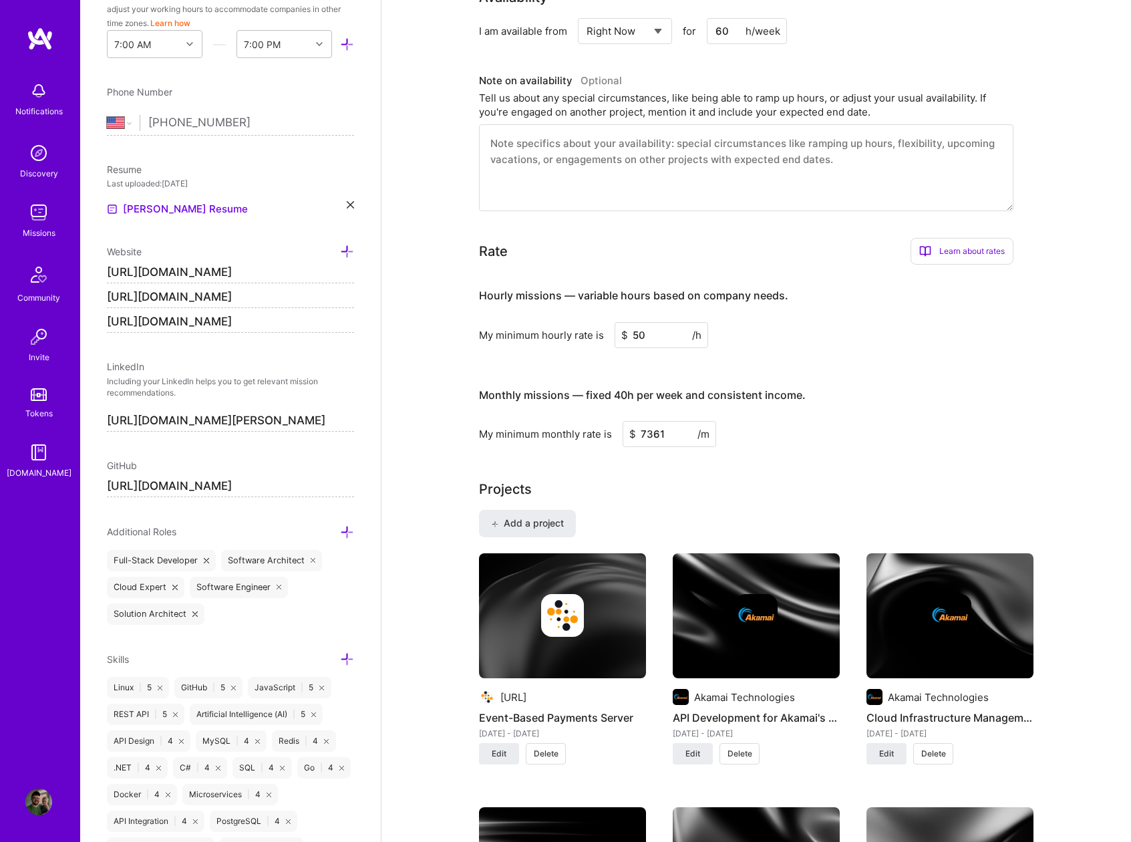
scroll to position [688, 0]
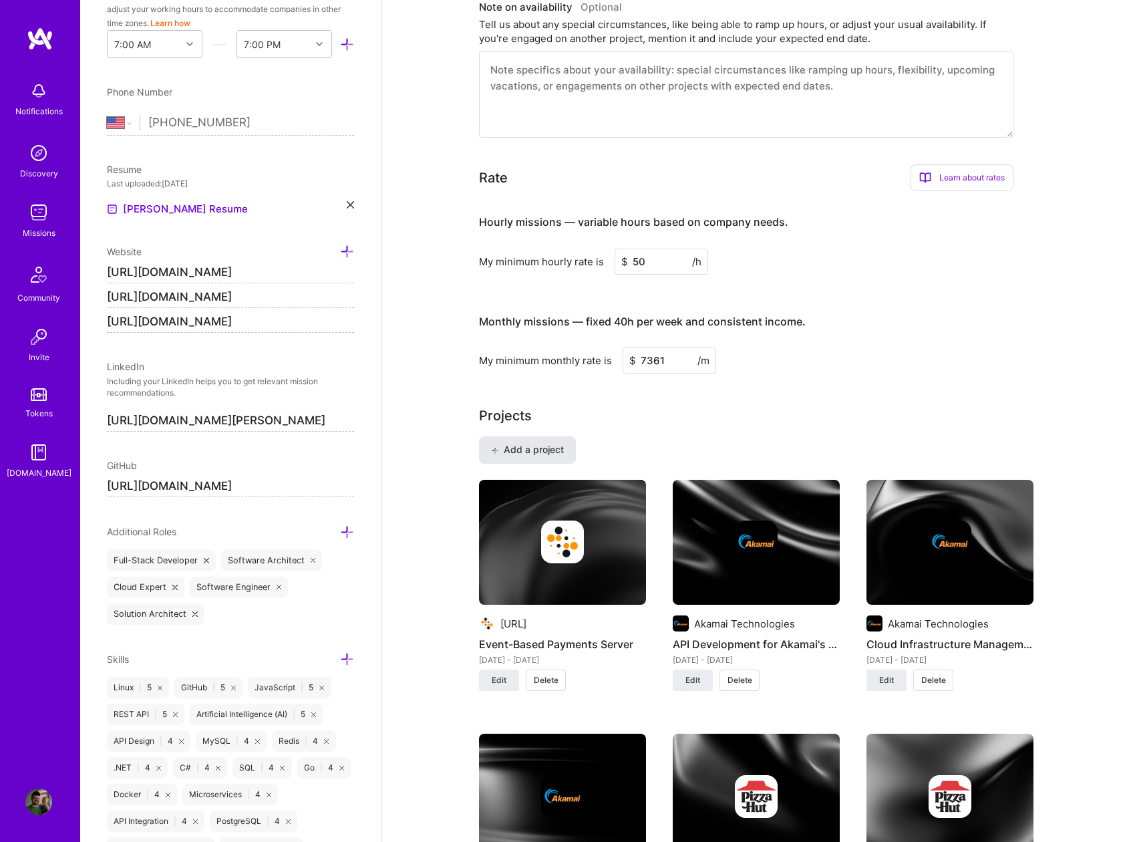
click at [522, 443] on span "Add a project" at bounding box center [527, 449] width 73 height 13
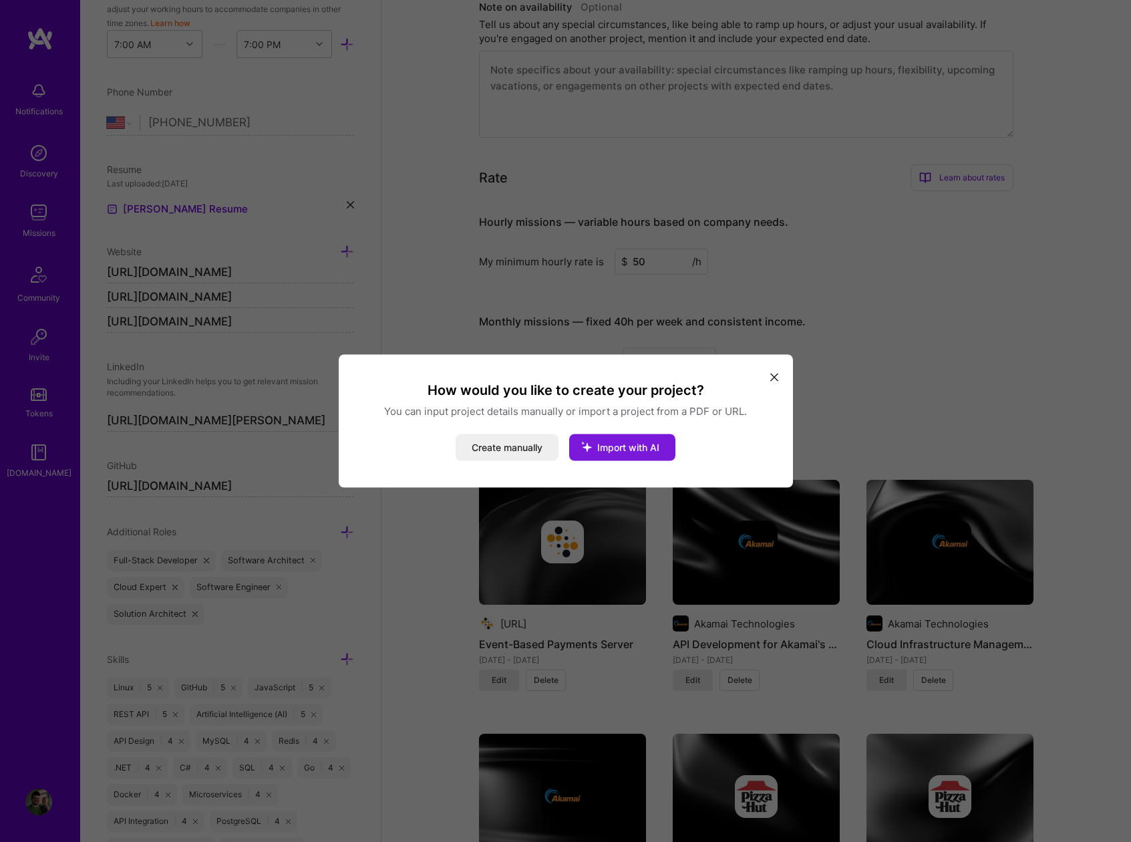
click at [602, 444] on icon "modal" at bounding box center [586, 447] width 35 height 35
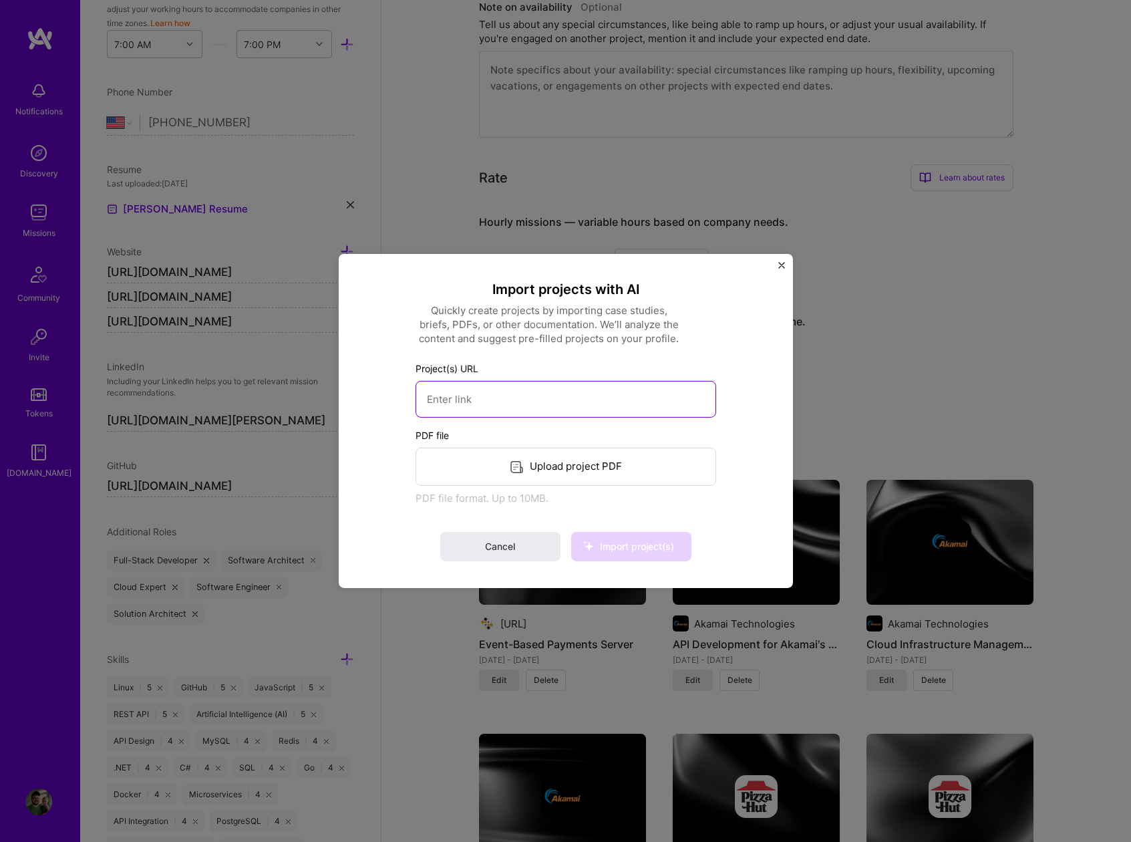
click at [502, 398] on input at bounding box center [566, 399] width 301 height 37
type input "[URL][DOMAIN_NAME]"
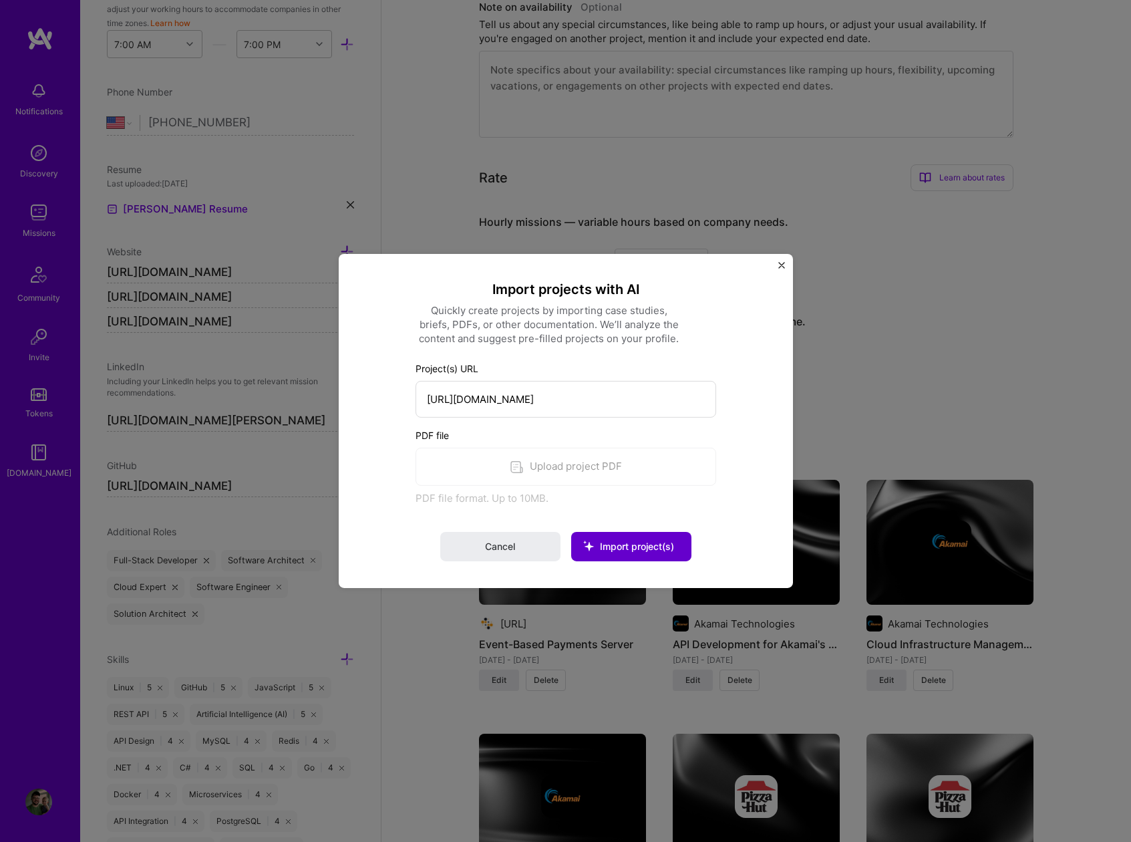
click at [623, 552] on span "Import project(s)" at bounding box center [631, 546] width 86 height 13
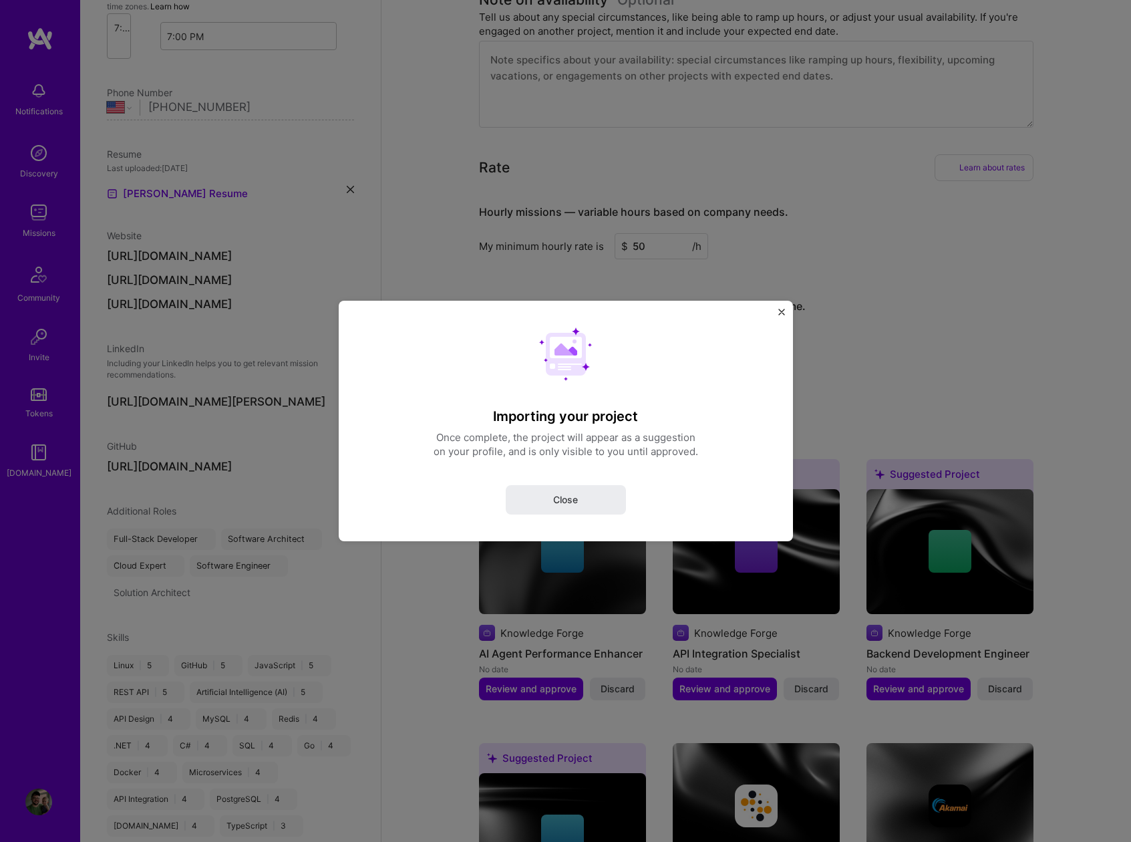
select select "US"
select select "Right Now"
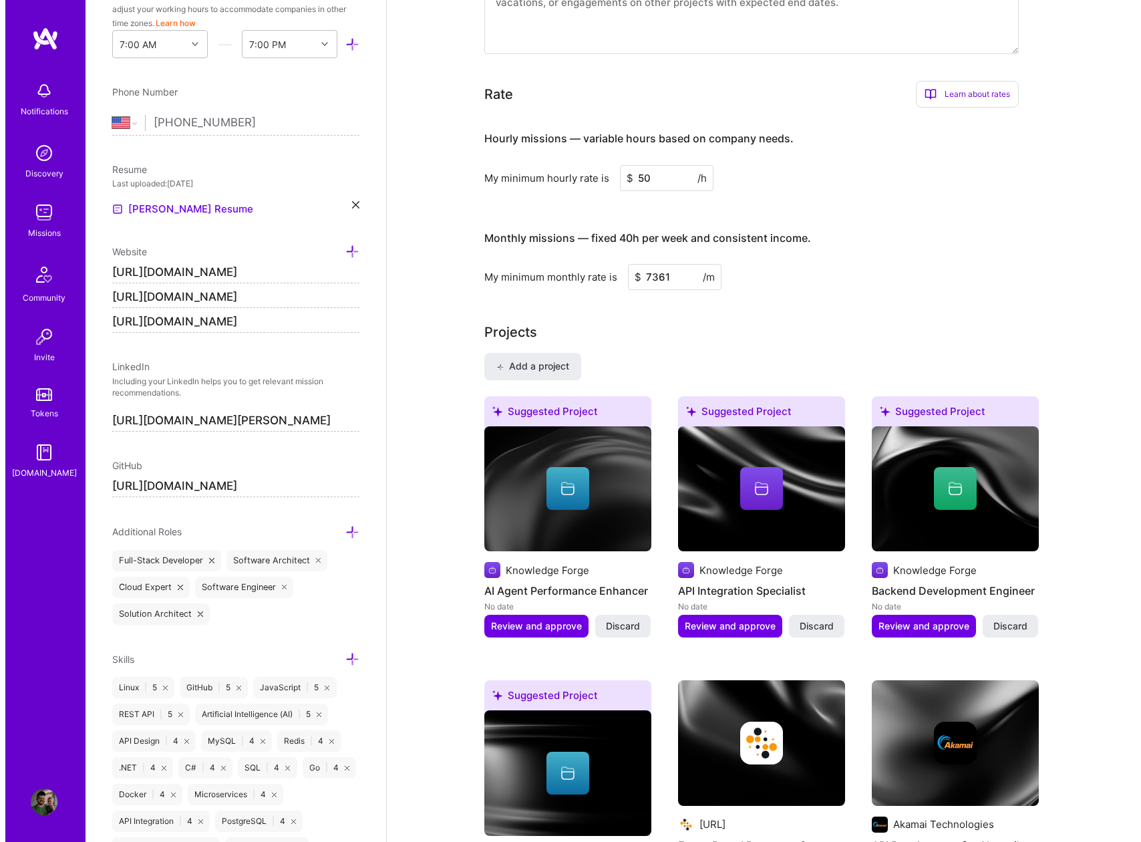
scroll to position [781, 0]
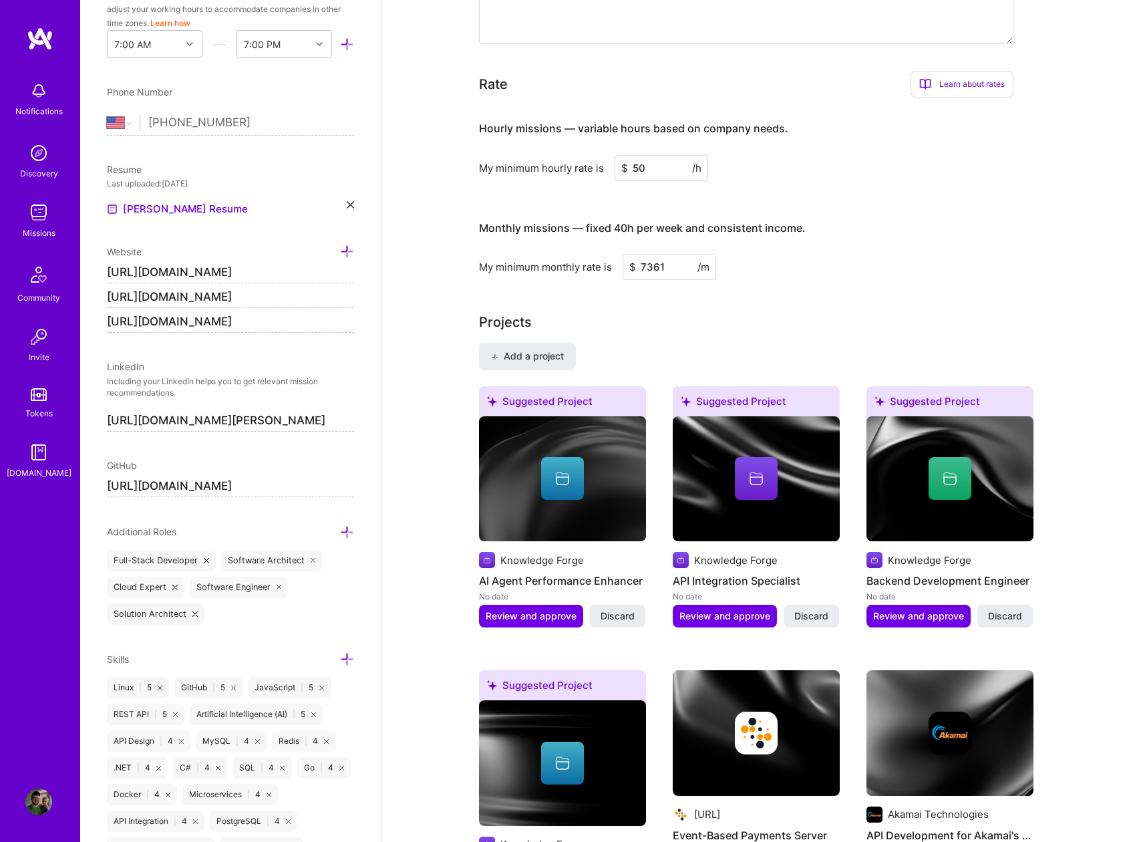
click at [547, 470] on div at bounding box center [562, 478] width 43 height 43
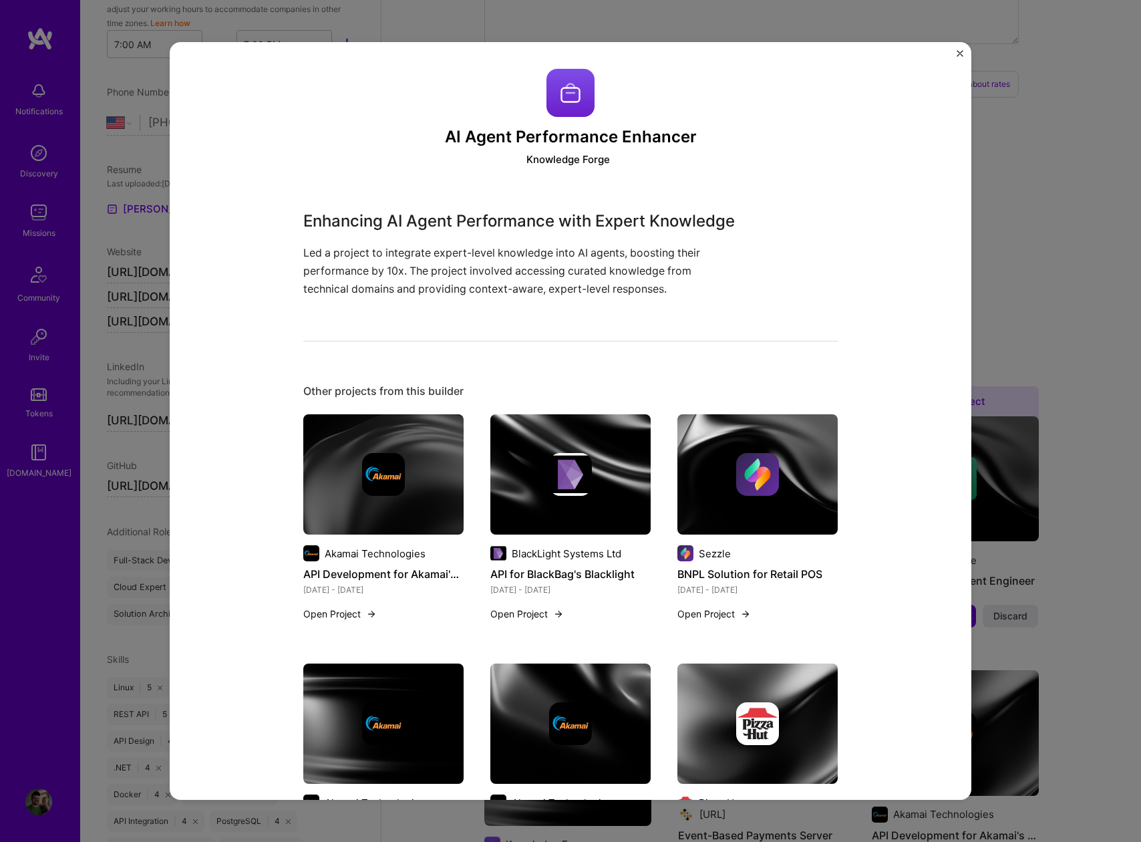
click at [957, 52] on img "Close" at bounding box center [960, 53] width 7 height 7
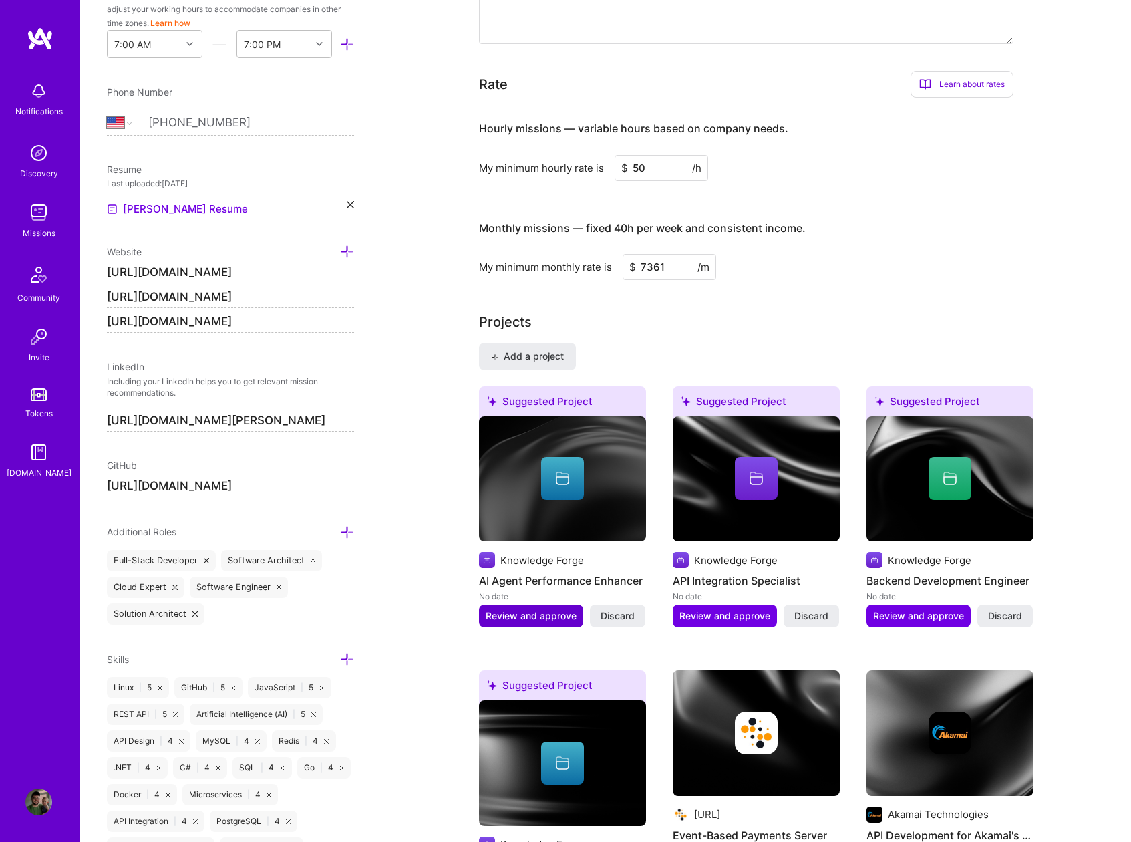
click at [508, 609] on span "Review and approve" at bounding box center [531, 615] width 91 height 13
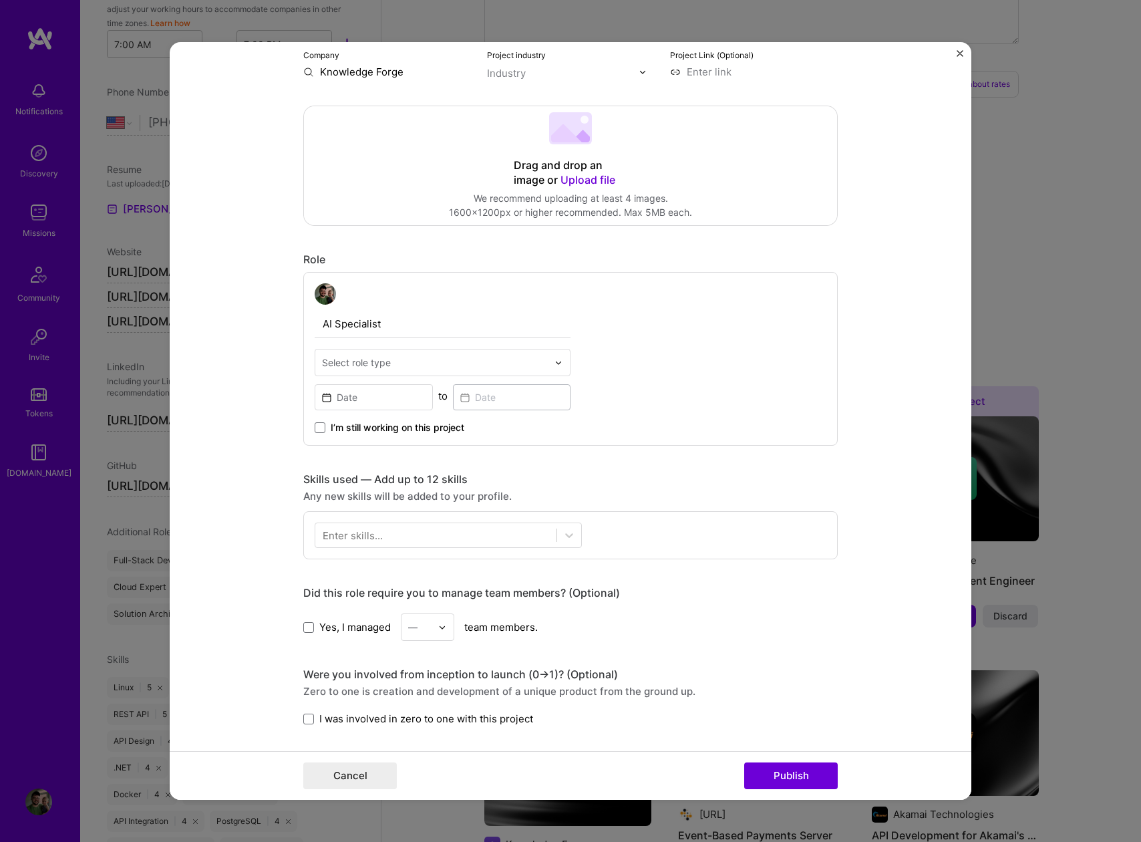
scroll to position [255, 0]
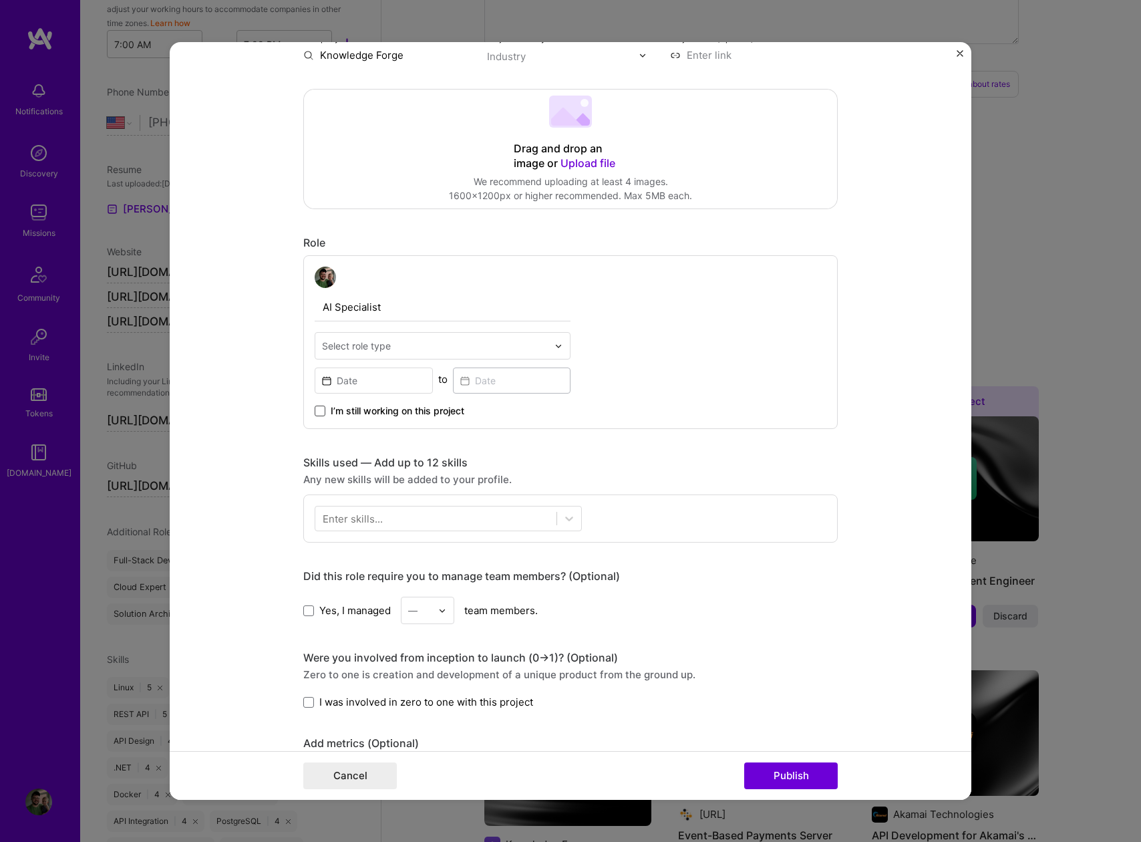
click at [315, 411] on span at bounding box center [320, 411] width 11 height 11
click at [0, 0] on input "I’m still working on this project" at bounding box center [0, 0] width 0 height 0
click at [329, 388] on input at bounding box center [374, 380] width 118 height 26
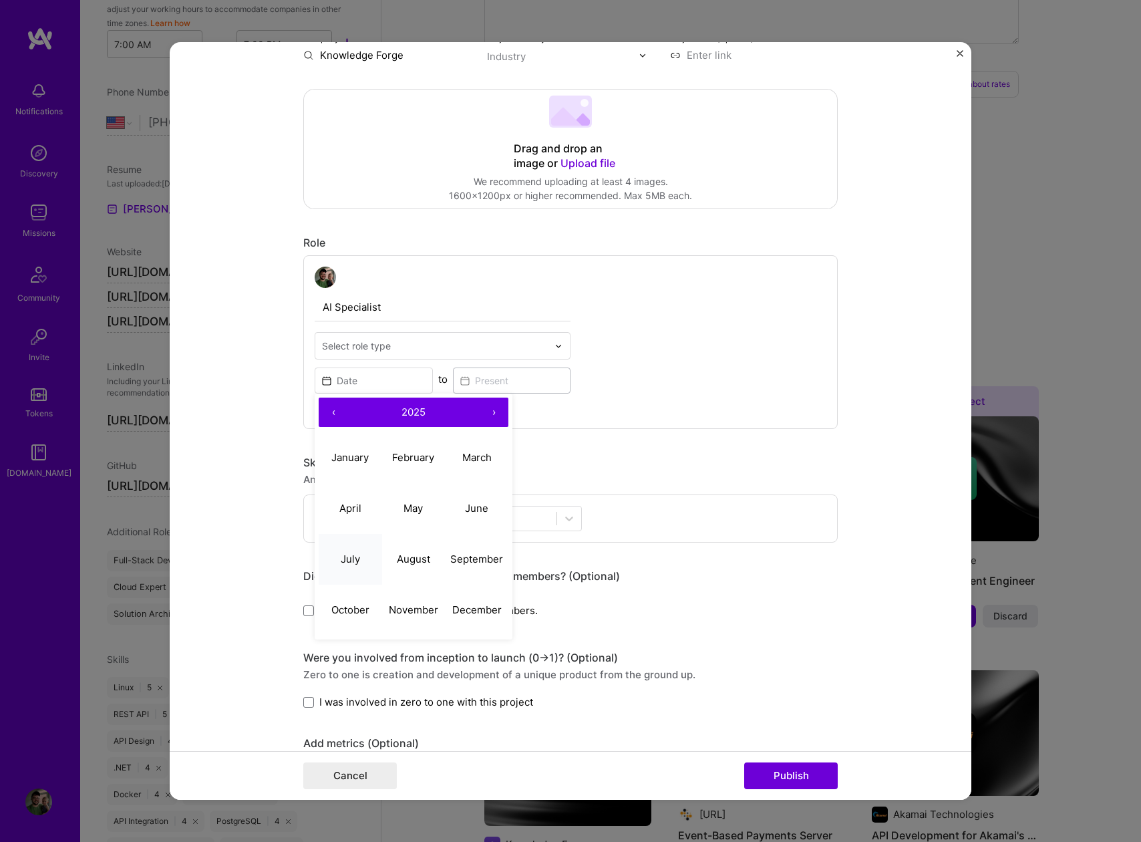
click at [354, 565] on button "July" at bounding box center [350, 559] width 63 height 51
type input "[DATE]"
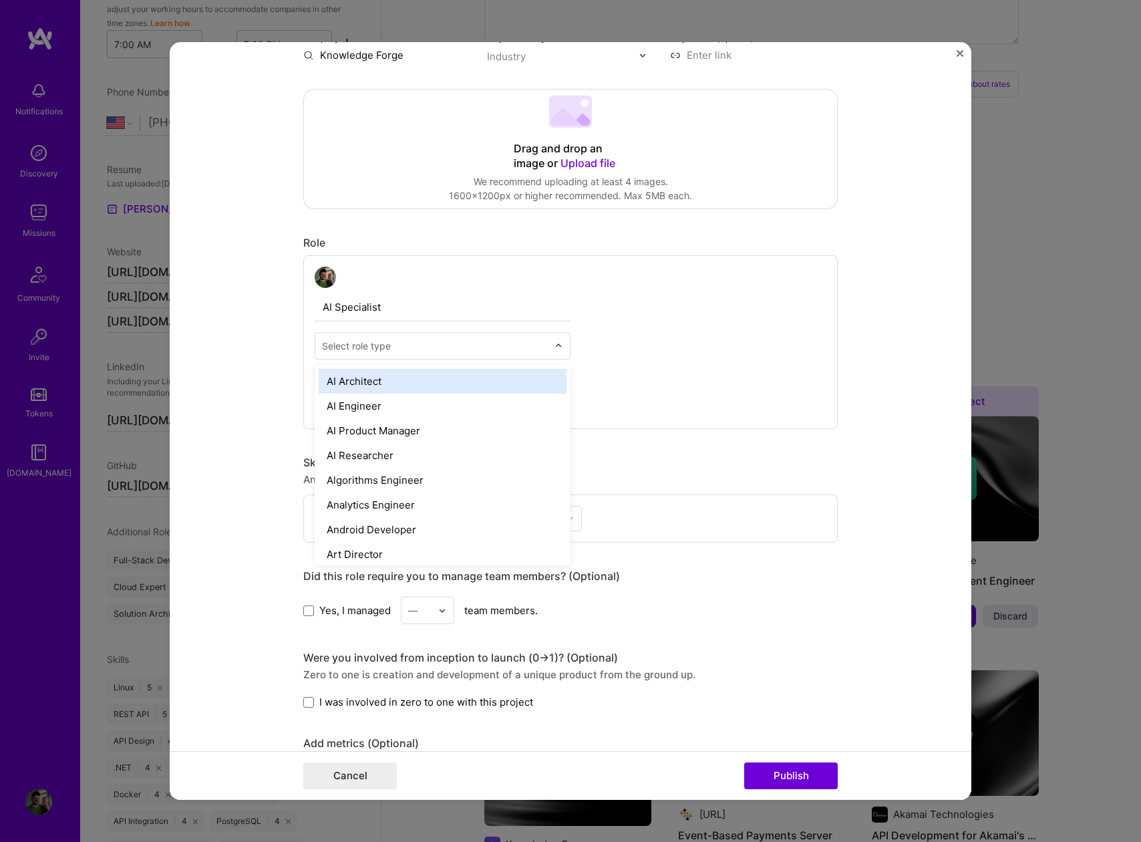
click at [449, 349] on input "text" at bounding box center [435, 346] width 226 height 14
click at [359, 385] on div "AI Architect" at bounding box center [443, 381] width 248 height 25
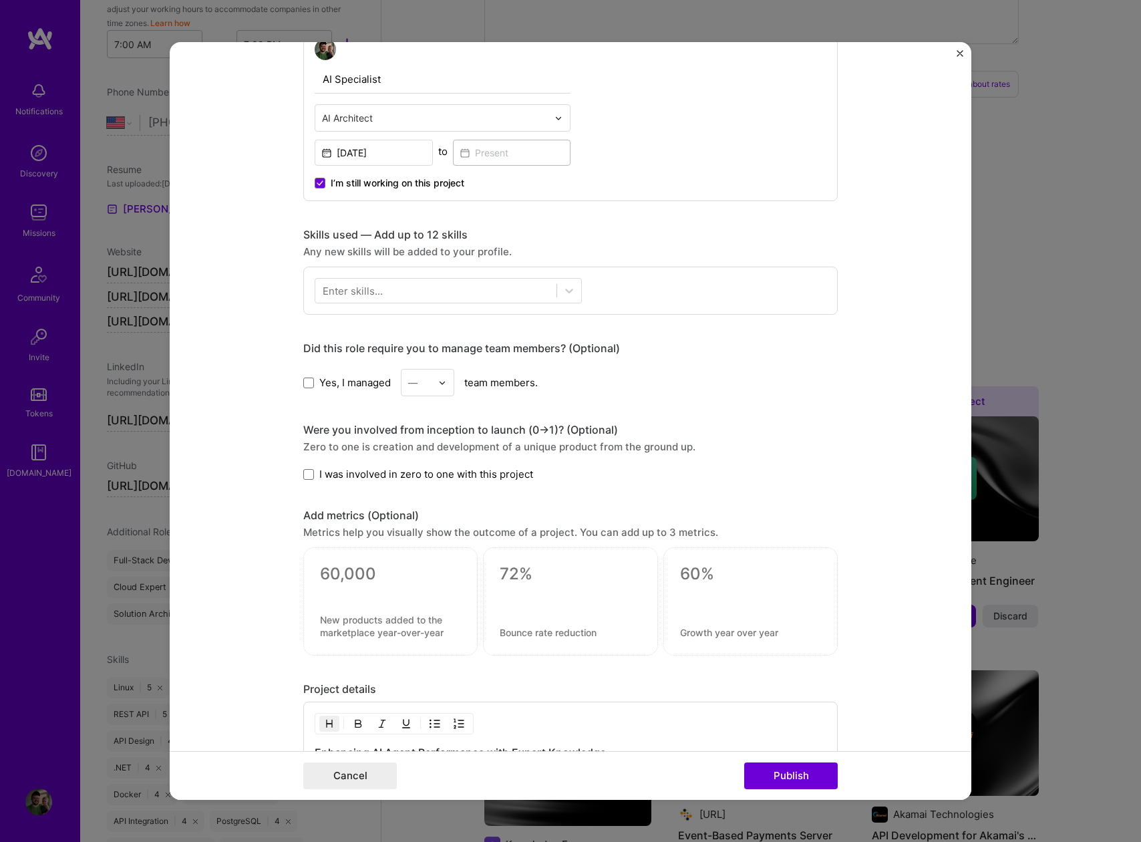
scroll to position [509, 0]
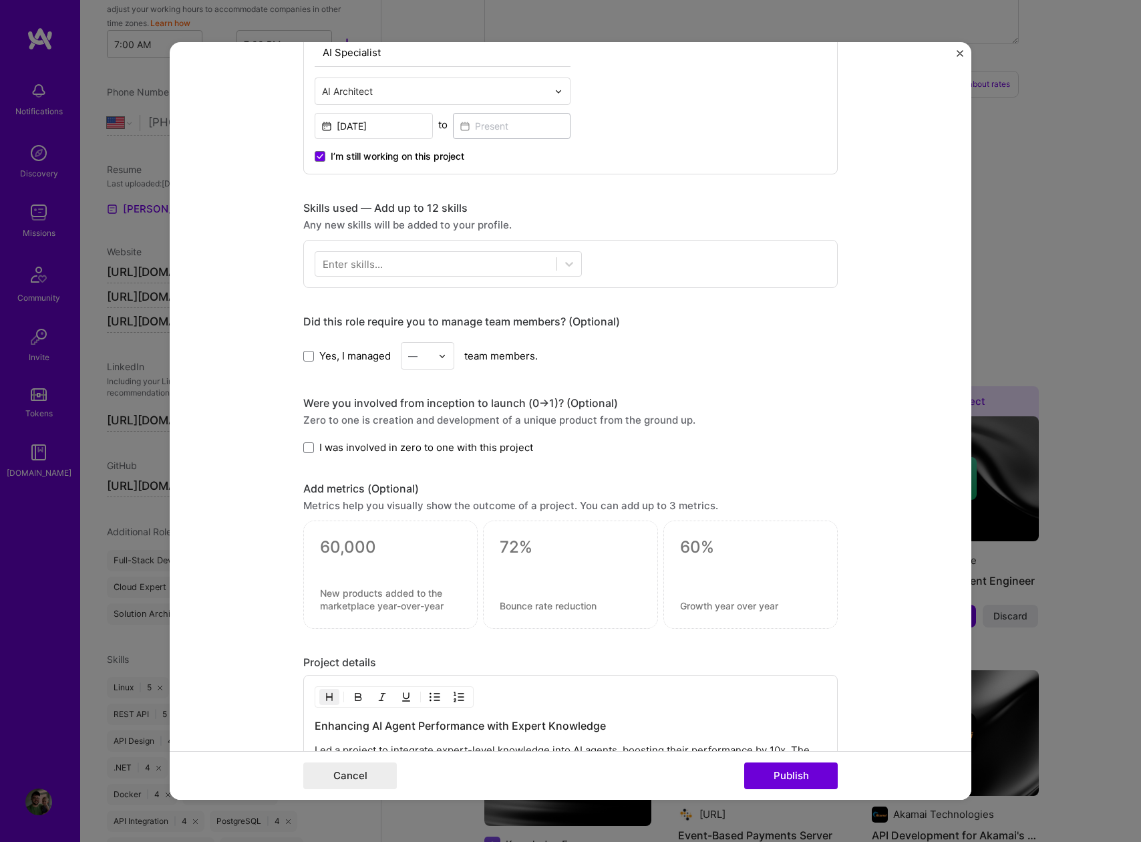
click at [361, 260] on div "Enter skills..." at bounding box center [353, 264] width 60 height 14
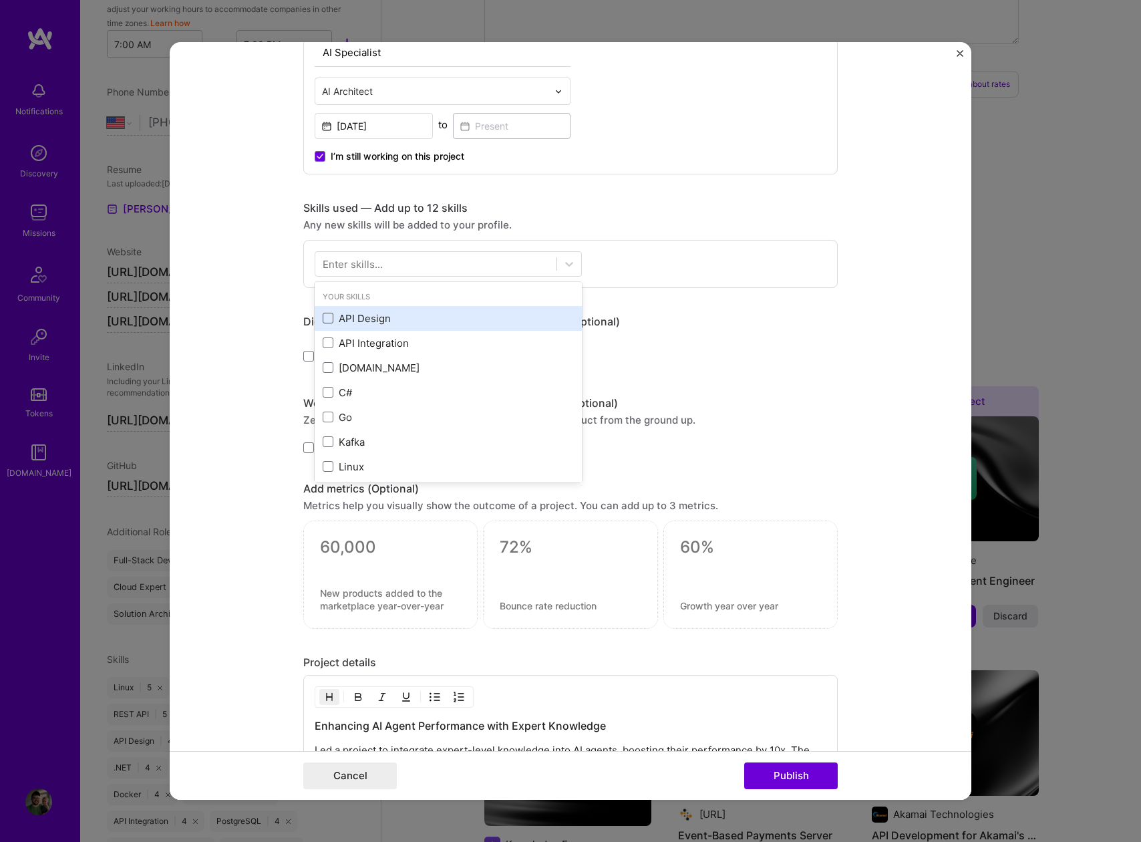
click at [324, 318] on span at bounding box center [328, 318] width 11 height 11
click at [0, 0] on input "checkbox" at bounding box center [0, 0] width 0 height 0
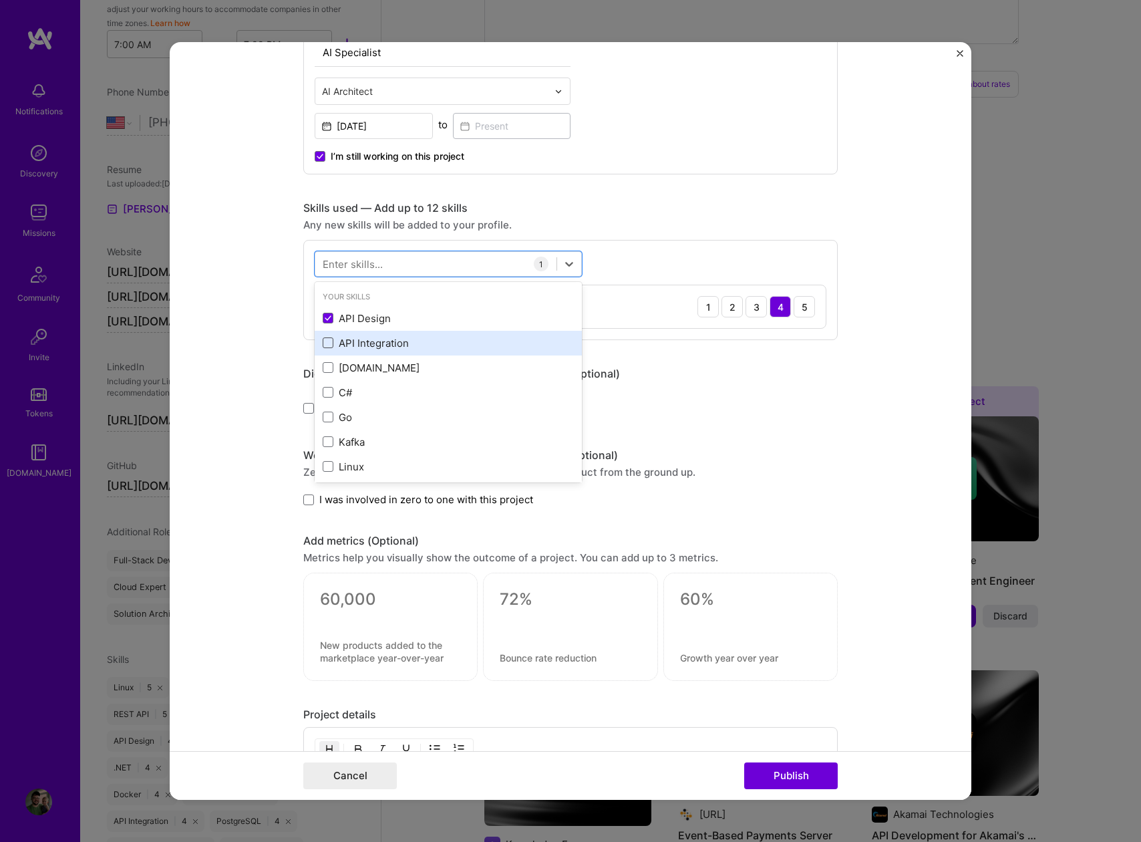
click at [325, 341] on span at bounding box center [328, 342] width 11 height 11
click at [0, 0] on input "checkbox" at bounding box center [0, 0] width 0 height 0
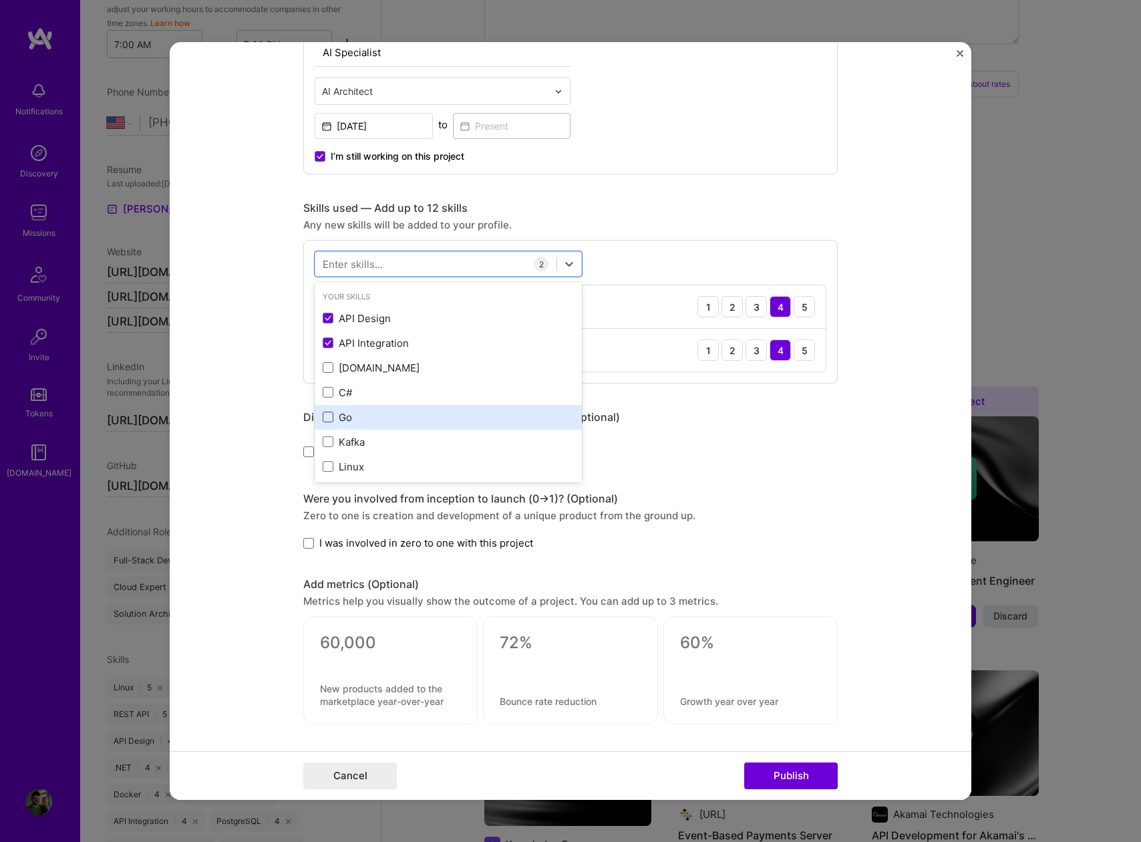
click at [323, 418] on span at bounding box center [328, 417] width 11 height 11
click at [0, 0] on input "checkbox" at bounding box center [0, 0] width 0 height 0
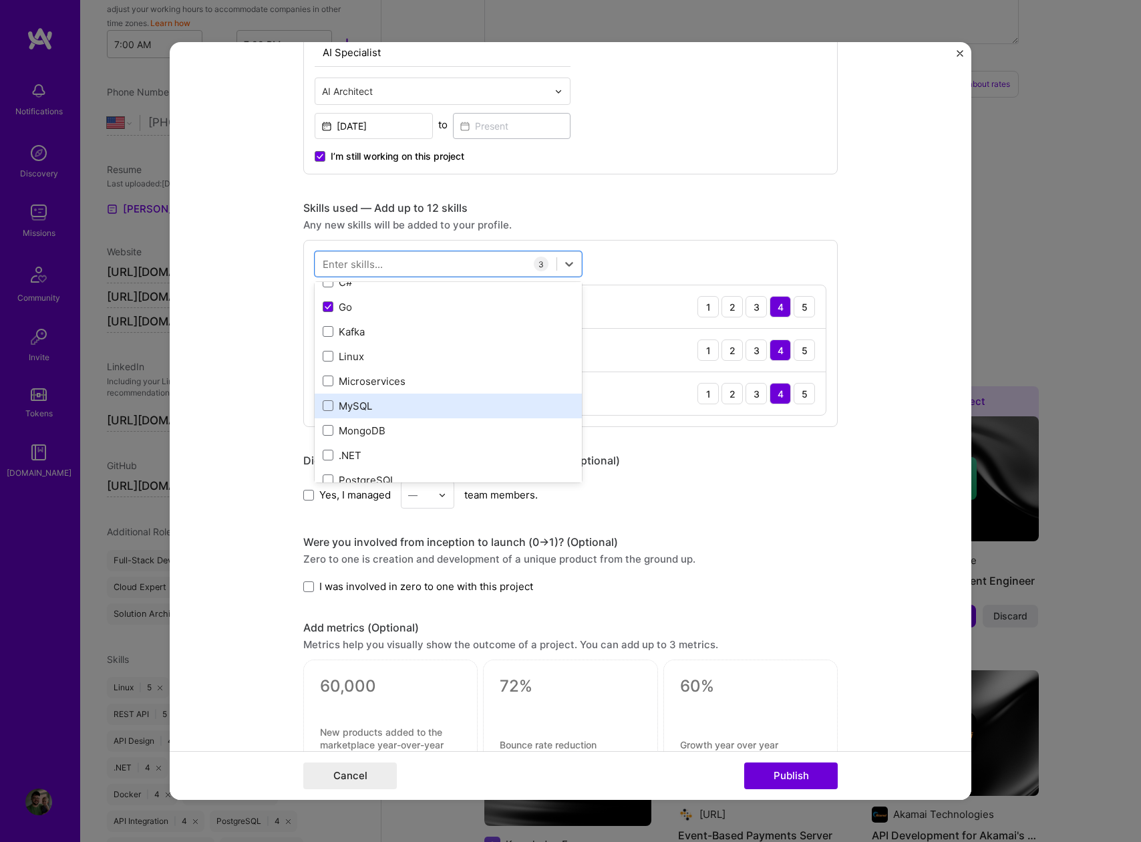
scroll to position [122, 0]
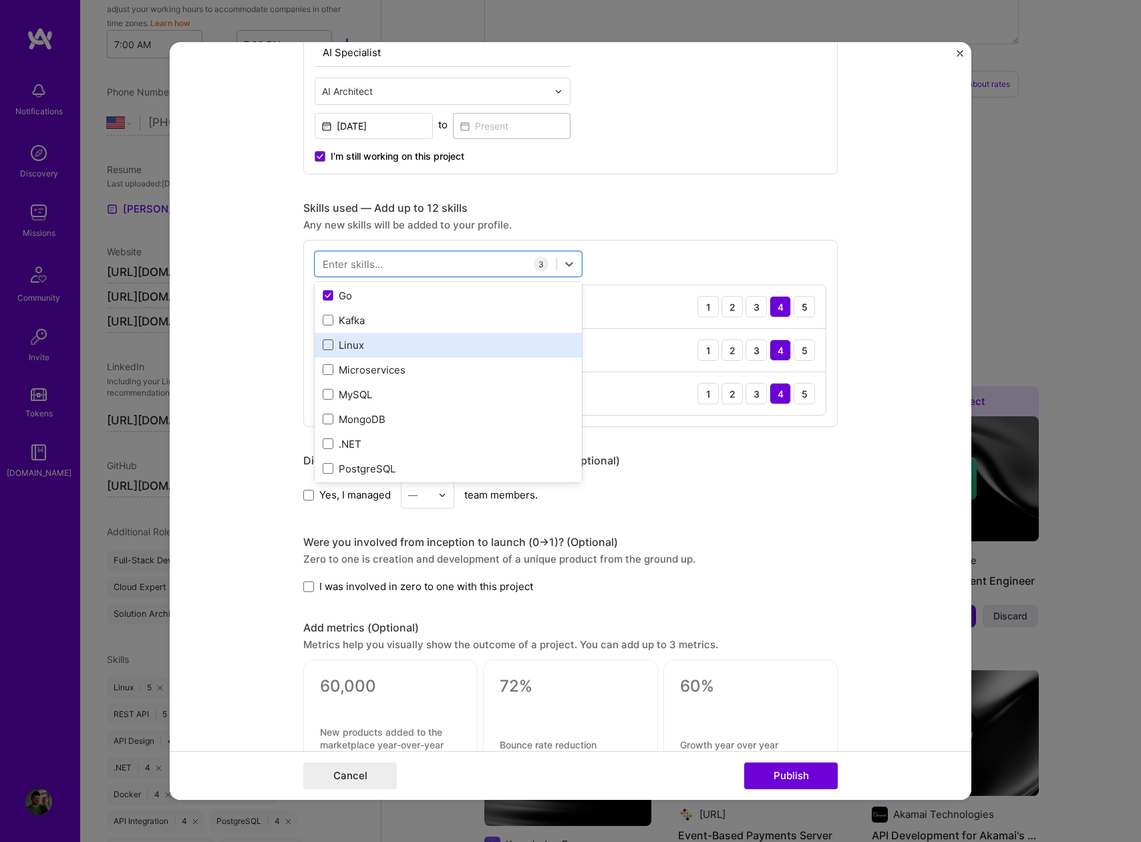
click at [324, 346] on span at bounding box center [328, 344] width 11 height 11
click at [0, 0] on input "checkbox" at bounding box center [0, 0] width 0 height 0
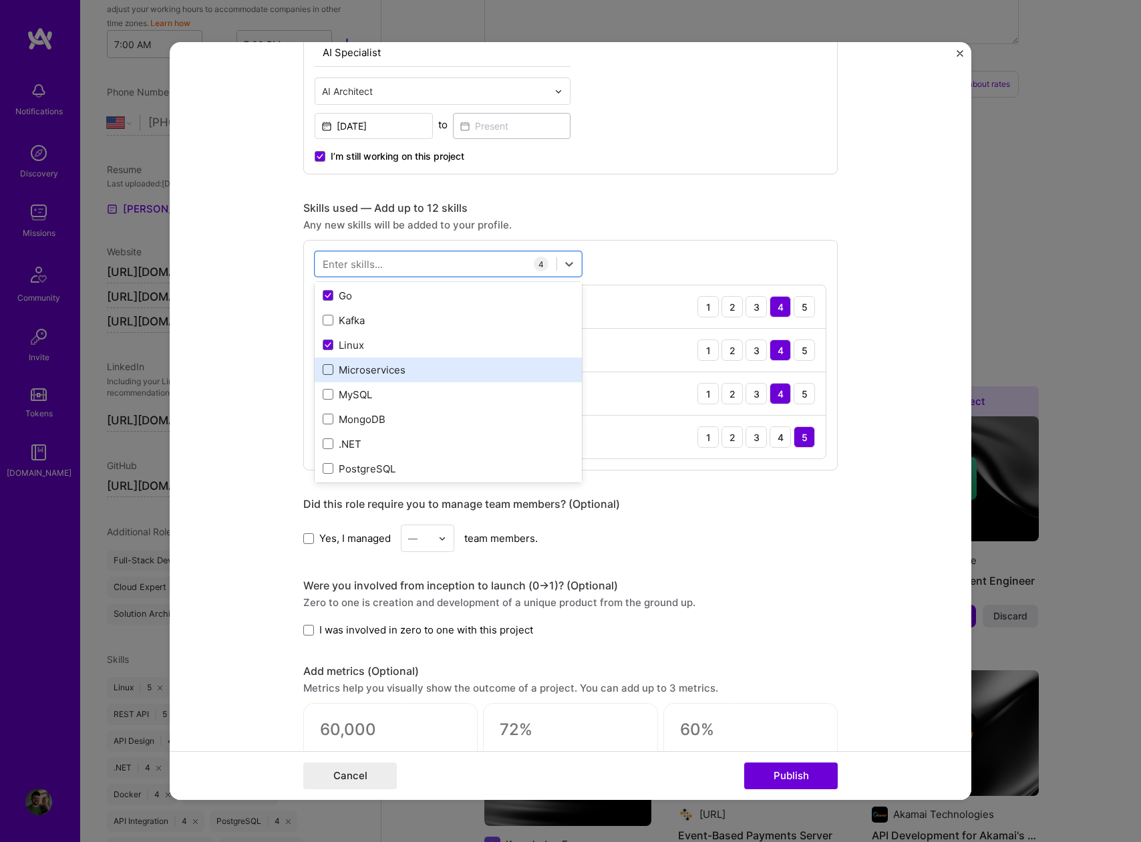
click at [325, 370] on span at bounding box center [328, 369] width 11 height 11
click at [0, 0] on input "checkbox" at bounding box center [0, 0] width 0 height 0
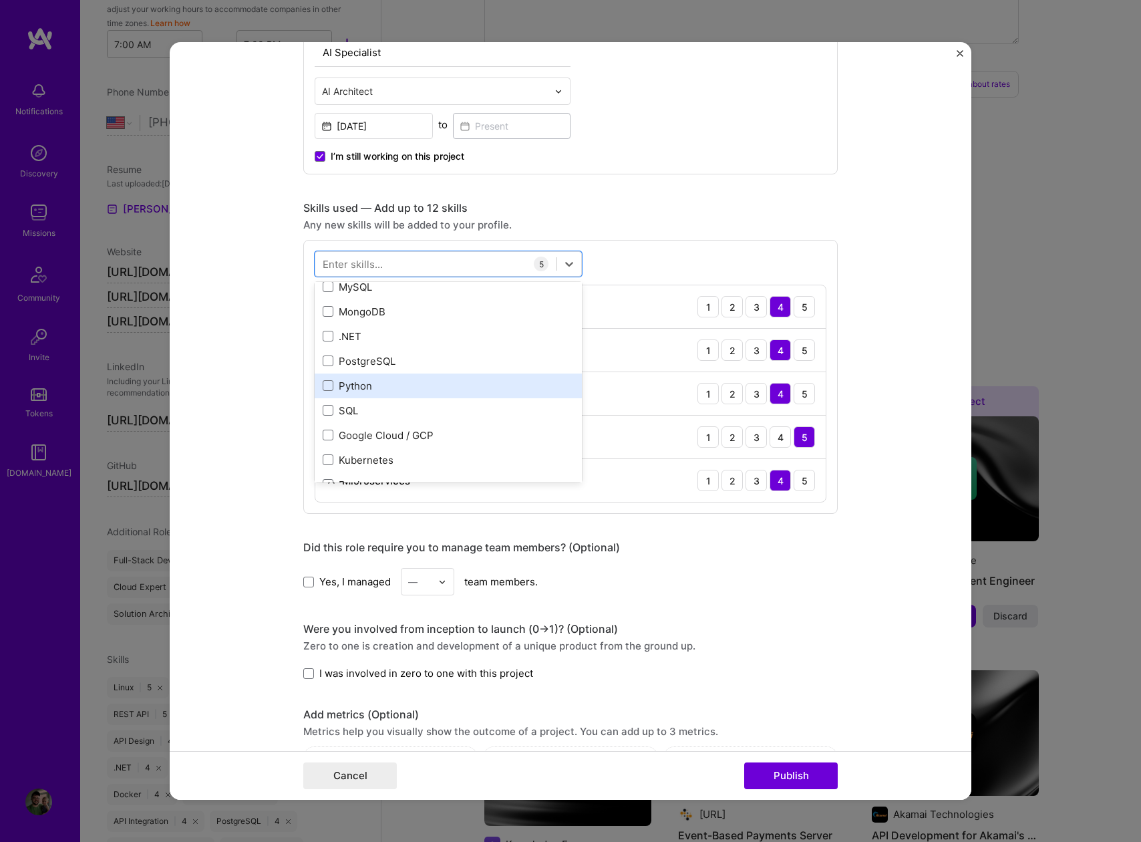
scroll to position [234, 0]
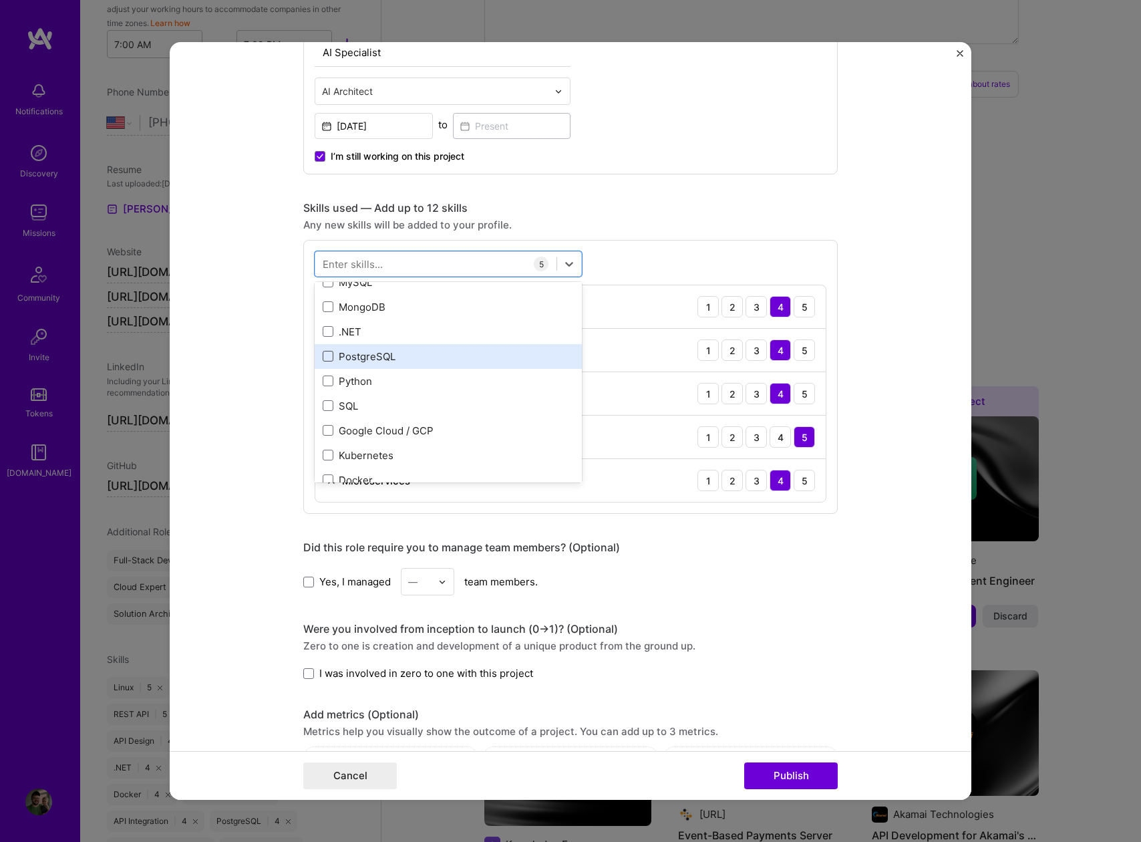
click at [323, 355] on span at bounding box center [328, 356] width 11 height 11
click at [0, 0] on input "checkbox" at bounding box center [0, 0] width 0 height 0
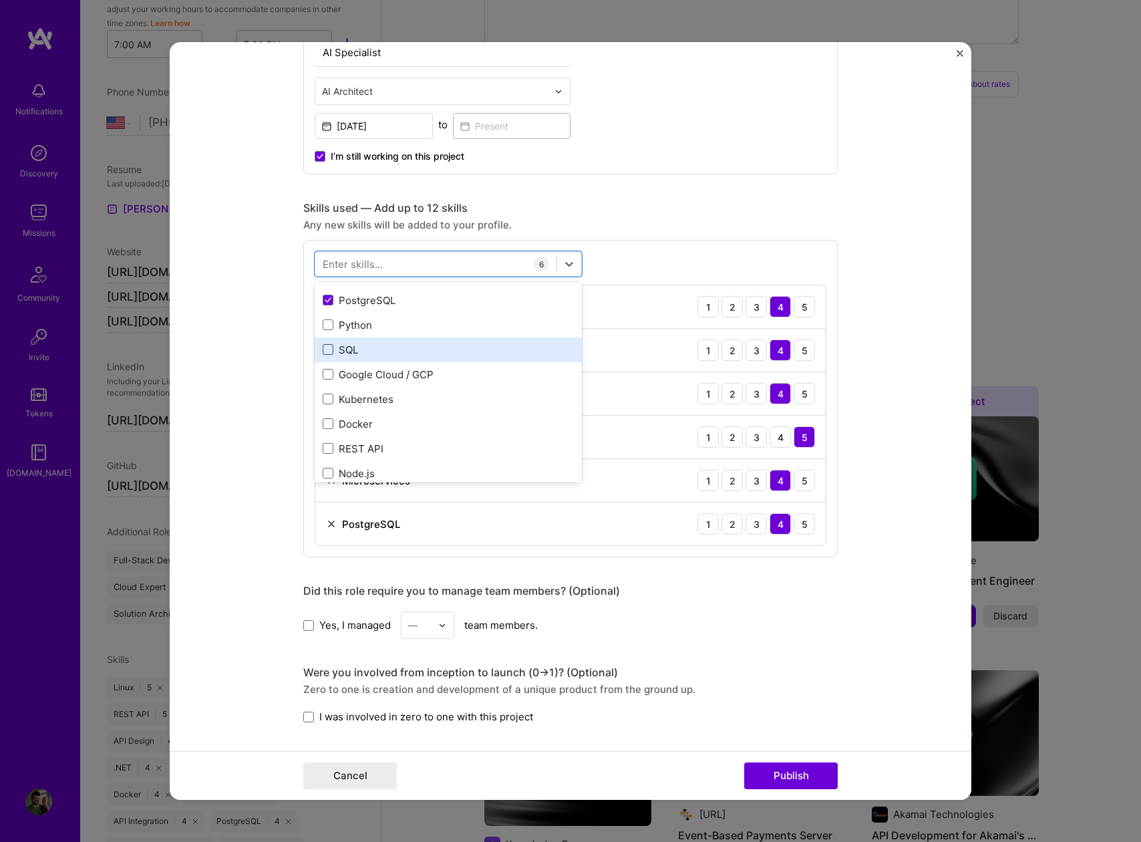
scroll to position [346, 0]
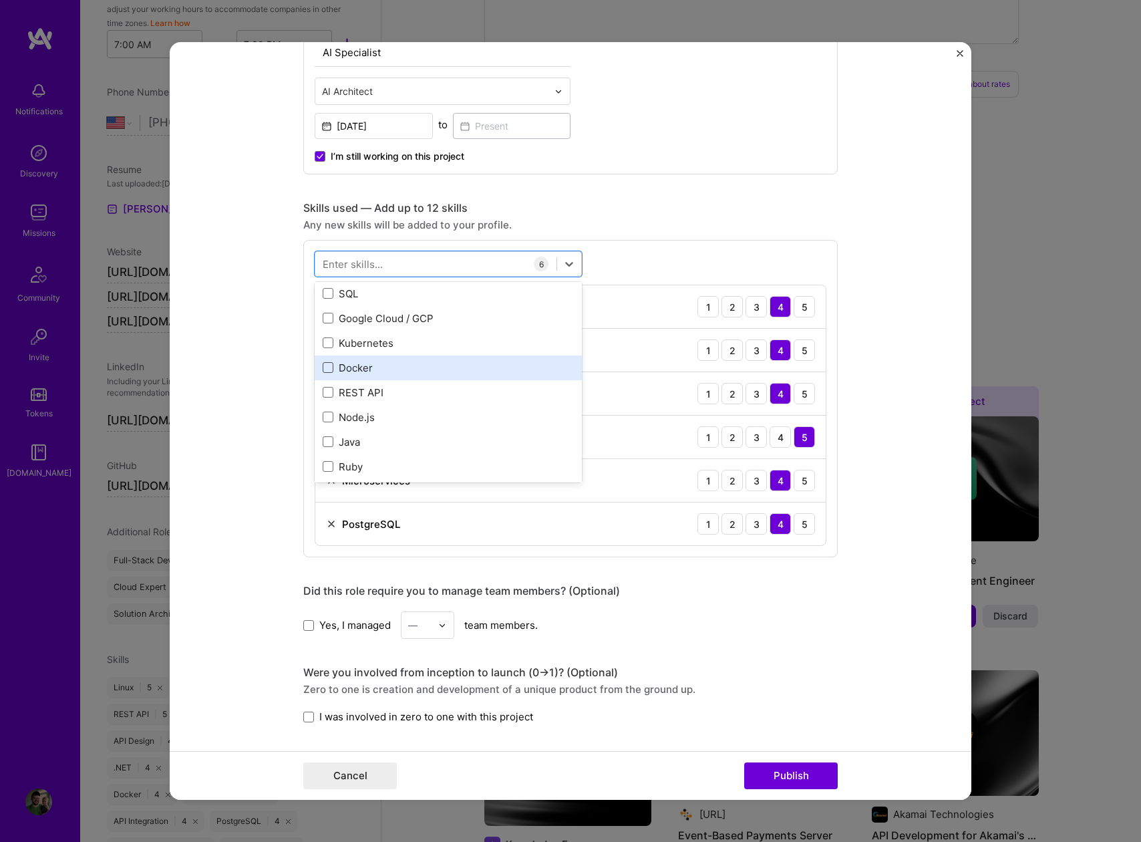
click at [323, 367] on span at bounding box center [328, 367] width 11 height 11
click at [0, 0] on input "checkbox" at bounding box center [0, 0] width 0 height 0
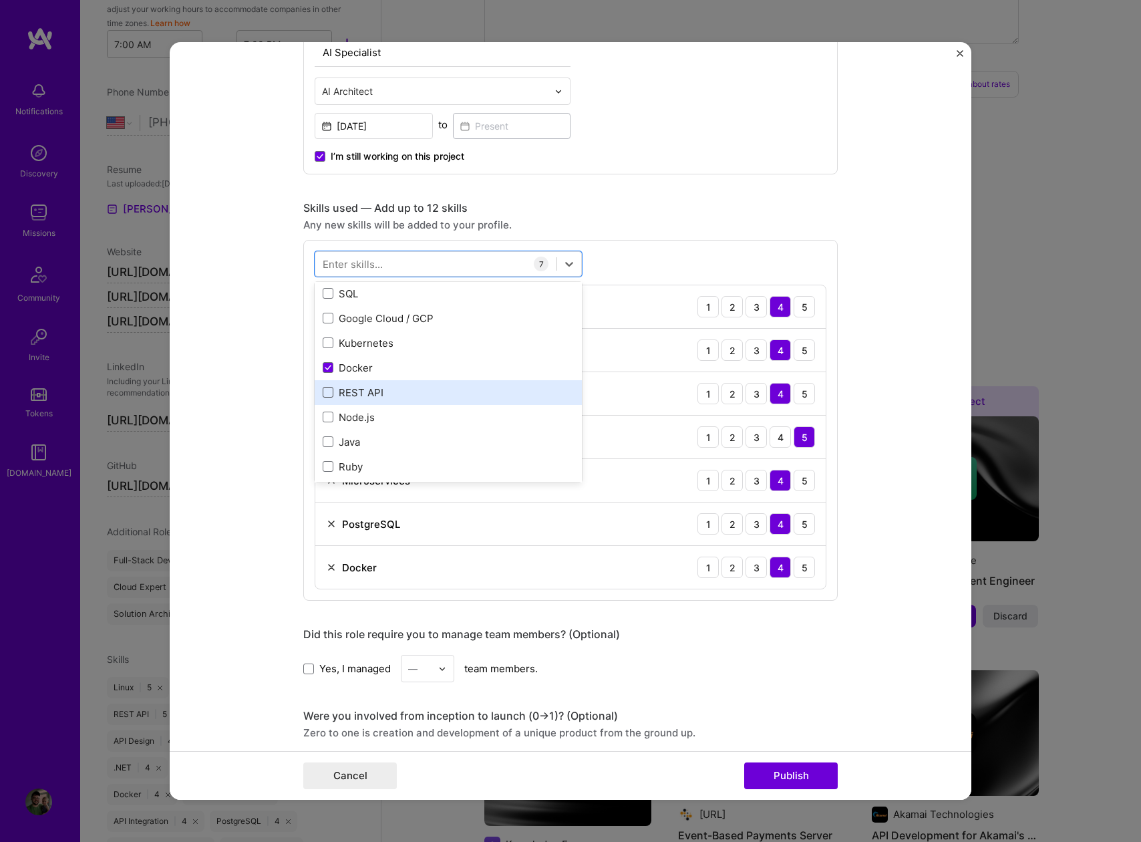
click at [323, 391] on span at bounding box center [328, 392] width 11 height 11
click at [0, 0] on input "checkbox" at bounding box center [0, 0] width 0 height 0
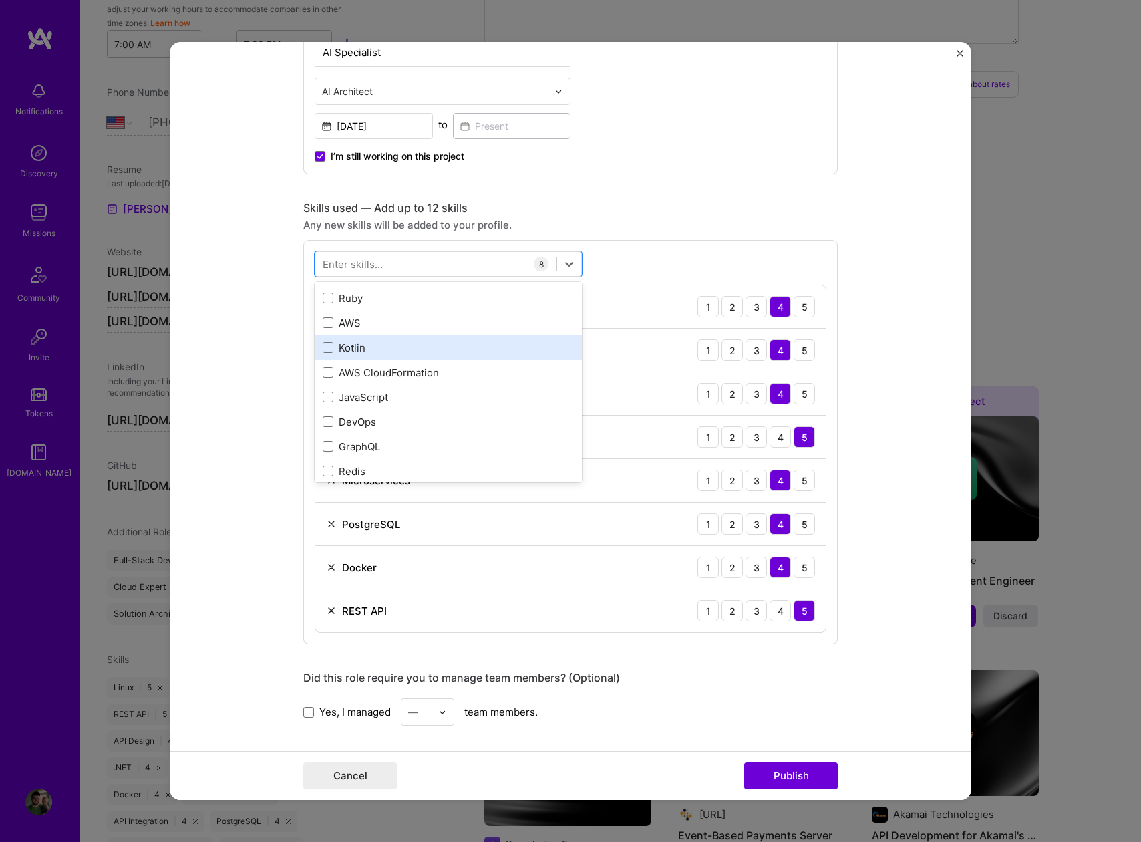
scroll to position [571, 0]
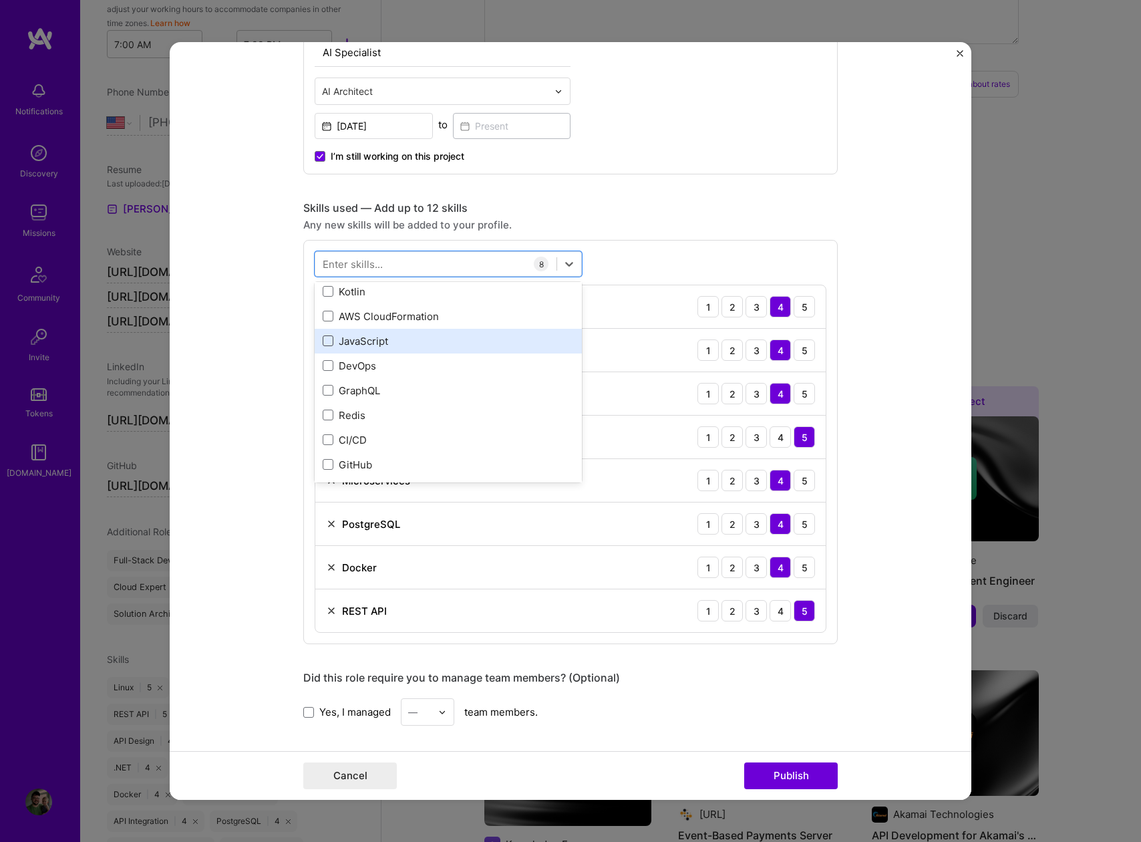
click at [325, 340] on span at bounding box center [328, 340] width 11 height 11
click at [0, 0] on input "checkbox" at bounding box center [0, 0] width 0 height 0
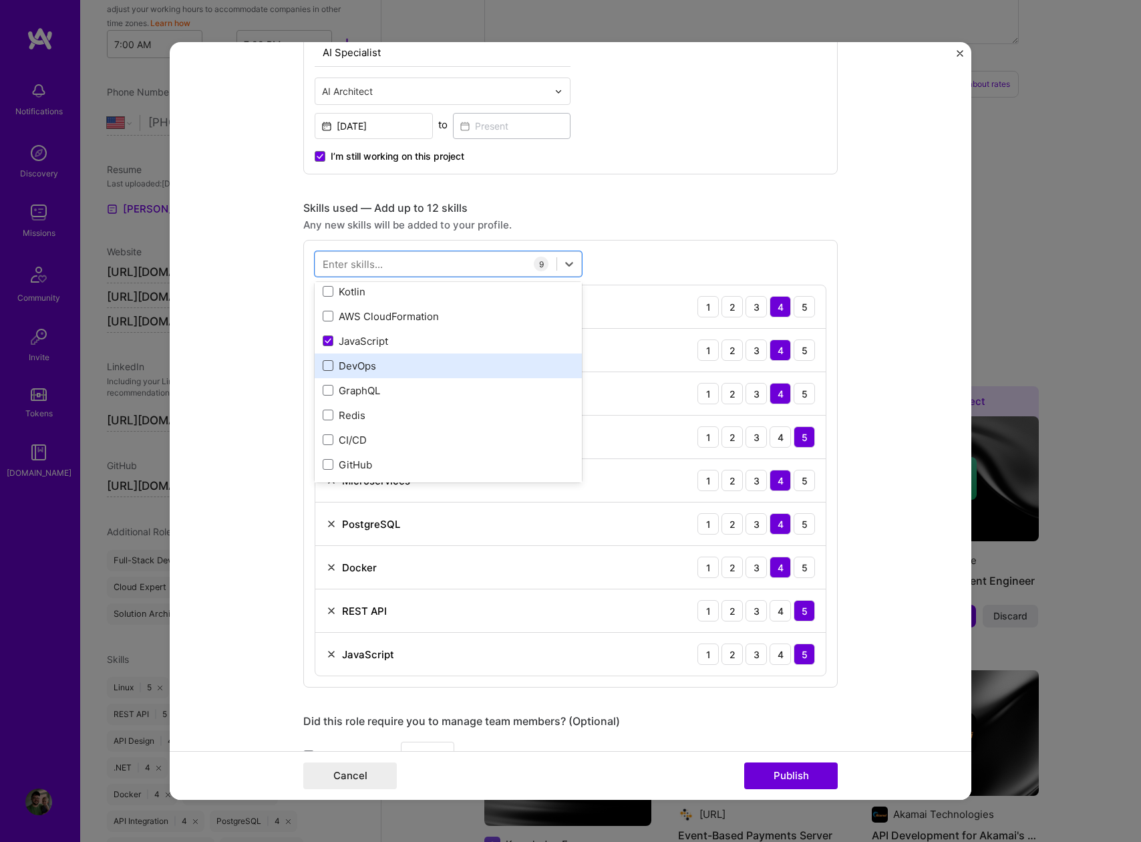
click at [325, 365] on span at bounding box center [328, 365] width 11 height 11
click at [0, 0] on input "checkbox" at bounding box center [0, 0] width 0 height 0
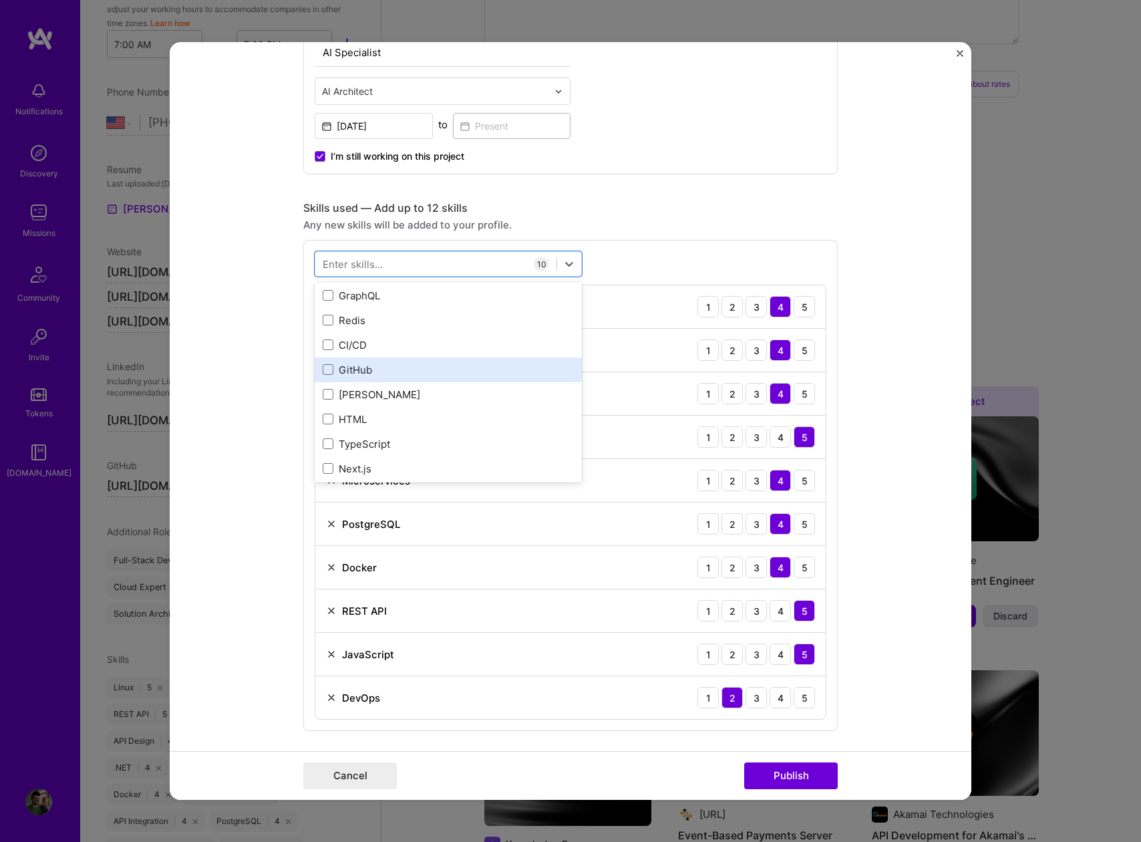
scroll to position [683, 0]
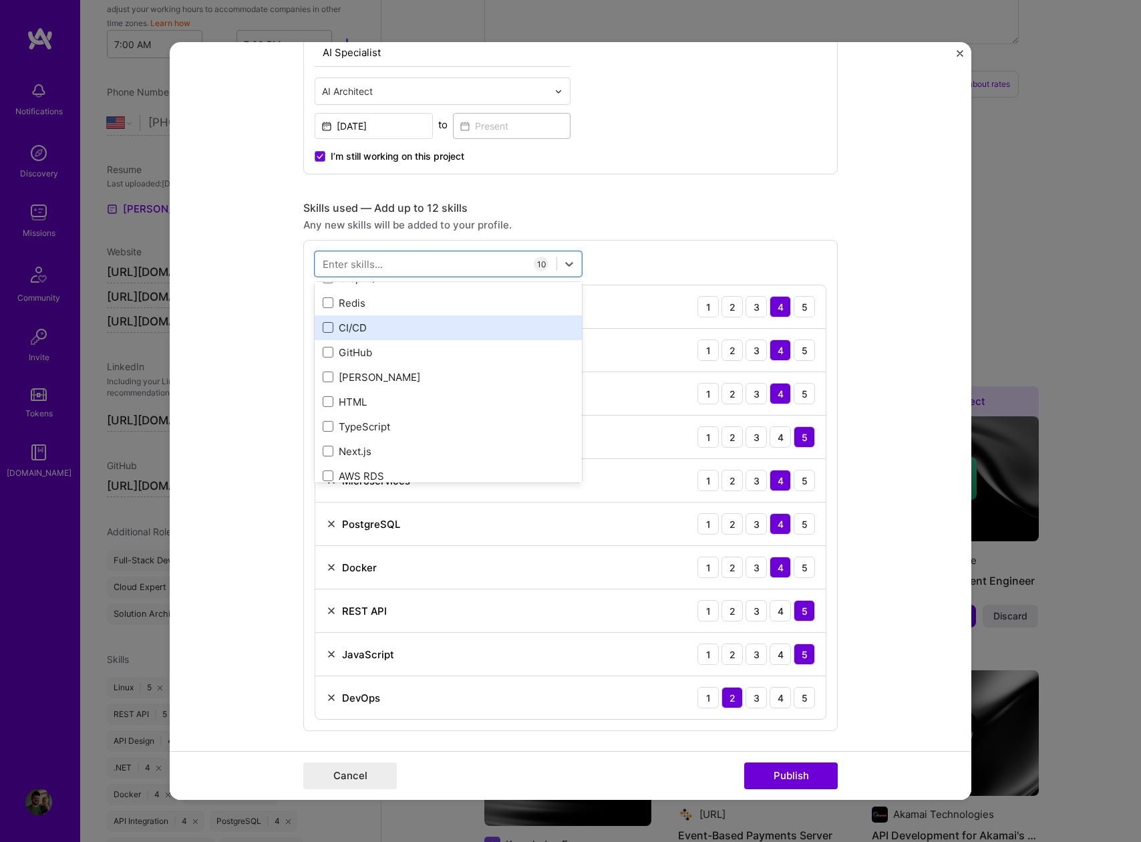
click at [323, 323] on span at bounding box center [328, 327] width 11 height 11
click at [0, 0] on input "checkbox" at bounding box center [0, 0] width 0 height 0
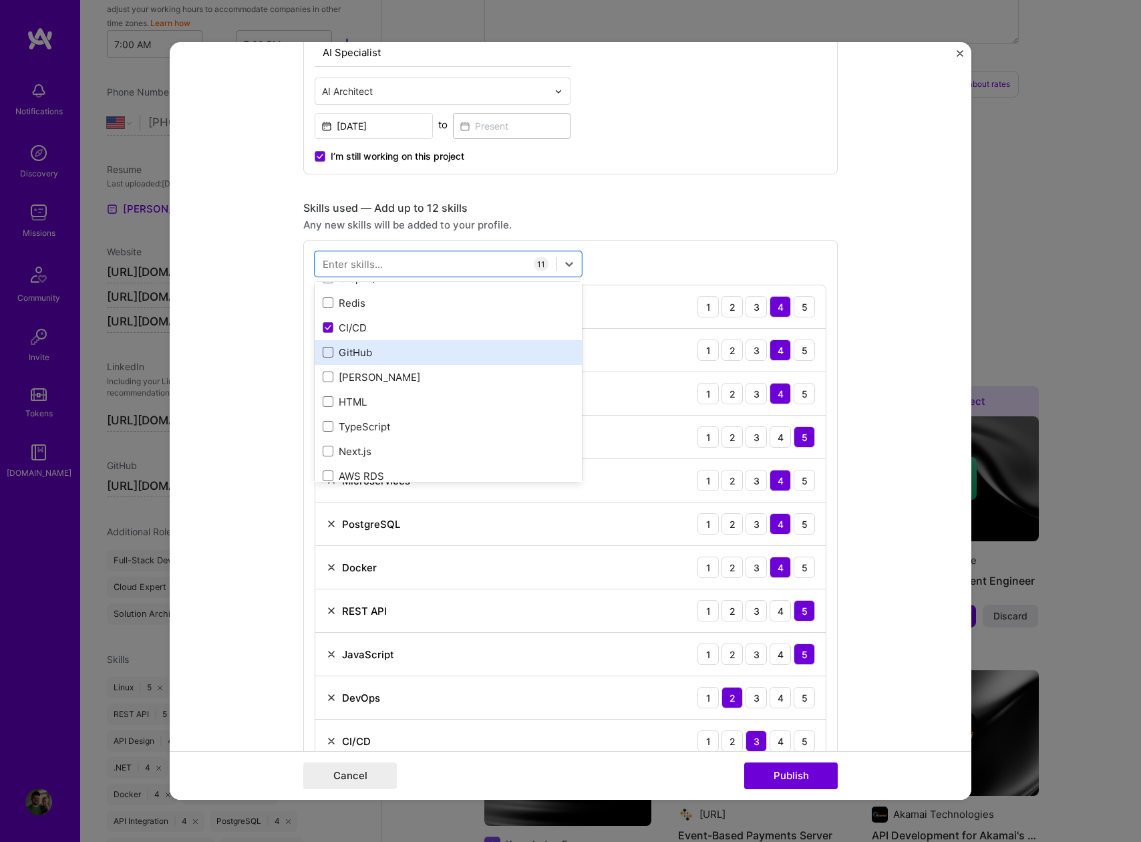
click at [325, 353] on span at bounding box center [328, 352] width 11 height 11
click at [0, 0] on input "checkbox" at bounding box center [0, 0] width 0 height 0
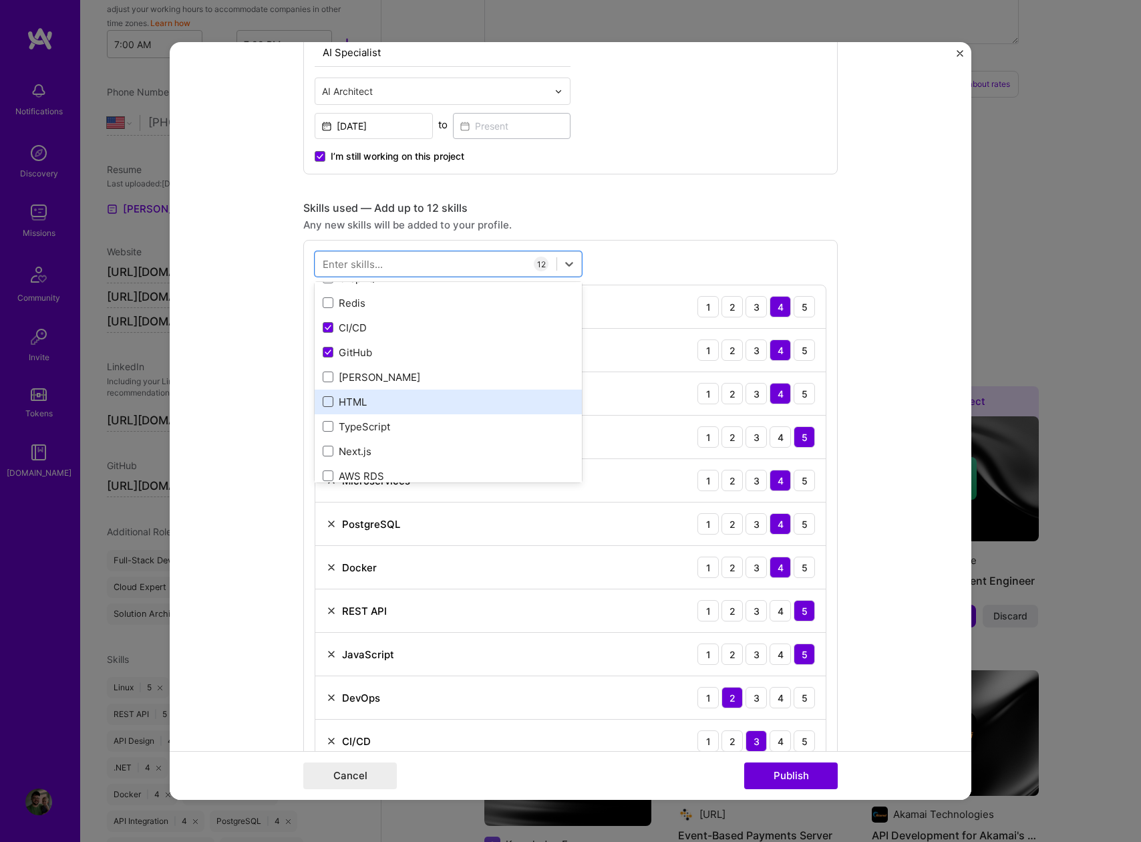
click at [327, 402] on span at bounding box center [328, 401] width 11 height 11
click at [0, 0] on input "checkbox" at bounding box center [0, 0] width 0 height 0
click at [323, 430] on span at bounding box center [328, 426] width 11 height 11
click at [0, 0] on input "checkbox" at bounding box center [0, 0] width 0 height 0
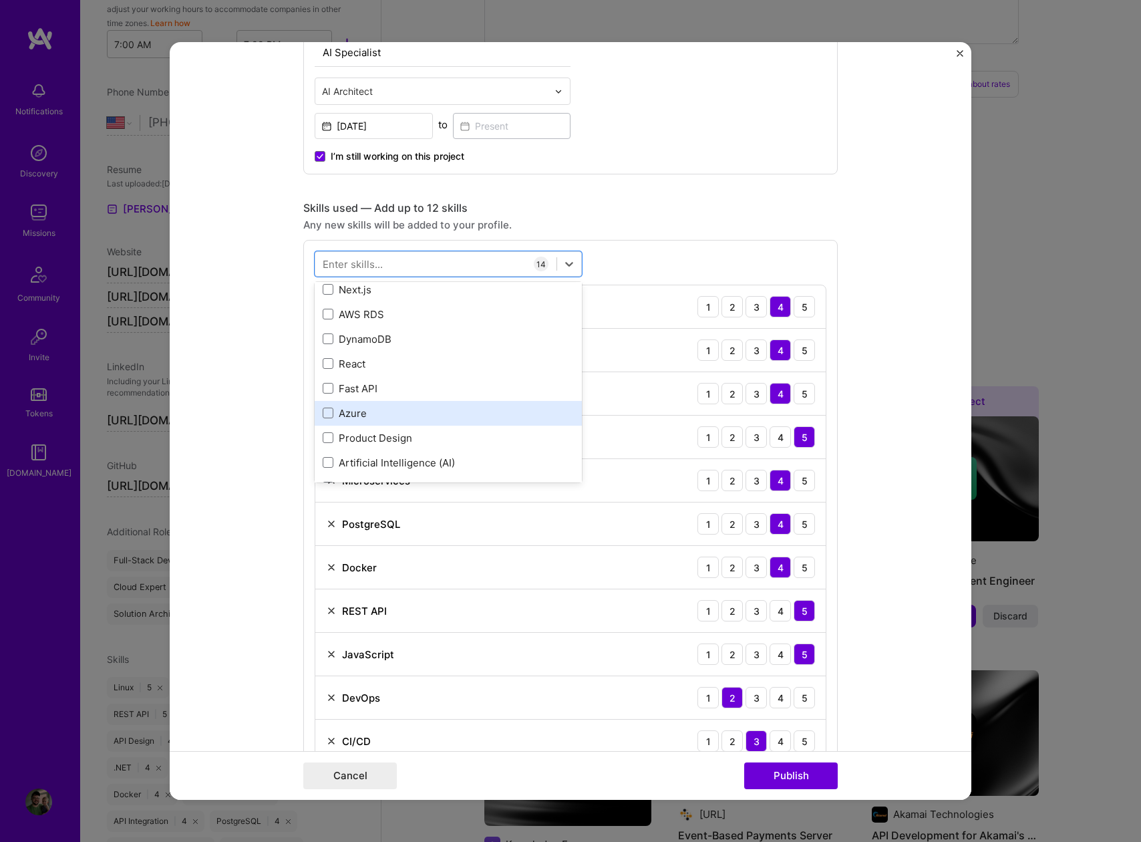
scroll to position [862, 0]
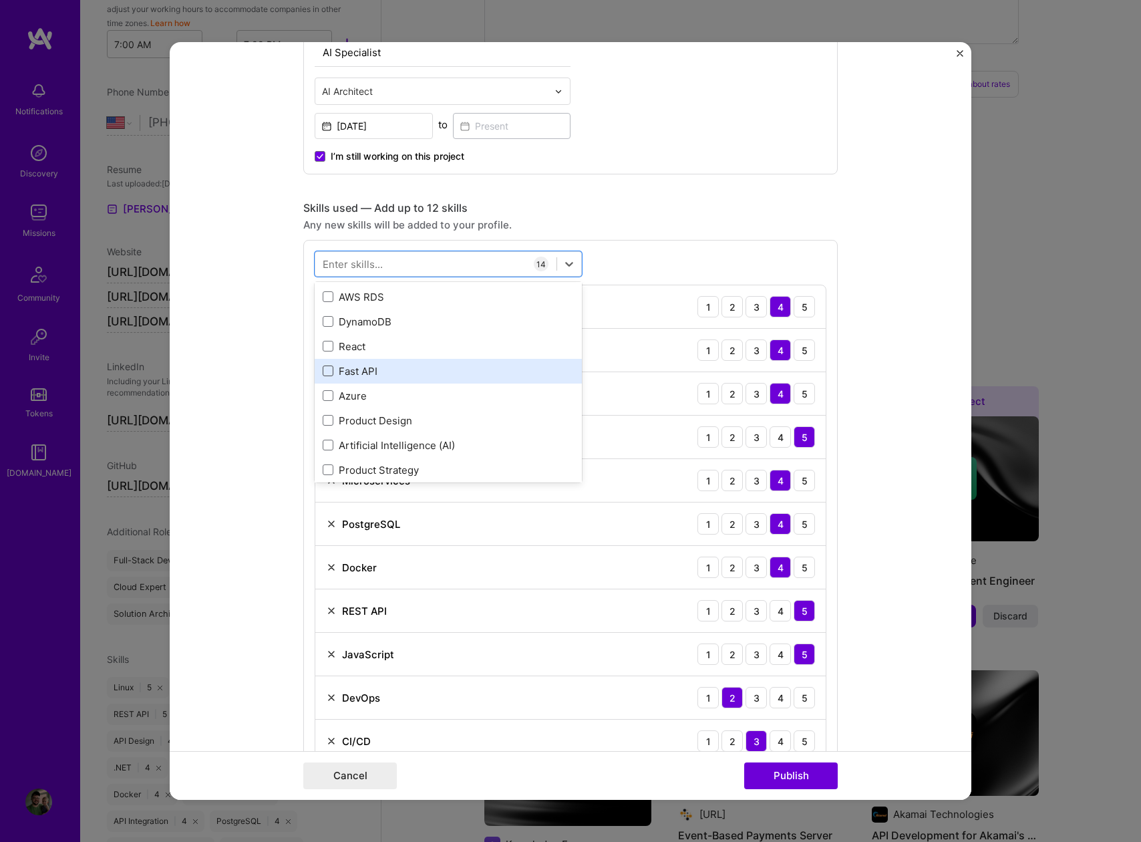
click at [324, 371] on span at bounding box center [328, 370] width 11 height 11
click at [0, 0] on input "checkbox" at bounding box center [0, 0] width 0 height 0
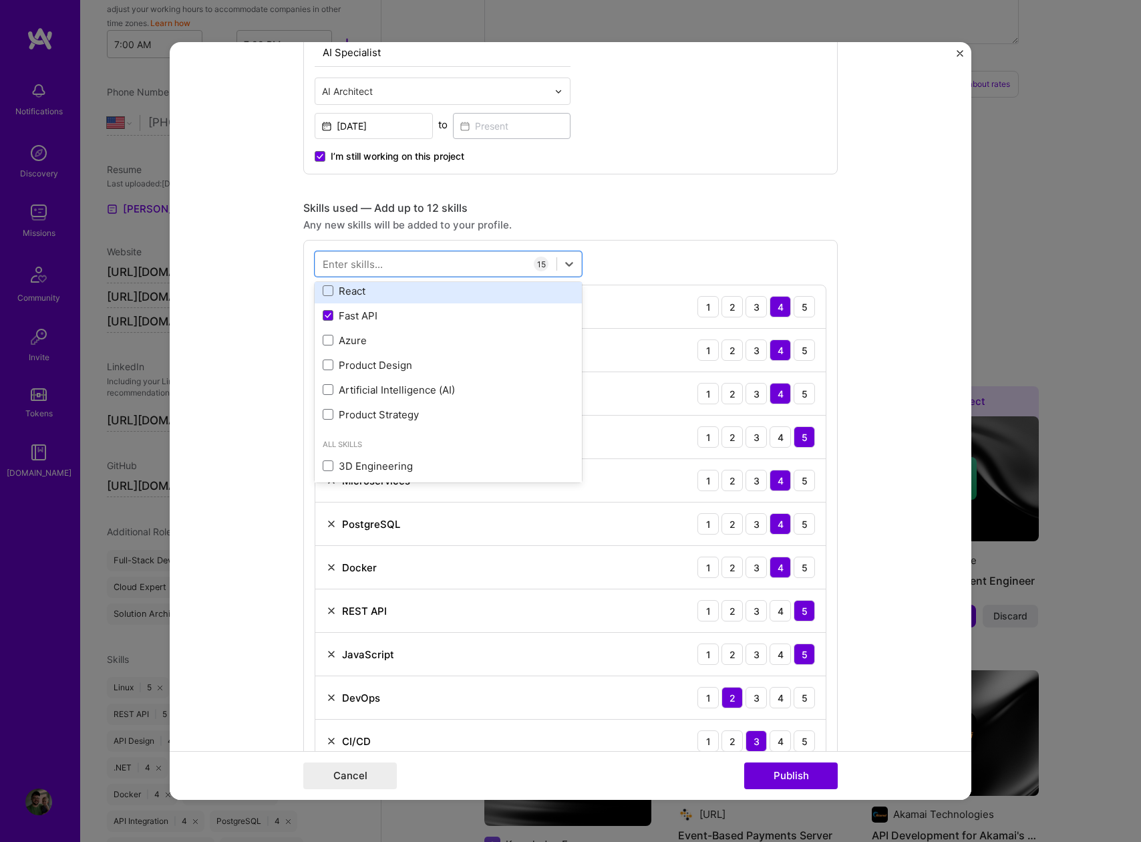
scroll to position [918, 0]
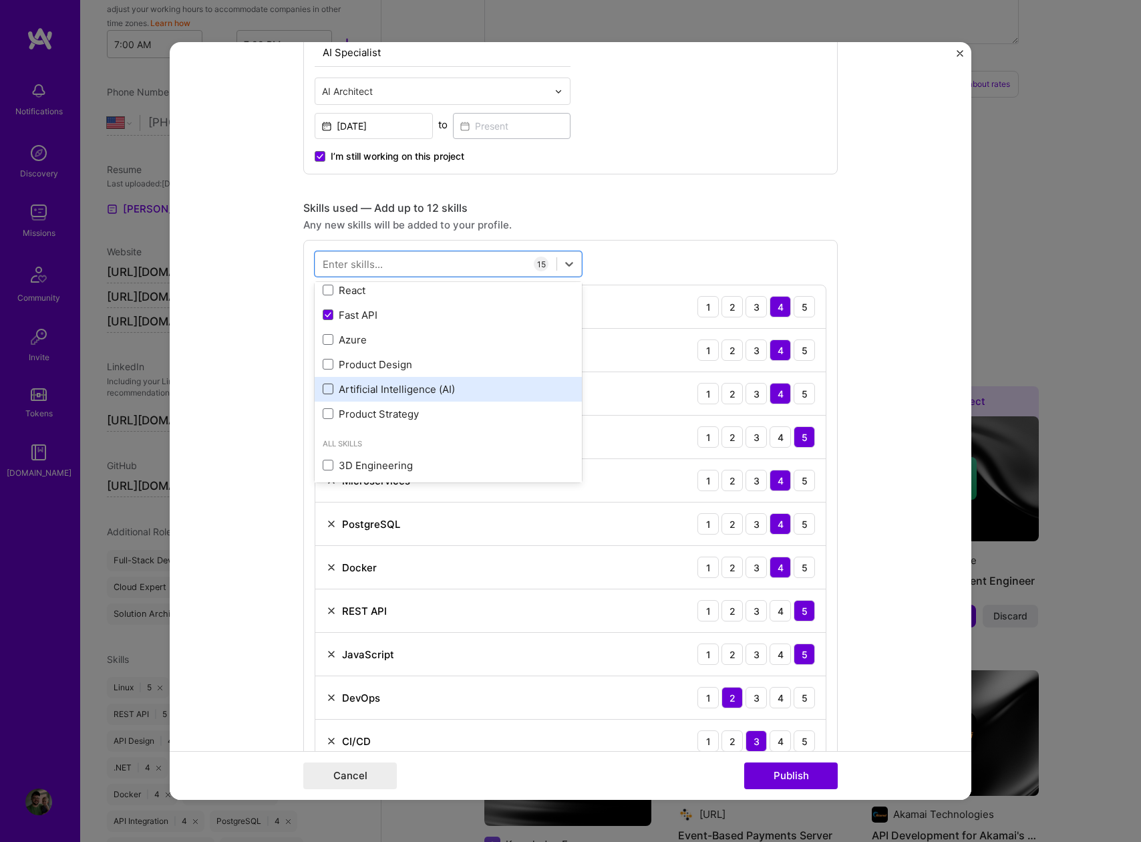
click at [325, 388] on span at bounding box center [328, 389] width 11 height 11
click at [0, 0] on input "checkbox" at bounding box center [0, 0] width 0 height 0
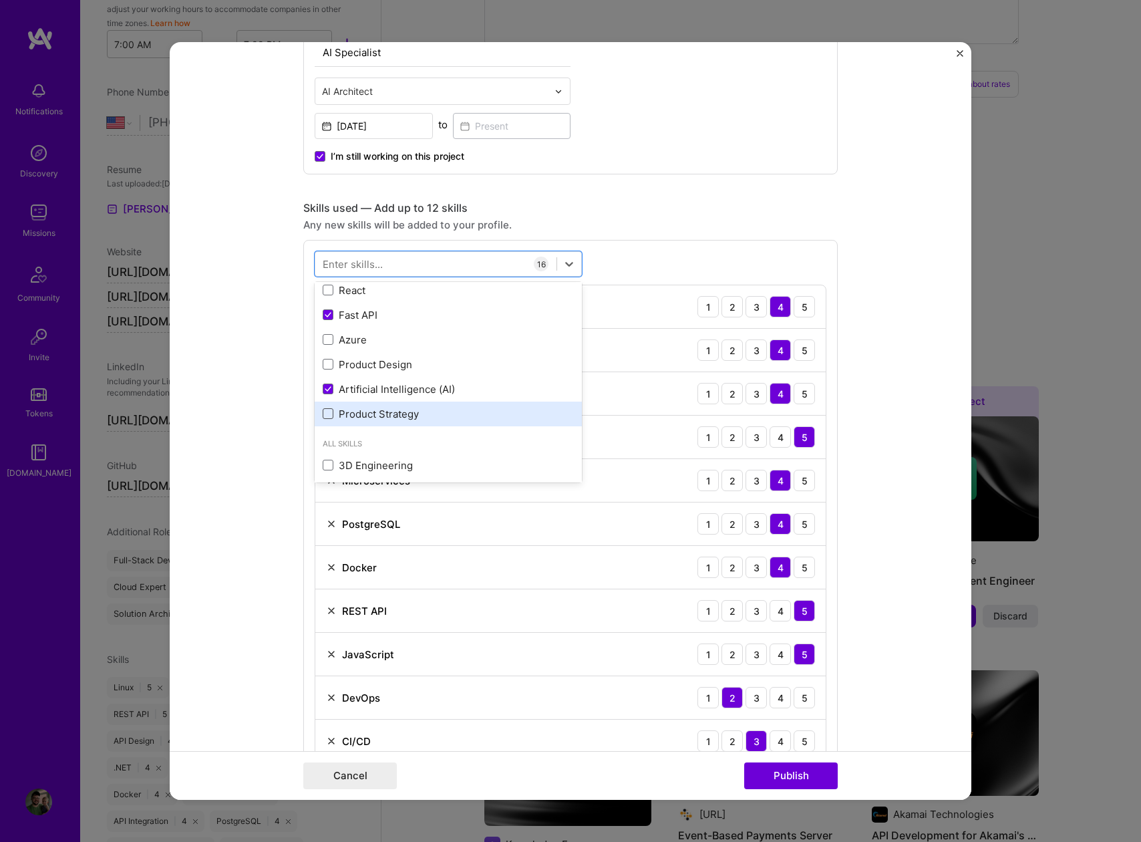
click at [324, 411] on span at bounding box center [328, 413] width 11 height 11
click at [0, 0] on input "checkbox" at bounding box center [0, 0] width 0 height 0
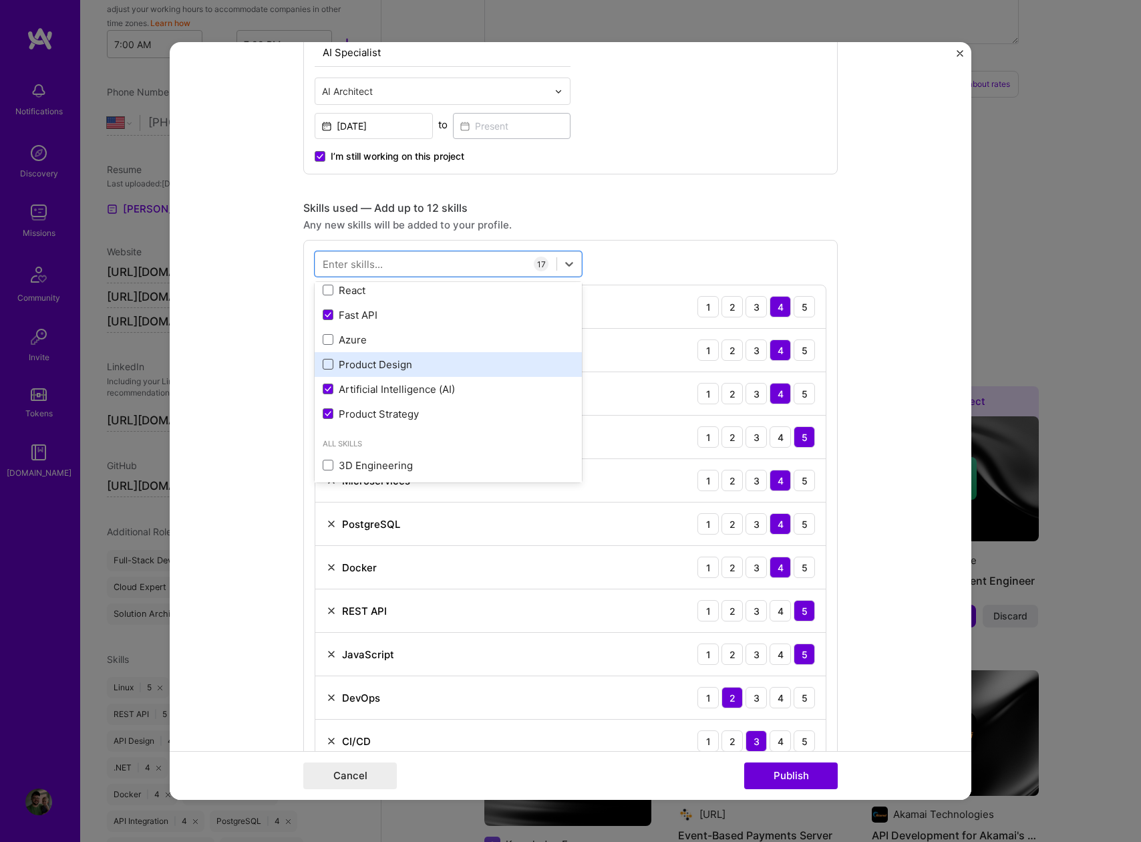
click at [323, 362] on span at bounding box center [328, 364] width 11 height 11
click at [0, 0] on input "checkbox" at bounding box center [0, 0] width 0 height 0
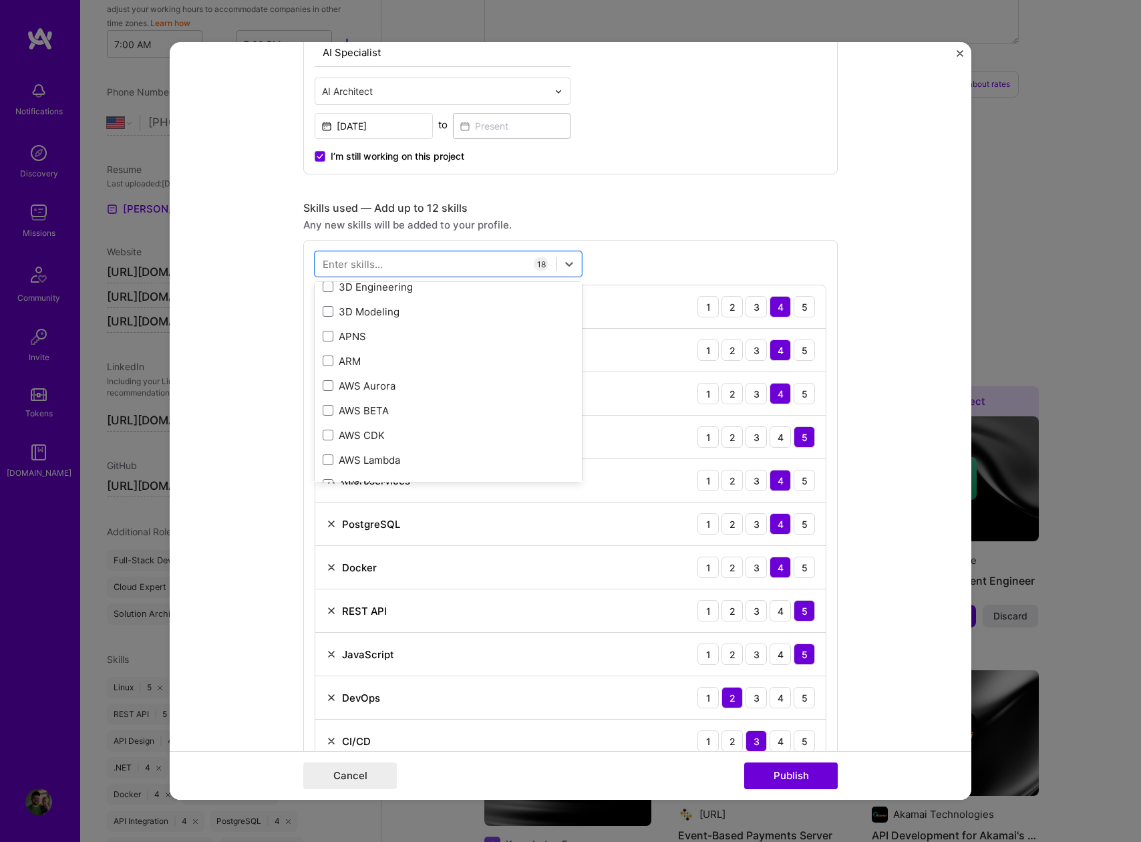
click at [610, 222] on div "Any new skills will be added to your profile." at bounding box center [570, 225] width 535 height 14
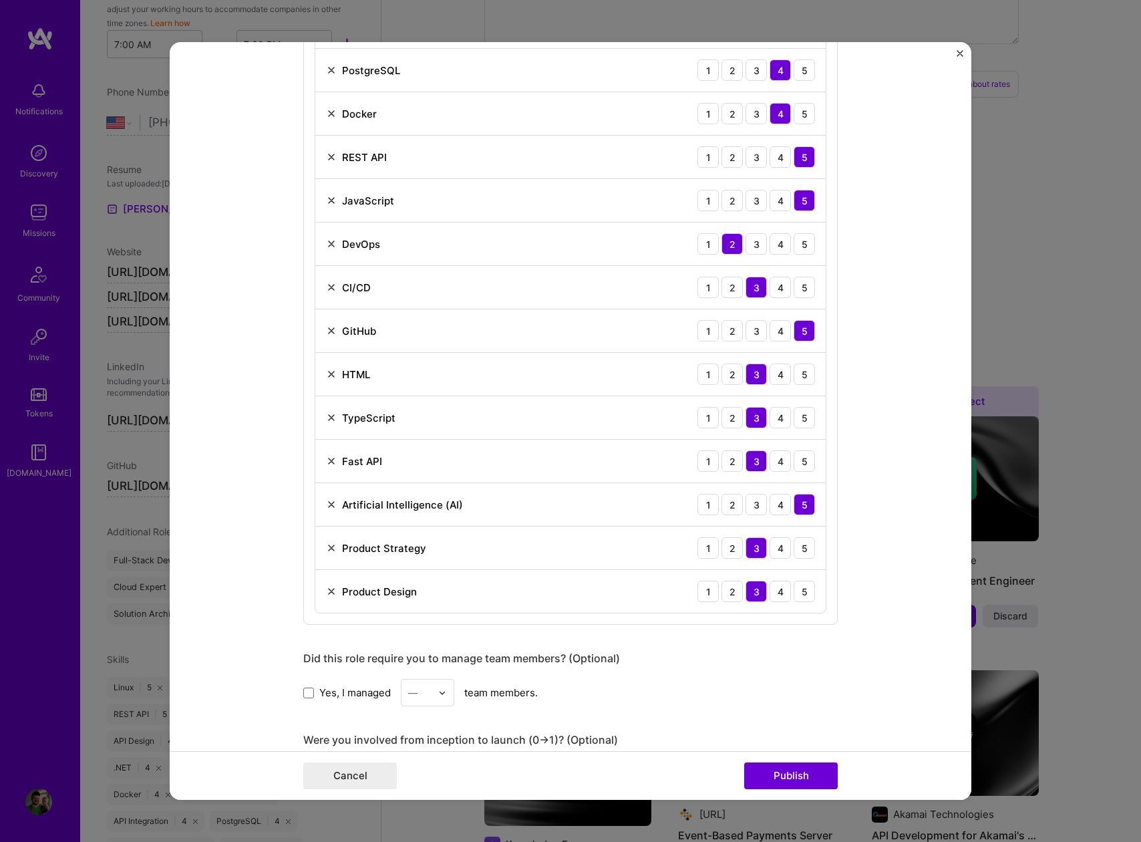
scroll to position [977, 0]
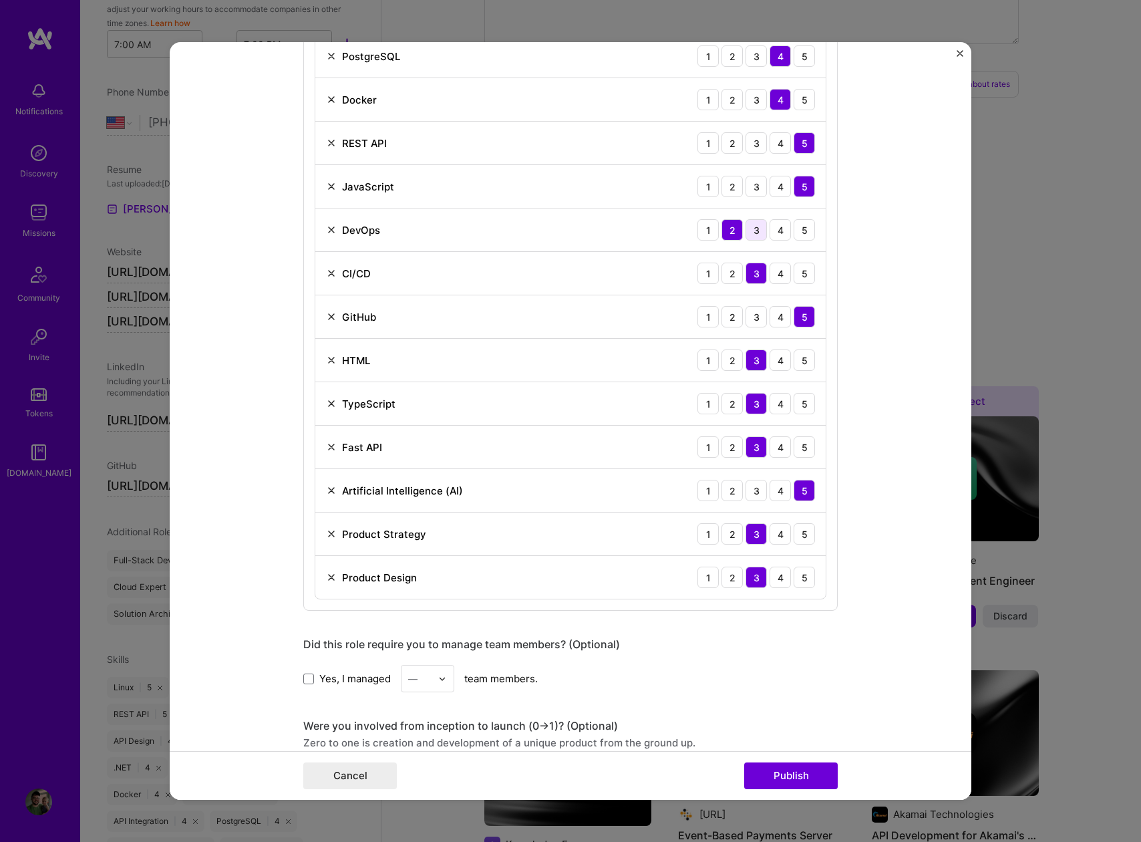
click at [754, 231] on div "3" at bounding box center [756, 229] width 21 height 21
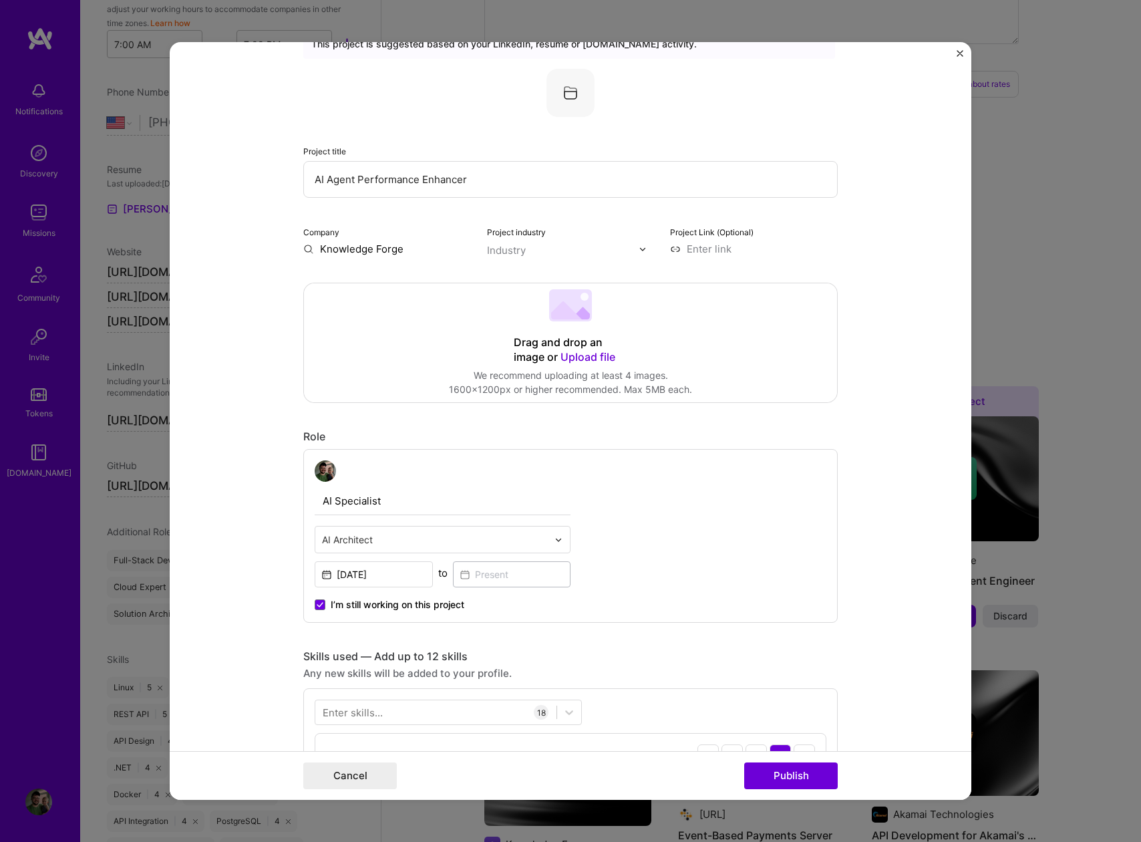
scroll to position [0, 0]
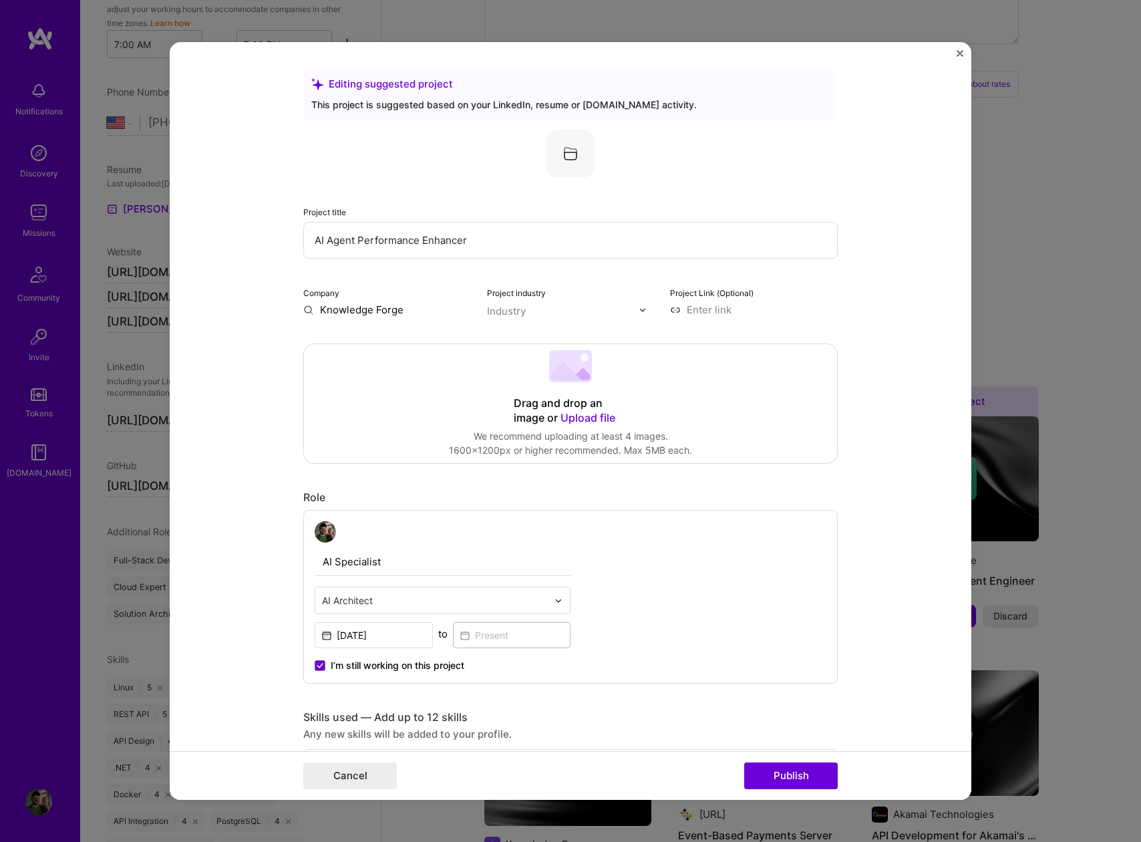
drag, startPoint x: 529, startPoint y: 237, endPoint x: 271, endPoint y: 222, distance: 259.0
click at [271, 222] on form "Editing suggested project This project is suggested based on your LinkedIn, res…" at bounding box center [571, 421] width 802 height 758
click at [339, 242] on input "Fjorj - AI Development" at bounding box center [570, 240] width 535 height 37
type input "Fjorj - Supercharged AI Development"
drag, startPoint x: 419, startPoint y: 309, endPoint x: 263, endPoint y: 309, distance: 155.7
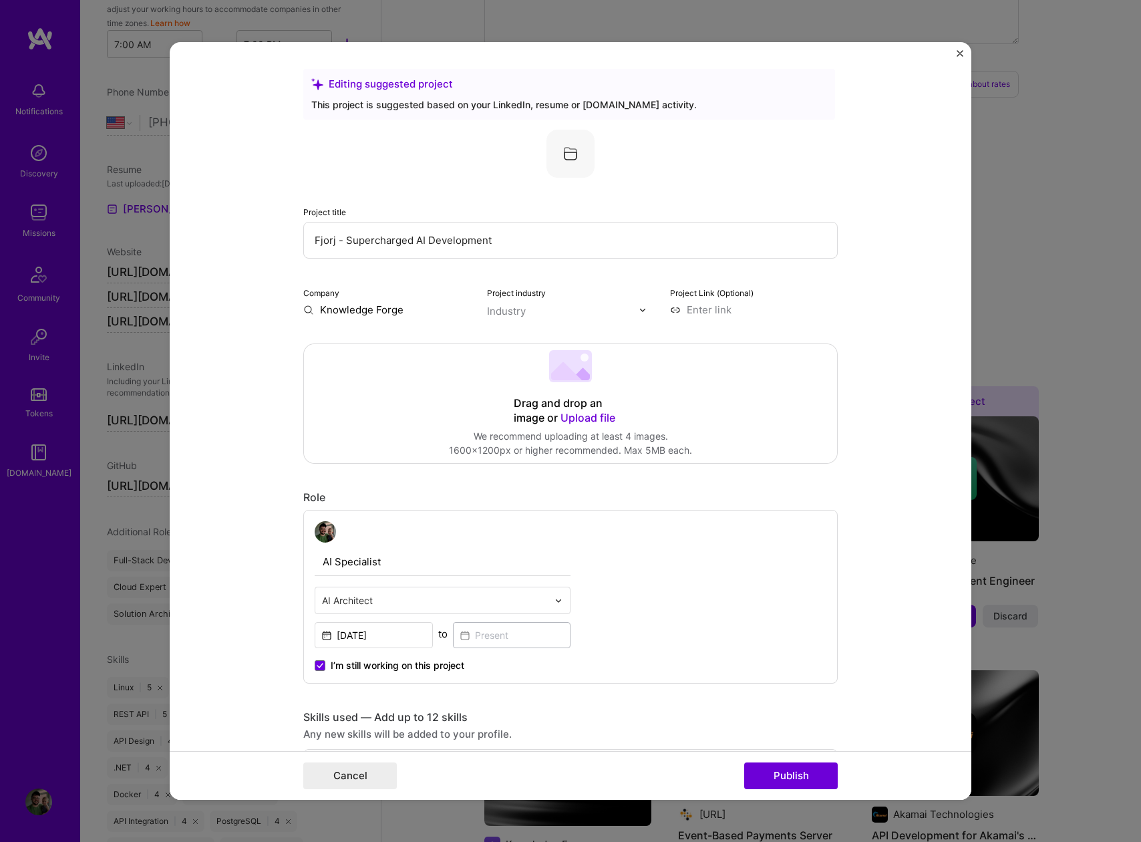
click at [265, 309] on form "Editing suggested project This project is suggested based on your LinkedIn, res…" at bounding box center [571, 421] width 802 height 758
type input "[DOMAIN_NAME]"
click at [363, 339] on span "Add company" at bounding box center [341, 340] width 64 height 14
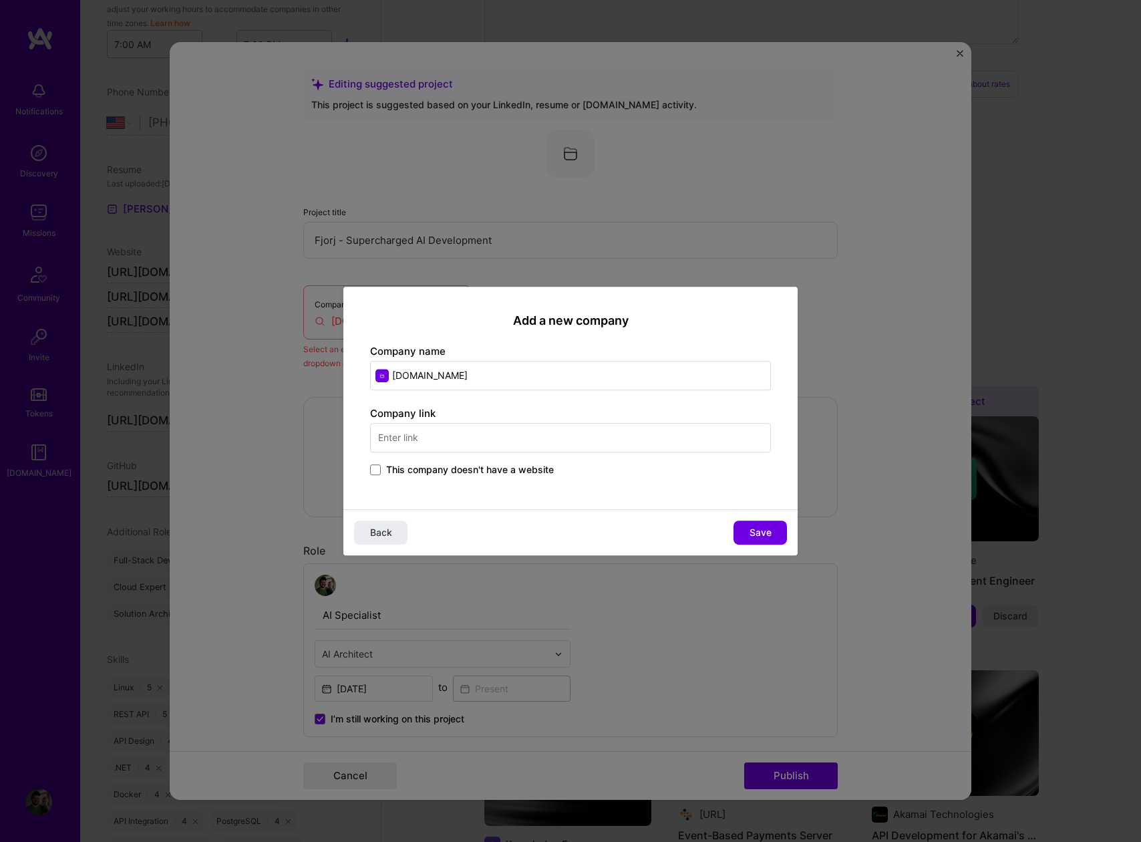
click at [460, 440] on input "text" at bounding box center [570, 437] width 401 height 29
type input "[URL][DOMAIN_NAME]"
click at [784, 526] on button "Save" at bounding box center [760, 532] width 53 height 24
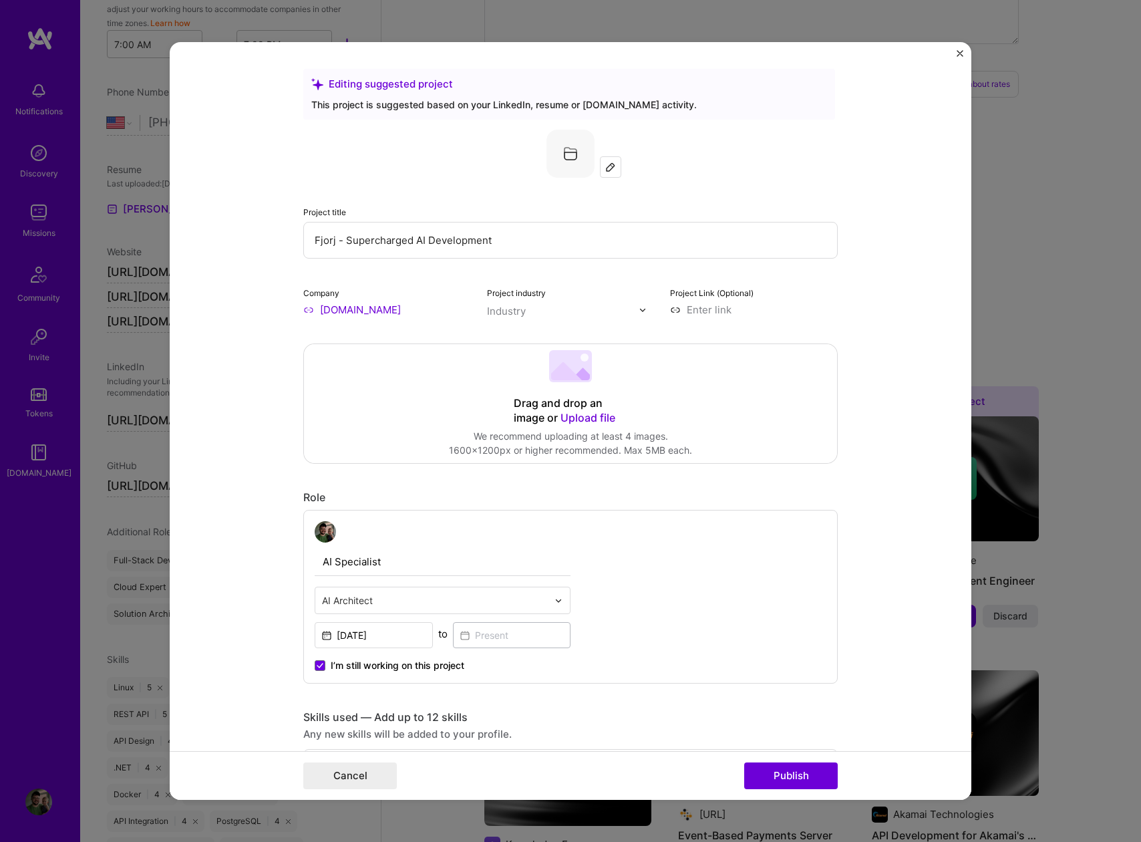
click at [640, 311] on img at bounding box center [643, 310] width 8 height 8
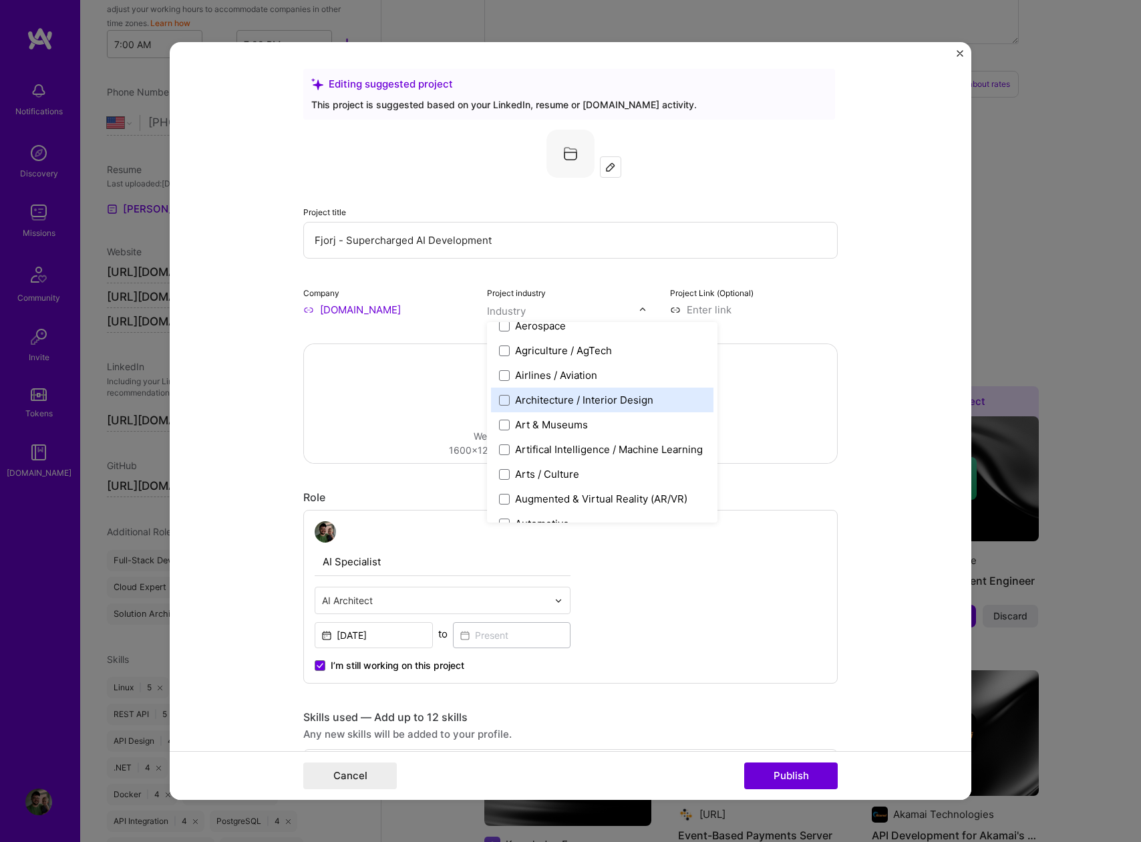
scroll to position [112, 0]
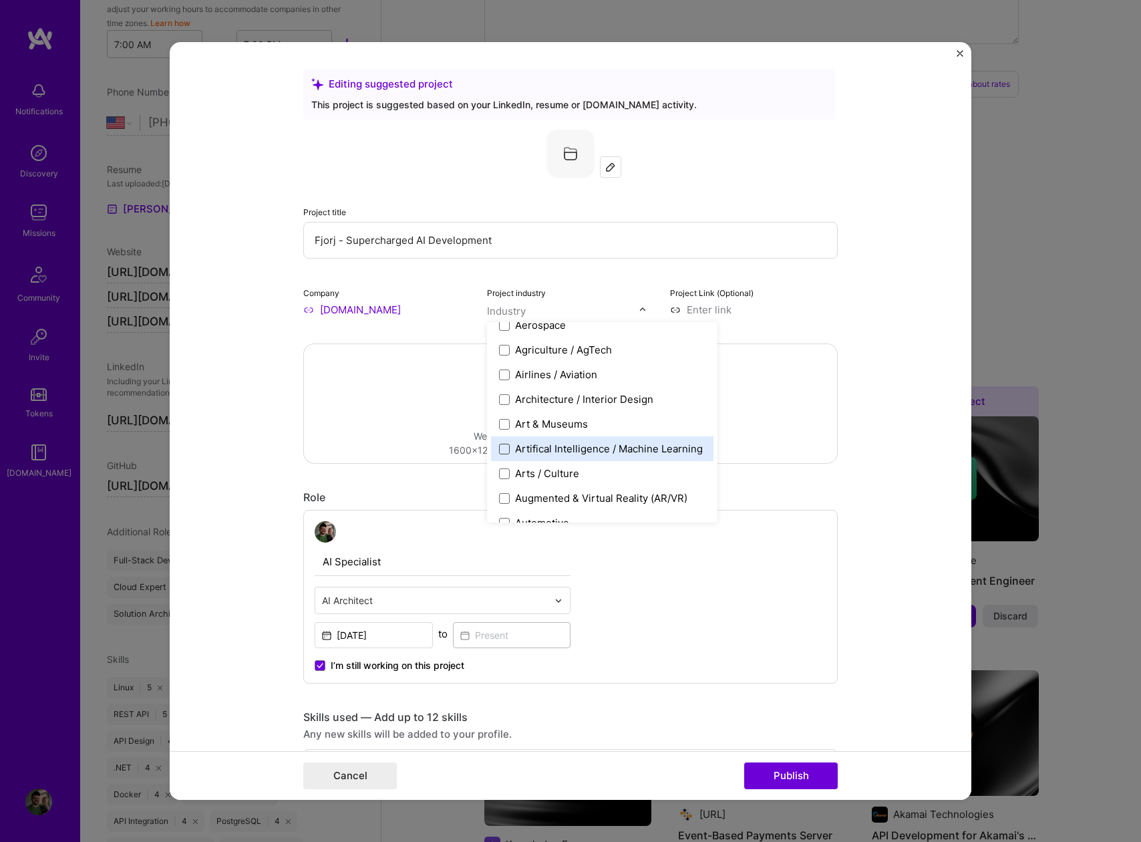
click at [499, 447] on span at bounding box center [504, 449] width 11 height 11
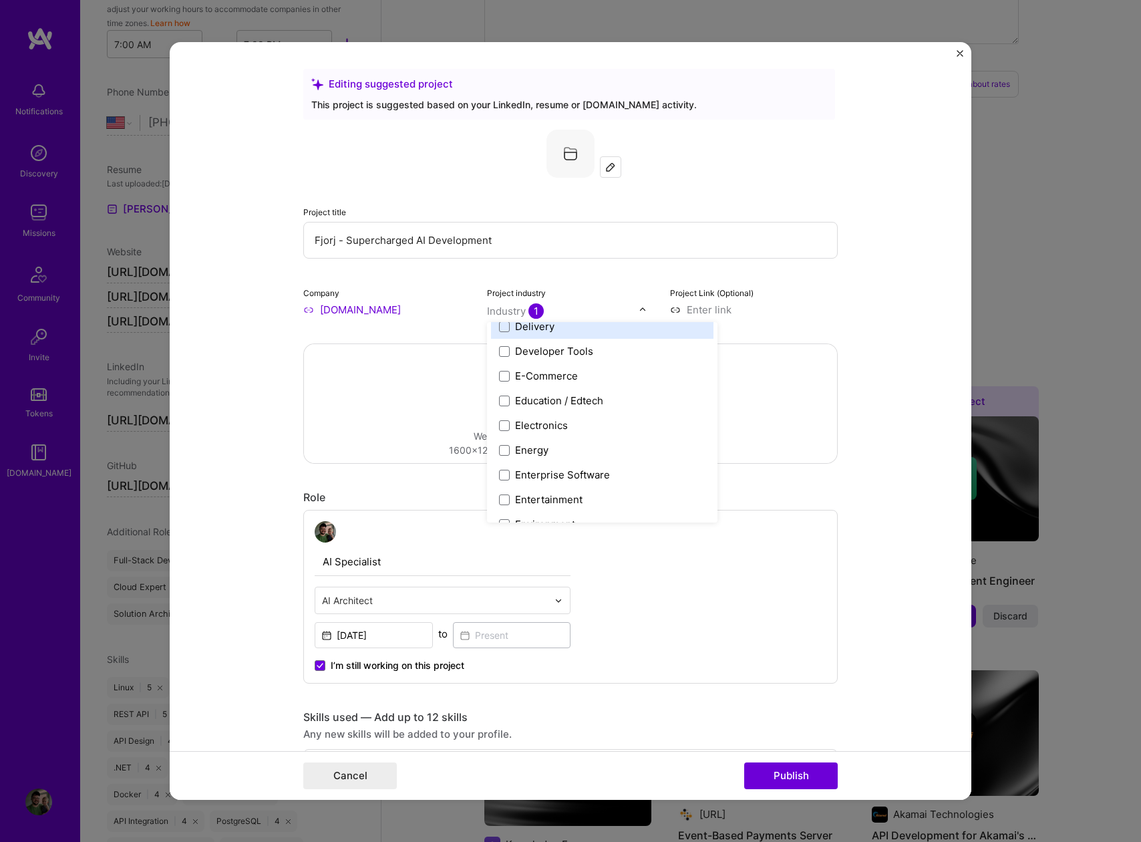
scroll to position [1154, 0]
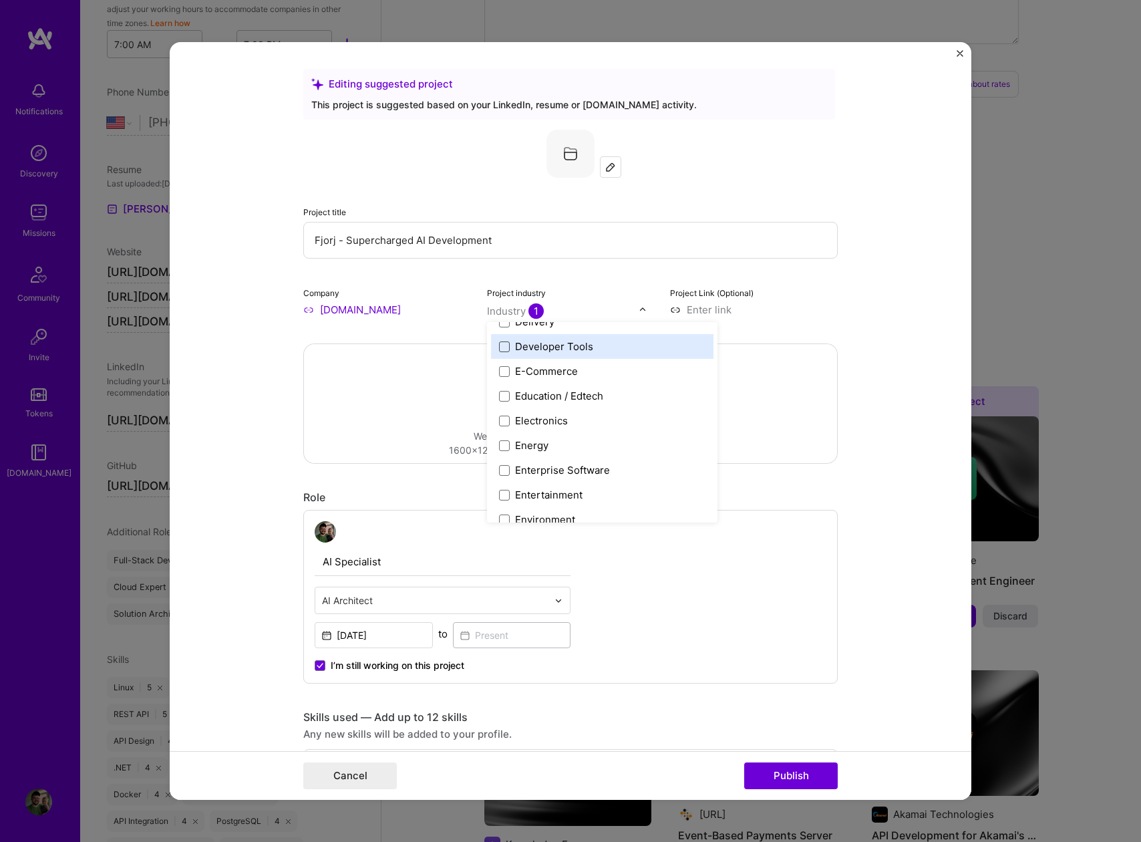
click at [499, 345] on span at bounding box center [504, 346] width 11 height 11
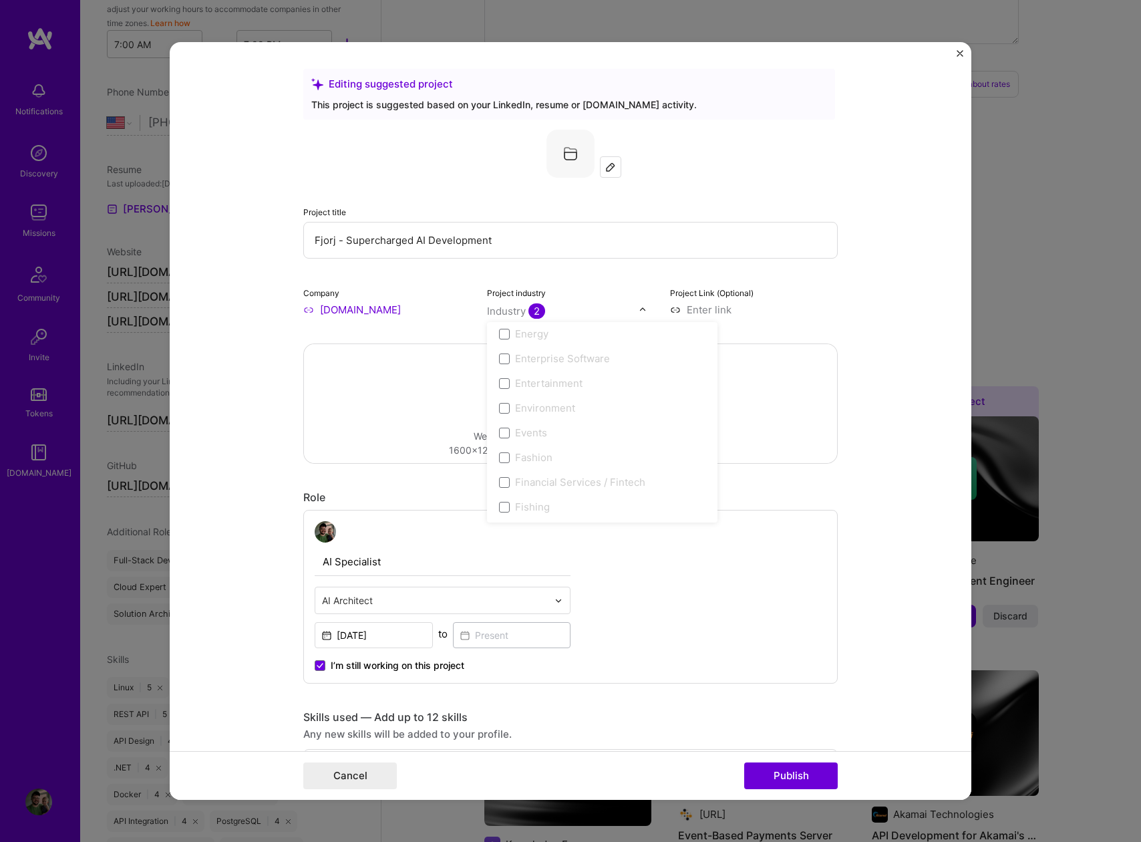
scroll to position [1266, 0]
click at [583, 279] on div "Project title Fjorj - Supercharged AI Development Company [DOMAIN_NAME] Project…" at bounding box center [570, 223] width 535 height 187
click at [702, 313] on input at bounding box center [754, 310] width 168 height 14
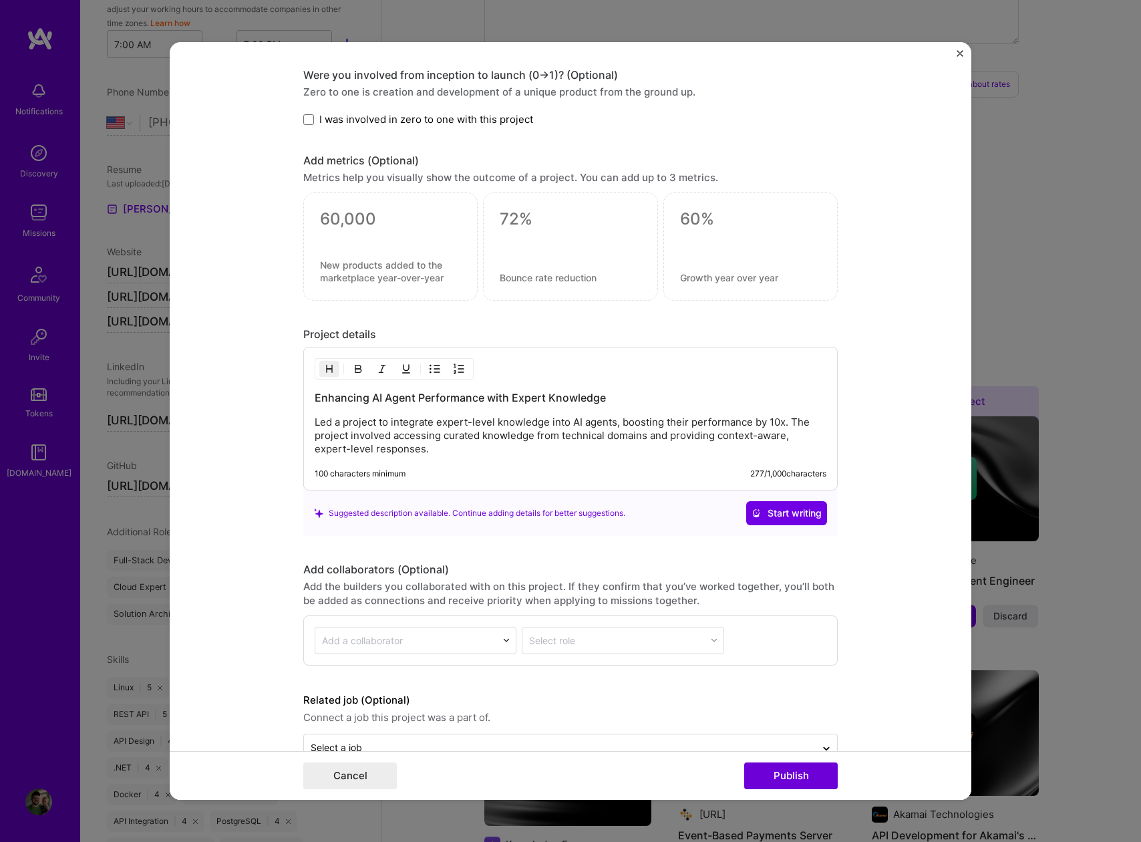
scroll to position [1662, 0]
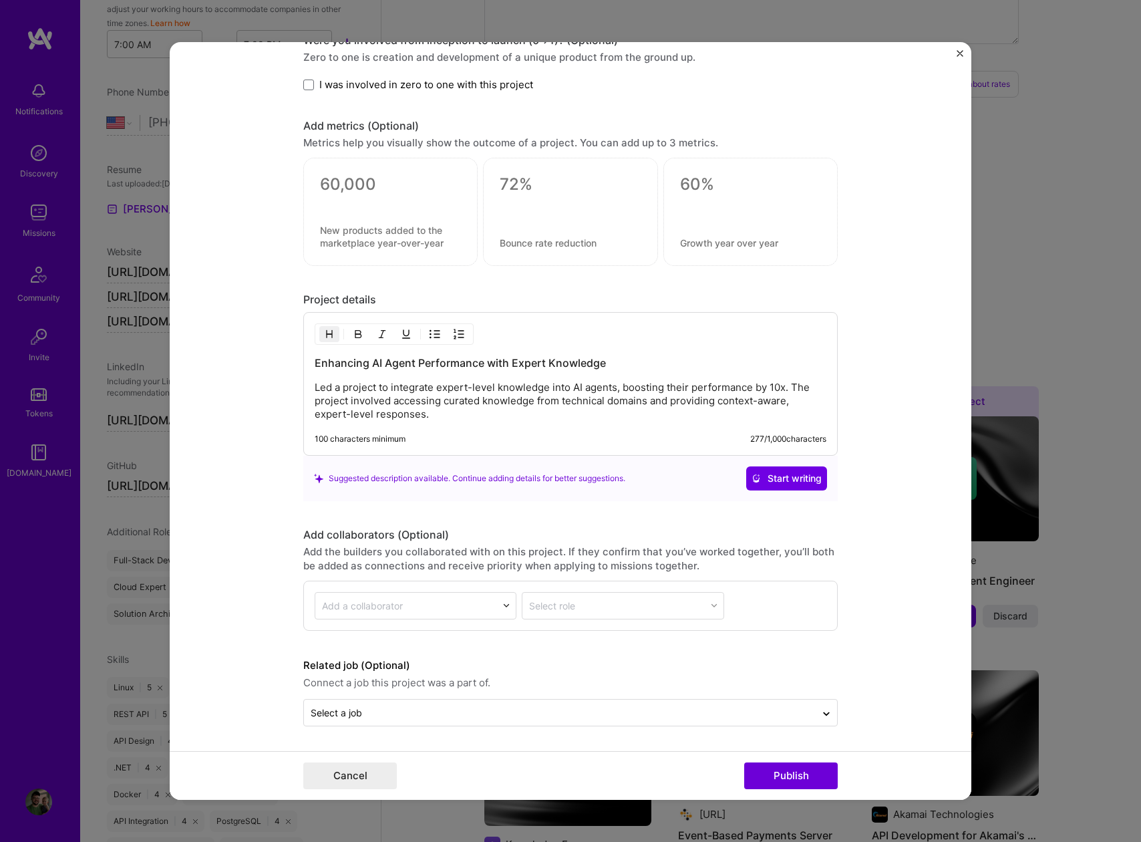
click at [460, 409] on p "Led a project to integrate expert-level knowledge into AI agents, boosting thei…" at bounding box center [571, 401] width 512 height 40
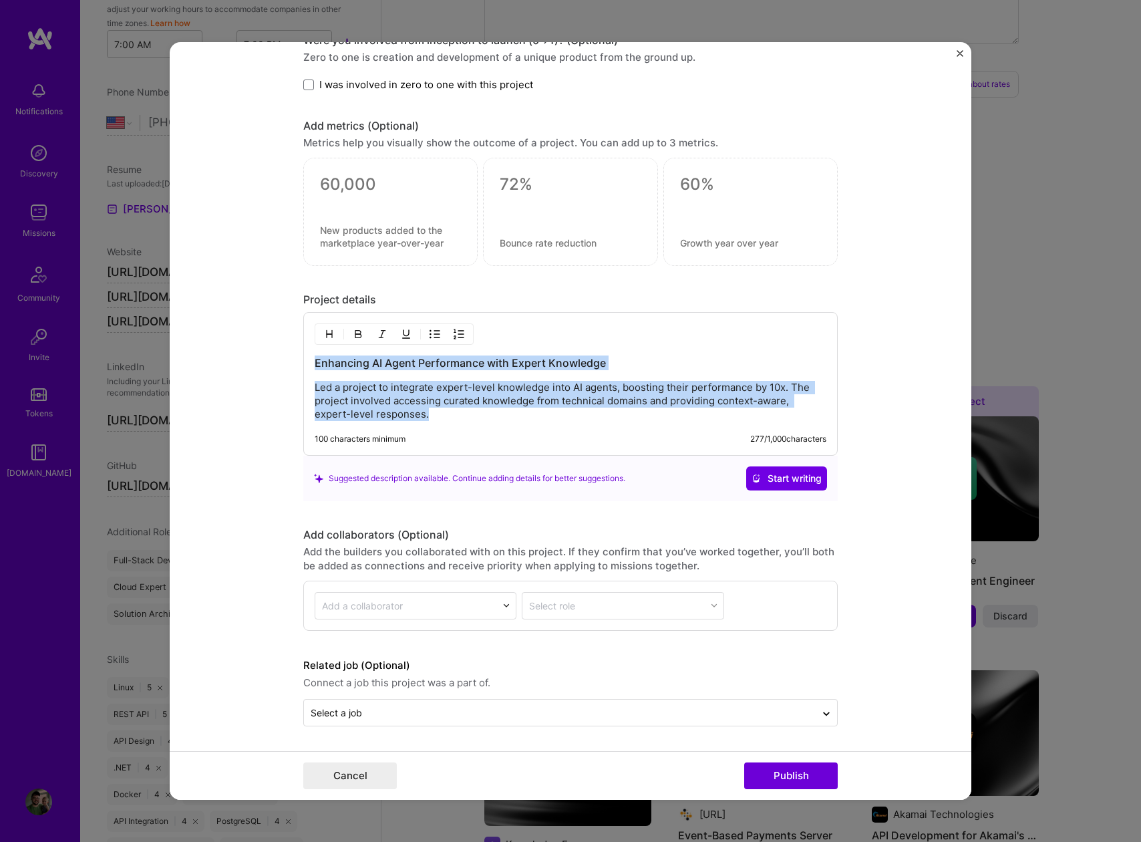
drag, startPoint x: 459, startPoint y: 408, endPoint x: 299, endPoint y: 360, distance: 166.8
click at [303, 360] on div "Enhancing AI Agent Performance with Expert Knowledge Led a project to integrate…" at bounding box center [570, 384] width 535 height 144
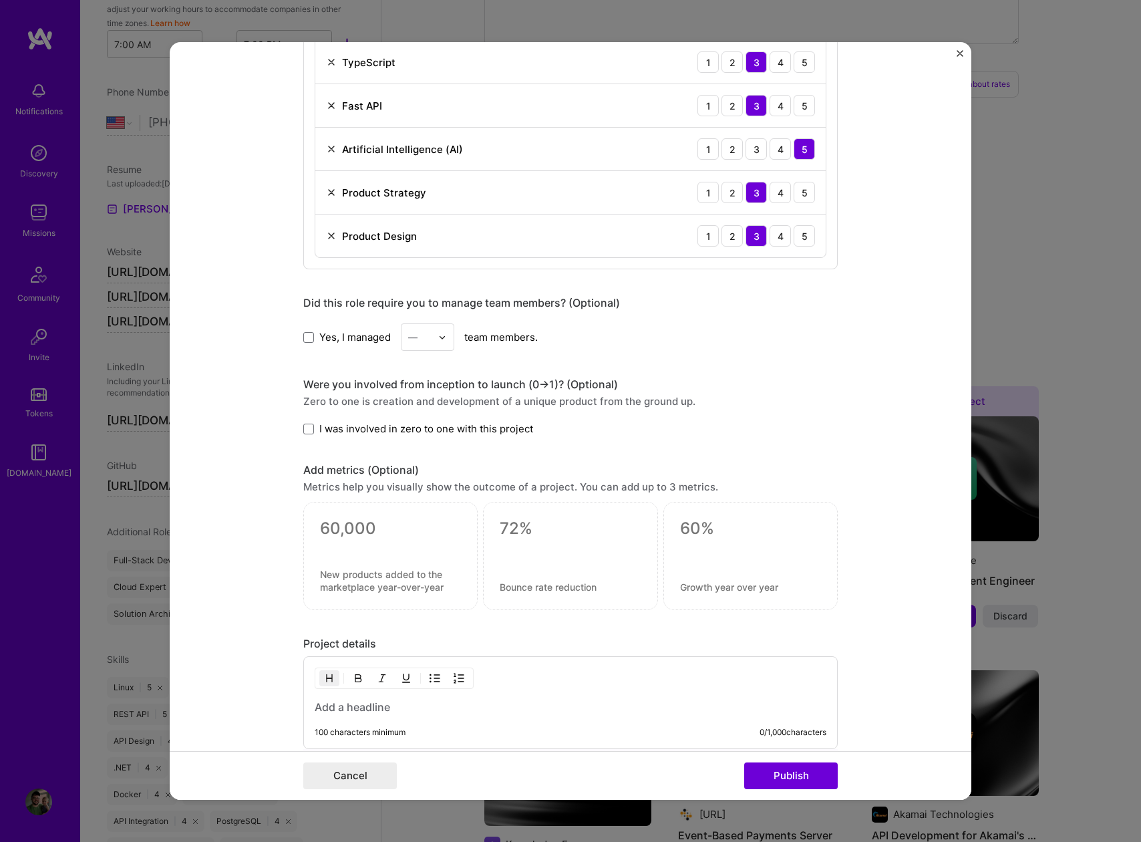
scroll to position [1335, 0]
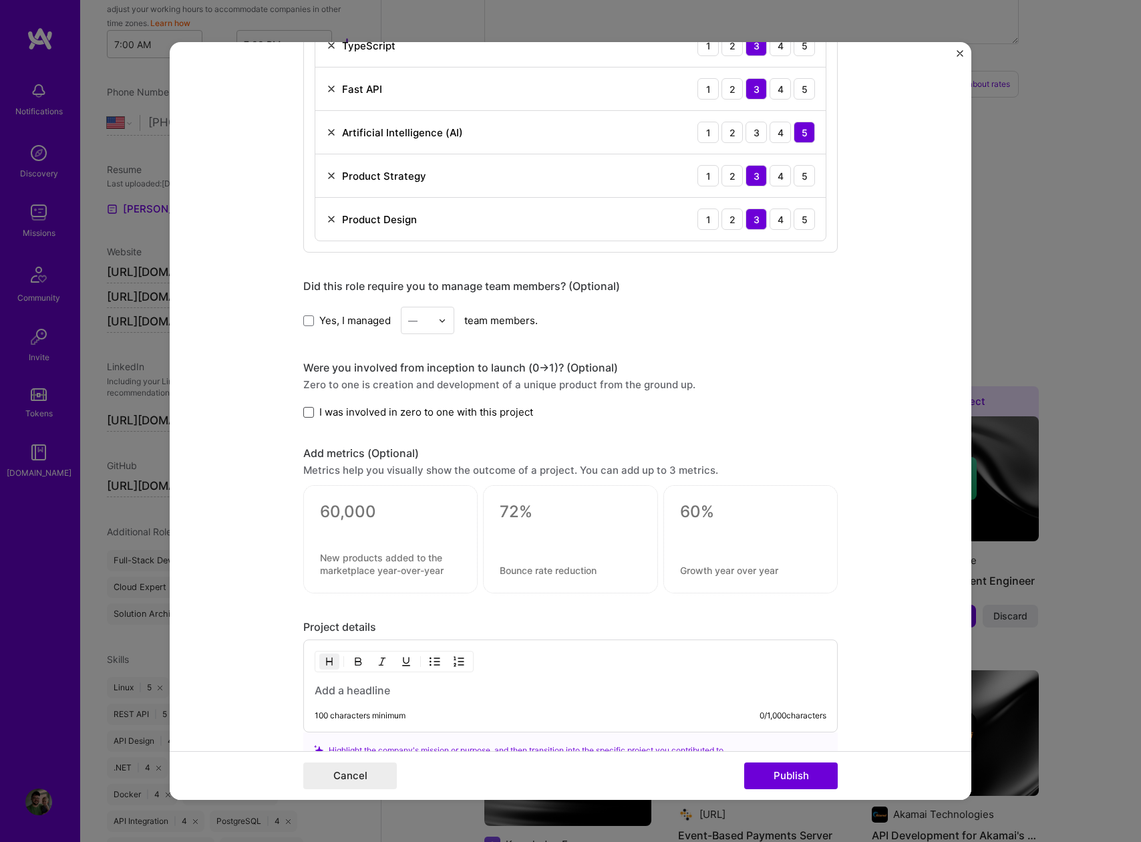
click at [305, 408] on span at bounding box center [308, 412] width 11 height 11
click at [0, 0] on input "I was involved in zero to one with this project" at bounding box center [0, 0] width 0 height 0
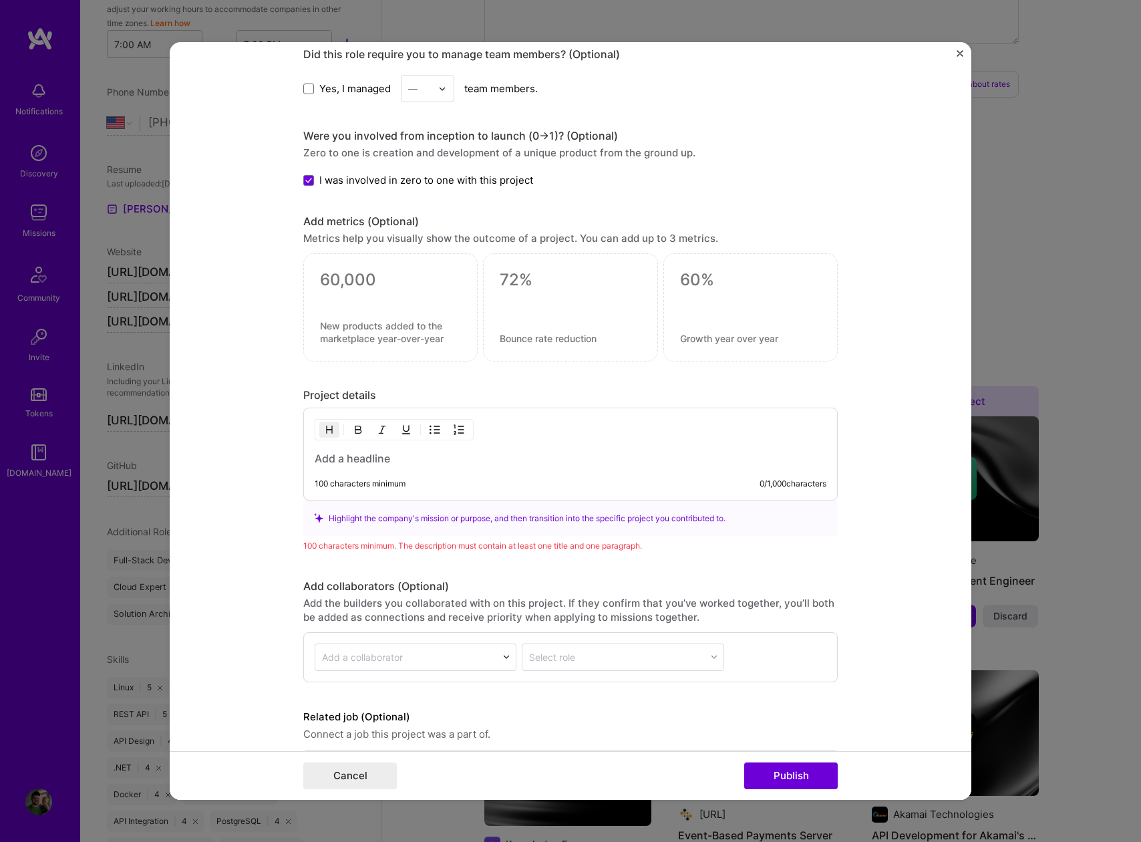
scroll to position [1581, 0]
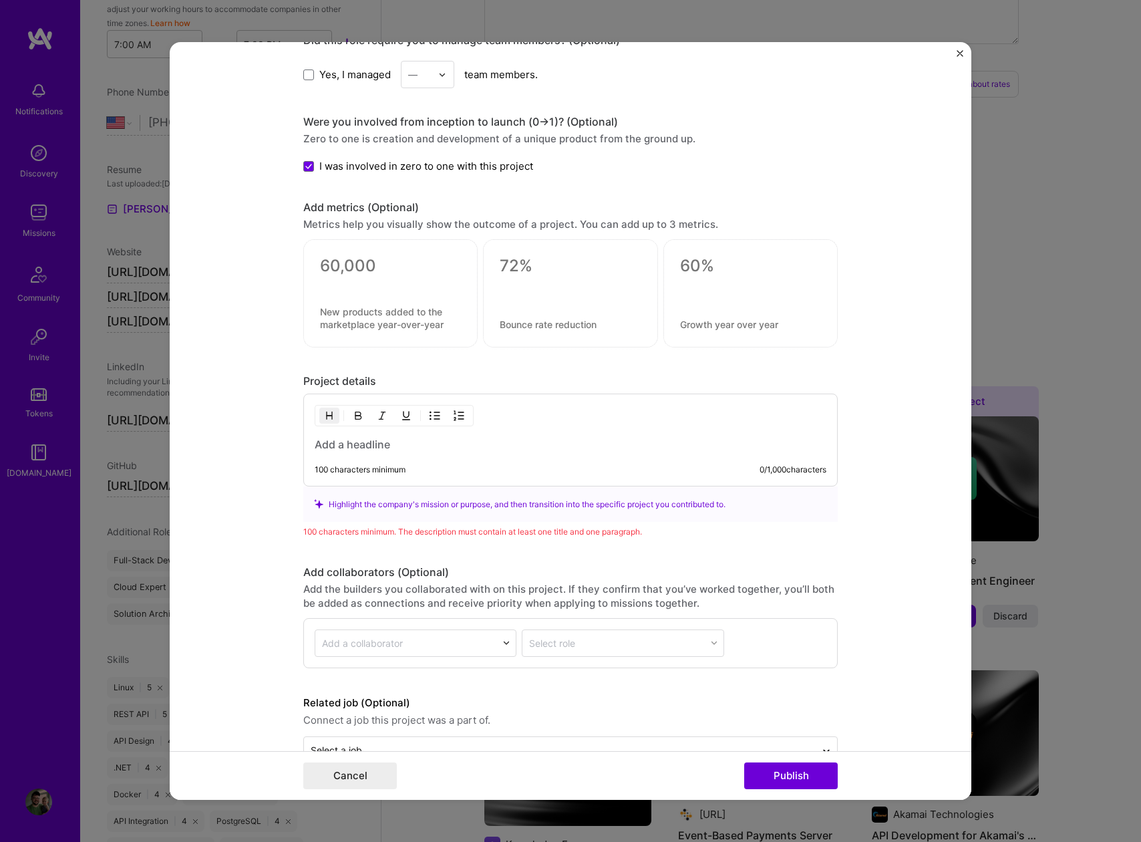
click at [351, 283] on div at bounding box center [390, 283] width 141 height 14
click at [351, 270] on textarea at bounding box center [390, 266] width 141 height 20
click at [235, 377] on form "Editing suggested project This project is suggested based on your LinkedIn, res…" at bounding box center [571, 421] width 802 height 758
click at [397, 446] on h3 at bounding box center [571, 444] width 512 height 15
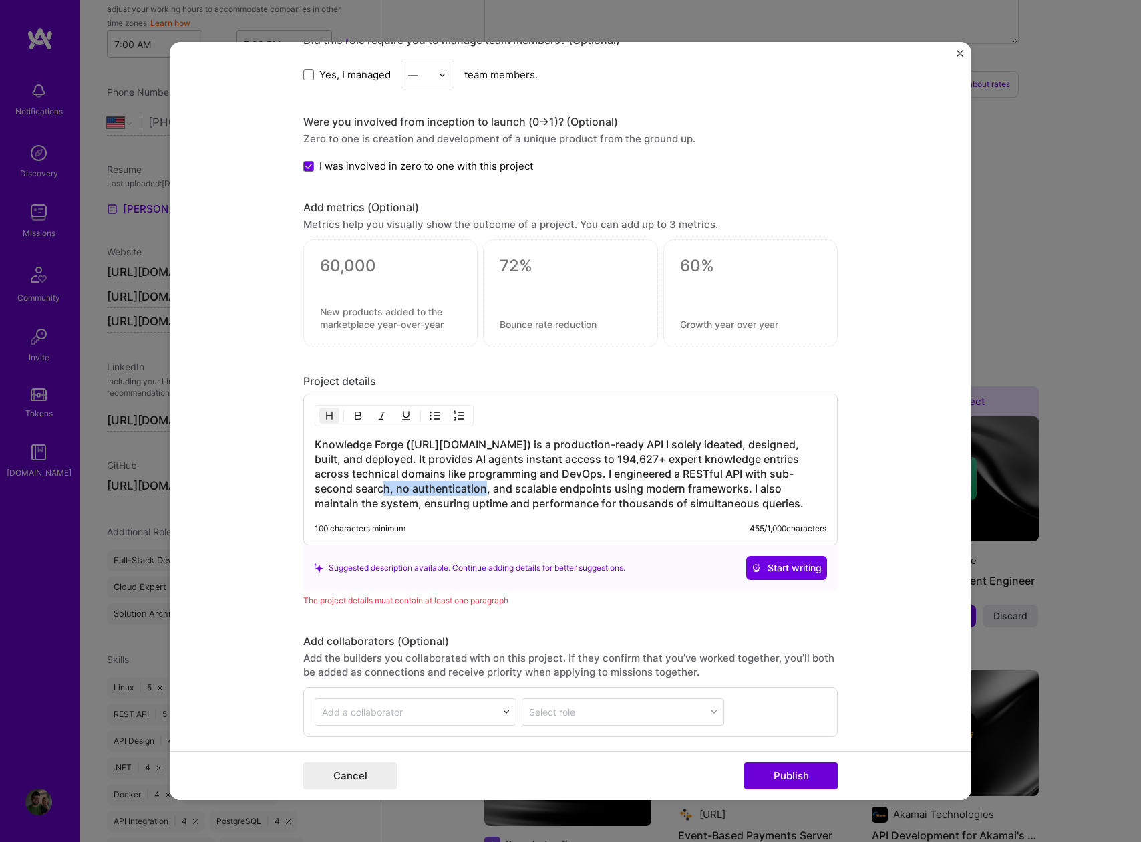
drag, startPoint x: 343, startPoint y: 491, endPoint x: 442, endPoint y: 484, distance: 98.5
click at [442, 484] on h3 "Knowledge Forge ([URL][DOMAIN_NAME]) is a production-ready API I solely ideated…" at bounding box center [571, 473] width 512 height 73
click at [653, 496] on h3 "Knowledge Forge ([URL][DOMAIN_NAME]) is a production-ready API I solely ideated…" at bounding box center [571, 473] width 512 height 73
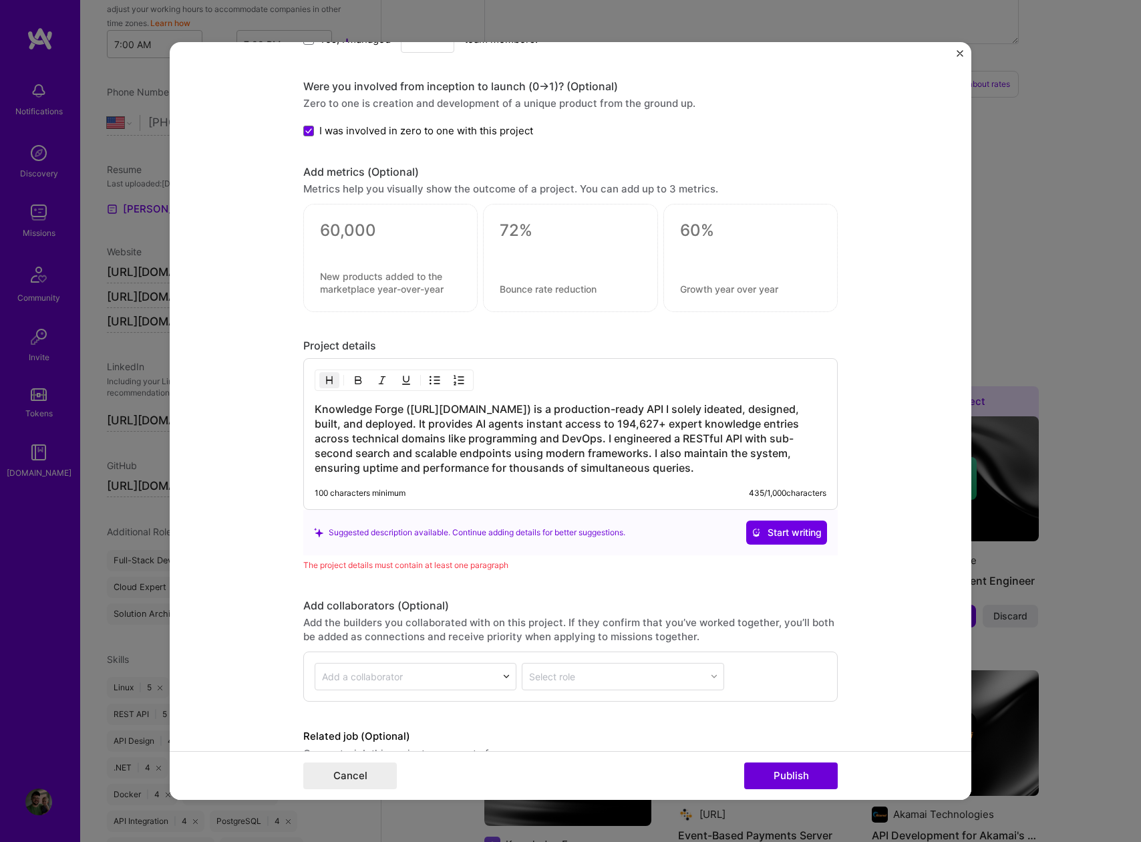
scroll to position [1687, 0]
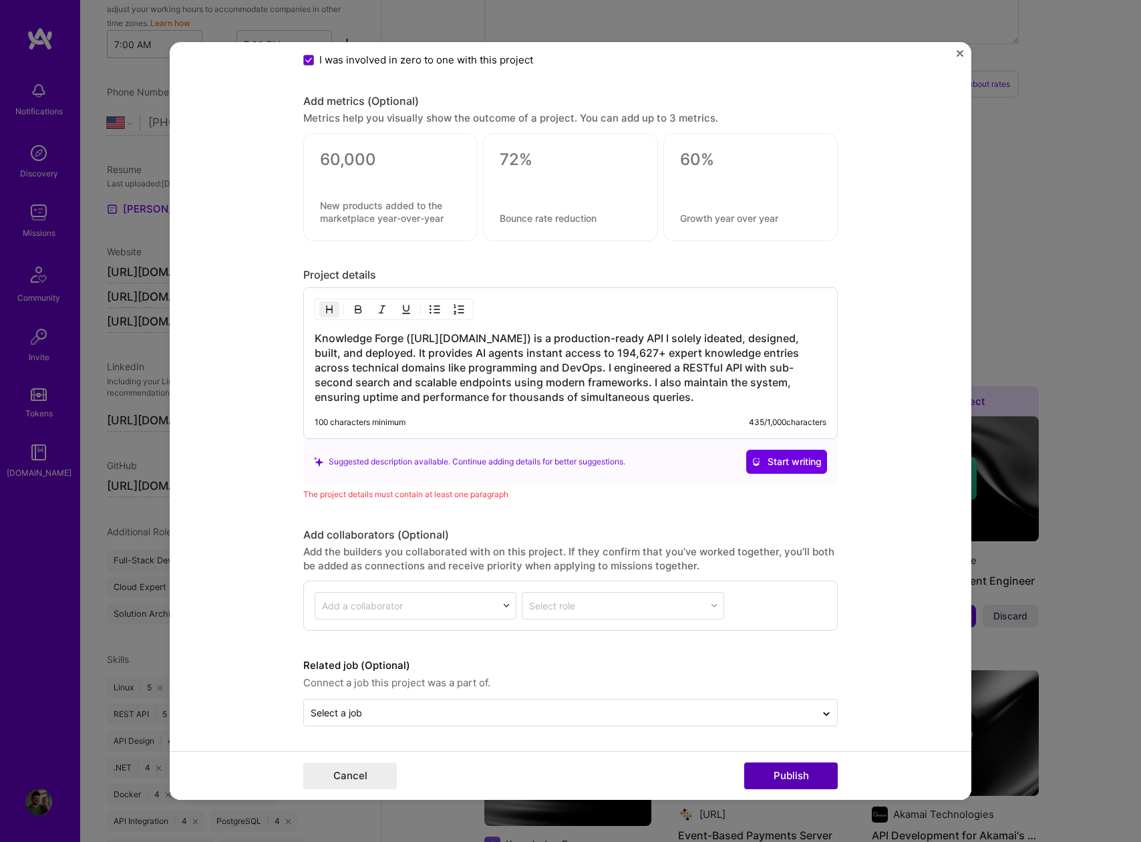
click at [788, 773] on button "Publish" at bounding box center [791, 775] width 94 height 27
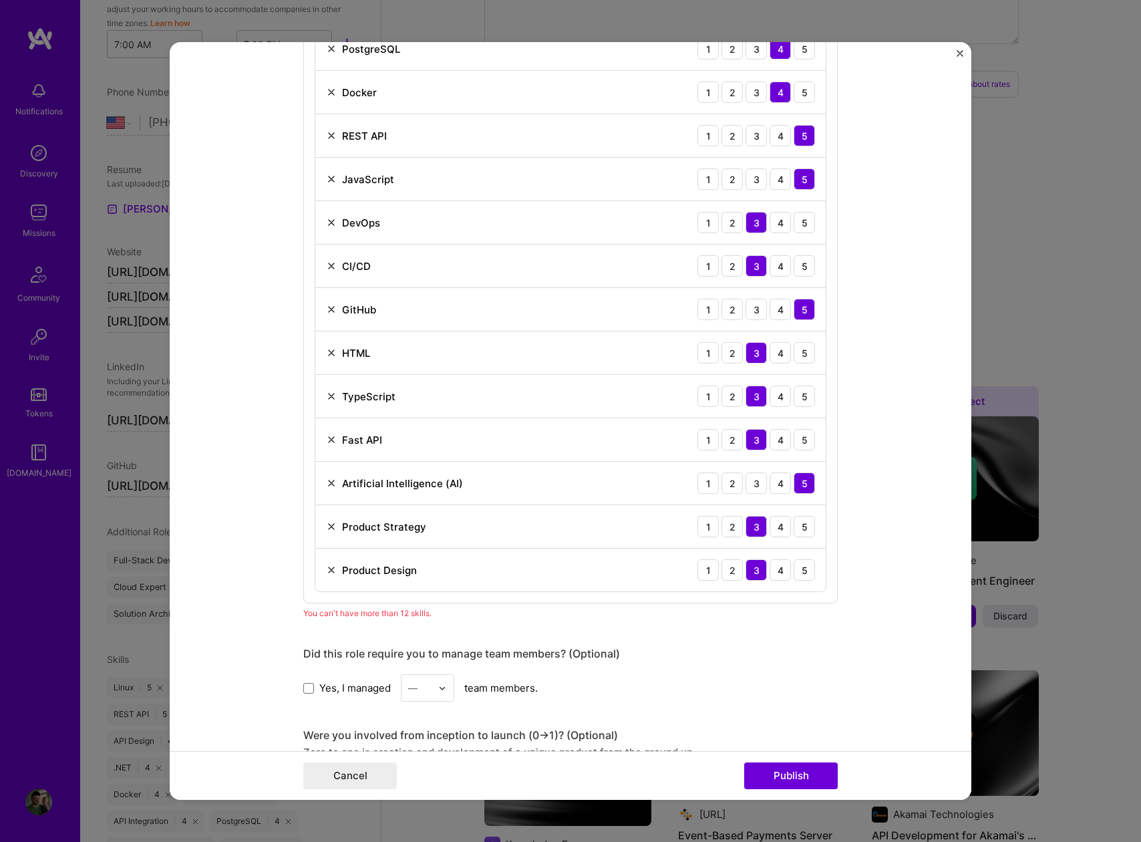
scroll to position [998, 0]
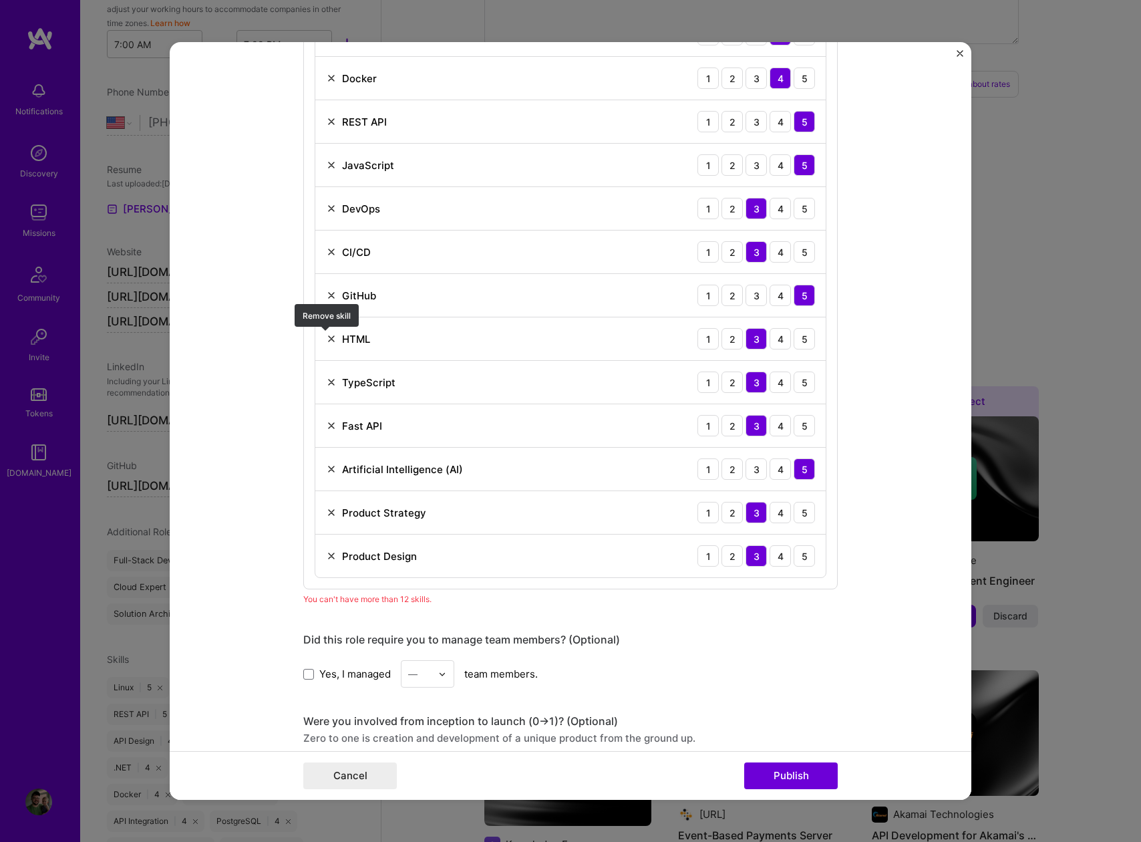
click at [326, 335] on img at bounding box center [331, 338] width 11 height 11
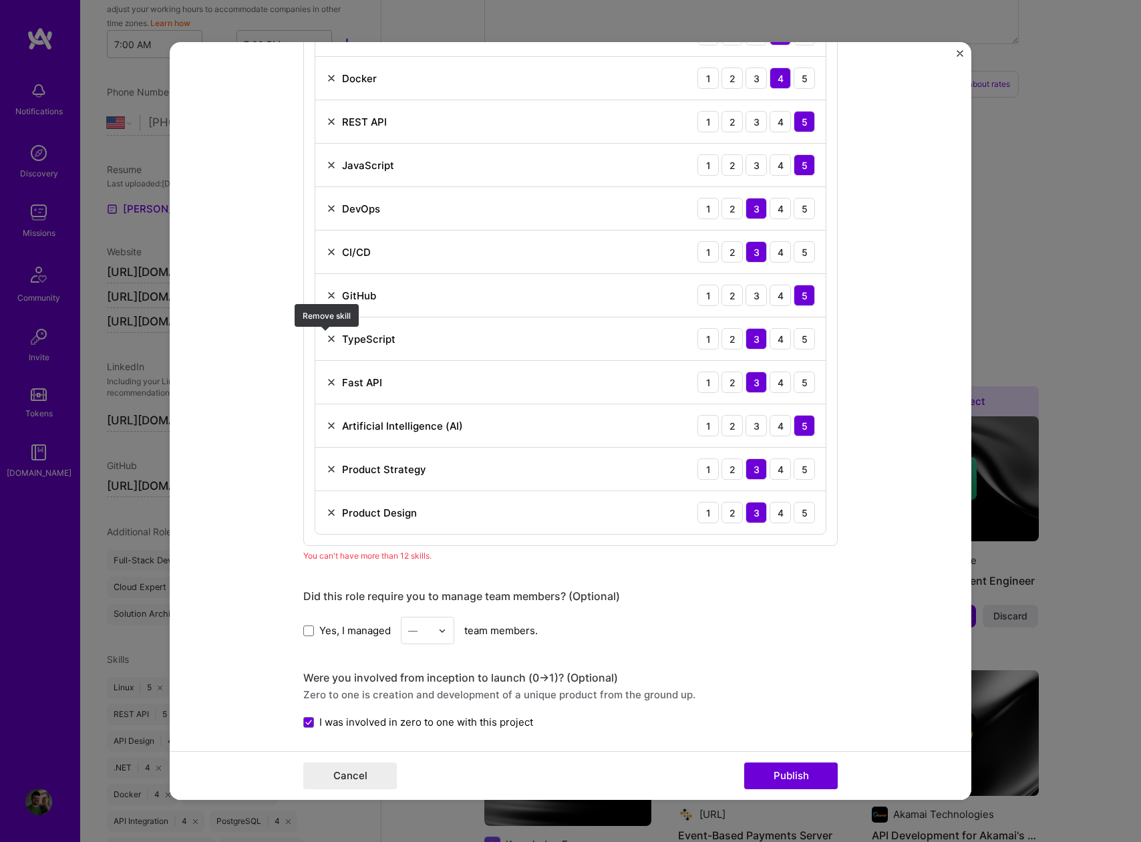
click at [326, 339] on img at bounding box center [331, 338] width 11 height 11
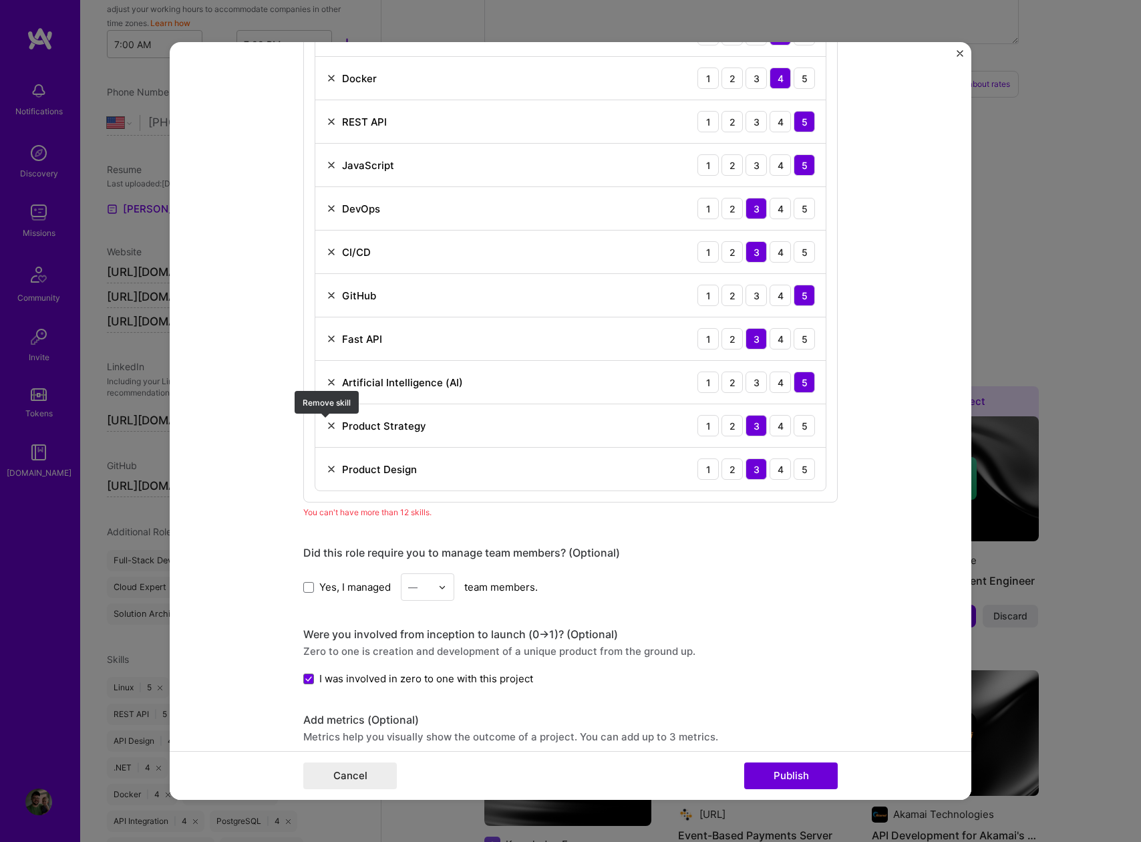
click at [326, 425] on img at bounding box center [331, 425] width 11 height 11
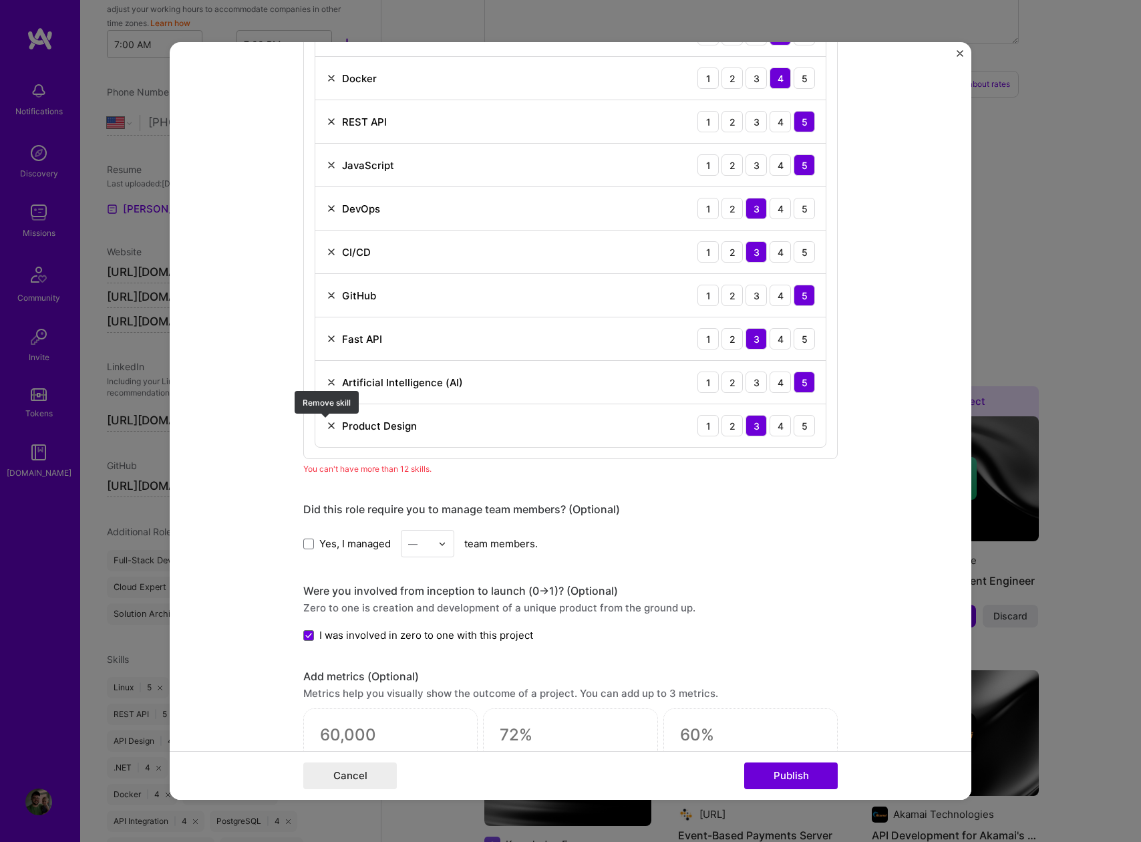
click at [326, 423] on img at bounding box center [331, 425] width 11 height 11
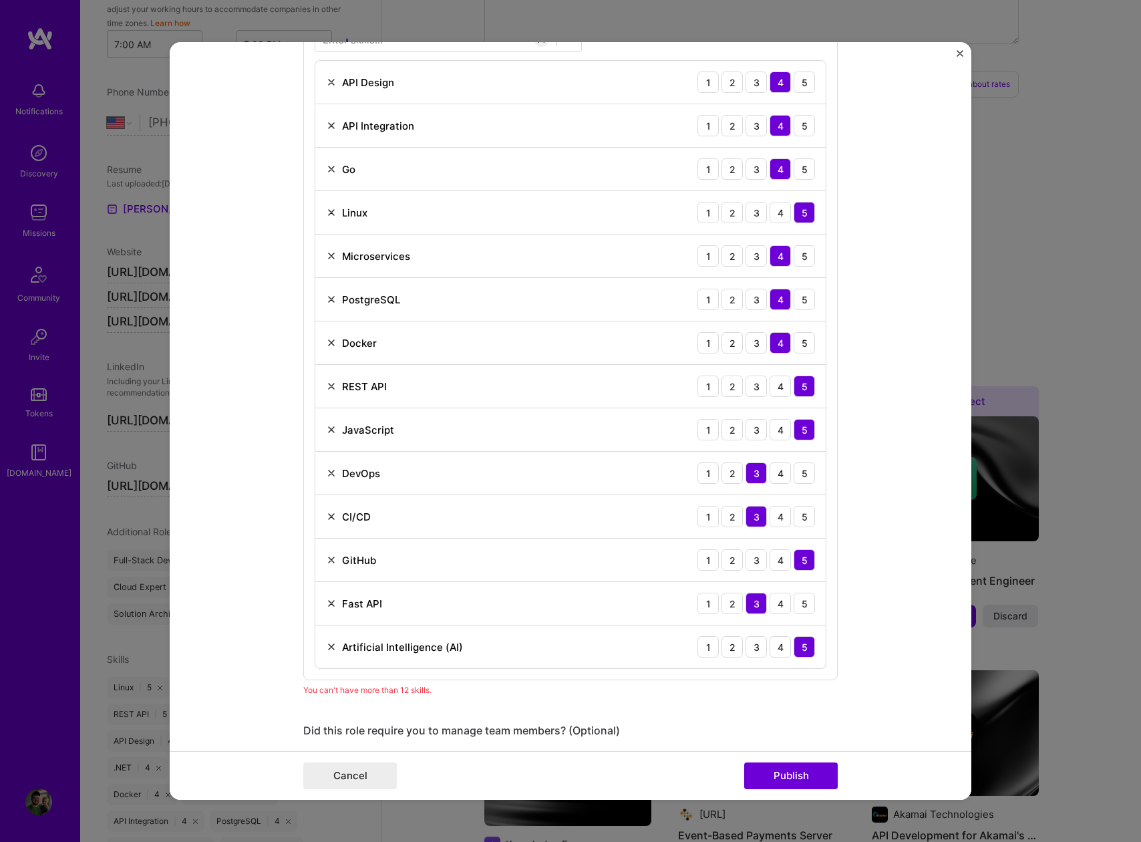
scroll to position [738, 0]
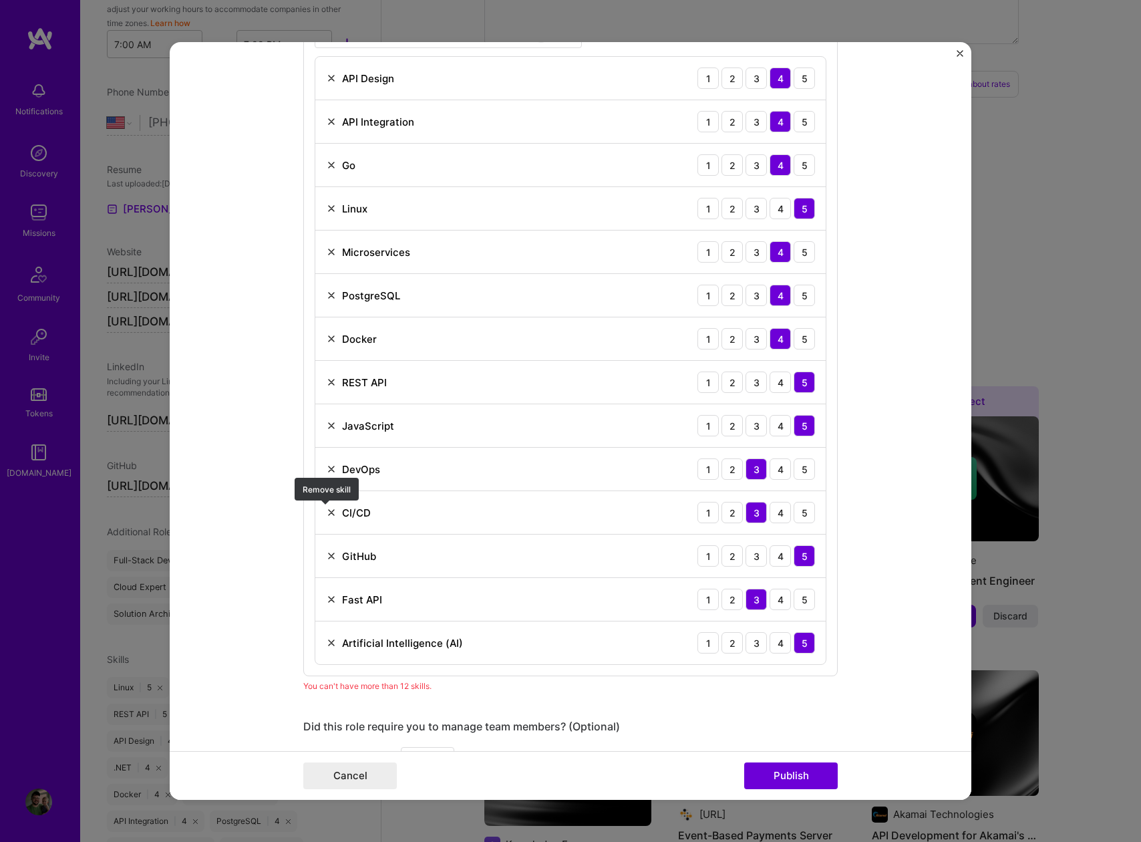
click at [326, 510] on img at bounding box center [331, 512] width 11 height 11
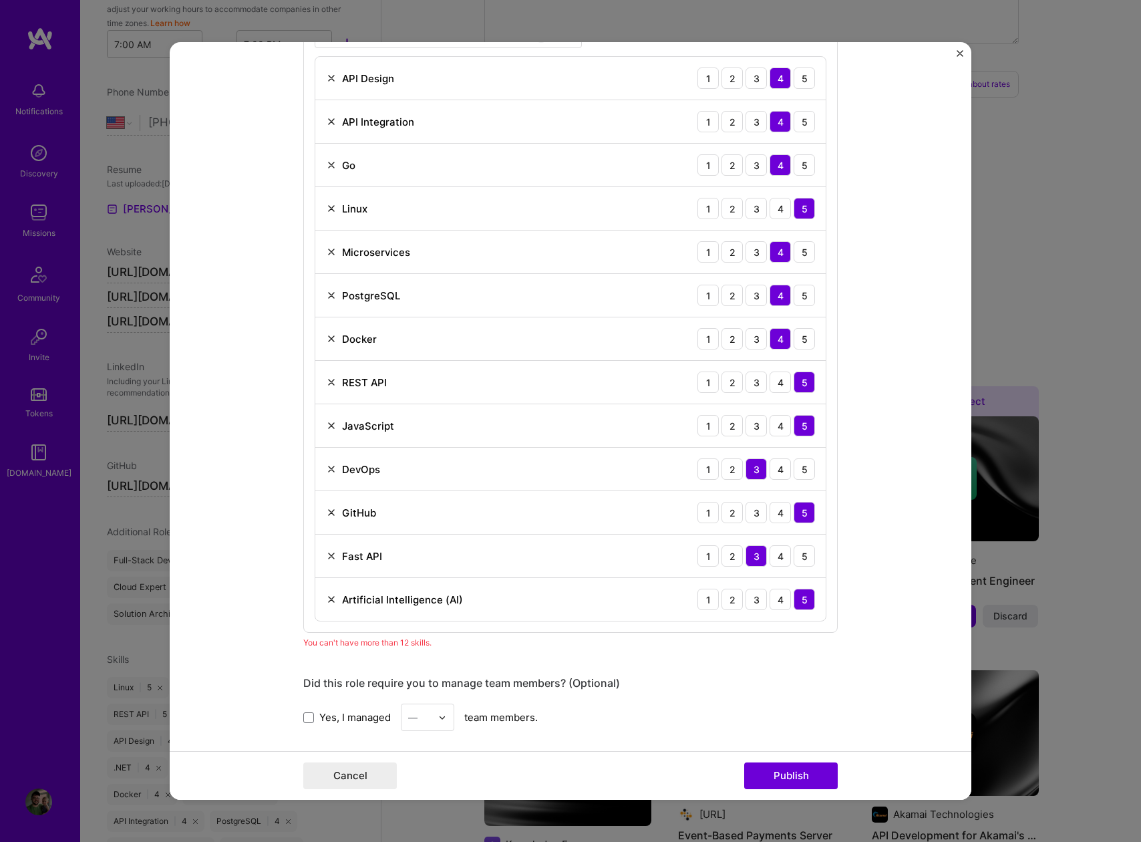
click at [326, 425] on img at bounding box center [331, 425] width 11 height 11
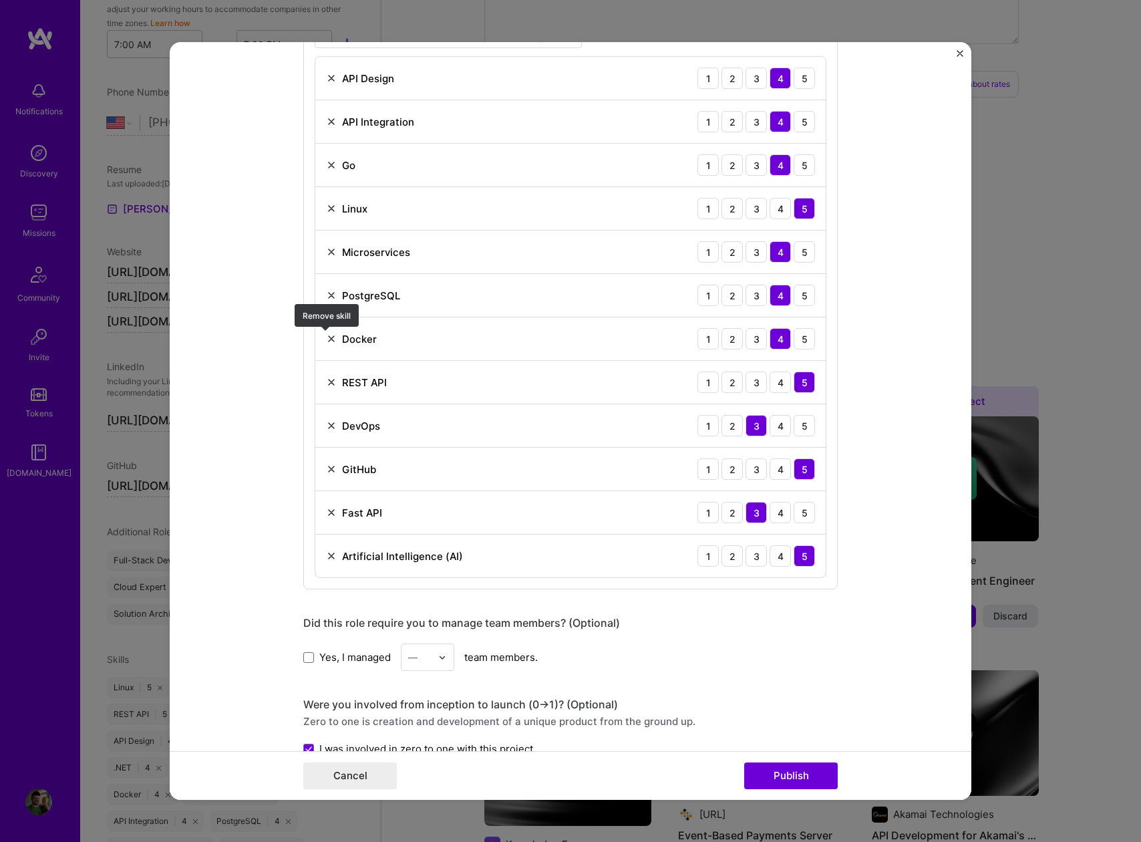
click at [326, 342] on img at bounding box center [331, 338] width 11 height 11
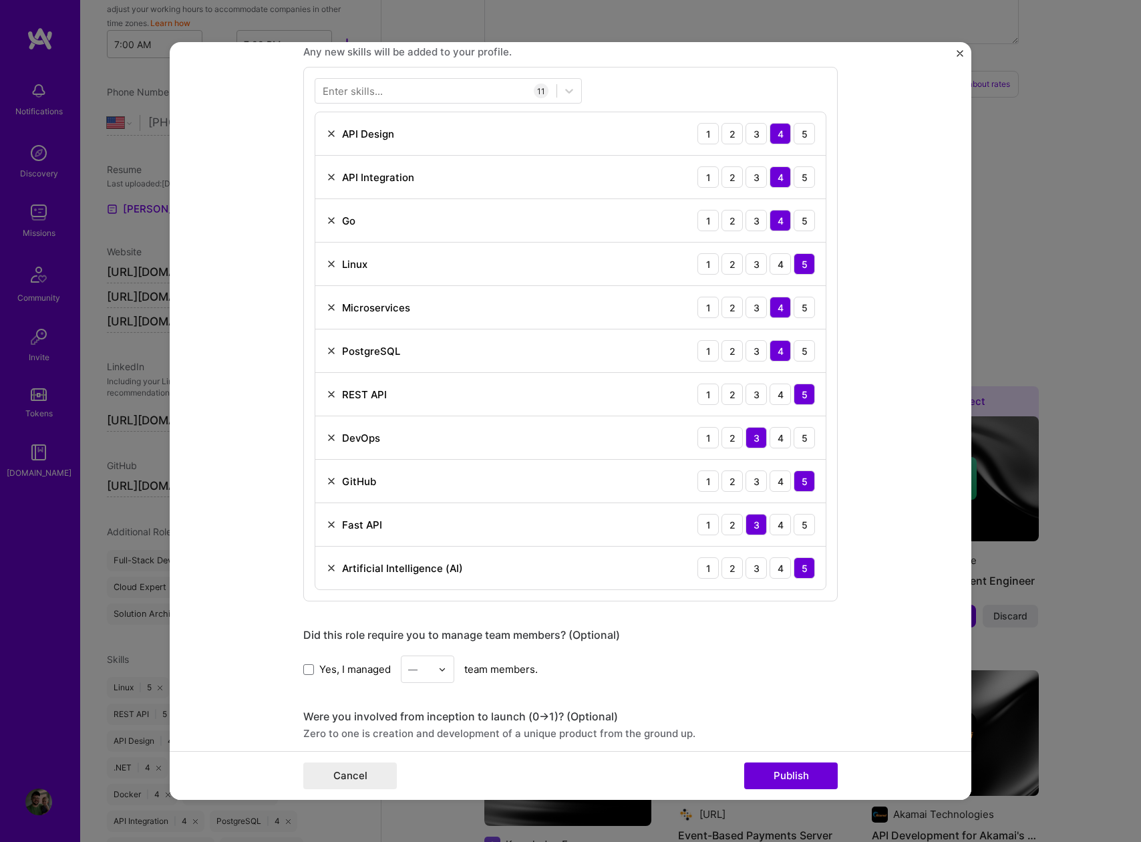
scroll to position [681, 0]
click at [326, 176] on img at bounding box center [331, 177] width 11 height 11
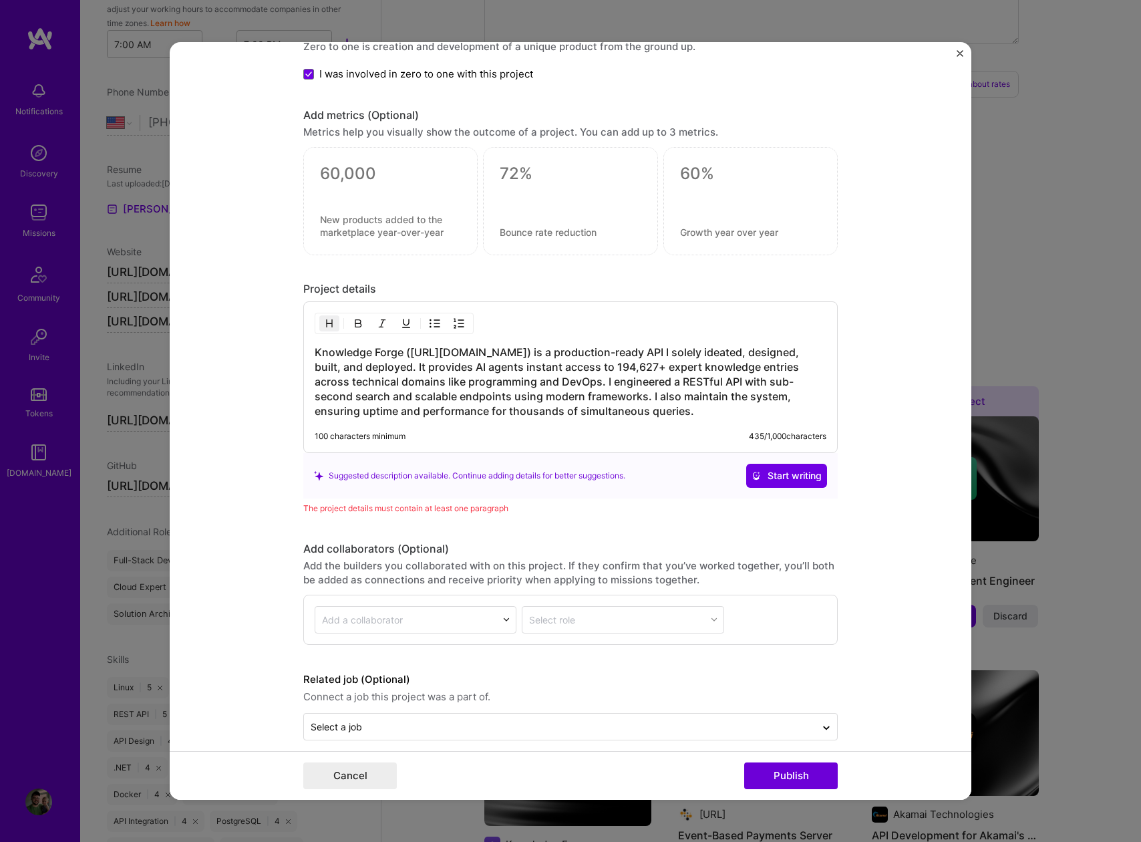
scroll to position [1340, 0]
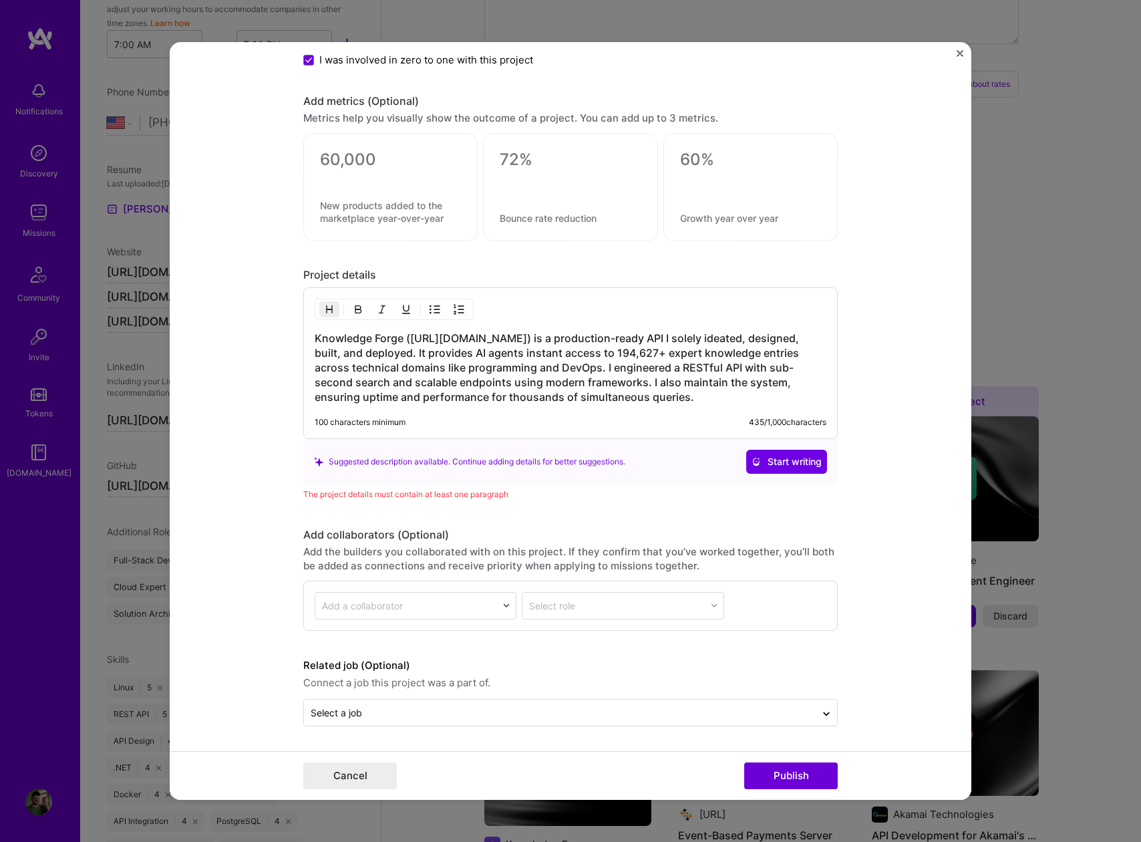
click at [667, 401] on h3 "Knowledge Forge ([URL][DOMAIN_NAME]) is a production-ready API I solely ideated…" at bounding box center [571, 367] width 512 height 73
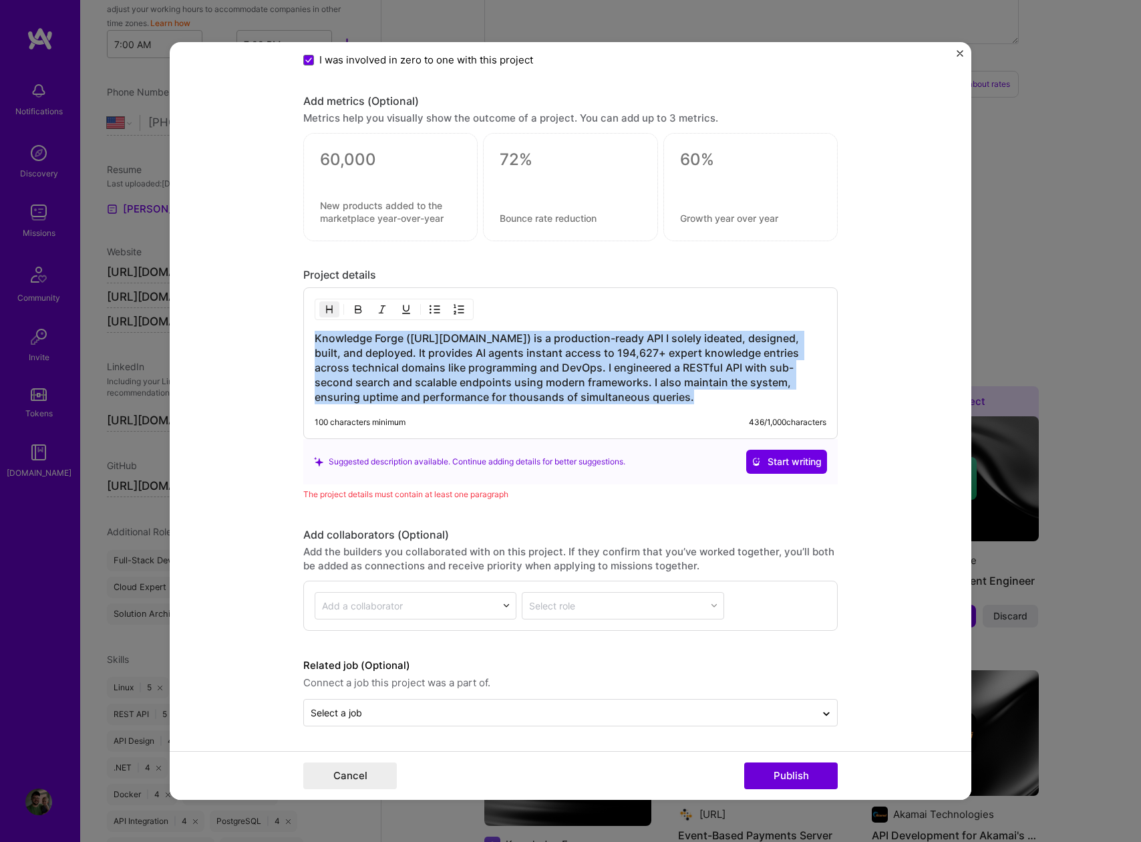
drag, startPoint x: 647, startPoint y: 396, endPoint x: 291, endPoint y: 318, distance: 364.5
click at [183, 340] on form "Editing suggested project This project is suggested based on your LinkedIn, res…" at bounding box center [571, 421] width 802 height 758
click at [327, 308] on img "button" at bounding box center [329, 309] width 11 height 11
click at [327, 313] on img "button" at bounding box center [329, 309] width 11 height 11
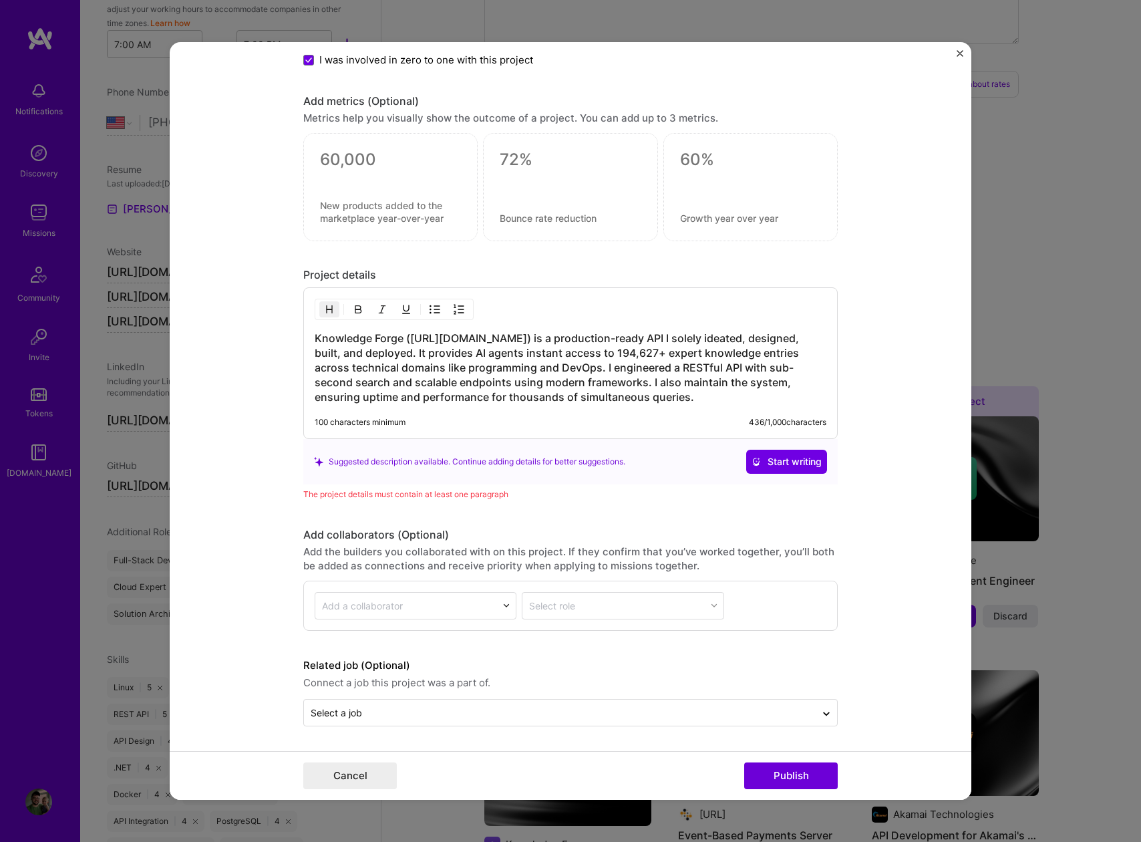
click at [327, 313] on img "button" at bounding box center [329, 309] width 11 height 11
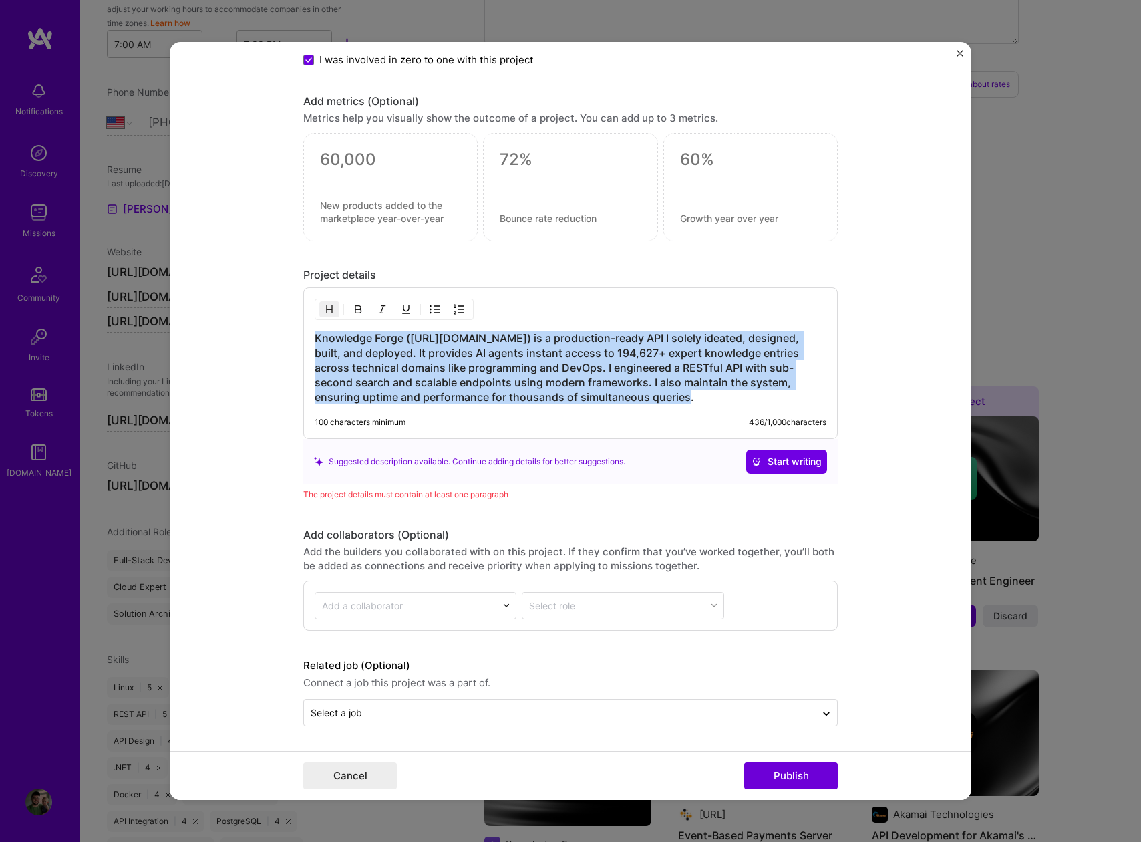
drag, startPoint x: 638, startPoint y: 396, endPoint x: 231, endPoint y: 326, distance: 413.6
click at [232, 325] on form "Editing suggested project This project is suggested based on your LinkedIn, res…" at bounding box center [571, 421] width 802 height 758
copy h3 "Knowledge Forge ([URL][DOMAIN_NAME]) is a production-ready API I solely ideated…"
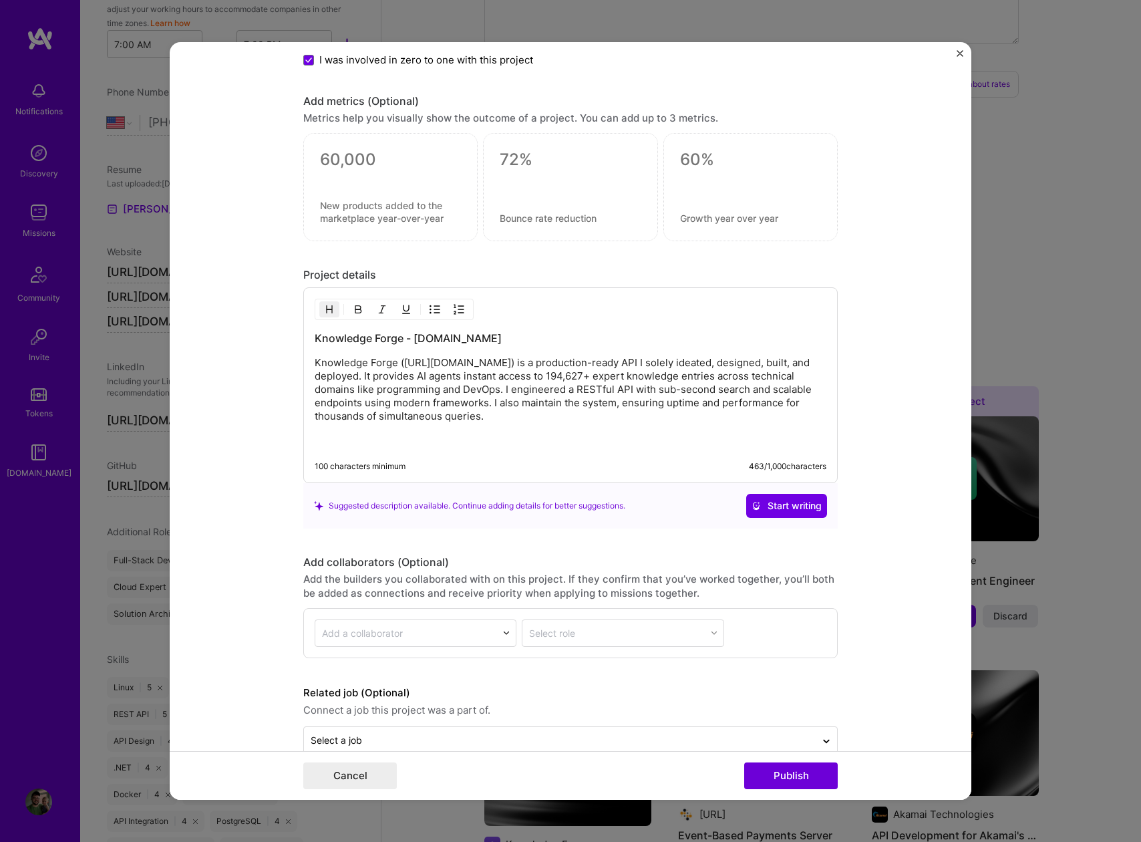
click at [554, 384] on p "Knowledge Forge ([URL][DOMAIN_NAME]) is a production-ready API I solely ideated…" at bounding box center [571, 389] width 512 height 67
click at [547, 411] on p "Knowledge Forge ([URL][DOMAIN_NAME]) is a production-ready API I solely ideated…" at bounding box center [571, 389] width 512 height 67
drag, startPoint x: 477, startPoint y: 363, endPoint x: 307, endPoint y: 363, distance: 170.4
click at [307, 363] on div "Knowledge Forge - [DOMAIN_NAME] Knowledge Forge ([URL][DOMAIN_NAME]) is a produ…" at bounding box center [570, 385] width 535 height 196
click at [410, 425] on div "Knowledge Forge - [DOMAIN_NAME] [DOMAIN_NAME] is a production-ready API I solel…" at bounding box center [571, 390] width 512 height 118
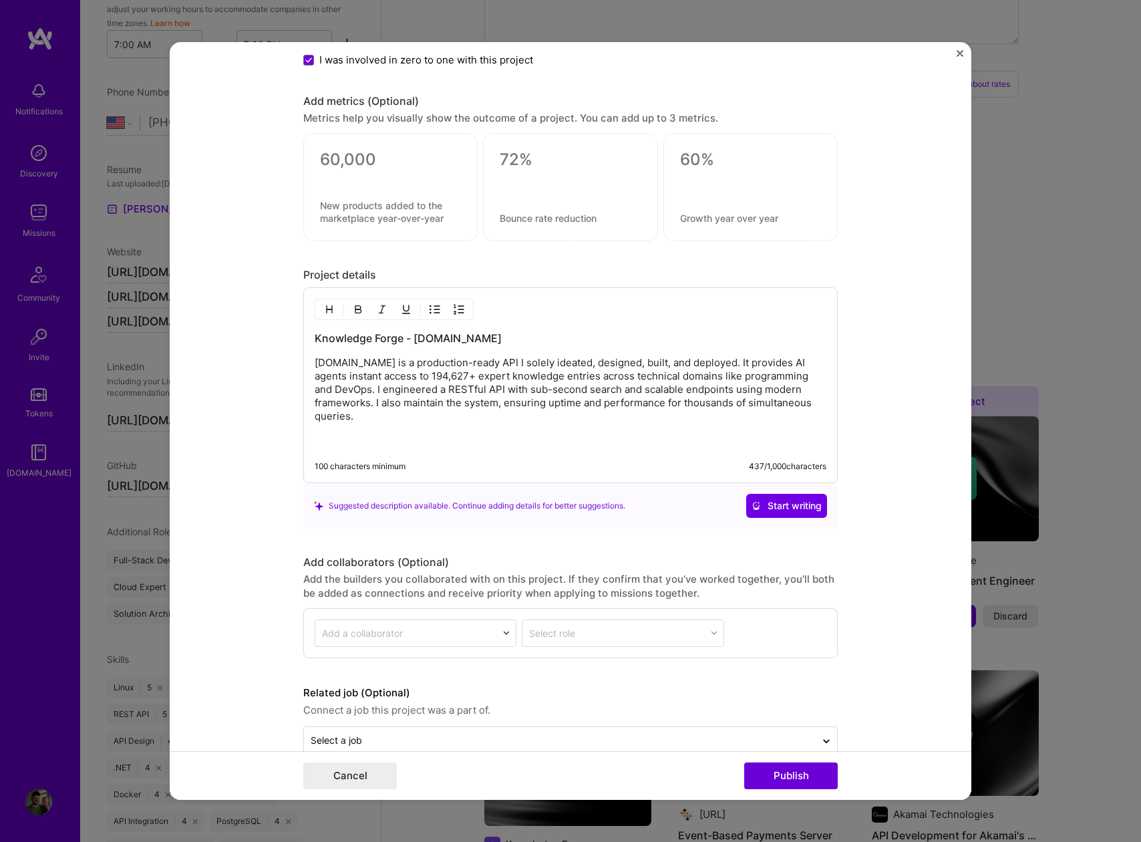
drag, startPoint x: 349, startPoint y: 423, endPoint x: 230, endPoint y: 377, distance: 127.3
click at [230, 377] on form "Editing suggested project This project is suggested based on your LinkedIn, res…" at bounding box center [571, 421] width 802 height 758
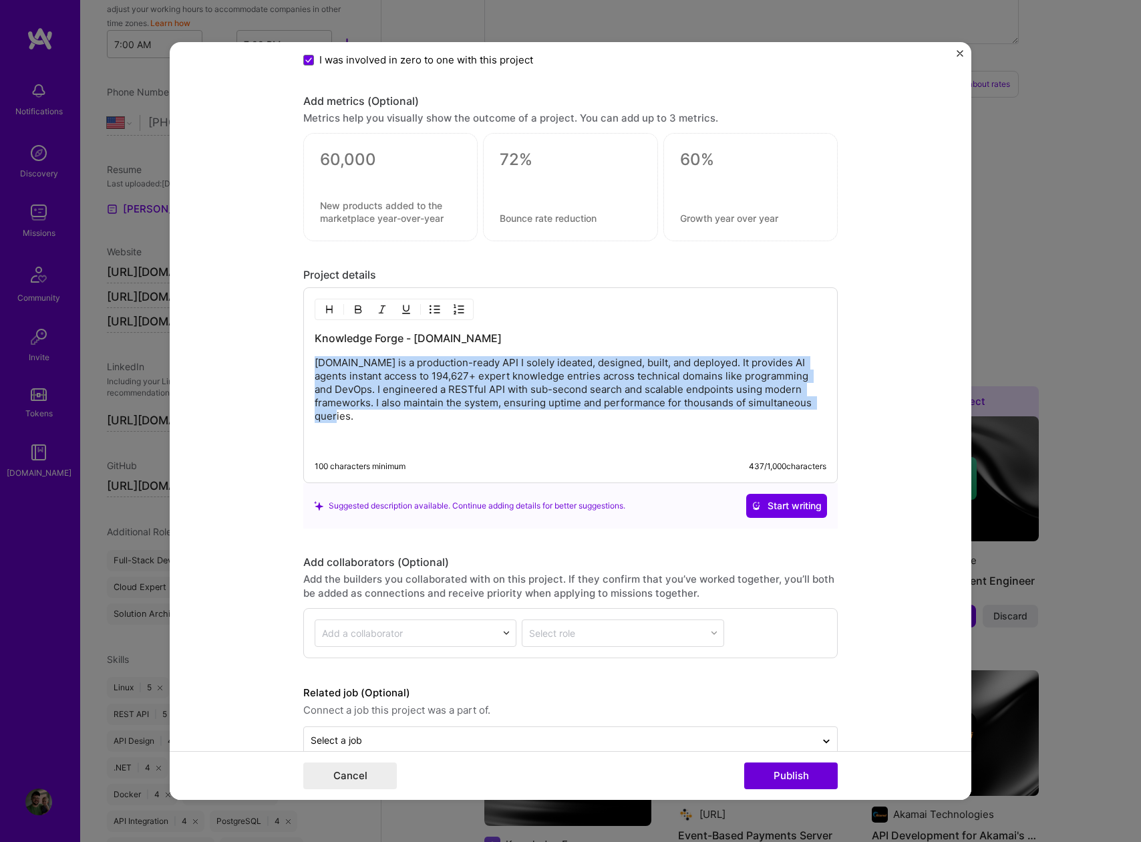
drag, startPoint x: 357, startPoint y: 419, endPoint x: 258, endPoint y: 363, distance: 113.4
click at [258, 363] on form "Editing suggested project This project is suggested based on your LinkedIn, res…" at bounding box center [571, 421] width 802 height 758
copy p "[DOMAIN_NAME] is a production-ready API I solely ideated, designed, built, and …"
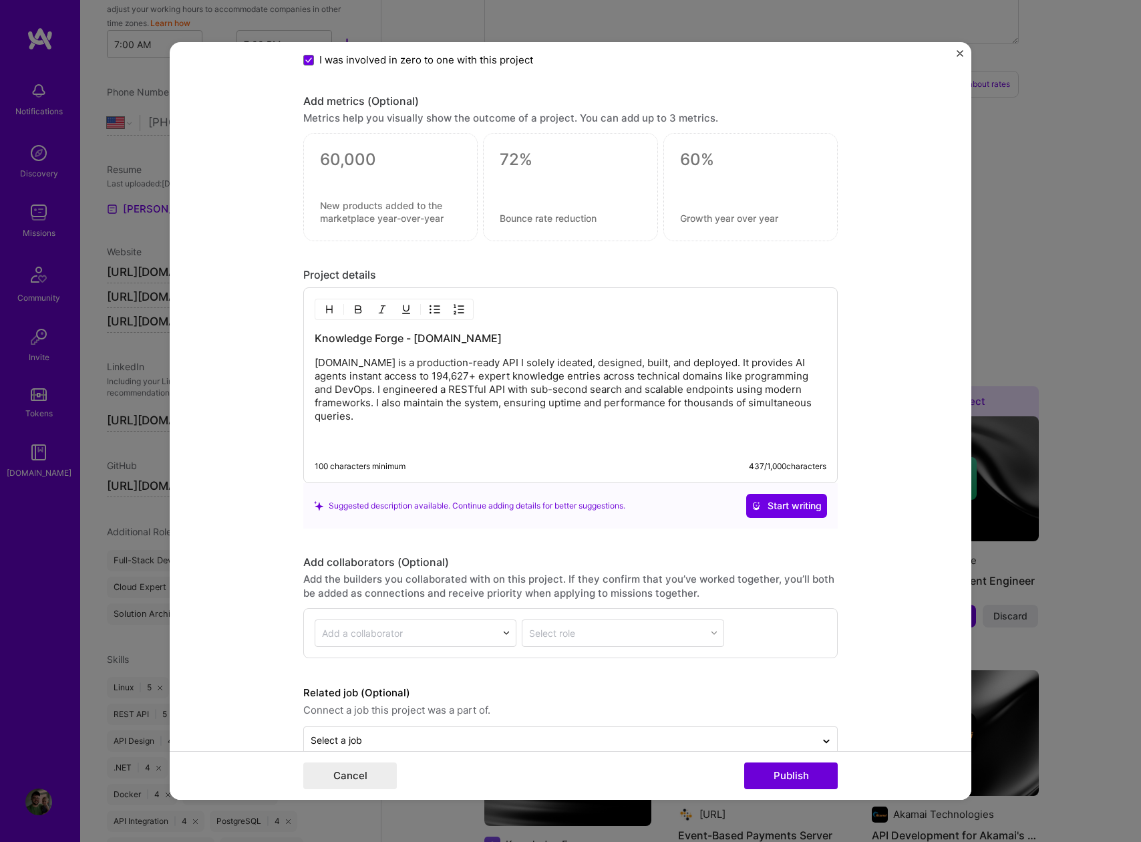
click at [357, 160] on textarea at bounding box center [390, 160] width 141 height 20
paste textarea
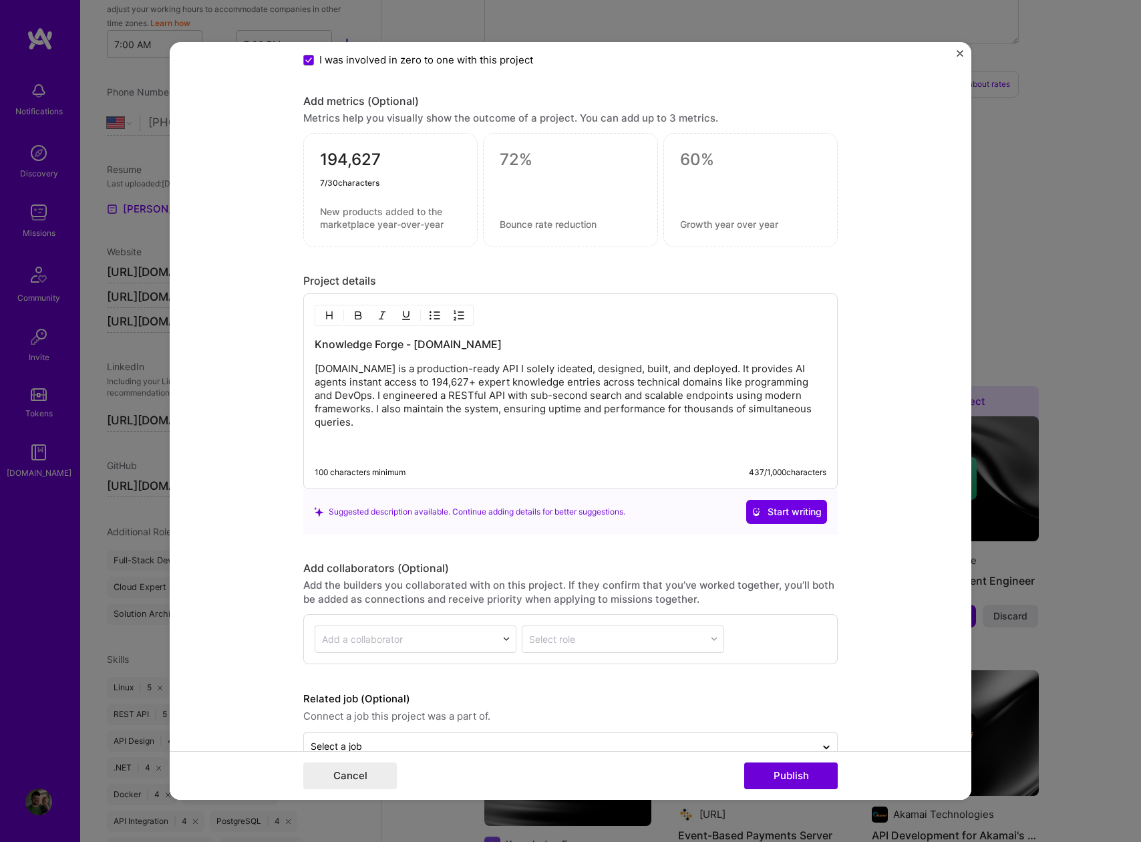
type textarea "194,627"
click at [396, 216] on textarea at bounding box center [390, 217] width 141 height 25
paste textarea "expert-level technical entries for AI agents"
click at [320, 210] on textarea "expert-level technical entries for AI agents" at bounding box center [390, 217] width 141 height 25
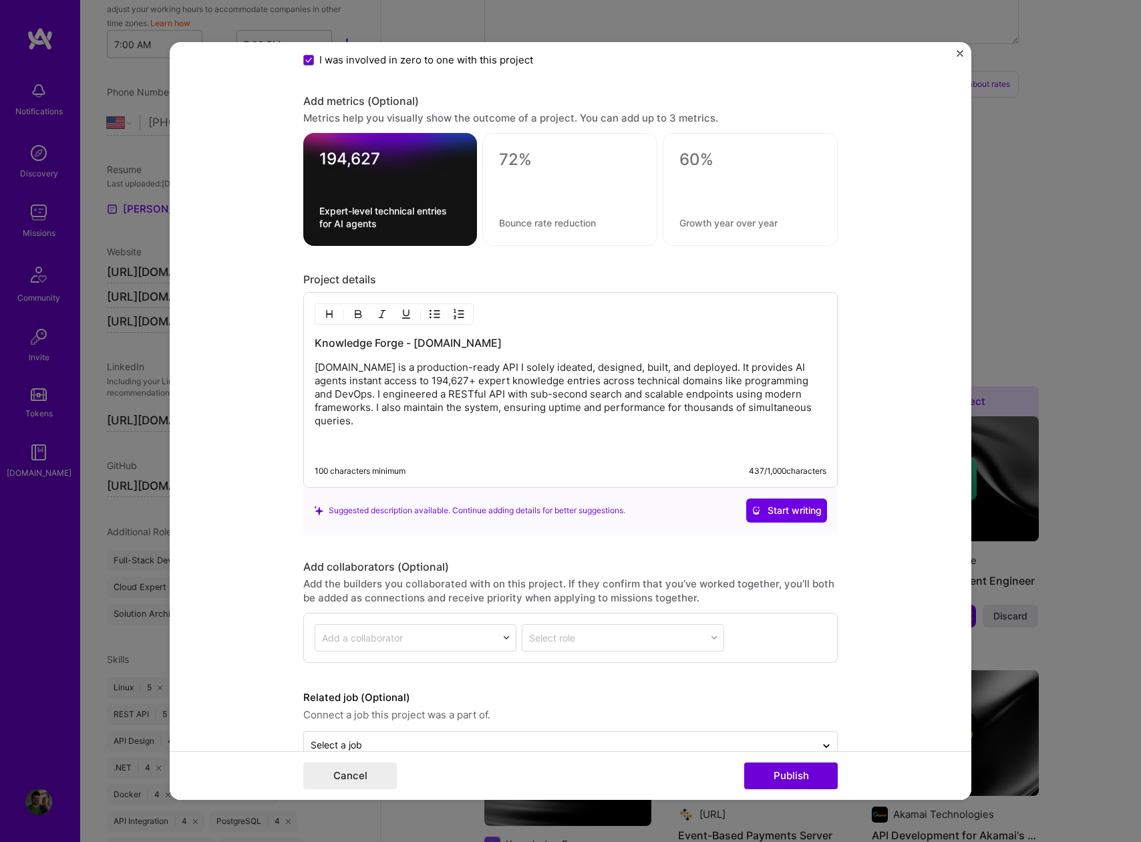
click at [460, 210] on div "194,627 Expert-level technical entries for AI agents" at bounding box center [390, 189] width 174 height 113
click at [448, 209] on textarea "Expert-level technical entries for AI agents" at bounding box center [390, 216] width 142 height 25
click at [448, 211] on textarea "Expert-level technical entries for AI agents" at bounding box center [390, 216] width 142 height 25
click at [373, 224] on textarea "Expert-level technical entries for AI agents" at bounding box center [390, 216] width 142 height 25
click at [451, 211] on textarea "Expert-level technical entries for AI agents" at bounding box center [390, 216] width 142 height 25
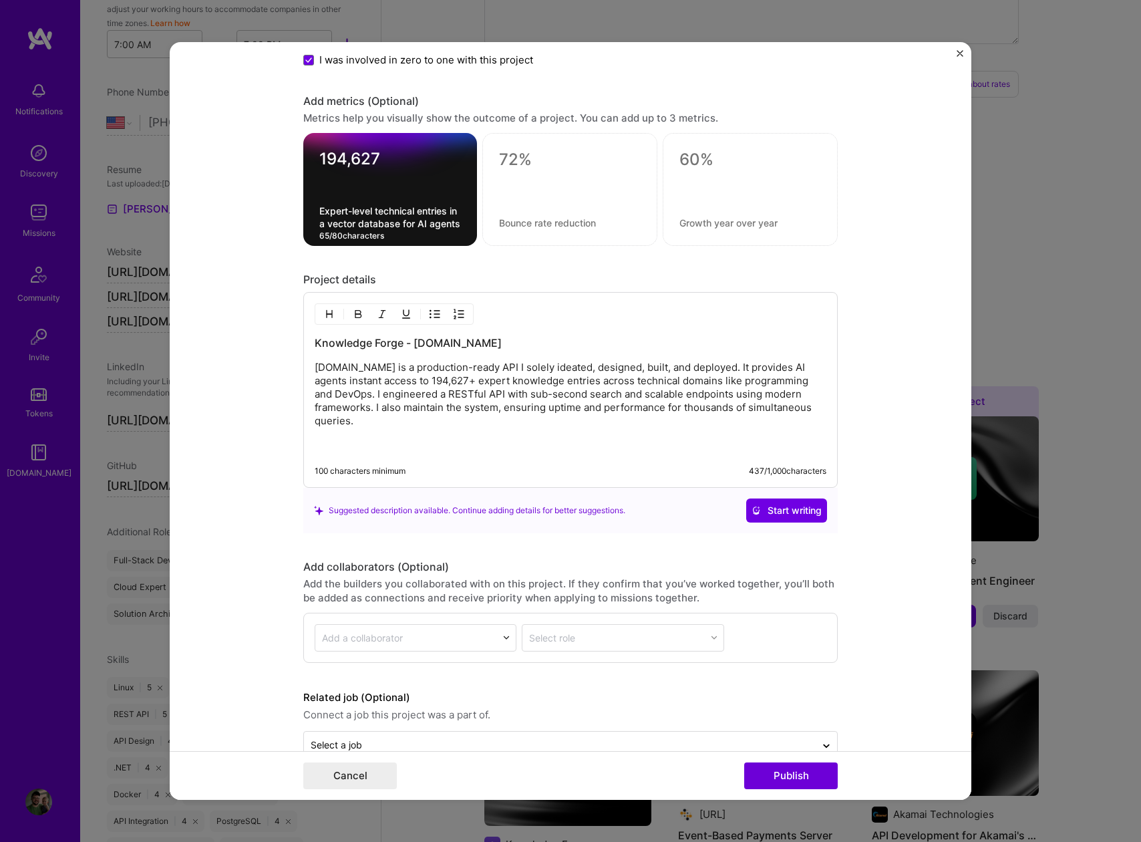
type textarea "Expert-level technical entries in a vector database for AI agents"
click at [520, 160] on textarea at bounding box center [570, 160] width 142 height 20
type textarea "10,000+"
click at [513, 222] on textarea at bounding box center [570, 222] width 142 height 13
type textarea "Requests / minute with sub second response time"
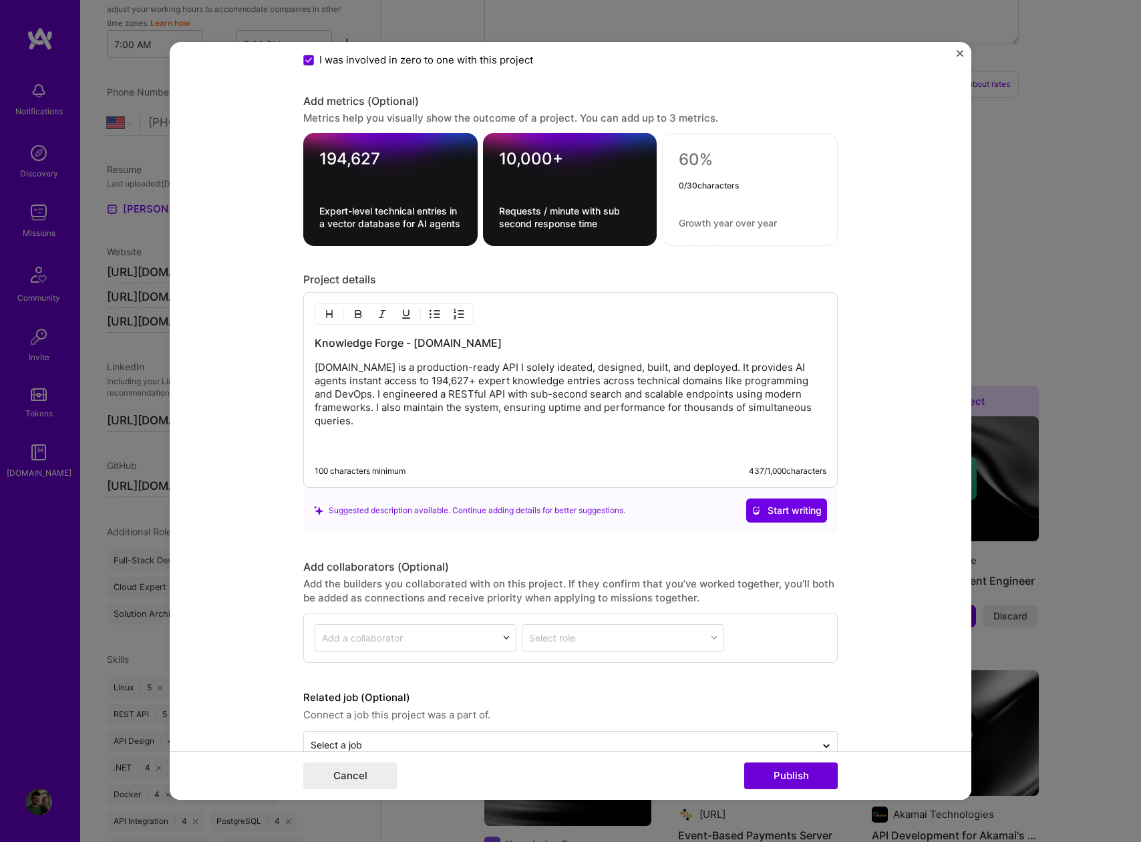
click at [700, 164] on textarea at bounding box center [750, 160] width 142 height 20
type textarea "5"
click at [727, 221] on textarea at bounding box center [750, 222] width 142 height 13
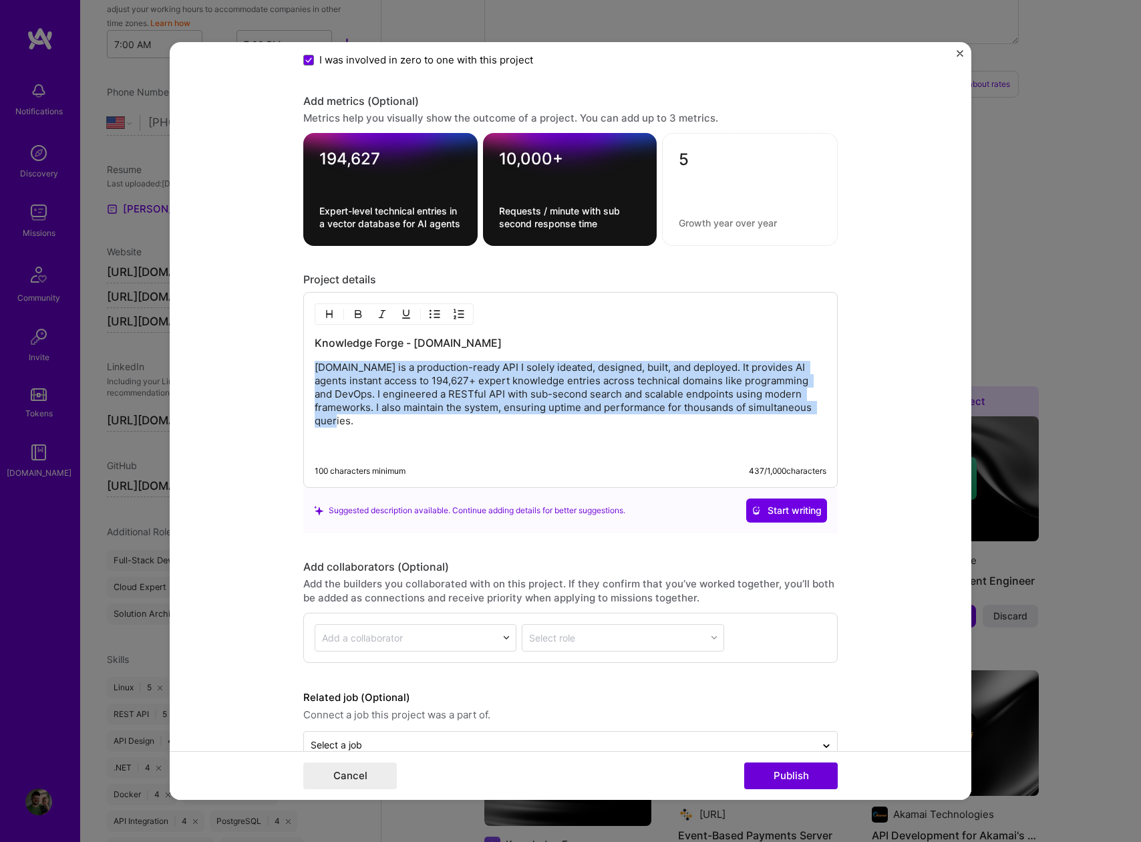
drag, startPoint x: 361, startPoint y: 424, endPoint x: 308, endPoint y: 371, distance: 74.7
click at [308, 371] on div "Knowledge Forge - [DOMAIN_NAME] [DOMAIN_NAME] is a production-ready API I solel…" at bounding box center [570, 390] width 535 height 196
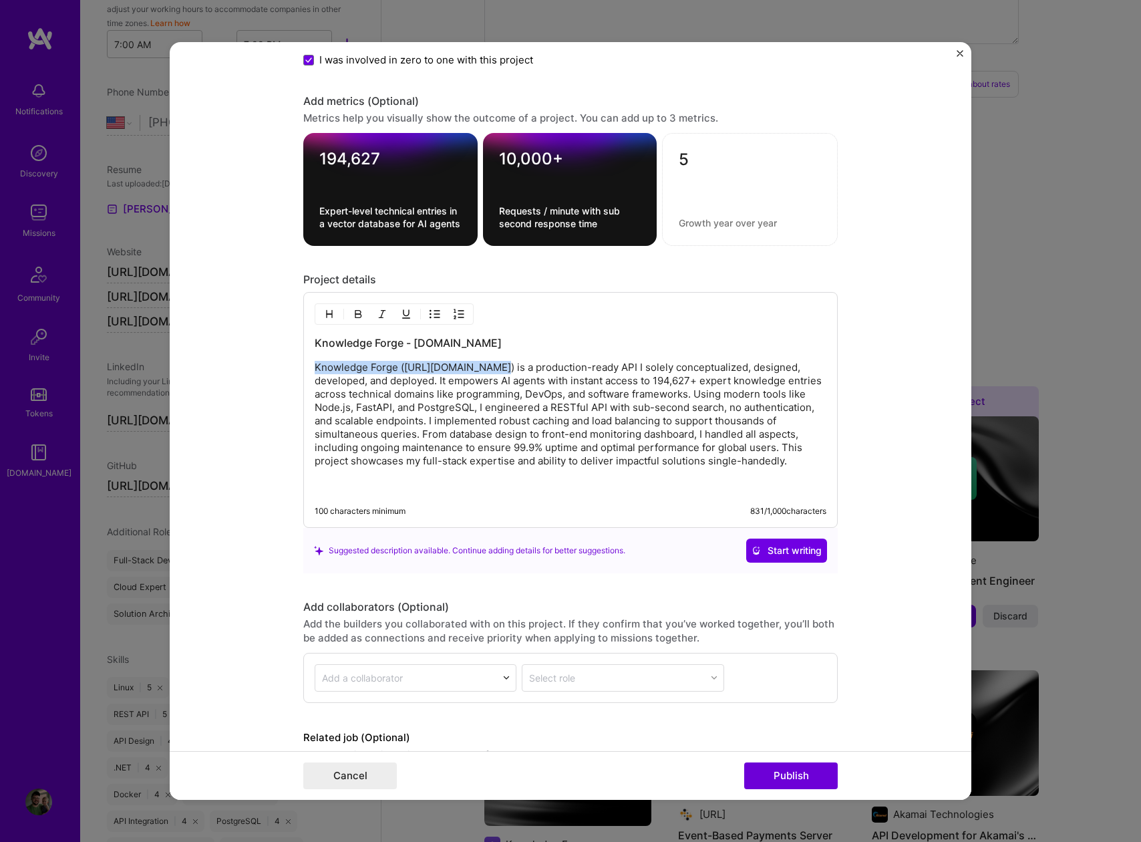
drag, startPoint x: 311, startPoint y: 368, endPoint x: 478, endPoint y: 363, distance: 167.1
click at [478, 363] on p "Knowledge Forge ([URL][DOMAIN_NAME]) is a production-ready API I solely concept…" at bounding box center [571, 414] width 512 height 107
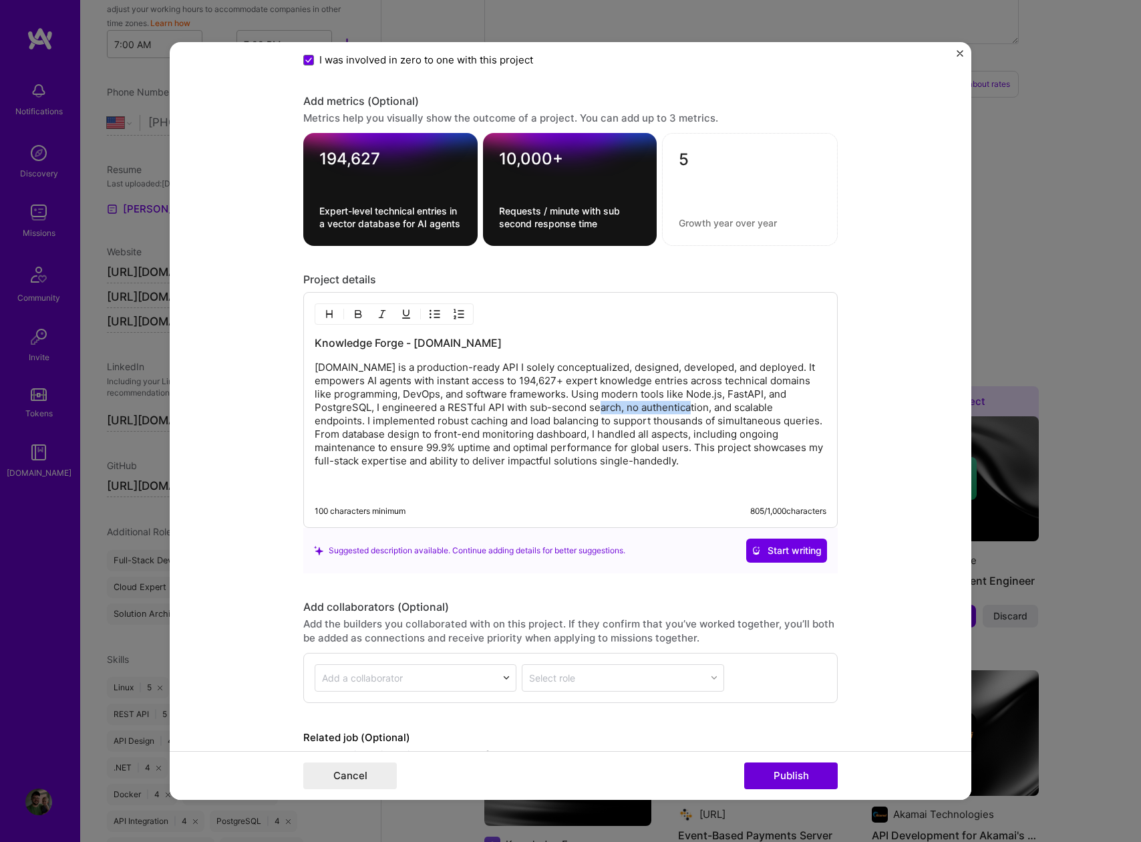
drag, startPoint x: 614, startPoint y: 408, endPoint x: 703, endPoint y: 404, distance: 89.0
click at [703, 404] on p "[DOMAIN_NAME] is a production-ready API I solely conceptualized, designed, deve…" at bounding box center [571, 414] width 512 height 107
click at [616, 462] on p "[DOMAIN_NAME] is a production-ready API I solely conceptualized, designed, deve…" at bounding box center [571, 414] width 512 height 107
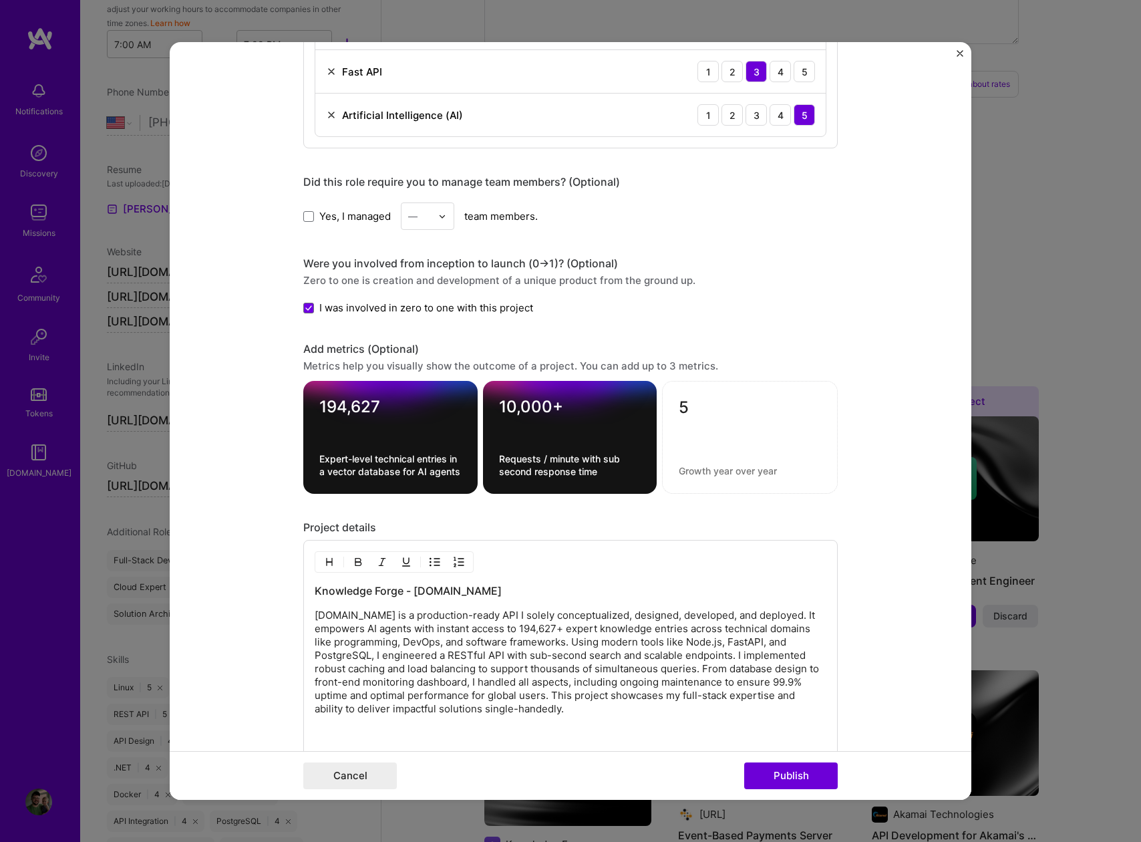
scroll to position [1098, 0]
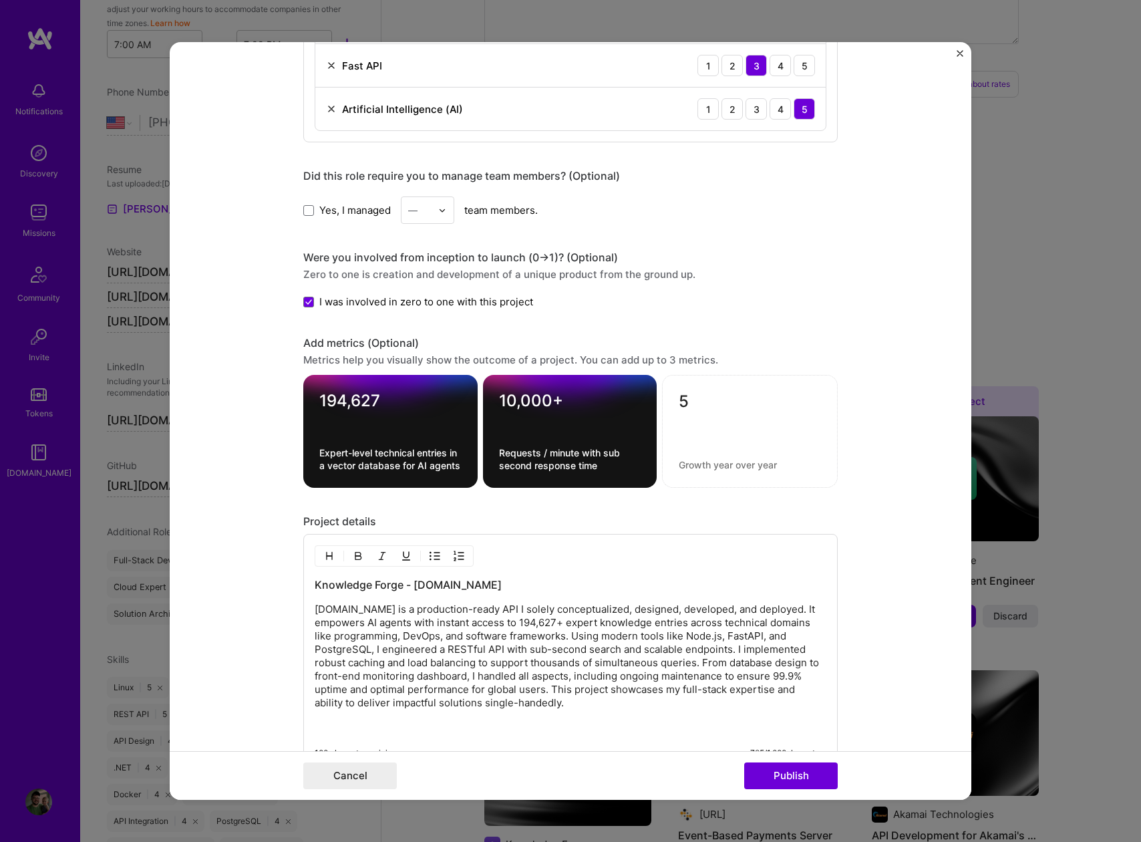
click at [689, 412] on textarea "5" at bounding box center [750, 405] width 142 height 26
click at [688, 470] on div "5 0 / 80 characters" at bounding box center [750, 431] width 176 height 113
type textarea "C"
type textarea "API Endpoints"
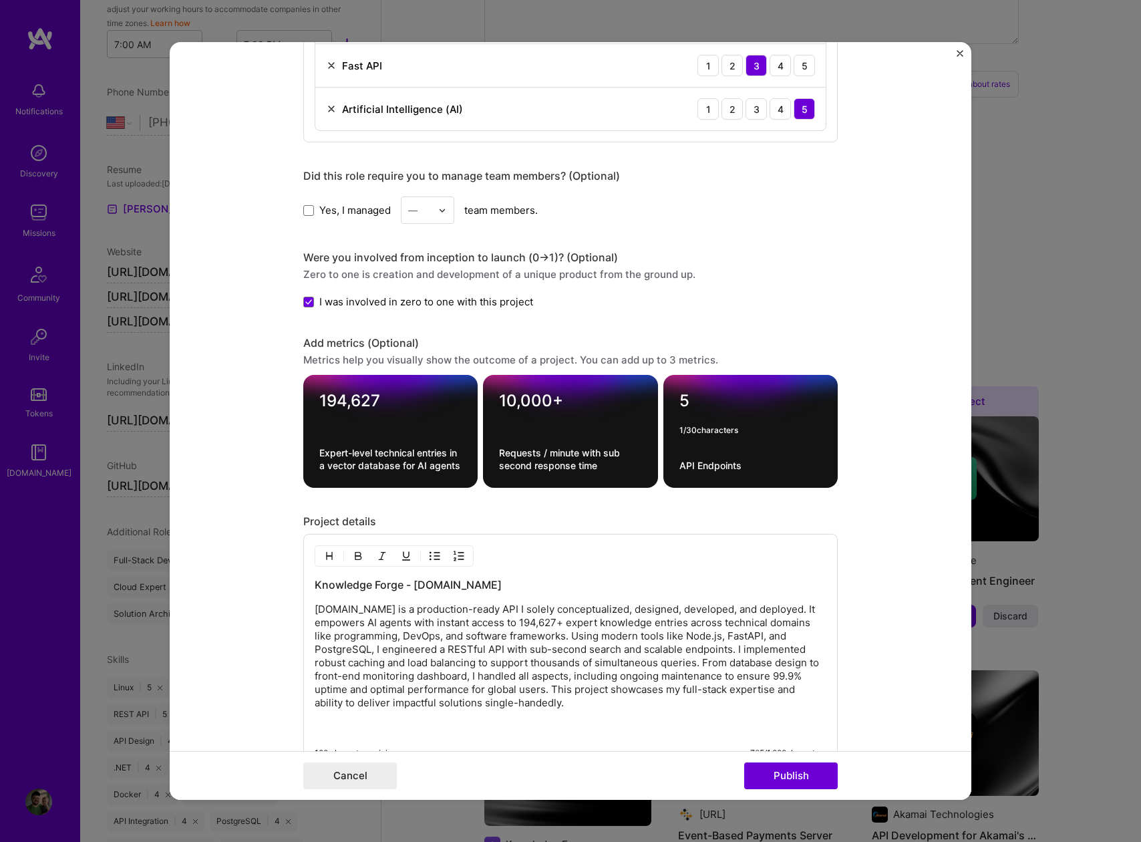
drag, startPoint x: 684, startPoint y: 398, endPoint x: 676, endPoint y: 400, distance: 7.6
click at [679, 400] on textarea "5" at bounding box center [750, 404] width 142 height 26
type textarea "300+"
click at [726, 464] on textarea "API Endpoints" at bounding box center [750, 465] width 142 height 13
drag, startPoint x: 735, startPoint y: 465, endPoint x: 674, endPoint y: 460, distance: 61.0
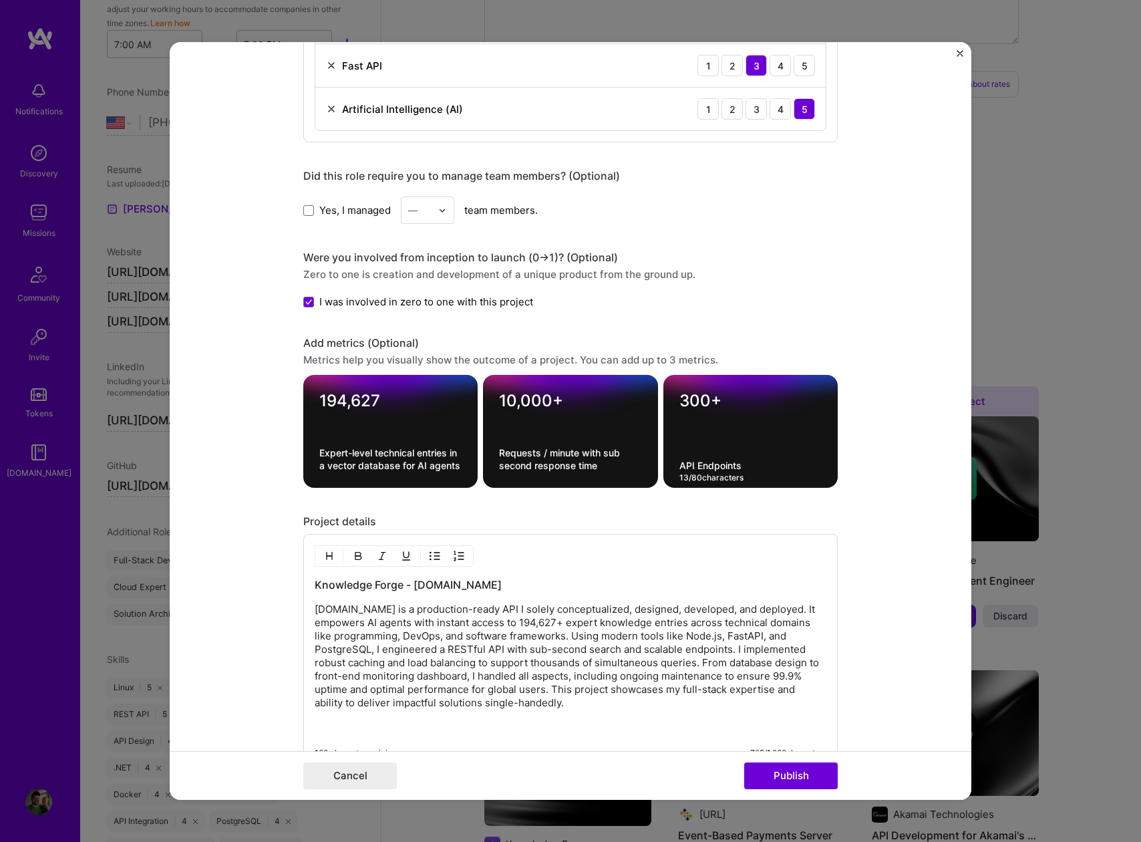
click at [679, 460] on textarea "API Endpoints" at bounding box center [750, 465] width 142 height 13
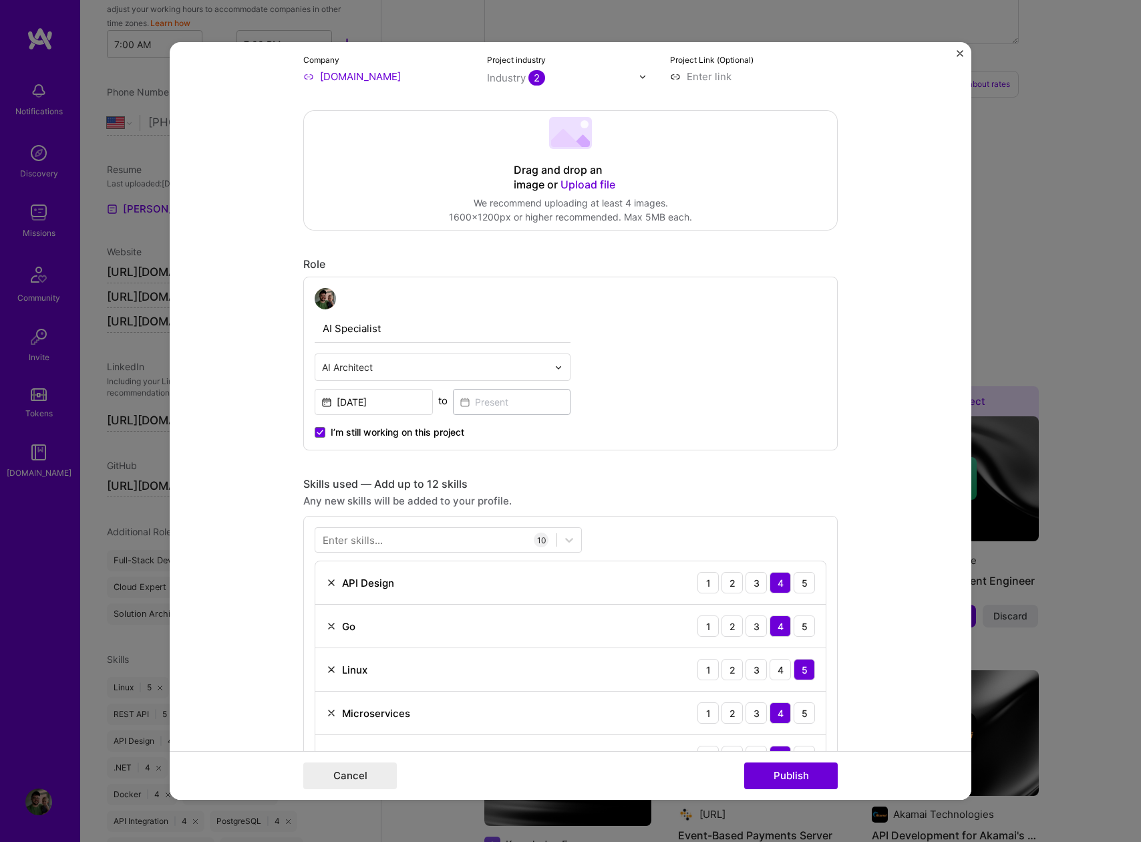
scroll to position [219, 0]
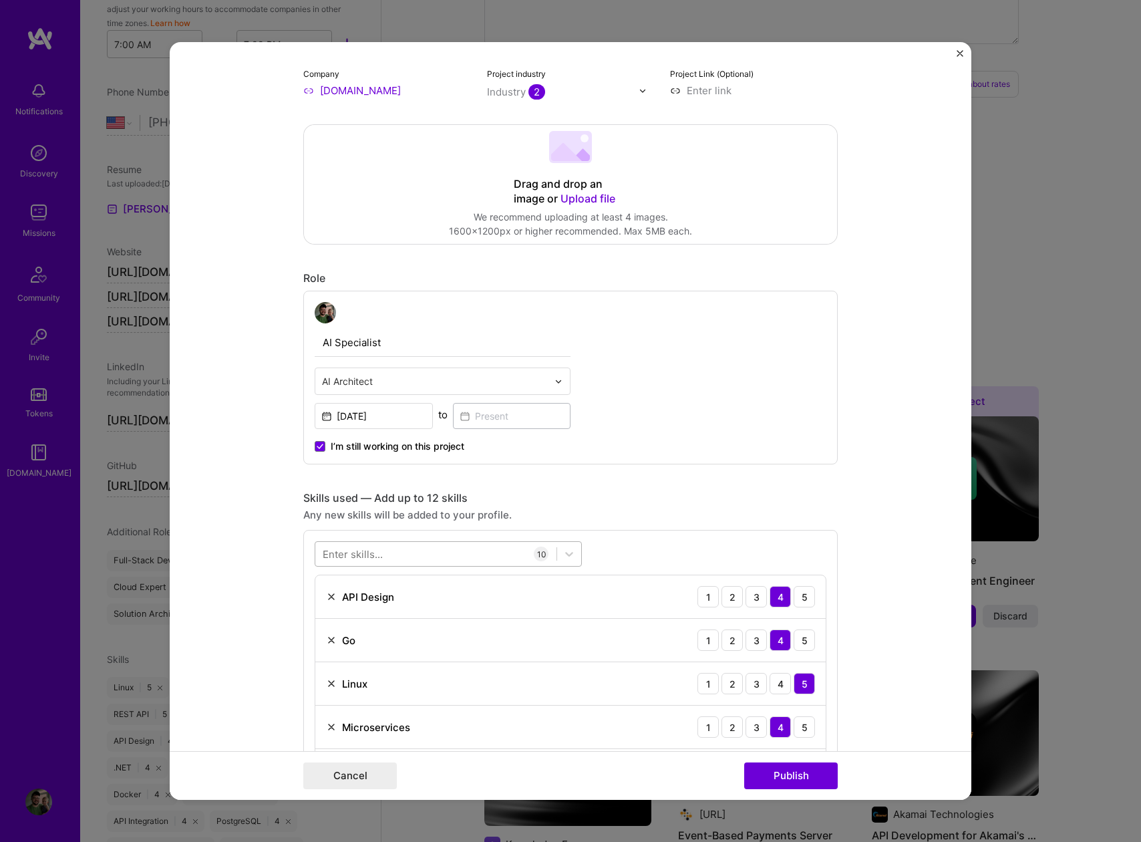
type textarea "Technical Areas Covered in Vector DB"
click at [412, 550] on div at bounding box center [435, 554] width 241 height 22
type input "m"
click at [239, 553] on form "Editing suggested project This project is suggested based on your LinkedIn, res…" at bounding box center [571, 421] width 802 height 758
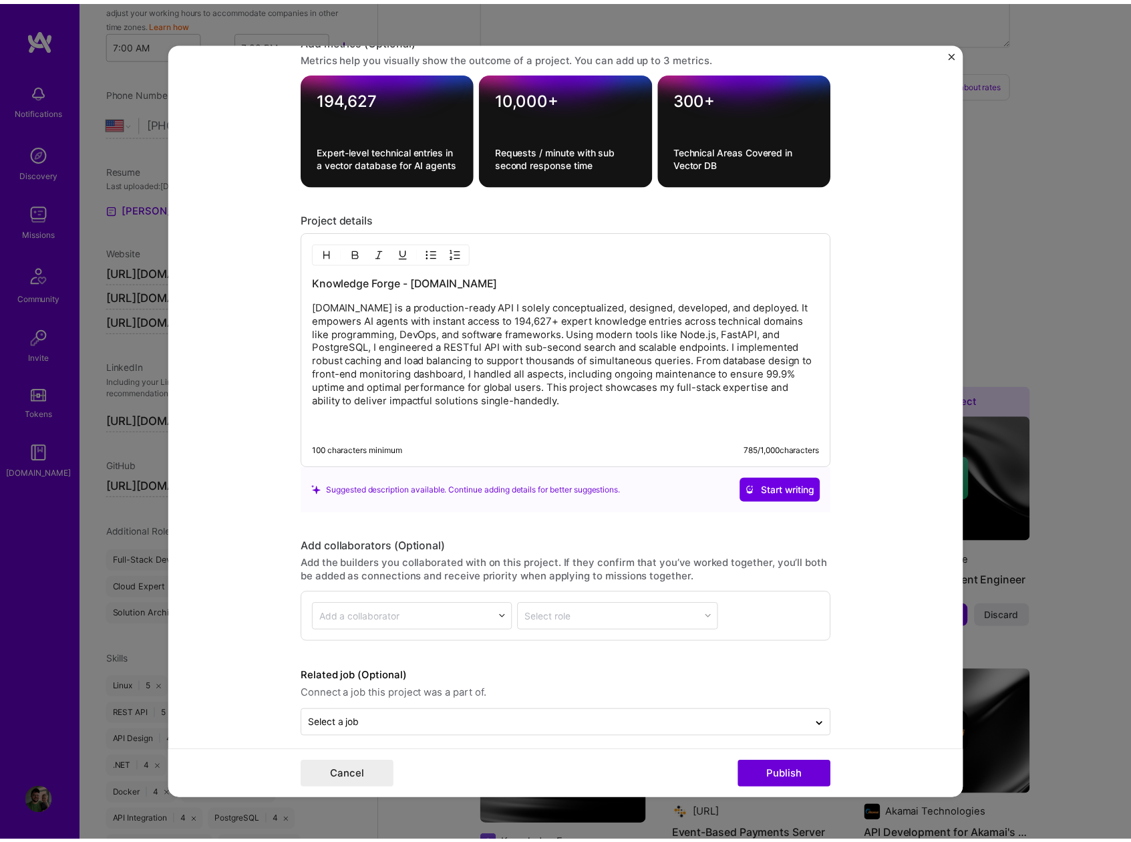
scroll to position [1368, 0]
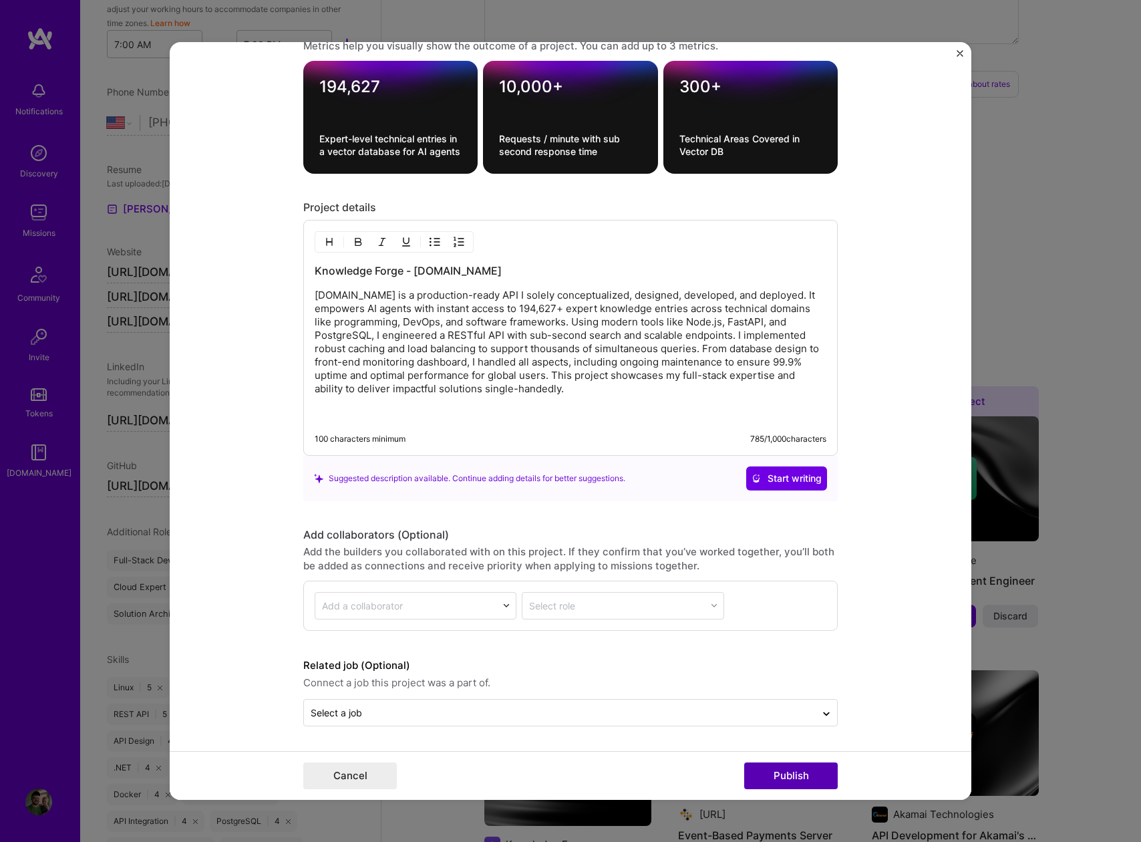
click at [809, 772] on button "Publish" at bounding box center [791, 775] width 94 height 27
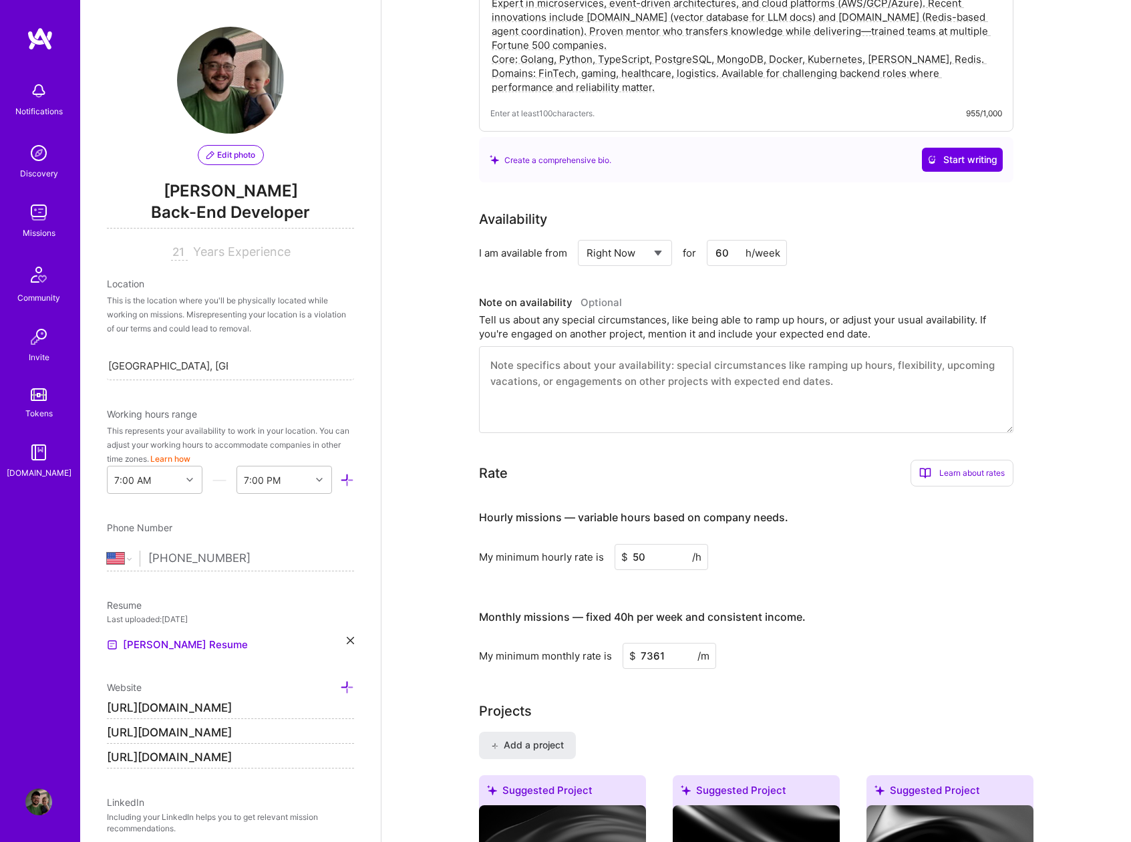
scroll to position [395, 0]
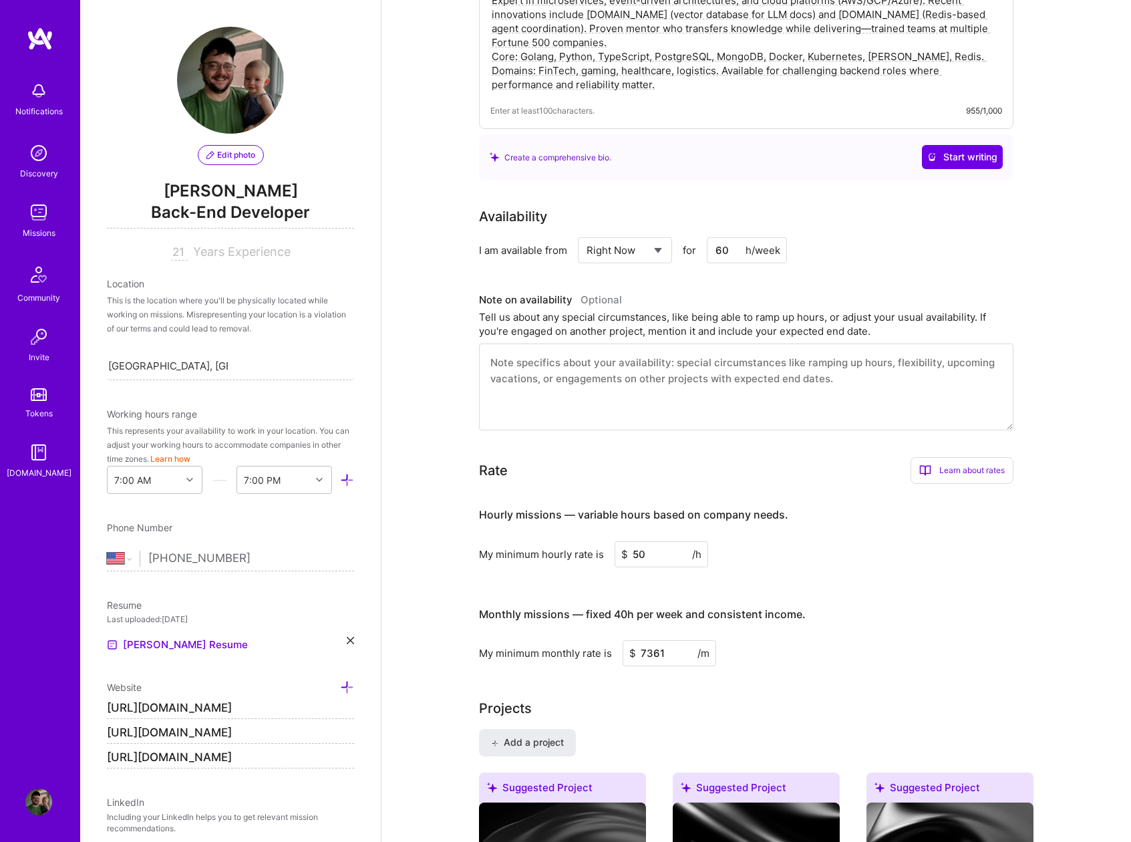
click at [590, 361] on textarea at bounding box center [746, 386] width 535 height 87
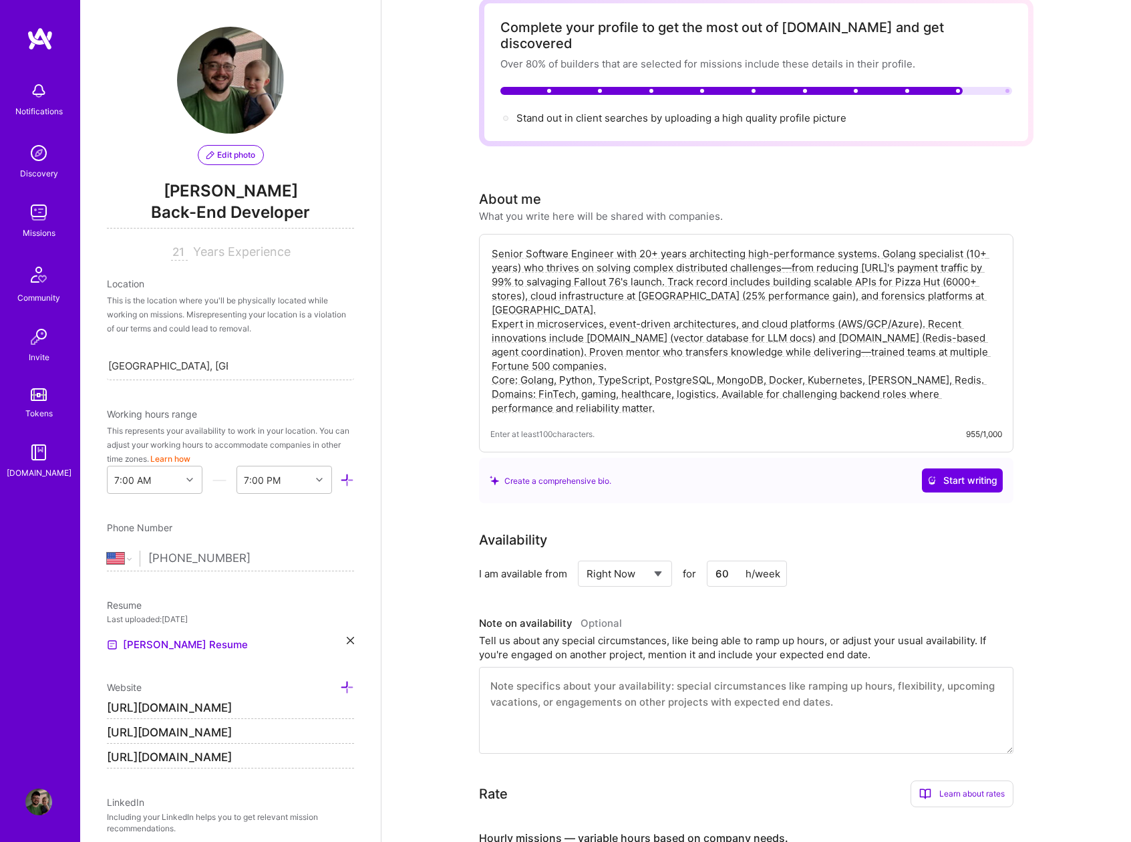
scroll to position [0, 0]
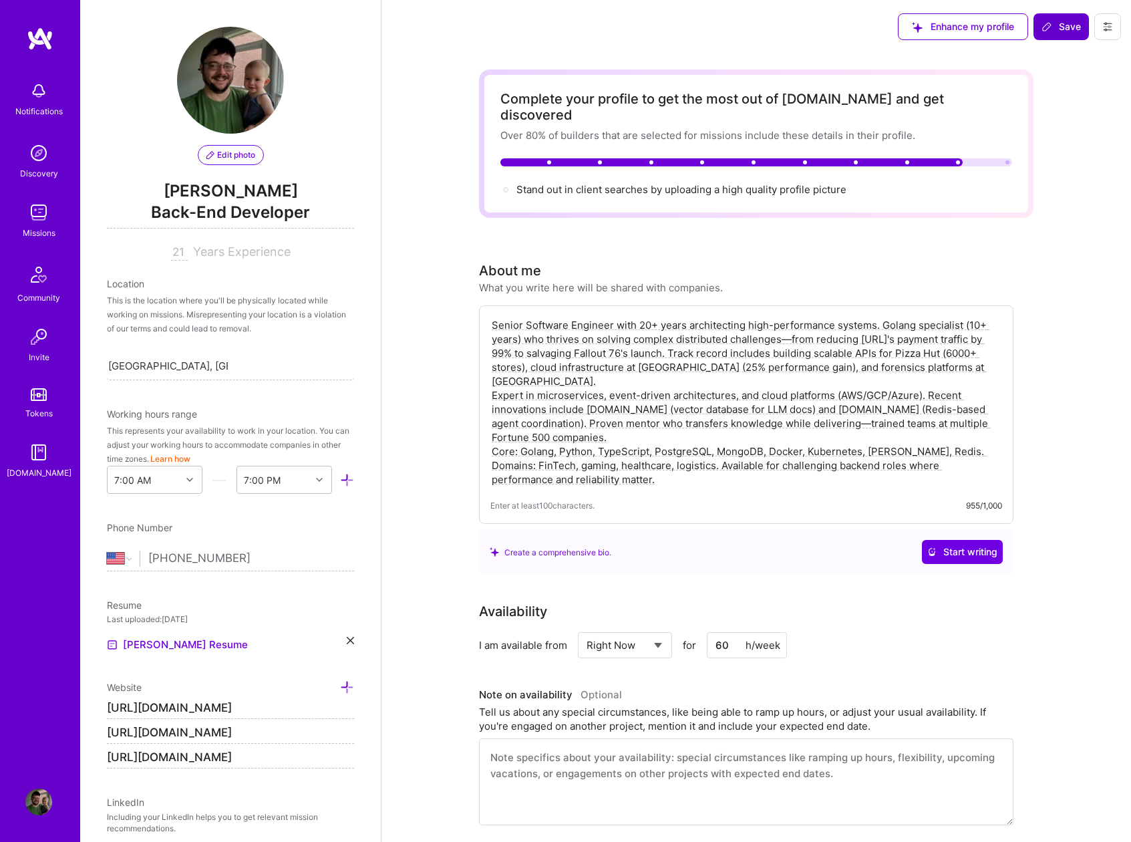
click at [1061, 25] on span "Save" at bounding box center [1061, 26] width 39 height 13
